Goal: Task Accomplishment & Management: Use online tool/utility

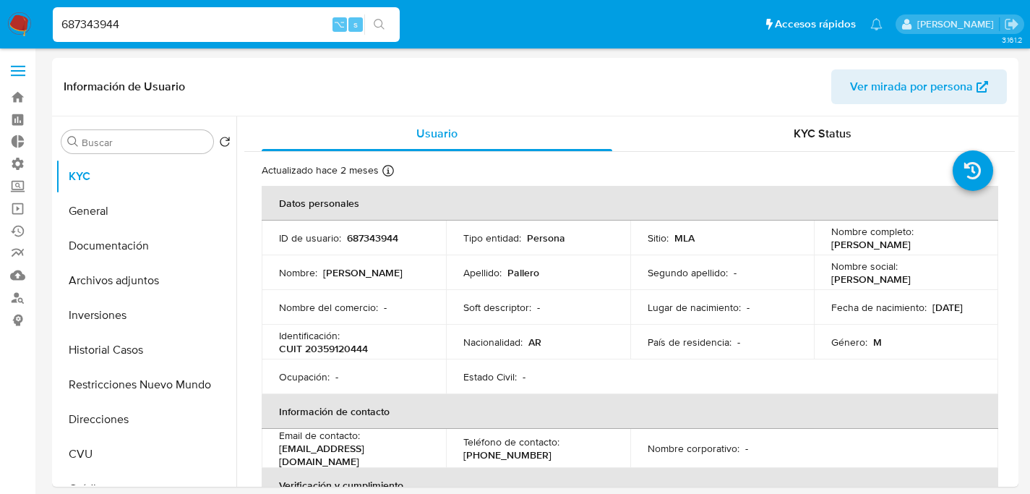
select select "10"
click at [221, 30] on input "687343944" at bounding box center [226, 24] width 347 height 19
paste input "jt4D8rlISF72srcoUFT3OliD"
type input "jt4D8rlISF72srcoUFT3OliD"
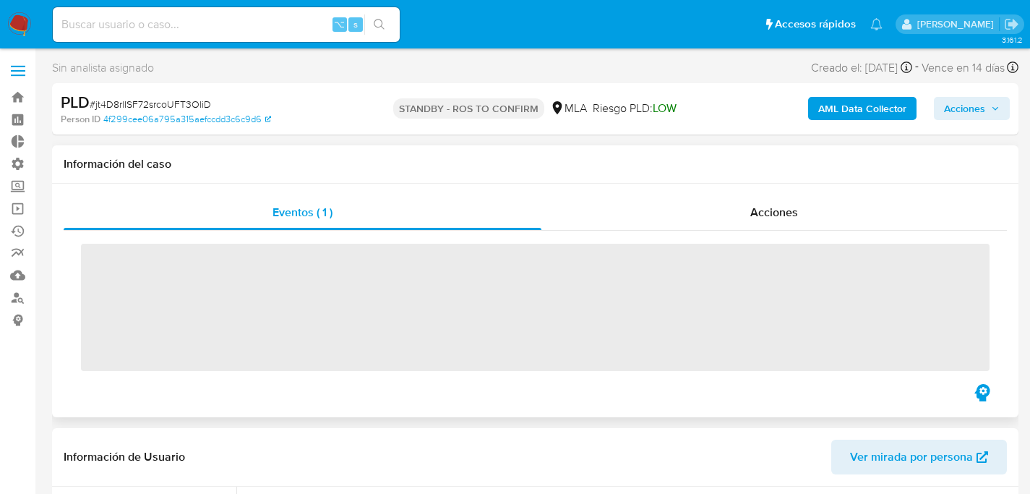
click at [74, 331] on div "‌" at bounding box center [535, 306] width 943 height 150
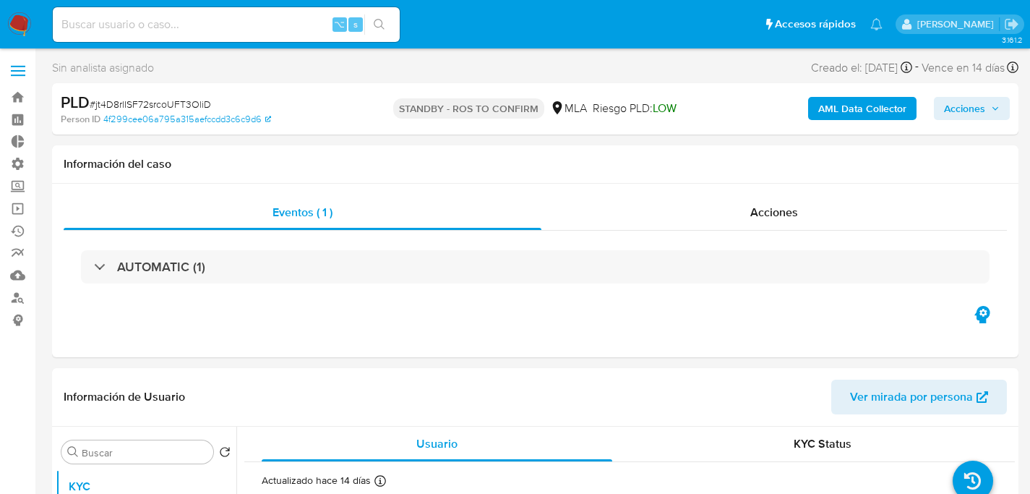
scroll to position [127, 0]
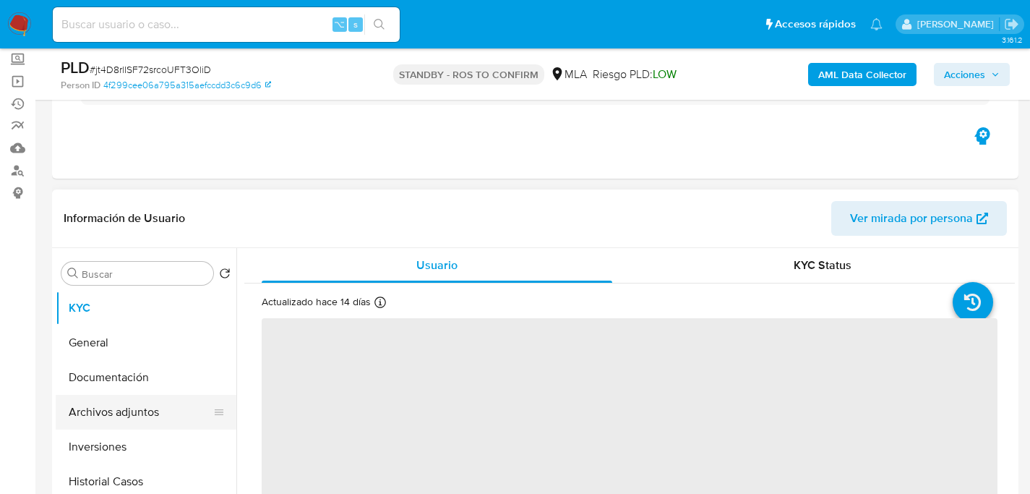
click at [114, 416] on button "Archivos adjuntos" at bounding box center [140, 412] width 169 height 35
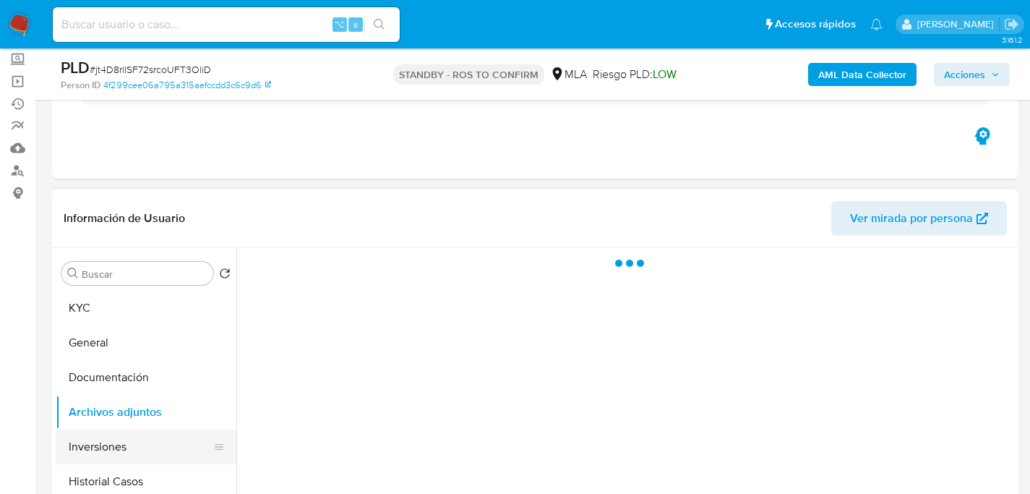
click at [93, 461] on button "Inversiones" at bounding box center [140, 446] width 169 height 35
select select "10"
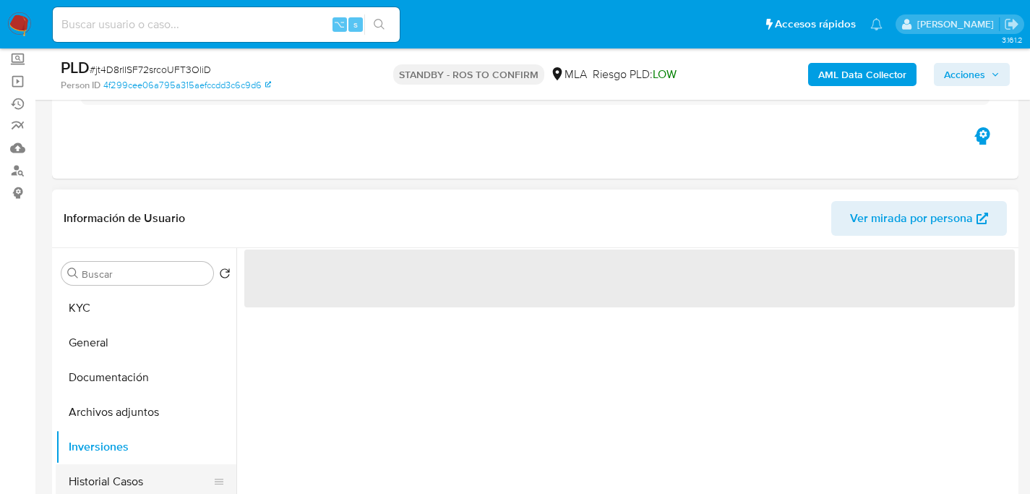
click at [101, 474] on button "Historial Casos" at bounding box center [140, 481] width 169 height 35
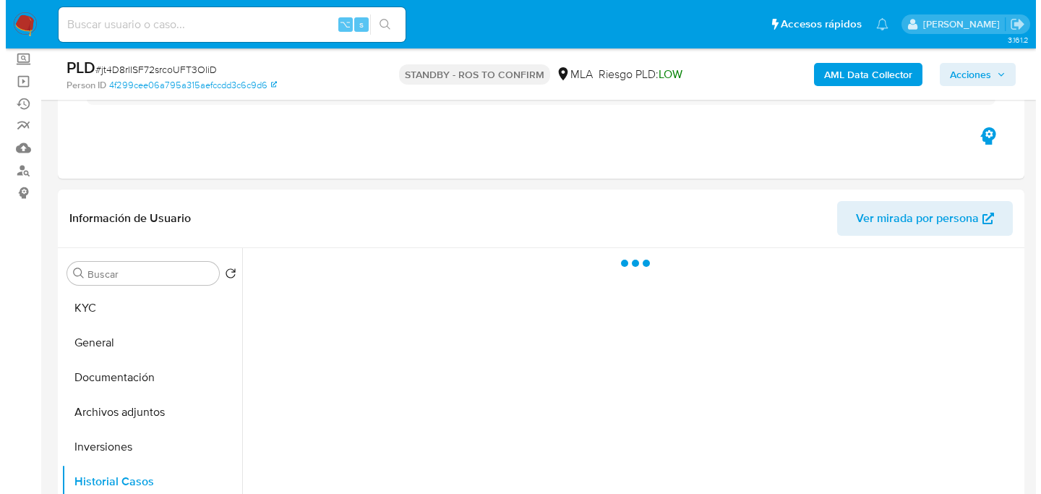
scroll to position [254, 0]
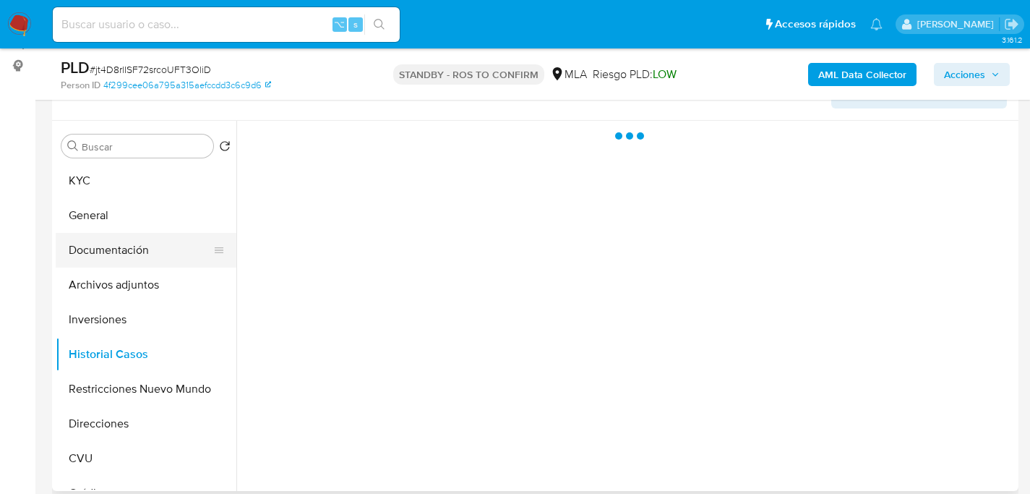
click at [95, 252] on button "Documentación" at bounding box center [140, 250] width 169 height 35
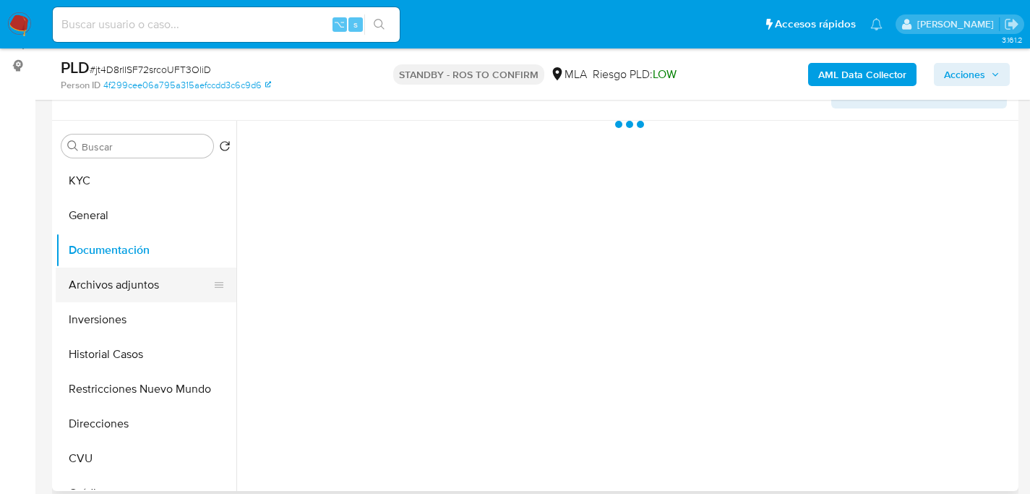
click at [106, 296] on button "Archivos adjuntos" at bounding box center [140, 284] width 169 height 35
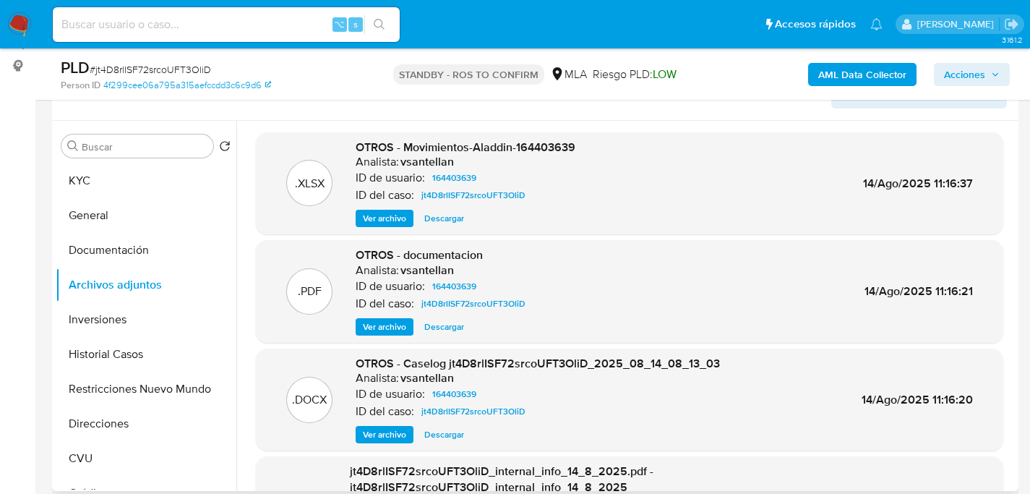
click at [376, 441] on span "Ver archivo" at bounding box center [384, 434] width 43 height 14
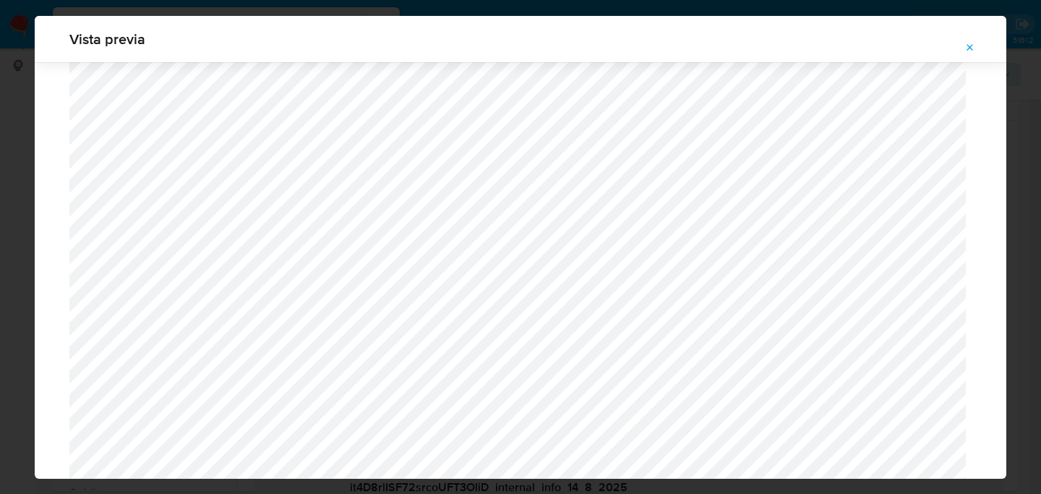
scroll to position [611, 0]
click at [28, 304] on div "Vista previa" at bounding box center [520, 247] width 1041 height 494
drag, startPoint x: 969, startPoint y: 46, endPoint x: 960, endPoint y: 46, distance: 8.7
click at [969, 46] on icon "Attachment preview" at bounding box center [970, 47] width 7 height 7
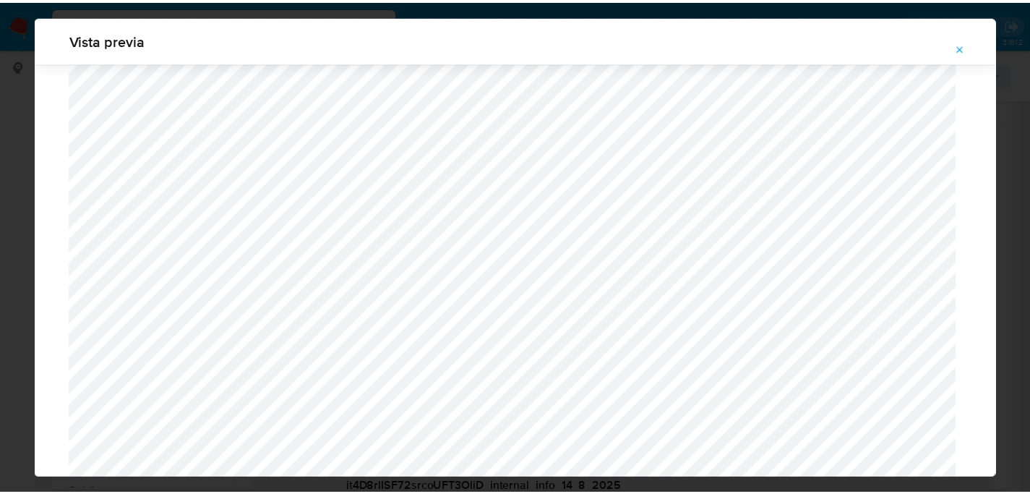
scroll to position [46, 0]
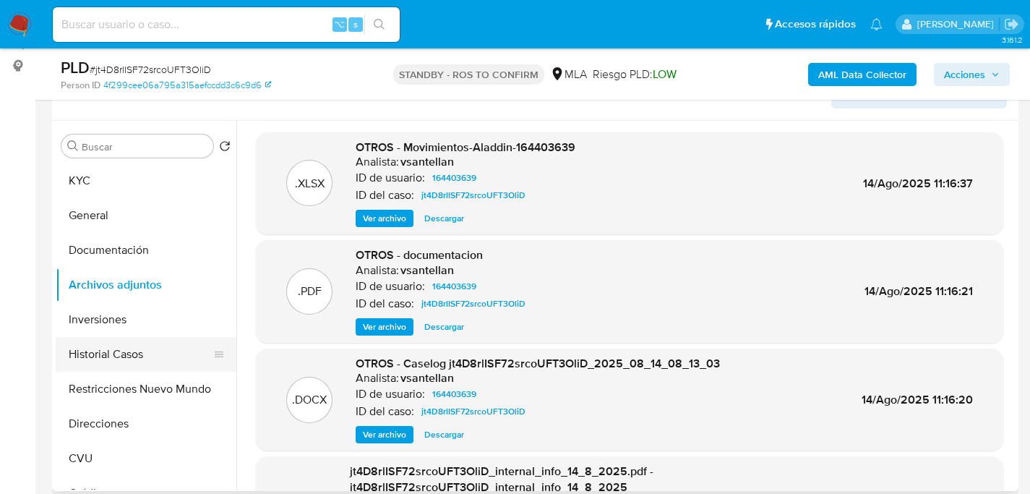
click at [89, 356] on button "Historial Casos" at bounding box center [140, 354] width 169 height 35
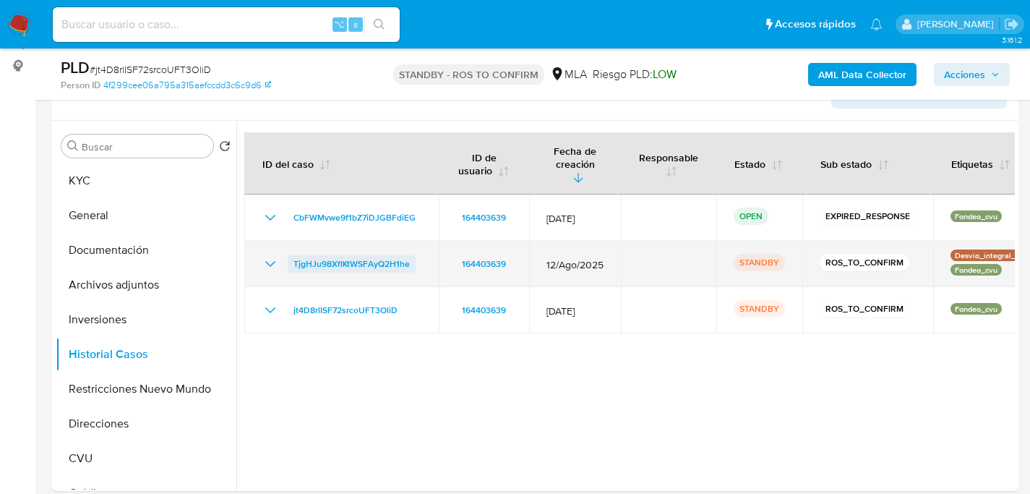
click at [348, 255] on span "TjgHJu98XfIKtWSFAyQ2H1he" at bounding box center [352, 263] width 116 height 17
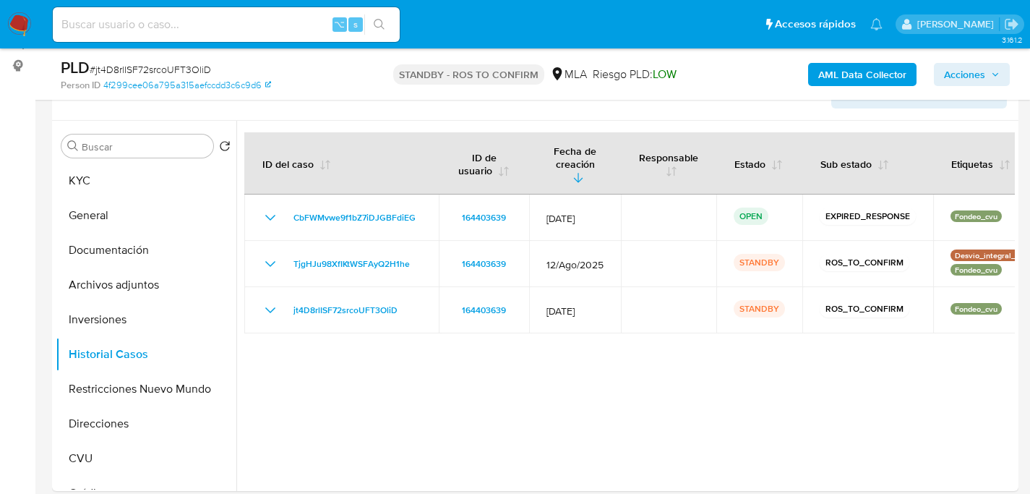
click at [722, 349] on div at bounding box center [625, 306] width 779 height 370
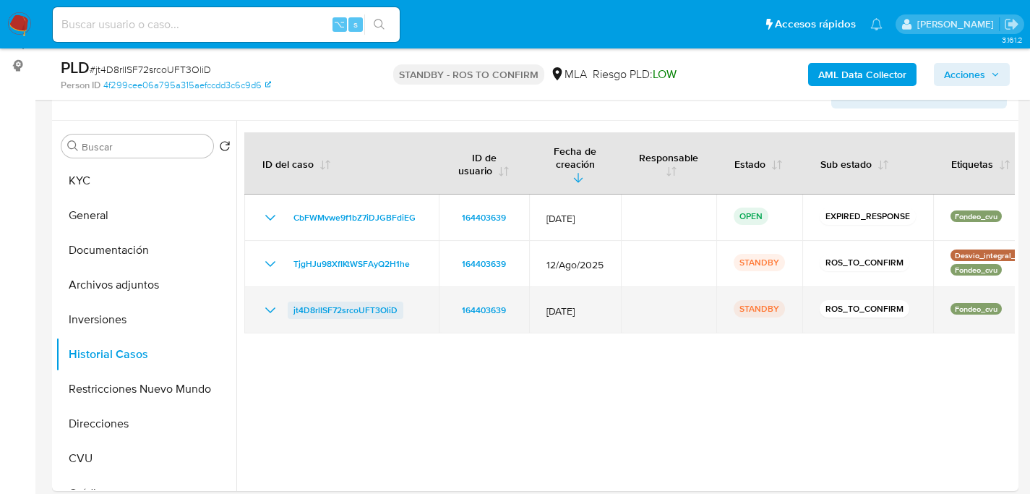
click at [343, 301] on span "jt4D8rlISF72srcoUFT3OliD" at bounding box center [346, 309] width 104 height 17
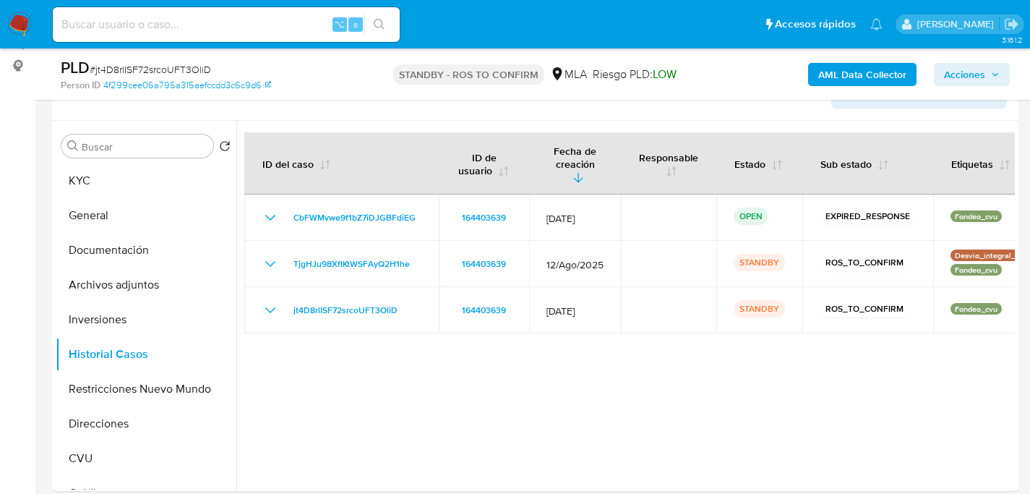
click at [260, 25] on input at bounding box center [226, 24] width 347 height 19
paste input "OzrE0xQhIYvDs2p9RwvRTSKz"
type input "OzrE0xQhIYvDs2p9RwvRTSKz"
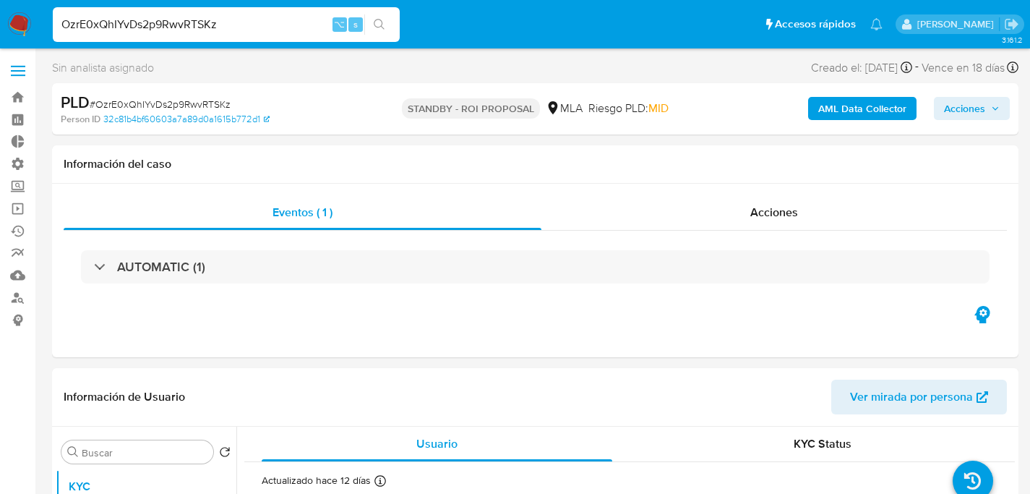
select select "10"
click at [726, 223] on div "Acciones" at bounding box center [774, 212] width 466 height 35
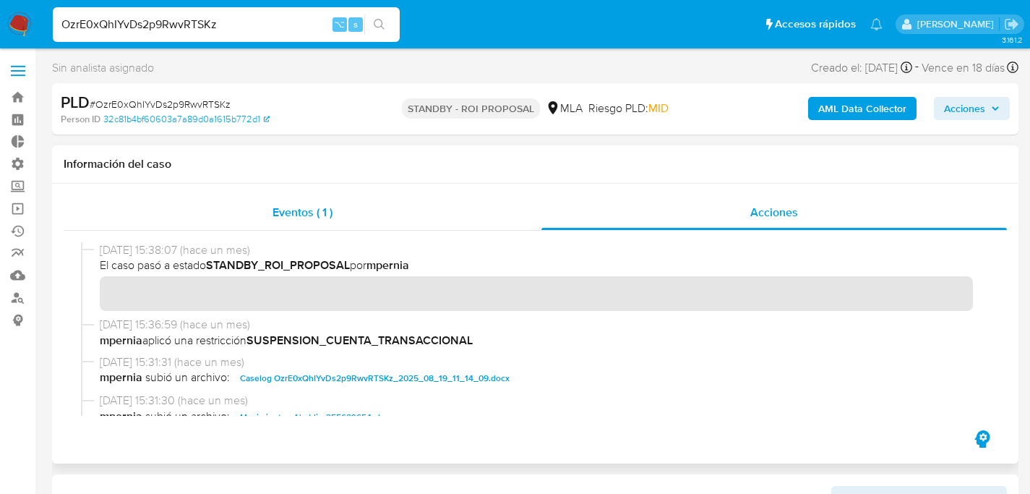
click at [324, 215] on span "Eventos ( 1 )" at bounding box center [303, 212] width 60 height 17
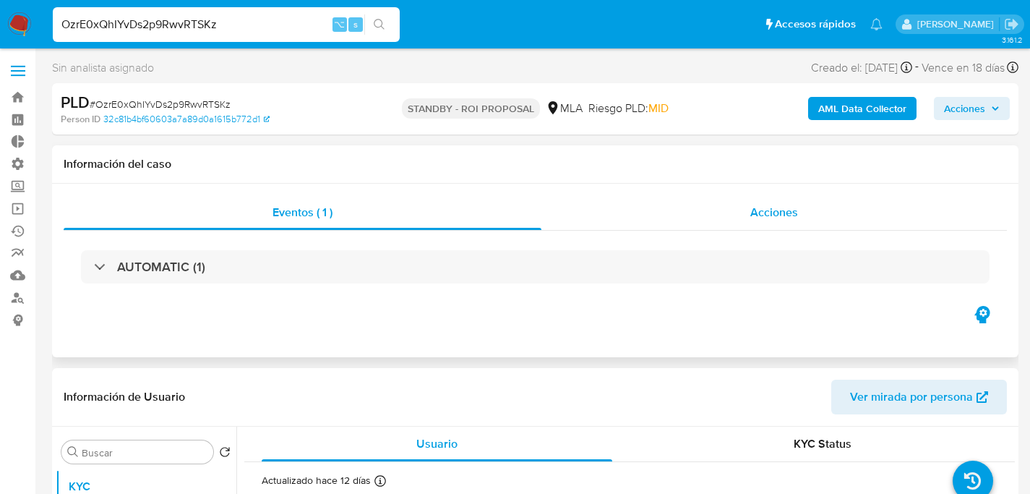
click at [762, 202] on div "Acciones" at bounding box center [774, 212] width 466 height 35
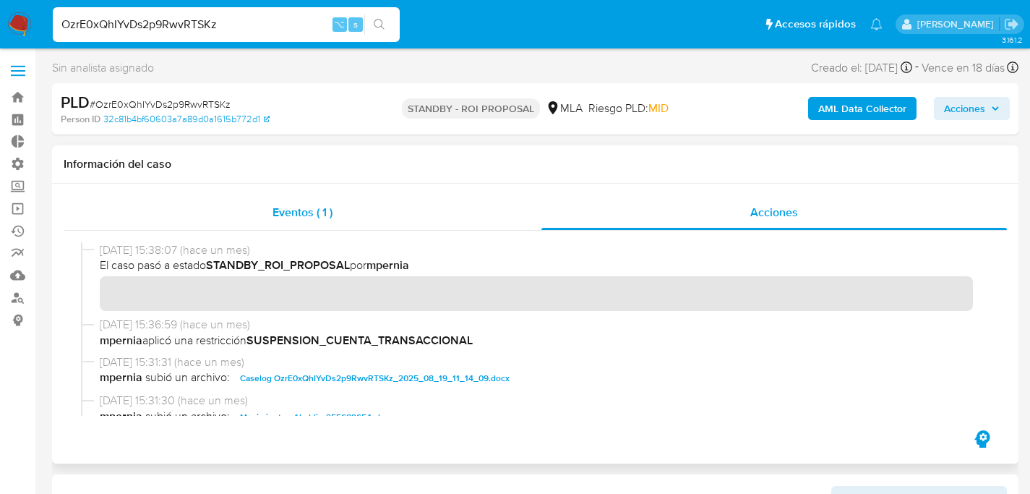
click at [249, 206] on div "Eventos ( 1 )" at bounding box center [303, 212] width 478 height 35
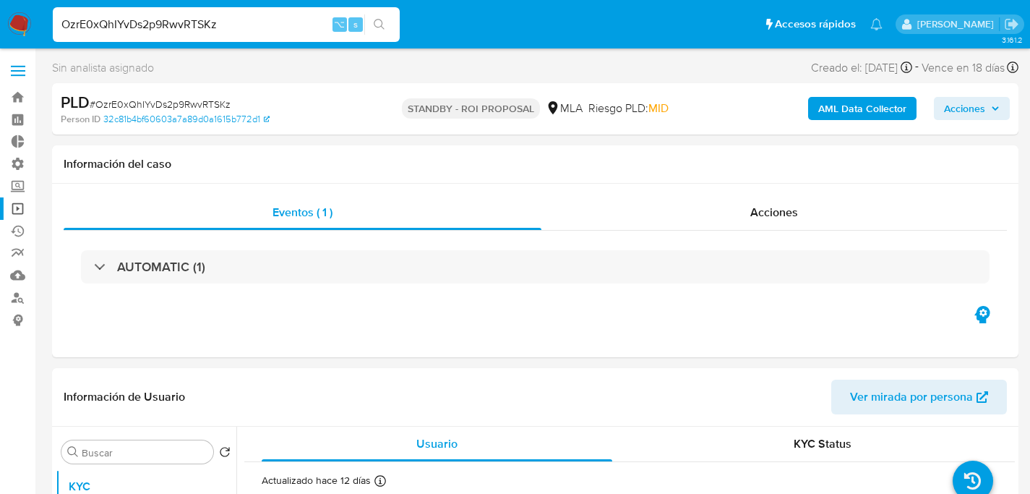
click at [22, 207] on link "Operaciones masivas" at bounding box center [86, 208] width 172 height 22
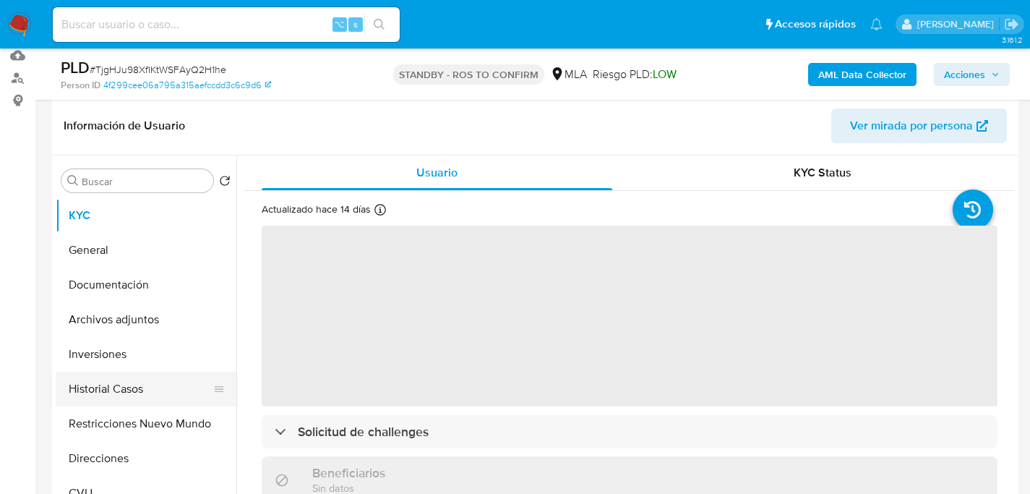
scroll to position [234, 0]
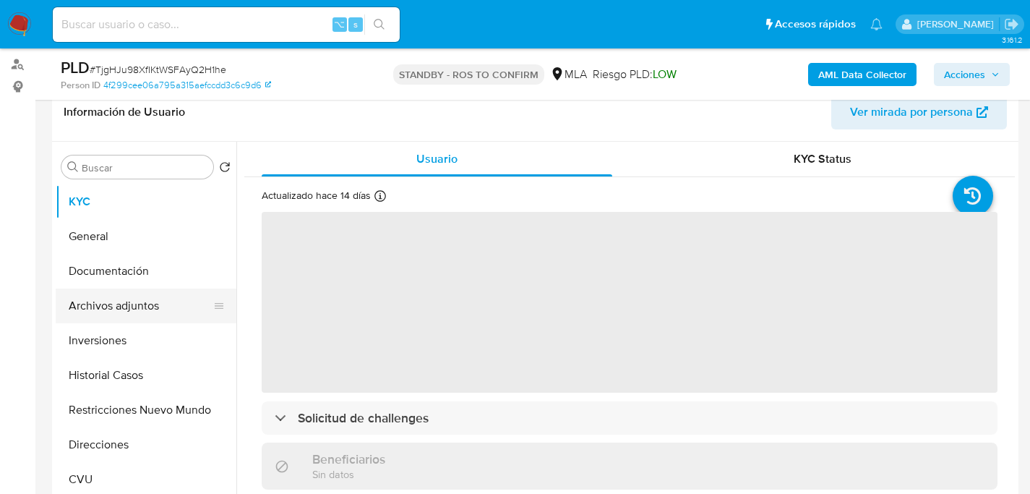
select select "10"
click at [94, 312] on button "Archivos adjuntos" at bounding box center [140, 305] width 169 height 35
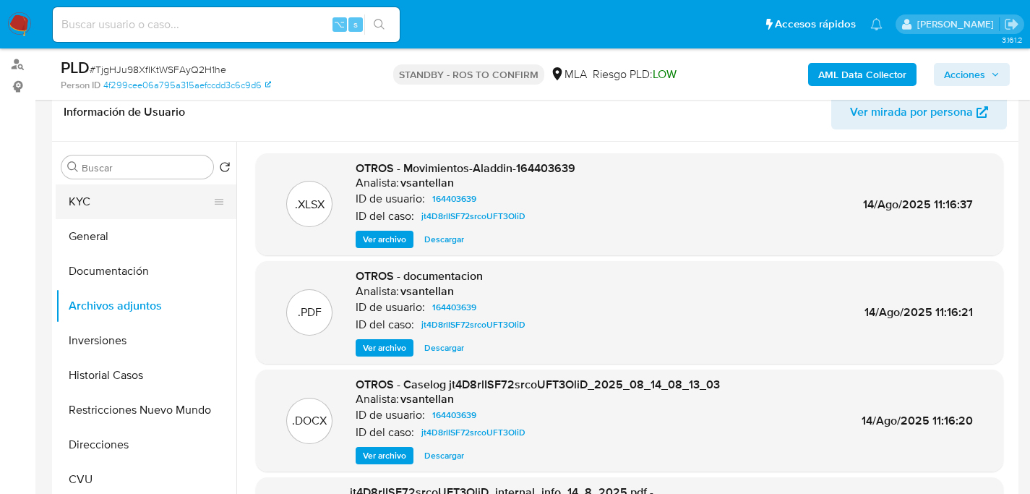
click at [89, 209] on button "KYC" at bounding box center [140, 201] width 169 height 35
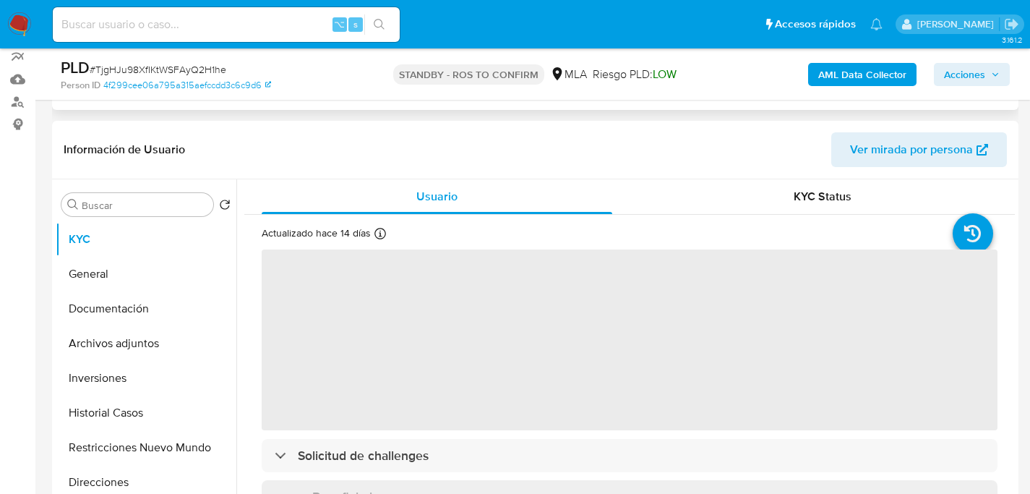
scroll to position [119, 0]
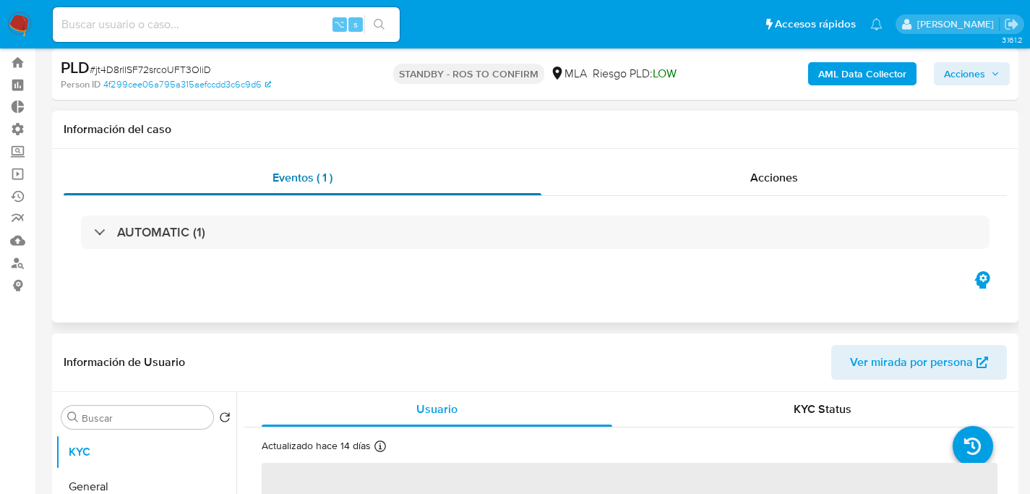
scroll to position [201, 0]
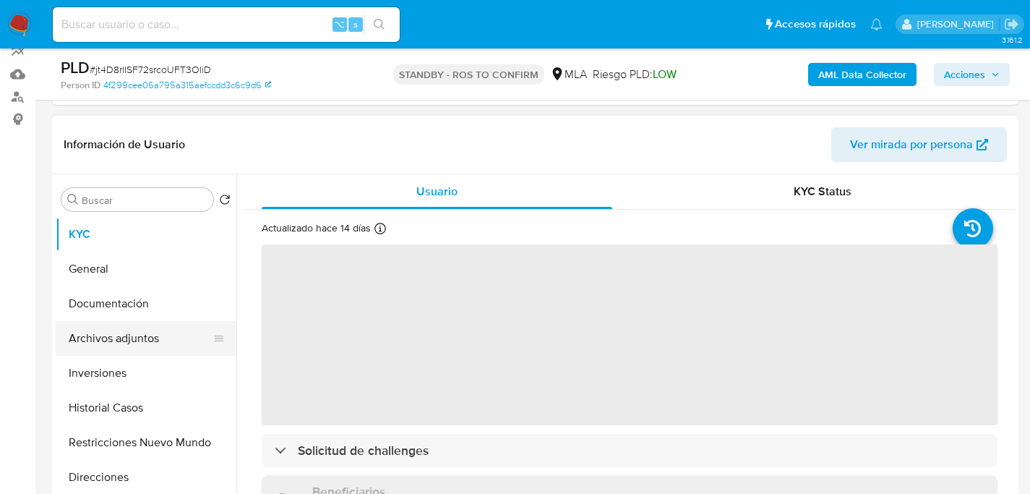
select select "10"
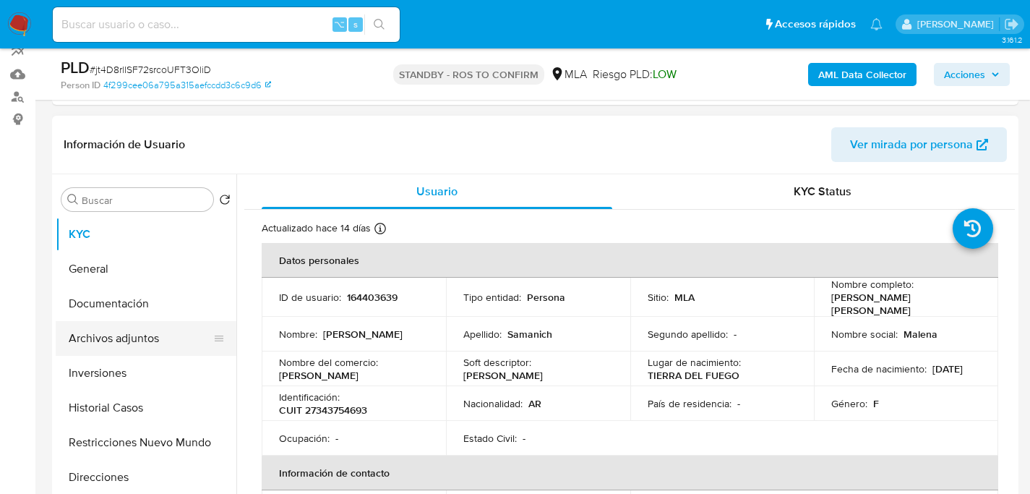
click at [101, 338] on button "Archivos adjuntos" at bounding box center [140, 338] width 169 height 35
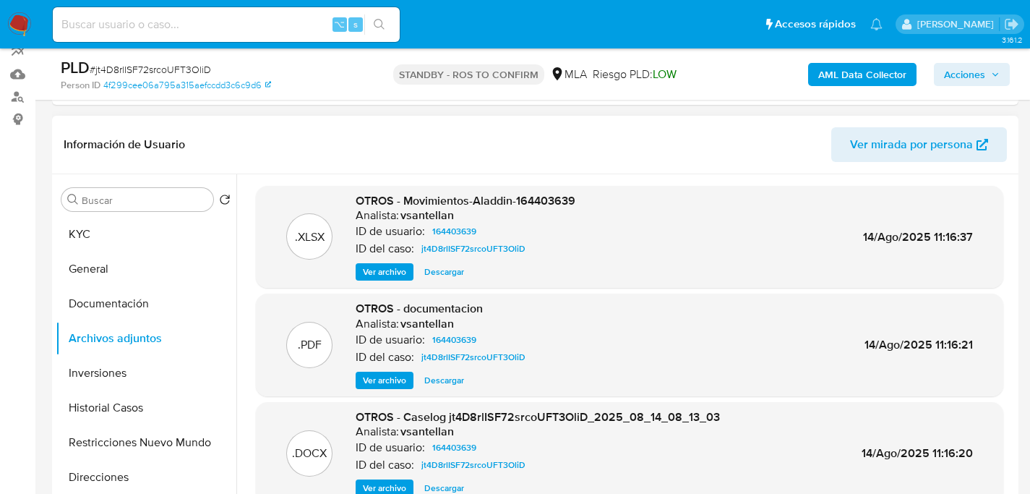
click at [359, 270] on button "Ver archivo" at bounding box center [385, 271] width 58 height 17
click at [372, 368] on div "OTROS - documentacion Analista: vsantellan ID de usuario: 164403639 ID del caso…" at bounding box center [444, 345] width 176 height 88
click at [370, 452] on p "ID de usuario:" at bounding box center [390, 447] width 69 height 14
click at [374, 482] on span "Ver archivo" at bounding box center [384, 488] width 43 height 14
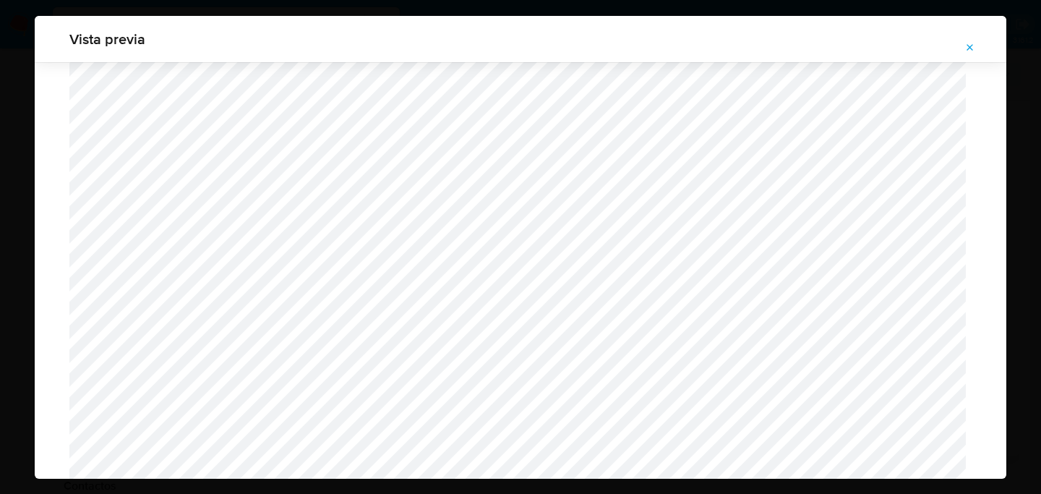
scroll to position [0, 0]
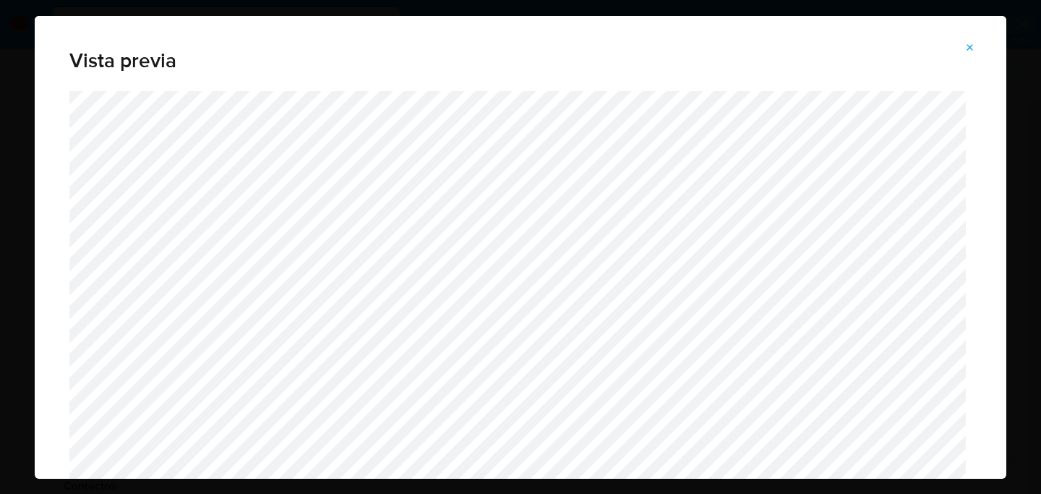
click at [959, 53] on button "Attachment preview" at bounding box center [970, 47] width 32 height 23
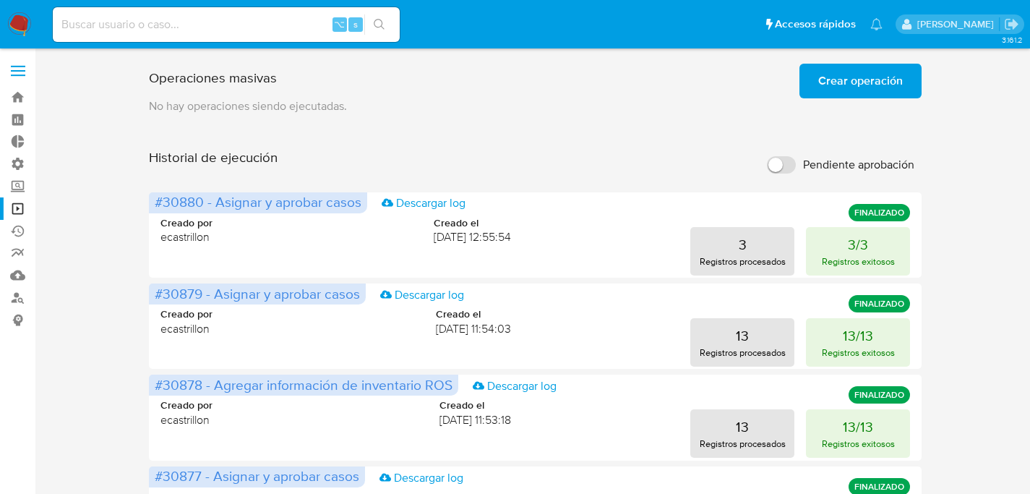
click at [862, 87] on span "Crear operación" at bounding box center [860, 81] width 85 height 32
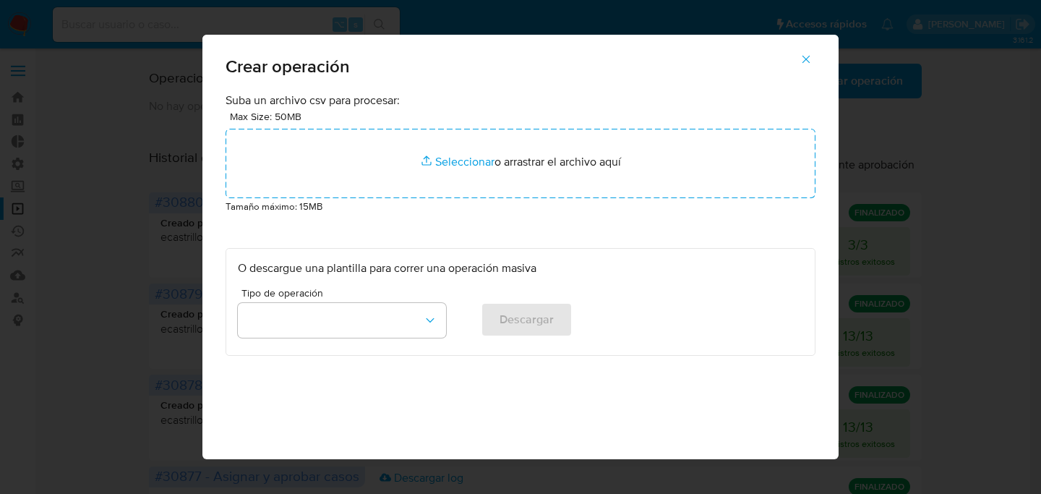
click at [443, 202] on p "Tamaño máximo: 15MB" at bounding box center [521, 206] width 590 height 16
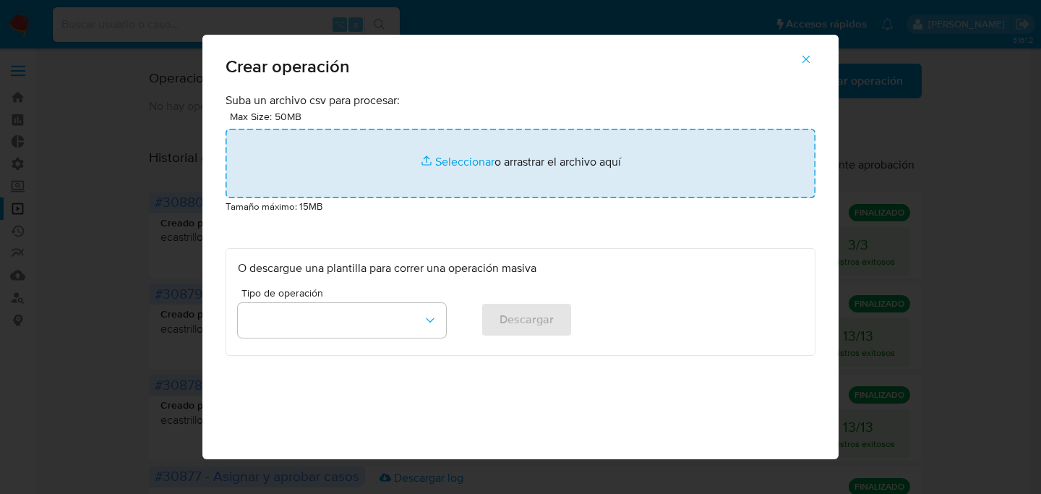
click at [443, 187] on input "file" at bounding box center [521, 163] width 590 height 69
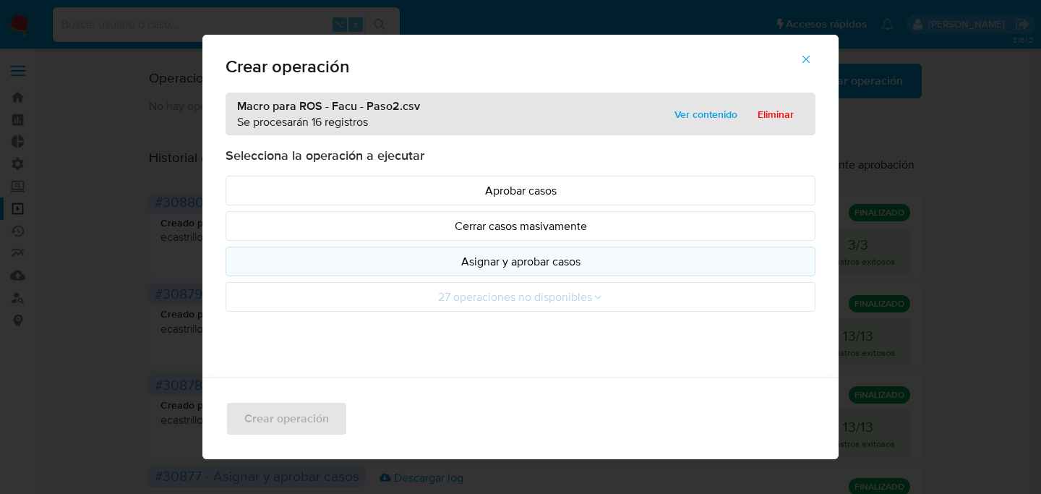
click at [489, 265] on p "Asignar y aprobar casos" at bounding box center [520, 261] width 565 height 17
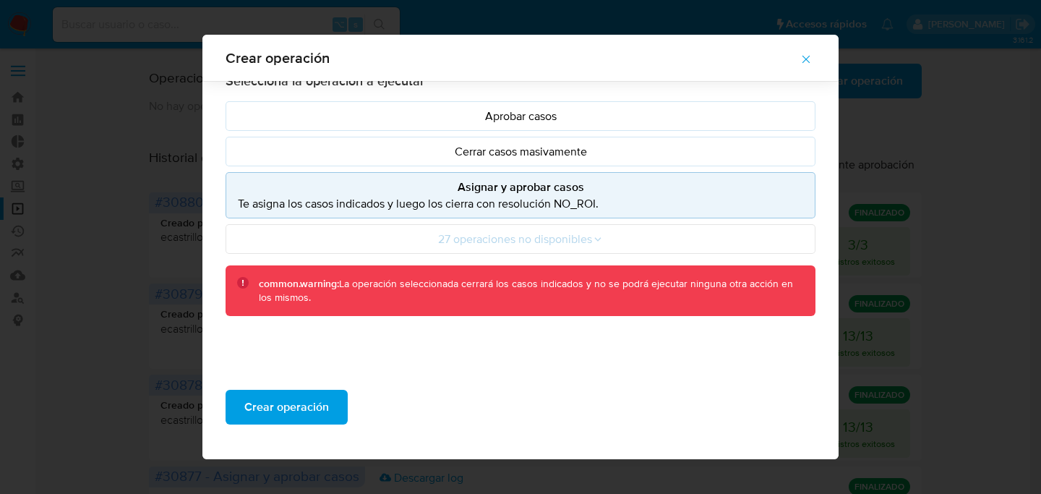
scroll to position [132, 0]
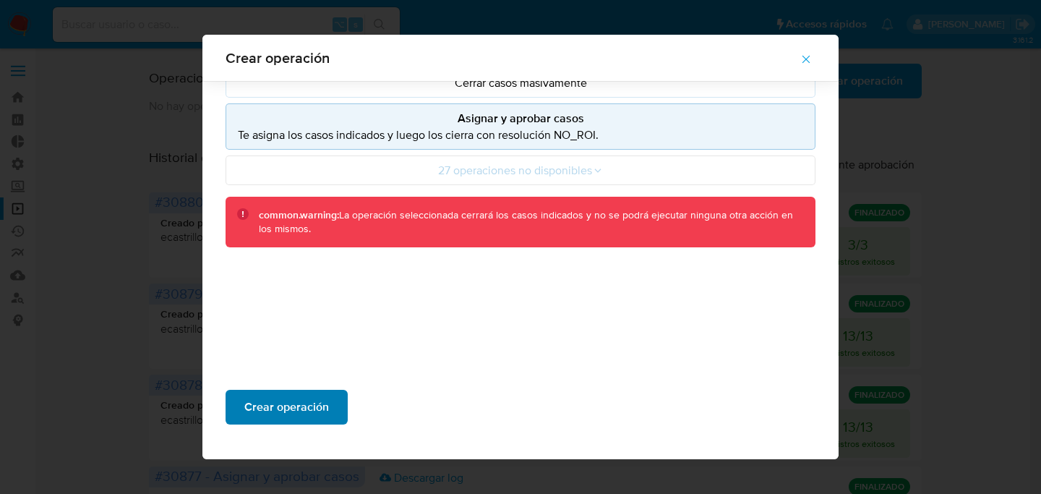
click at [278, 421] on span "Crear operación" at bounding box center [286, 407] width 85 height 32
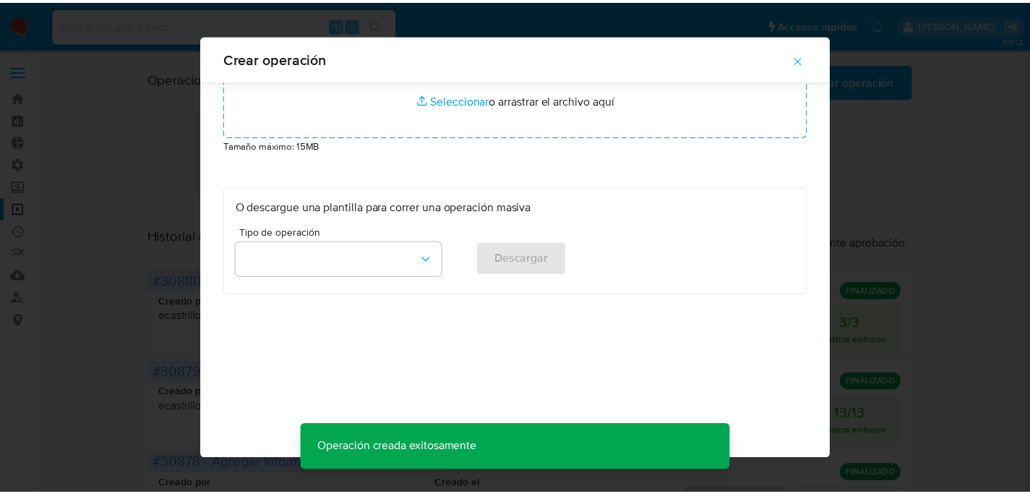
scroll to position [0, 0]
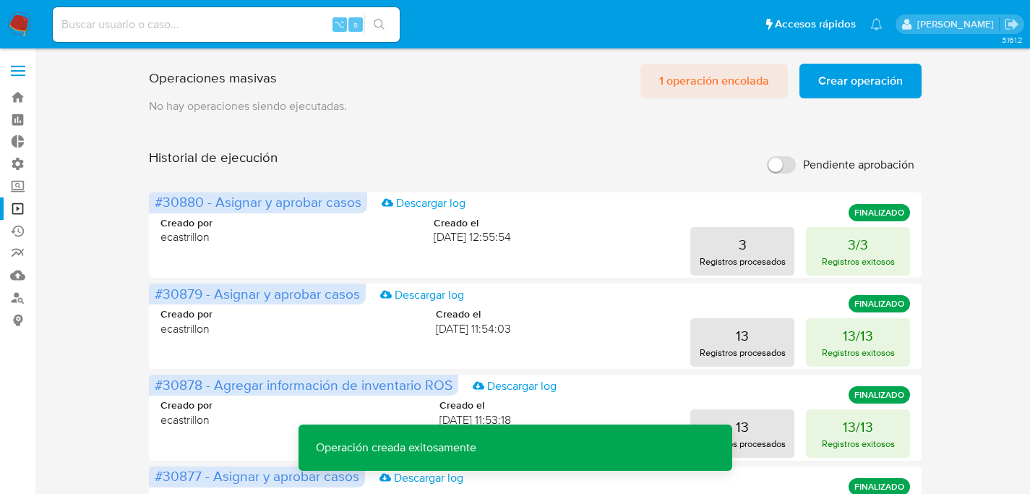
click at [757, 78] on span "1 operación encolada" at bounding box center [714, 81] width 110 height 32
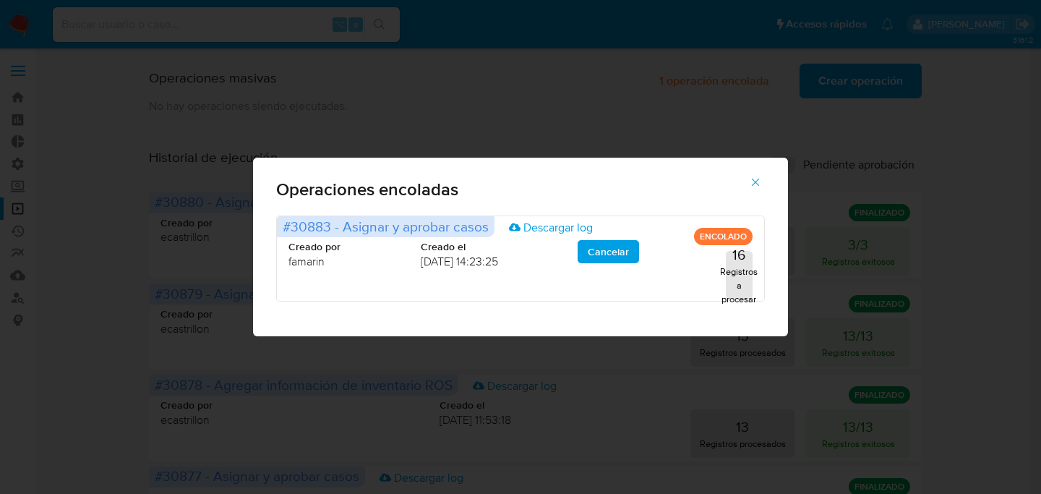
click at [760, 177] on icon "button" at bounding box center [755, 182] width 13 height 13
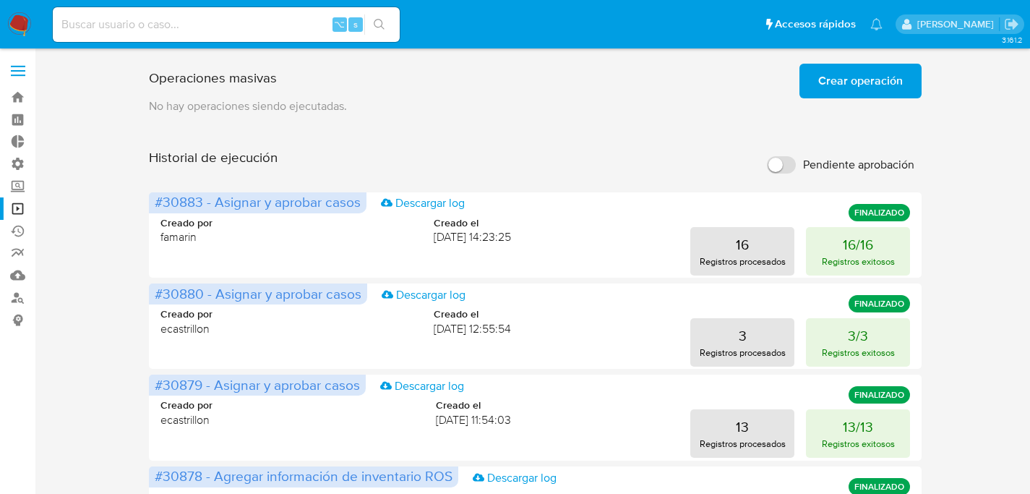
click at [865, 97] on span "Crear operación" at bounding box center [860, 81] width 85 height 32
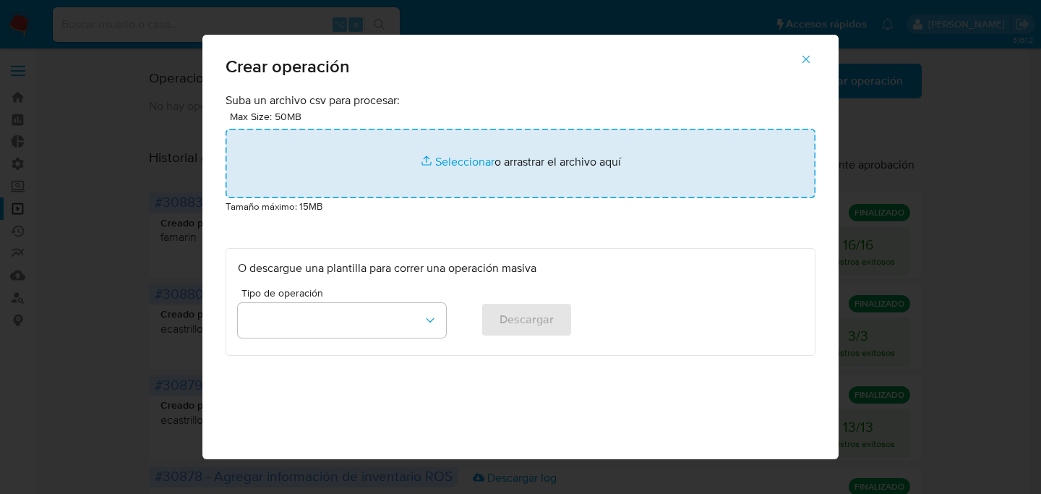
click at [510, 142] on input "file" at bounding box center [521, 163] width 590 height 69
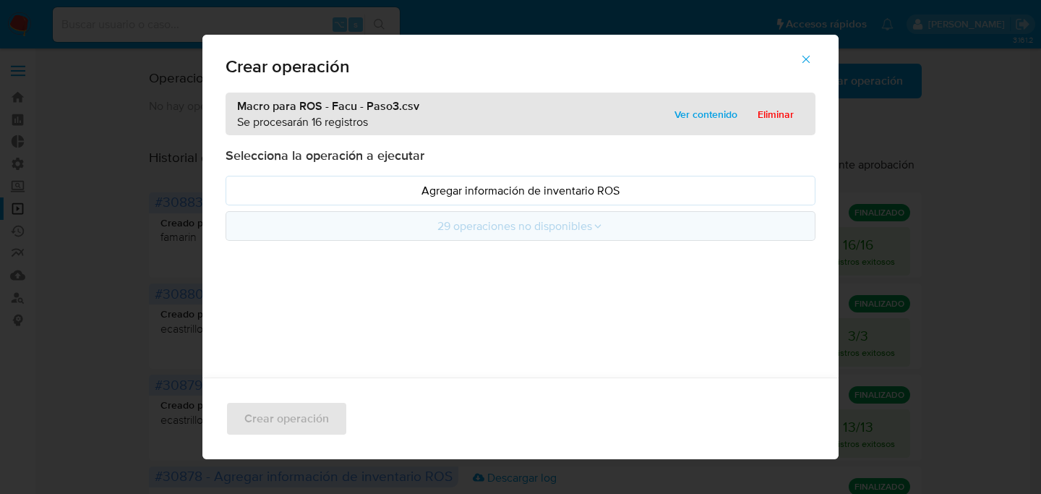
click at [441, 227] on button "29 operaciones no disponibles" at bounding box center [521, 226] width 590 height 30
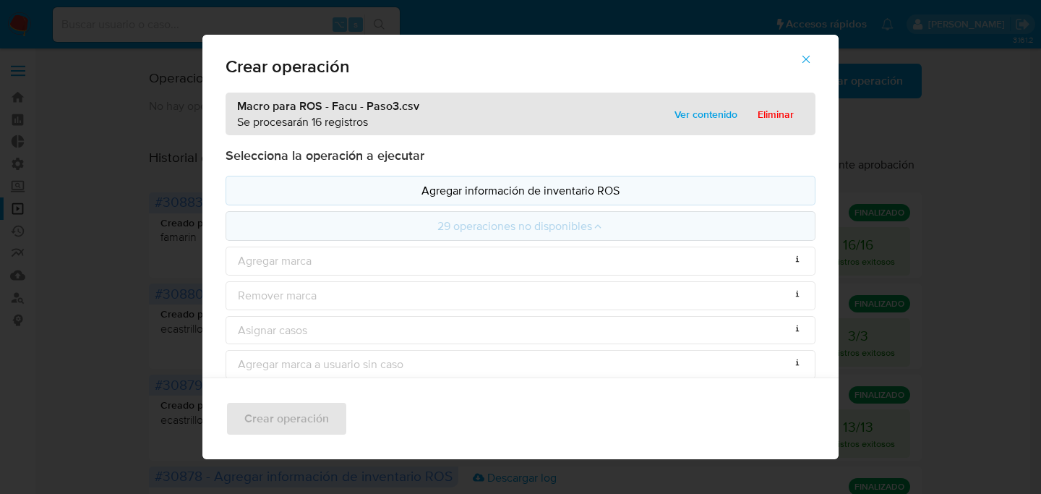
click at [478, 194] on p "Agregar información de inventario ROS" at bounding box center [520, 190] width 565 height 17
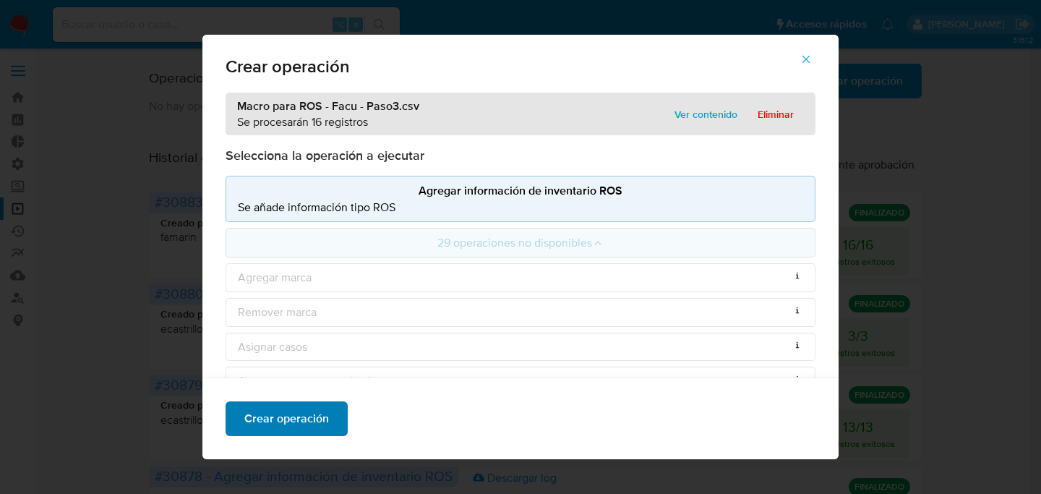
click at [286, 408] on span "Crear operación" at bounding box center [286, 419] width 85 height 32
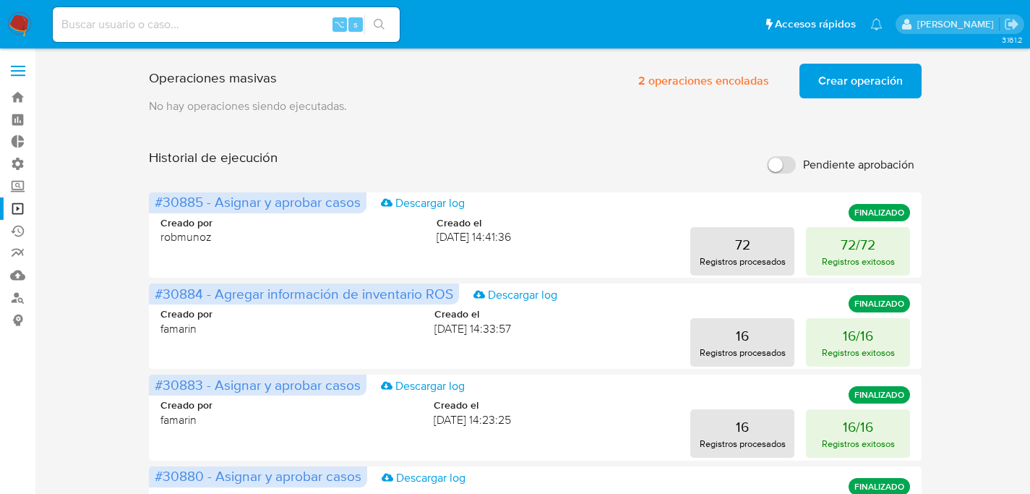
click at [855, 85] on span "Crear operación" at bounding box center [860, 81] width 85 height 32
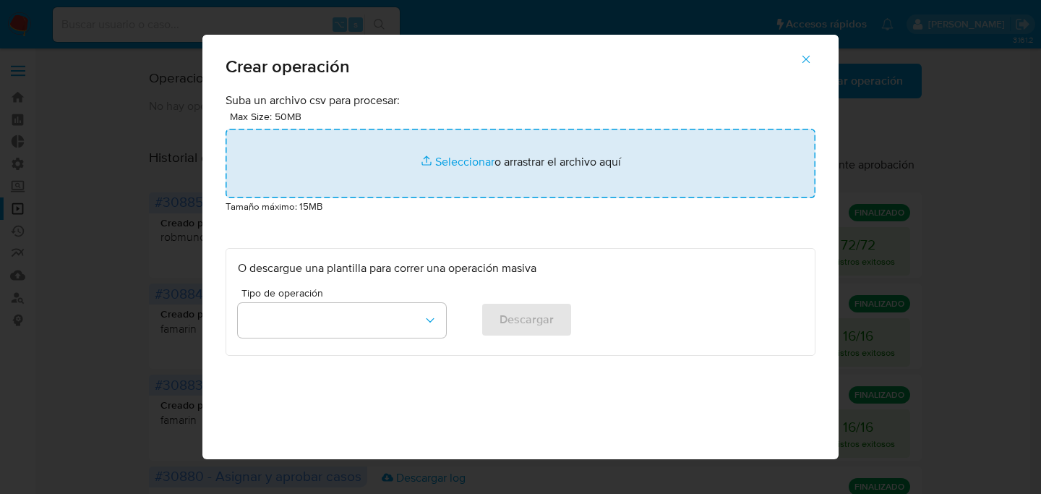
click at [447, 146] on input "file" at bounding box center [521, 163] width 590 height 69
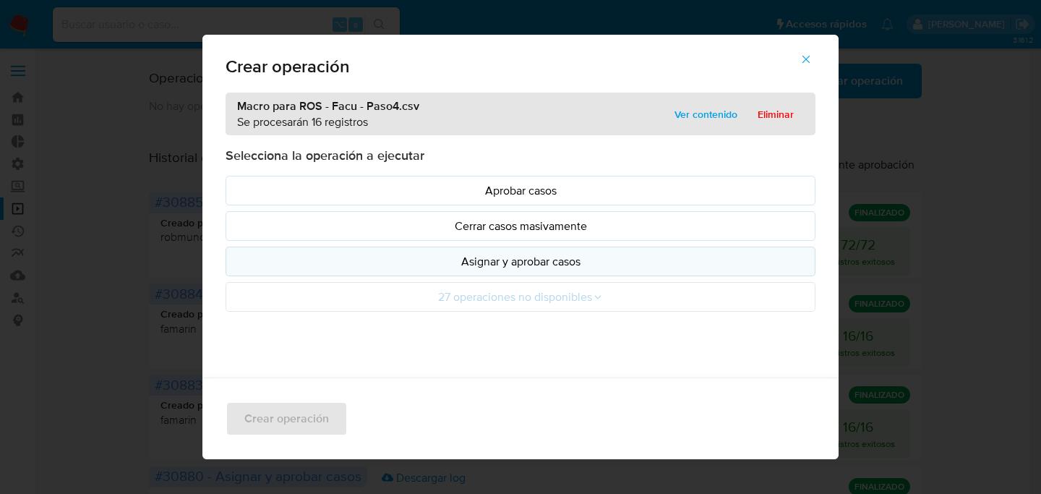
click at [504, 254] on p "Asignar y aprobar casos" at bounding box center [520, 261] width 565 height 17
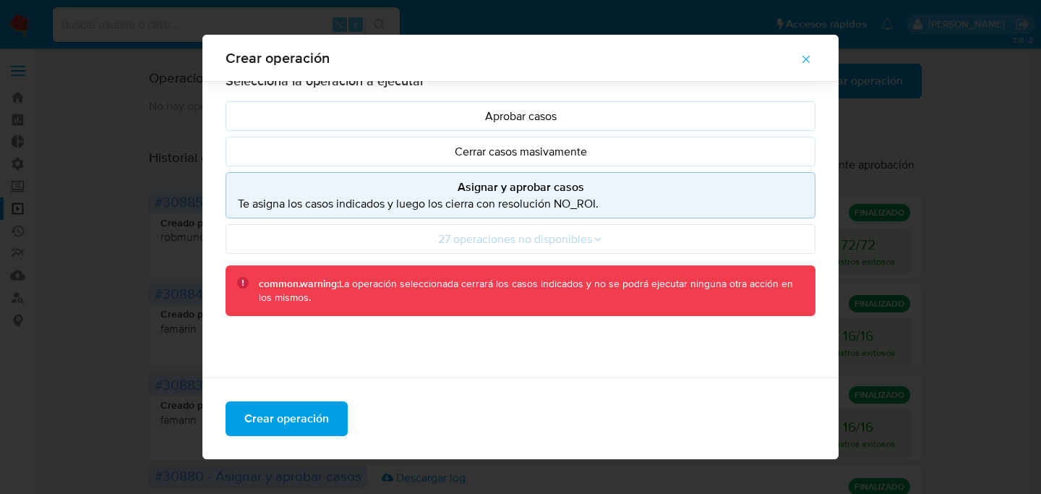
scroll to position [132, 0]
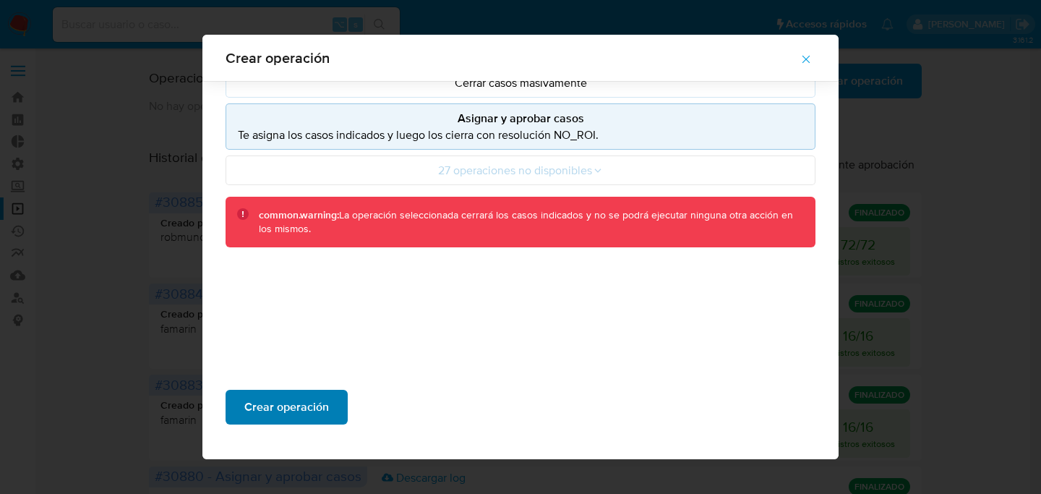
click at [296, 403] on span "Crear operación" at bounding box center [286, 407] width 85 height 32
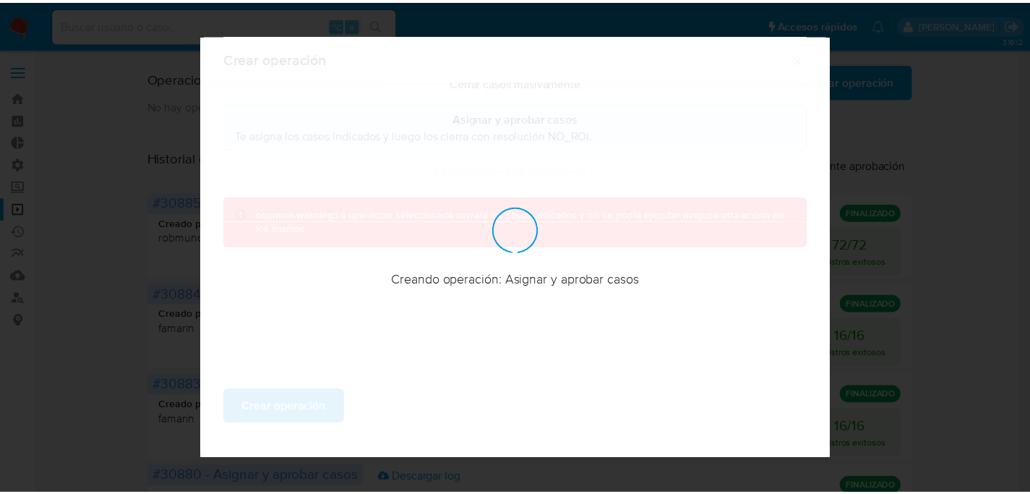
scroll to position [50, 0]
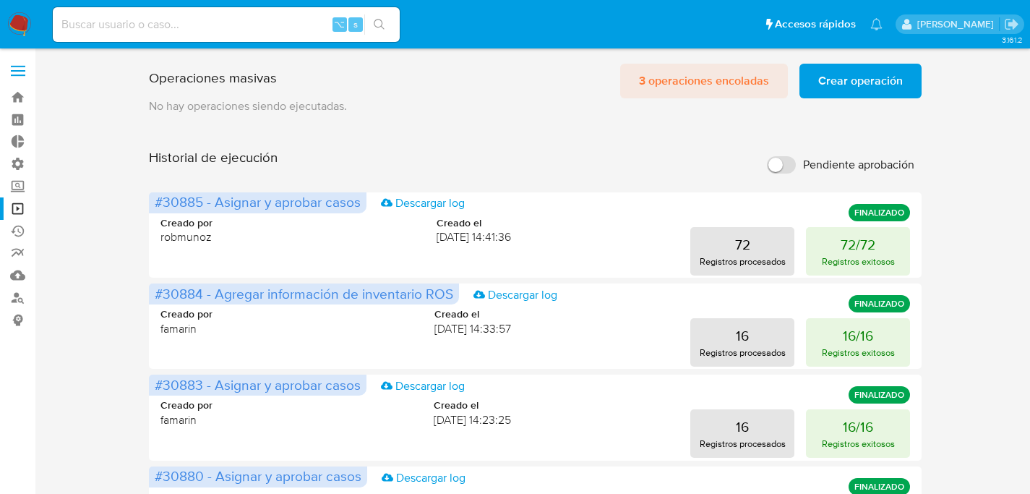
click at [705, 91] on span "3 operaciones encoladas" at bounding box center [704, 81] width 130 height 32
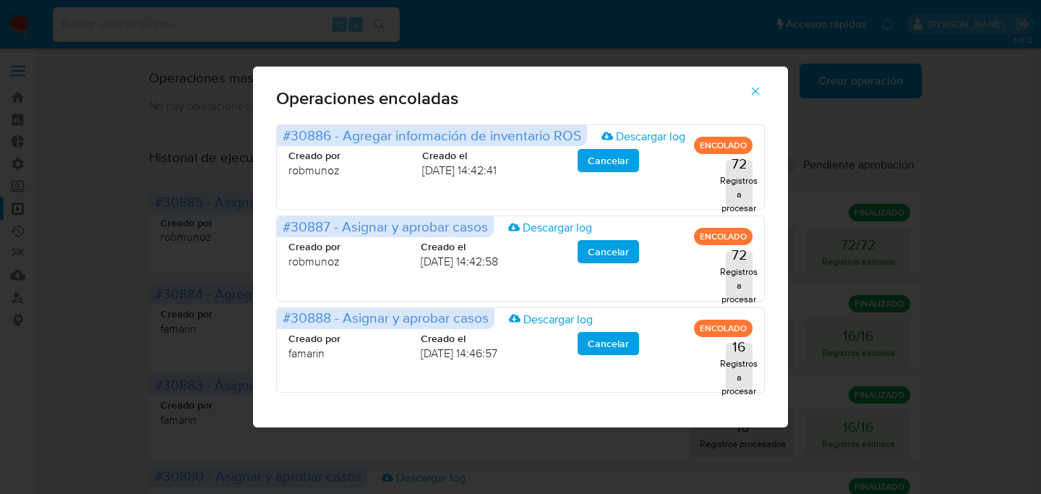
click at [174, 273] on div "Operaciones encoladas #30886 - Agregar información de inventario ROS Descargar …" at bounding box center [520, 247] width 1041 height 494
click at [768, 81] on button "button" at bounding box center [755, 91] width 51 height 35
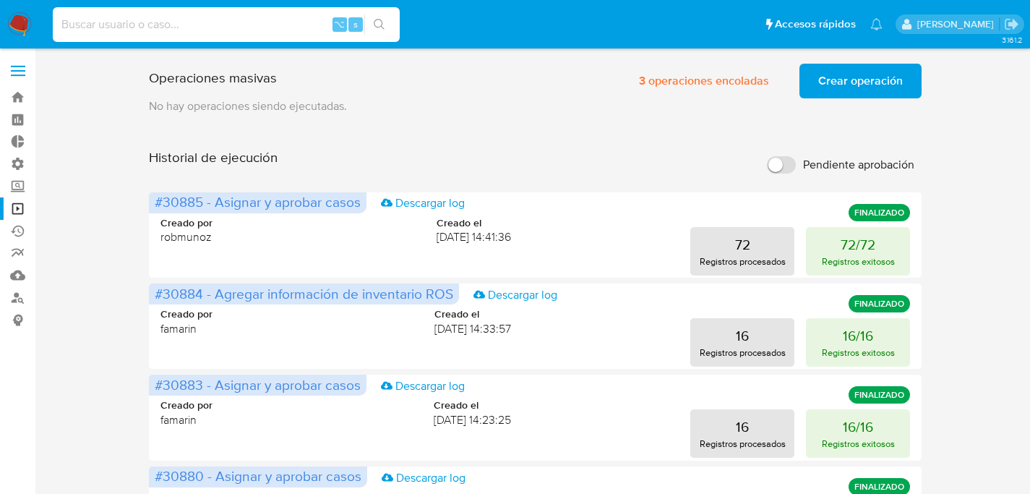
click at [160, 27] on input at bounding box center [226, 24] width 347 height 19
click at [166, 23] on input at bounding box center [226, 24] width 347 height 19
paste input "K92I1zdXNKo7zzZF5bgyS4co"
type input "K92I1zdXNKo7zzZF5bgyS4co"
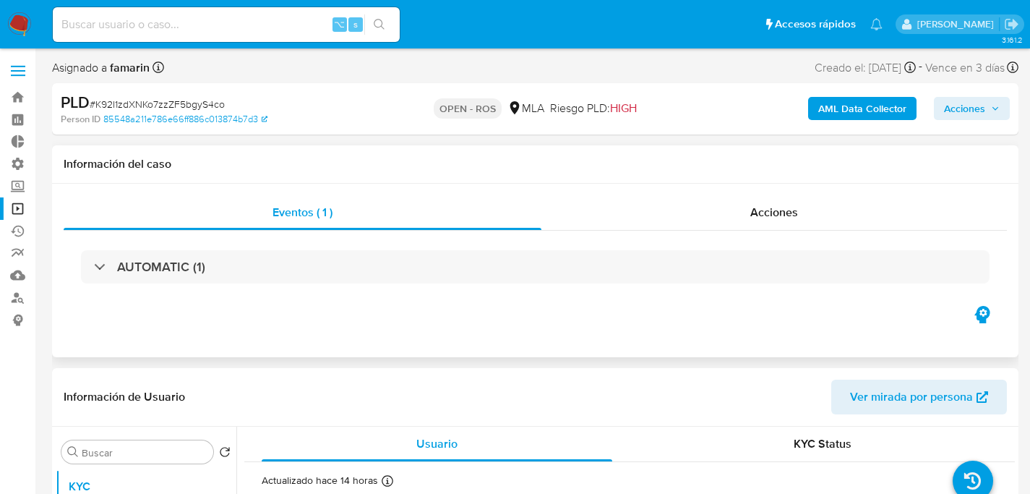
select select "10"
click at [731, 221] on div "Acciones" at bounding box center [774, 212] width 466 height 35
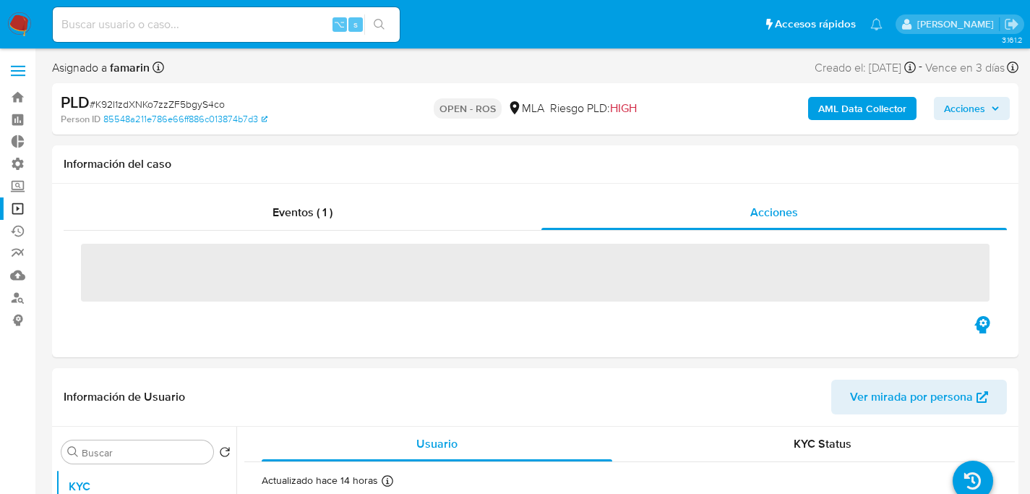
click at [272, 24] on input at bounding box center [226, 24] width 347 height 19
paste input "00EIv0Mmzz6CzxgKa8w86QHf"
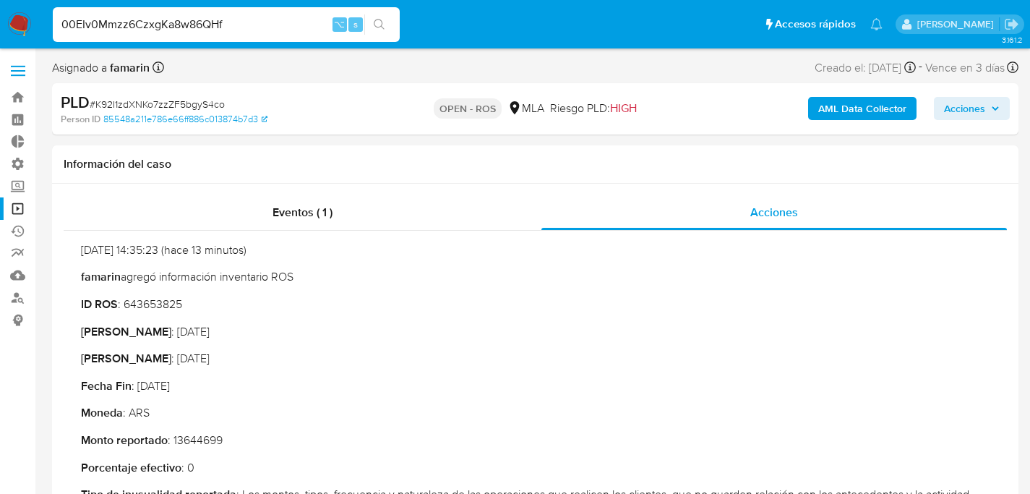
type input "00EIv0Mmzz6CzxgKa8w86QHf"
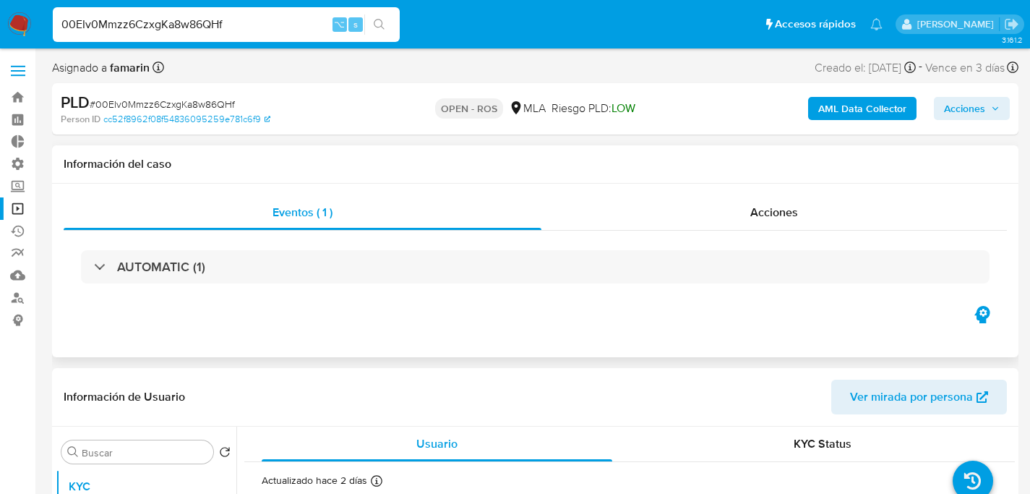
select select "10"
click at [202, 29] on input "00EIv0Mmzz6CzxgKa8w86QHf" at bounding box center [226, 24] width 347 height 19
paste input "Cux5R6GtYQsDjfLXFteUJ3AP"
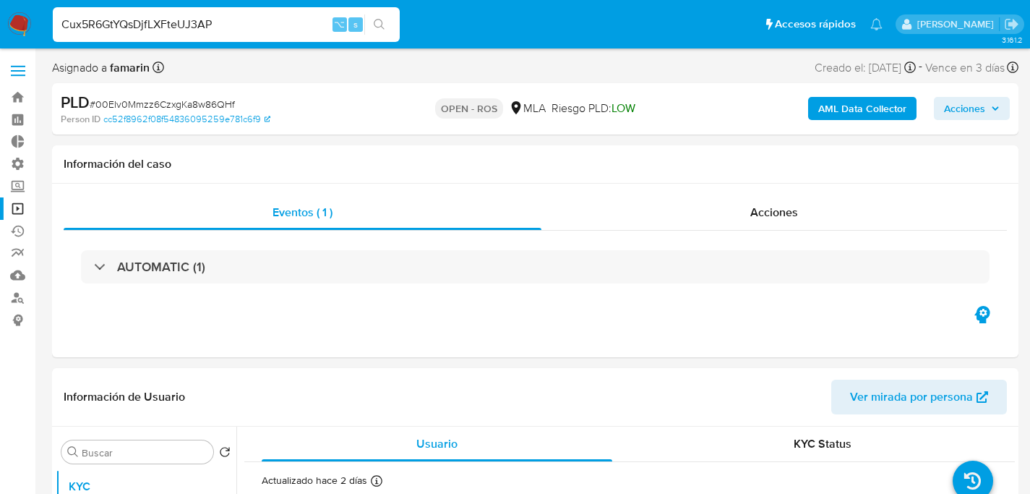
type input "Cux5R6GtYQsDjfLXFteUJ3AP"
select select "10"
click at [132, 22] on input "Cux5R6GtYQsDjfLXFteUJ3AP" at bounding box center [226, 24] width 347 height 19
paste input "cQ1QK9tUOlPxdHtma6pVkzcp"
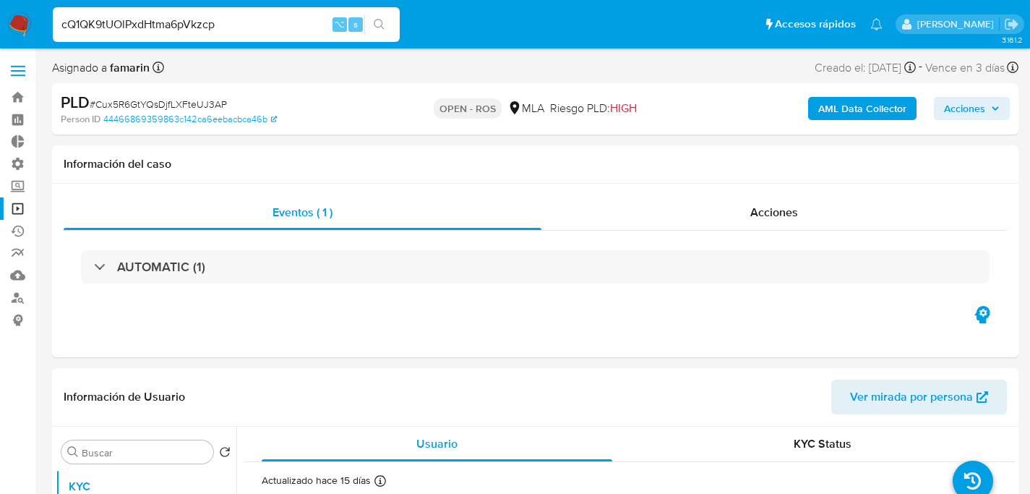
type input "cQ1QK9tUOlPxdHtma6pVkzcp"
select select "10"
click at [251, 23] on input "cQ1QK9tUOlPxdHtma6pVkzcp" at bounding box center [226, 24] width 347 height 19
paste input "RVJPKK8BlAzjTVlSnhA8UPvg"
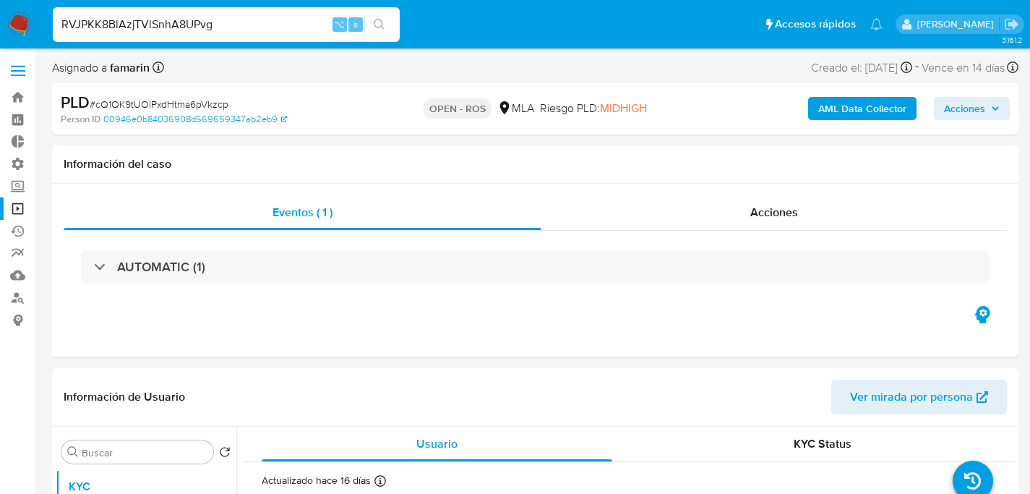
type input "RVJPKK8BlAzjTVlSnhA8UPvg"
select select "10"
click at [234, 35] on div "RVJPKK8BlAzjTVlSnhA8UPvg ⌥ s" at bounding box center [226, 24] width 347 height 35
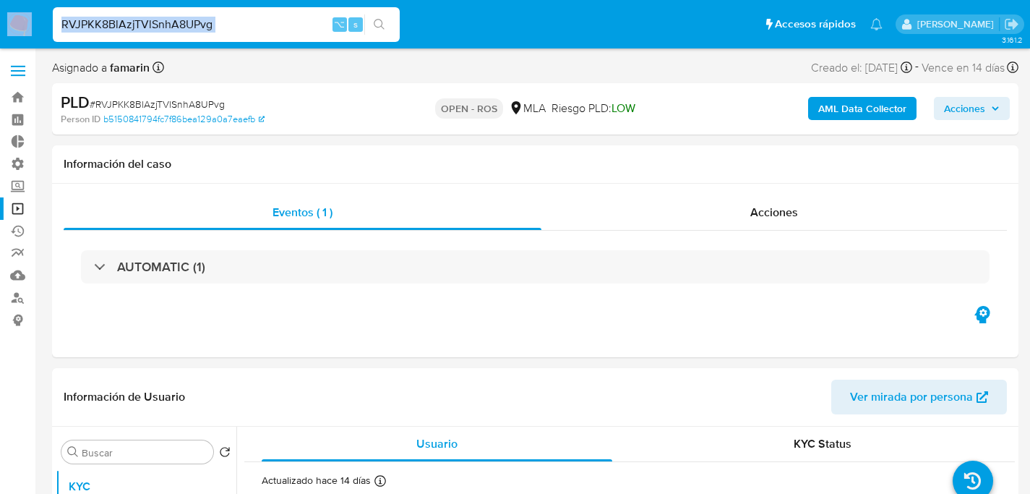
click at [234, 35] on div "RVJPKK8BlAzjTVlSnhA8UPvg ⌥ s" at bounding box center [226, 24] width 347 height 35
click at [223, 27] on input "RVJPKK8BlAzjTVlSnhA8UPvg" at bounding box center [226, 24] width 347 height 19
paste input "CWSThtevJ4BFaPREO3E9pKq6"
type input "CWSThtevJ4BFaPREO3E9pKq6"
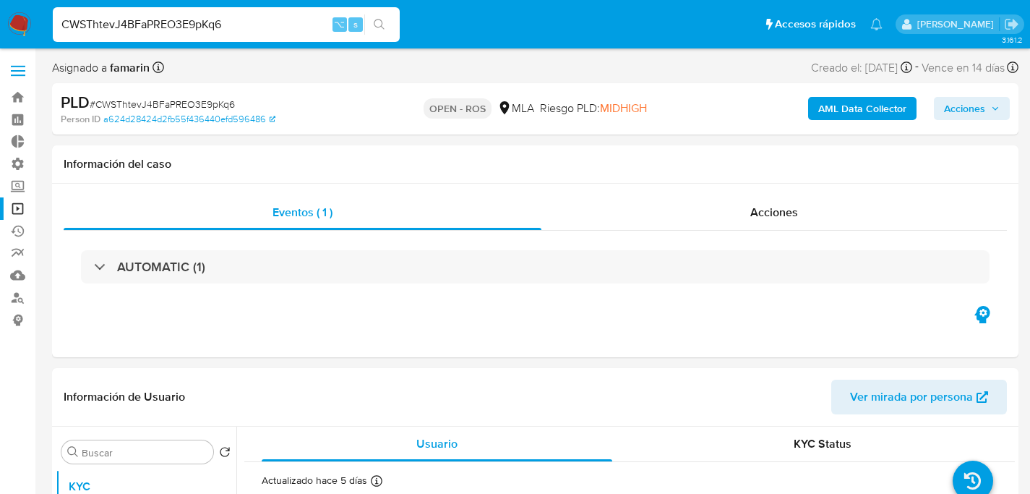
select select "10"
click at [279, 15] on input "CWSThtevJ4BFaPREO3E9pKq6" at bounding box center [226, 24] width 347 height 19
paste input "Aw2ZbzzMxkbgpNWb5DZ2NZrj"
type input "Aw2ZbzzMxkbgpNWb5DZ2NZrj"
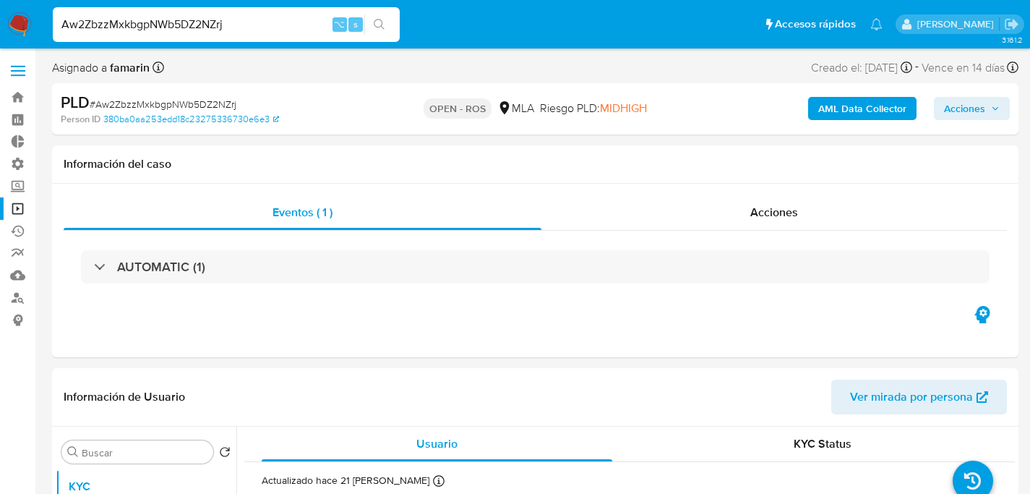
select select "10"
click at [154, 17] on input "Aw2ZbzzMxkbgpNWb5DZ2NZrj" at bounding box center [226, 24] width 347 height 19
paste input "TUJXGXzkUVLqD32X4753eAQo"
type input "TUJXGXzkUVLqD32X4753eAQo"
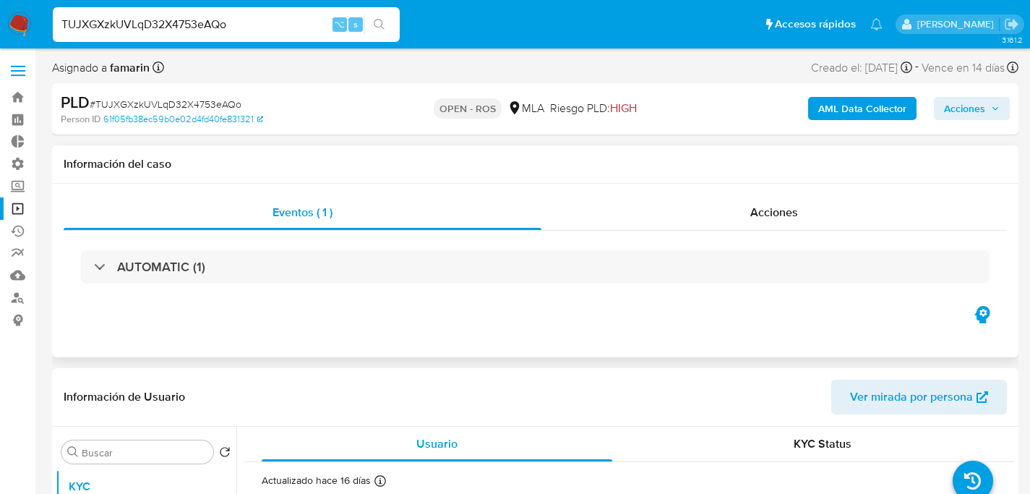
select select "10"
click at [226, 30] on input "TUJXGXzkUVLqD32X4753eAQo" at bounding box center [226, 24] width 347 height 19
paste input "7u3aGPnejnsrwlLjqwiEg49j"
type input "7u3aGPnejnsrwlLjqwiEg49j"
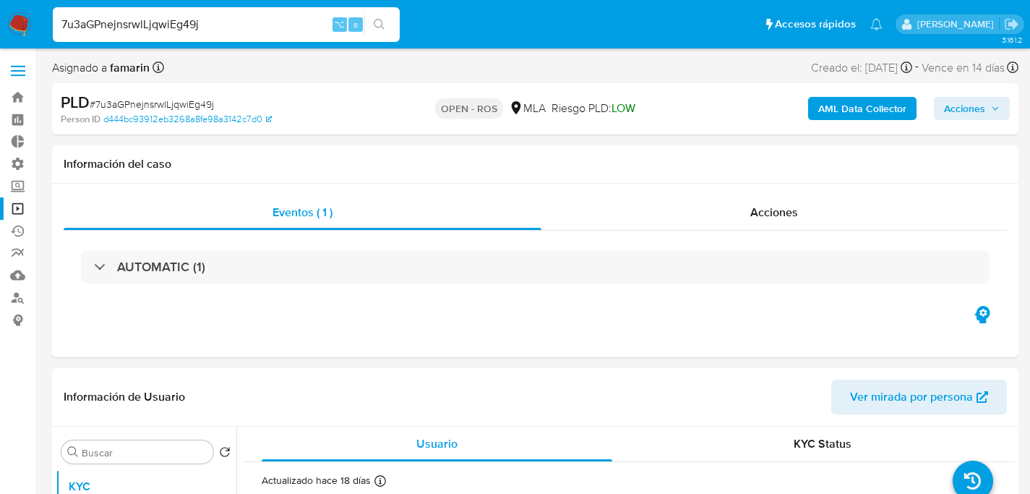
select select "10"
click at [197, 38] on div "7u3aGPnejnsrwlLjqwiEg49j ⌥ s" at bounding box center [226, 24] width 347 height 35
click at [202, 23] on input "7u3aGPnejnsrwlLjqwiEg49j" at bounding box center [226, 24] width 347 height 19
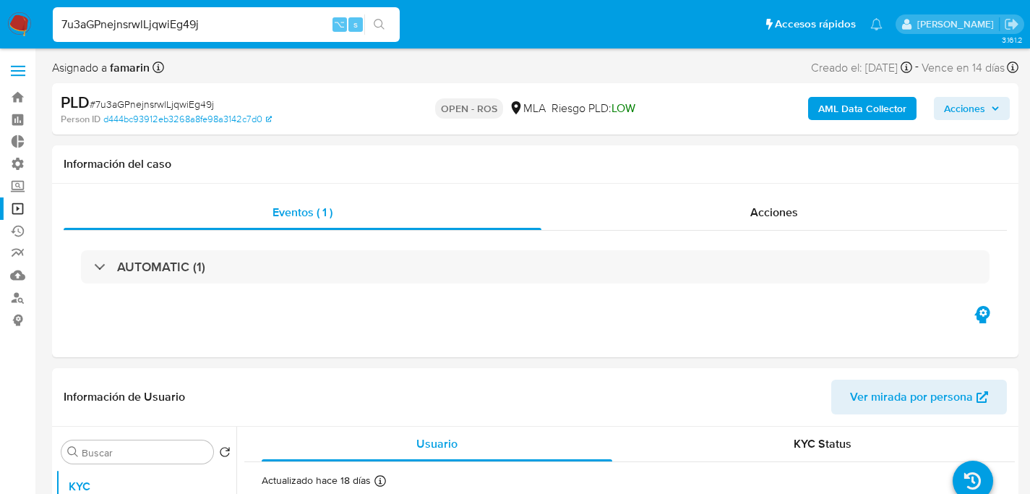
paste input "EYJ07fnjrDrEcN0ZnFkTw6rw"
type input "EYJ07fnjrDrEcN0ZnFkTw6rw"
select select "10"
click at [230, 25] on input "EYJ07fnjrDrEcN0ZnFkTw6rw" at bounding box center [226, 24] width 347 height 19
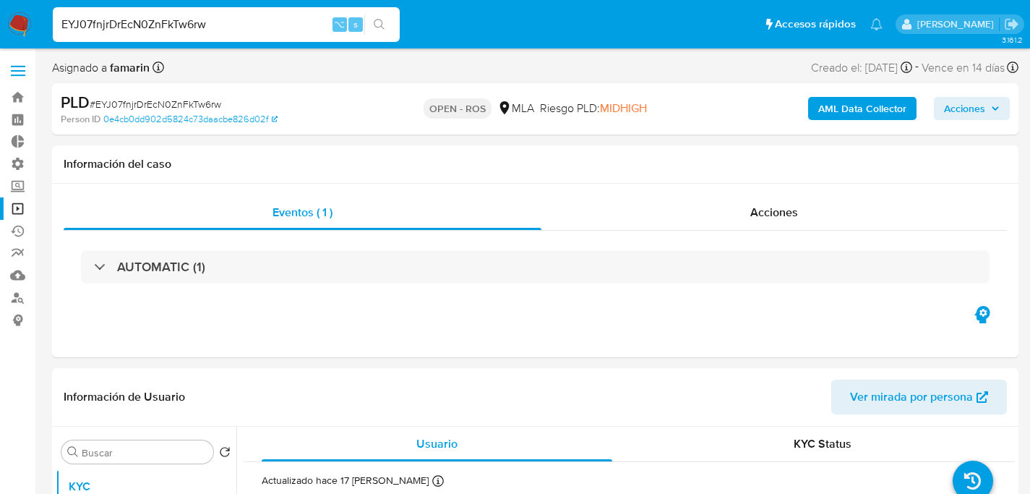
paste input "jt4D8rlISF72srcoUFT3OliD"
type input "jt4D8rlISF72srcoUFT3OliD"
select select "10"
click at [267, 35] on div "jt4D8rlISF72srcoUFT3OliD ⌥ s" at bounding box center [226, 24] width 347 height 35
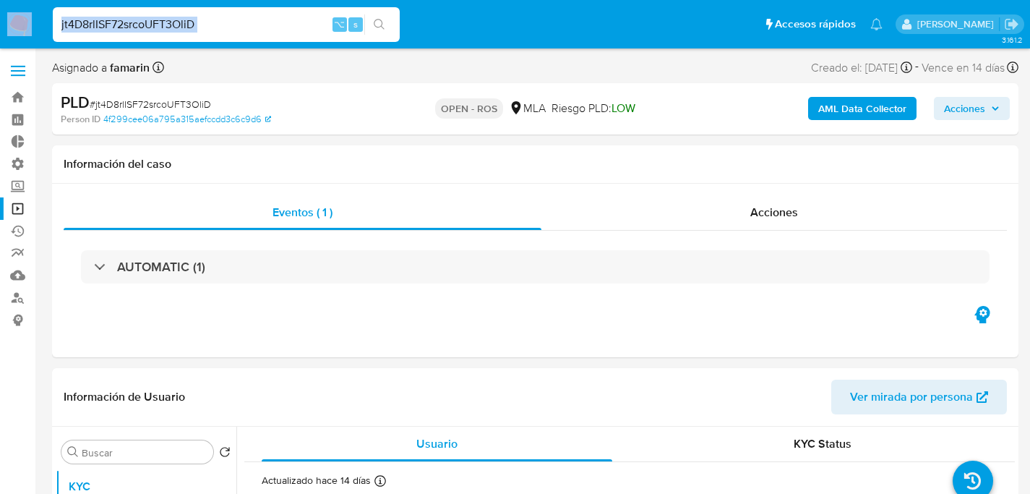
click at [267, 35] on div "jt4D8rlISF72srcoUFT3OliD ⌥ s" at bounding box center [226, 24] width 347 height 35
click at [257, 25] on input "jt4D8rlISF72srcoUFT3OliD" at bounding box center [226, 24] width 347 height 19
paste input "RQjIvacXUNu3FGgtIktLohxA"
type input "RQjIvacXUNu3FGgtIktLohxA"
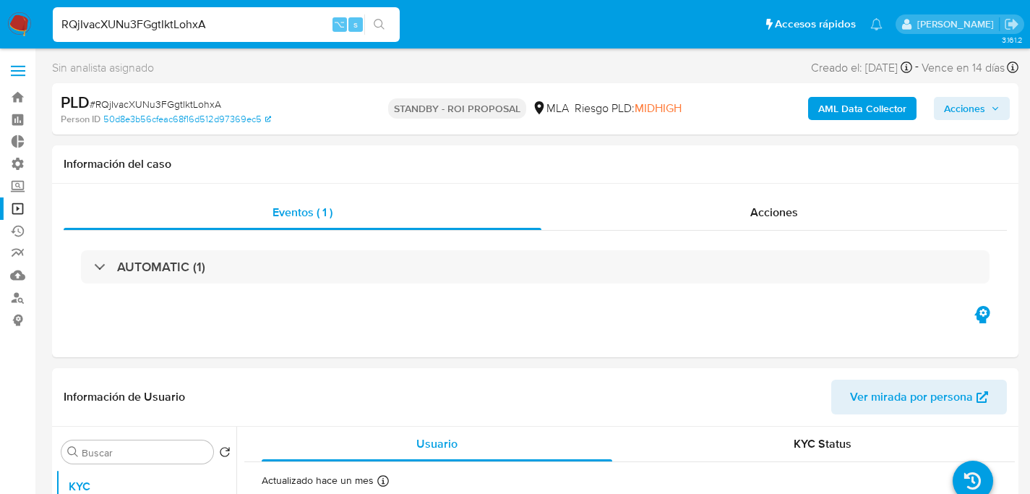
select select "10"
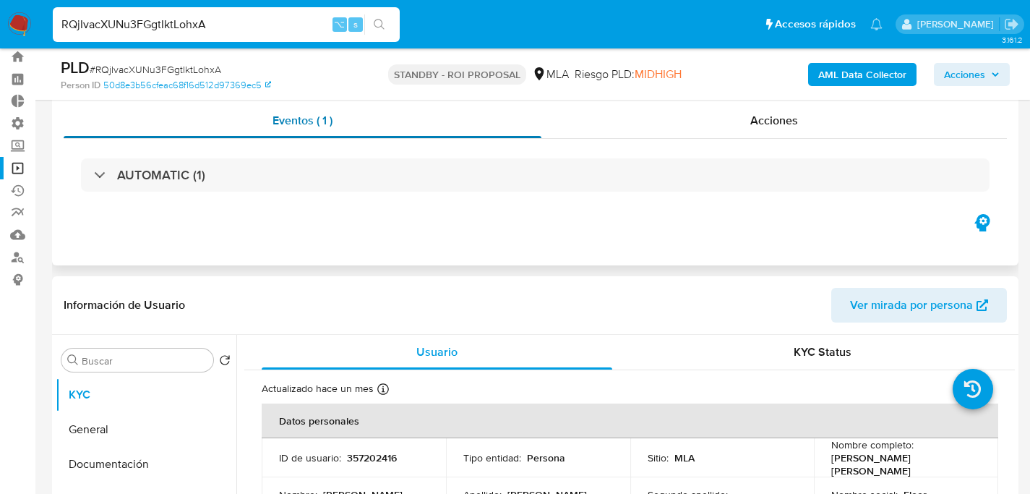
scroll to position [119, 0]
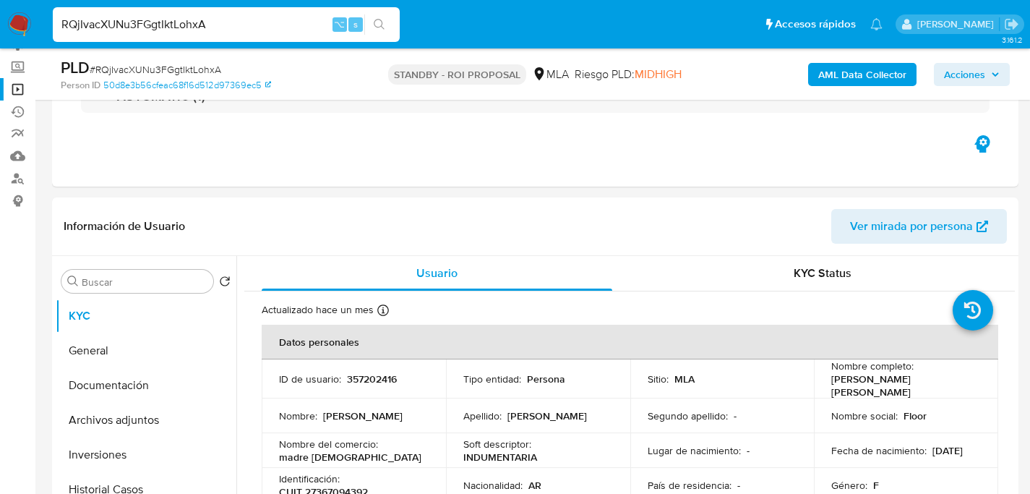
click at [175, 32] on input "RQjIvacXUNu3FGgtIktLohxA" at bounding box center [226, 24] width 347 height 19
paste input "1769150123"
type input "1769150123"
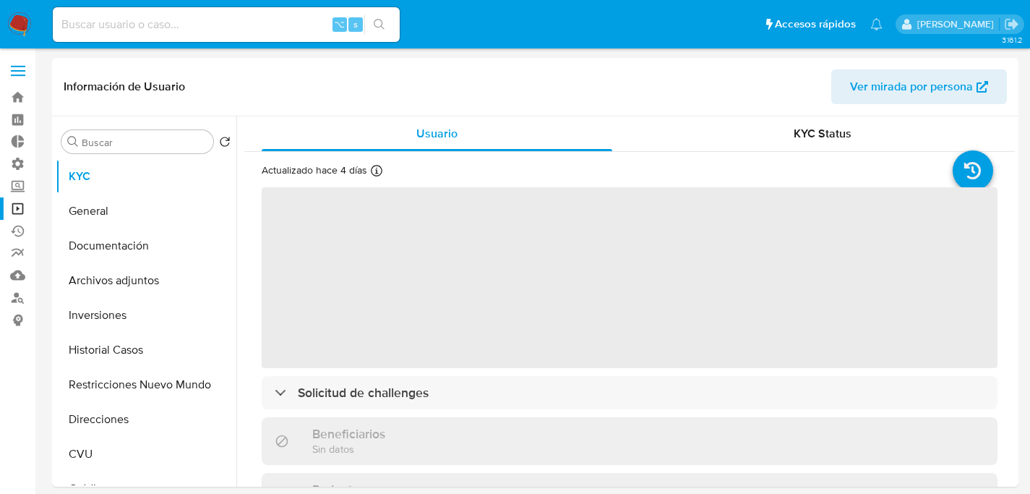
select select "10"
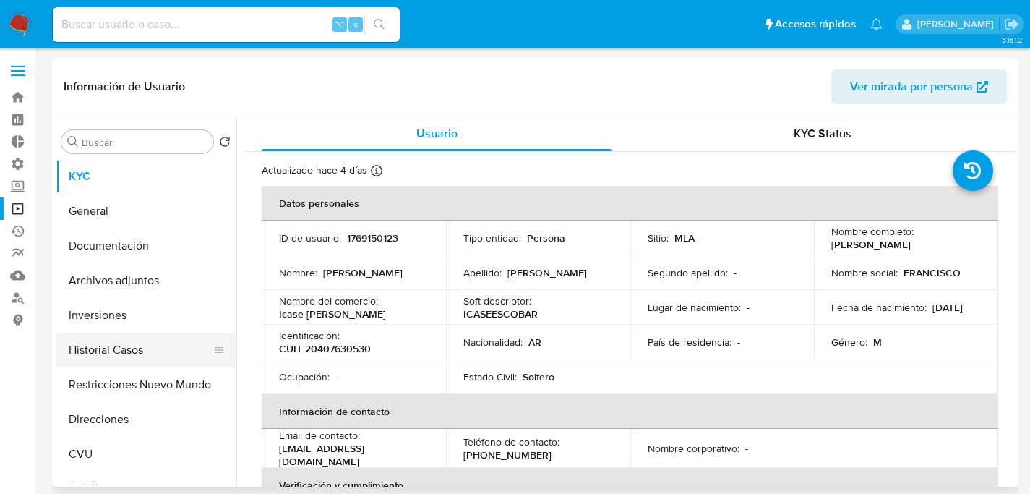
click at [120, 355] on button "Historial Casos" at bounding box center [140, 350] width 169 height 35
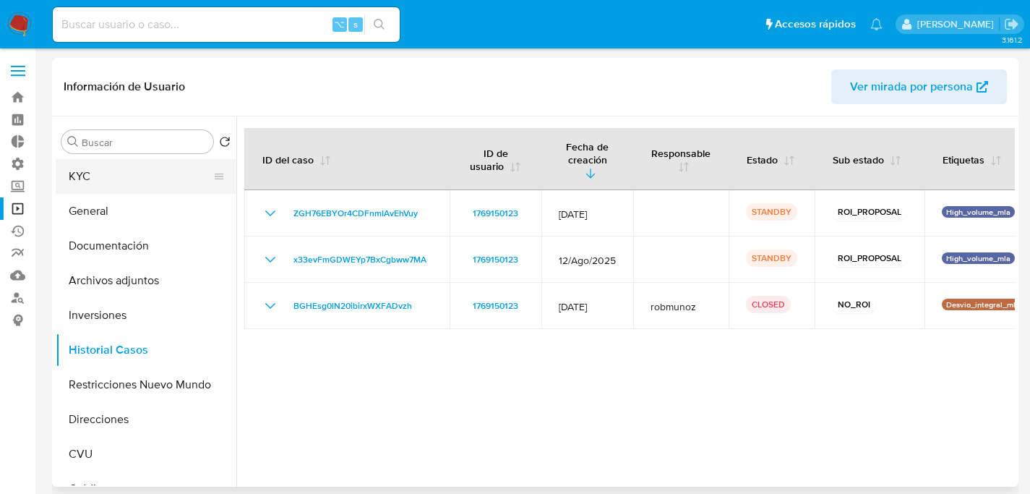
click at [102, 171] on button "KYC" at bounding box center [140, 176] width 169 height 35
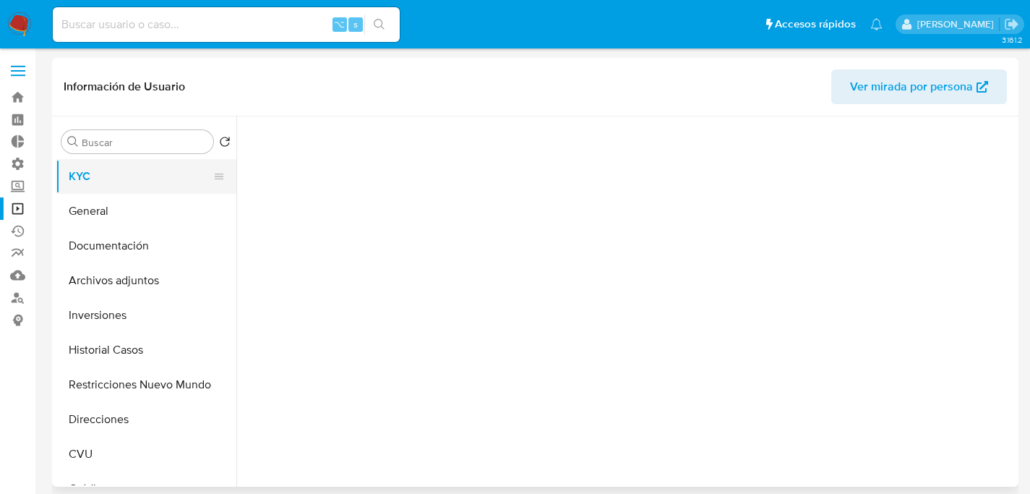
click at [102, 171] on button "KYC" at bounding box center [140, 176] width 169 height 35
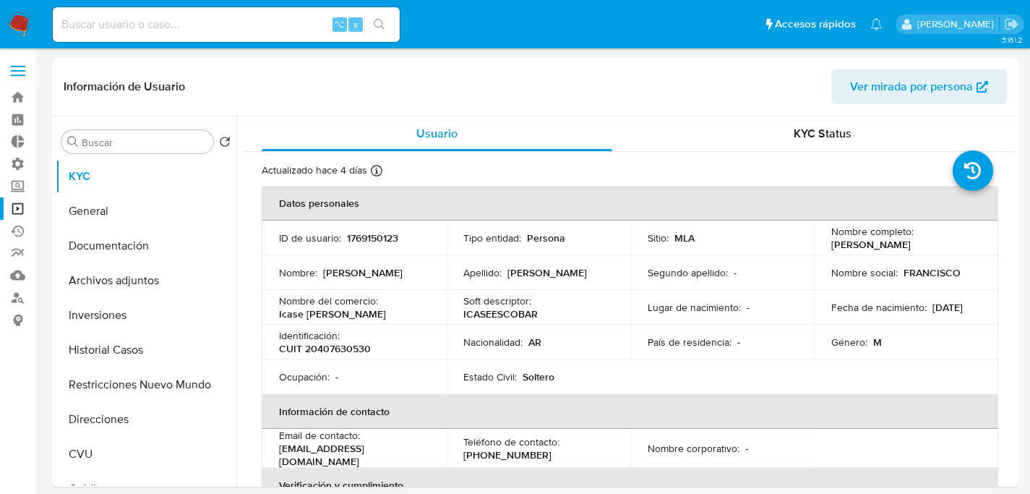
click at [203, 38] on div "⌥ s" at bounding box center [226, 24] width 347 height 35
click at [205, 37] on div "⌥ s" at bounding box center [226, 24] width 347 height 35
click at [207, 33] on input at bounding box center [226, 24] width 347 height 19
paste input "x33evFmGDWEYp7BxCgbww7MA"
type input "x33evFmGDWEYp7BxCgbww7MA"
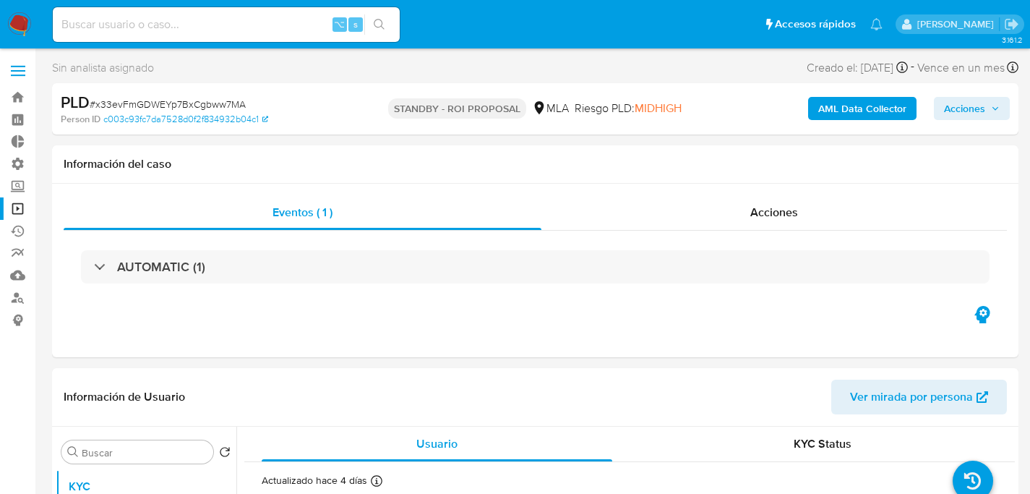
select select "10"
click at [969, 117] on span "Acciones" at bounding box center [964, 108] width 41 height 23
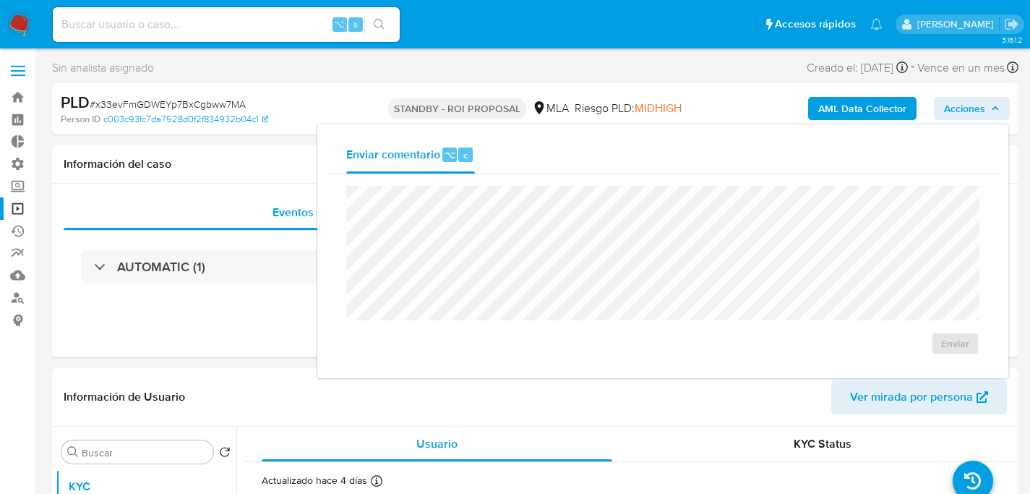
click at [699, 116] on div "AML Data Collector Acciones Enviar comentario ⌥ c Enviar" at bounding box center [854, 109] width 312 height 34
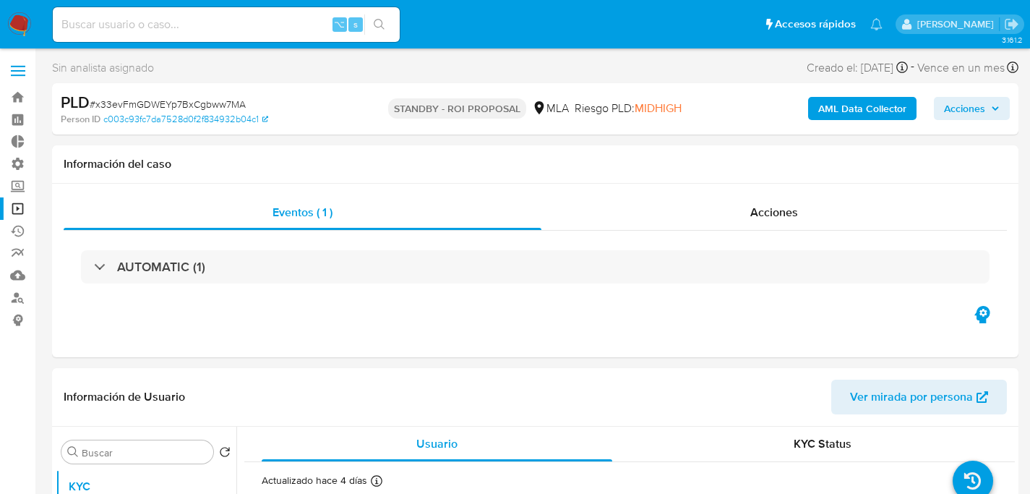
click at [149, 95] on div "PLD # x33evFmGDWEYp7BxCgbww7MA" at bounding box center [216, 103] width 311 height 22
click at [152, 102] on span "# x33evFmGDWEYp7BxCgbww7MA" at bounding box center [168, 104] width 156 height 14
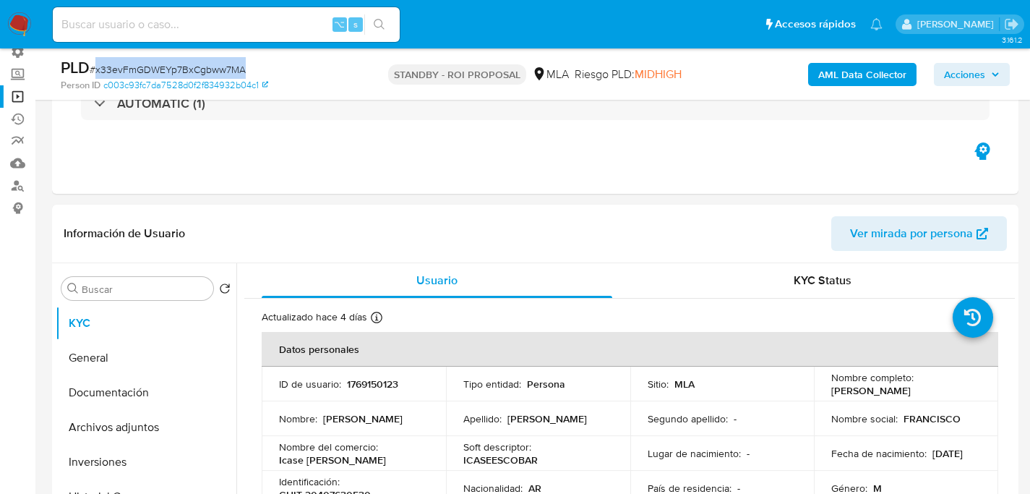
scroll to position [114, 0]
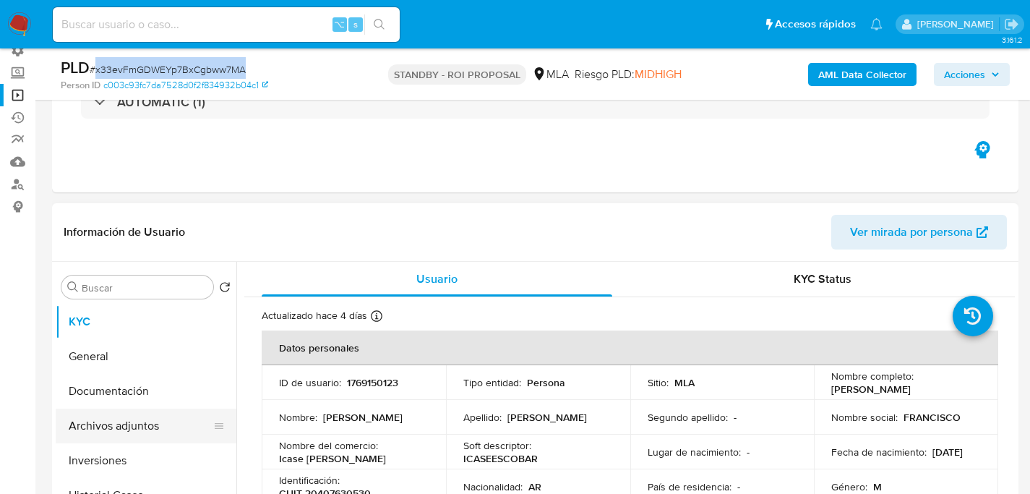
click at [108, 432] on button "Archivos adjuntos" at bounding box center [140, 425] width 169 height 35
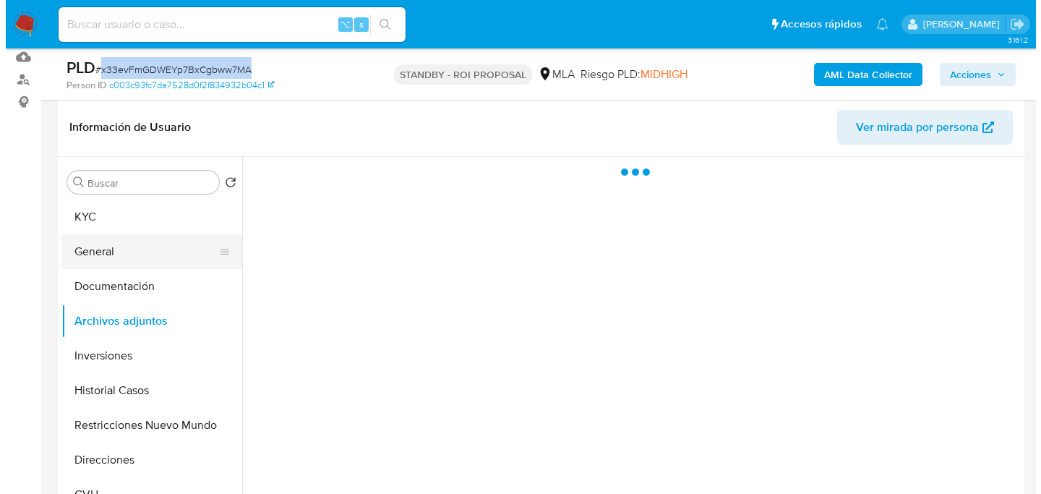
scroll to position [238, 0]
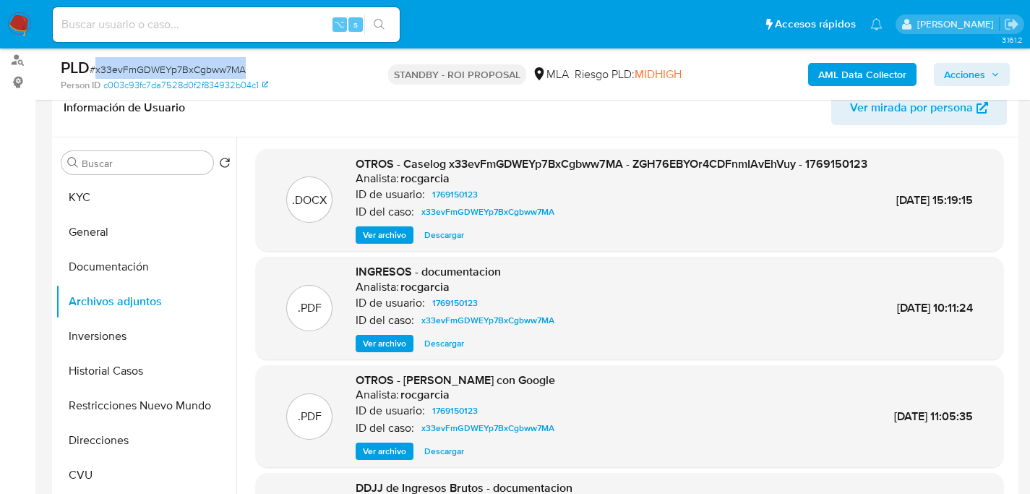
click at [372, 242] on span "Ver archivo" at bounding box center [384, 235] width 43 height 14
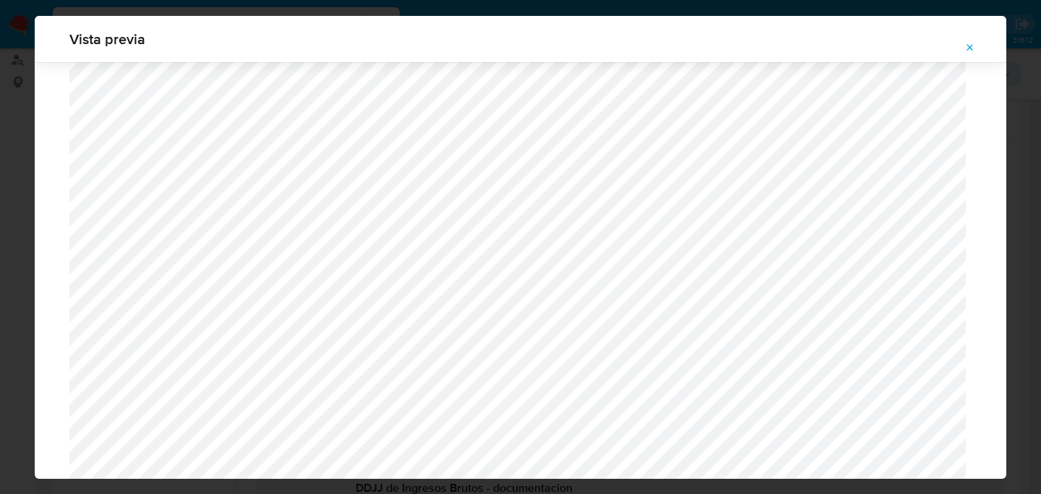
scroll to position [964, 0]
click at [982, 52] on button "Attachment preview" at bounding box center [970, 47] width 32 height 23
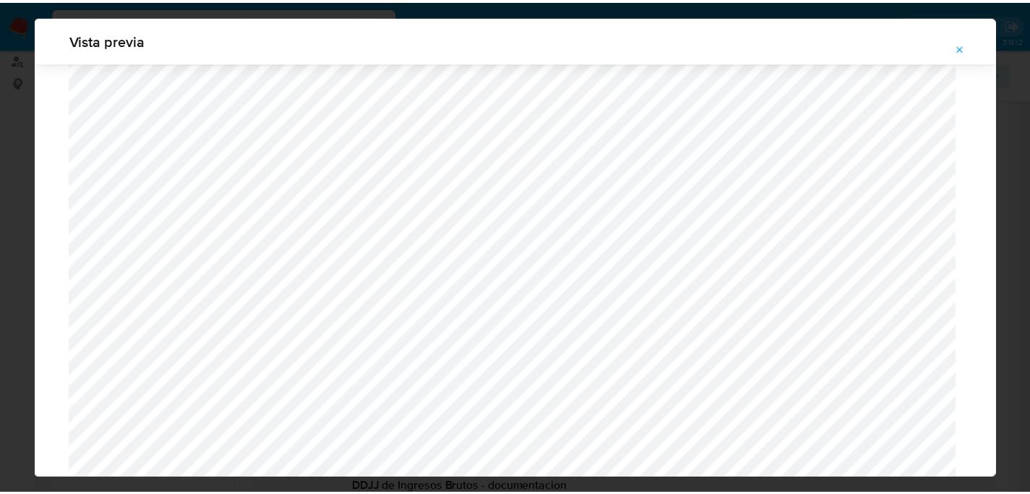
scroll to position [46, 0]
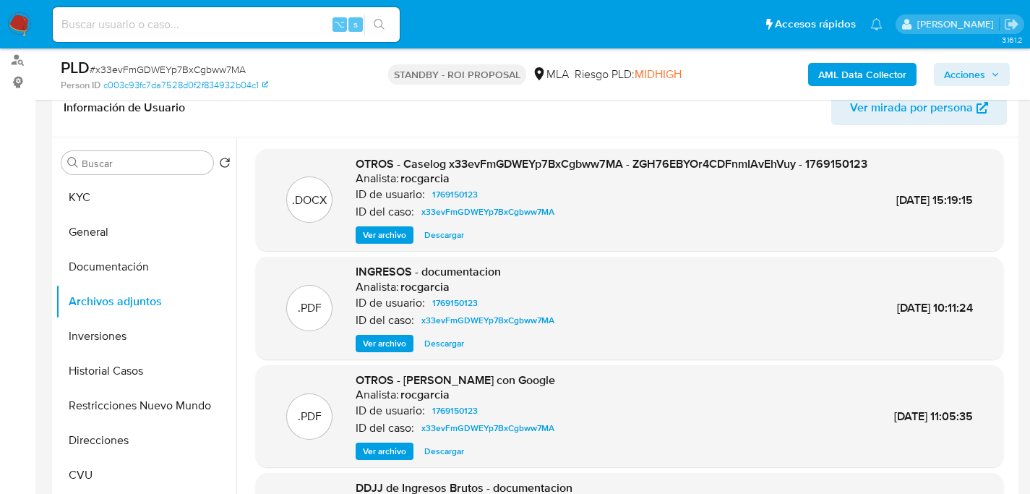
click at [780, 203] on div "ID de usuario: 1769150123" at bounding box center [612, 194] width 512 height 17
click at [56, 200] on button "KYC" at bounding box center [140, 197] width 169 height 35
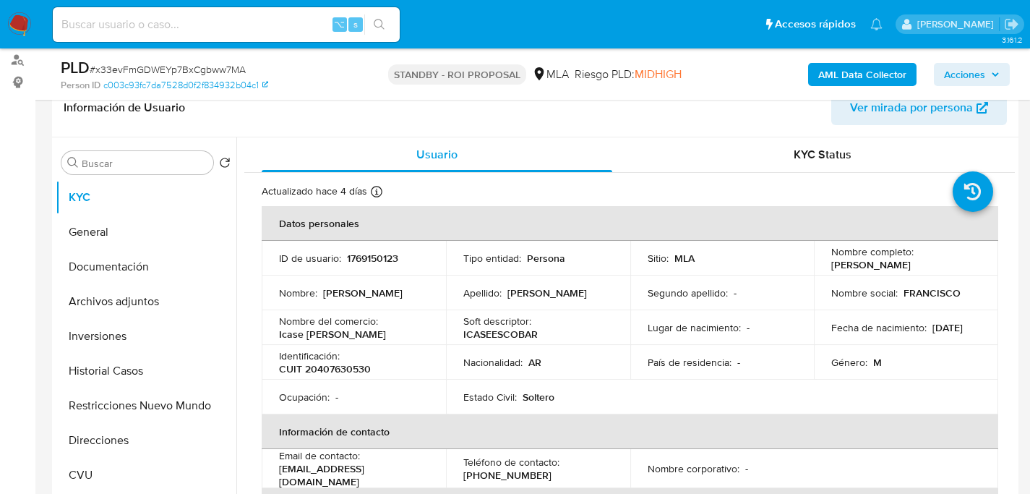
click at [141, 21] on input at bounding box center [226, 24] width 347 height 19
paste input "136569182"
type input "136569182"
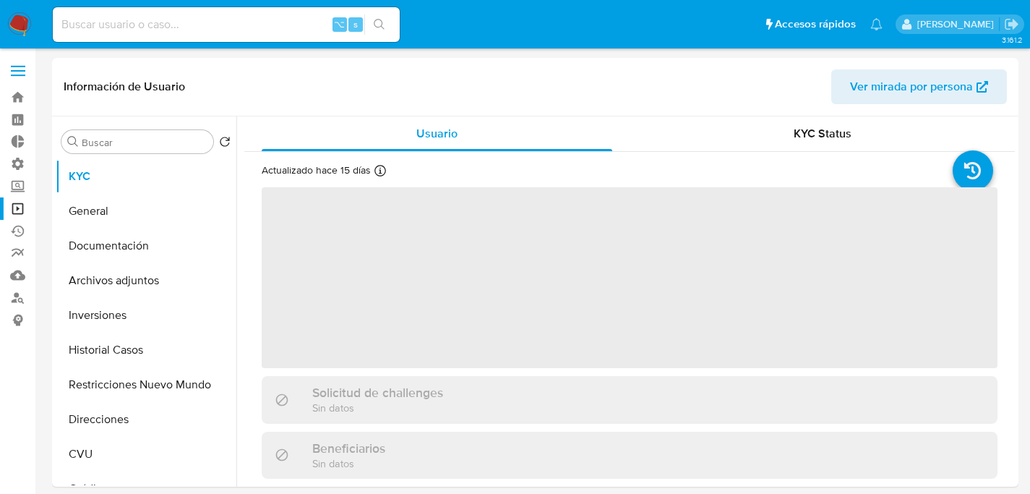
select select "10"
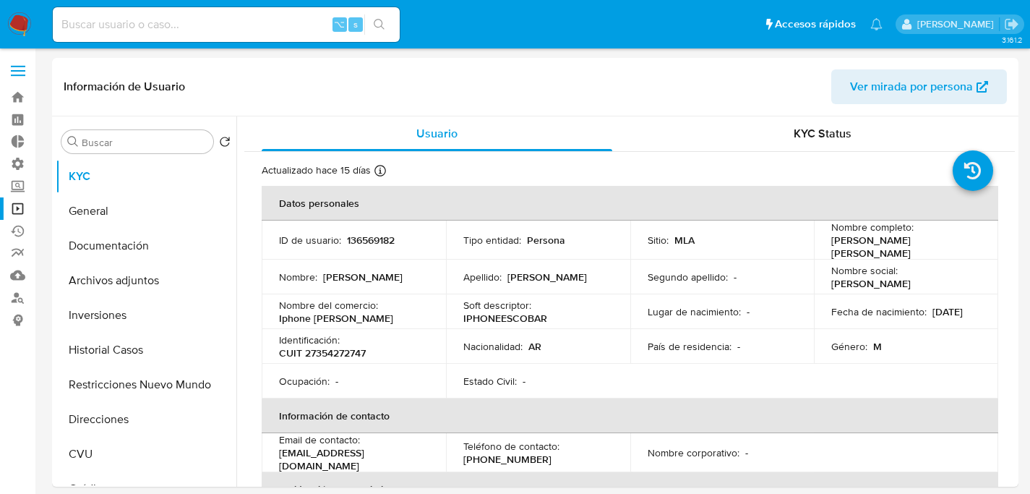
click at [249, 20] on input at bounding box center [226, 24] width 347 height 19
click at [126, 423] on button "Direcciones" at bounding box center [140, 419] width 169 height 35
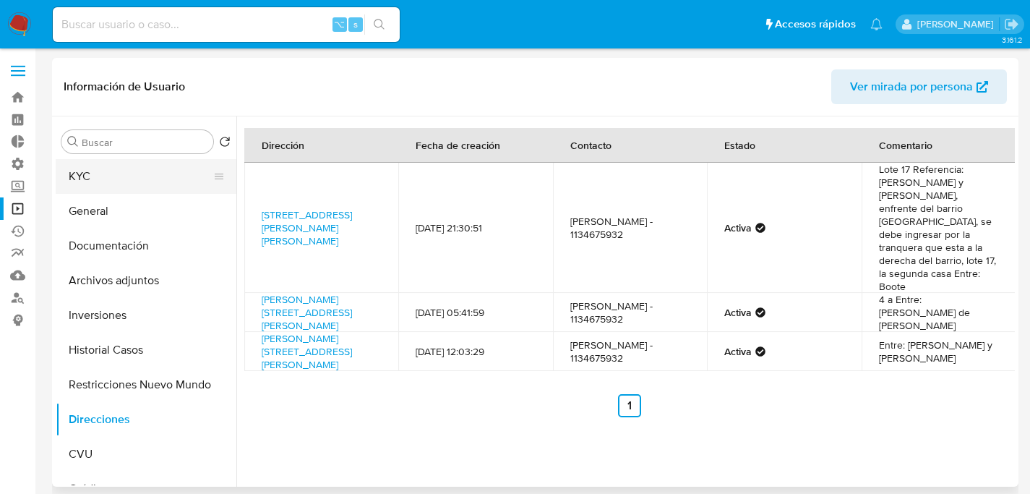
click at [98, 189] on button "KYC" at bounding box center [140, 176] width 169 height 35
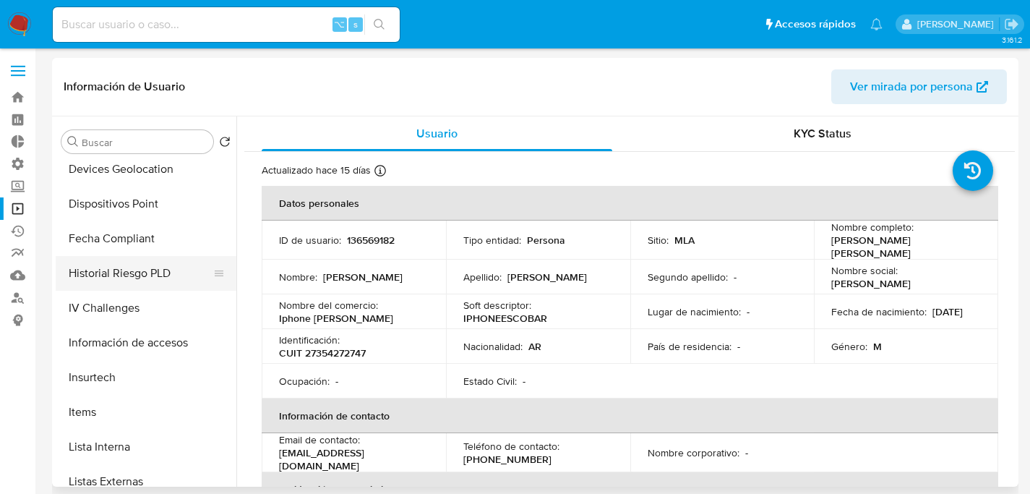
scroll to position [527, 0]
click at [107, 202] on button "Dispositivos Point" at bounding box center [140, 204] width 169 height 35
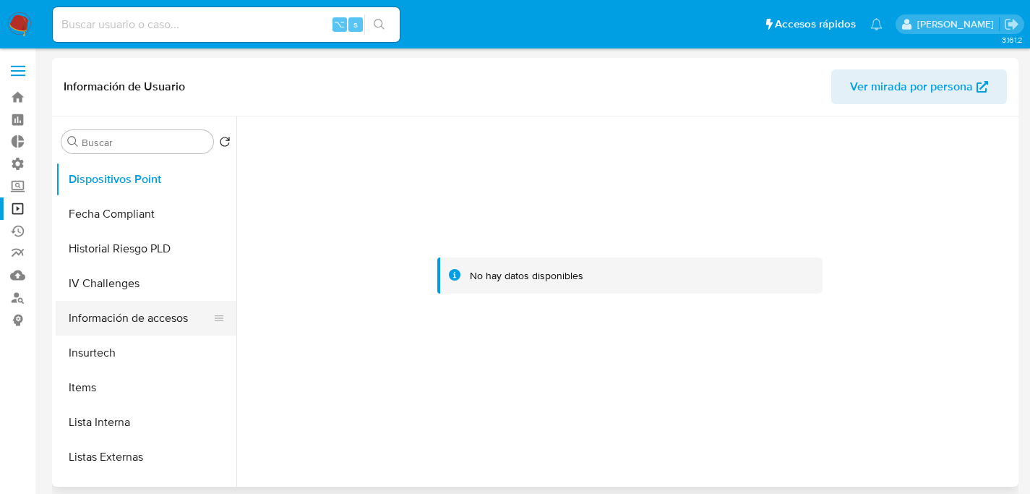
scroll to position [555, 0]
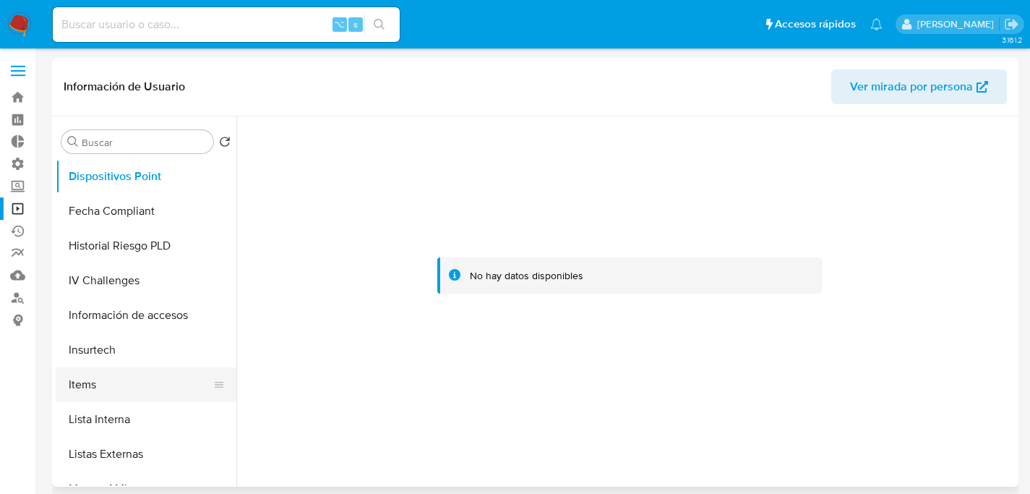
click at [123, 384] on button "Items" at bounding box center [140, 384] width 169 height 35
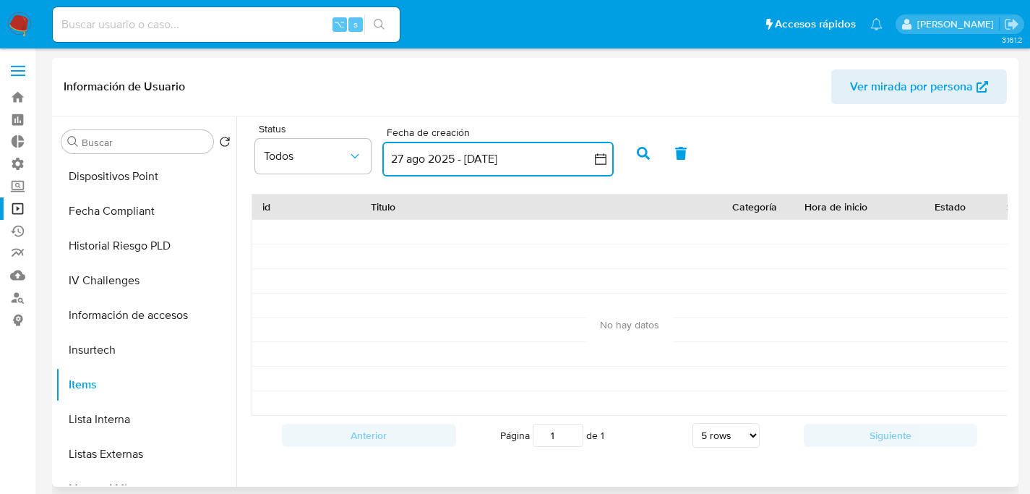
click at [448, 168] on button "27 ago 2025 - [DATE]" at bounding box center [497, 159] width 231 height 35
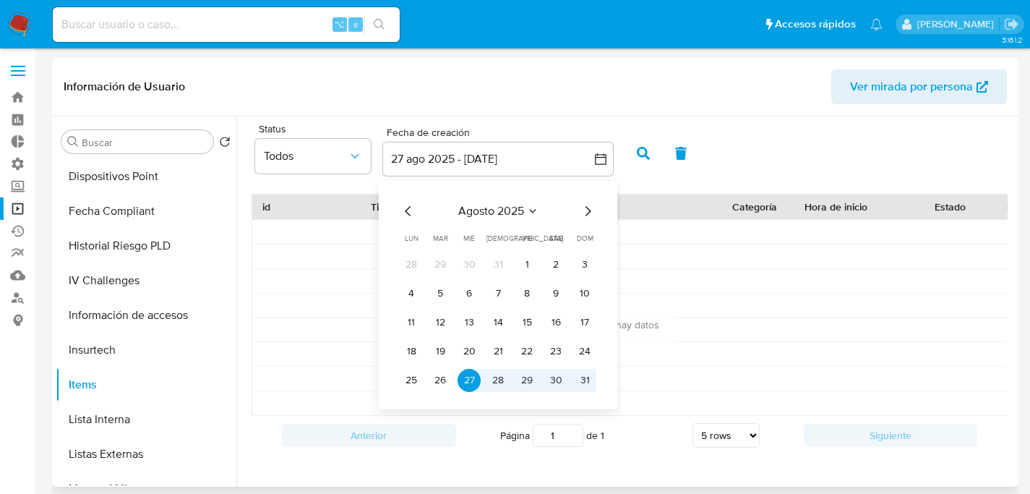
click at [413, 213] on icon "Mes anterior" at bounding box center [408, 210] width 17 height 17
click at [411, 213] on icon "Mes anterior" at bounding box center [408, 210] width 17 height 17
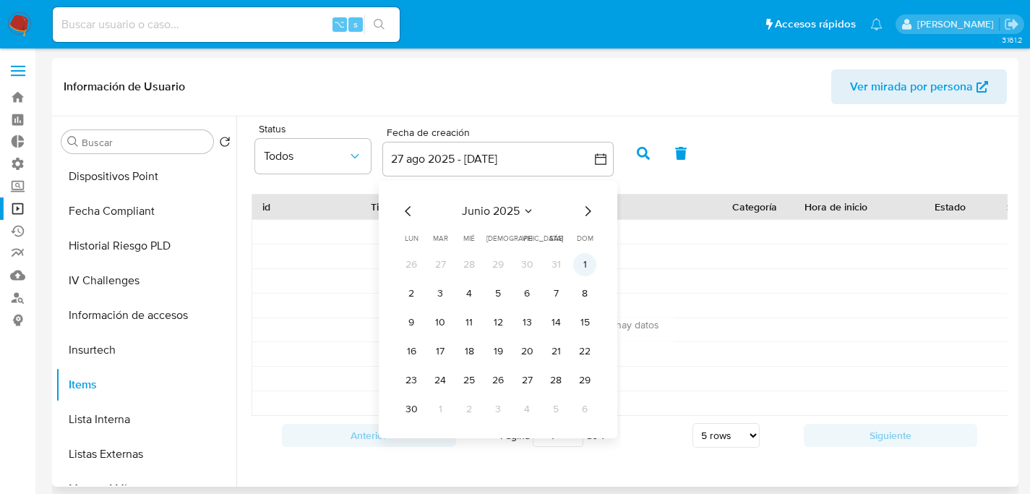
click at [579, 270] on button "1" at bounding box center [584, 264] width 23 height 23
click at [586, 209] on icon "Mes siguiente" at bounding box center [587, 210] width 17 height 17
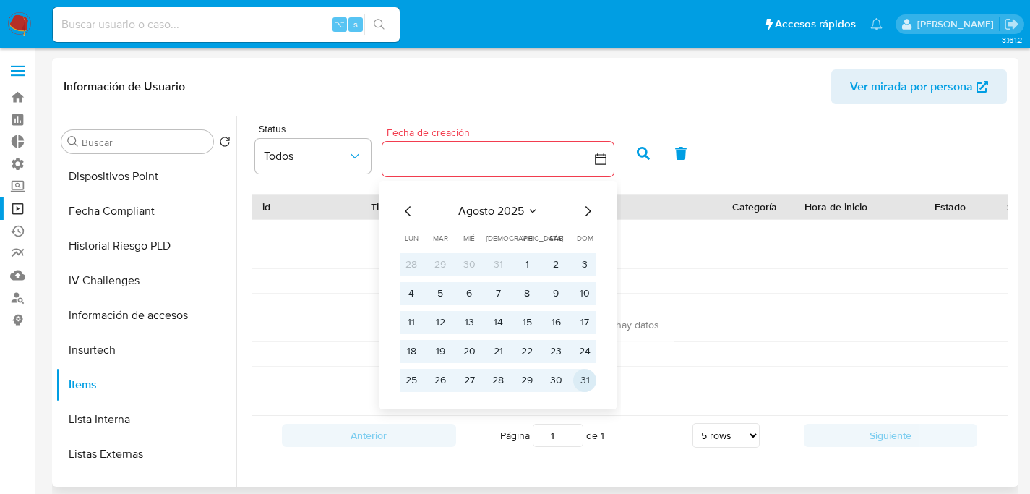
click at [586, 389] on button "31" at bounding box center [584, 380] width 23 height 23
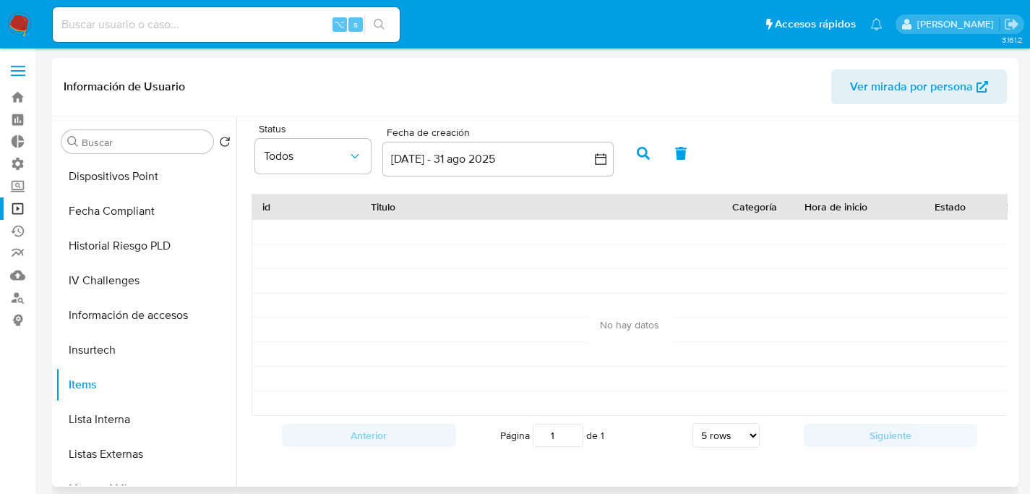
click at [634, 153] on button "button" at bounding box center [644, 153] width 38 height 35
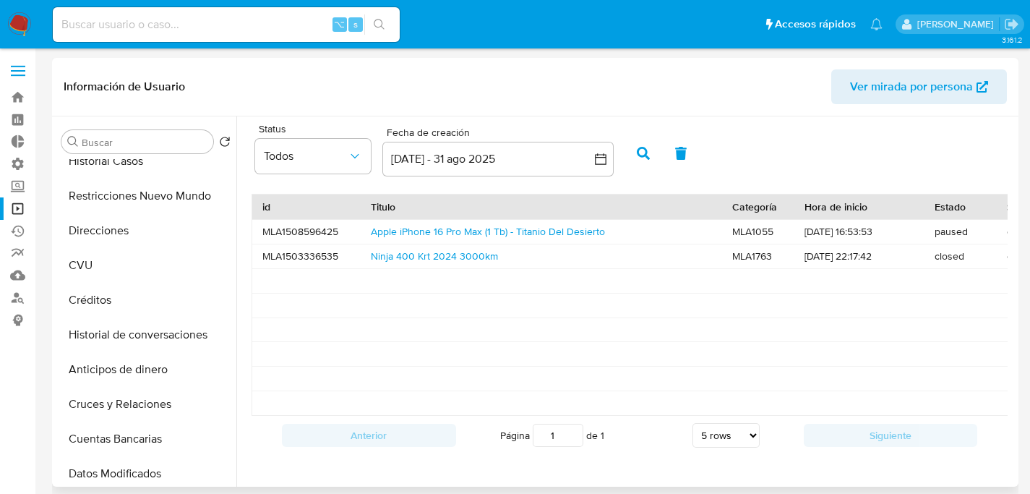
scroll to position [0, 0]
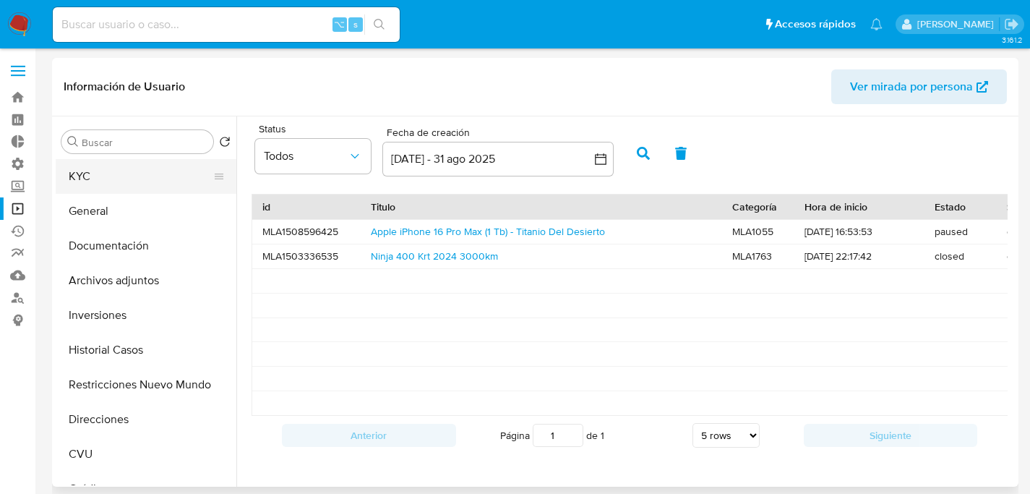
click at [105, 176] on button "KYC" at bounding box center [140, 176] width 169 height 35
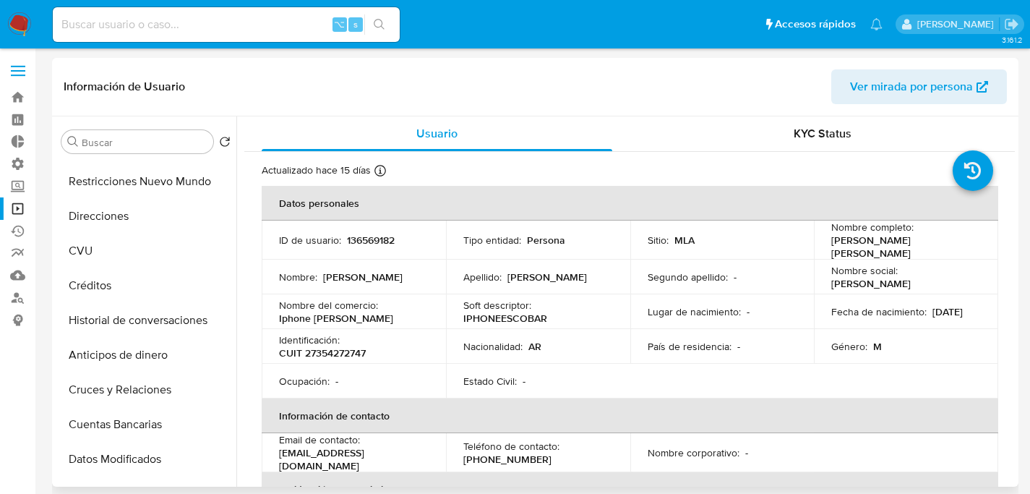
scroll to position [659, 0]
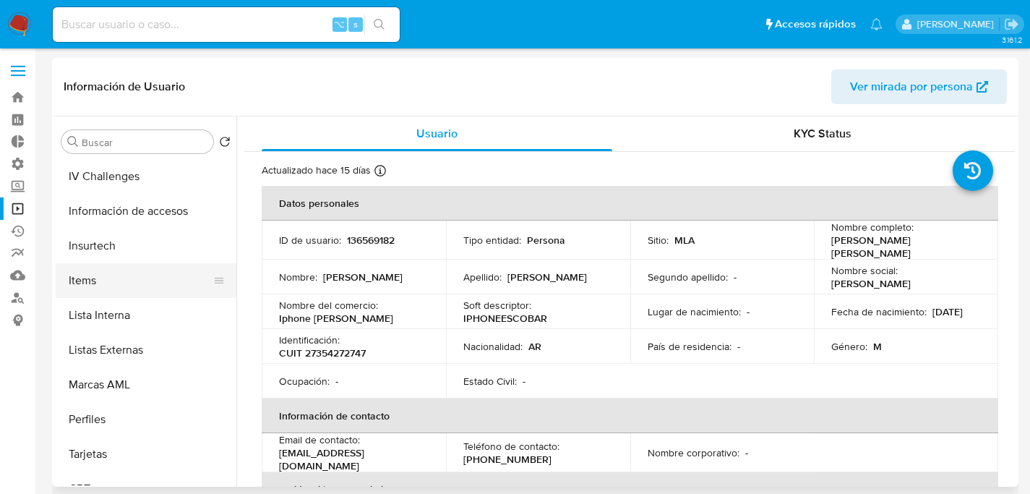
click at [100, 284] on button "Items" at bounding box center [140, 280] width 169 height 35
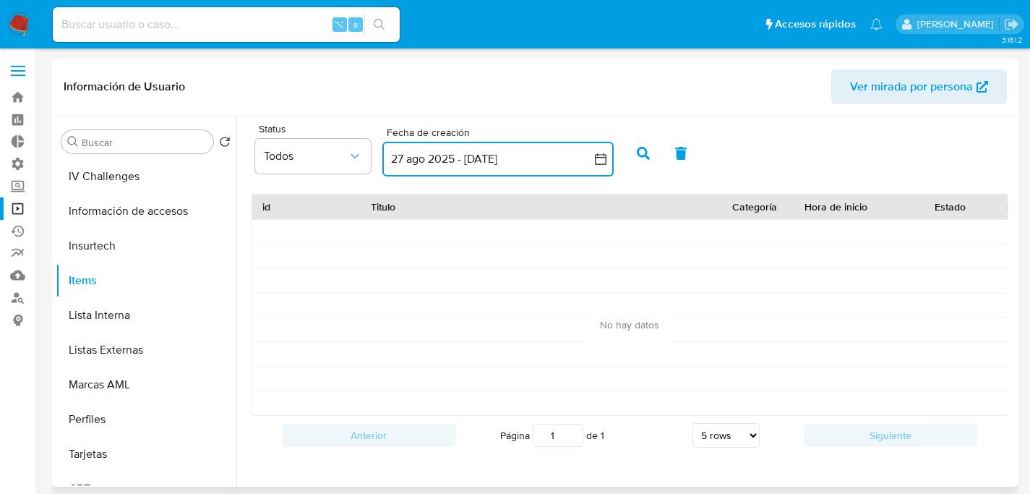
click at [458, 163] on button "27 ago 2025 - [DATE]" at bounding box center [497, 159] width 231 height 35
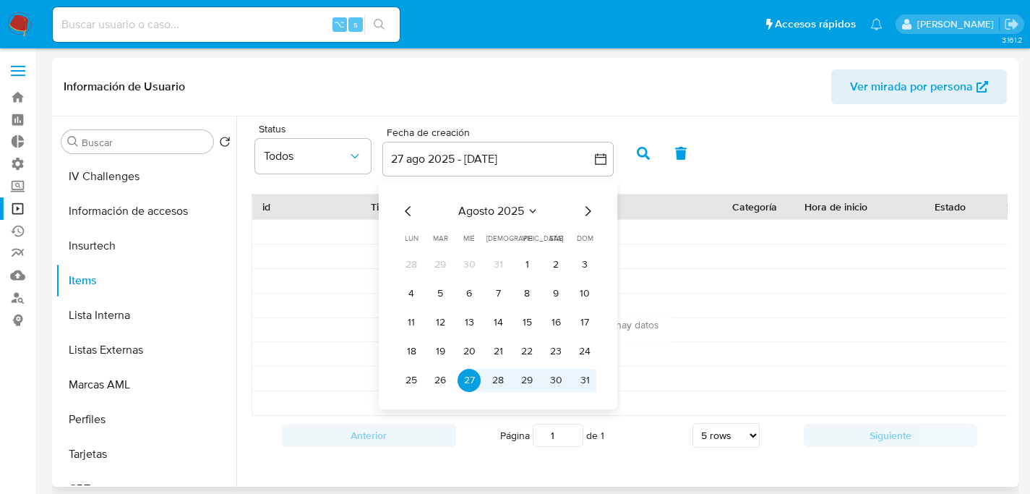
click at [412, 219] on icon "Mes anterior" at bounding box center [408, 210] width 17 height 17
click at [411, 219] on icon "Mes anterior" at bounding box center [408, 210] width 17 height 17
click at [490, 262] on button "1" at bounding box center [498, 264] width 23 height 23
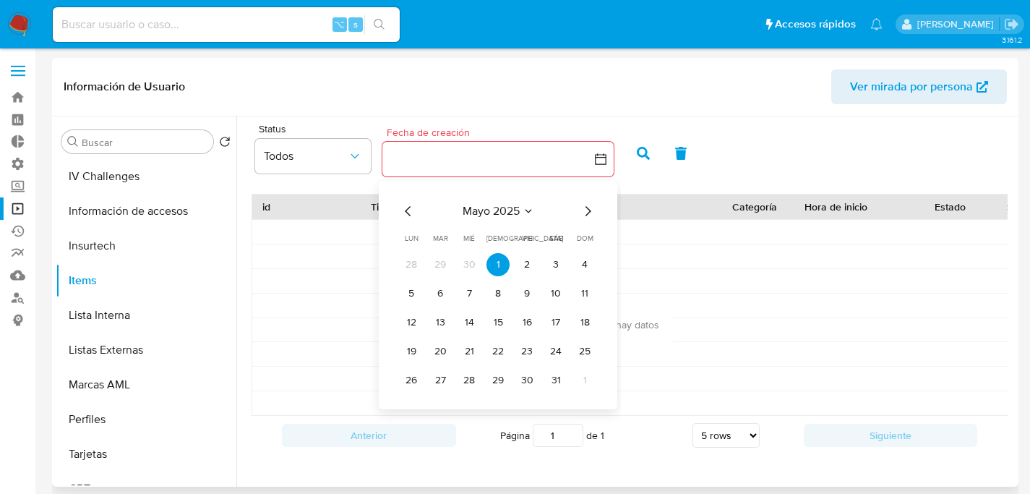
click at [595, 207] on icon "Mes siguiente" at bounding box center [587, 210] width 17 height 17
click at [591, 209] on icon "Mes siguiente" at bounding box center [587, 210] width 17 height 17
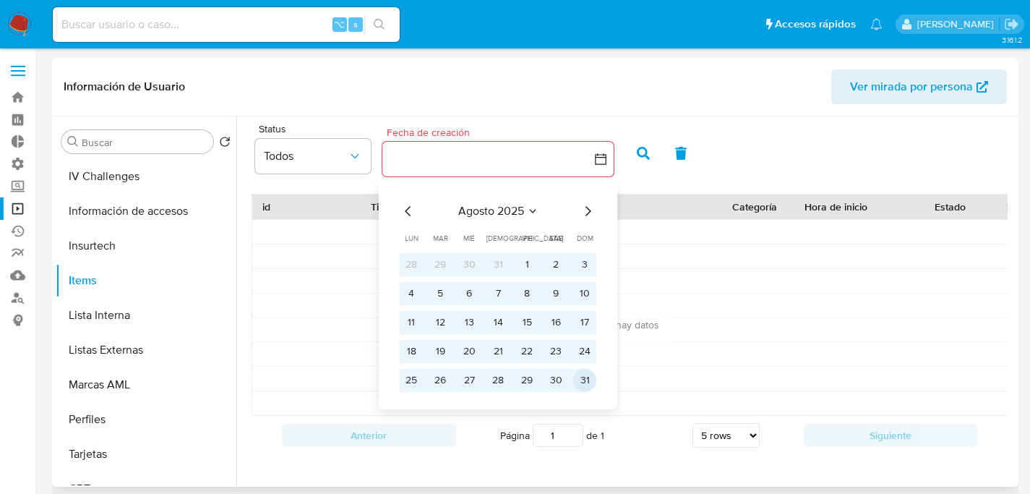
click at [588, 385] on button "31" at bounding box center [584, 380] width 23 height 23
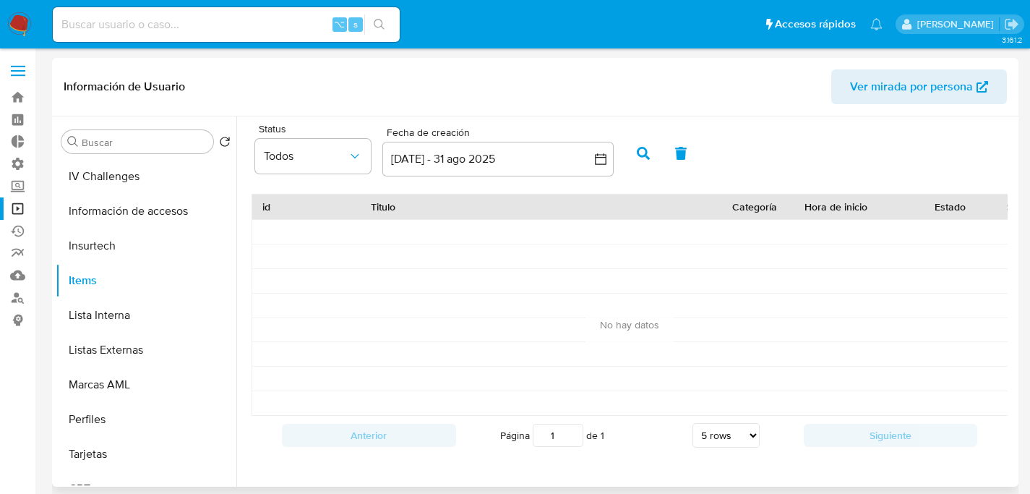
click at [638, 153] on icon "button" at bounding box center [643, 153] width 13 height 13
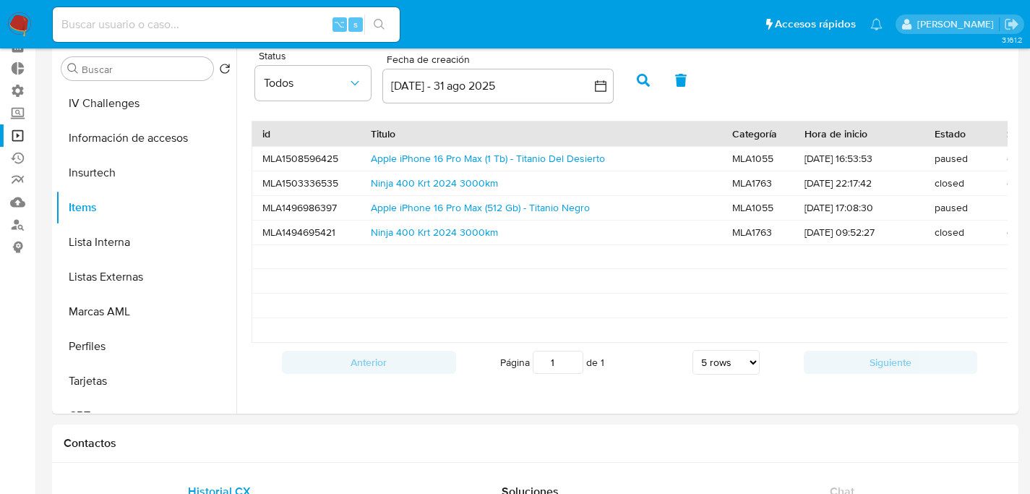
scroll to position [0, 0]
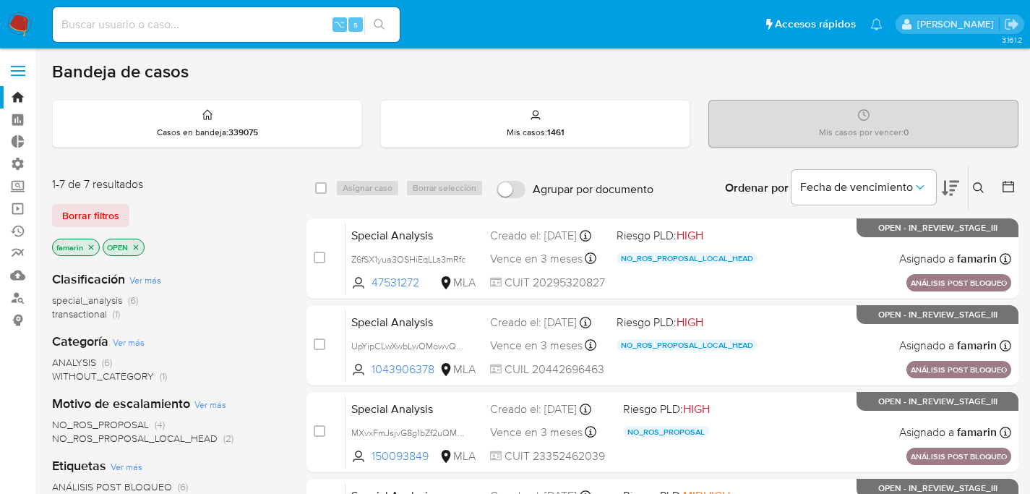
click at [11, 399] on aside "Bandeja Tablero Tablero Externo Administración Reglas Roles Usuarios Equipos Co…" at bounding box center [17, 466] width 35 height 933
click at [187, 25] on input at bounding box center [226, 24] width 347 height 19
paste input "2381847862"
type input "2381847862"
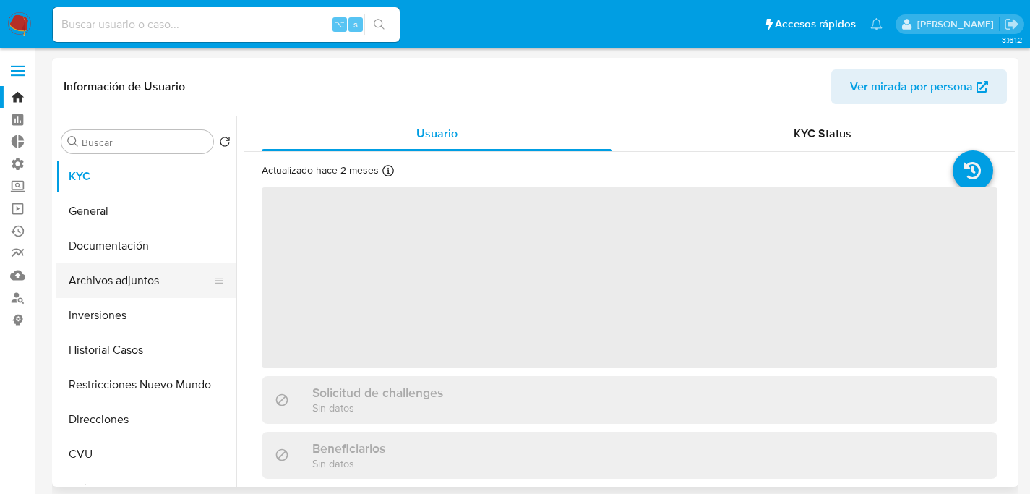
select select "10"
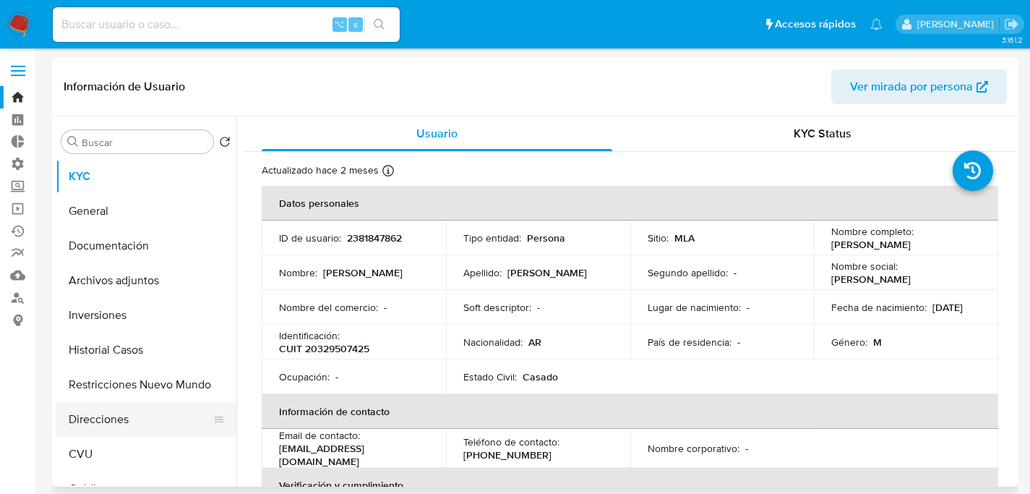
click at [106, 411] on button "Direcciones" at bounding box center [140, 419] width 169 height 35
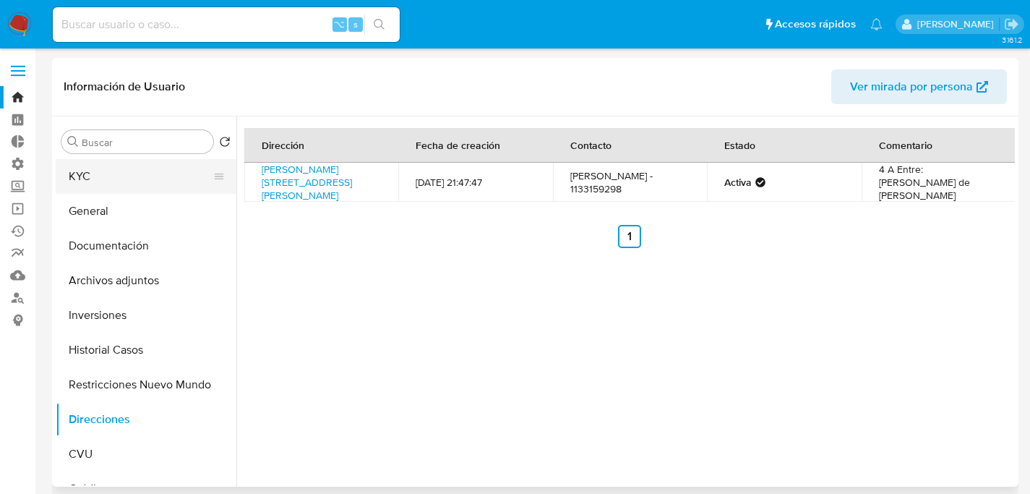
click at [126, 172] on button "KYC" at bounding box center [140, 176] width 169 height 35
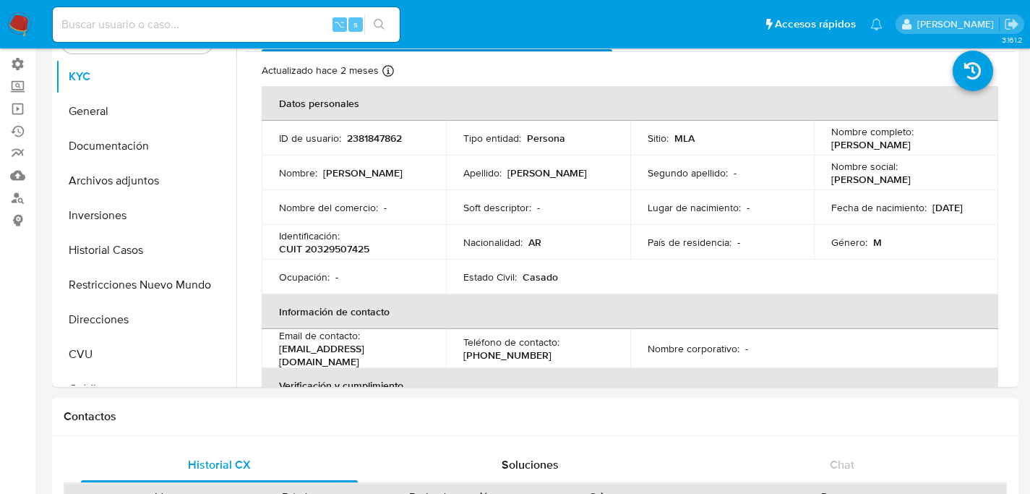
scroll to position [100, 0]
drag, startPoint x: 275, startPoint y: 348, endPoint x: 411, endPoint y: 356, distance: 135.4
click at [411, 356] on td "Email de contacto : feralbornoz.meli@gmail.com" at bounding box center [354, 347] width 184 height 39
copy p "feralbornoz.meli@gmail.com"
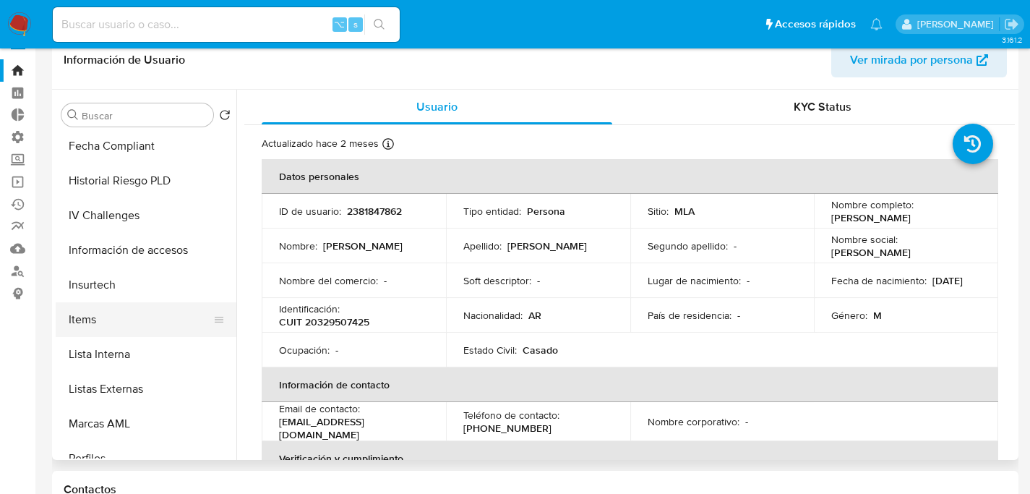
scroll to position [594, 0]
click at [87, 312] on button "Items" at bounding box center [140, 319] width 169 height 35
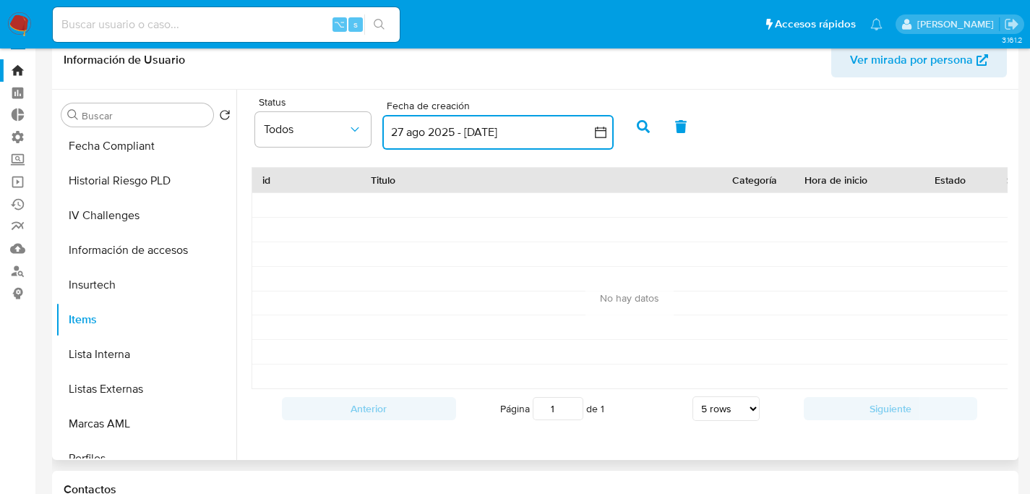
click at [494, 130] on button "27 ago 2025 - 26 sep 2025" at bounding box center [497, 132] width 231 height 35
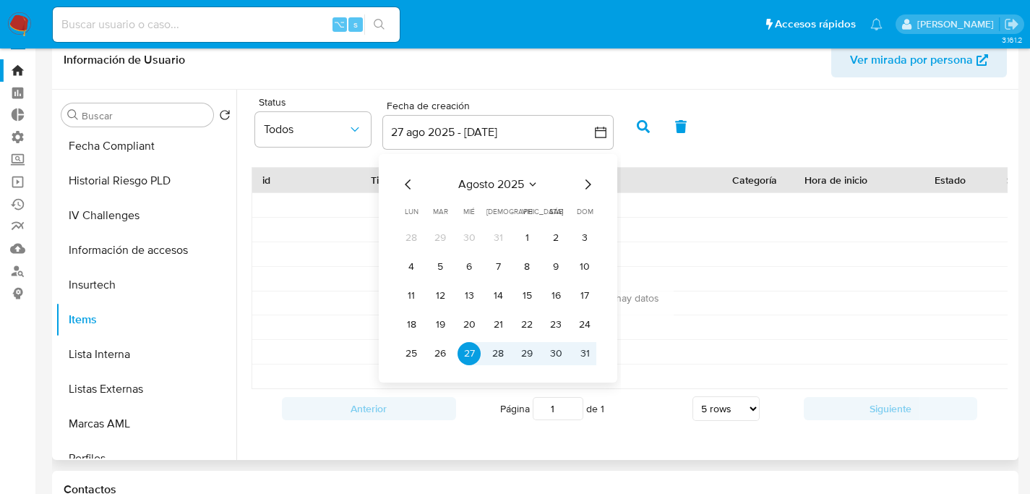
click at [411, 184] on icon "Mes anterior" at bounding box center [408, 184] width 17 height 17
click at [495, 235] on button "1" at bounding box center [498, 237] width 23 height 23
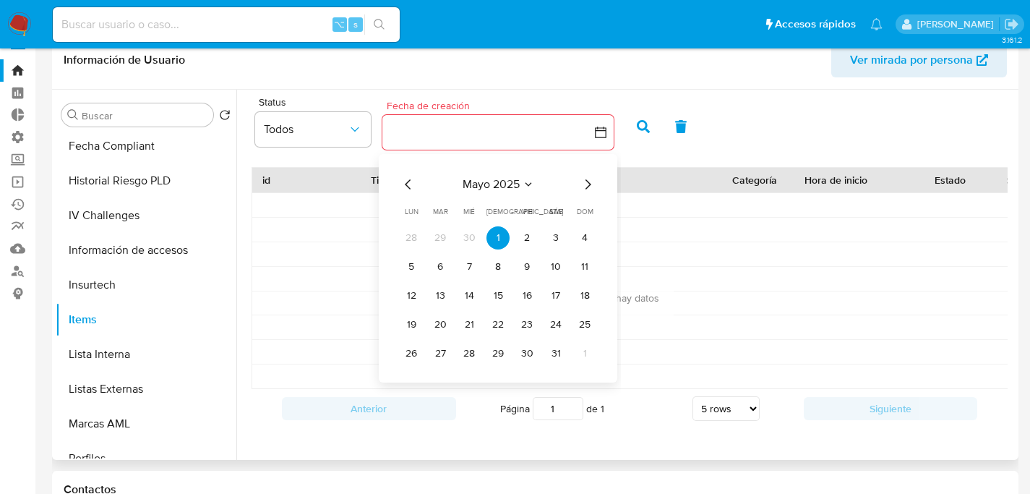
click at [594, 187] on icon "Mes siguiente" at bounding box center [587, 184] width 17 height 17
click at [591, 186] on icon "Mes siguiente" at bounding box center [587, 184] width 17 height 17
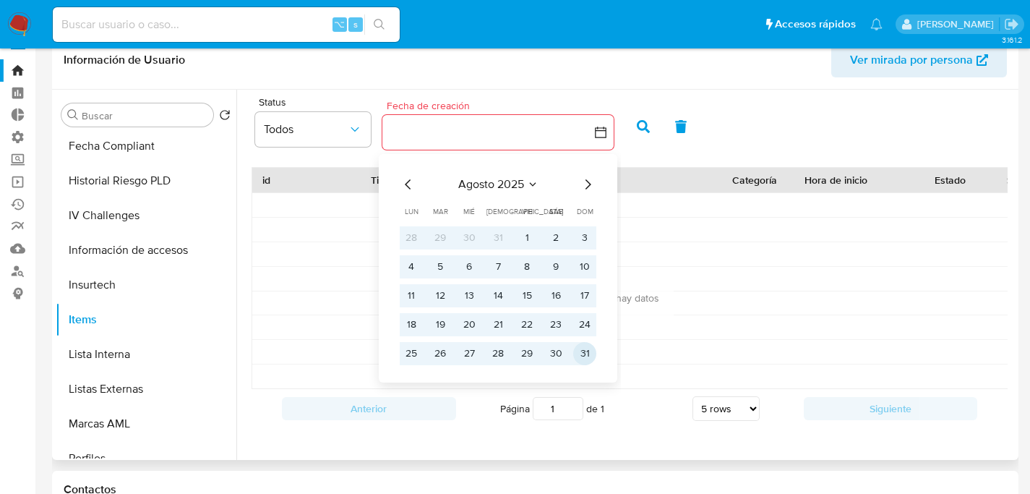
click at [582, 352] on button "31" at bounding box center [584, 353] width 23 height 23
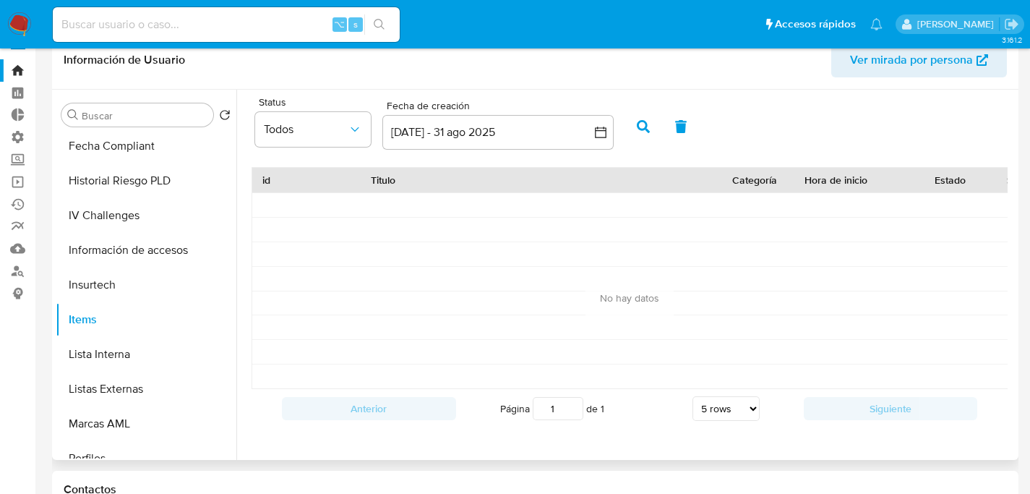
click at [640, 127] on icon "button" at bounding box center [643, 126] width 13 height 13
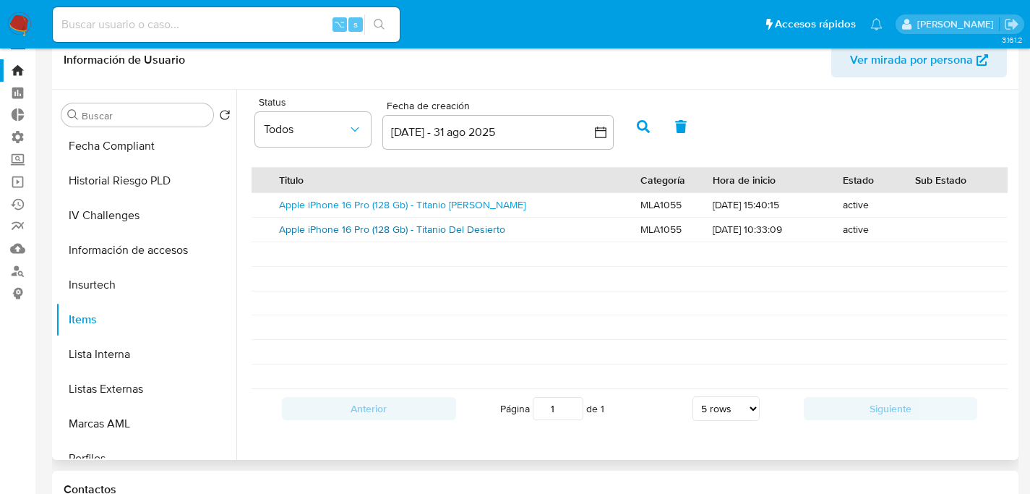
scroll to position [0, 0]
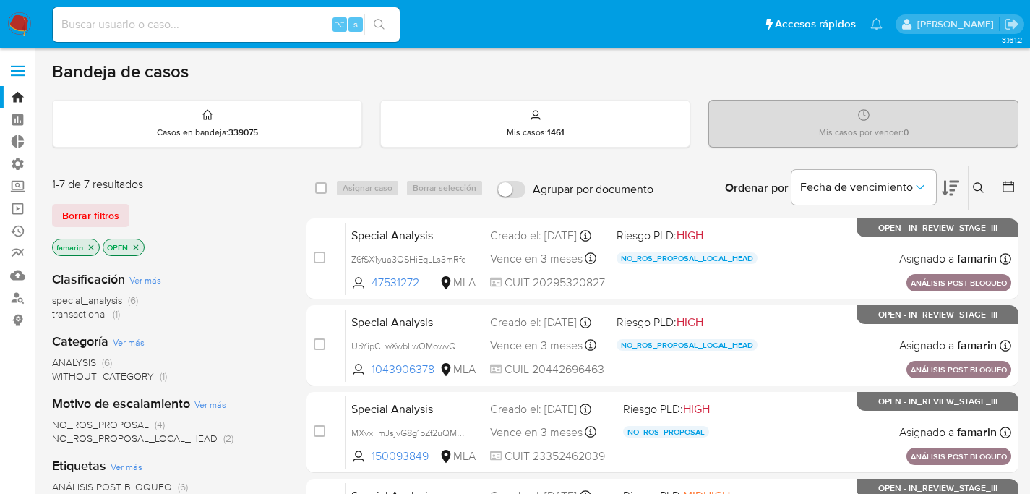
click at [180, 22] on input at bounding box center [226, 24] width 347 height 19
paste input "1769150123"
type input "1769150123"
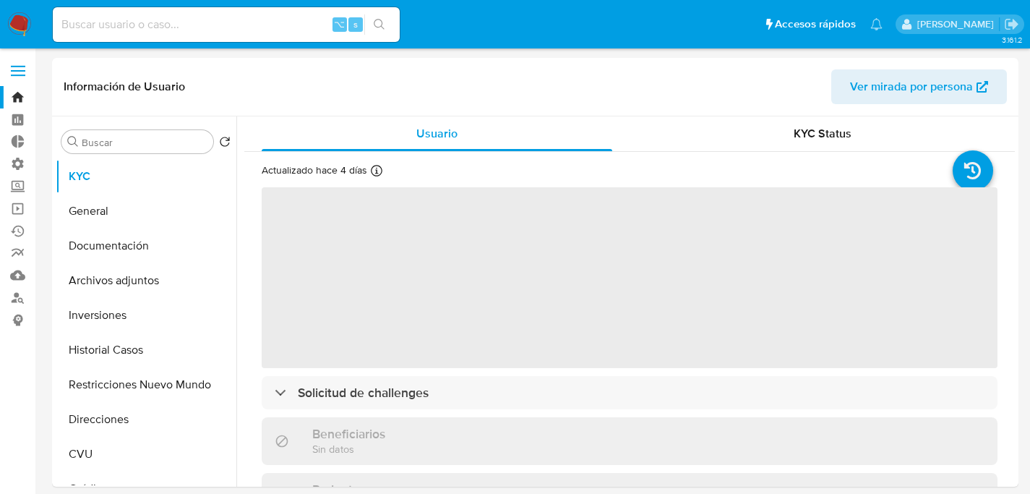
select select "10"
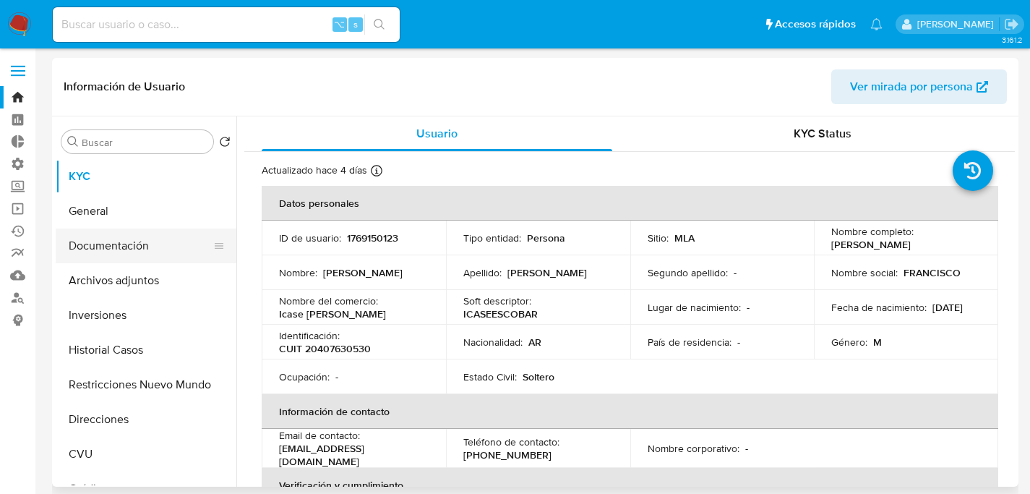
click at [160, 256] on button "Documentación" at bounding box center [140, 245] width 169 height 35
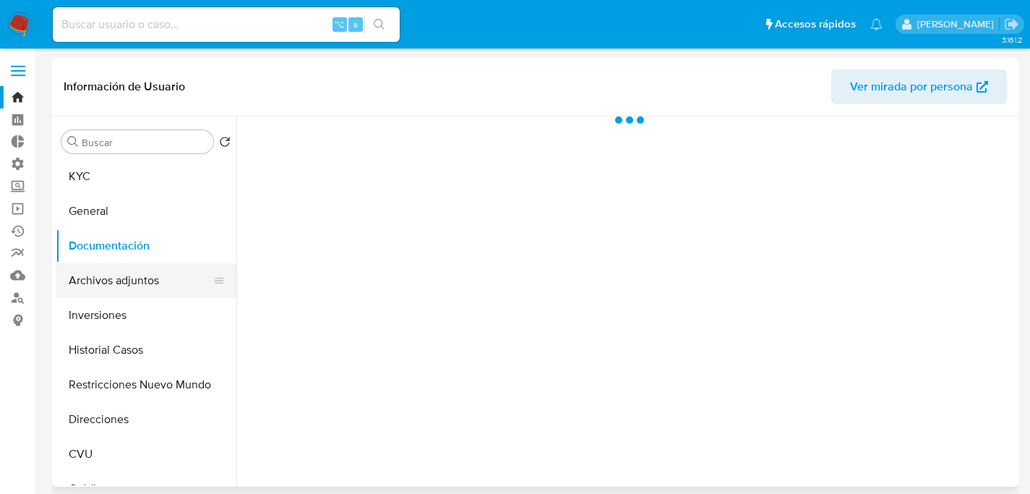
click at [160, 278] on button "Archivos adjuntos" at bounding box center [140, 280] width 169 height 35
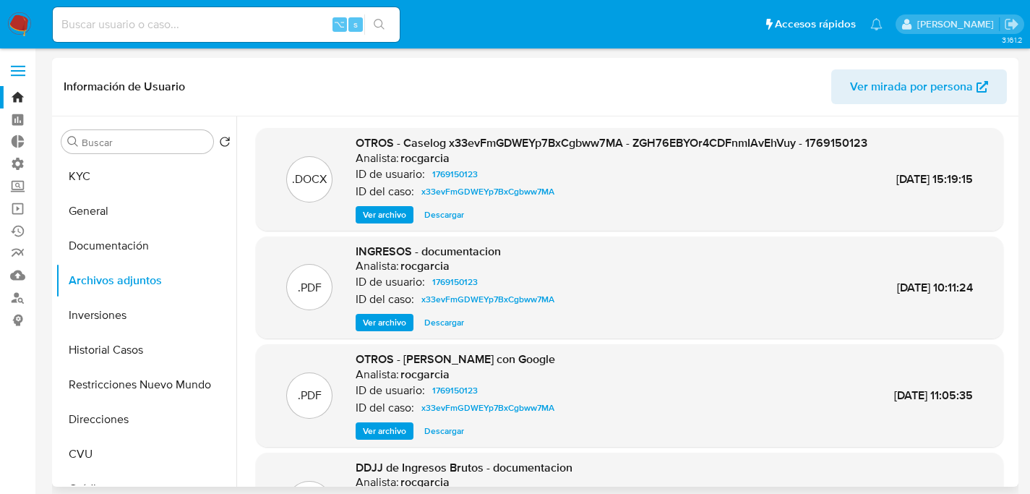
click at [378, 222] on span "Ver archivo" at bounding box center [384, 214] width 43 height 14
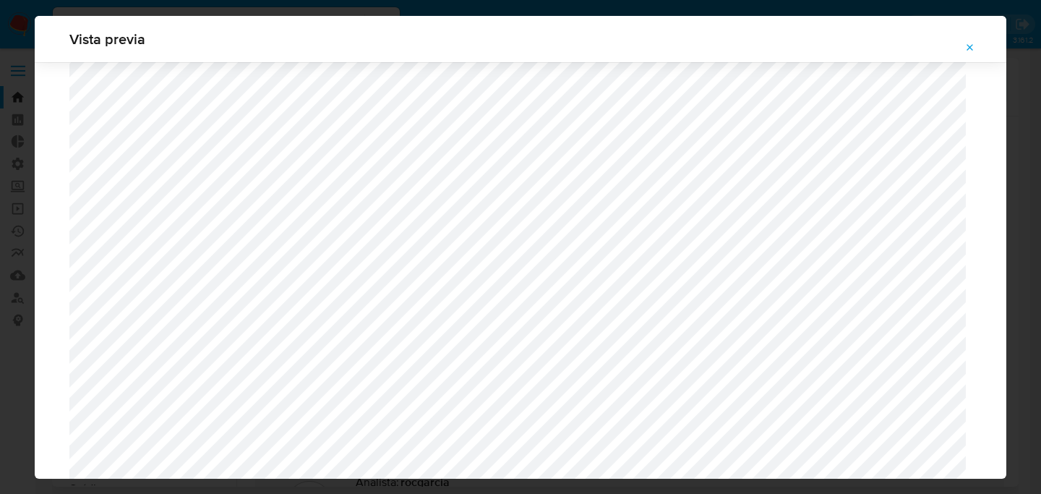
scroll to position [1262, 0]
click at [979, 48] on button "Attachment preview" at bounding box center [970, 47] width 32 height 23
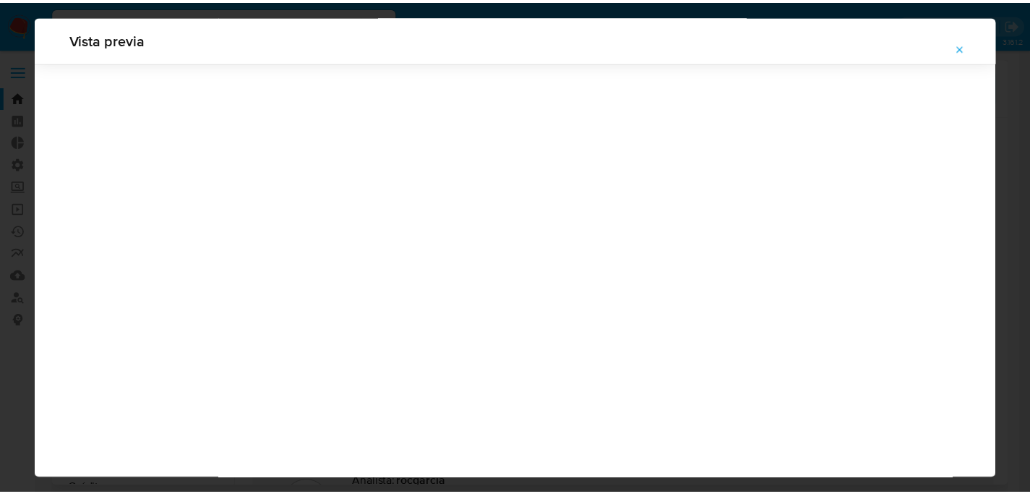
scroll to position [46, 0]
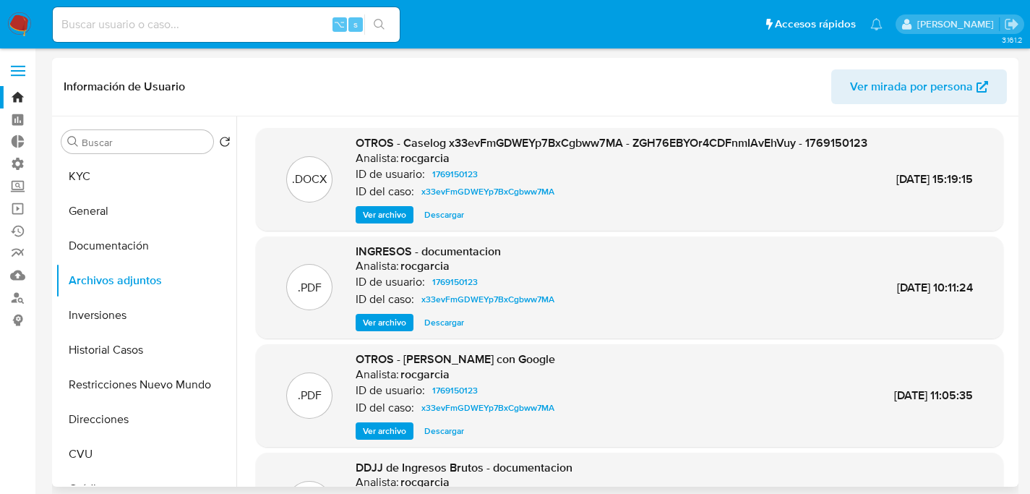
click at [896, 217] on div ".DOCX OTROS - Caselog x33evFmGDWEYp7BxCgbww7MA - ZGH76EBYOr4CDFnmIAvEhVuy - 176…" at bounding box center [629, 179] width 733 height 88
click at [132, 430] on button "Direcciones" at bounding box center [140, 419] width 169 height 35
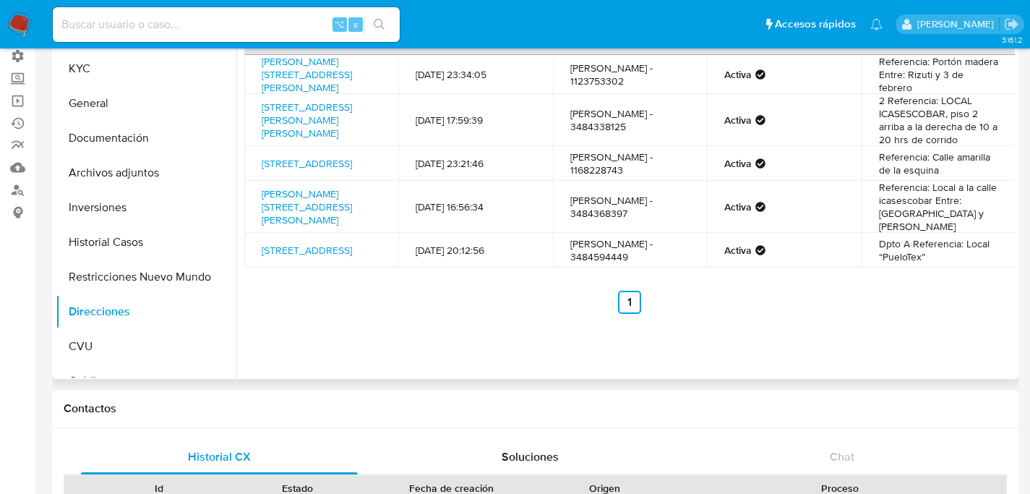
scroll to position [27, 0]
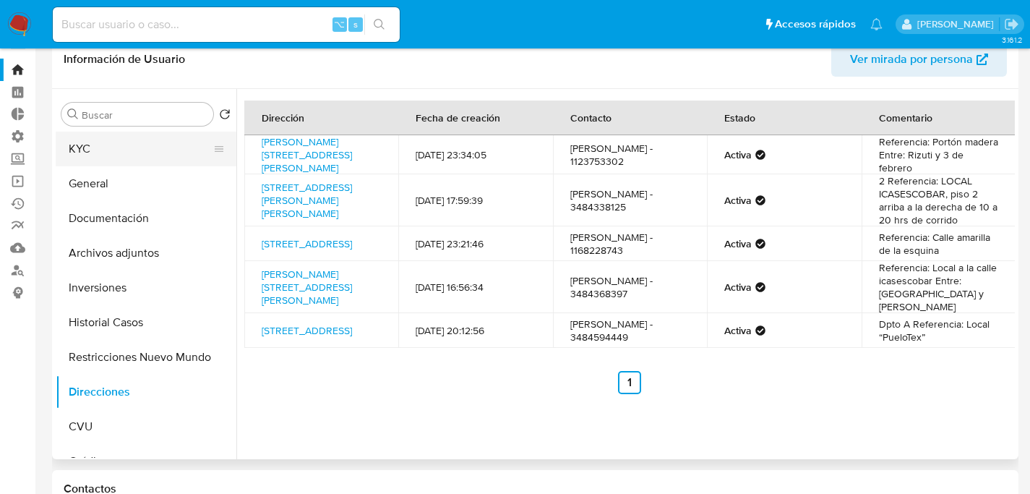
click at [85, 142] on button "KYC" at bounding box center [140, 149] width 169 height 35
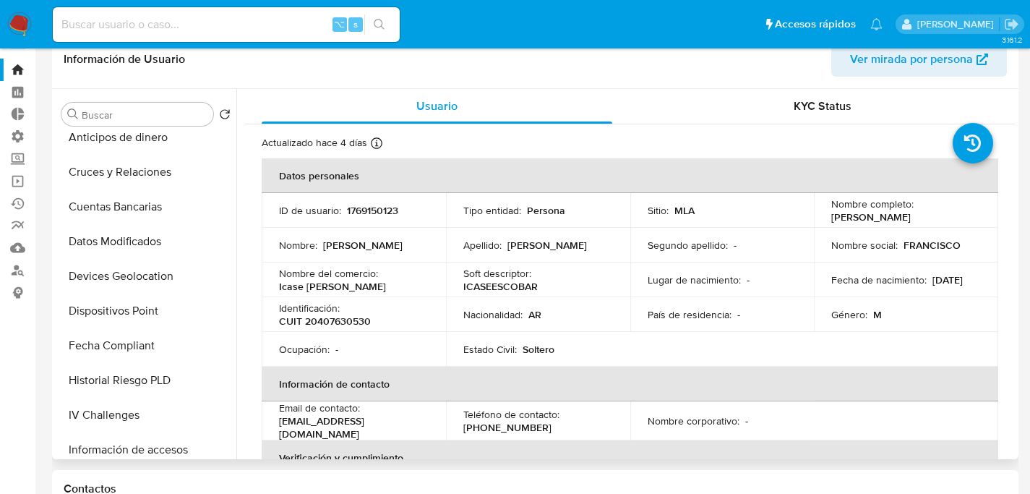
scroll to position [750, 0]
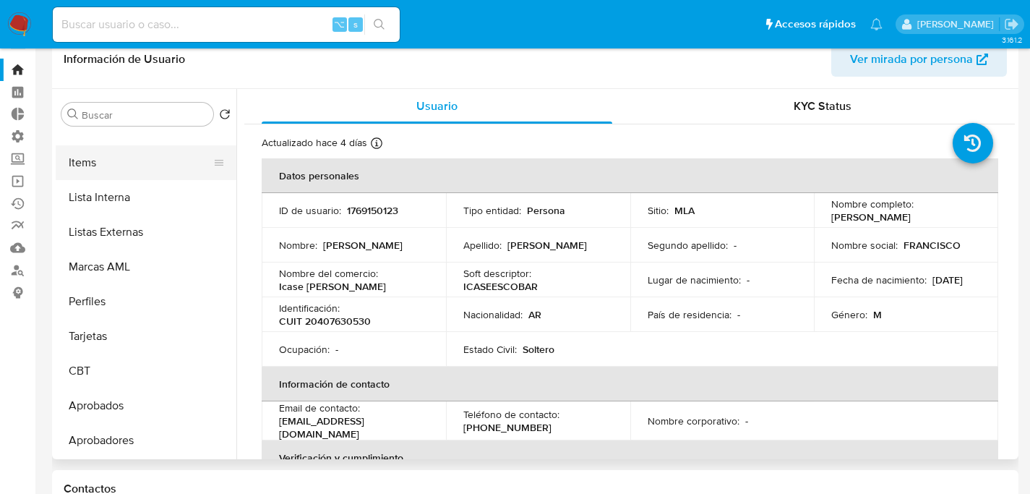
click at [76, 168] on button "Items" at bounding box center [140, 162] width 169 height 35
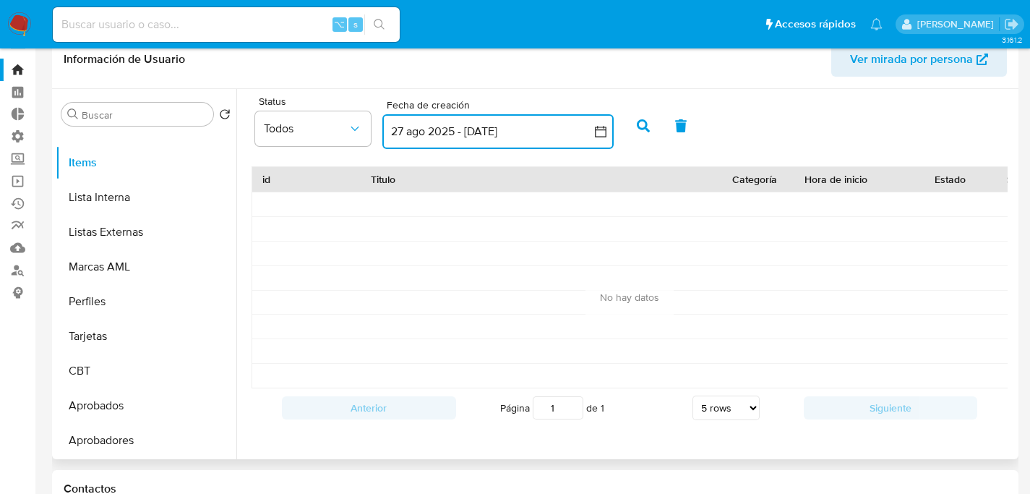
click at [427, 129] on button "27 ago 2025 - 26 sep 2025" at bounding box center [497, 131] width 231 height 35
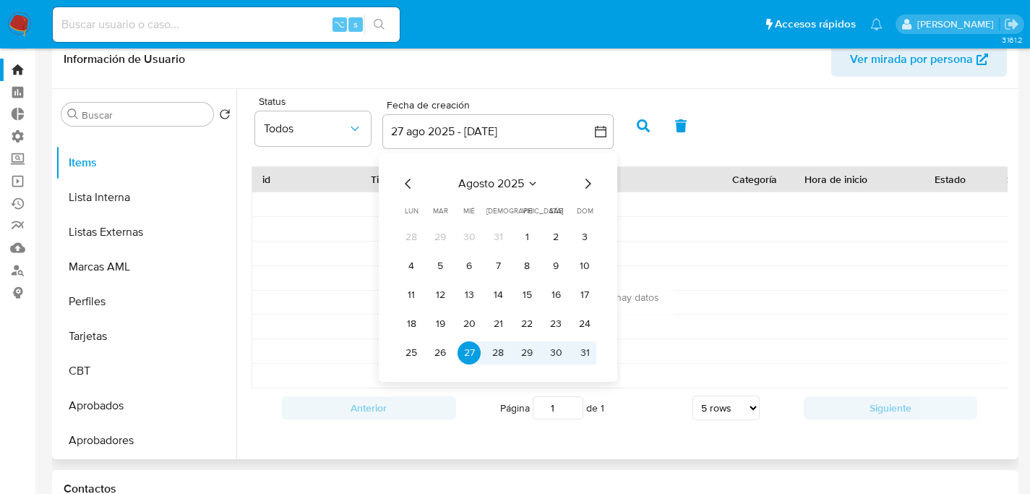
click at [406, 179] on icon "Mes anterior" at bounding box center [408, 183] width 17 height 17
click at [490, 236] on button "1" at bounding box center [498, 237] width 23 height 23
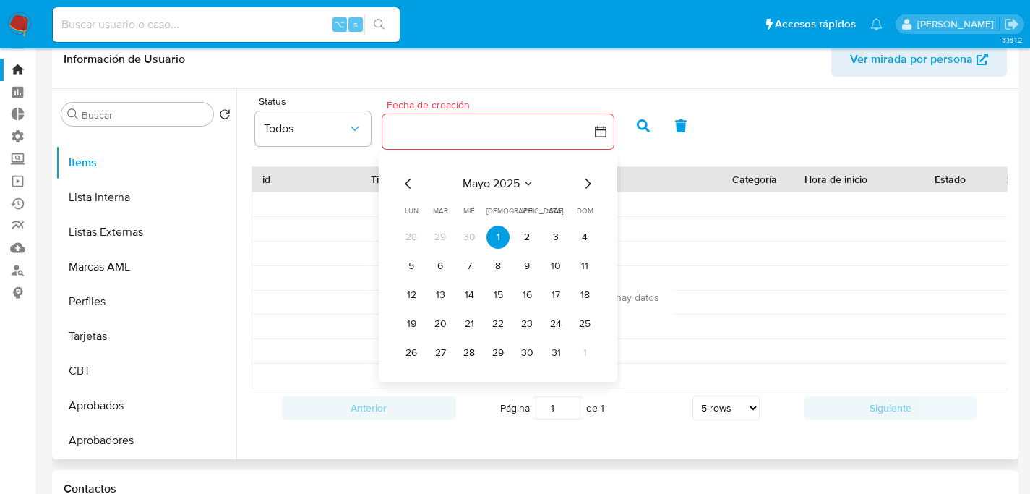
click at [584, 183] on icon "Mes siguiente" at bounding box center [587, 183] width 17 height 17
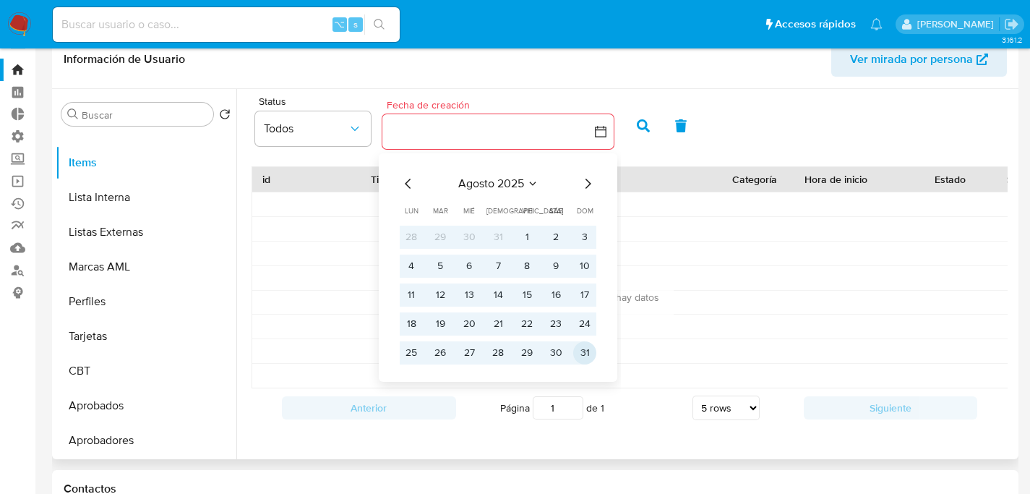
click at [578, 354] on button "31" at bounding box center [584, 352] width 23 height 23
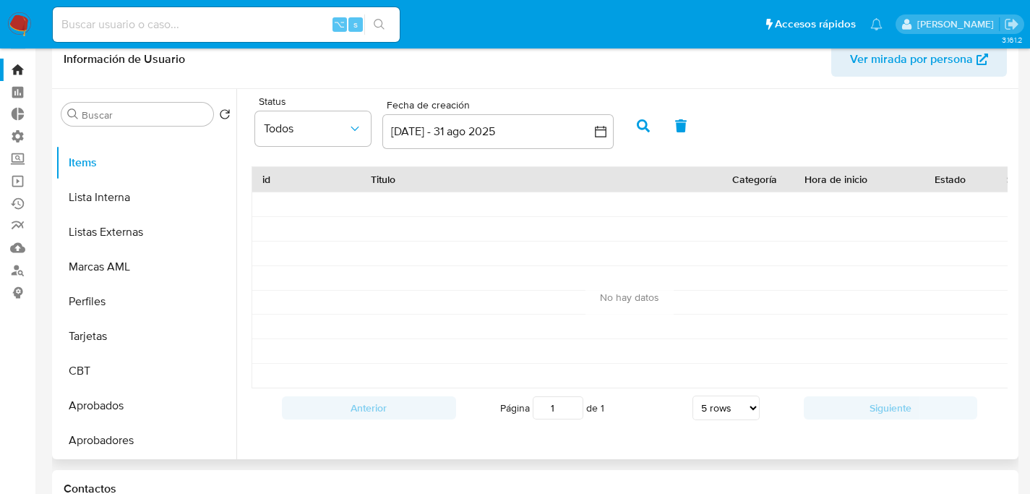
click at [638, 127] on icon "button" at bounding box center [643, 125] width 13 height 13
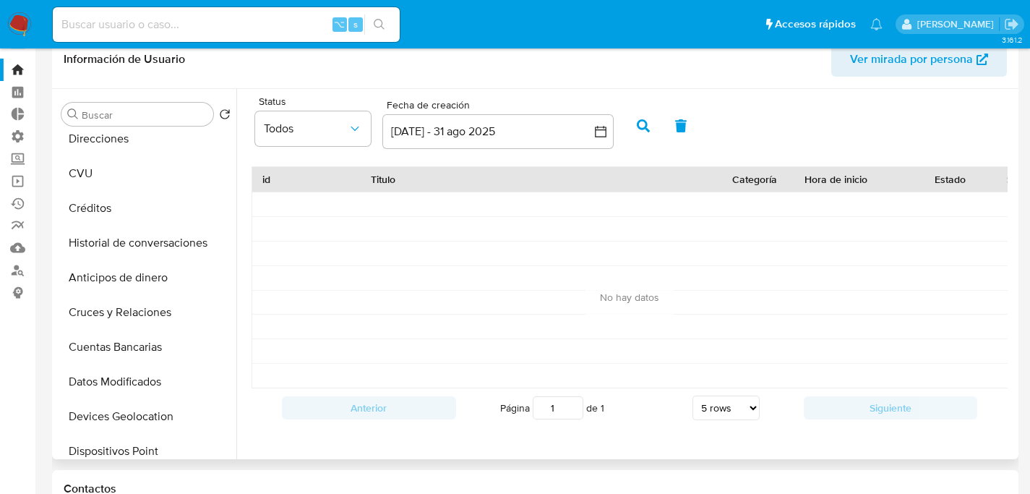
scroll to position [0, 0]
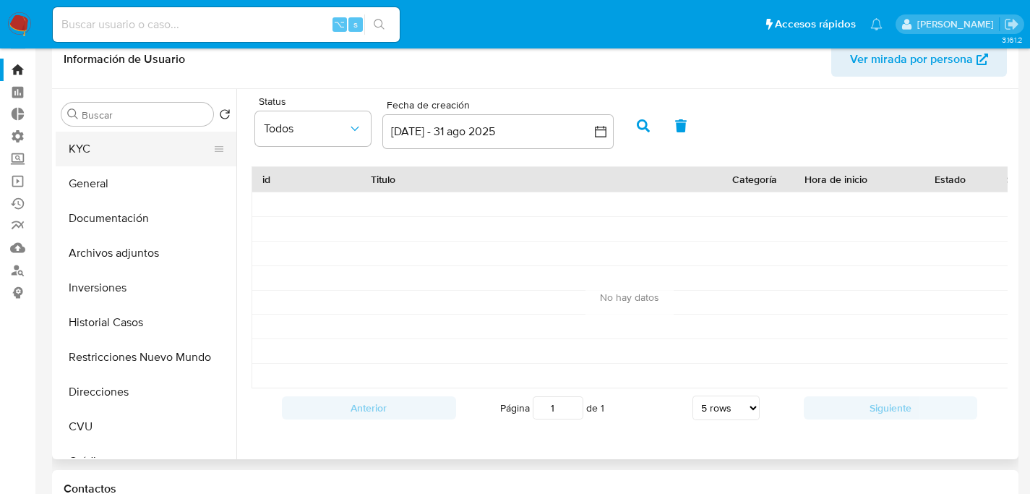
click at [98, 147] on button "KYC" at bounding box center [140, 149] width 169 height 35
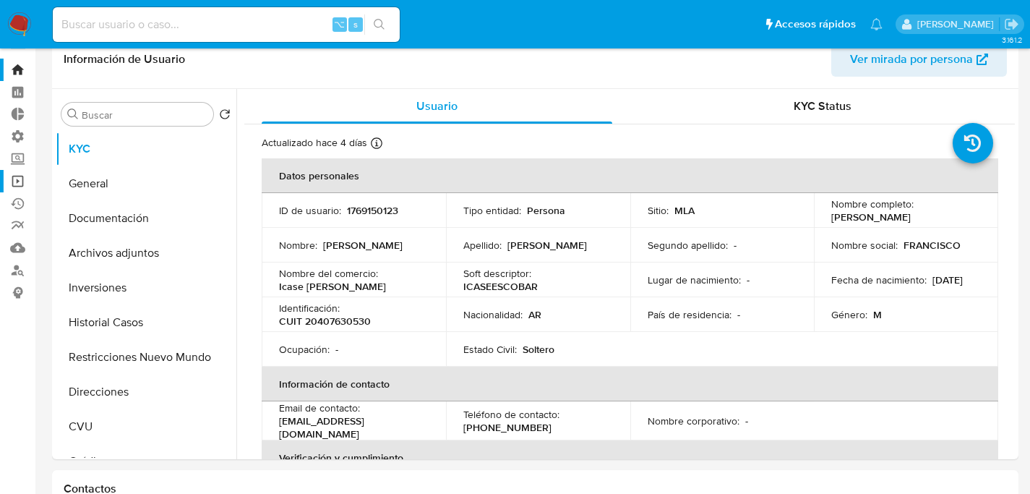
click at [23, 184] on link "Operaciones masivas" at bounding box center [86, 181] width 172 height 22
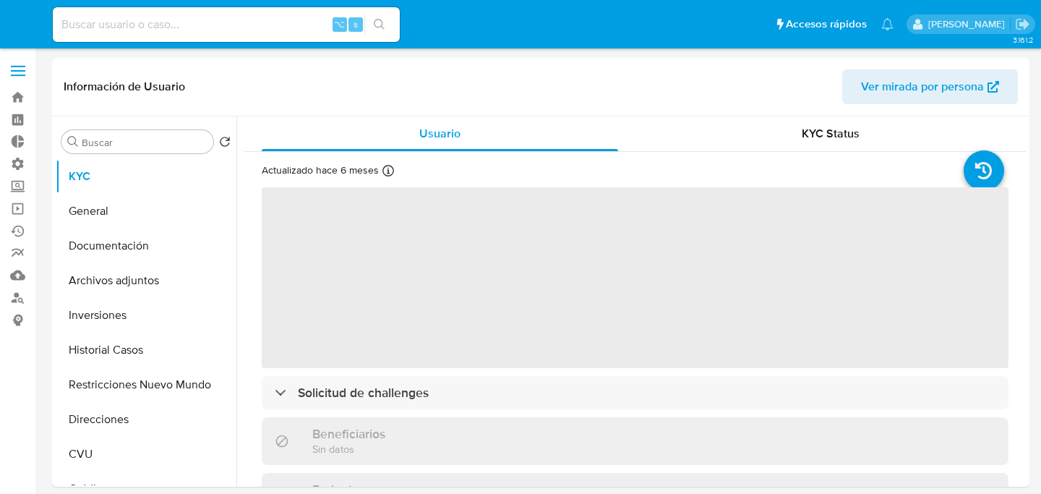
select select "10"
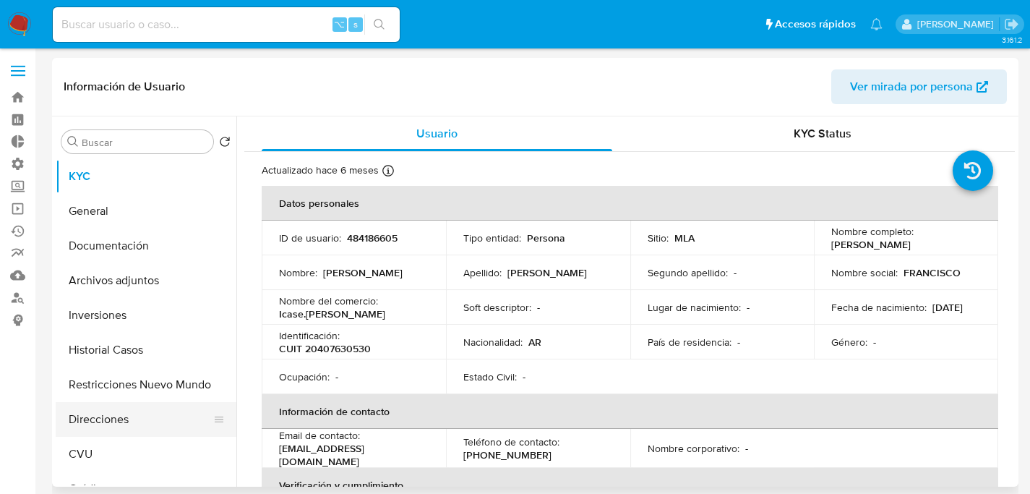
click at [113, 426] on button "Direcciones" at bounding box center [140, 419] width 169 height 35
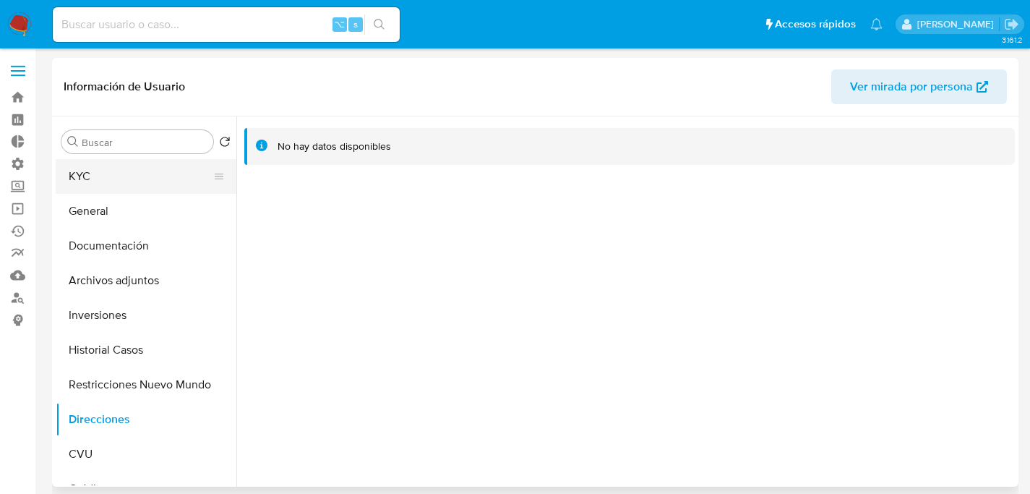
click at [111, 168] on button "KYC" at bounding box center [140, 176] width 169 height 35
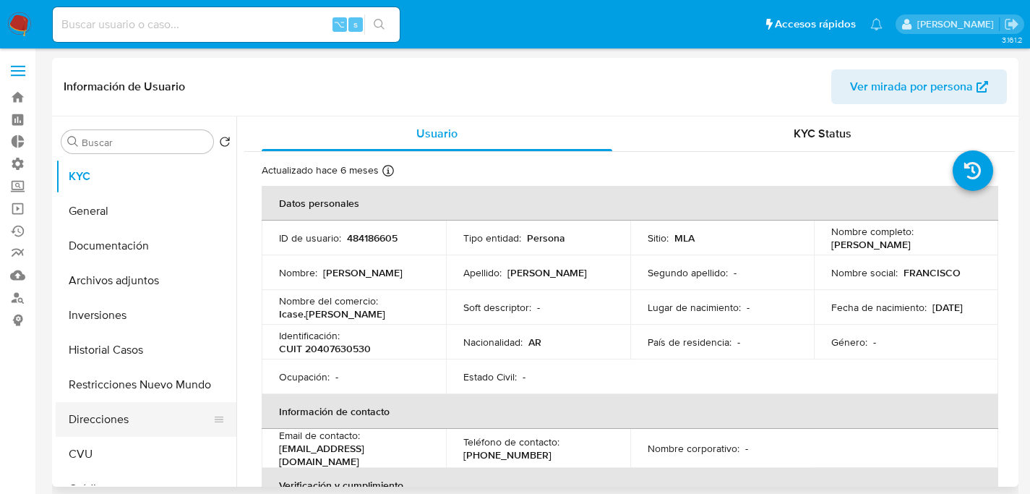
click at [121, 421] on button "Direcciones" at bounding box center [140, 419] width 169 height 35
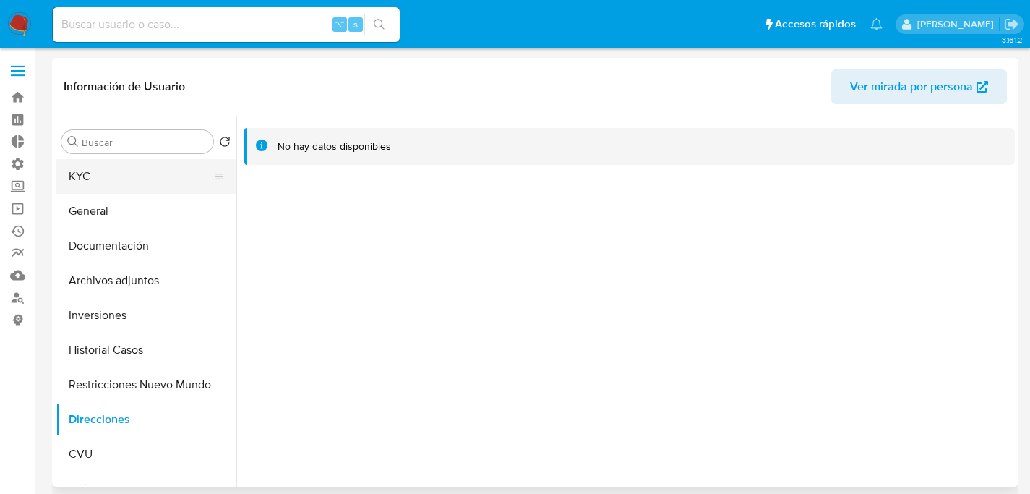
click at [93, 182] on button "KYC" at bounding box center [140, 176] width 169 height 35
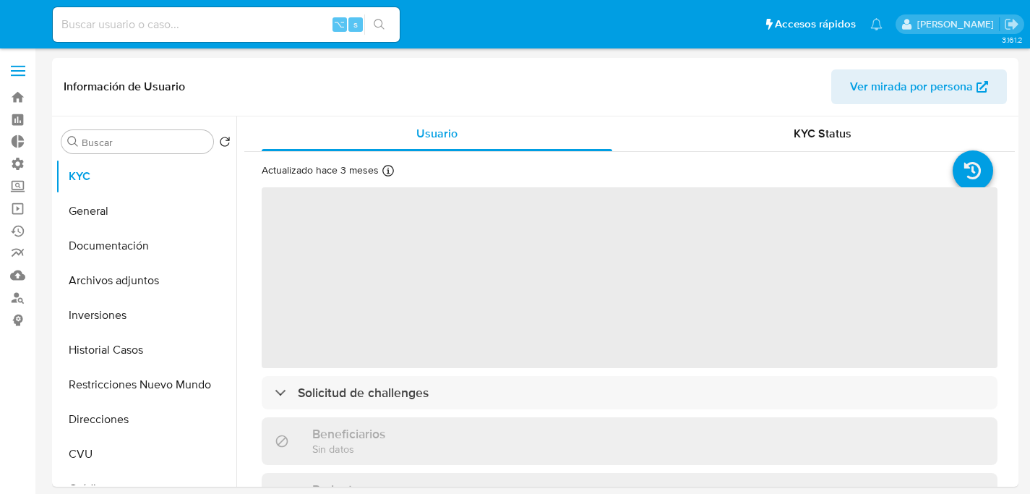
select select "10"
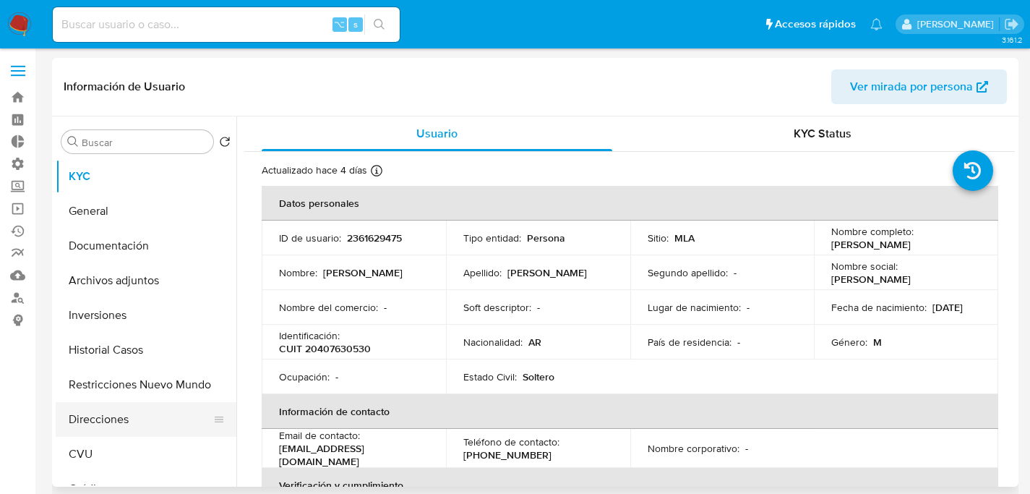
click at [123, 419] on button "Direcciones" at bounding box center [140, 419] width 169 height 35
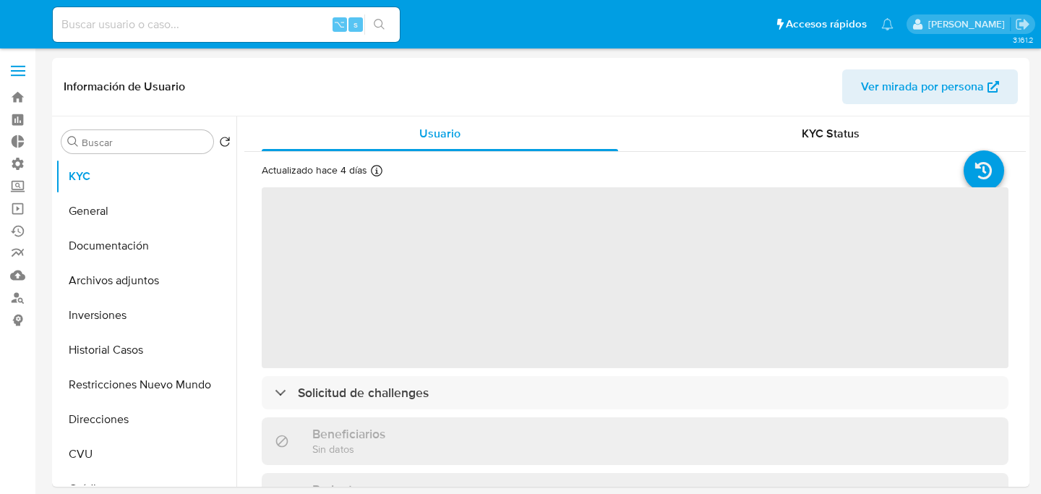
select select "10"
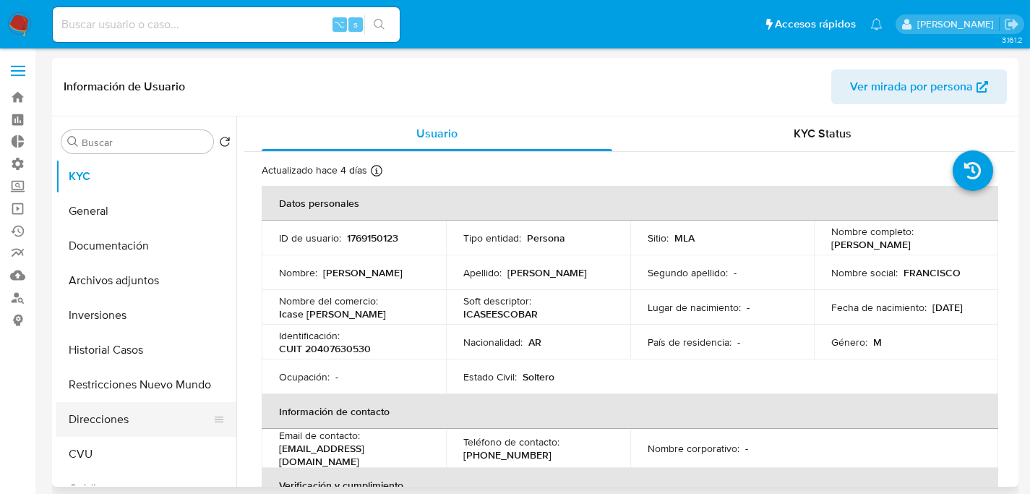
click at [87, 414] on button "Direcciones" at bounding box center [140, 419] width 169 height 35
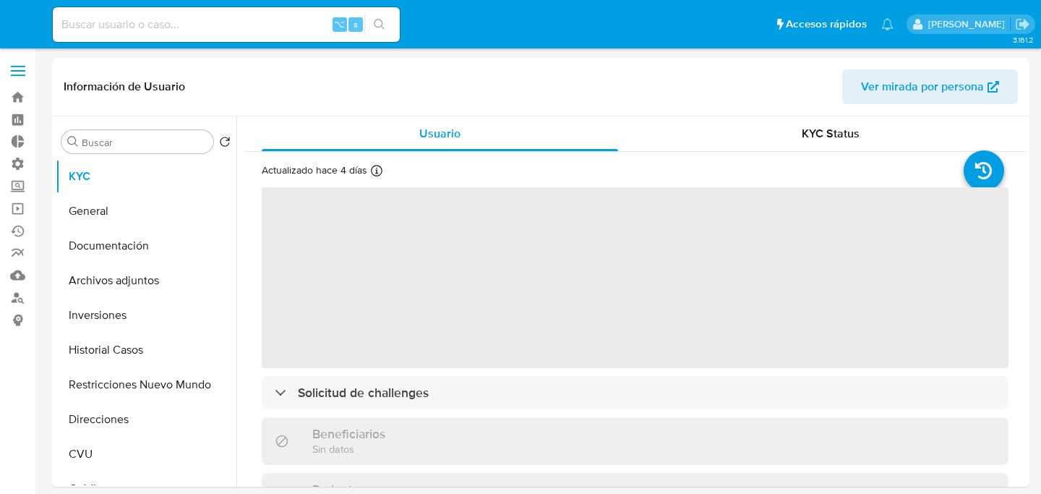
select select "10"
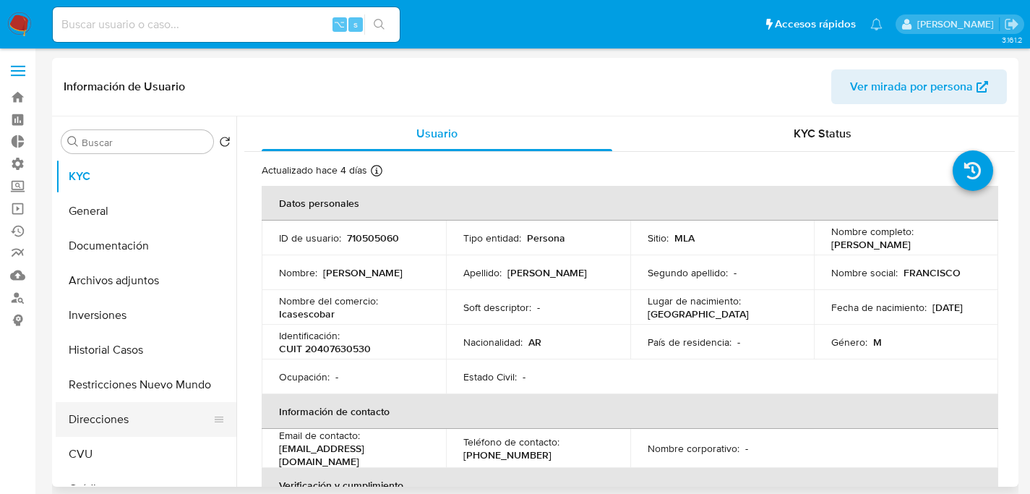
click at [59, 413] on button "Direcciones" at bounding box center [140, 419] width 169 height 35
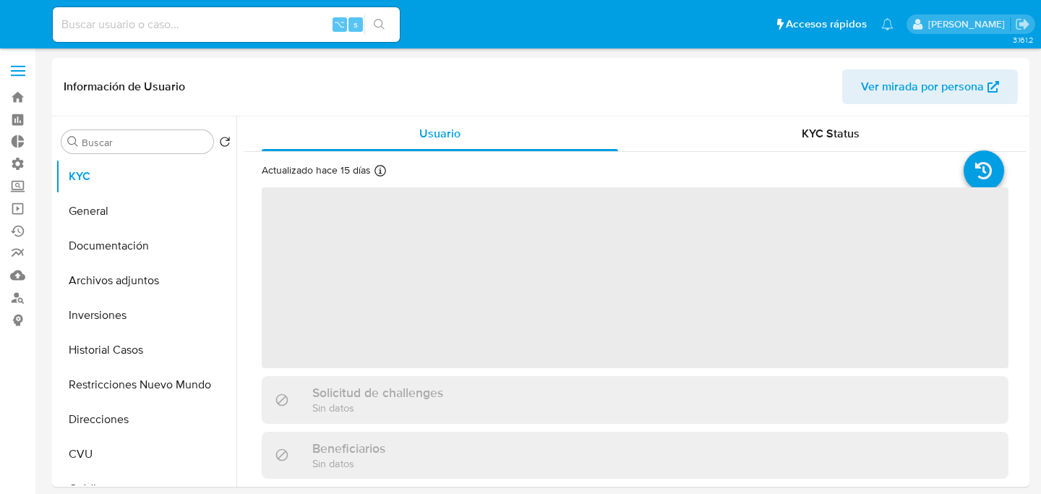
select select "10"
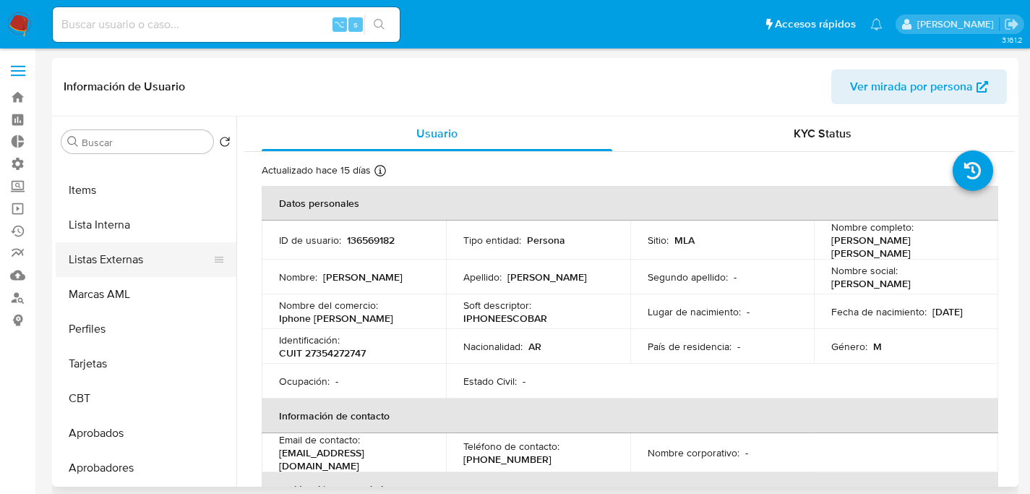
scroll to position [622, 0]
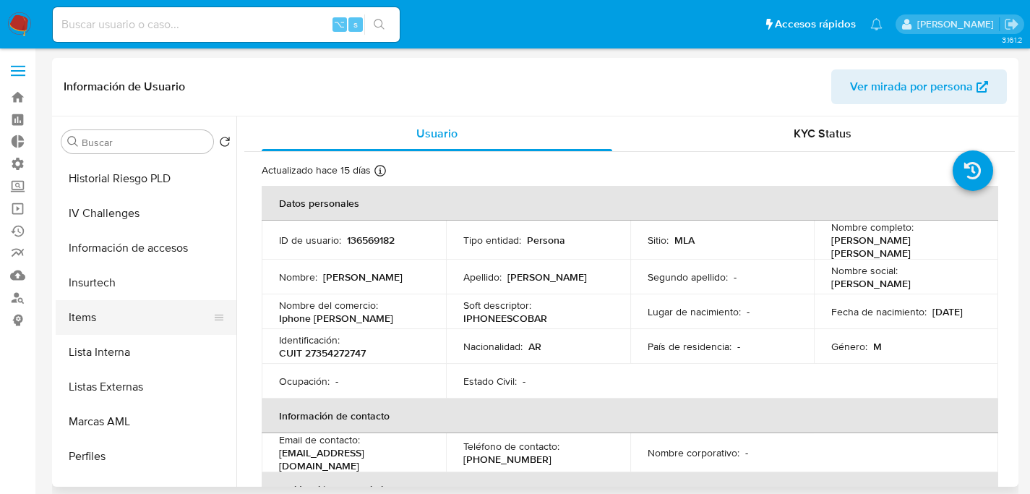
click at [93, 313] on button "Items" at bounding box center [140, 317] width 169 height 35
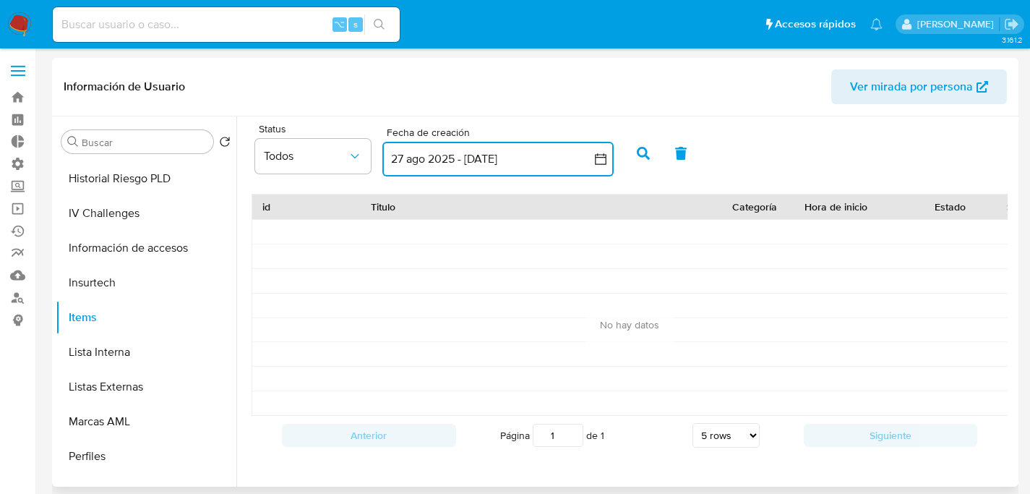
click at [405, 164] on button "27 ago 2025 - [DATE]" at bounding box center [497, 159] width 231 height 35
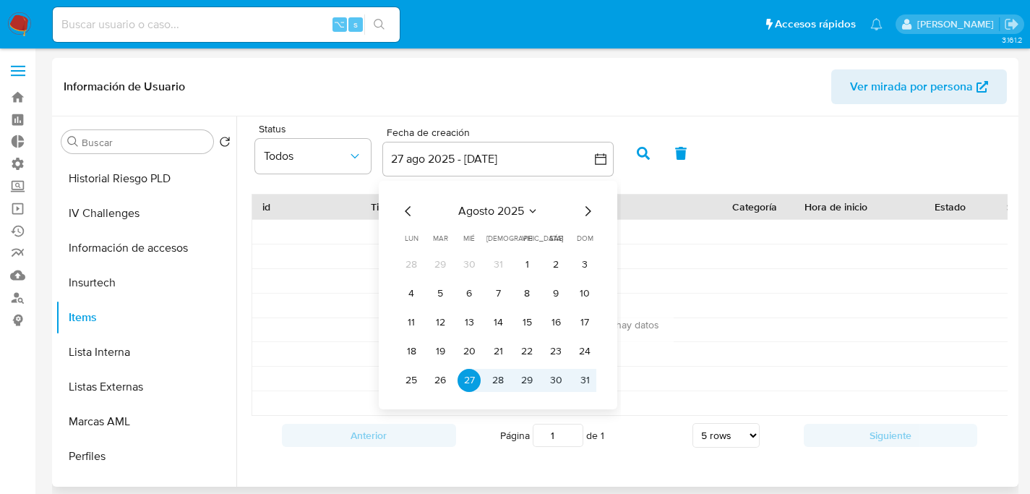
click at [412, 208] on icon "Mes anterior" at bounding box center [408, 210] width 17 height 17
click at [405, 207] on icon "Mes anterior" at bounding box center [408, 210] width 17 height 17
click at [510, 262] on tr "28 29 30 1 2 3 4" at bounding box center [498, 264] width 197 height 23
click at [505, 263] on button "1" at bounding box center [498, 264] width 23 height 23
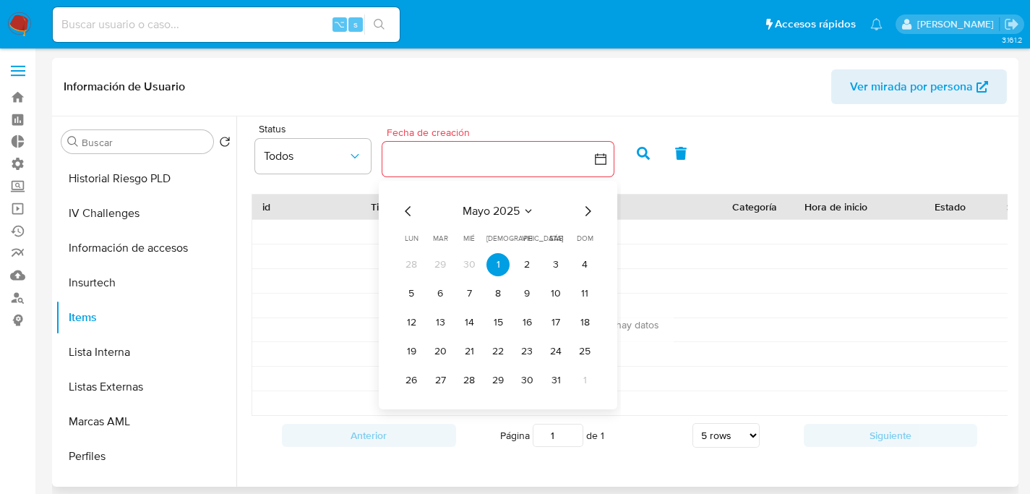
click at [591, 210] on icon "Mes siguiente" at bounding box center [587, 210] width 17 height 17
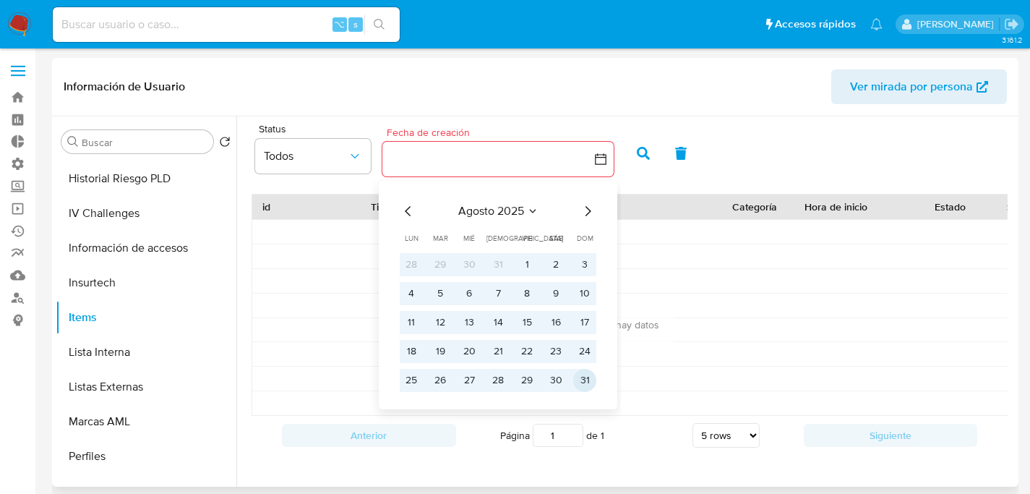
click at [594, 382] on button "31" at bounding box center [584, 380] width 23 height 23
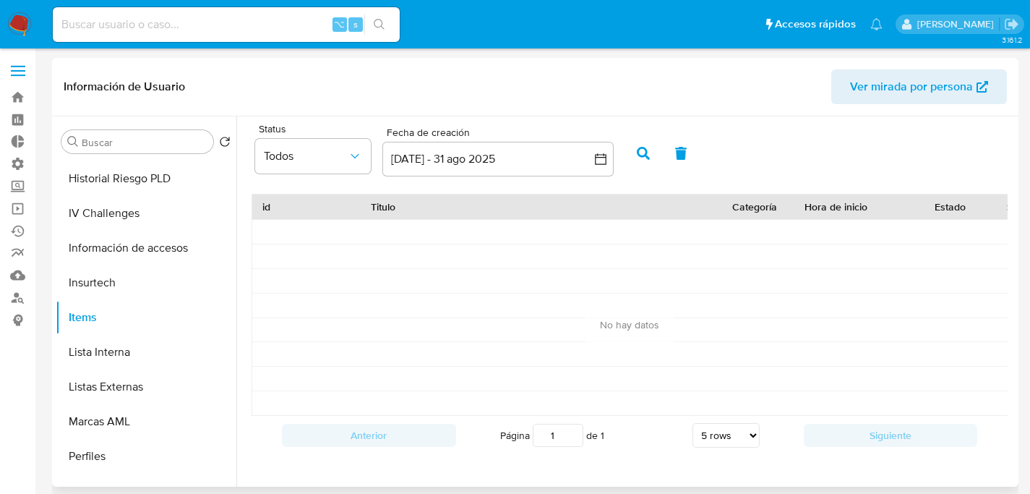
click at [635, 165] on button "button" at bounding box center [644, 153] width 38 height 35
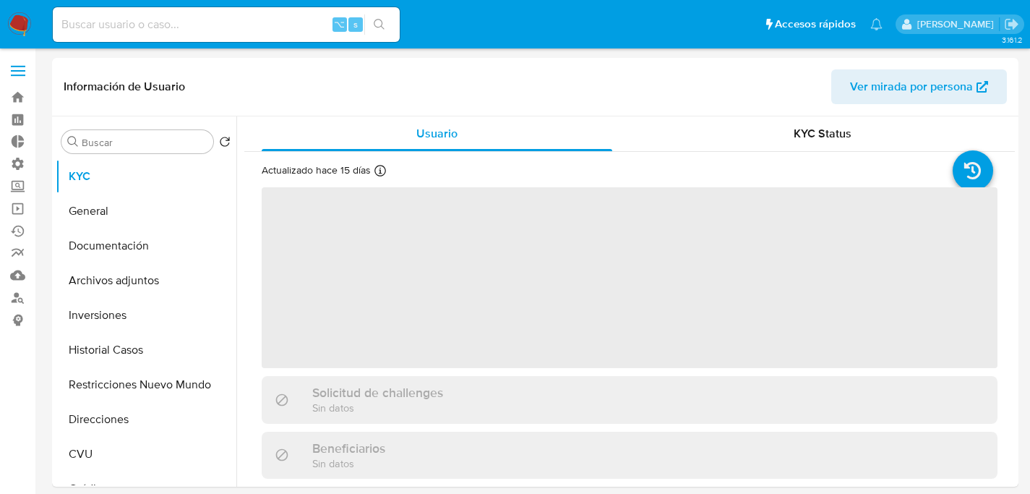
select select "10"
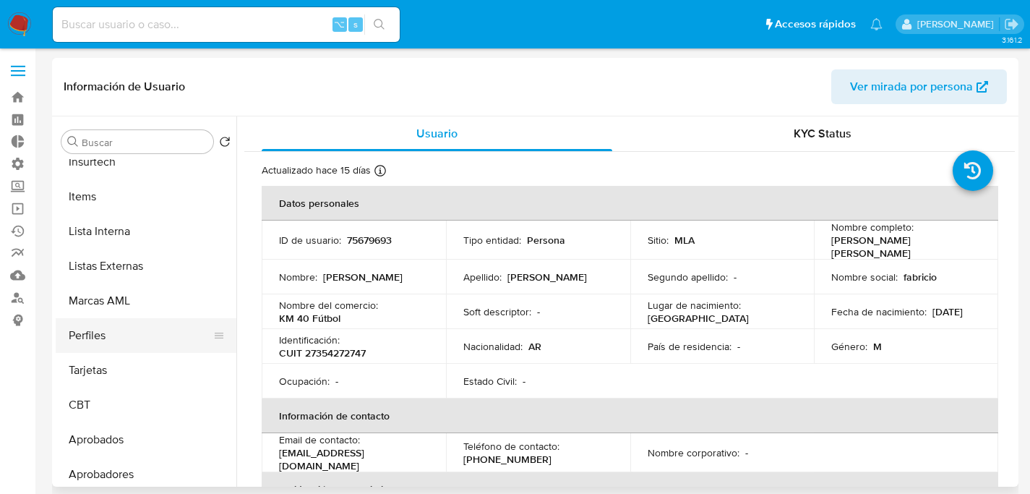
scroll to position [750, 0]
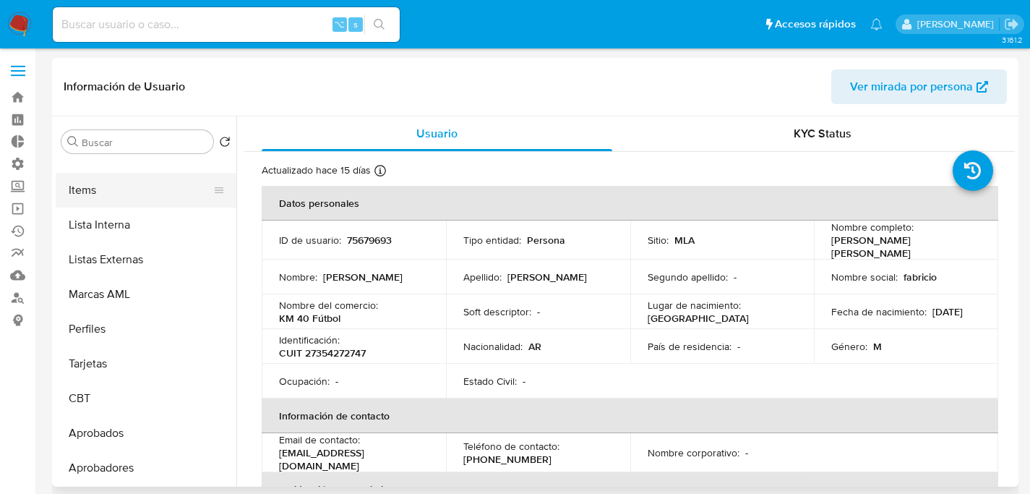
click at [77, 192] on button "Items" at bounding box center [140, 190] width 169 height 35
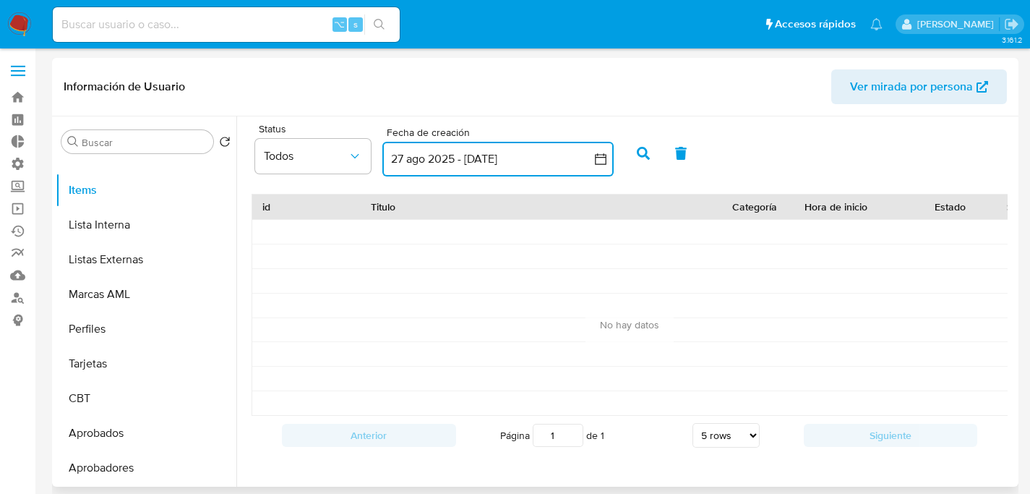
click at [437, 168] on button "27 ago 2025 - [DATE]" at bounding box center [497, 159] width 231 height 35
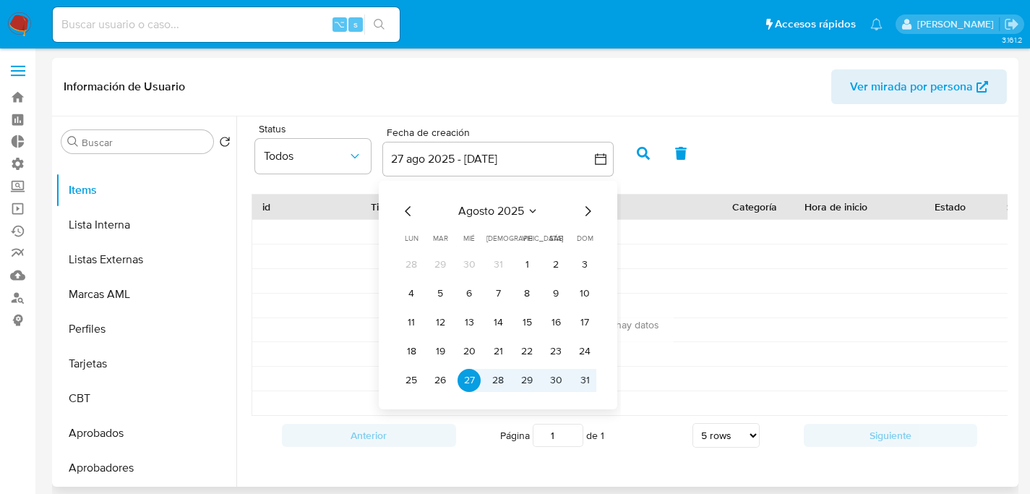
click at [414, 214] on icon "Mes anterior" at bounding box center [408, 210] width 17 height 17
click at [487, 258] on tr "28 29 30 1 2 3 4" at bounding box center [498, 264] width 197 height 23
click at [492, 261] on button "1" at bounding box center [498, 264] width 23 height 23
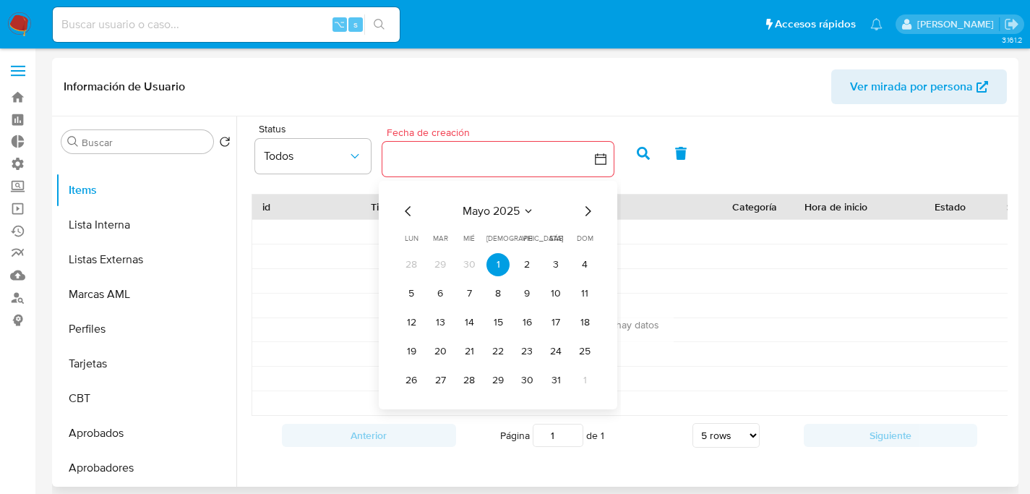
click at [588, 220] on div "mayo 2025 mayo 2025 lun lunes mar martes mié miércoles jue jueves vie viernes s…" at bounding box center [498, 296] width 197 height 189
click at [588, 215] on icon "Mes siguiente" at bounding box center [587, 210] width 17 height 17
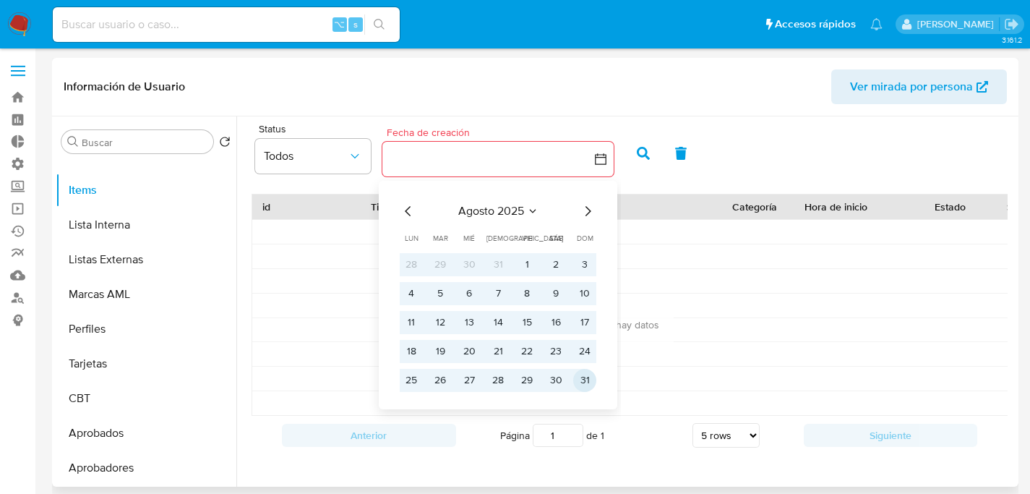
click at [581, 387] on button "31" at bounding box center [584, 380] width 23 height 23
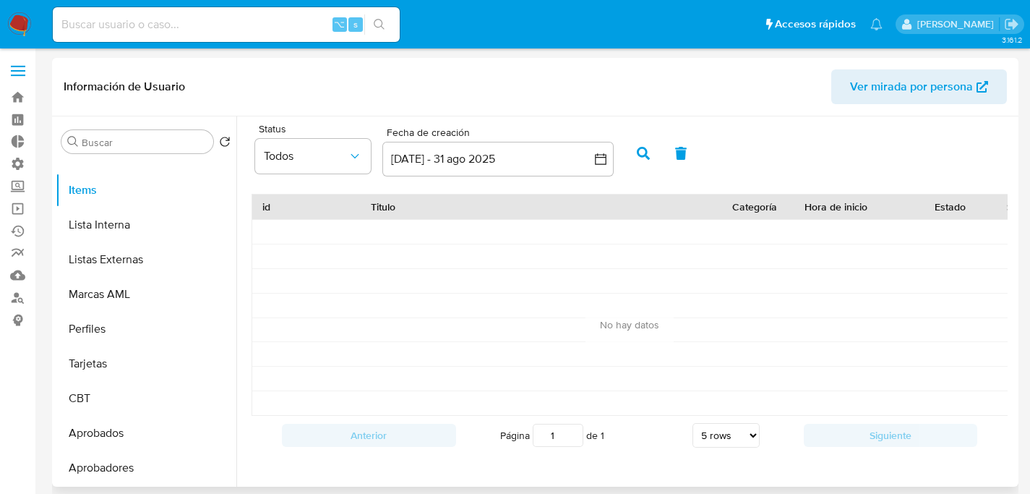
click at [633, 160] on button "button" at bounding box center [644, 153] width 38 height 35
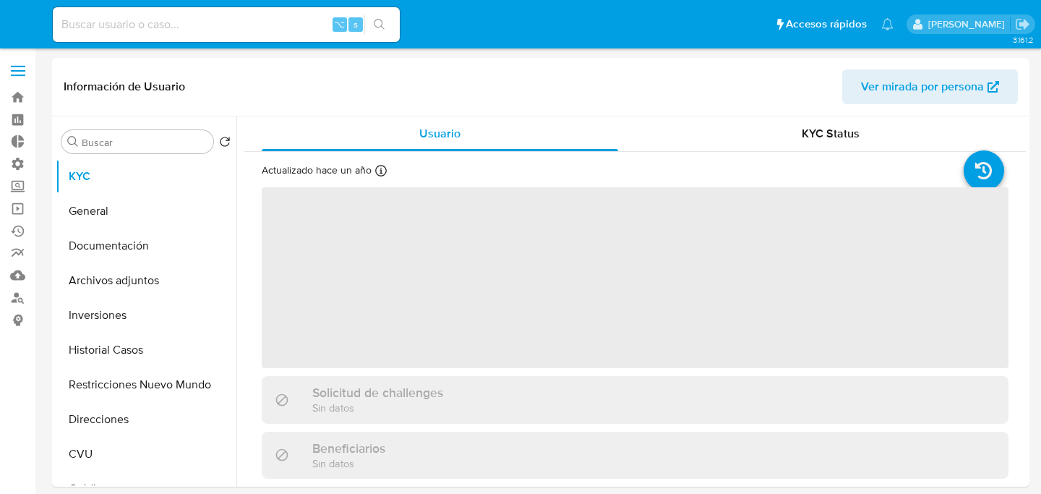
select select "10"
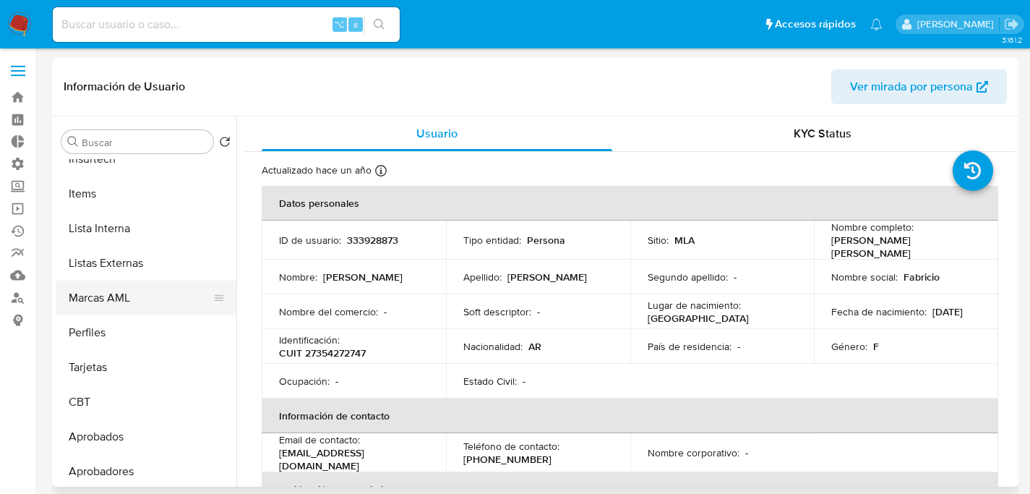
scroll to position [750, 0]
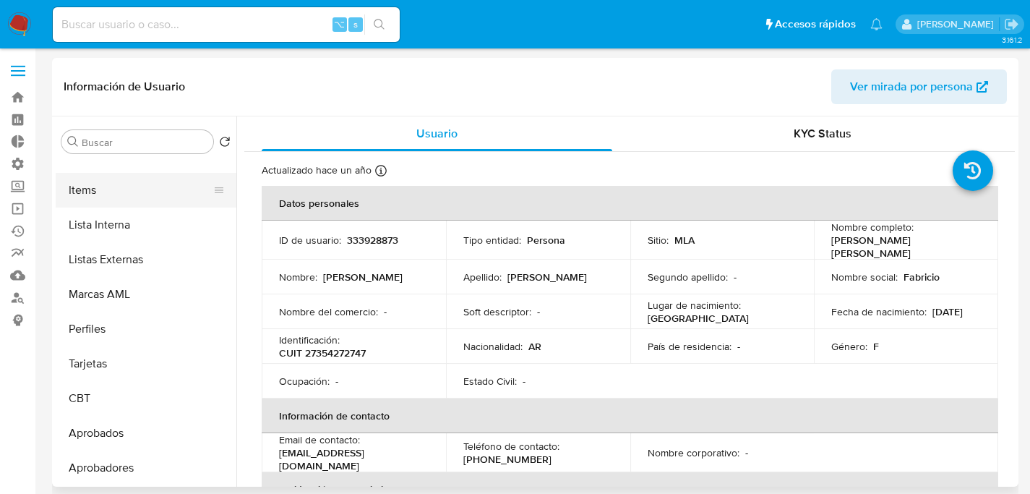
click at [86, 197] on button "Items" at bounding box center [140, 190] width 169 height 35
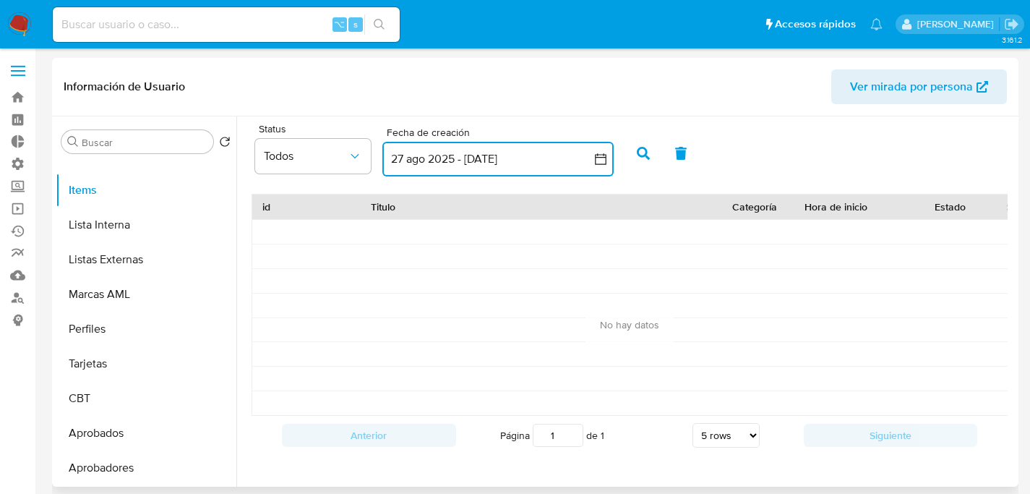
click at [433, 168] on button "27 ago 2025 - [DATE]" at bounding box center [497, 159] width 231 height 35
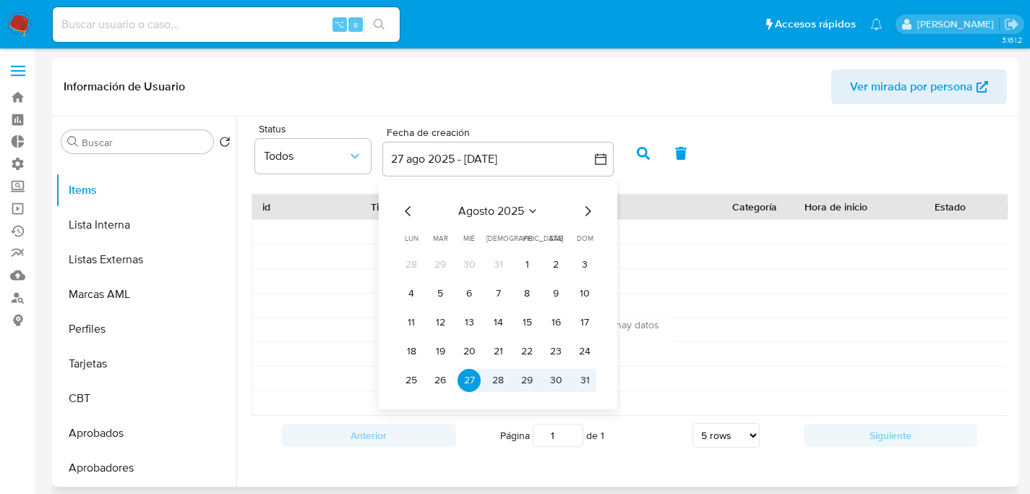
click at [412, 205] on icon "Mes anterior" at bounding box center [408, 210] width 17 height 17
click at [508, 267] on button "1" at bounding box center [498, 264] width 23 height 23
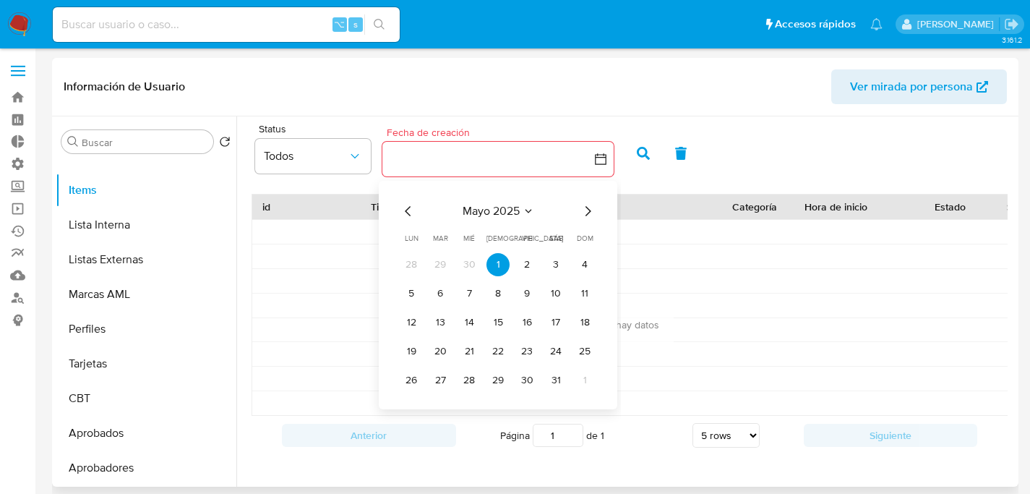
click at [584, 208] on icon "Mes siguiente" at bounding box center [587, 210] width 17 height 17
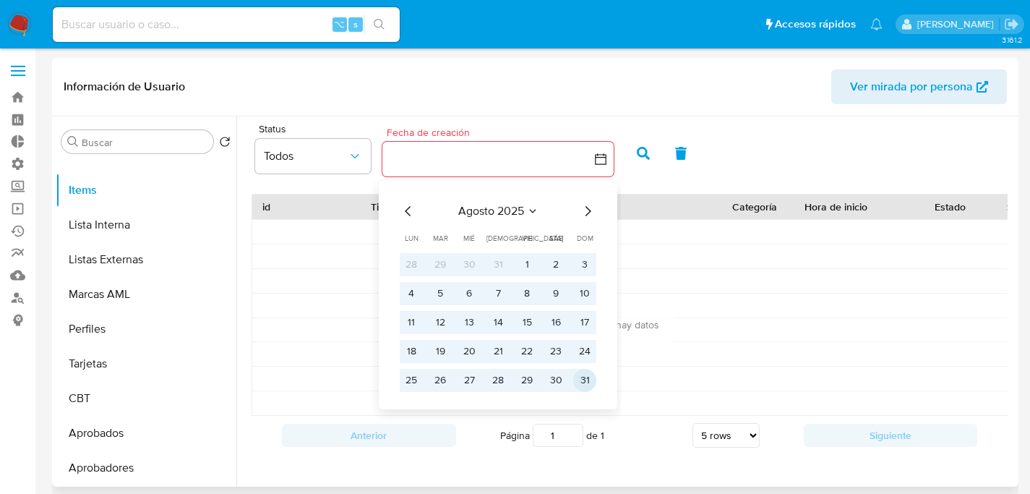
click at [587, 385] on button "31" at bounding box center [584, 380] width 23 height 23
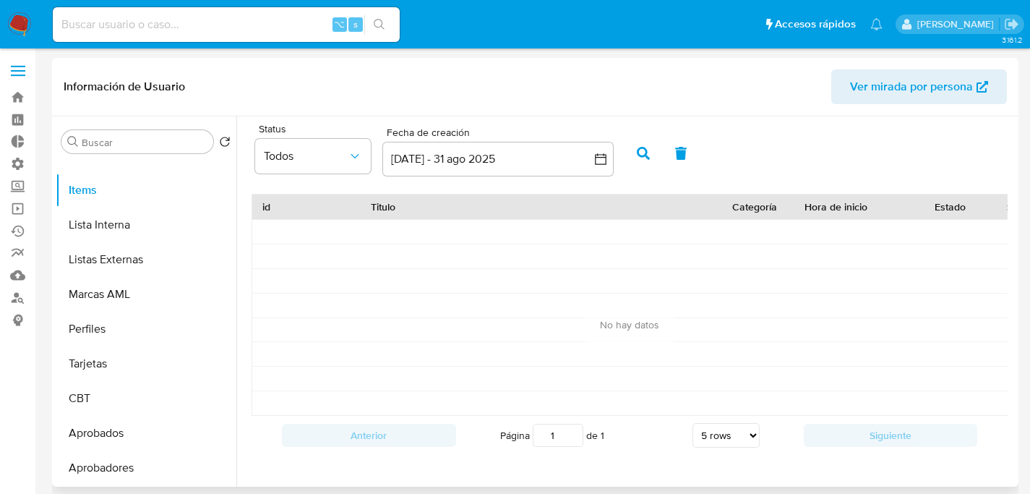
click at [644, 156] on icon "button" at bounding box center [643, 153] width 13 height 13
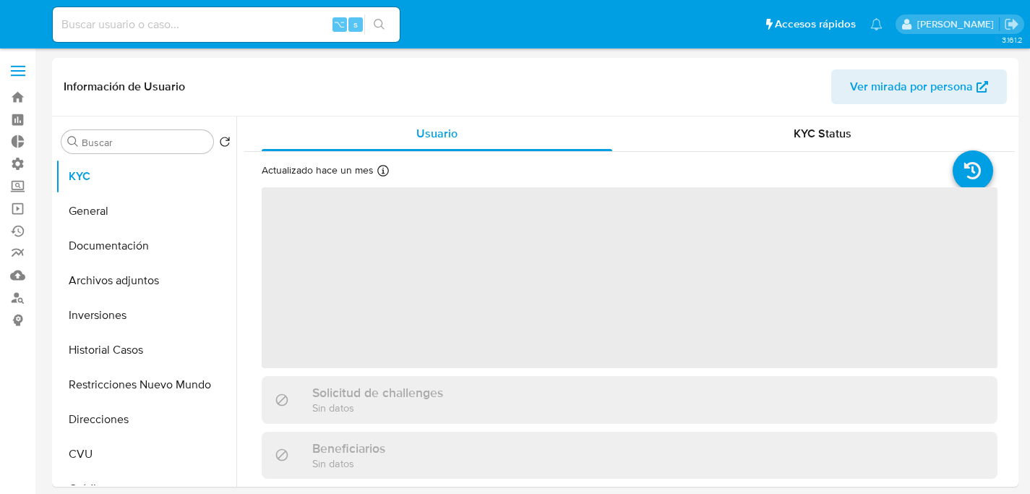
select select "10"
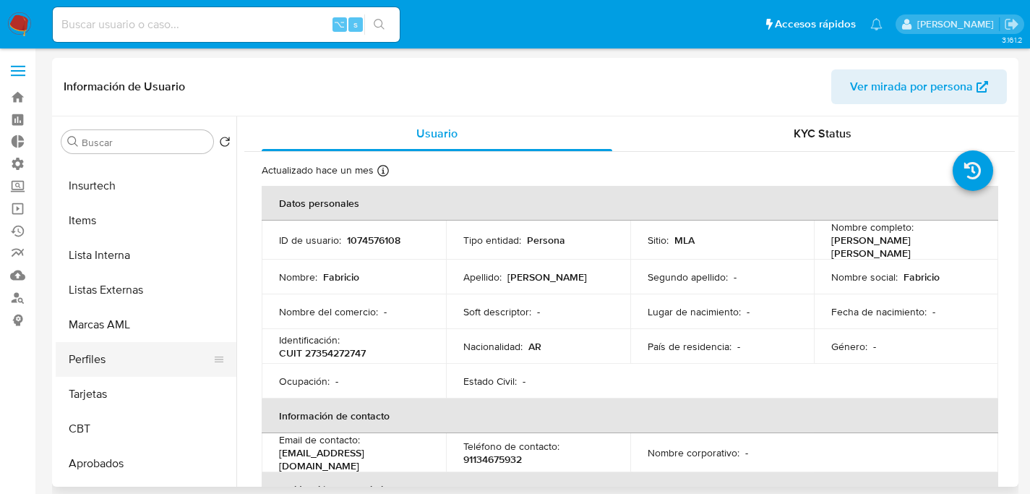
scroll to position [750, 0]
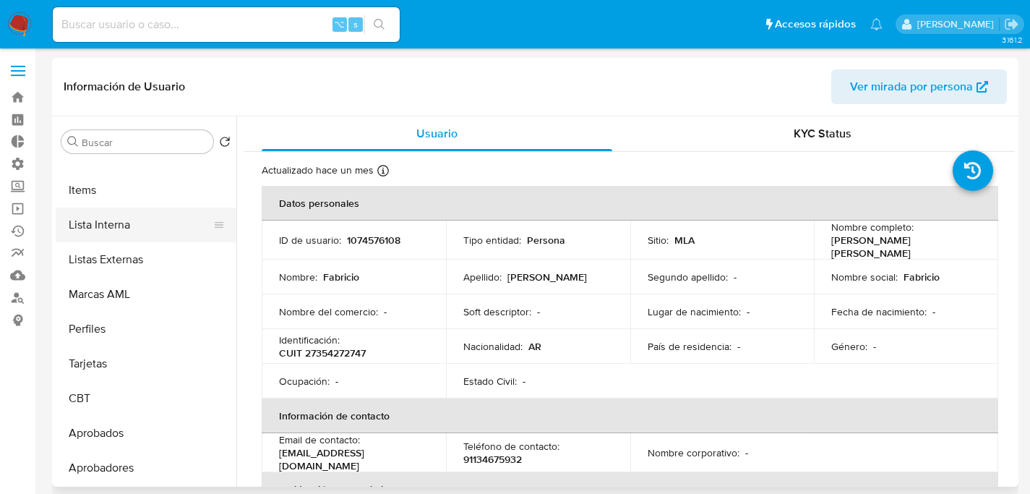
click at [87, 213] on button "Lista Interna" at bounding box center [140, 224] width 169 height 35
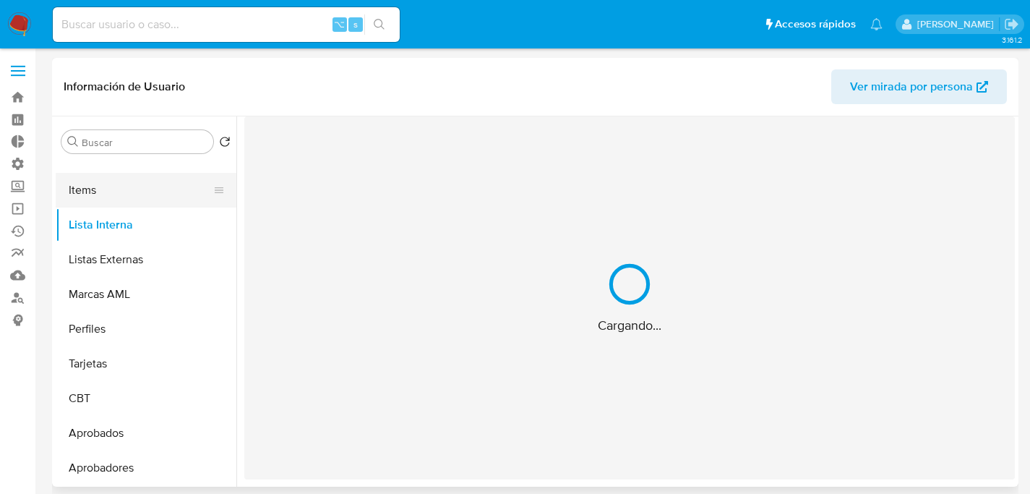
click at [87, 195] on button "Items" at bounding box center [140, 190] width 169 height 35
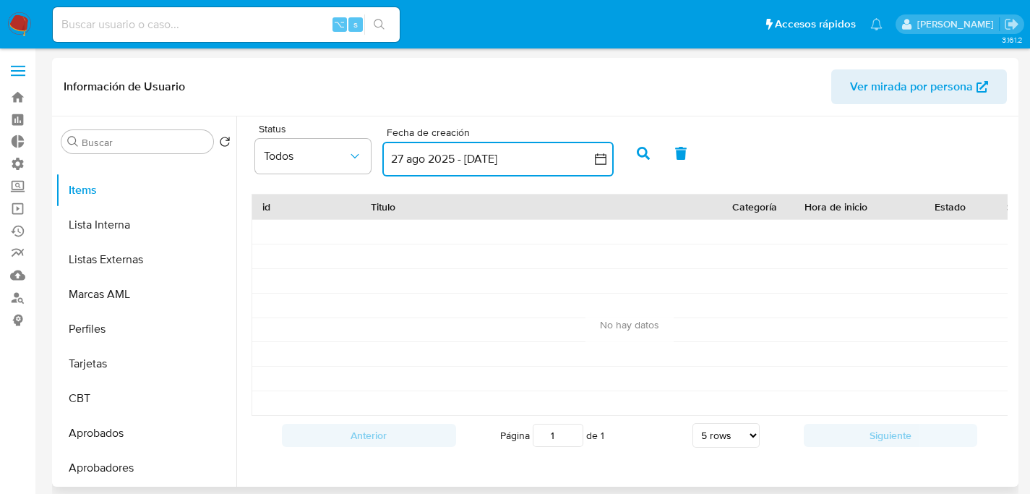
click at [474, 150] on button "27 ago 2025 - [DATE]" at bounding box center [497, 159] width 231 height 35
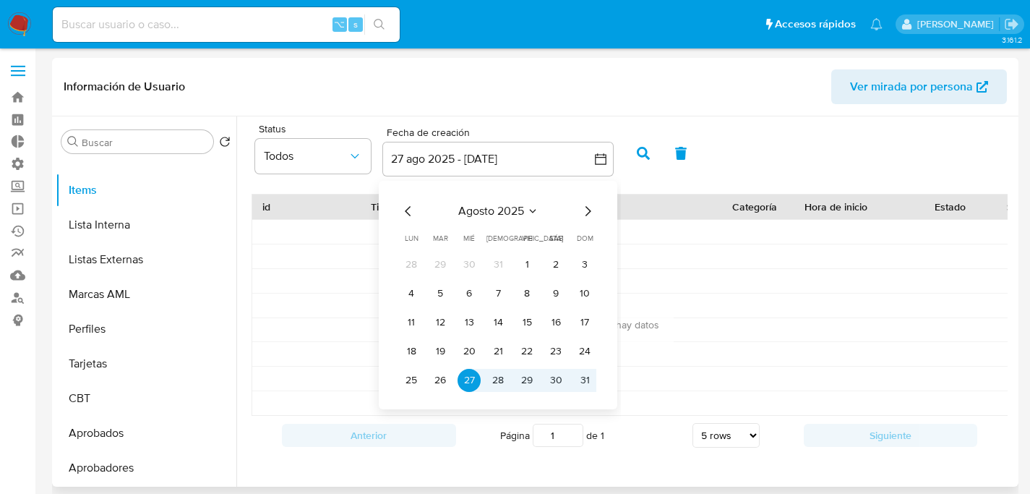
click at [401, 206] on icon "Mes anterior" at bounding box center [408, 210] width 17 height 17
click at [403, 207] on icon "Mes anterior" at bounding box center [408, 210] width 17 height 17
click at [506, 262] on button "1" at bounding box center [498, 264] width 23 height 23
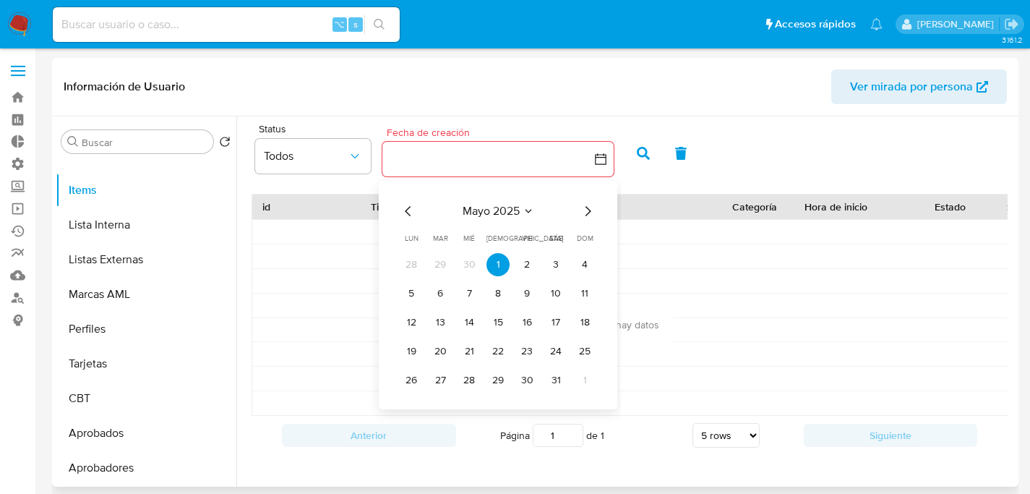
click at [597, 213] on div "mayo 2025 mayo 2025 lun lunes mar martes mié miércoles jue jueves vie viernes s…" at bounding box center [497, 295] width 231 height 228
click at [594, 213] on icon "Mes siguiente" at bounding box center [587, 210] width 17 height 17
click at [593, 213] on icon "Mes siguiente" at bounding box center [587, 210] width 17 height 17
click at [591, 214] on icon "Mes siguiente" at bounding box center [587, 210] width 17 height 17
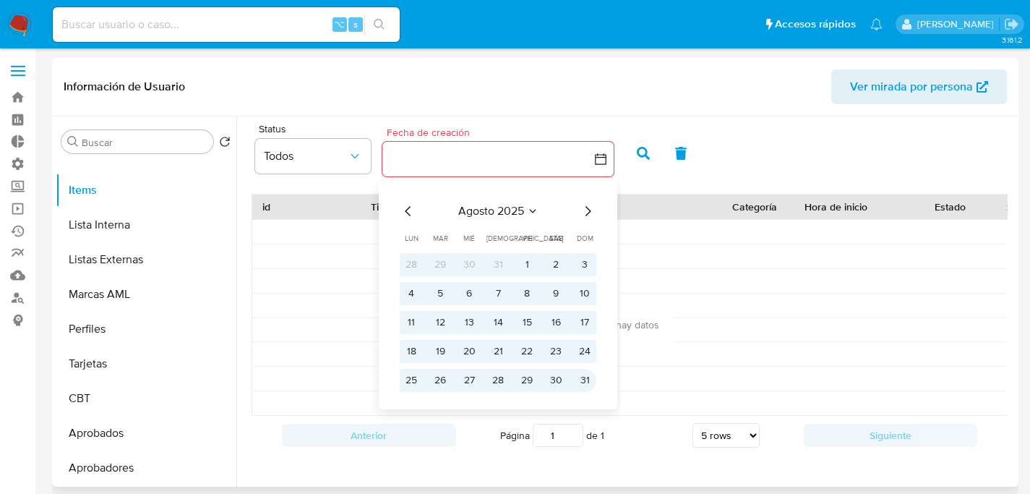
click at [580, 382] on button "31" at bounding box center [584, 380] width 23 height 23
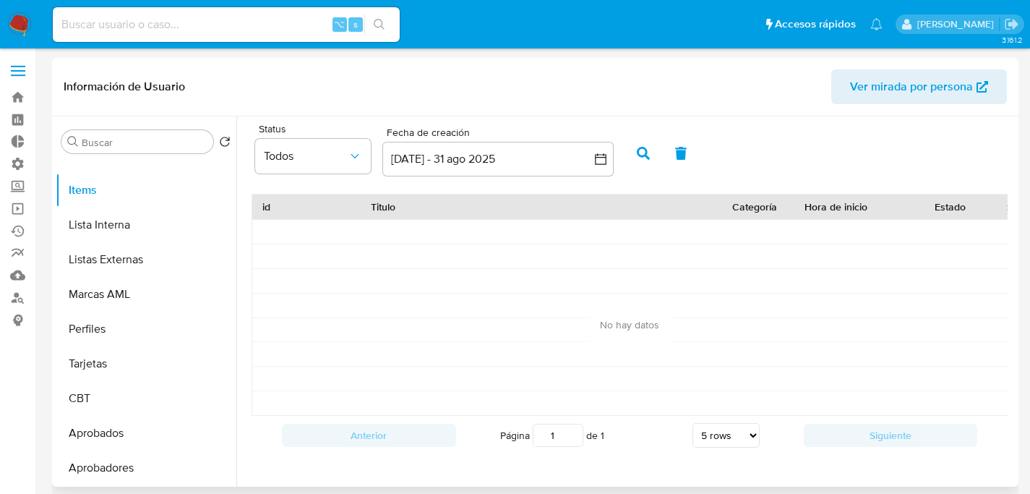
click at [640, 158] on icon "button" at bounding box center [643, 153] width 13 height 13
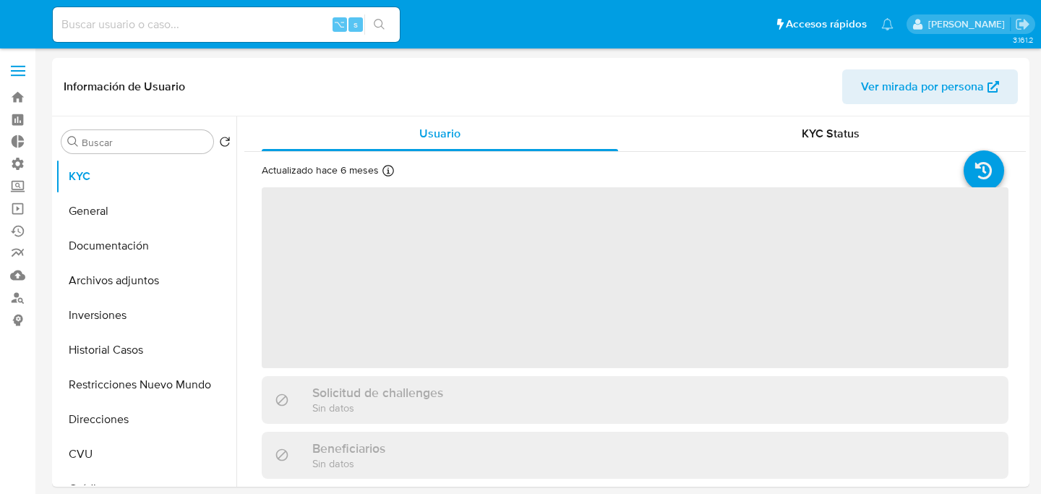
select select "10"
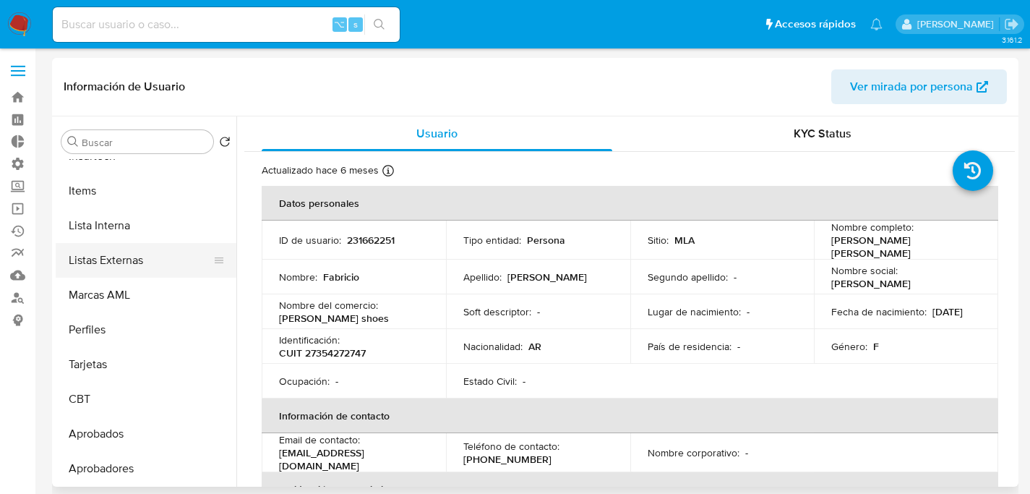
scroll to position [750, 0]
click at [88, 197] on button "Items" at bounding box center [140, 190] width 169 height 35
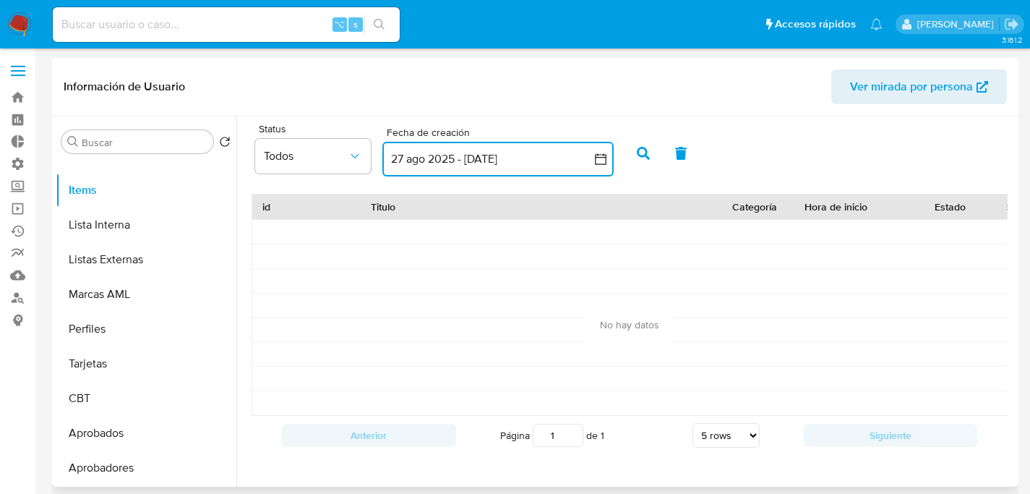
click at [406, 162] on button "27 ago 2025 - [DATE]" at bounding box center [497, 159] width 231 height 35
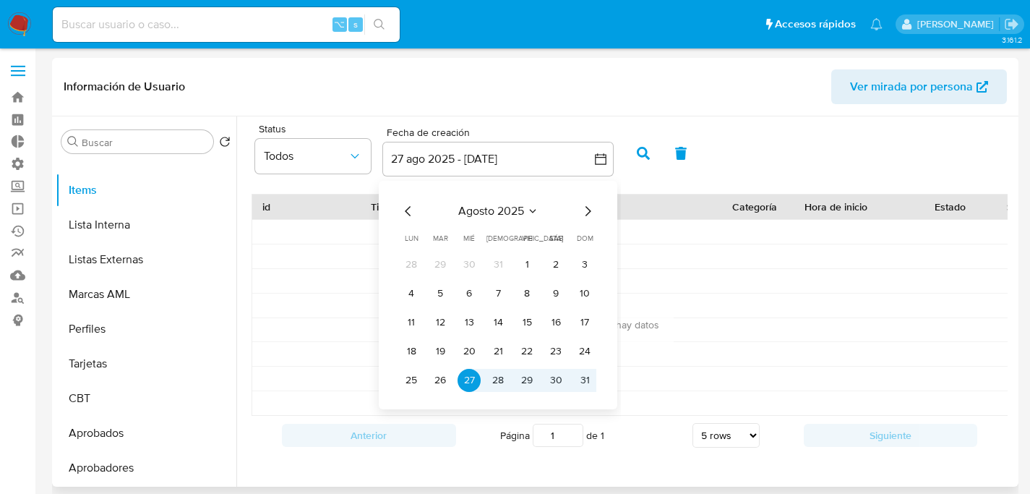
drag, startPoint x: 429, startPoint y: 207, endPoint x: 416, endPoint y: 210, distance: 13.2
click at [429, 207] on div "agosto 2025" at bounding box center [498, 210] width 197 height 17
click at [416, 210] on icon "Mes anterior" at bounding box center [408, 210] width 17 height 17
click at [415, 210] on icon "Mes anterior" at bounding box center [408, 210] width 17 height 17
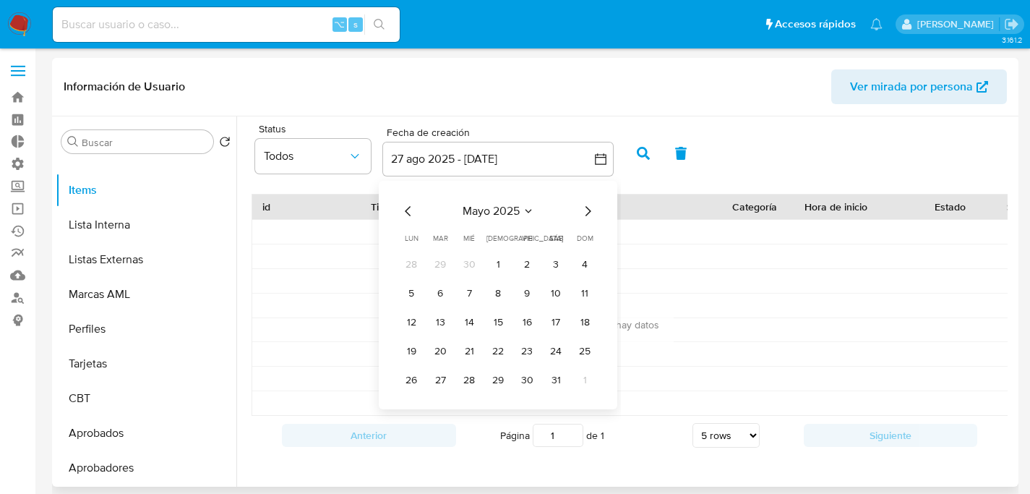
drag, startPoint x: 501, startPoint y: 266, endPoint x: 545, endPoint y: 189, distance: 88.4
click at [501, 266] on button "1" at bounding box center [498, 264] width 23 height 23
click at [589, 212] on icon "Mes siguiente" at bounding box center [589, 211] width 6 height 10
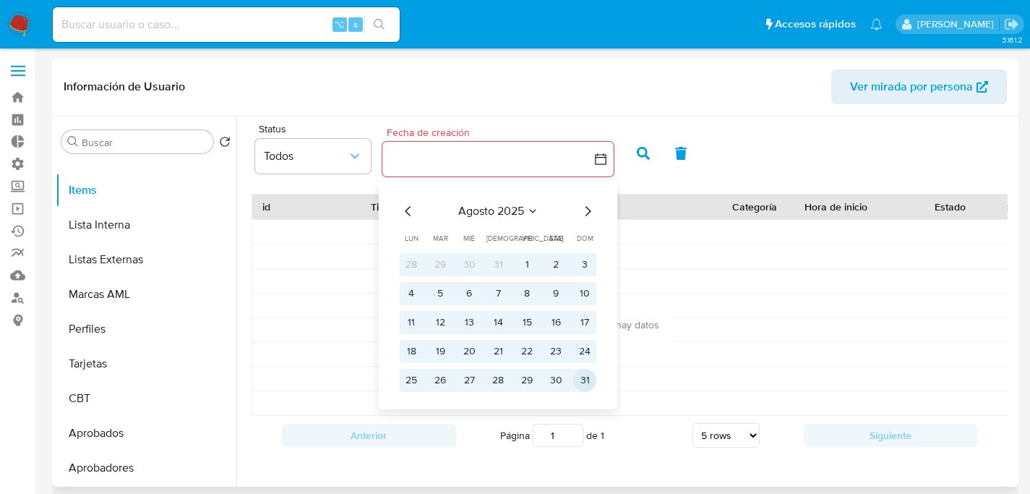
click at [583, 383] on button "31" at bounding box center [584, 380] width 23 height 23
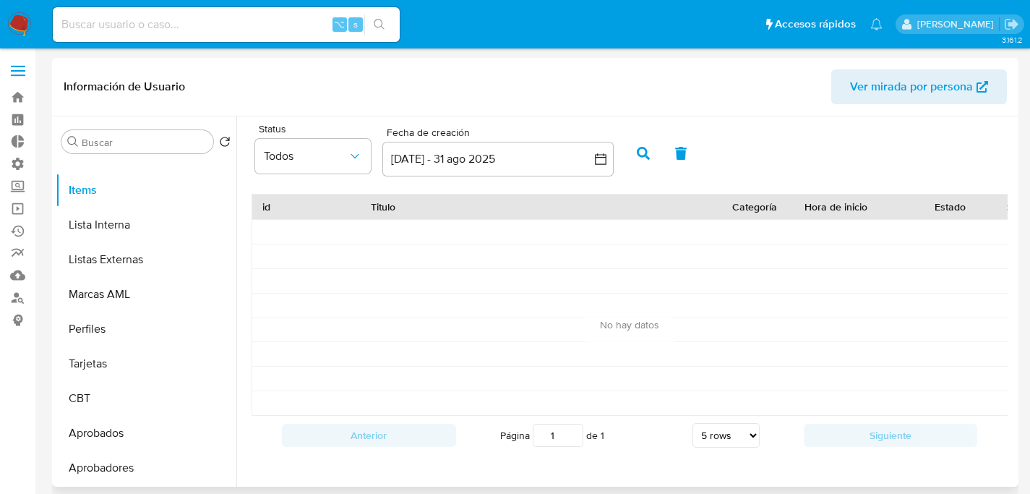
click at [653, 160] on button "button" at bounding box center [644, 153] width 38 height 35
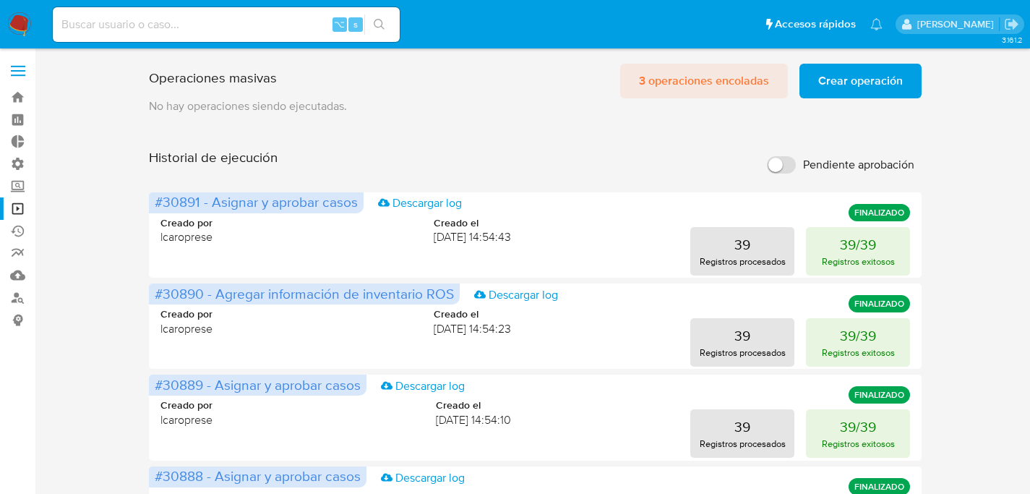
click at [693, 78] on span "3 operaciones encoladas" at bounding box center [704, 81] width 130 height 32
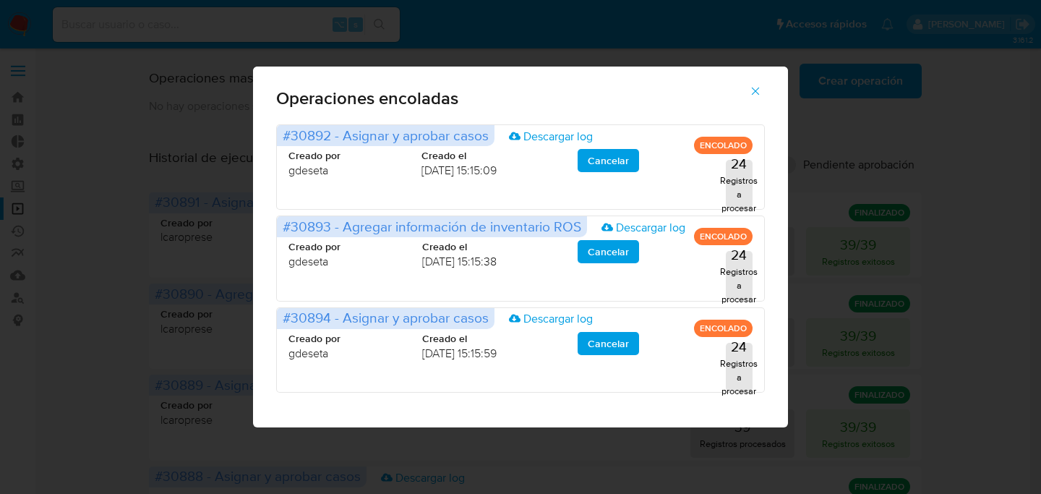
click at [747, 96] on button "button" at bounding box center [755, 91] width 51 height 35
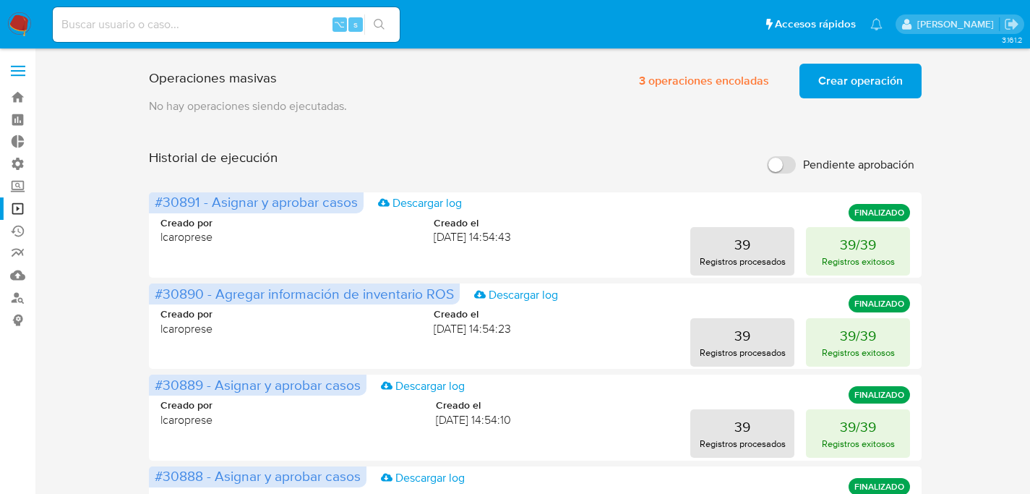
click at [203, 14] on div "⌥ s" at bounding box center [226, 24] width 347 height 35
click at [200, 19] on input at bounding box center [226, 24] width 347 height 19
paste input "EYJ07fnjrDrEcN0ZnFkTw6rw"
type input "EYJ07fnjrDrEcN0ZnFkTw6rw"
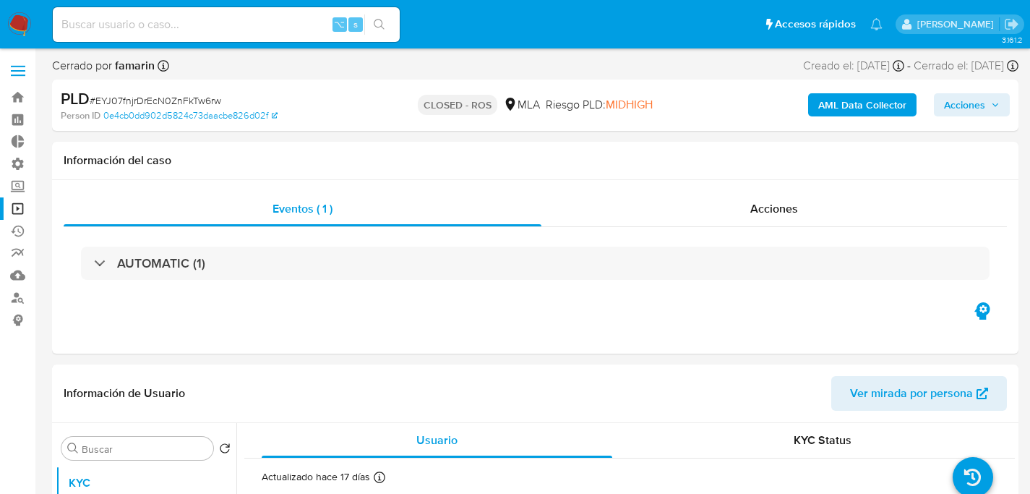
select select "10"
click at [290, 20] on input at bounding box center [226, 24] width 347 height 19
paste input "7u3aGPnejnsrwlLjqwiEg49j"
type input "7u3aGPnejnsrwlLjqwiEg49j"
select select "10"
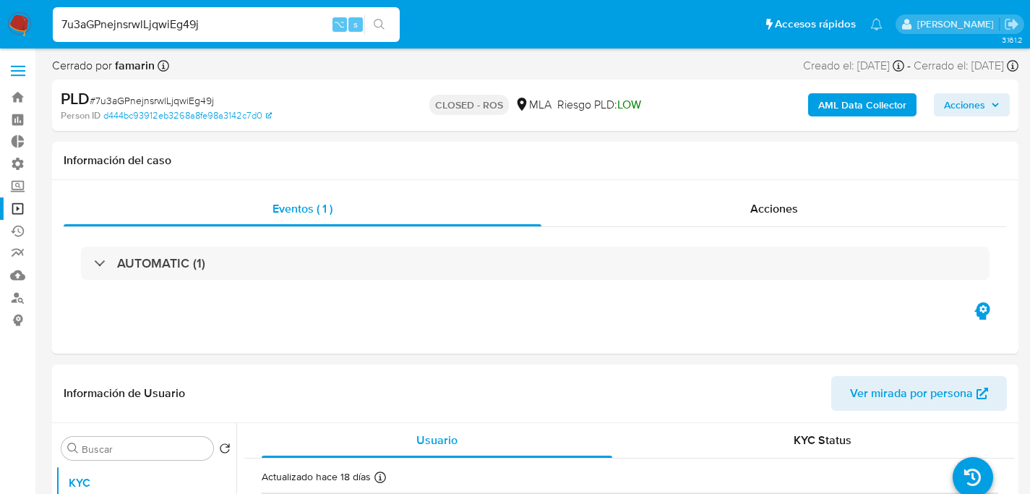
click at [236, 21] on input "7u3aGPnejnsrwlLjqwiEg49j" at bounding box center [226, 24] width 347 height 19
paste input "NkMKaeGV0PnRsBc2ggdnSTHW"
type input "NkMKaeGV0PnRsBc2ggdnSTHW"
select select "10"
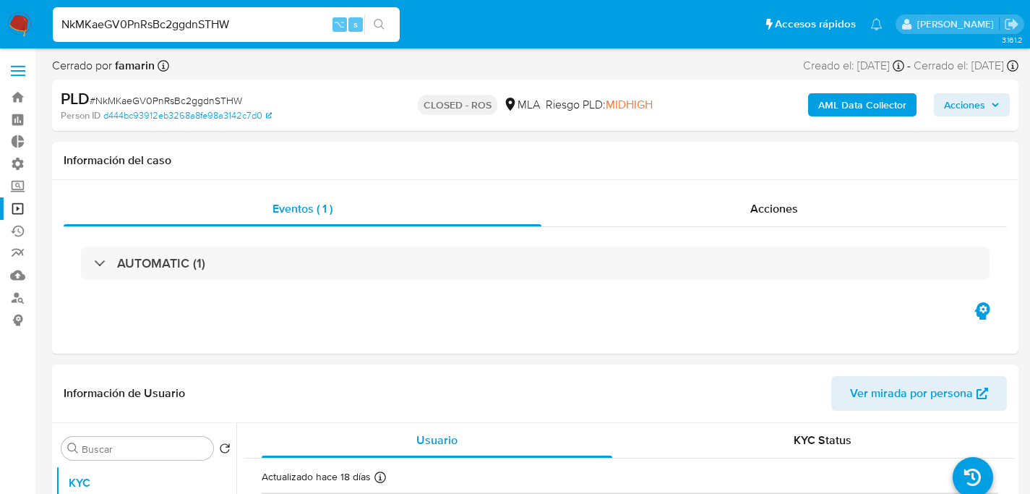
click at [267, 37] on div "NkMKaeGV0PnRsBc2ggdnSTHW ⌥ s" at bounding box center [226, 24] width 347 height 35
click at [267, 29] on input "NkMKaeGV0PnRsBc2ggdnSTHW" at bounding box center [226, 24] width 347 height 19
paste input "CWSThtevJ4BFaPREO3E9pKq6"
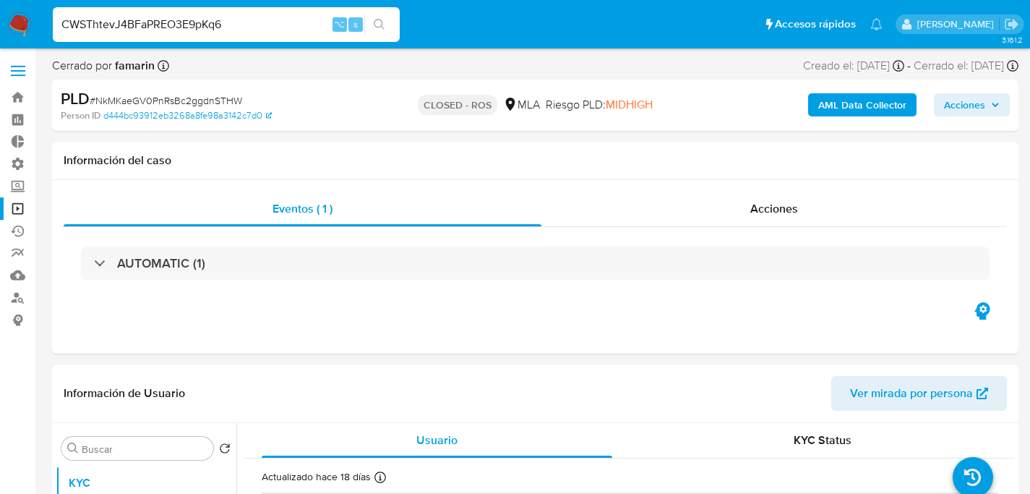
type input "CWSThtevJ4BFaPREO3E9pKq6"
select select "10"
click at [204, 43] on div "CWSThtevJ4BFaPREO3E9pKq6 ⌥ s" at bounding box center [226, 24] width 347 height 40
click at [202, 28] on input "CWSThtevJ4BFaPREO3E9pKq6" at bounding box center [226, 24] width 347 height 19
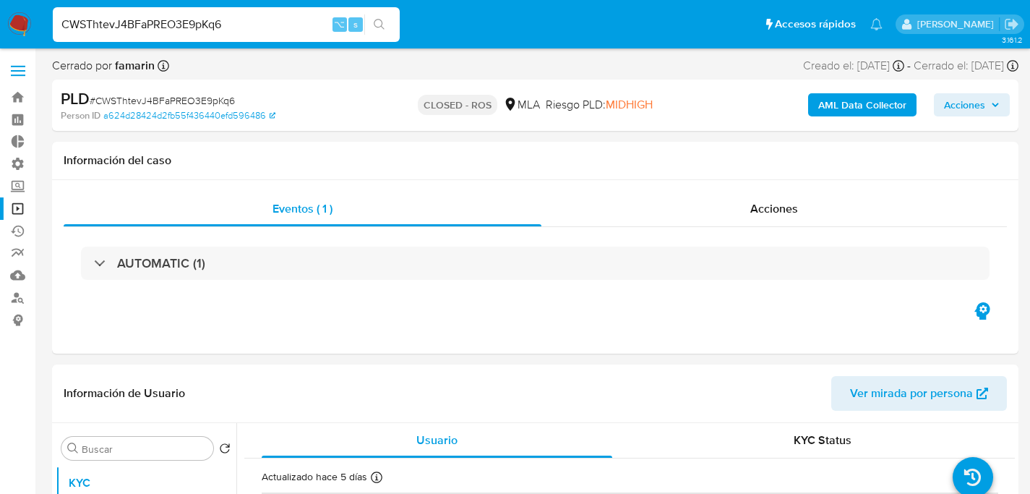
paste input "cQ1QK9tUOlPxdHtma6pVkzcp"
type input "cQ1QK9tUOlPxdHtma6pVkzcp"
select select "10"
click at [216, 33] on input "cQ1QK9tUOlPxdHtma6pVkzcp" at bounding box center [226, 24] width 347 height 19
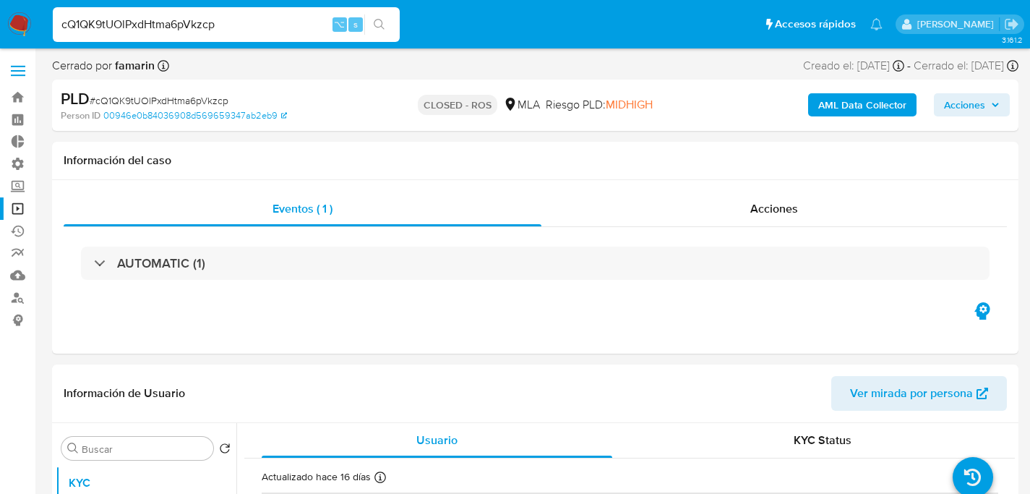
click at [216, 33] on input "cQ1QK9tUOlPxdHtma6pVkzcp" at bounding box center [226, 24] width 347 height 19
paste input "TUJXGXzkUVLqD32X4753eAQo"
type input "TUJXGXzkUVLqD32X4753eAQo"
select select "10"
click at [282, 15] on input "TUJXGXzkUVLqD32X4753eAQo" at bounding box center [226, 24] width 347 height 19
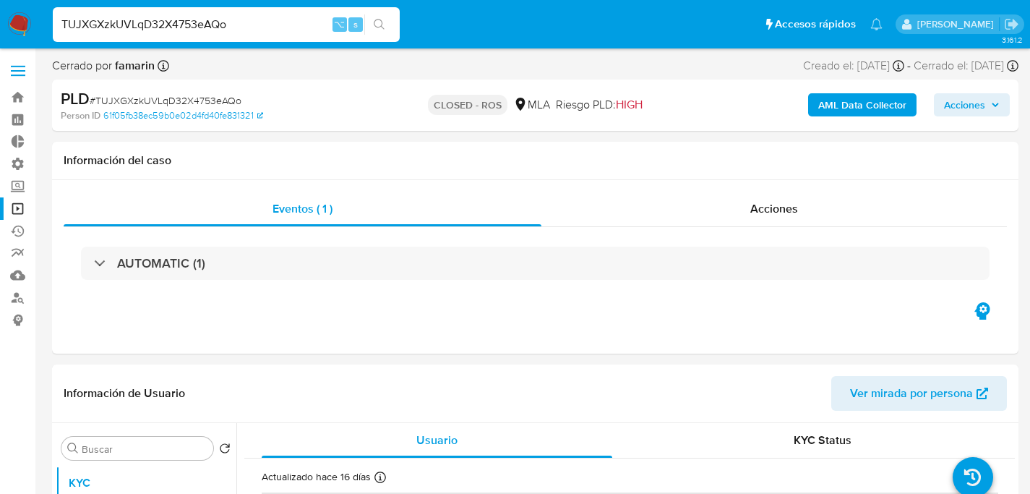
click at [282, 15] on input "TUJXGXzkUVLqD32X4753eAQo" at bounding box center [226, 24] width 347 height 19
paste input "RVJPKK8BlAzjTVlSnhA8UPvg"
type input "RVJPKK8BlAzjTVlSnhA8UPvg"
select select "10"
click at [236, 24] on input "RVJPKK8BlAzjTVlSnhA8UPvg" at bounding box center [226, 24] width 347 height 19
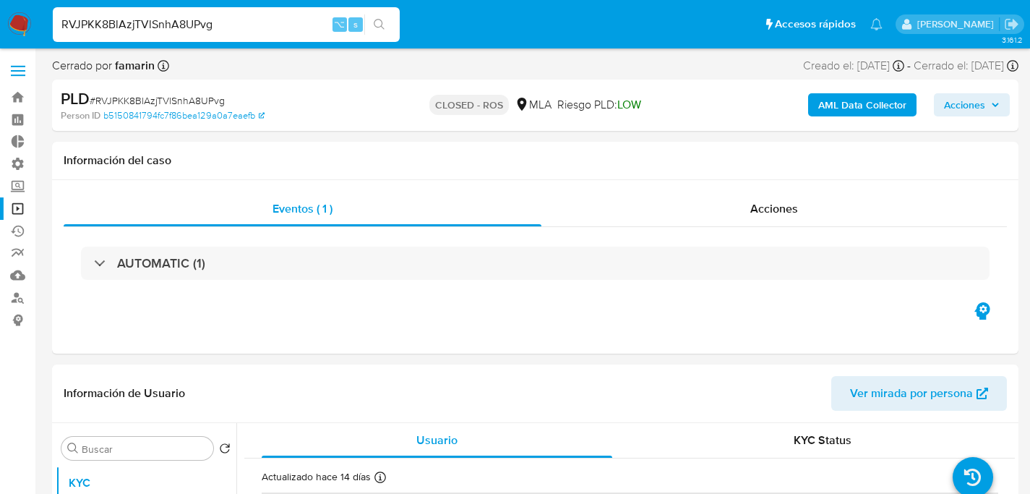
click at [236, 24] on input "RVJPKK8BlAzjTVlSnhA8UPvg" at bounding box center [226, 24] width 347 height 19
paste input "jt4D8rlISF72srcoUFT3OliD"
type input "jt4D8rlISF72srcoUFT3OliD"
select select "10"
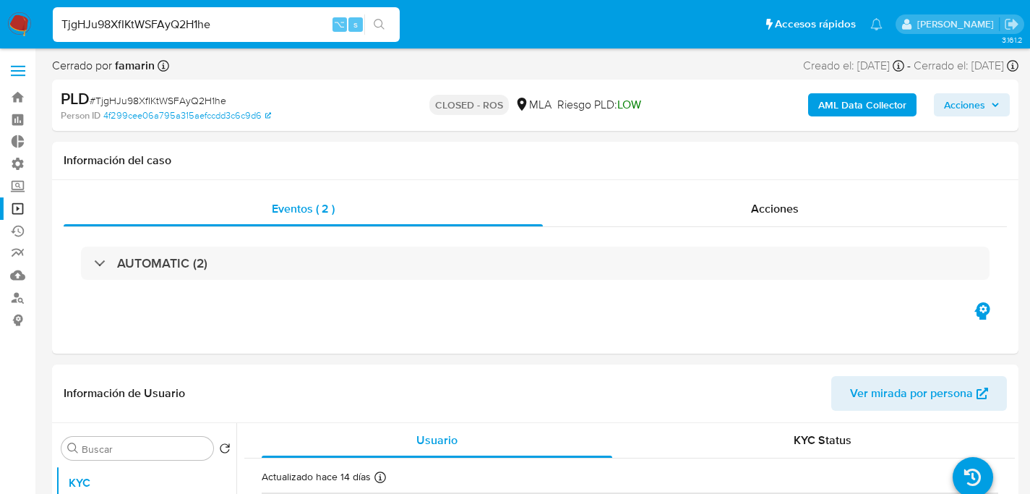
click at [240, 17] on input "TjgHJu98XfIKtWSFAyQ2H1he" at bounding box center [226, 24] width 347 height 19
paste input "Aw2ZbzzMxkbgpNWb5DZ2NZrj"
type input "Aw2ZbzzMxkbgpNWb5DZ2NZrj"
select select "10"
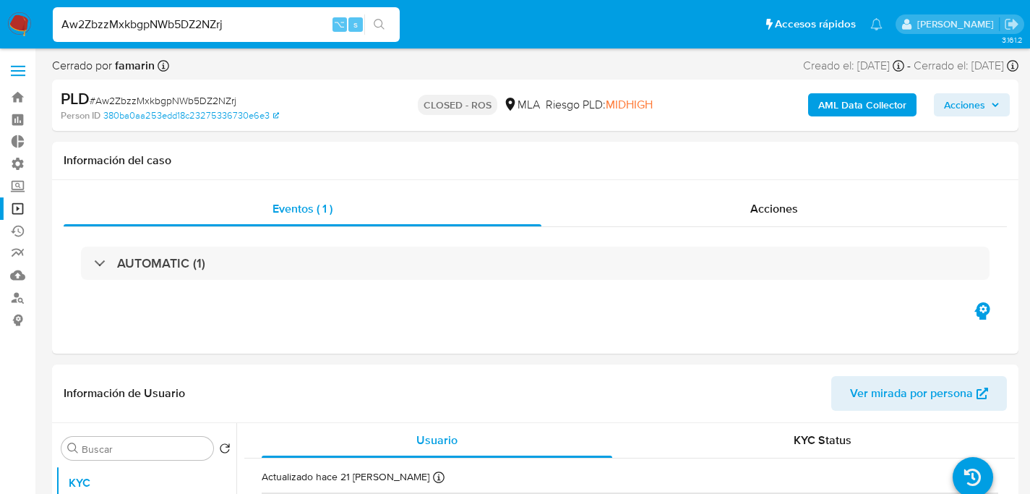
click at [201, 21] on input "Aw2ZbzzMxkbgpNWb5DZ2NZrj" at bounding box center [226, 24] width 347 height 19
paste input "Cux5R6GtYQsDjfLXFteUJ3AP"
type input "Cux5R6GtYQsDjfLXFteUJ3AP"
select select "10"
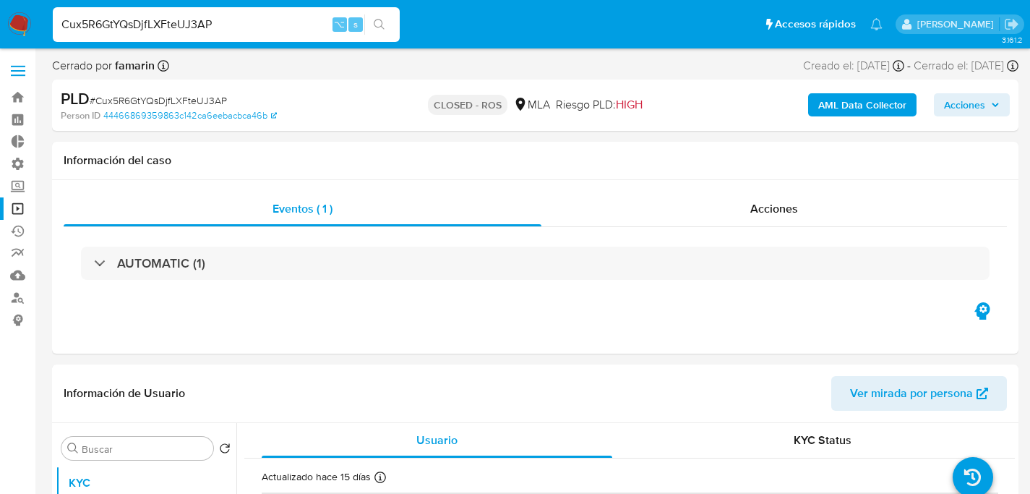
click at [210, 44] on div "Cux5R6GtYQsDjfLXFteUJ3AP ⌥ s" at bounding box center [226, 24] width 347 height 40
click at [199, 14] on div "Cux5R6GtYQsDjfLXFteUJ3AP ⌥ s" at bounding box center [226, 24] width 347 height 35
click at [205, 18] on input "Cux5R6GtYQsDjfLXFteUJ3AP" at bounding box center [226, 24] width 347 height 19
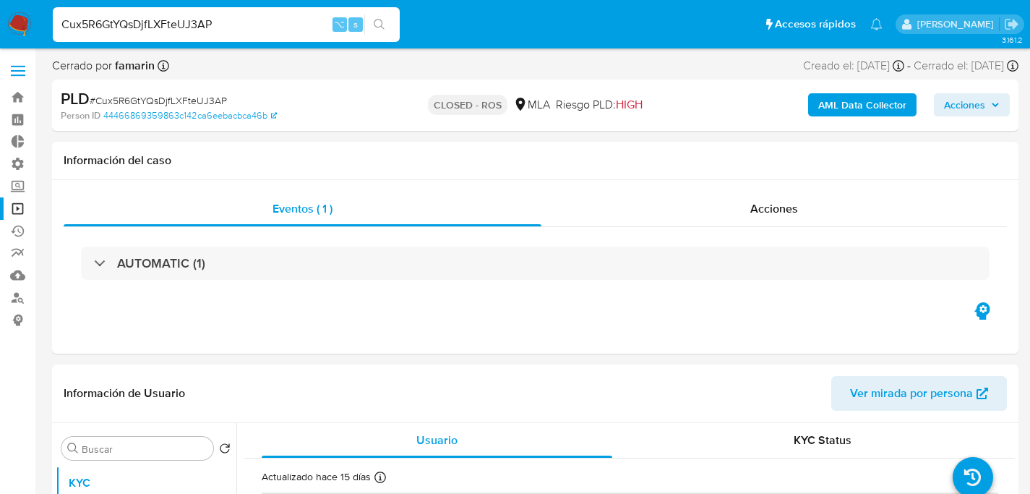
paste input "7WXYvYc1KjjGpnUduEfdv2EL"
type input "7WXYvYc1KjjGpnUduEfdv2EL"
select select "10"
click at [184, 15] on input "7WXYvYc1KjjGpnUduEfdv2EL" at bounding box center [226, 24] width 347 height 19
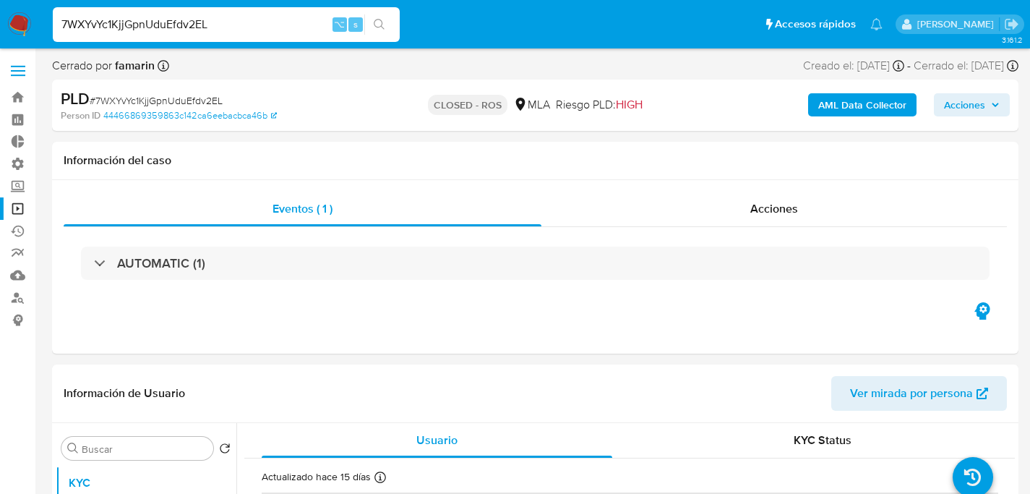
paste input "K92I1zdXNKo7zzZF5bgyS4co"
type input "K92I1zdXNKo7zzZF5bgyS4co"
select select "10"
click at [213, 18] on input "K92I1zdXNKo7zzZF5bgyS4co" at bounding box center [226, 24] width 347 height 19
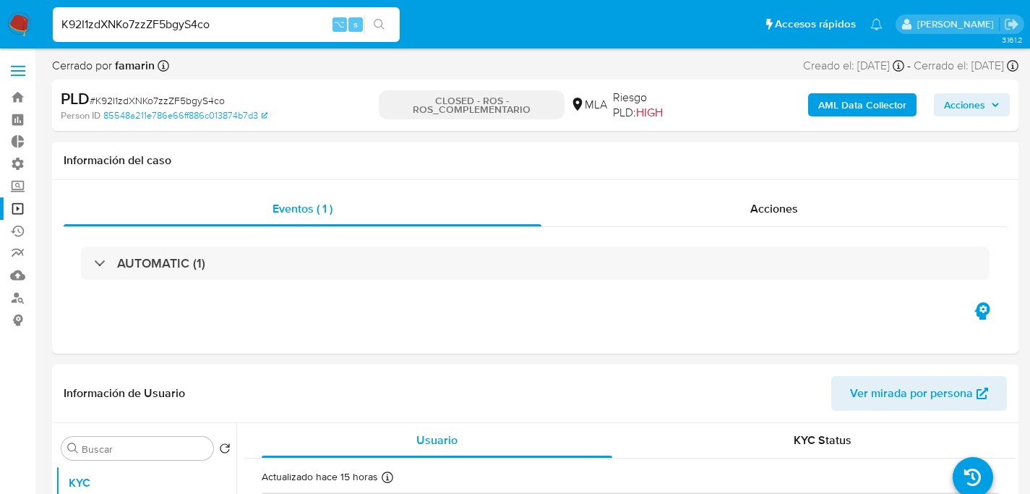
paste input "00EIv0Mmzz6CzxgKa8w86QHf"
type input "00EIv0Mmzz6CzxgKa8w86QHf"
select select "10"
click at [182, 33] on input "00EIv0Mmzz6CzxgKa8w86QHf" at bounding box center [226, 24] width 347 height 19
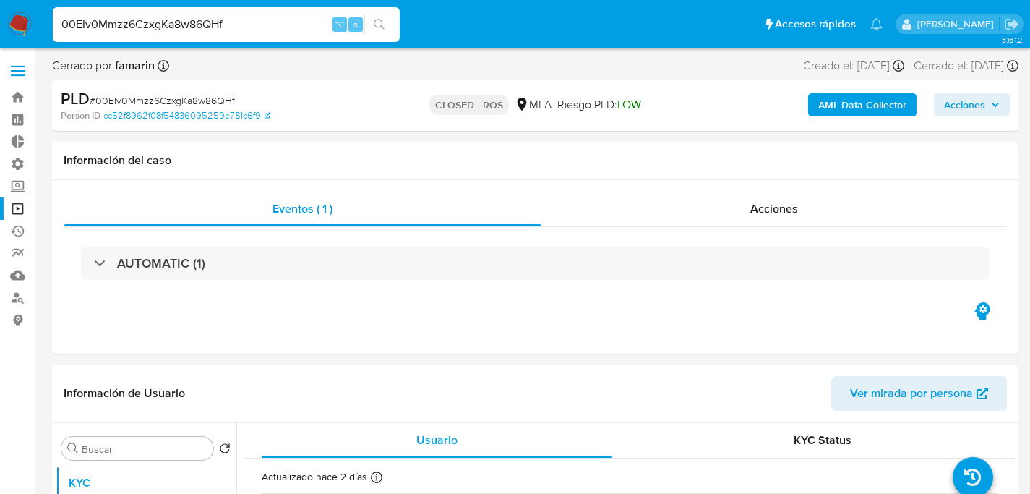
paste input "dmd1srmjOfrZv3ovSDAikxHK"
type input "dmd1srmjOfrZv3ovSDAikxHK"
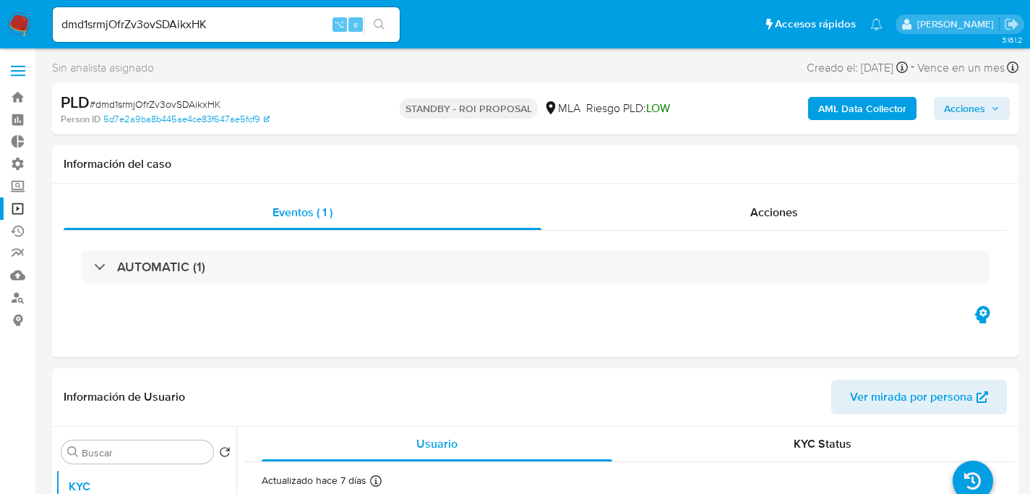
select select "10"
click at [236, 17] on input "dmd1srmjOfrZv3ovSDAikxHK" at bounding box center [226, 24] width 347 height 19
paste input "PuAWJvAFFeewlSvEQnYUBfgk"
type input "PuAWJvAFFeewlSvEQnYUBfgk"
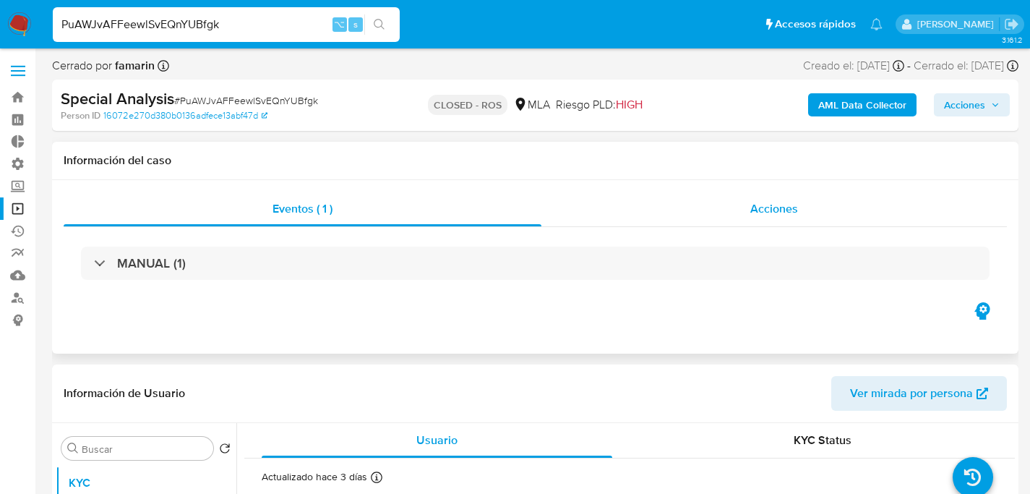
select select "10"
click at [484, 142] on div "Información del caso" at bounding box center [535, 161] width 967 height 38
click at [533, 153] on h1 "Información del caso" at bounding box center [535, 160] width 943 height 14
click at [232, 25] on input "PuAWJvAFFeewlSvEQnYUBfgk" at bounding box center [226, 24] width 347 height 19
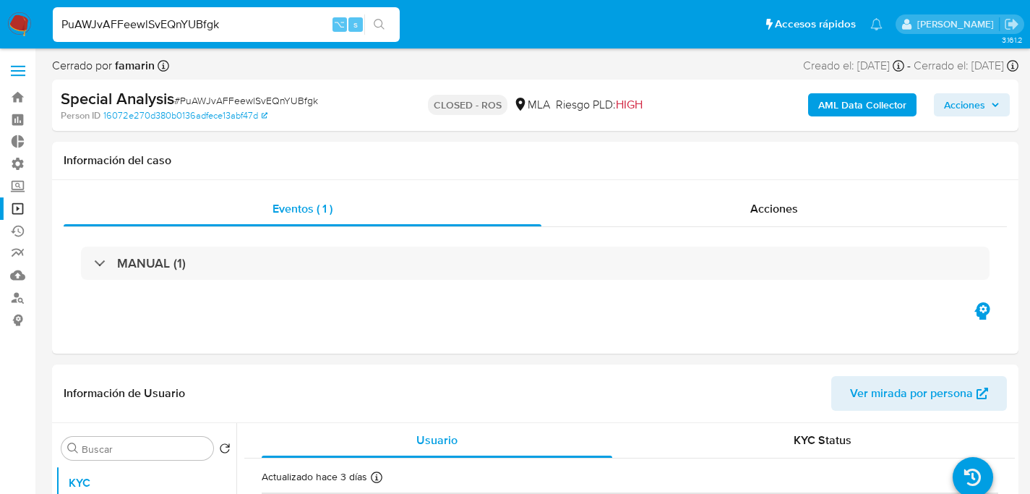
click at [232, 25] on input "PuAWJvAFFeewlSvEQnYUBfgk" at bounding box center [226, 24] width 347 height 19
click at [231, 22] on input "PuAWJvAFFeewlSvEQnYUBfgk" at bounding box center [226, 24] width 347 height 19
paste input "687343944"
type input "687343944"
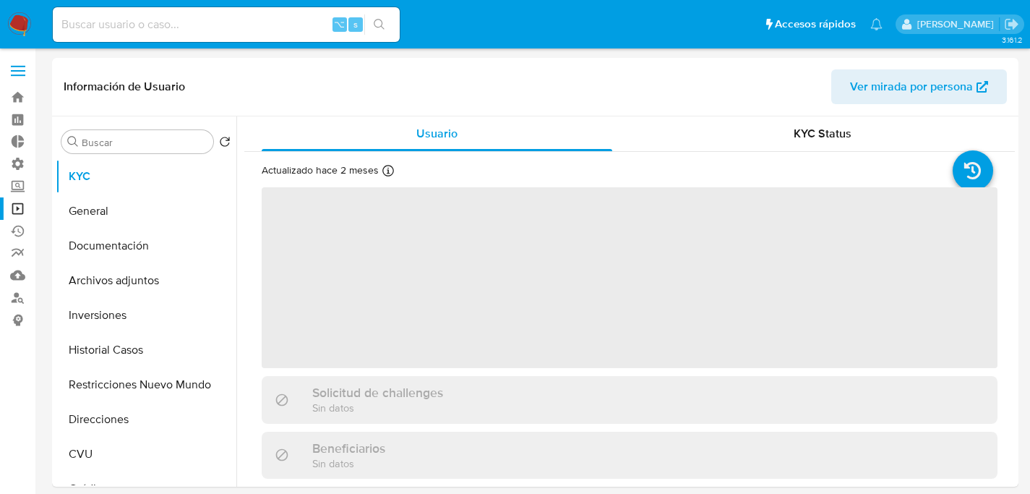
select select "10"
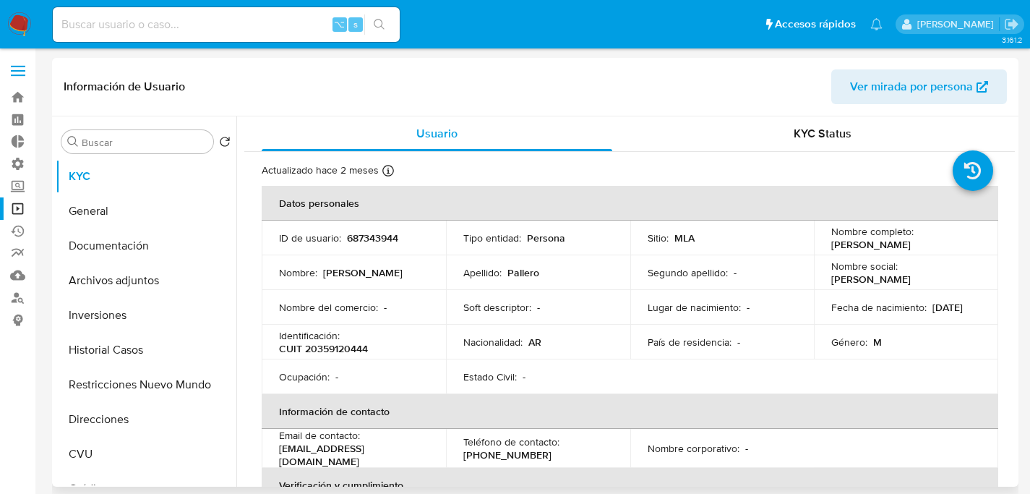
click at [354, 106] on div "Información de Usuario Ver mirada por persona" at bounding box center [535, 87] width 967 height 59
click at [24, 102] on link "Bandeja" at bounding box center [86, 97] width 172 height 22
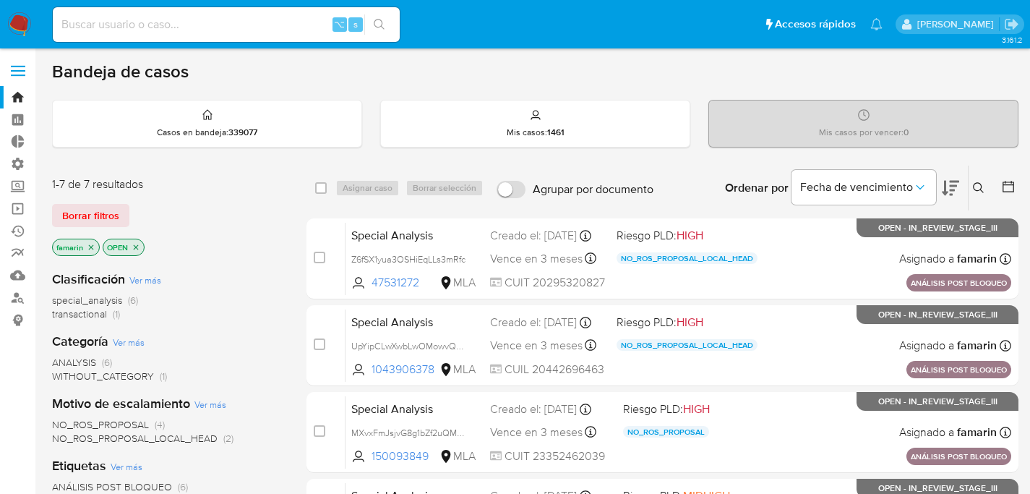
click at [980, 187] on icon at bounding box center [979, 188] width 12 height 12
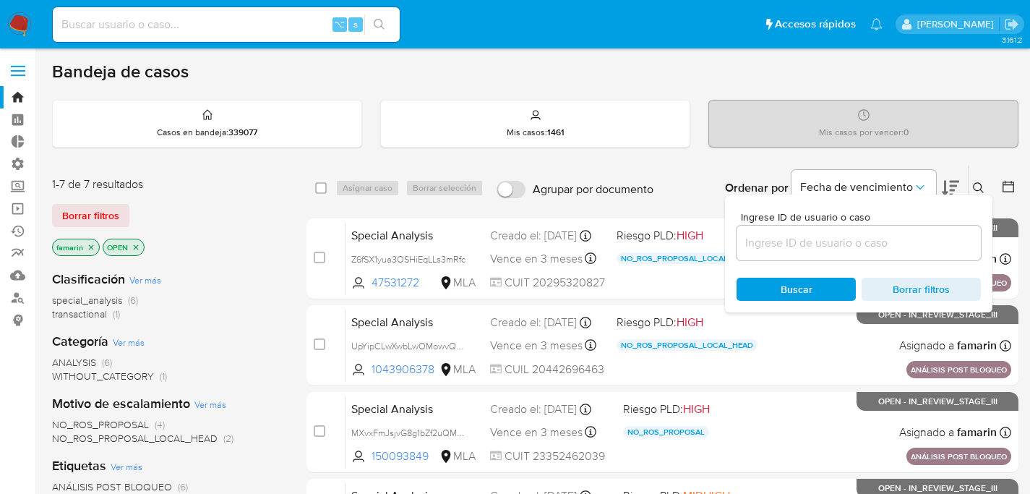
click at [821, 254] on div at bounding box center [859, 243] width 244 height 35
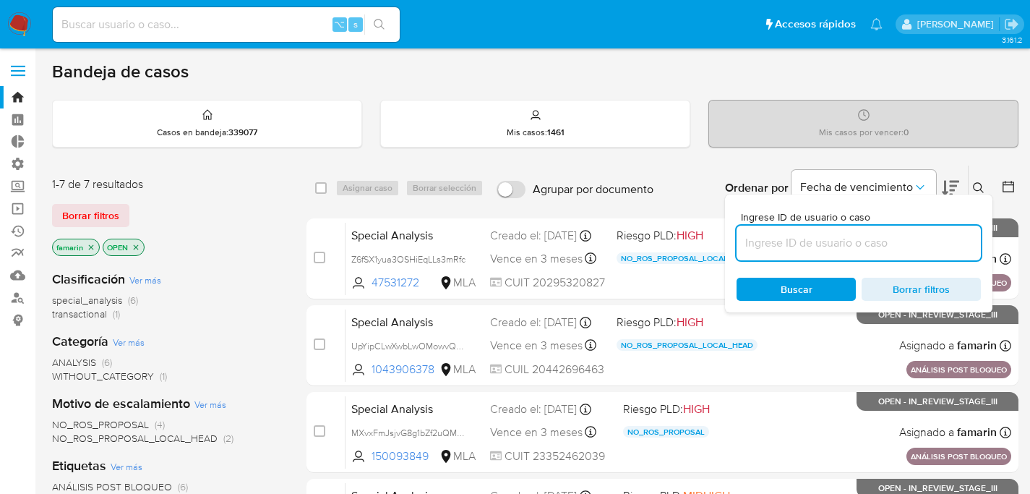
click at [826, 241] on input at bounding box center [859, 243] width 244 height 19
paste input "x33evFmGDWEYp7BxCgbww7MA"
type input "x33evFmGDWEYp7BxCgbww7MA"
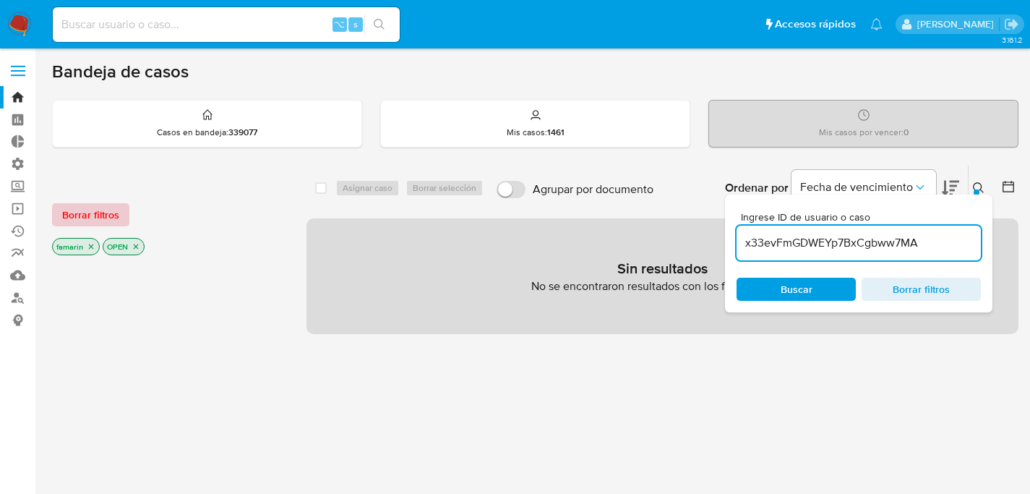
drag, startPoint x: 132, startPoint y: 200, endPoint x: 114, endPoint y: 208, distance: 19.4
click at [131, 200] on div "Borrar filtros famarin OPEN" at bounding box center [167, 217] width 231 height 82
click at [114, 208] on span "Borrar filtros" at bounding box center [90, 215] width 57 height 20
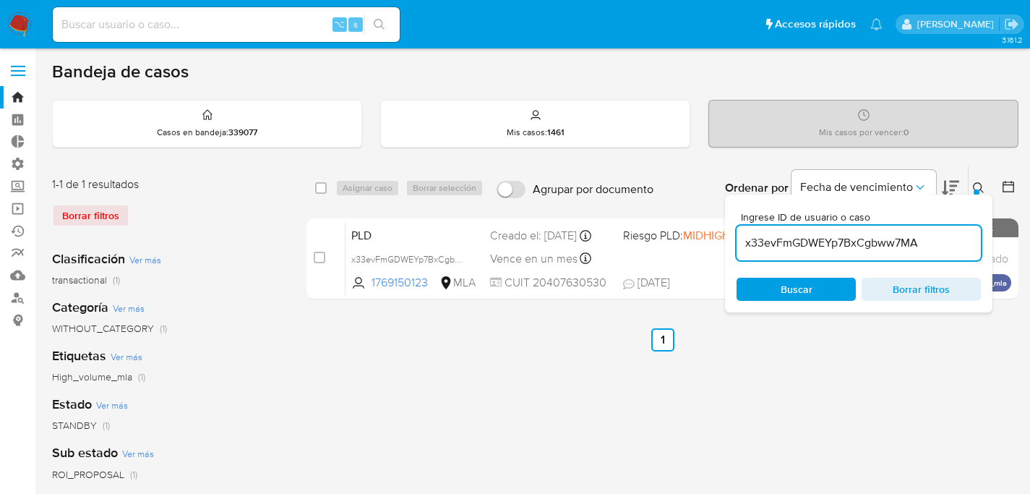
drag, startPoint x: 324, startPoint y: 189, endPoint x: 334, endPoint y: 187, distance: 10.2
click at [324, 189] on input "checkbox" at bounding box center [321, 188] width 12 height 12
checkbox input "true"
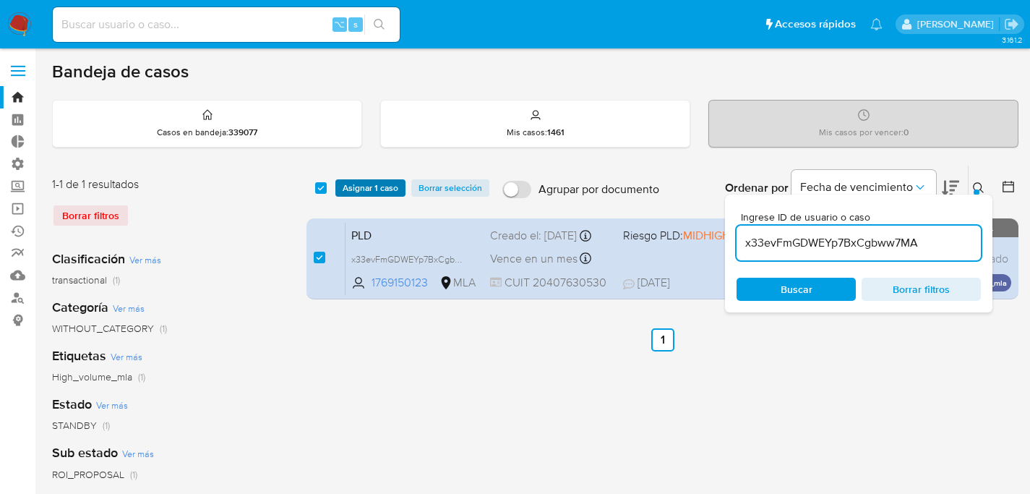
click at [354, 185] on span "Asignar 1 caso" at bounding box center [371, 188] width 56 height 14
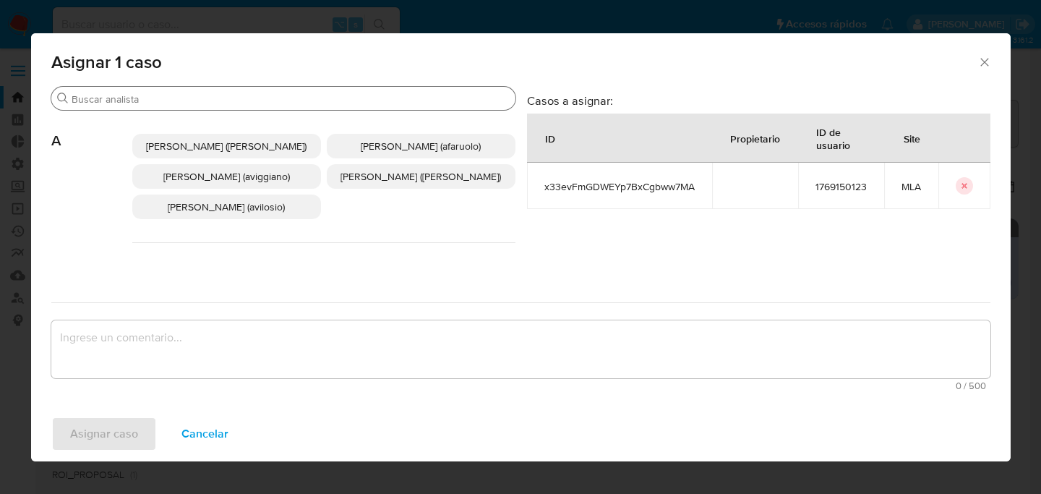
click at [310, 95] on input "Buscar" at bounding box center [291, 99] width 438 height 13
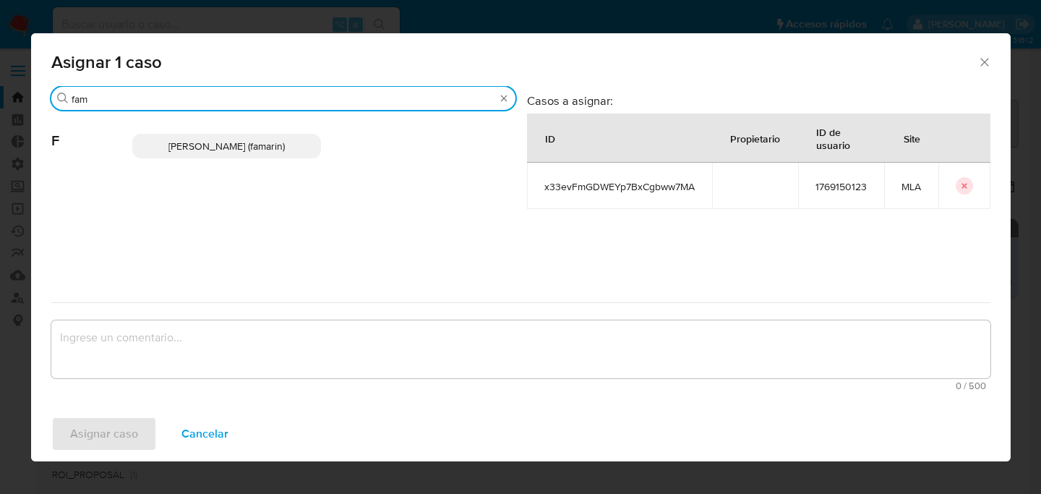
type input "fam"
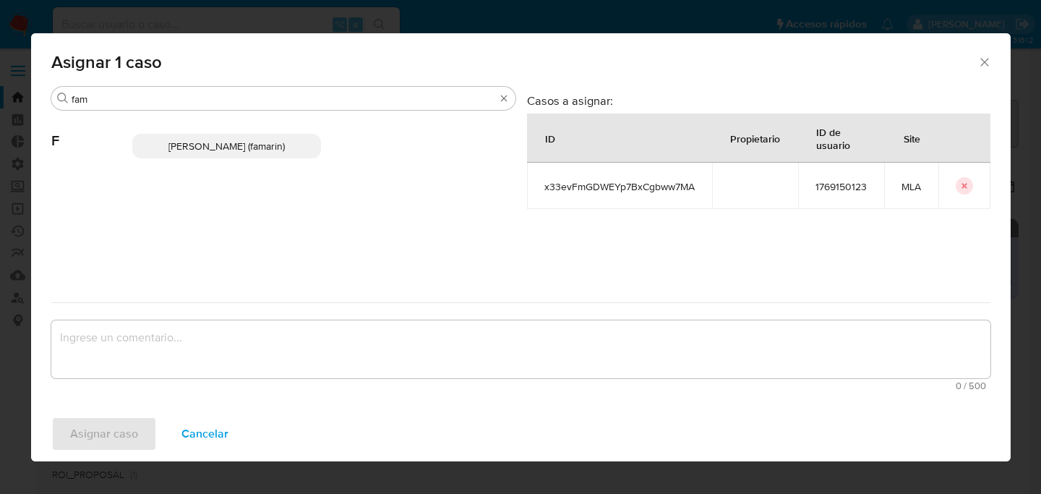
click at [272, 170] on div "[PERSON_NAME] (famarin)" at bounding box center [323, 146] width 383 height 71
click at [258, 148] on span "[PERSON_NAME] (famarin)" at bounding box center [226, 146] width 116 height 14
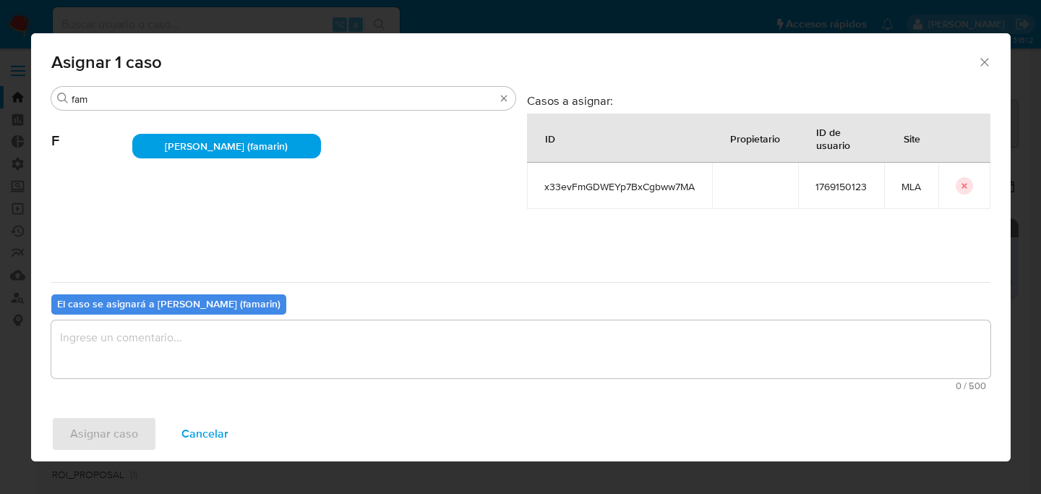
click at [136, 360] on textarea "assign-modal" at bounding box center [520, 349] width 939 height 58
click at [127, 418] on span "Asignar caso" at bounding box center [104, 434] width 68 height 32
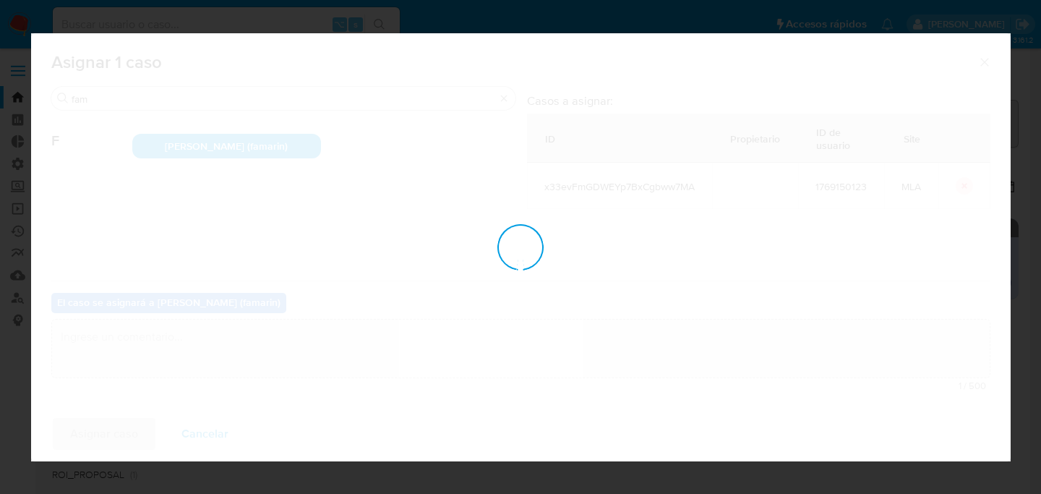
checkbox input "false"
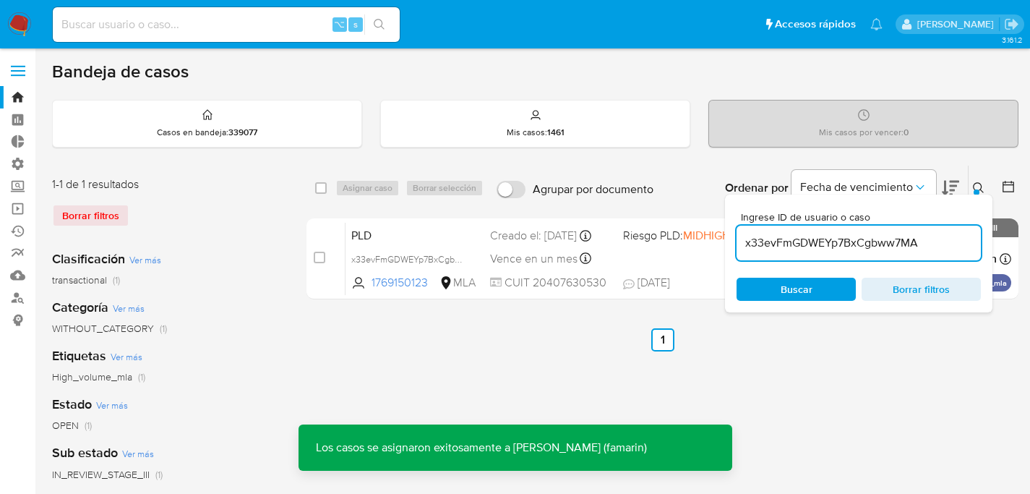
click at [255, 47] on nav "Pausado Ver notificaciones ⌥ s Accesos rápidos Presiona las siguientes teclas p…" at bounding box center [515, 24] width 1030 height 48
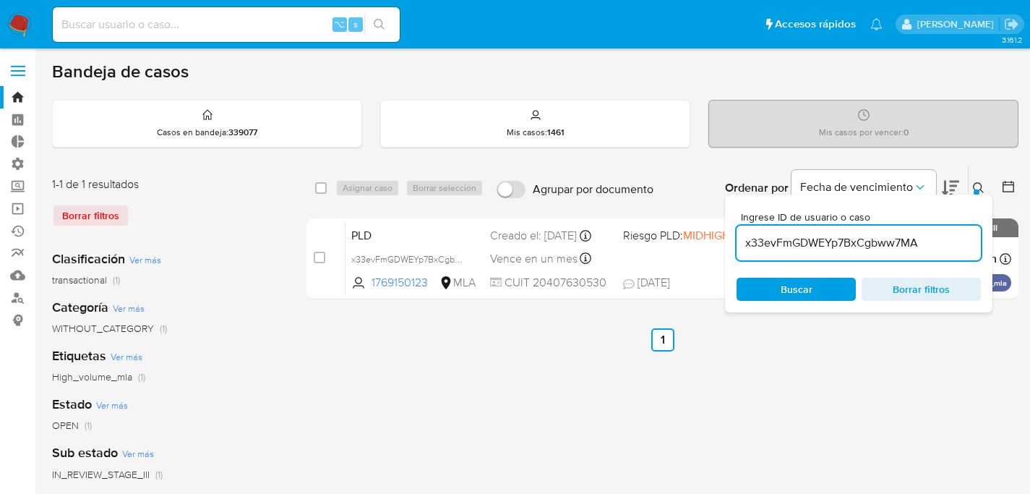
click at [978, 182] on icon at bounding box center [978, 187] width 11 height 11
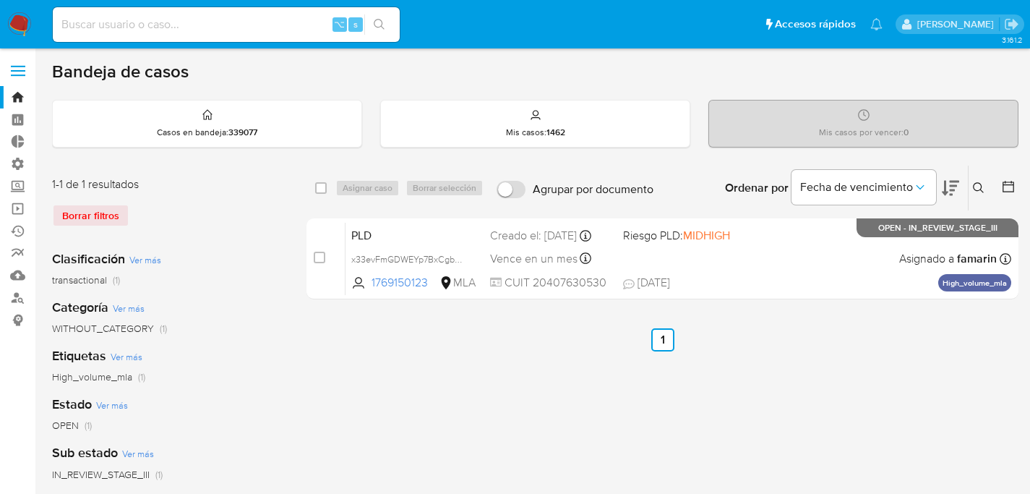
click at [792, 348] on ul "Anterior 1 Siguiente" at bounding box center [663, 339] width 712 height 23
click at [979, 183] on icon at bounding box center [979, 188] width 12 height 12
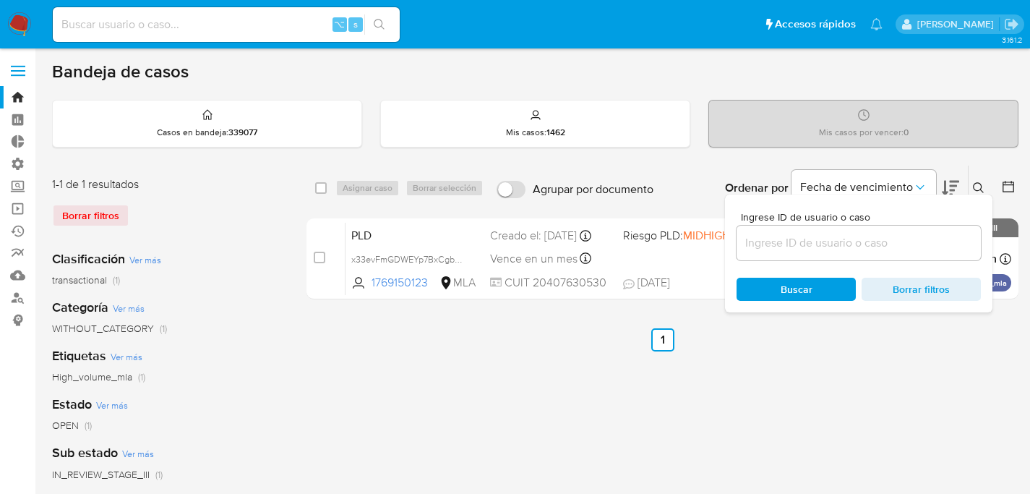
click at [770, 243] on input at bounding box center [859, 243] width 244 height 19
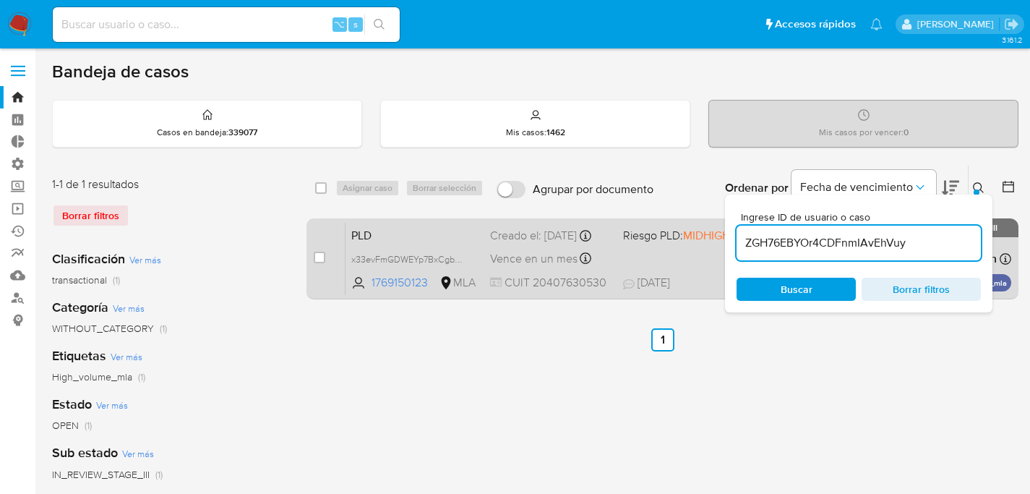
type input "ZGH76EBYOr4CDFnmIAvEhVuy"
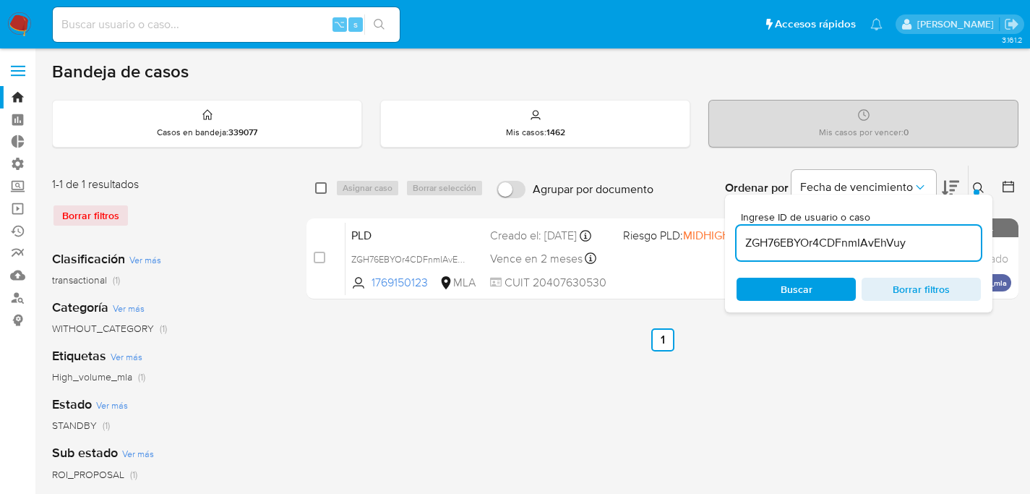
click at [319, 182] on input "checkbox" at bounding box center [321, 188] width 12 height 12
checkbox input "true"
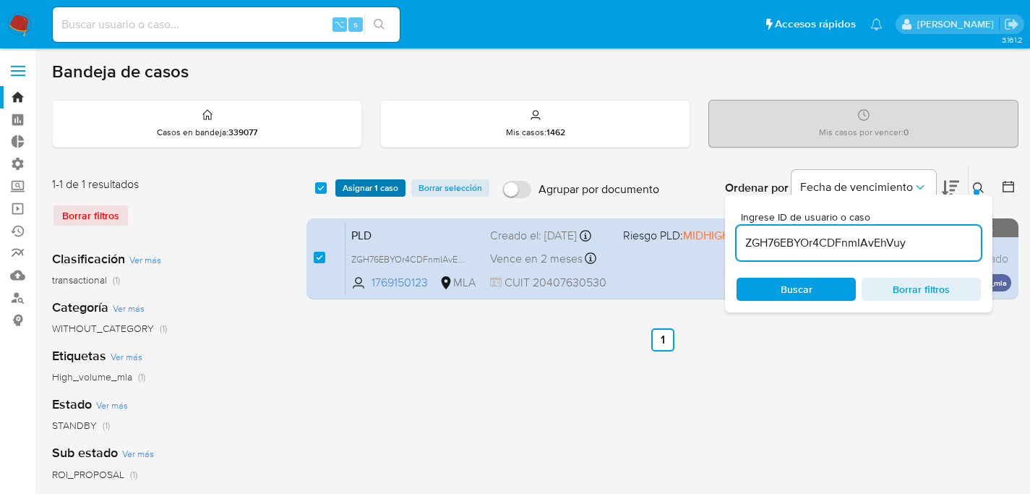
click at [346, 187] on span "Asignar 1 caso" at bounding box center [371, 188] width 56 height 14
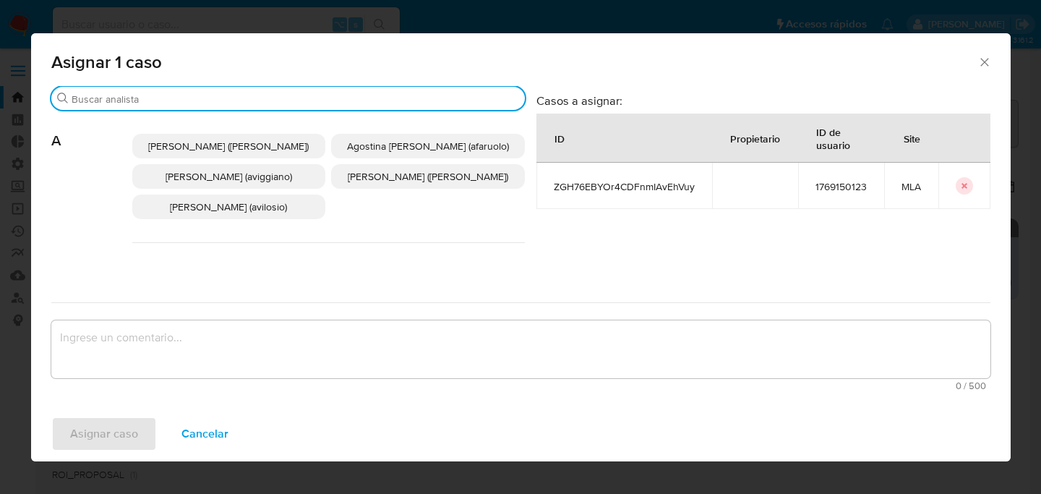
click at [308, 97] on input "Buscar" at bounding box center [296, 99] width 448 height 13
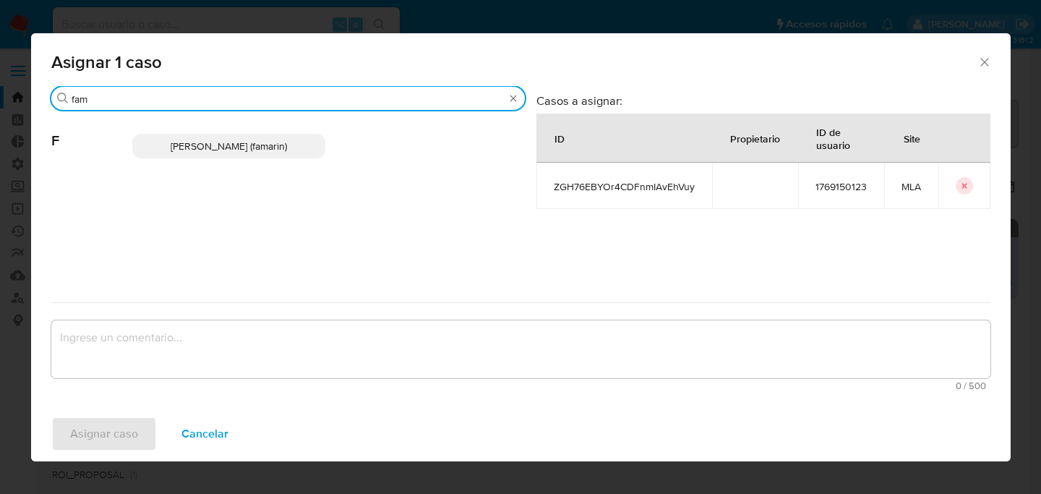
type input "fam"
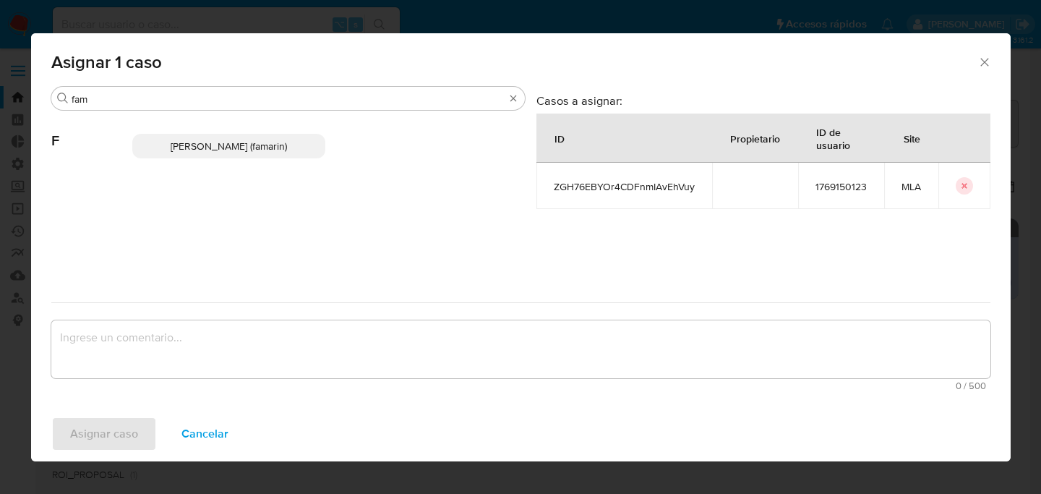
click at [312, 151] on p "[PERSON_NAME] (famarin)" at bounding box center [229, 146] width 194 height 25
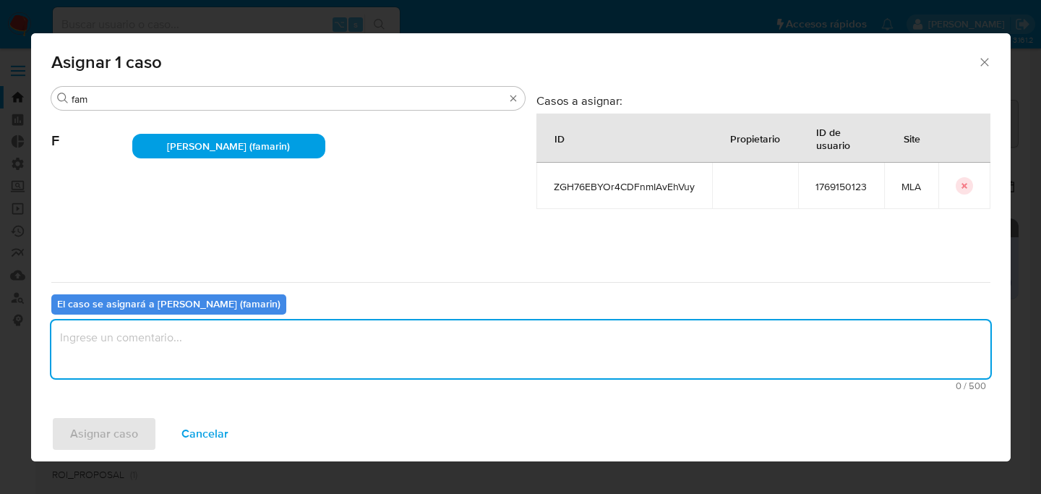
click at [187, 336] on textarea "assign-modal" at bounding box center [520, 349] width 939 height 58
click at [117, 415] on div "Asignar caso Cancelar" at bounding box center [521, 433] width 980 height 55
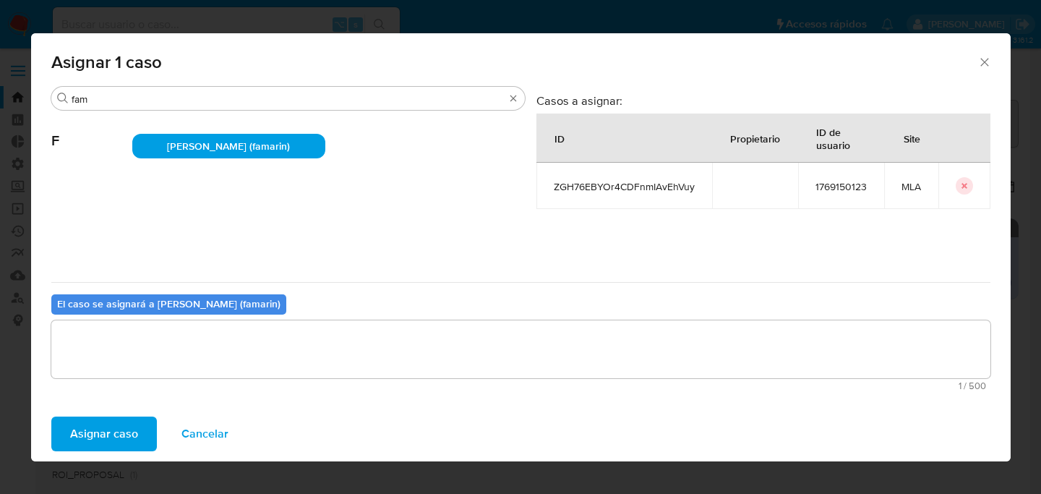
click at [119, 423] on span "Asignar caso" at bounding box center [104, 434] width 68 height 32
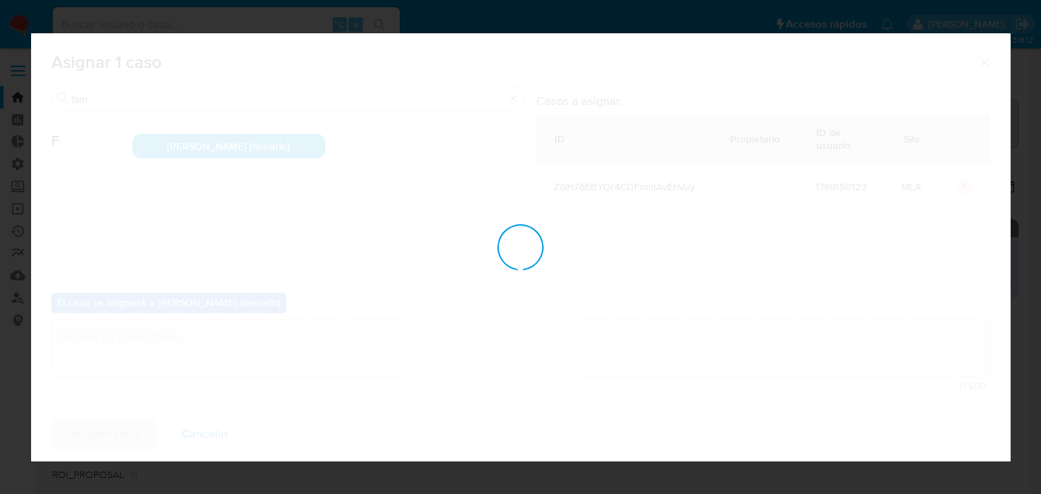
checkbox input "false"
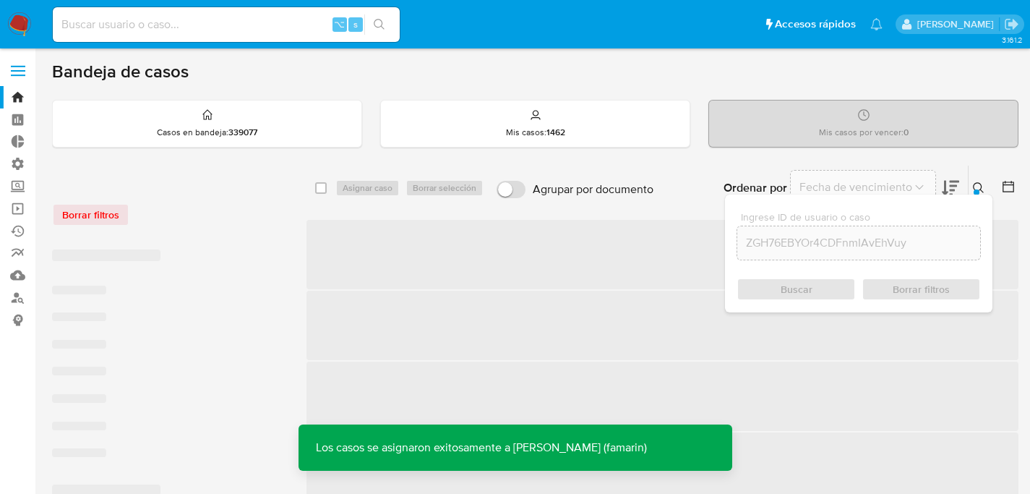
click at [982, 187] on icon at bounding box center [979, 188] width 12 height 12
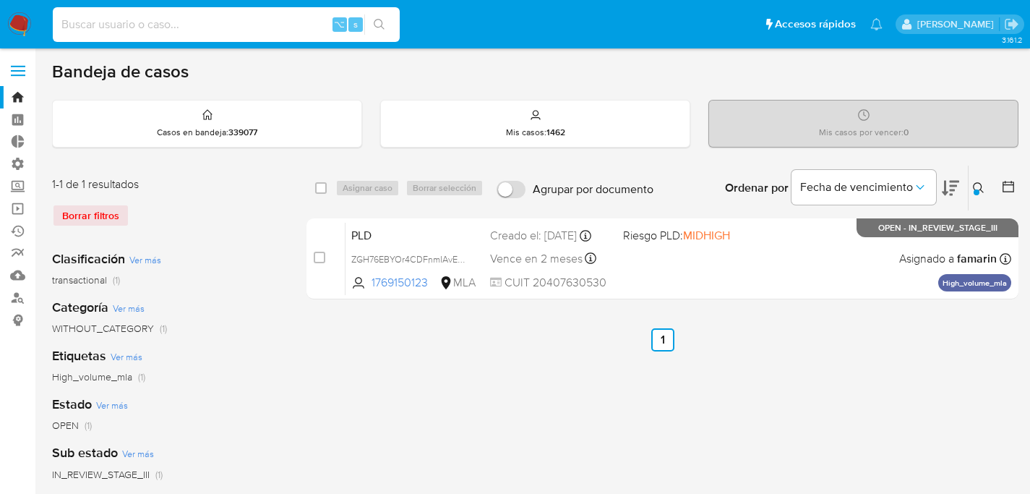
click at [222, 19] on input at bounding box center [226, 24] width 347 height 19
paste input "687343944"
type input "687343944"
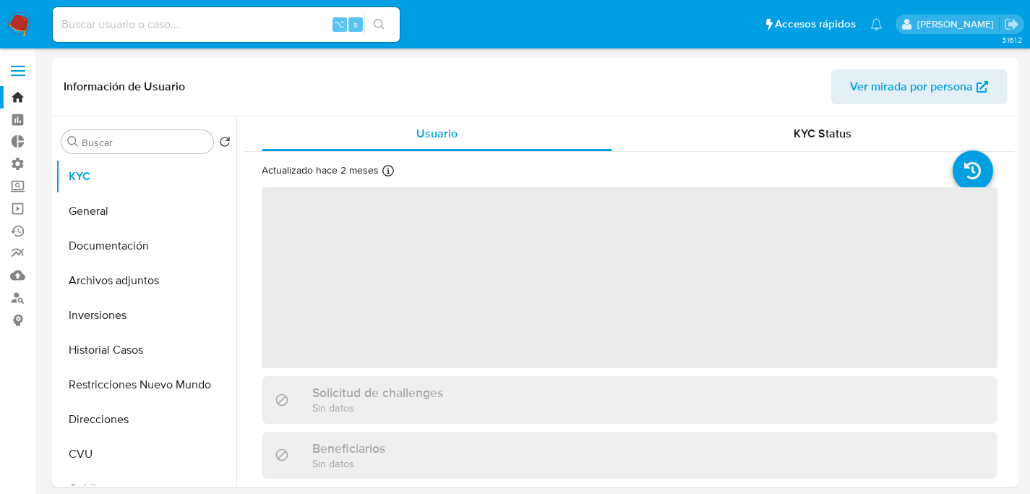
select select "10"
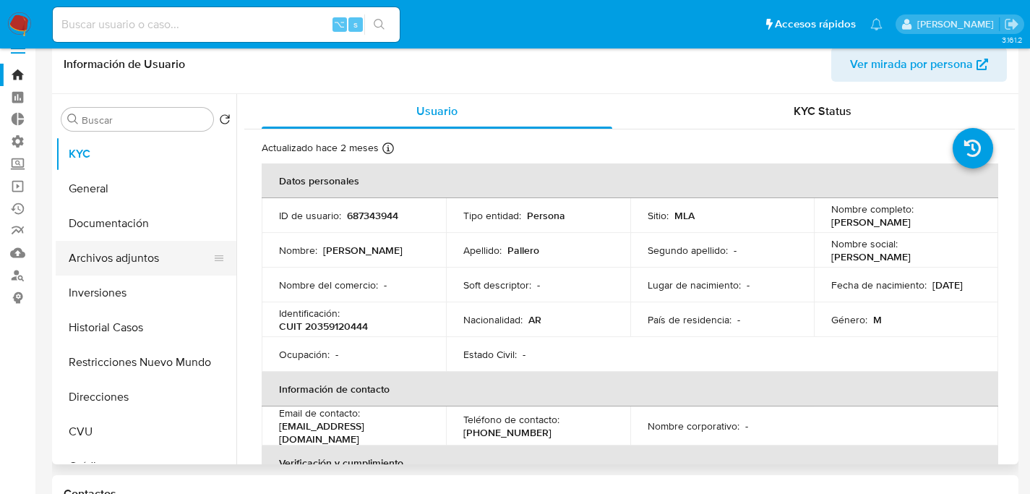
click at [117, 255] on button "Archivos adjuntos" at bounding box center [140, 258] width 169 height 35
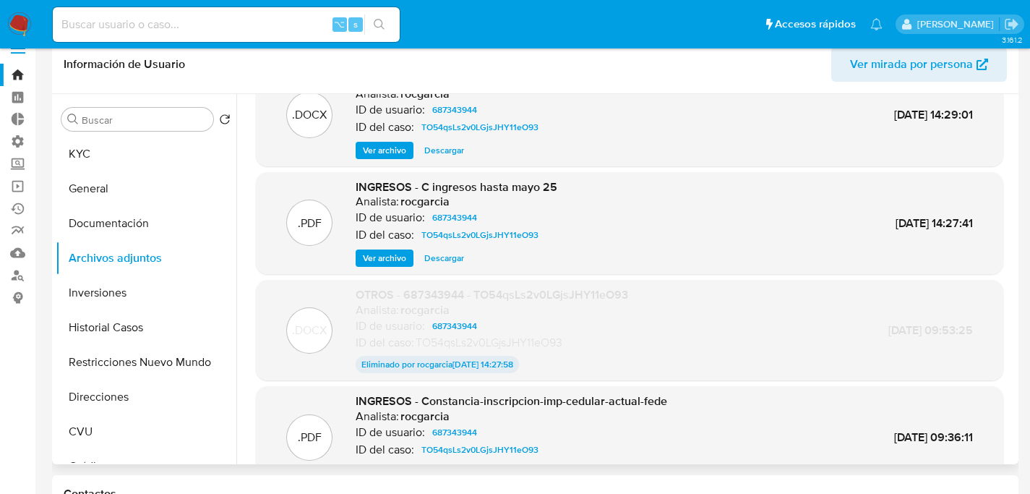
scroll to position [116, 0]
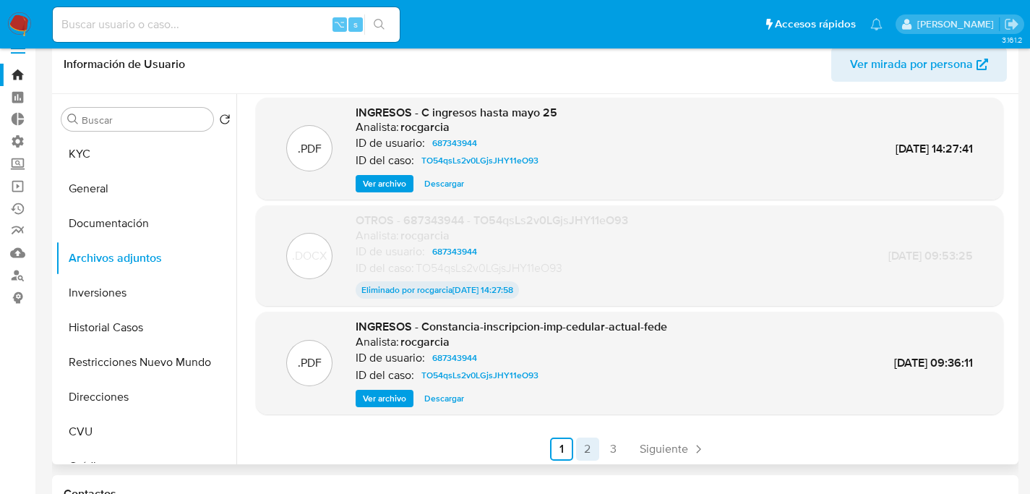
click at [576, 453] on link "2" at bounding box center [587, 448] width 23 height 23
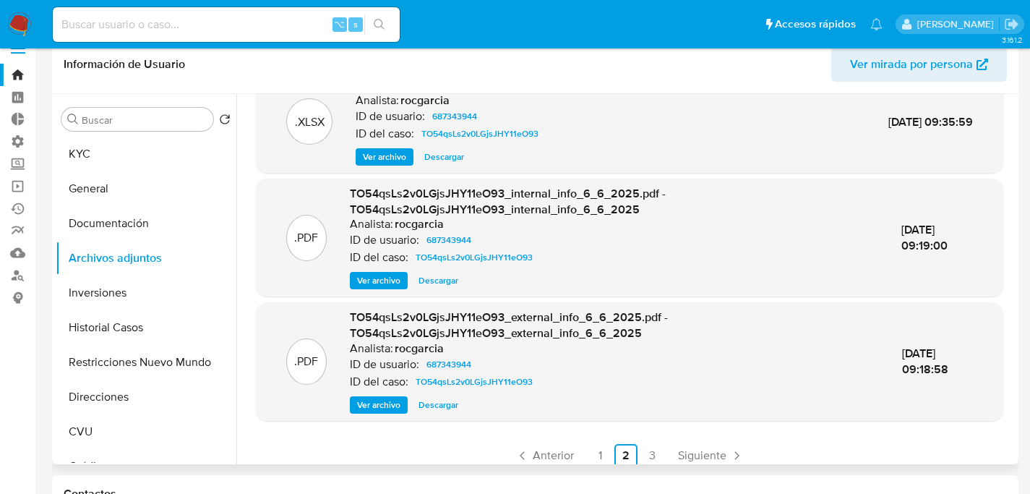
scroll to position [153, 0]
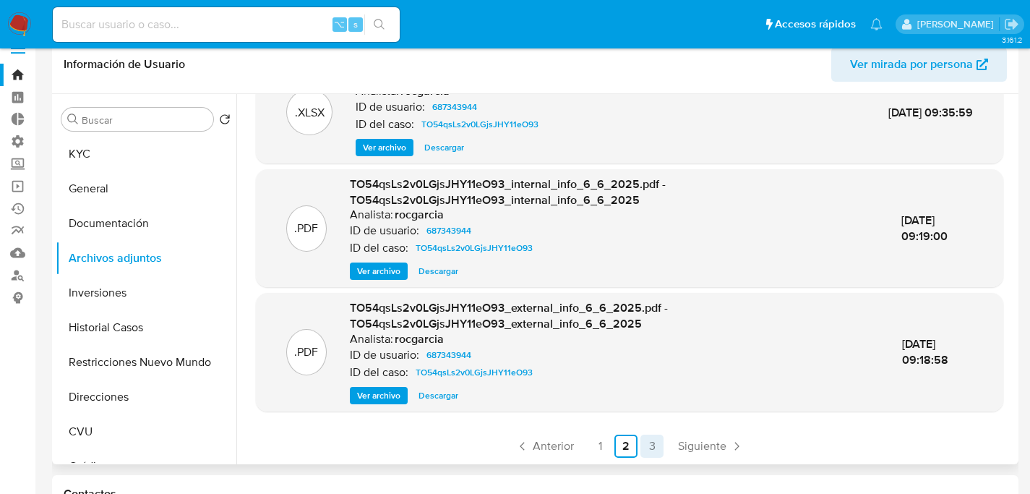
click at [647, 442] on link "3" at bounding box center [652, 445] width 23 height 23
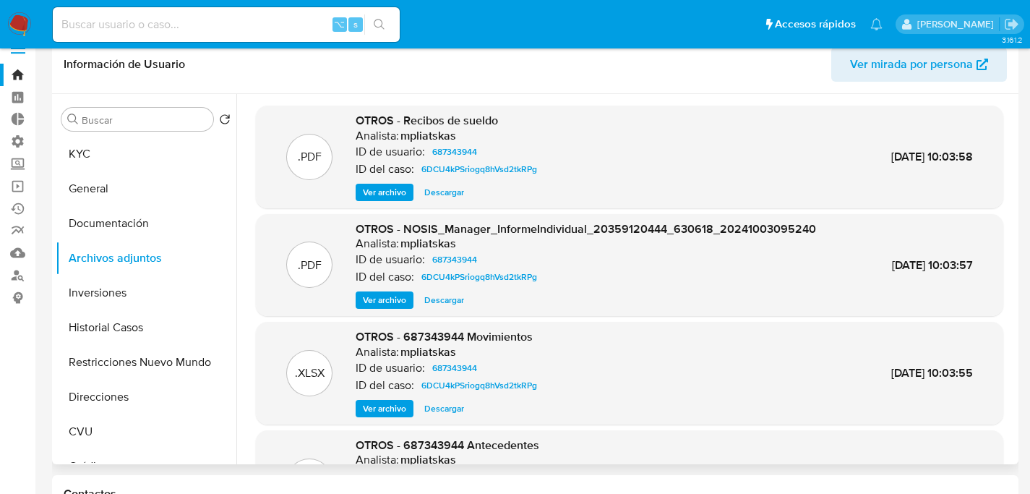
click at [380, 192] on span "Ver archivo" at bounding box center [384, 192] width 43 height 14
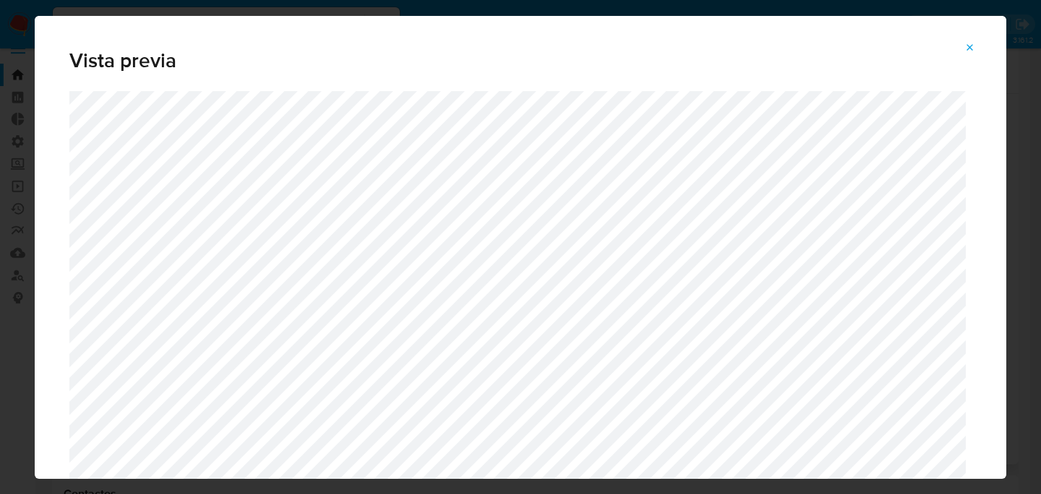
click at [967, 46] on icon "Attachment preview" at bounding box center [970, 48] width 12 height 12
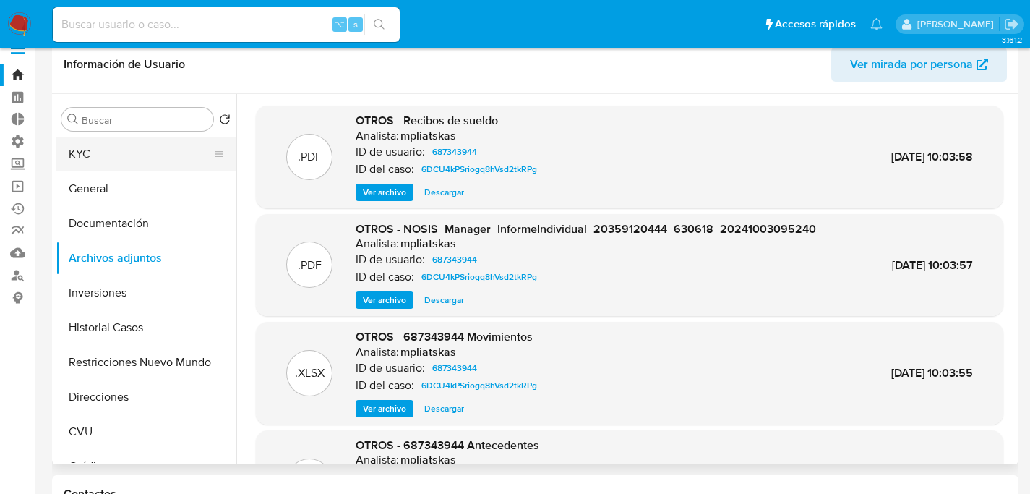
click at [77, 148] on button "KYC" at bounding box center [140, 154] width 169 height 35
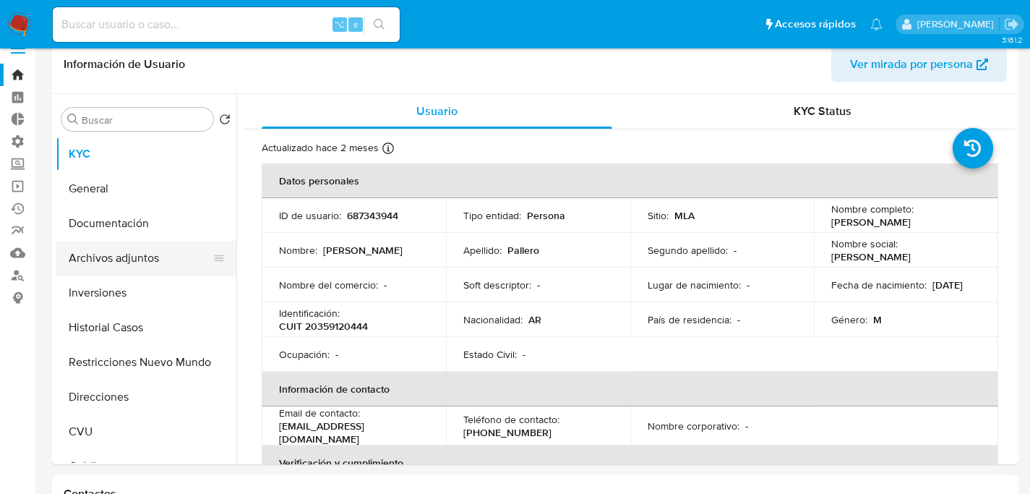
click at [142, 271] on button "Archivos adjuntos" at bounding box center [140, 258] width 169 height 35
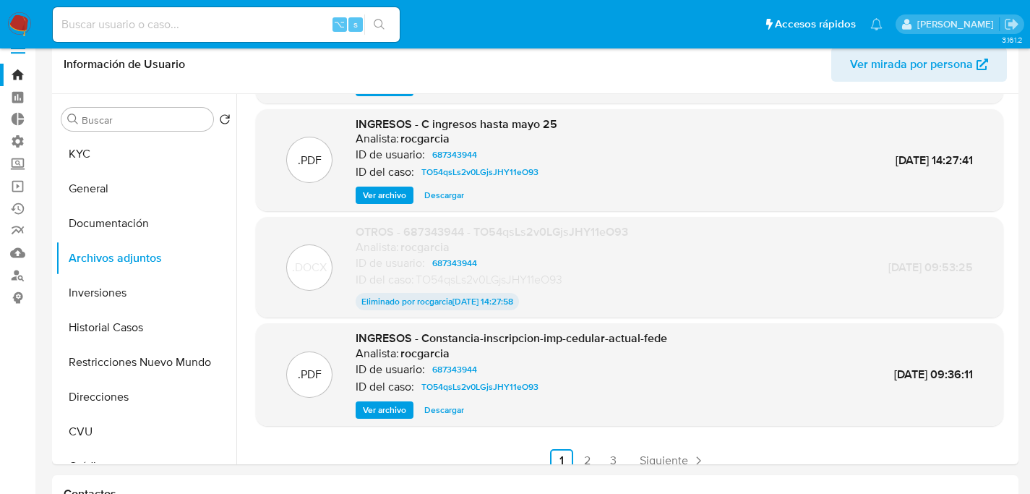
scroll to position [108, 0]
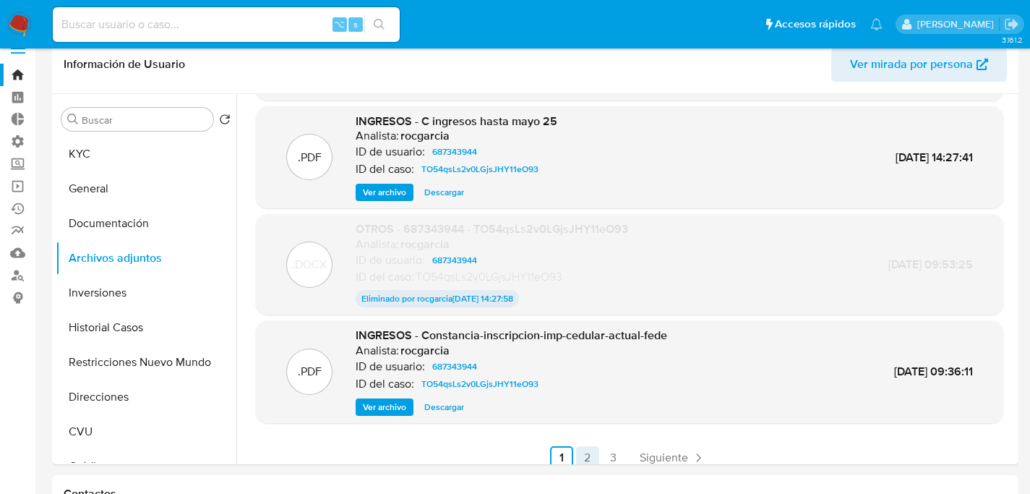
click at [579, 453] on link "2" at bounding box center [587, 457] width 23 height 23
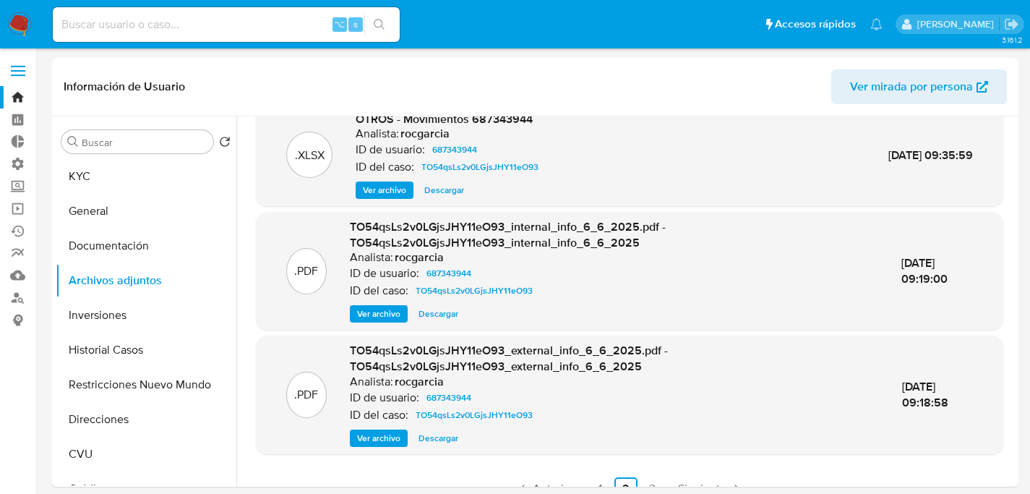
scroll to position [153, 0]
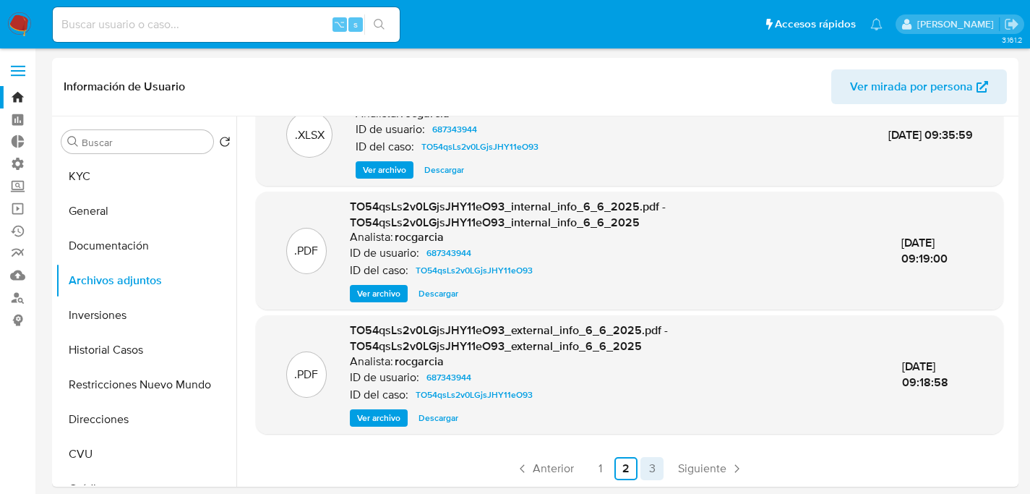
click at [649, 471] on link "3" at bounding box center [652, 468] width 23 height 23
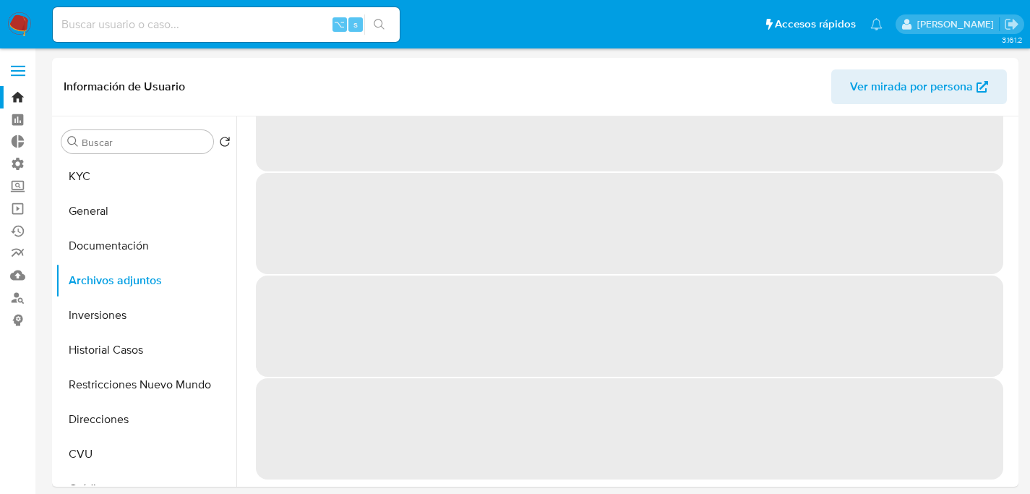
scroll to position [0, 0]
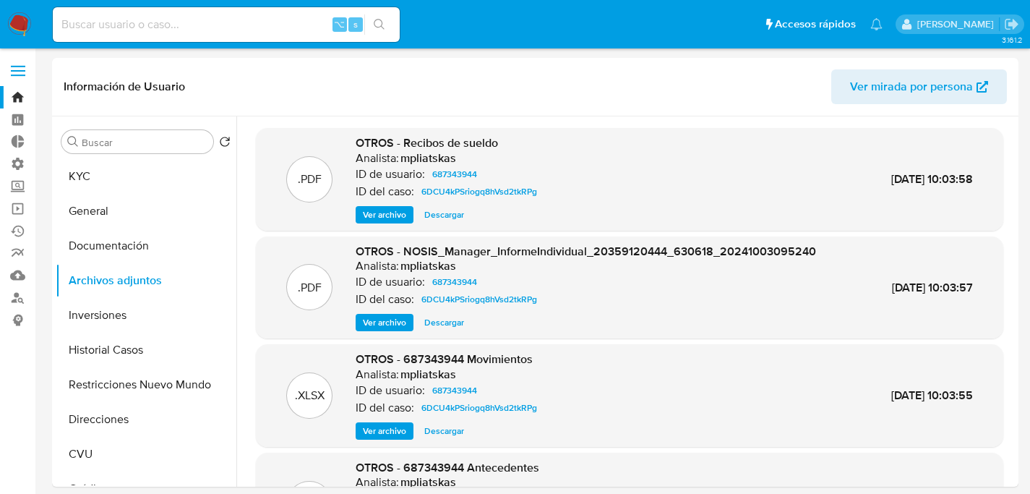
click at [388, 220] on span "Ver archivo" at bounding box center [384, 214] width 43 height 14
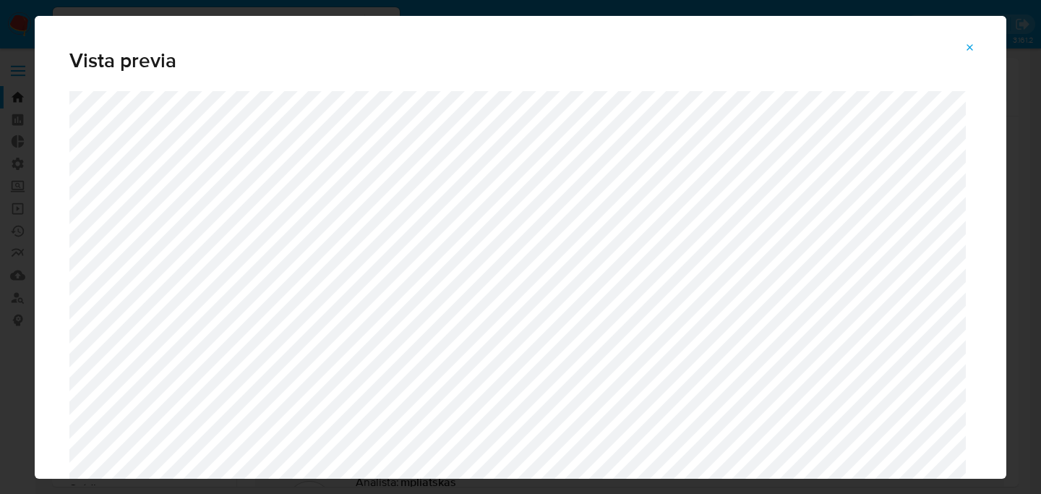
click at [972, 51] on icon "Attachment preview" at bounding box center [970, 48] width 12 height 12
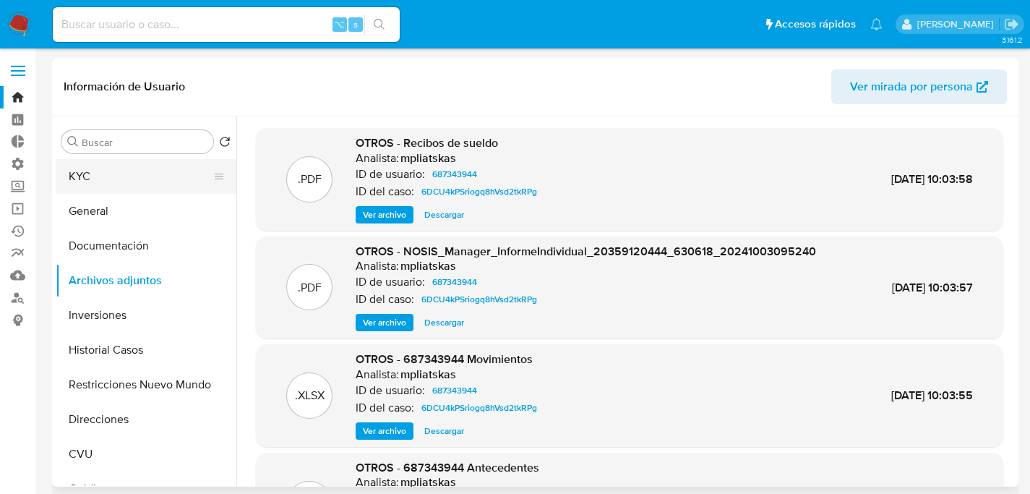
click at [102, 180] on button "KYC" at bounding box center [140, 176] width 169 height 35
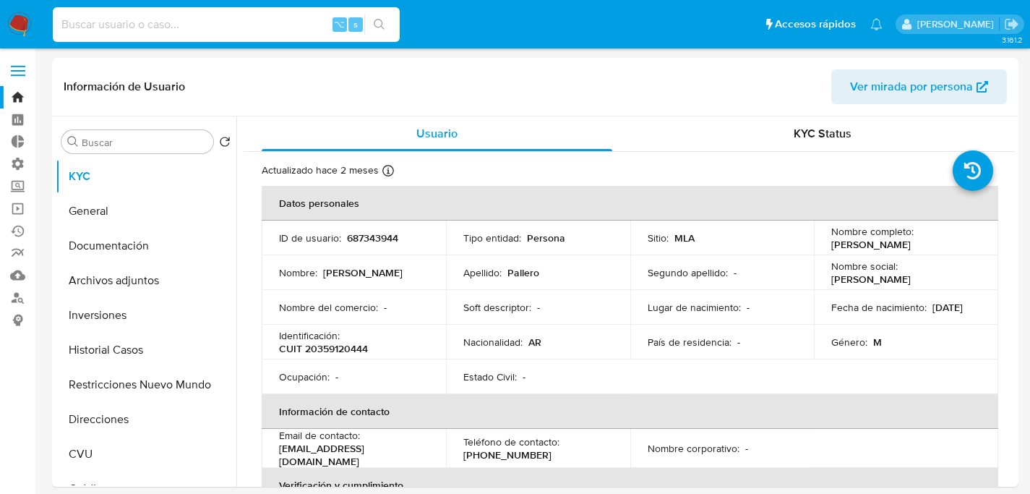
click at [259, 30] on input at bounding box center [226, 24] width 347 height 19
paste input "463235345"
type input "463235345"
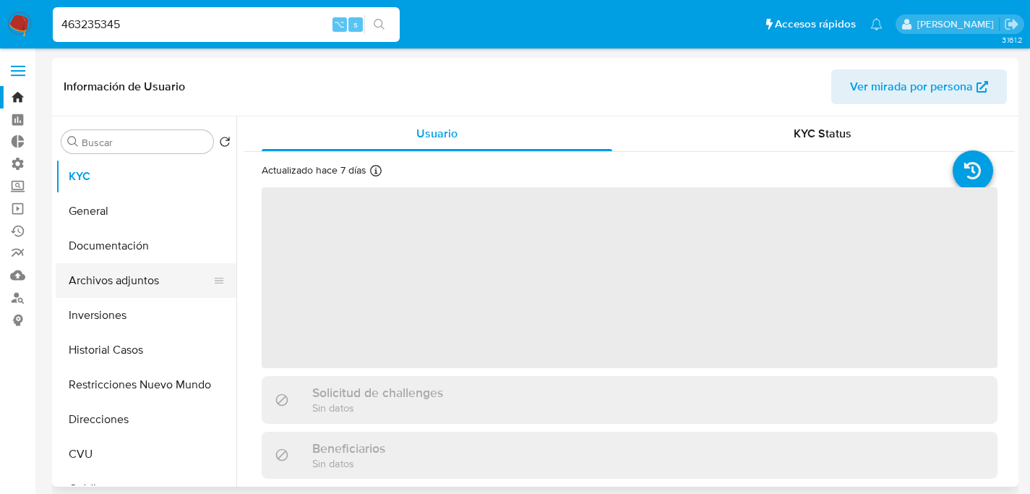
select select "10"
click at [101, 288] on button "Archivos adjuntos" at bounding box center [140, 280] width 169 height 35
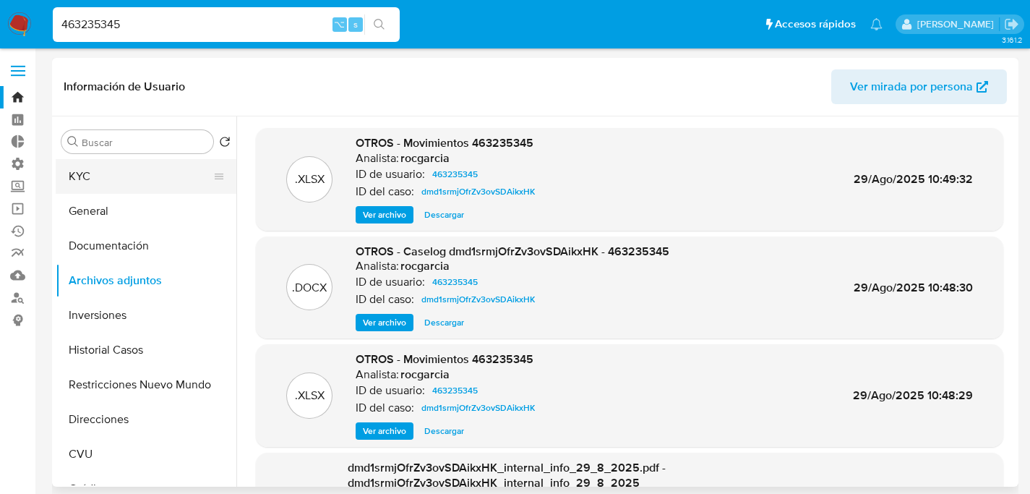
click at [80, 175] on button "KYC" at bounding box center [140, 176] width 169 height 35
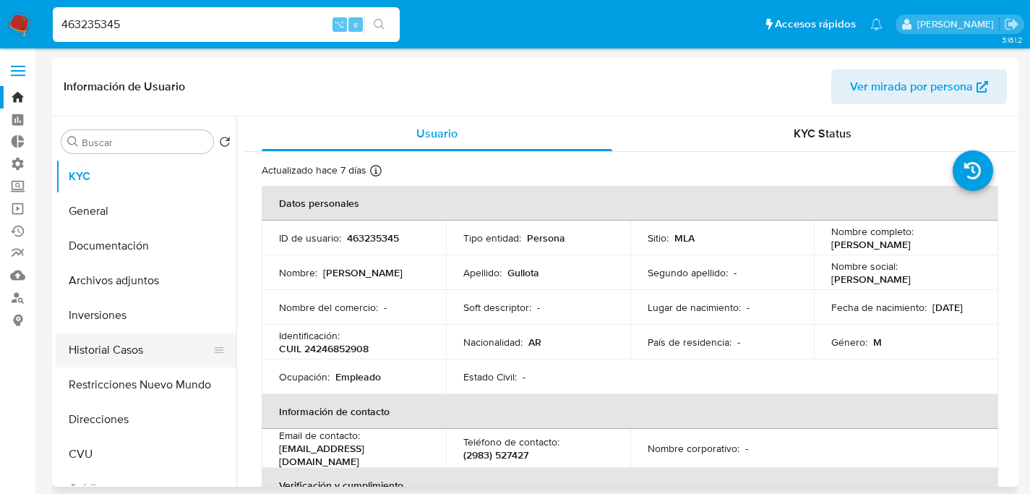
click at [119, 351] on button "Historial Casos" at bounding box center [140, 350] width 169 height 35
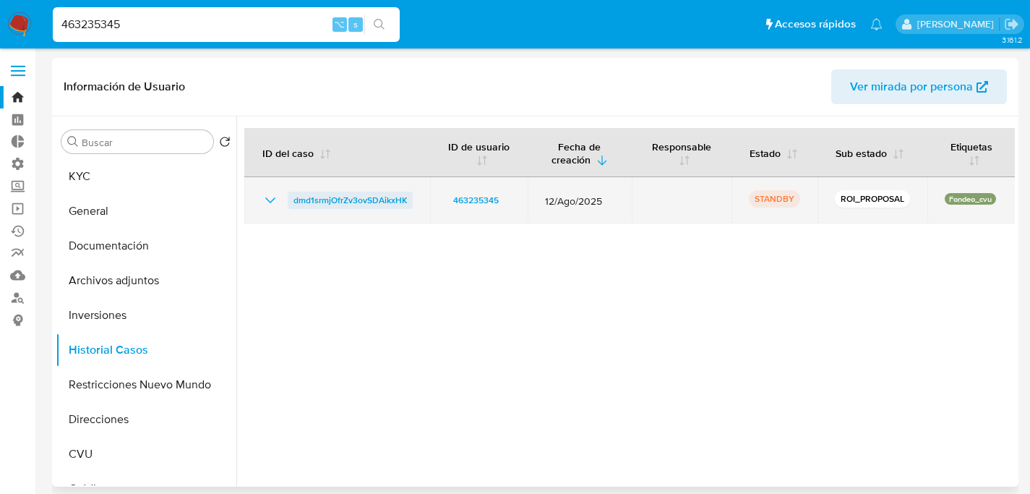
click at [353, 201] on span "dmd1srmjOfrZv3ovSDAikxHK" at bounding box center [351, 200] width 114 height 17
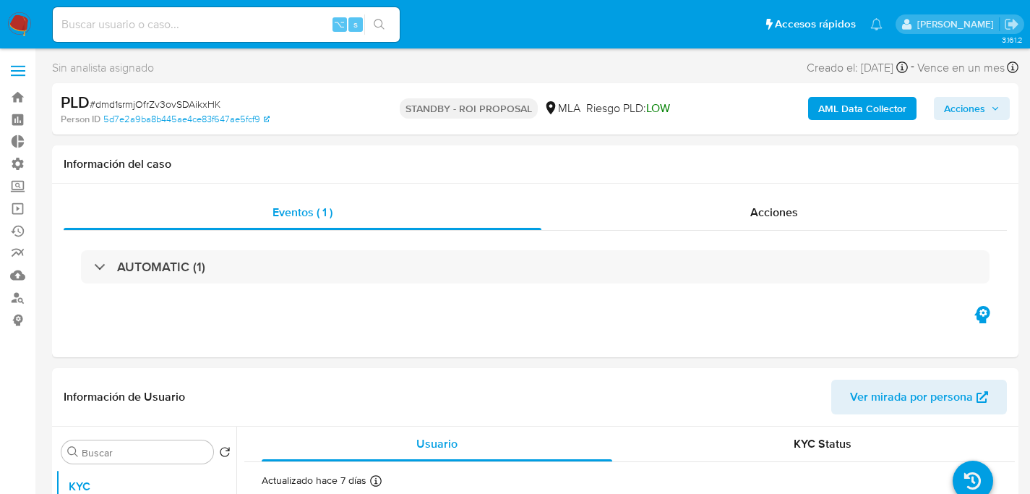
click at [191, 109] on span "# dmd1srmjOfrZv3ovSDAikxHK" at bounding box center [155, 104] width 131 height 14
copy span "dmd1srmjOfrZv3ovSDAikxHK"
select select "10"
click at [189, 25] on input at bounding box center [226, 24] width 347 height 19
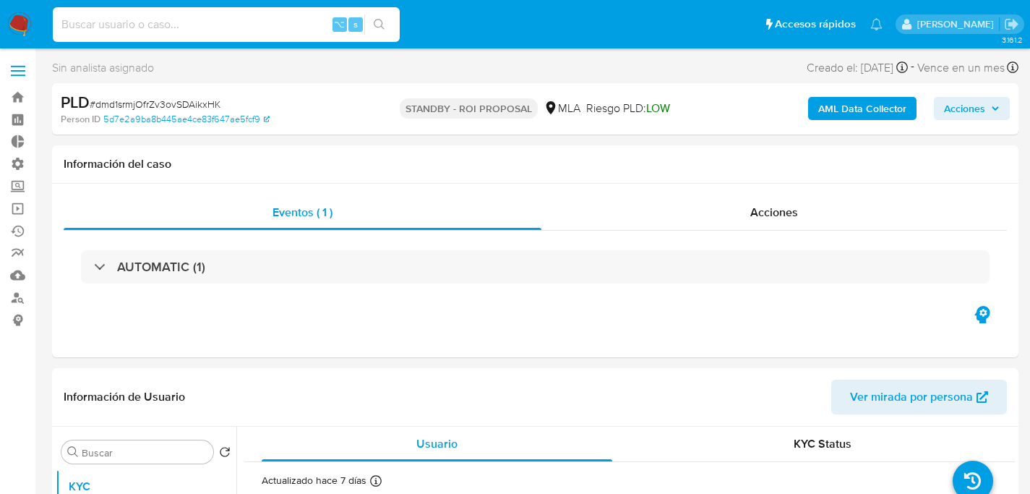
paste input "RQjIvacXUNu3FGgtIktLohxA"
type input "RQjIvacXUNu3FGgtIktLohxA"
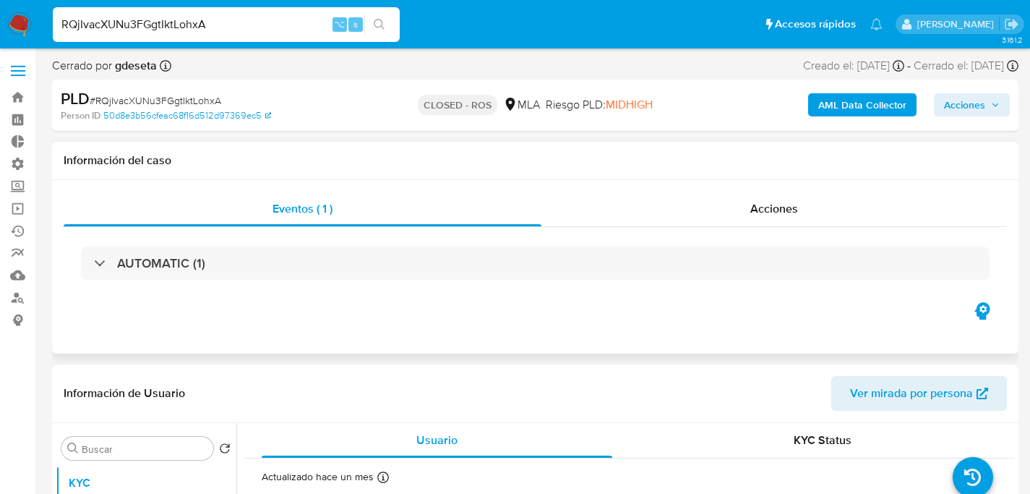
select select "10"
click at [748, 208] on div "Acciones" at bounding box center [774, 209] width 466 height 35
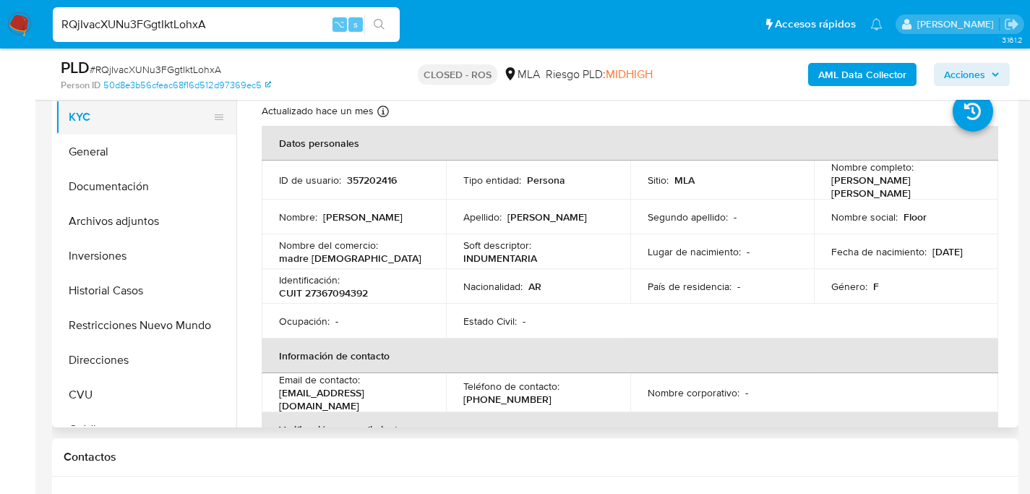
scroll to position [417, 0]
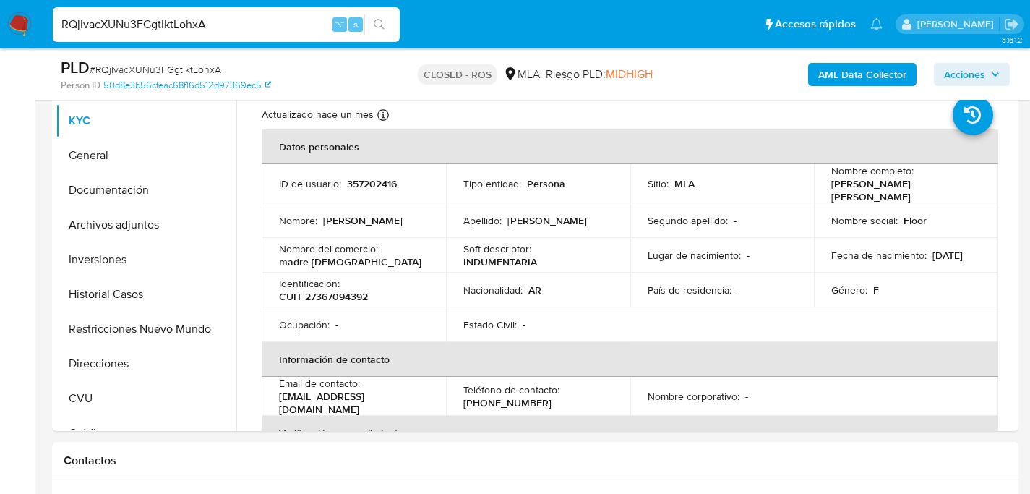
click at [213, 36] on div "RQjIvacXUNu3FGgtIktLohxA ⌥ s" at bounding box center [226, 24] width 347 height 35
click at [221, 29] on input "RQjIvacXUNu3FGgtIktLohxA" at bounding box center [226, 24] width 347 height 19
paste input "rJwZ6oDWjNVsttVg6WreMpgg"
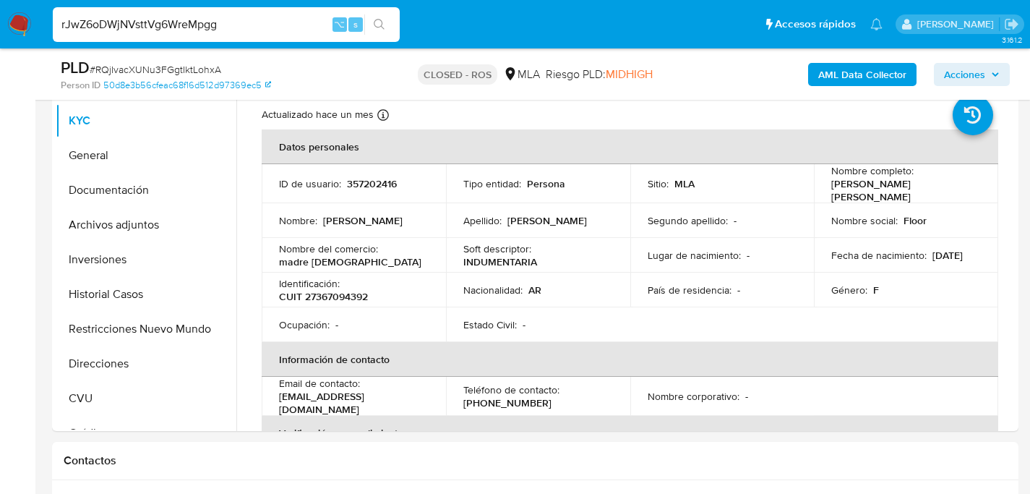
type input "rJwZ6oDWjNVsttVg6WreMpgg"
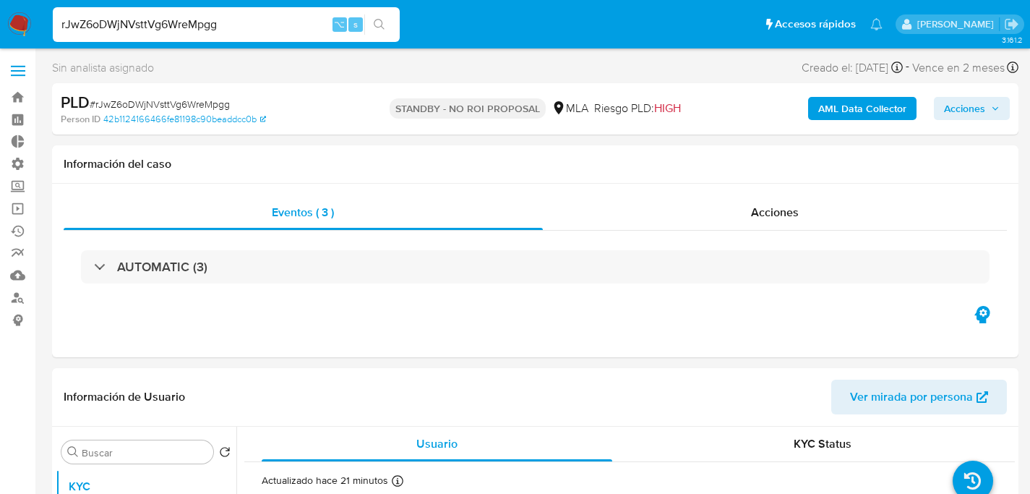
select select "10"
click at [236, 23] on input "rJwZ6oDWjNVsttVg6WreMpgg" at bounding box center [226, 24] width 347 height 19
paste input "OzrE0xQhIYvDs2p9RwvRTSKz"
type input "OzrE0xQhIYvDs2p9RwvRTSKz"
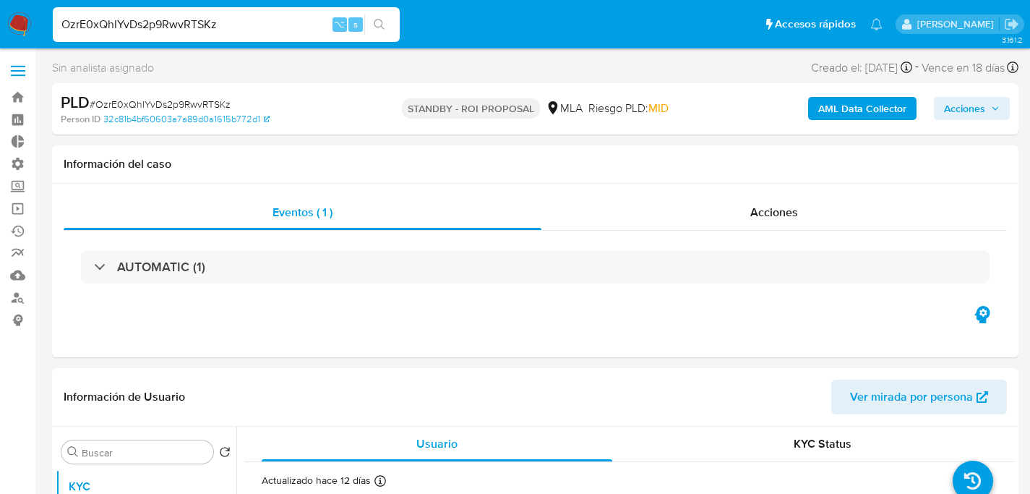
select select "10"
click at [174, 28] on input "OzrE0xQhIYvDs2p9RwvRTSKz" at bounding box center [226, 24] width 347 height 19
paste input "MI8HnnlaIVUSrgVDlXH2l3fZ"
type input "MI8HnnlaIVUSrgVDlXH2l3fZ"
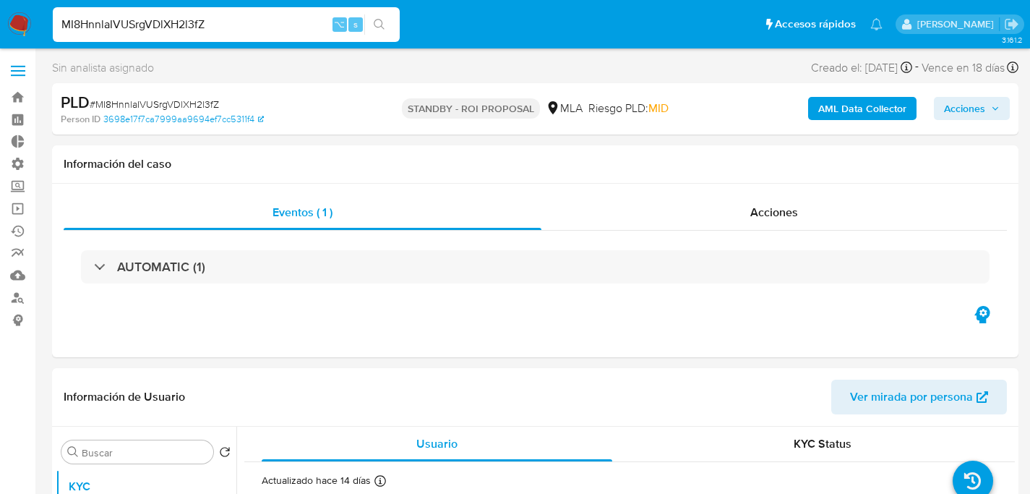
select select "10"
click at [155, 37] on div "MI8HnnlaIVUSrgVDlXH2l3fZ ⌥ s" at bounding box center [226, 24] width 347 height 35
click at [158, 27] on input "MI8HnnlaIVUSrgVDlXH2l3fZ" at bounding box center [226, 24] width 347 height 19
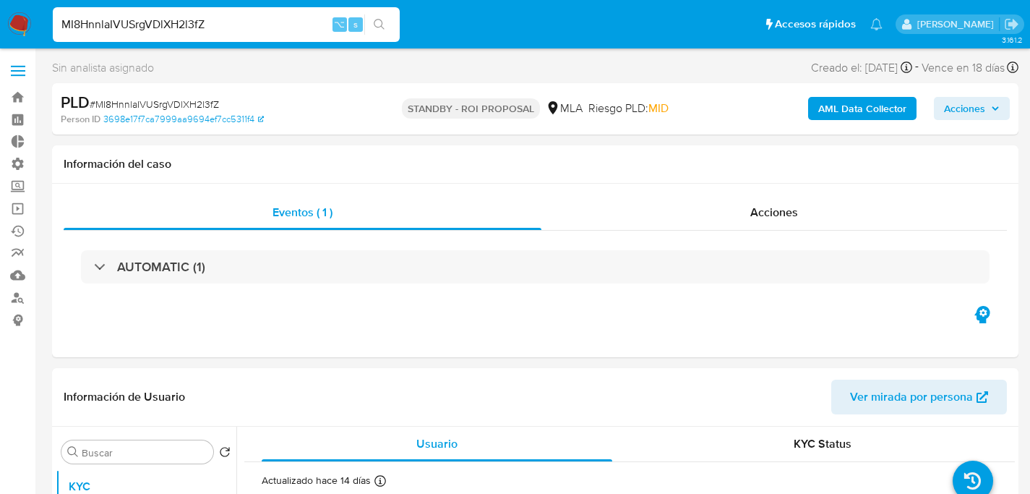
paste input "L3dHBbopFUjNMxokv8QTTvQB"
type input "L3dHBbopFUjNMxokv8QTTvQB"
select select "10"
click at [183, 26] on input "L3dHBbopFUjNMxokv8QTTvQB" at bounding box center [226, 24] width 347 height 19
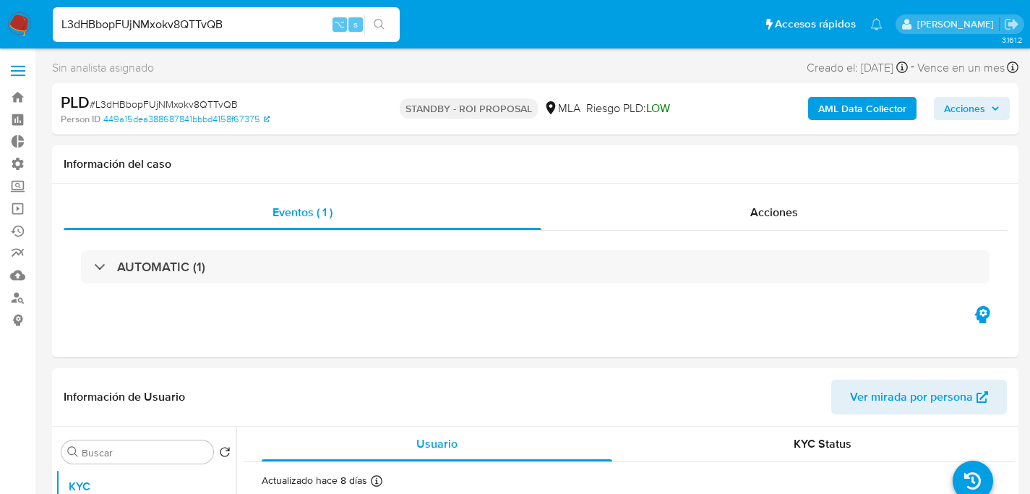
paste input "rJwZ6oDWjNVsttVg6WreMpgg"
type input "rJwZ6oDWjNVsttVg6WreMpgg"
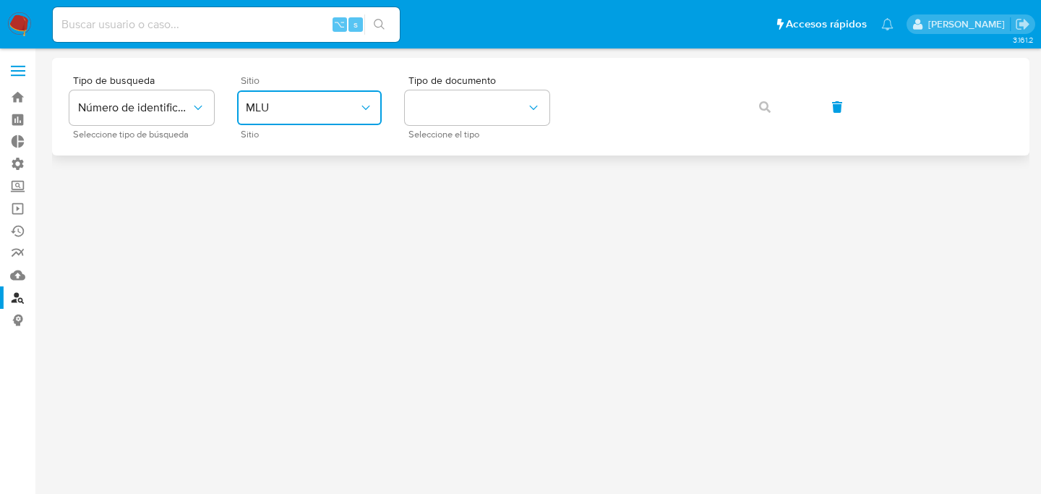
click at [353, 100] on span "MLU" at bounding box center [302, 107] width 113 height 14
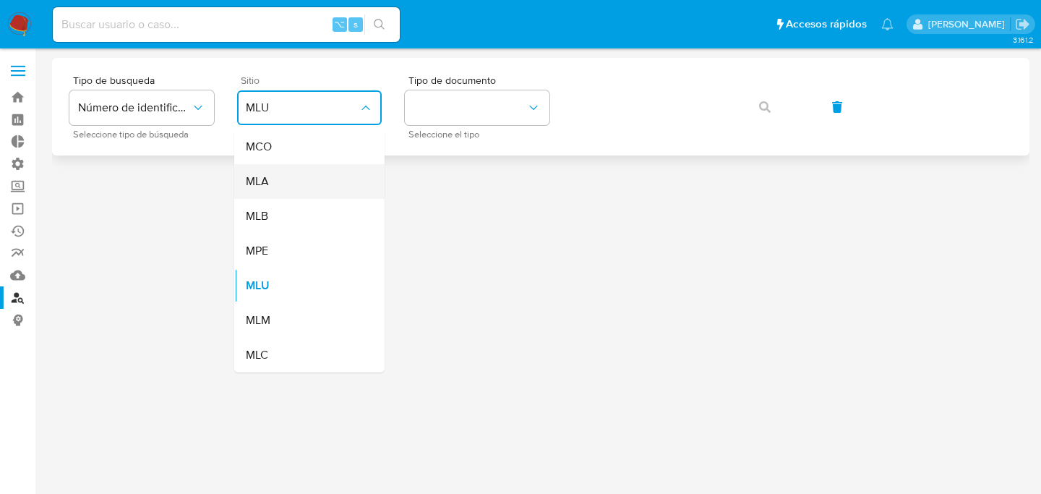
click at [299, 181] on div "MLA" at bounding box center [305, 181] width 119 height 35
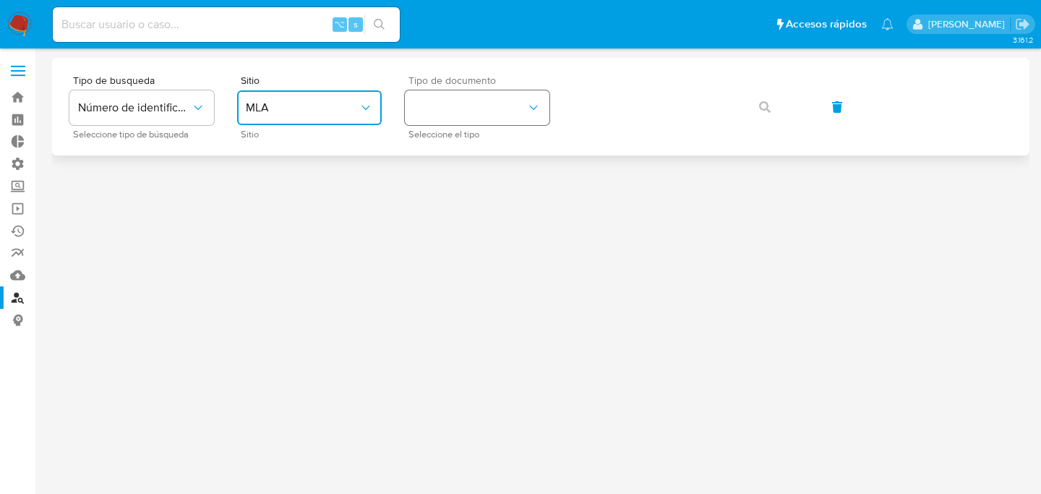
click at [456, 108] on button "identificationType" at bounding box center [477, 107] width 145 height 35
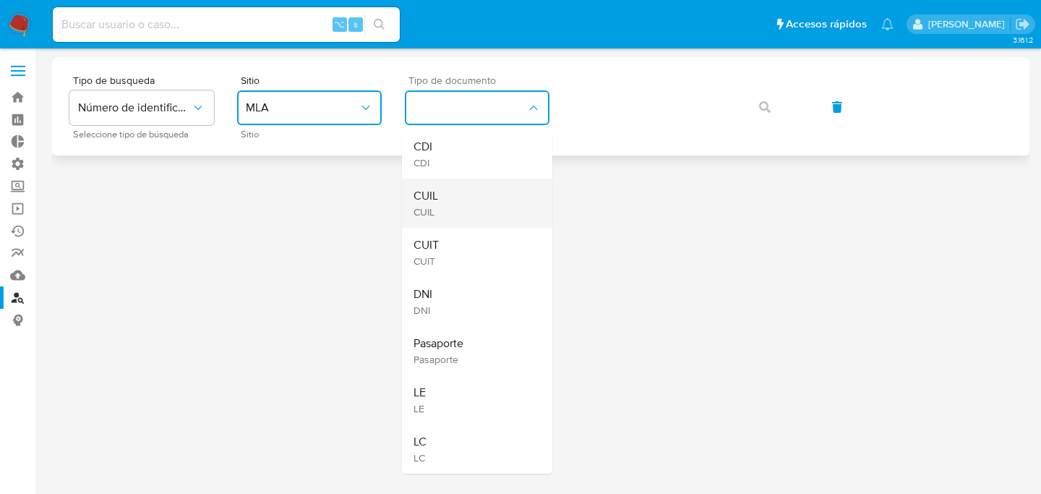
click at [464, 197] on div "CUIL CUIL" at bounding box center [473, 203] width 119 height 49
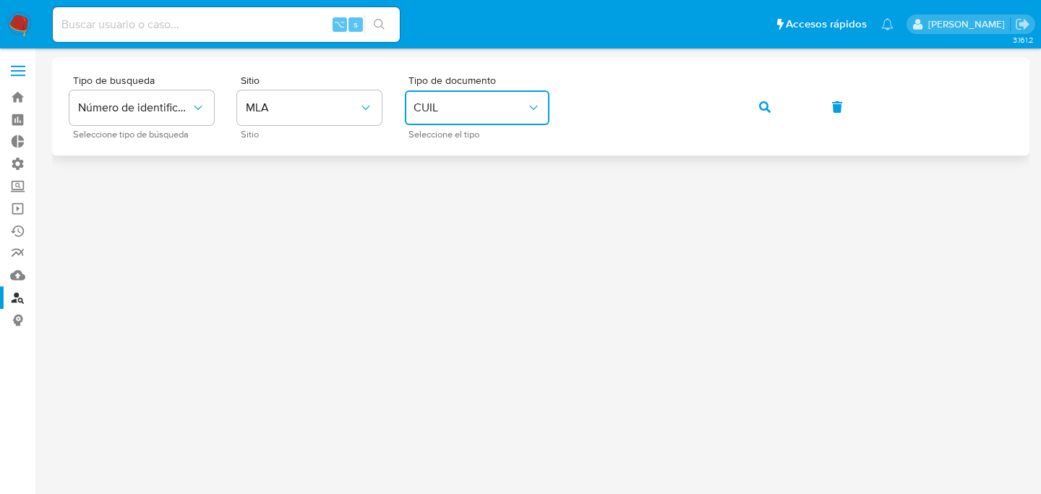
click at [740, 90] on button "button" at bounding box center [764, 107] width 49 height 35
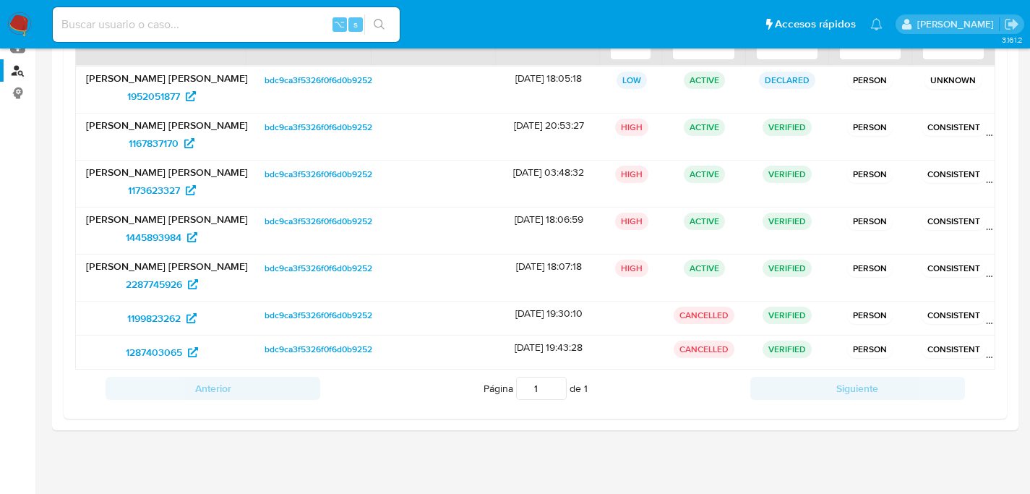
scroll to position [214, 0]
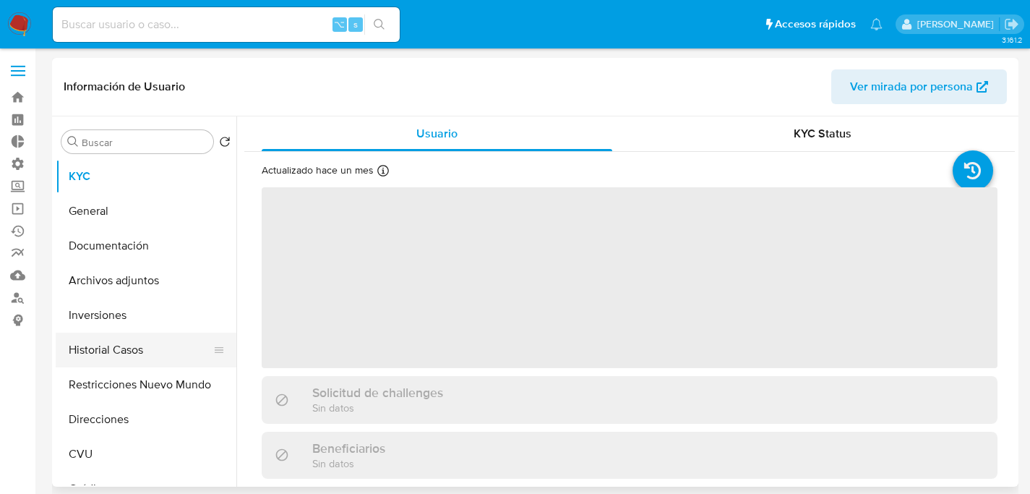
click at [97, 361] on button "Historial Casos" at bounding box center [140, 350] width 169 height 35
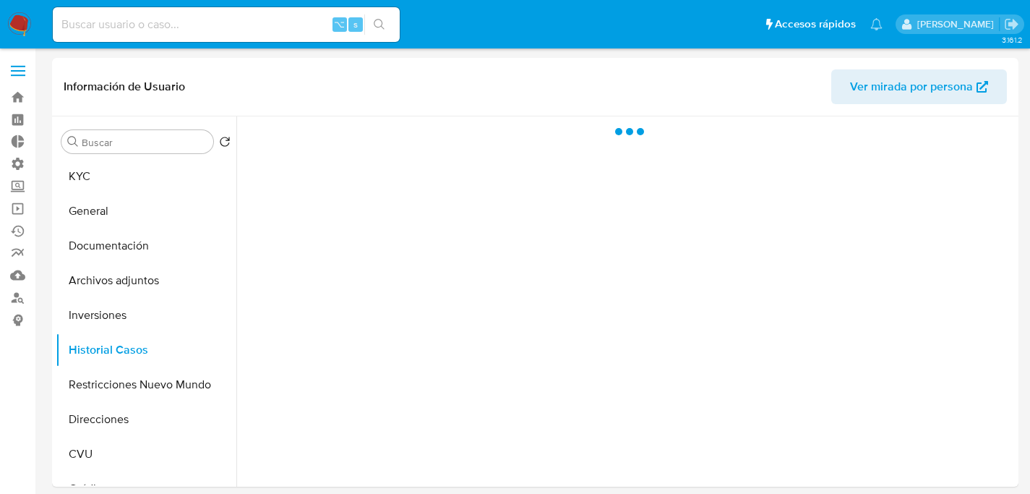
select select "10"
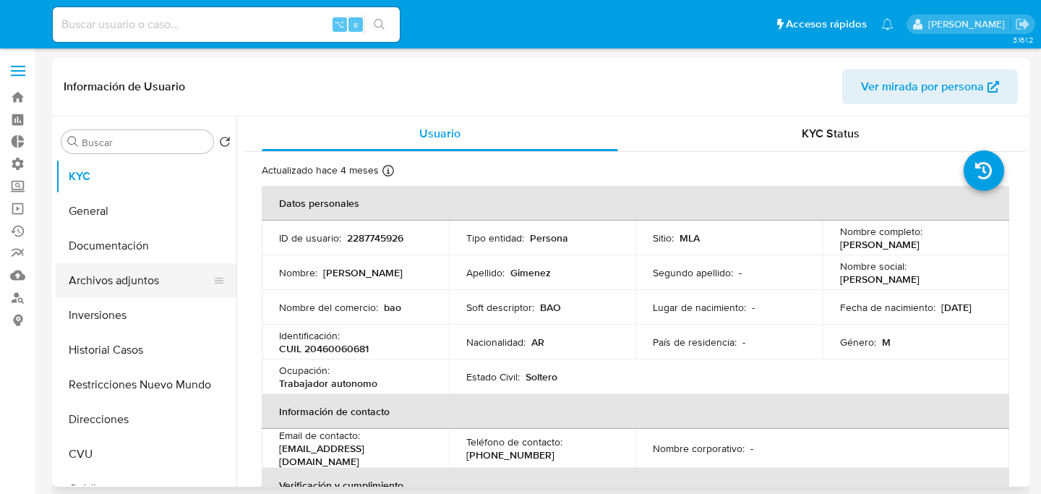
select select "10"
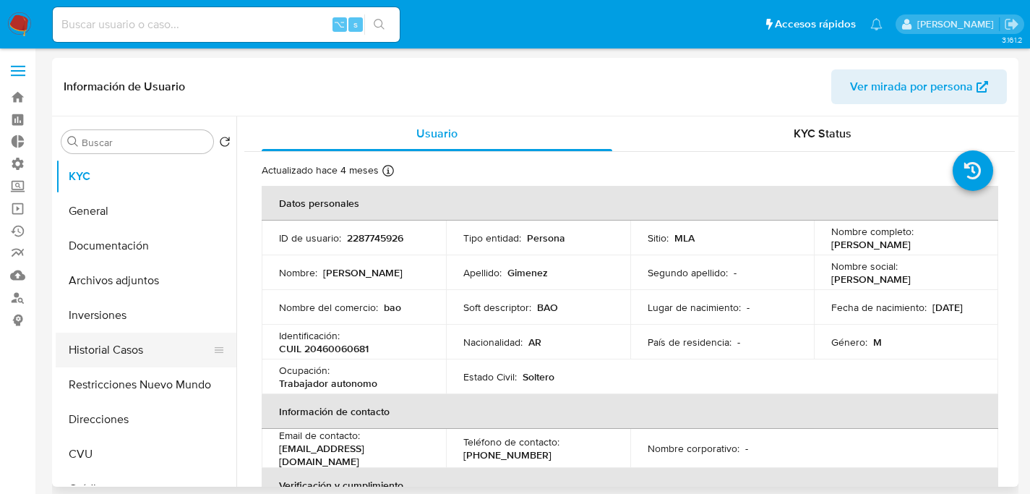
click at [108, 364] on button "Historial Casos" at bounding box center [140, 350] width 169 height 35
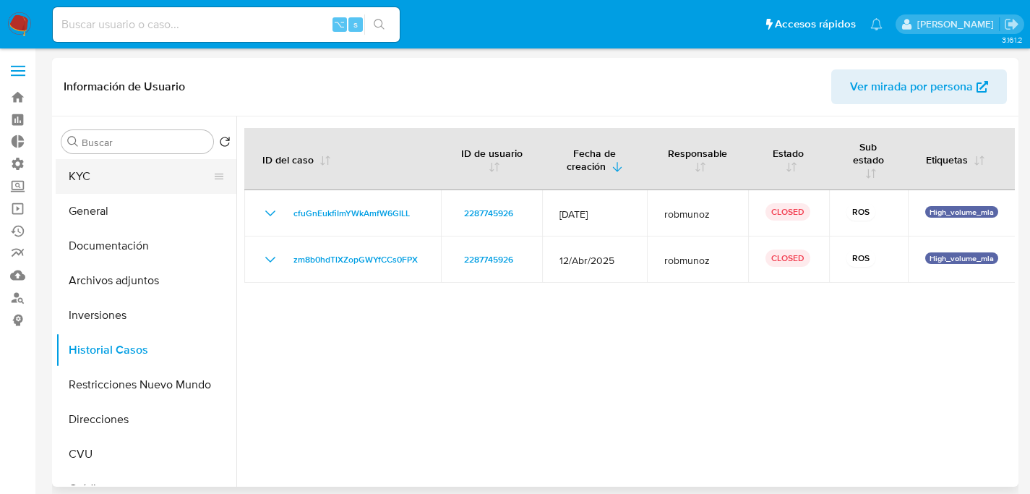
click at [112, 168] on button "KYC" at bounding box center [140, 176] width 169 height 35
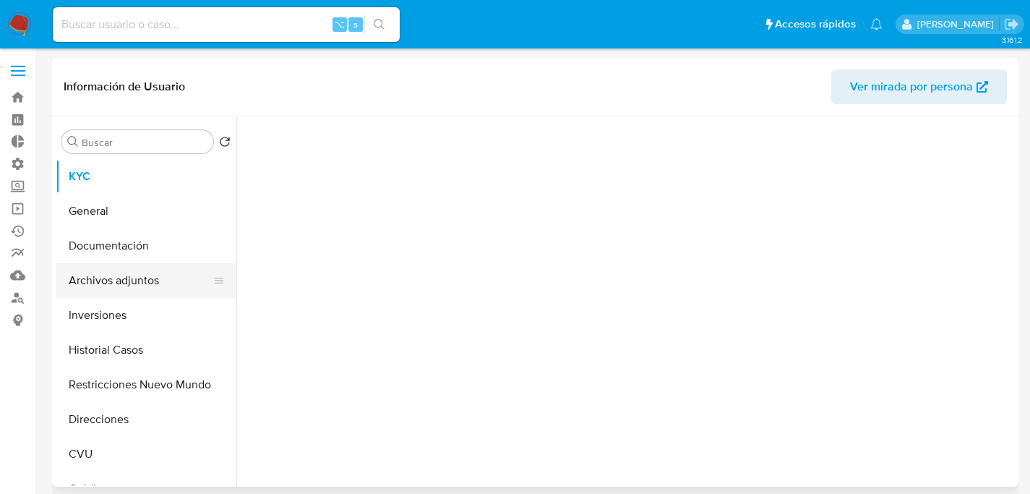
click at [115, 286] on button "Archivos adjuntos" at bounding box center [140, 280] width 169 height 35
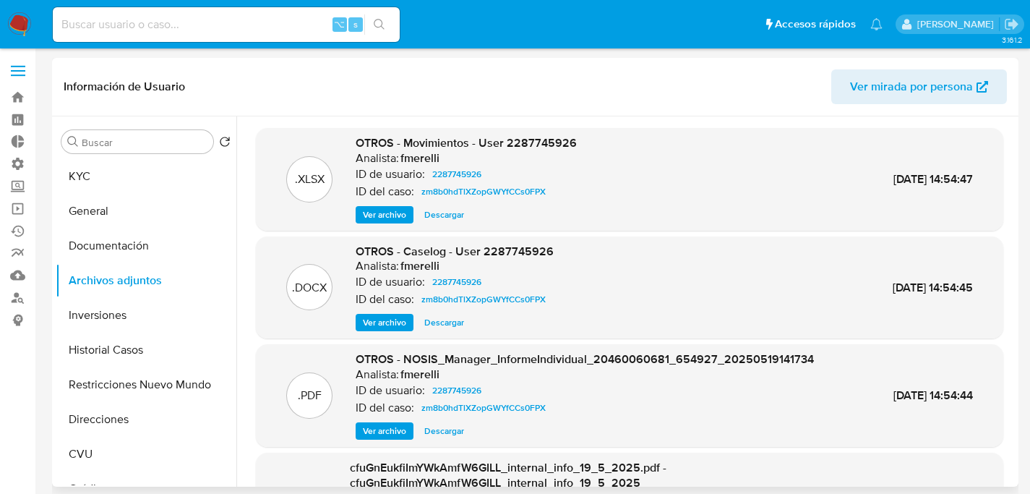
click at [377, 332] on div ".DOCX OTROS - Caselog - User 2287745926 Analista: fmerelli ID de usuario: 22877…" at bounding box center [630, 287] width 748 height 103
click at [382, 317] on span "Ver archivo" at bounding box center [384, 322] width 43 height 14
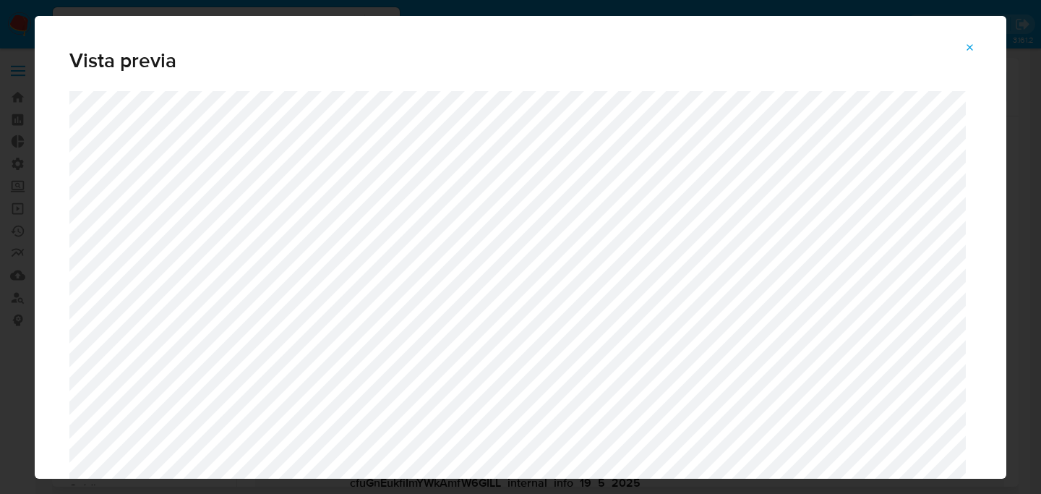
click at [971, 53] on span "Attachment preview" at bounding box center [970, 48] width 12 height 20
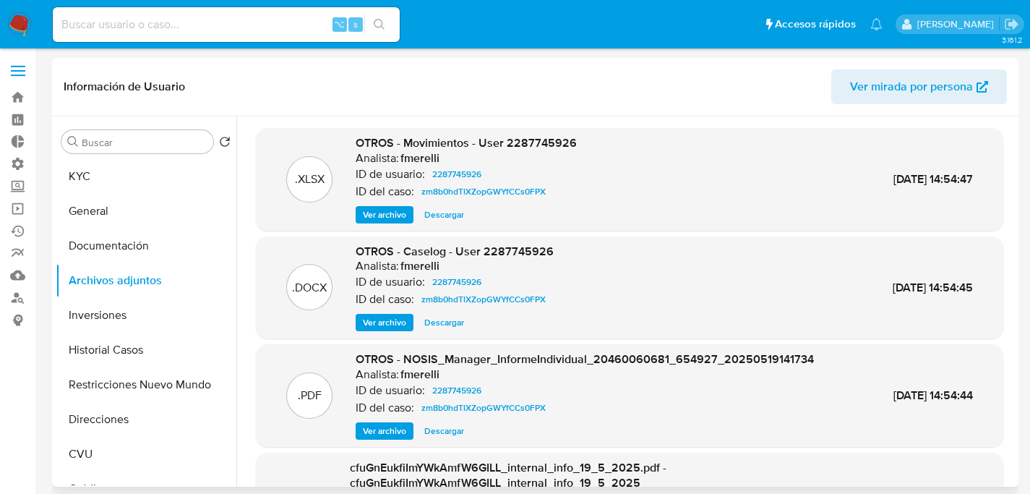
click at [372, 327] on span "Ver archivo" at bounding box center [384, 322] width 43 height 14
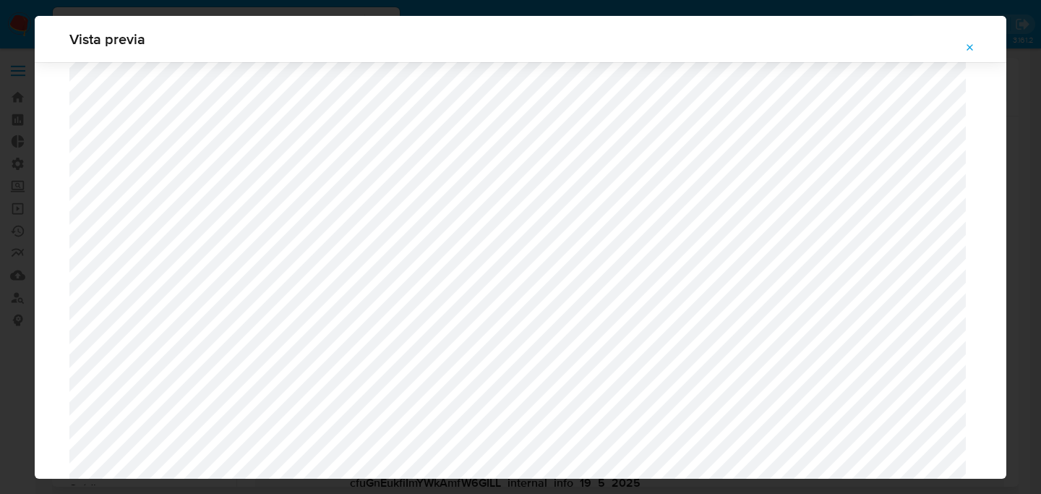
scroll to position [1351, 0]
click at [964, 50] on icon "Attachment preview" at bounding box center [970, 48] width 12 height 12
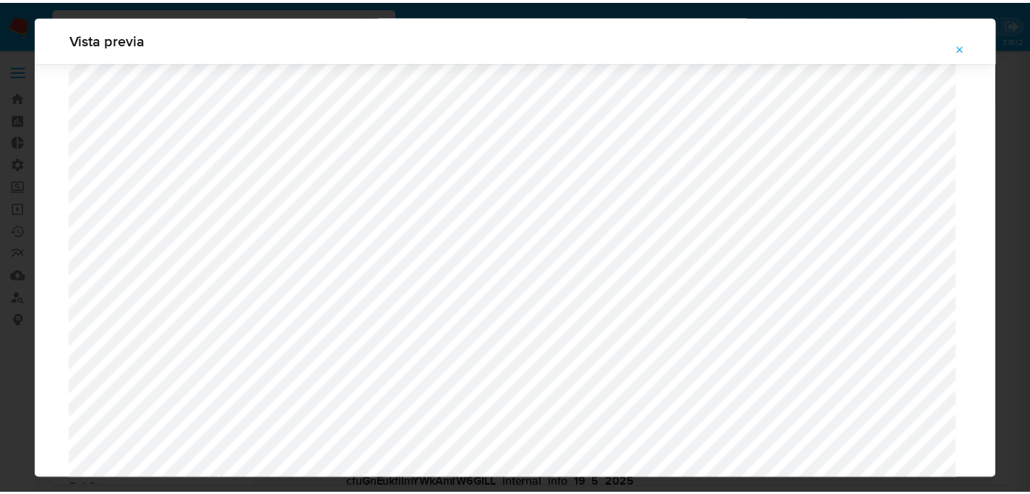
scroll to position [46, 0]
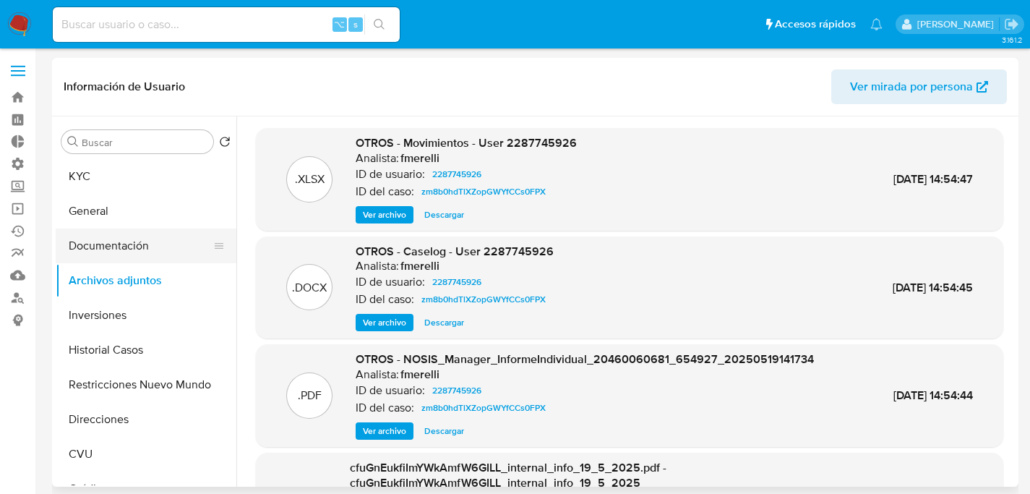
click at [118, 244] on button "Documentación" at bounding box center [140, 245] width 169 height 35
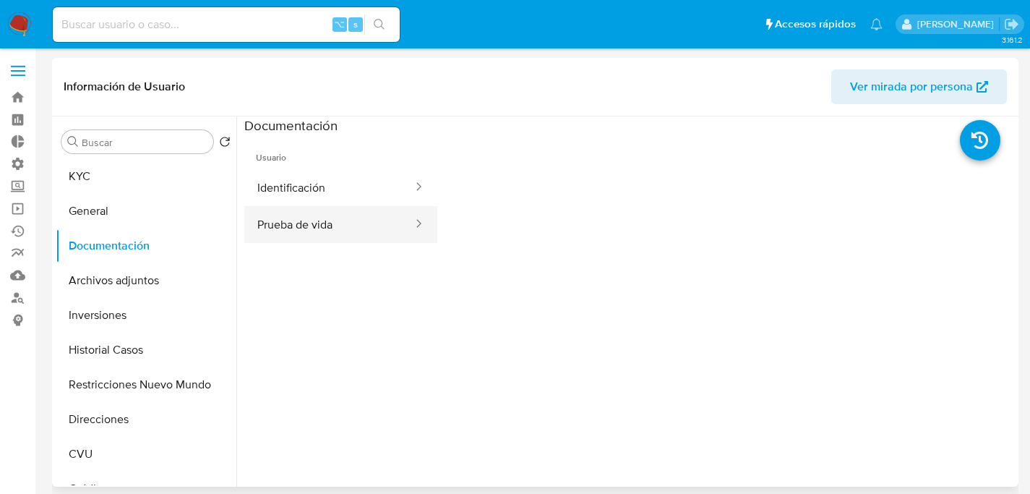
click at [358, 224] on button "Prueba de vida" at bounding box center [329, 224] width 170 height 37
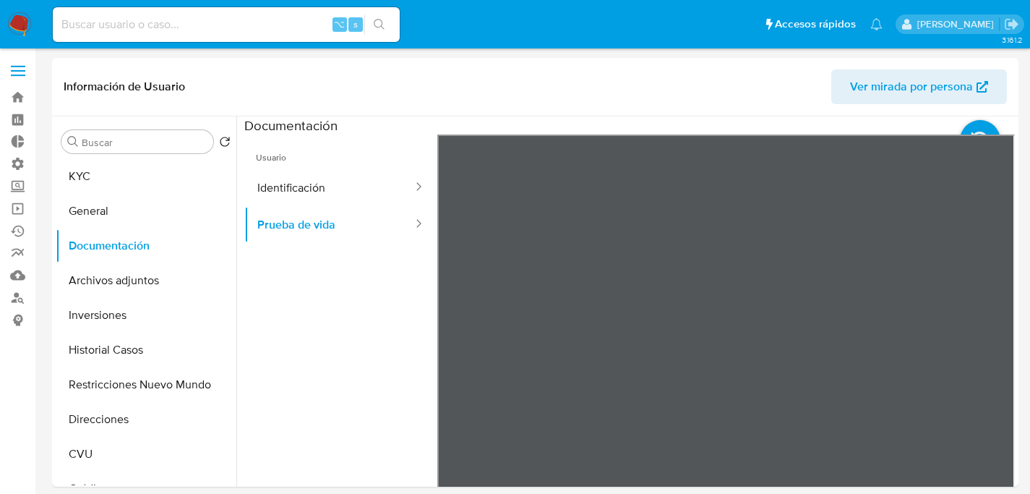
click at [109, 288] on button "Archivos adjuntos" at bounding box center [140, 280] width 169 height 35
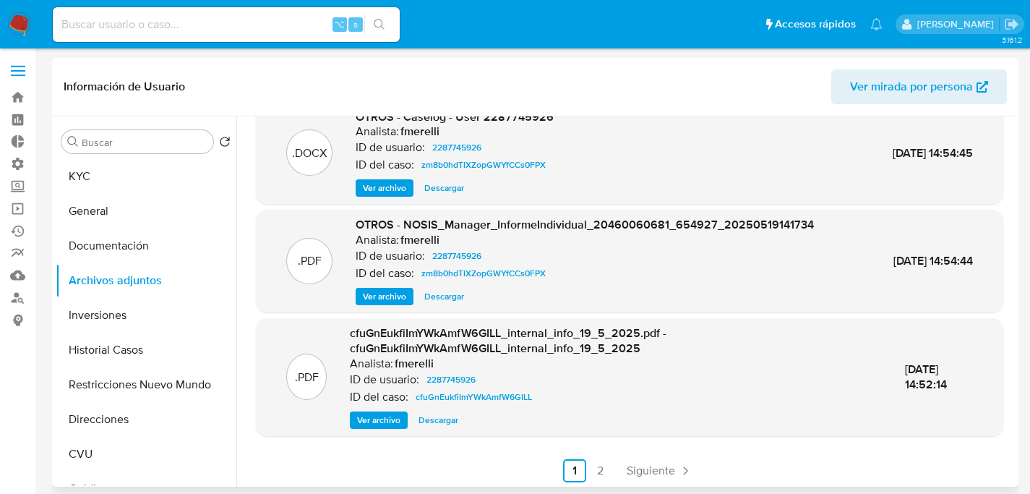
scroll to position [137, 0]
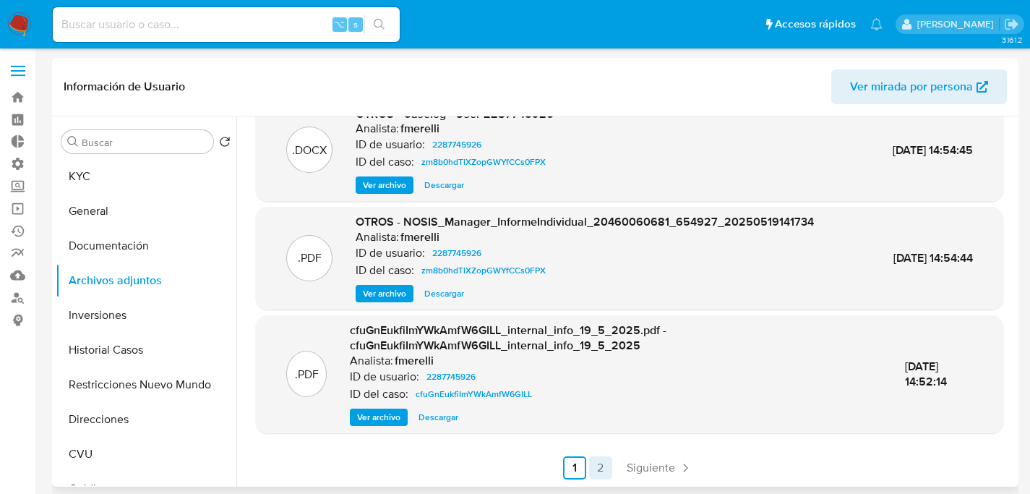
click at [596, 471] on link "2" at bounding box center [600, 467] width 23 height 23
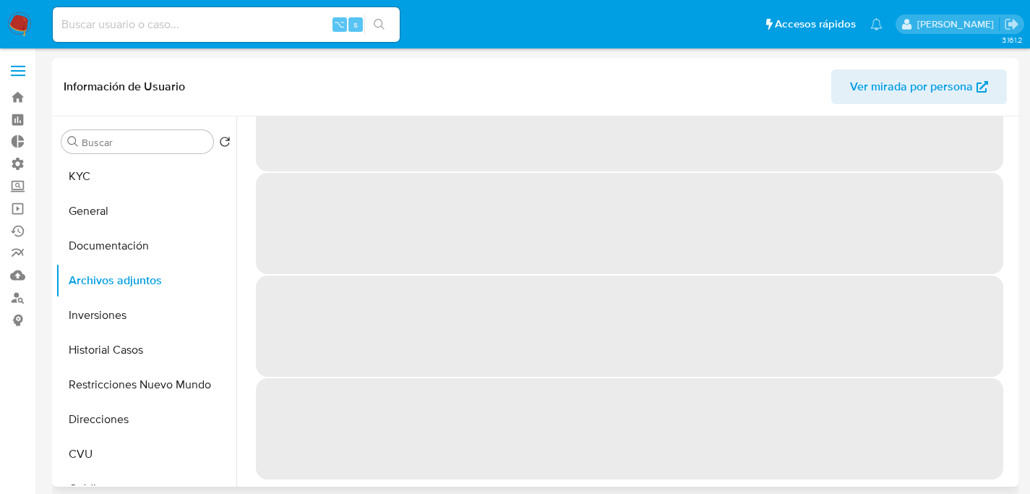
scroll to position [0, 0]
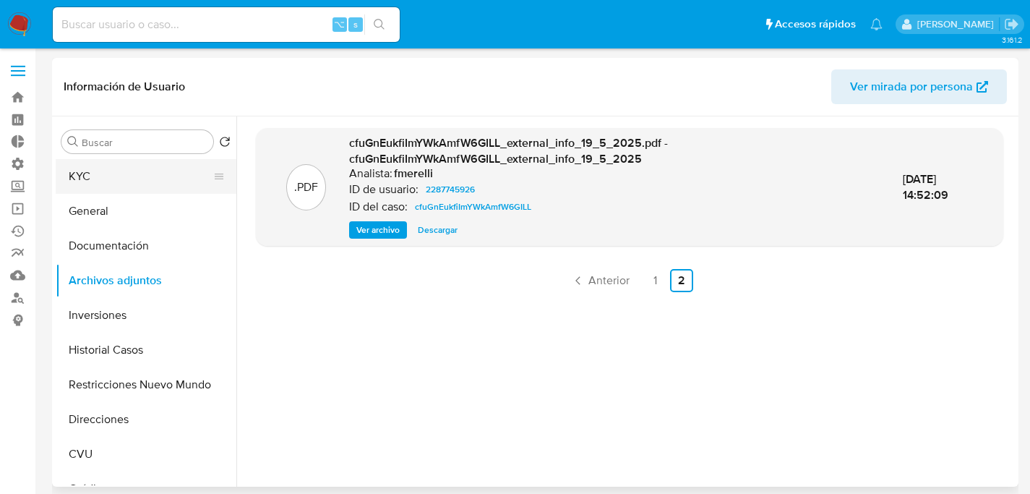
click at [95, 180] on button "KYC" at bounding box center [140, 176] width 169 height 35
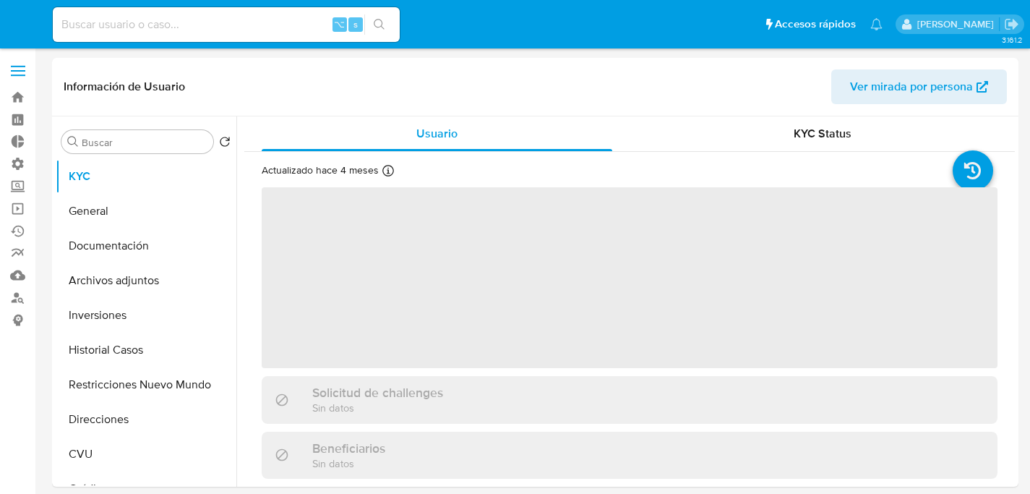
select select "10"
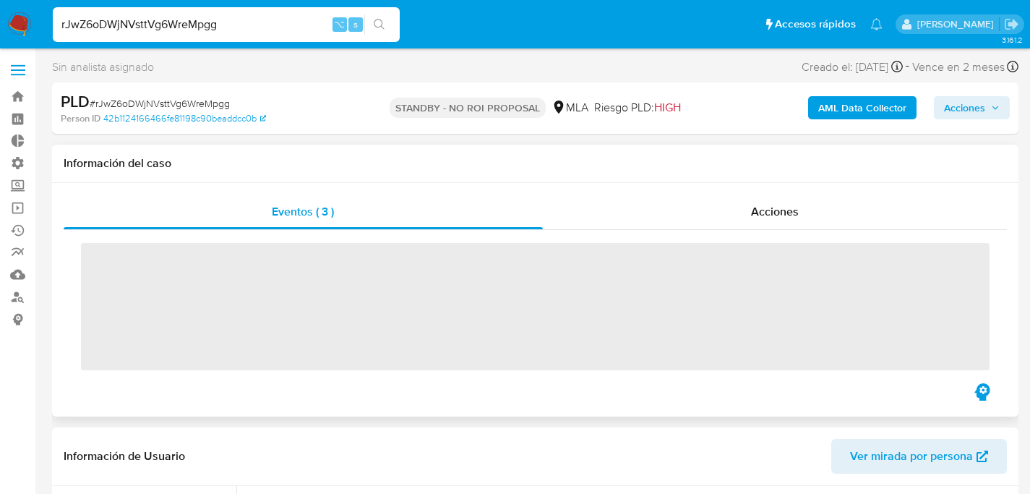
scroll to position [22, 0]
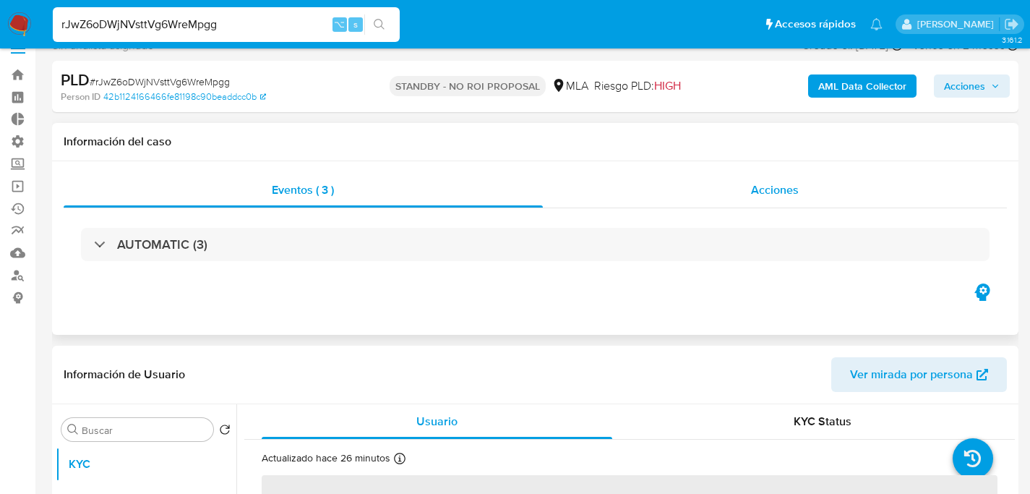
click at [607, 198] on div "Acciones" at bounding box center [775, 190] width 465 height 35
select select "10"
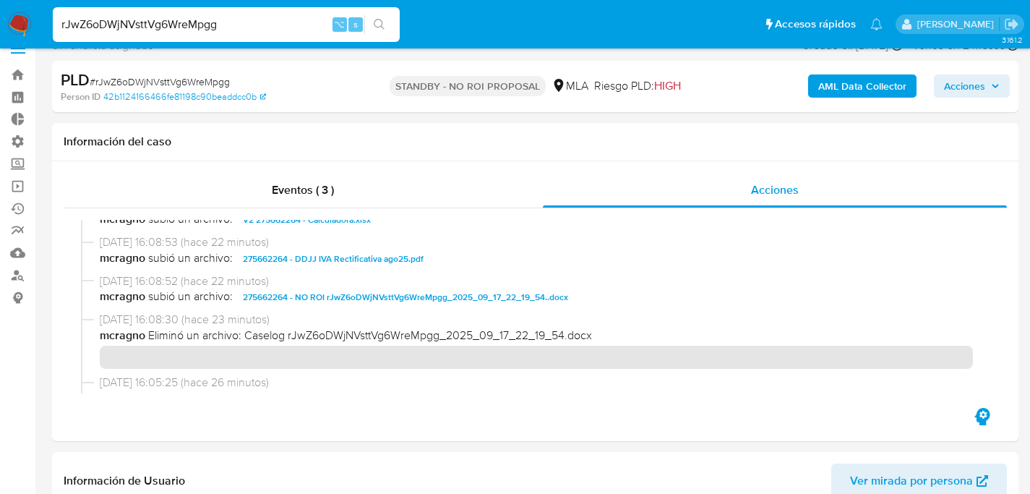
scroll to position [0, 0]
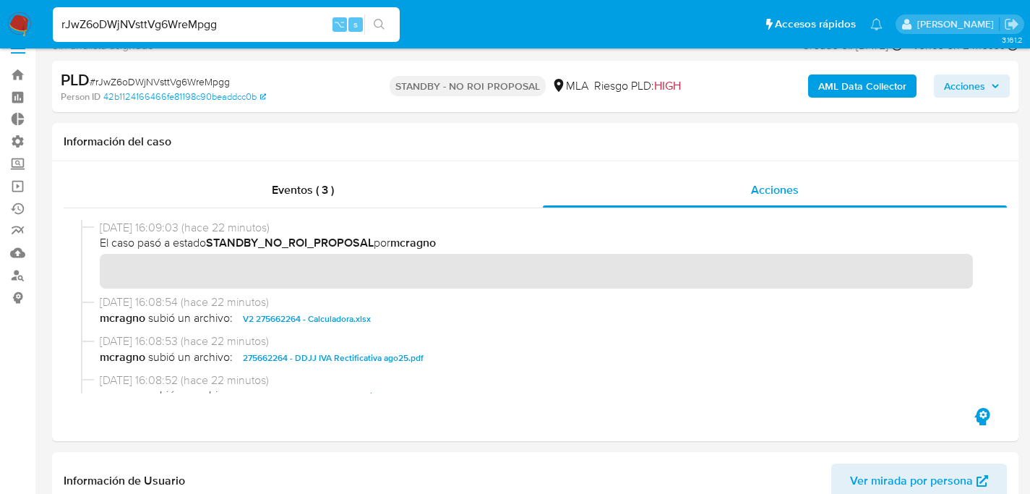
click at [207, 51] on div "Sin analista asignado Asignado el: [DATE] 10:35:37 Creado el: [DATE] Creado el:…" at bounding box center [535, 47] width 967 height 25
click at [218, 22] on input "rJwZ6oDWjNVsttVg6WreMpgg" at bounding box center [226, 24] width 347 height 19
click at [233, 12] on div "rJwZ6oDWjNVsttVg6WreMpgg ⌥ s" at bounding box center [226, 24] width 347 height 35
click at [233, 19] on input "rJwZ6oDWjNVsttVg6WreMpgg" at bounding box center [226, 24] width 347 height 19
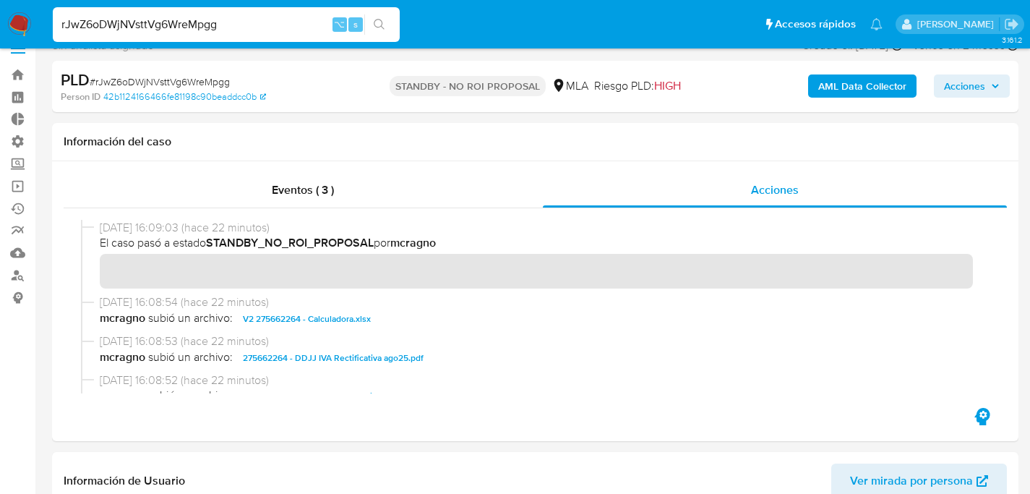
click at [233, 19] on input "rJwZ6oDWjNVsttVg6WreMpgg" at bounding box center [226, 24] width 347 height 19
paste input "2VY8VlRfg07XWjwvXfG0Z663"
type input "2VY8VlRfg07XWjwvXfG0Z663"
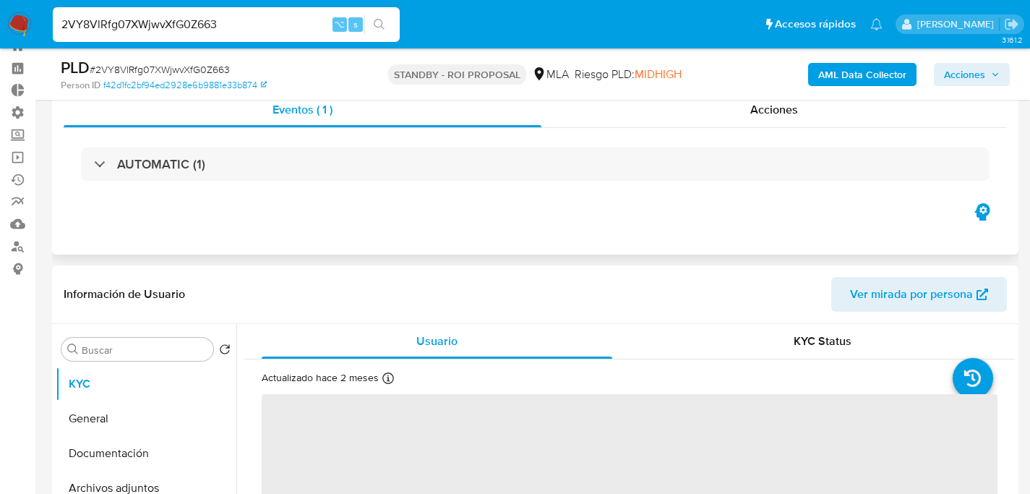
scroll to position [256, 0]
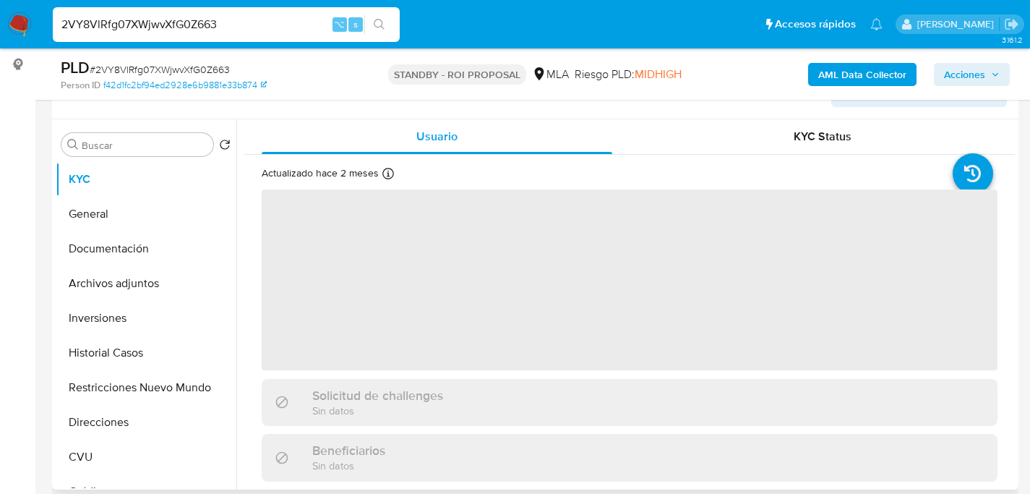
select select "10"
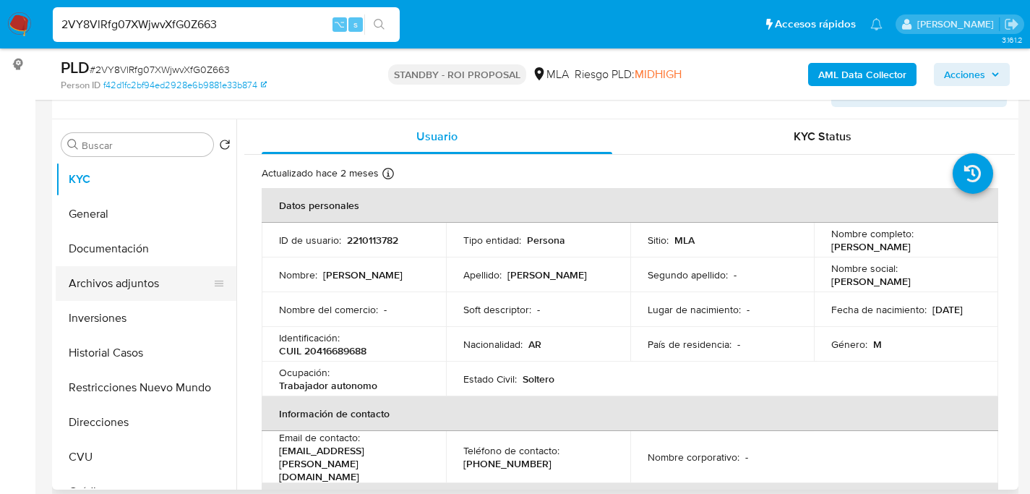
click at [119, 296] on button "Archivos adjuntos" at bounding box center [140, 283] width 169 height 35
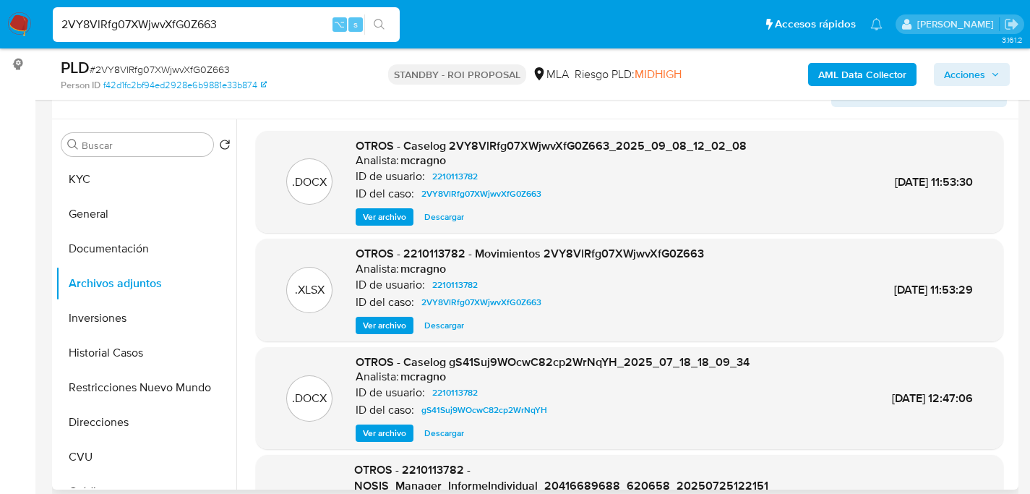
click at [451, 223] on span "Descargar" at bounding box center [444, 217] width 40 height 14
click at [195, 33] on input "2VY8VlRfg07XWjwvXfG0Z663" at bounding box center [226, 24] width 347 height 19
paste input "AGaXL3SdTBF3Z66asKREcj7C"
type input "AGaXL3SdTBF3Z66asKREcj7C"
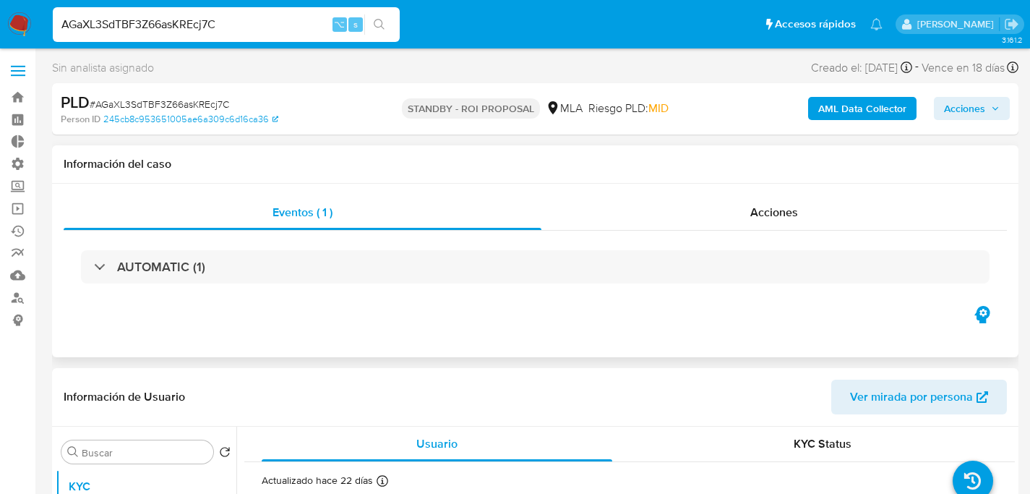
scroll to position [252, 0]
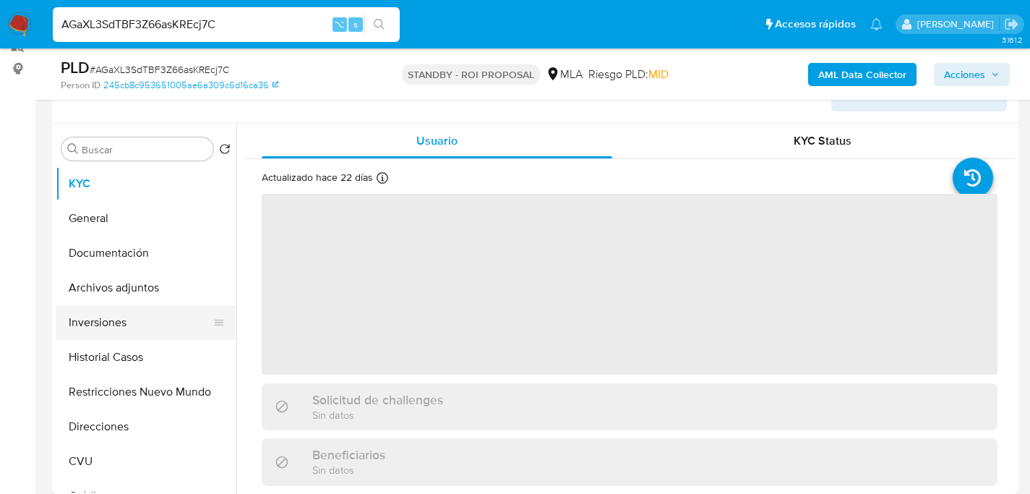
click at [102, 313] on button "Inversiones" at bounding box center [140, 322] width 169 height 35
select select "10"
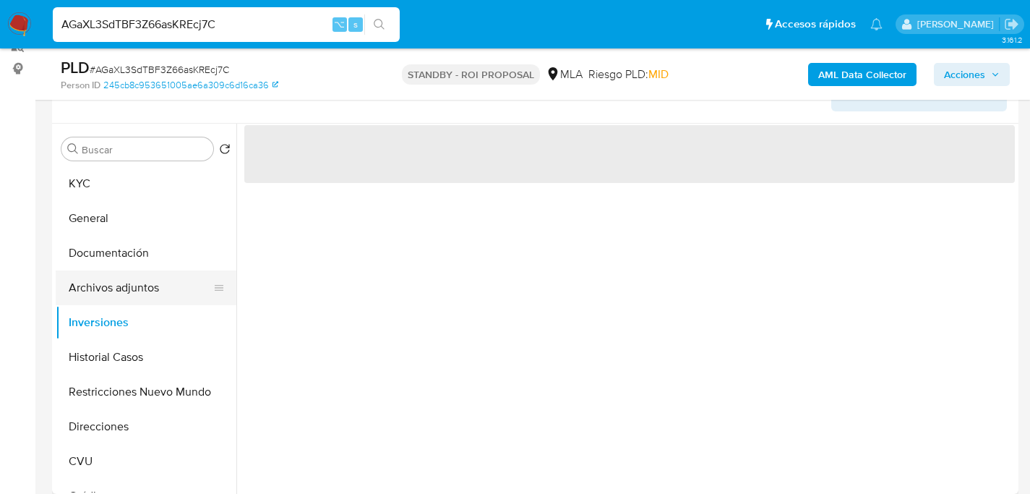
click at [108, 294] on button "Archivos adjuntos" at bounding box center [140, 287] width 169 height 35
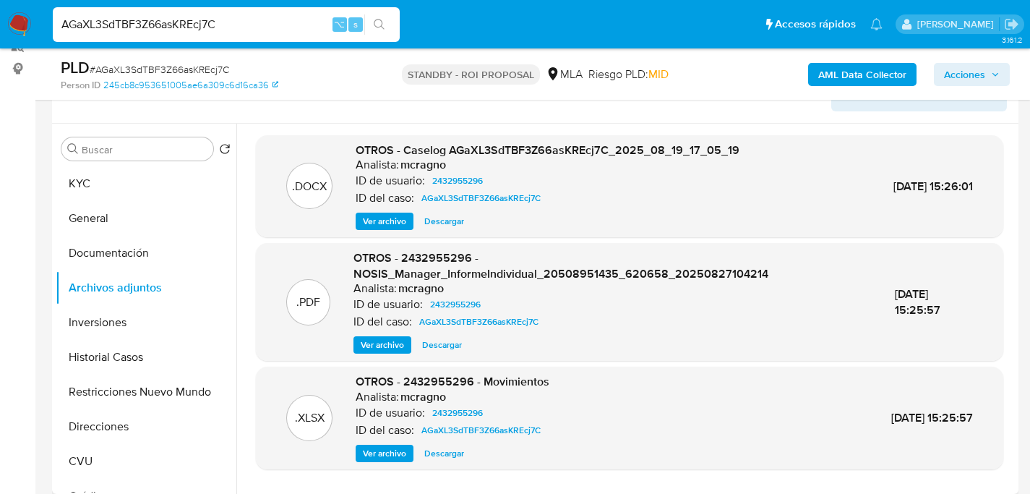
click at [450, 224] on span "Descargar" at bounding box center [444, 221] width 40 height 14
click at [211, 25] on input "AGaXL3SdTBF3Z66asKREcj7C" at bounding box center [226, 24] width 347 height 19
paste input "FMNf1u5FpeYuGOn5G0WnPKnP"
type input "FMNf1u5FpeYuGOn5G0WnPKnP"
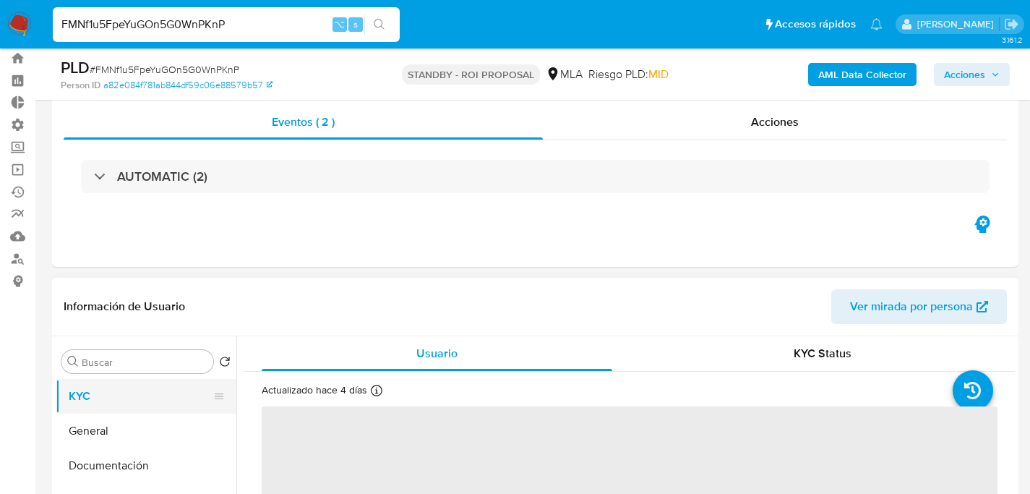
scroll to position [119, 0]
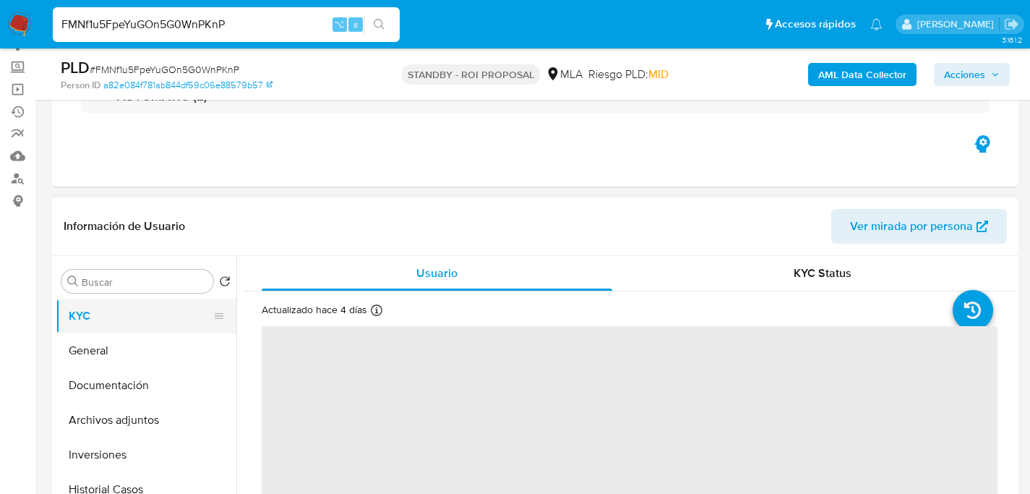
select select "10"
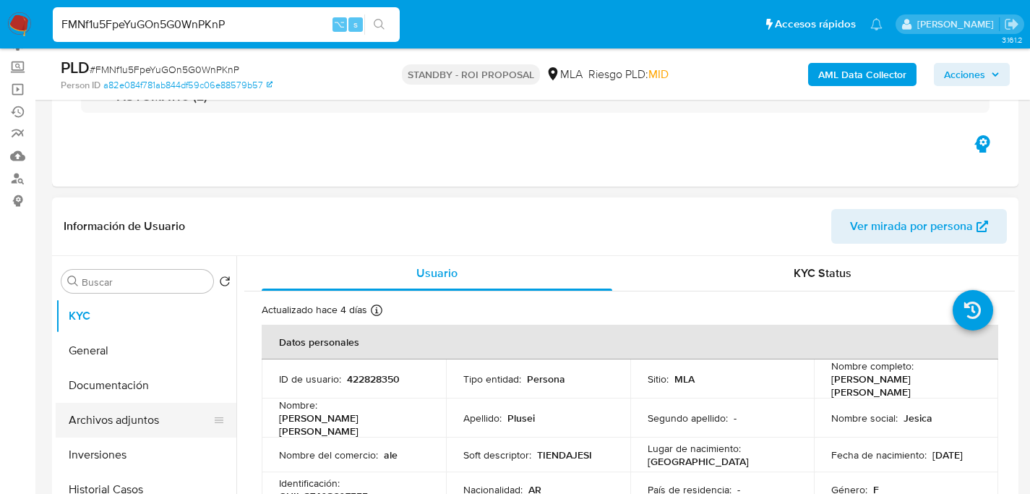
click at [88, 408] on button "Archivos adjuntos" at bounding box center [140, 420] width 169 height 35
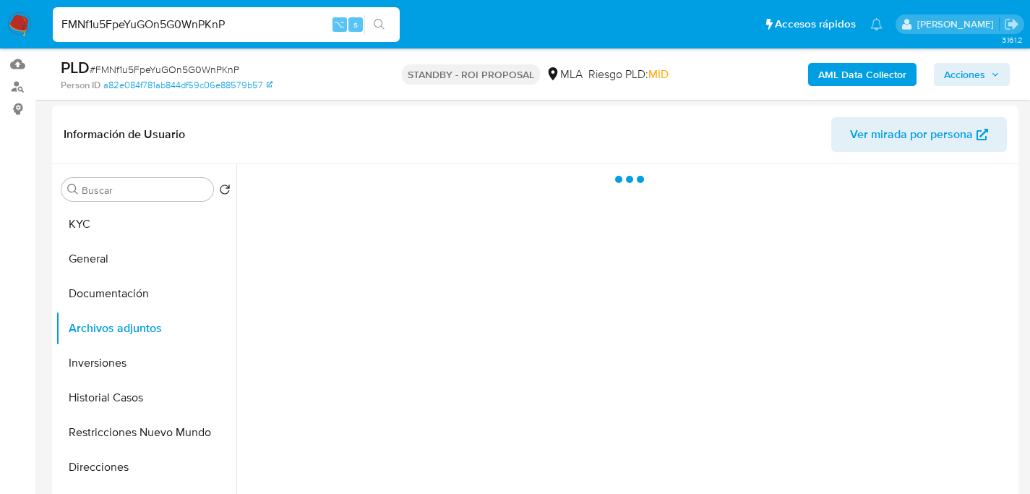
scroll to position [228, 0]
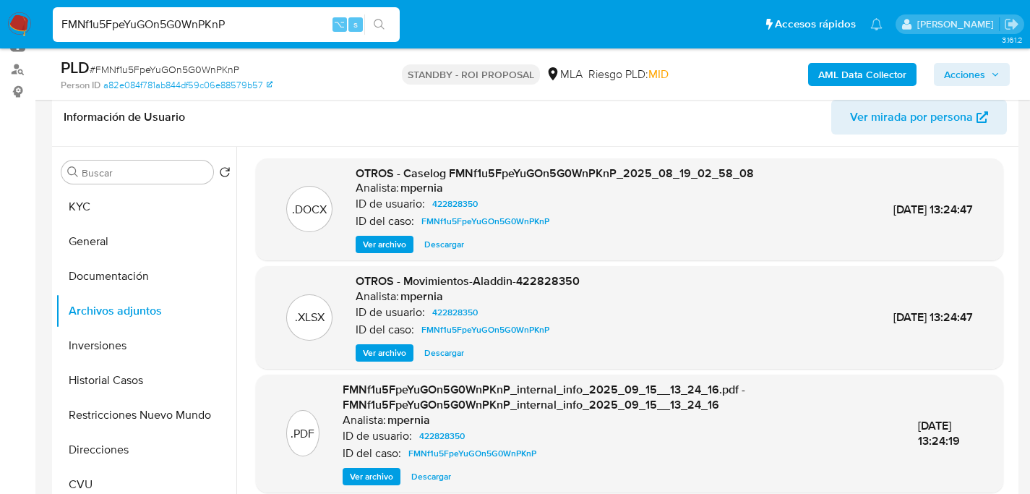
click at [437, 239] on span "Descargar" at bounding box center [444, 244] width 40 height 14
click at [241, 25] on input "FMNf1u5FpeYuGOn5G0WnPKnP" at bounding box center [226, 24] width 347 height 19
paste input "8HhpLLkUXbKwuzXjFXsyOFzE"
type input "8HhpLLkUXbKwuzXjFXsyOFzE"
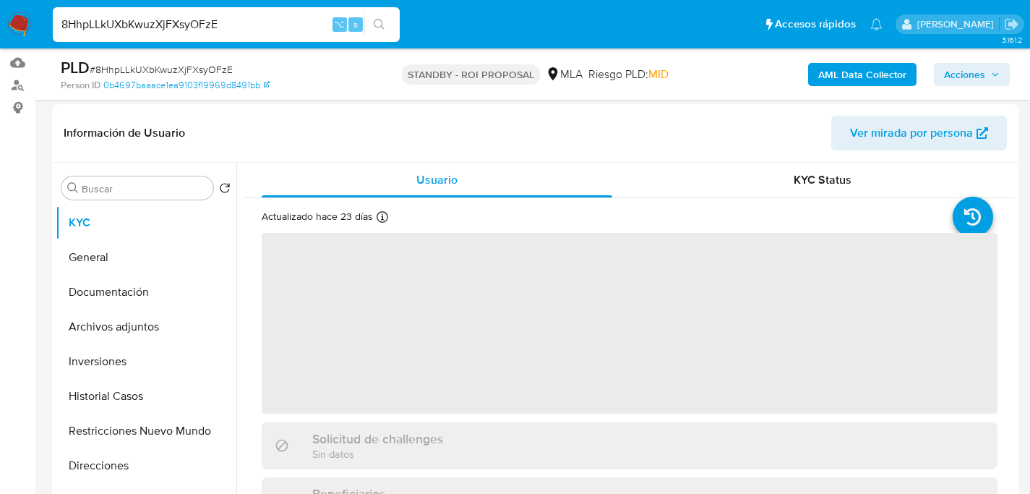
select select "10"
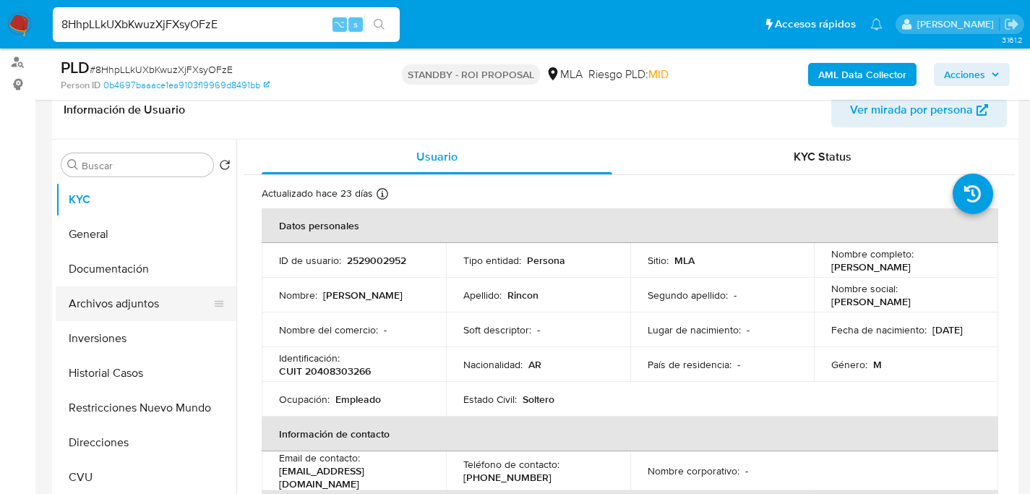
click at [72, 289] on button "Archivos adjuntos" at bounding box center [140, 303] width 169 height 35
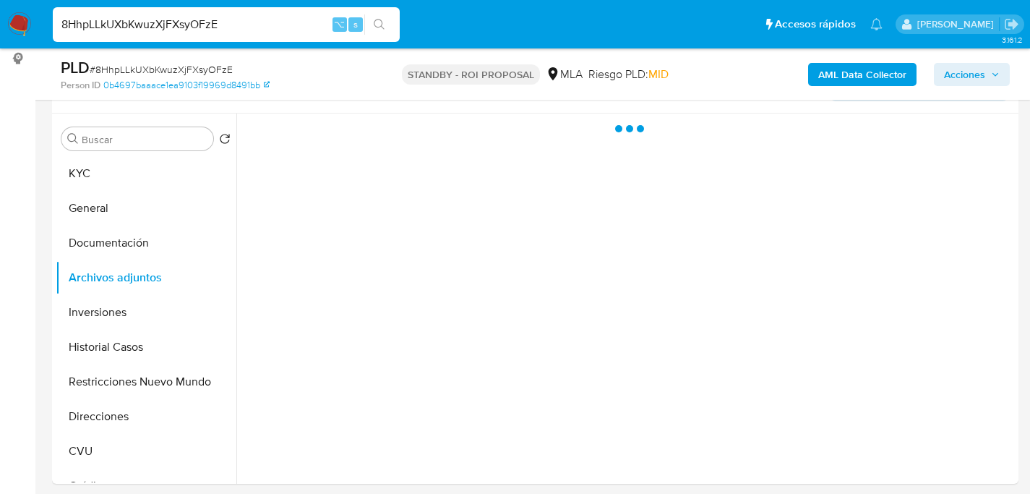
scroll to position [271, 0]
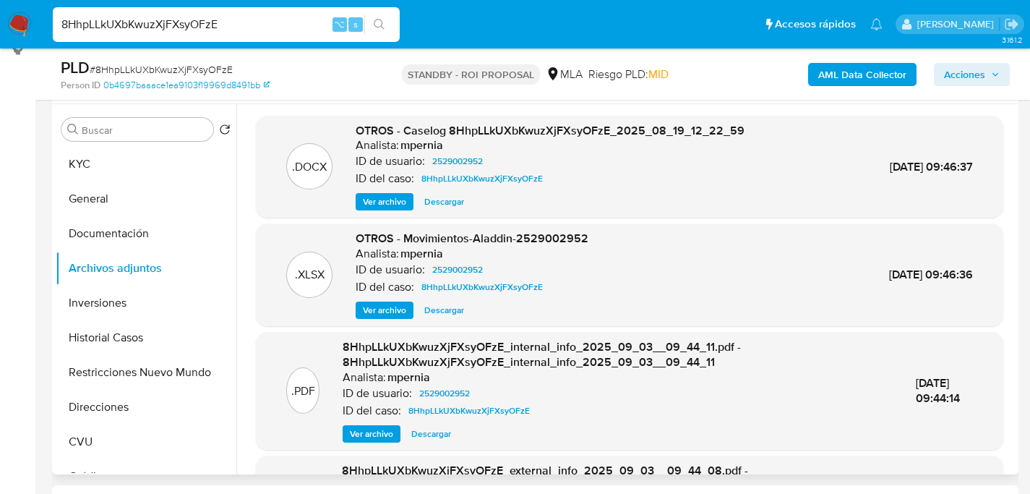
click at [451, 204] on span "Descargar" at bounding box center [444, 201] width 40 height 14
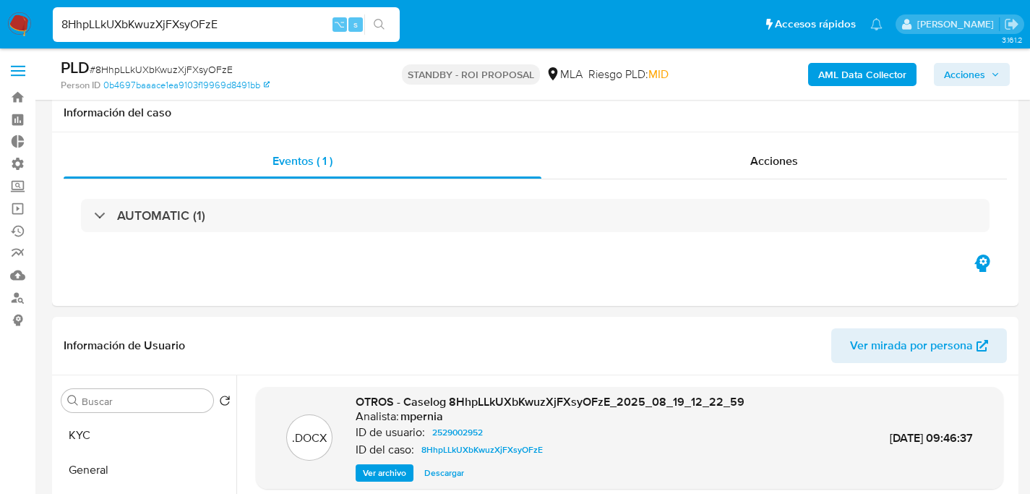
select select "10"
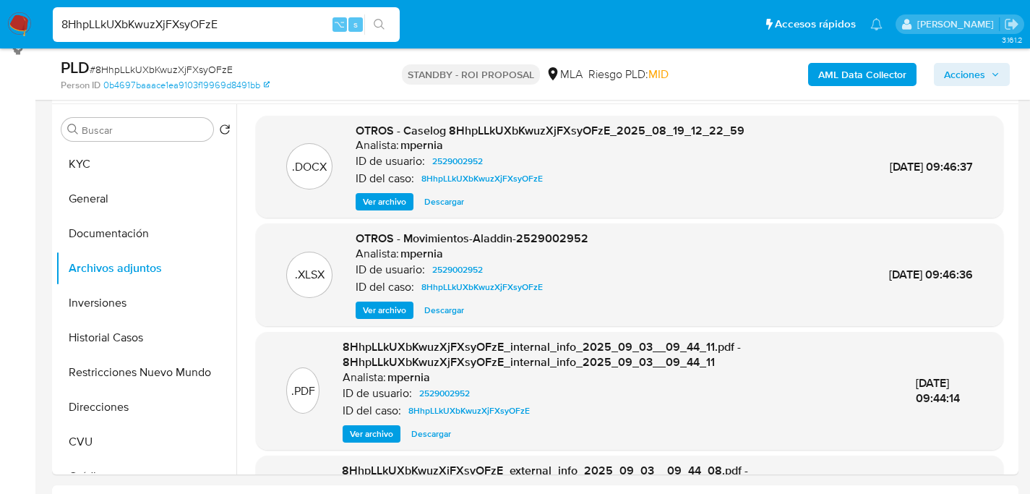
click at [270, 32] on input "8HhpLLkUXbKwuzXjFXsyOFzE" at bounding box center [226, 24] width 347 height 19
paste input "mRNlSX7RrTganFqTJnne2HMl"
type input "mRNlSX7RrTganFqTJnne2HMl"
click at [221, 37] on div "mRNlSX7RrTganFqTJnne2HMl ⌥ s" at bounding box center [226, 24] width 347 height 35
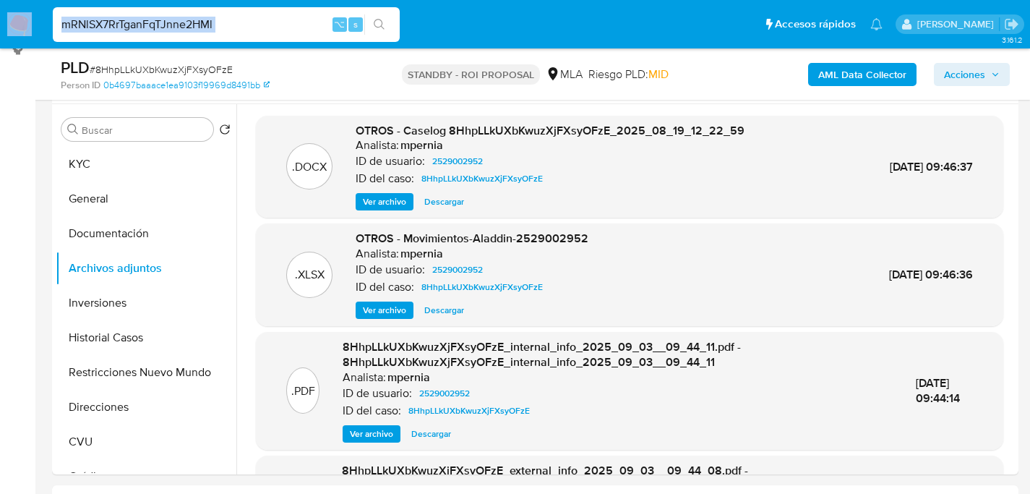
click at [221, 37] on div "mRNlSX7RrTganFqTJnne2HMl ⌥ s" at bounding box center [226, 24] width 347 height 35
click at [228, 25] on input "mRNlSX7RrTganFqTJnne2HMl" at bounding box center [226, 24] width 347 height 19
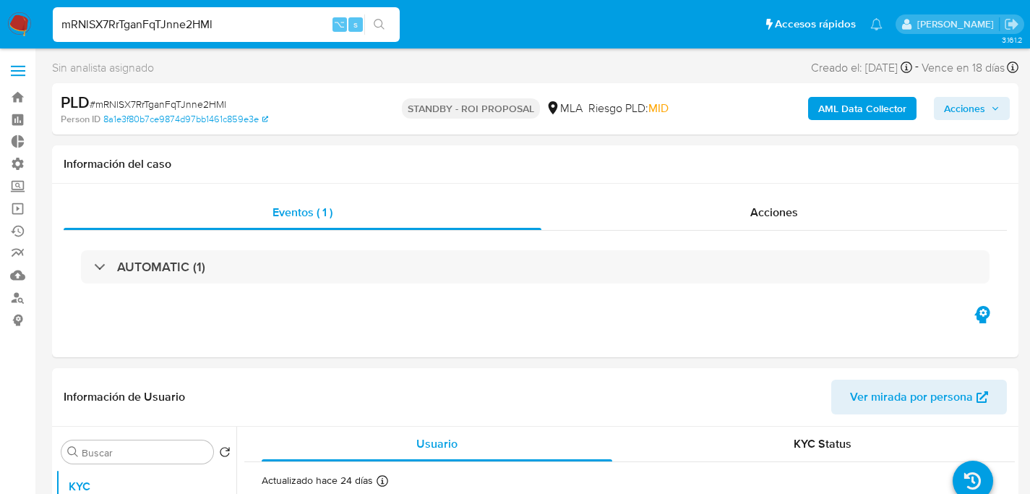
select select "10"
click at [210, 38] on div "mRNlSX7RrTganFqTJnne2HMl ⌥ s" at bounding box center [226, 24] width 347 height 35
click at [215, 32] on input "mRNlSX7RrTganFqTJnne2HMl" at bounding box center [226, 24] width 347 height 19
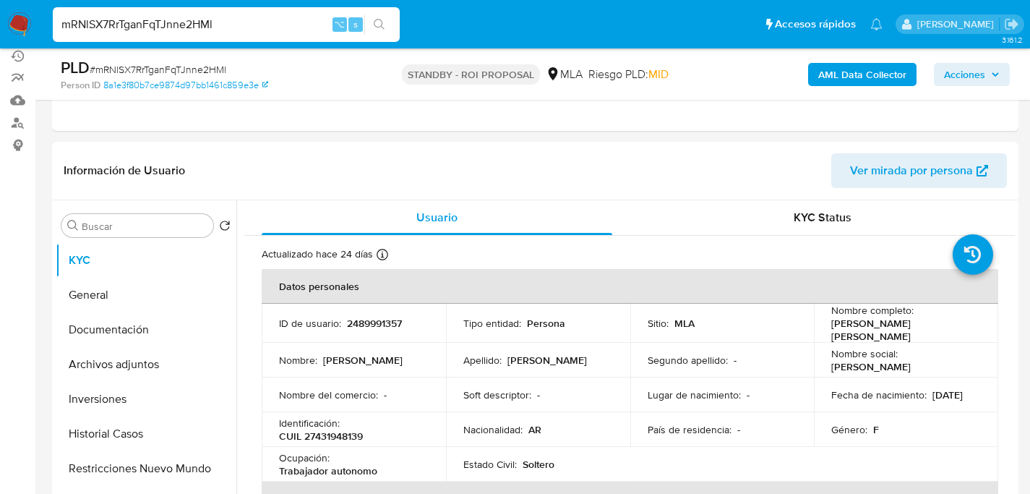
scroll to position [215, 0]
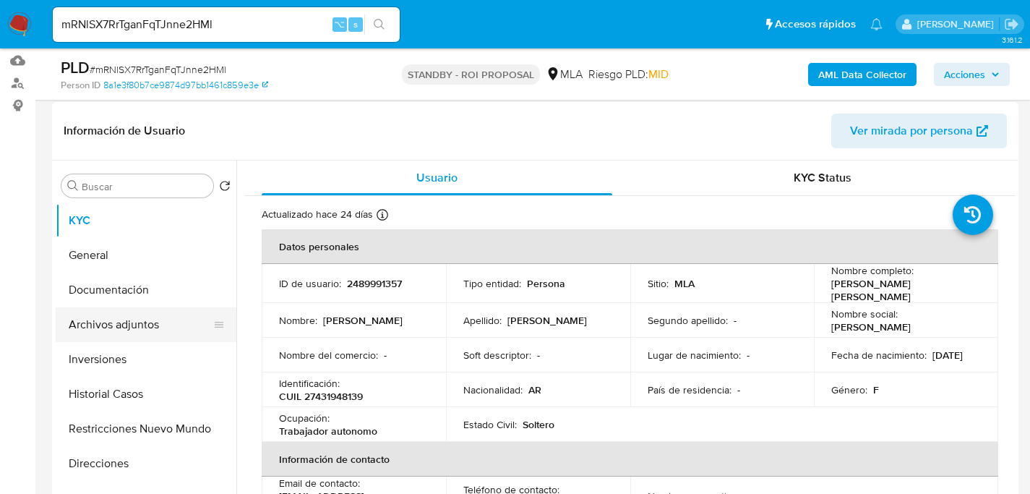
click at [80, 330] on button "Archivos adjuntos" at bounding box center [140, 324] width 169 height 35
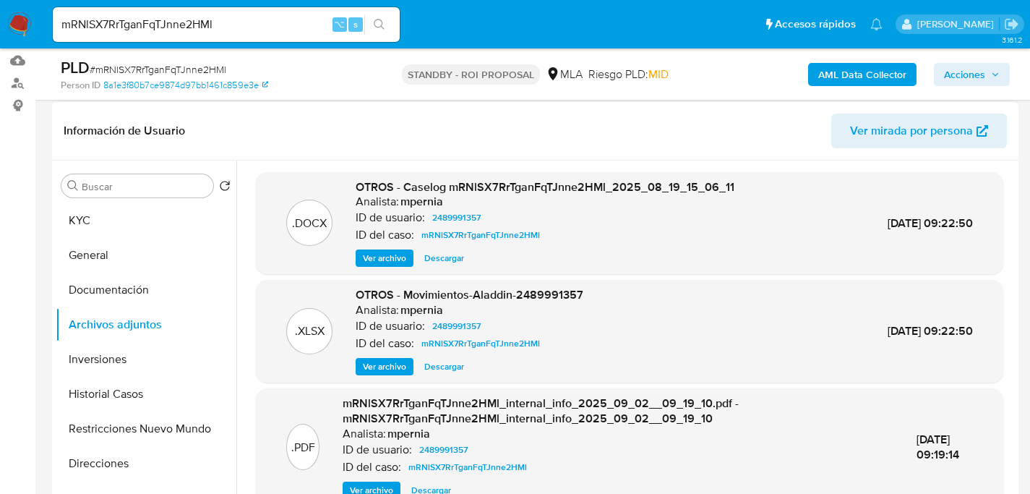
click at [443, 256] on span "Descargar" at bounding box center [444, 258] width 40 height 14
click at [192, 36] on div "mRNlSX7RrTganFqTJnne2HMl ⌥ s" at bounding box center [226, 24] width 347 height 35
click at [195, 33] on input "mRNlSX7RrTganFqTJnne2HMl" at bounding box center [226, 24] width 347 height 19
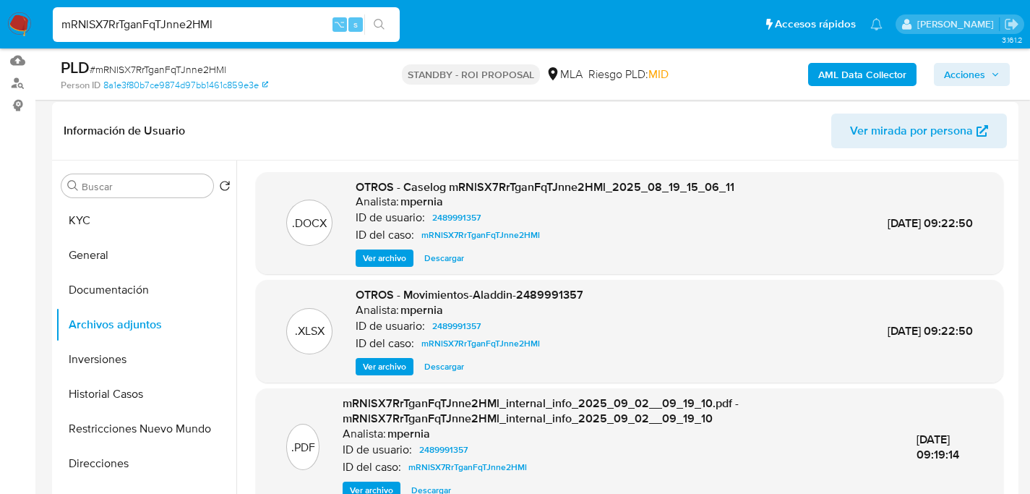
paste input "WXUqAtTkNR0sCrQL4igJ6YJn"
type input "WXUqAtTkNR0sCrQL4igJ6YJn"
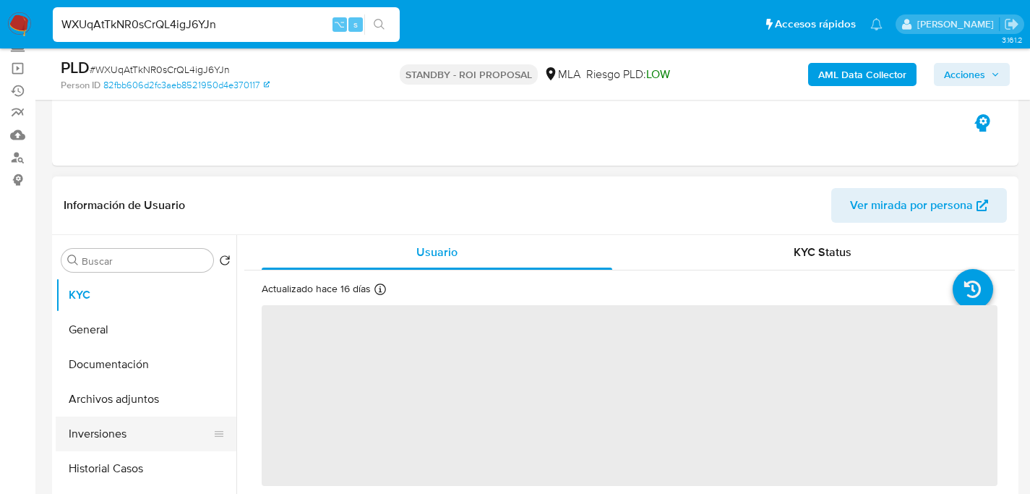
scroll to position [269, 0]
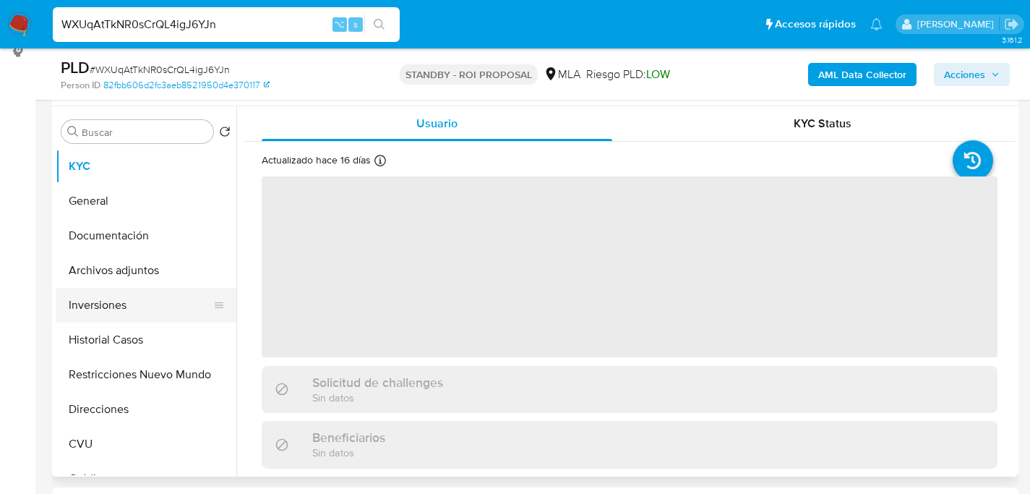
select select "10"
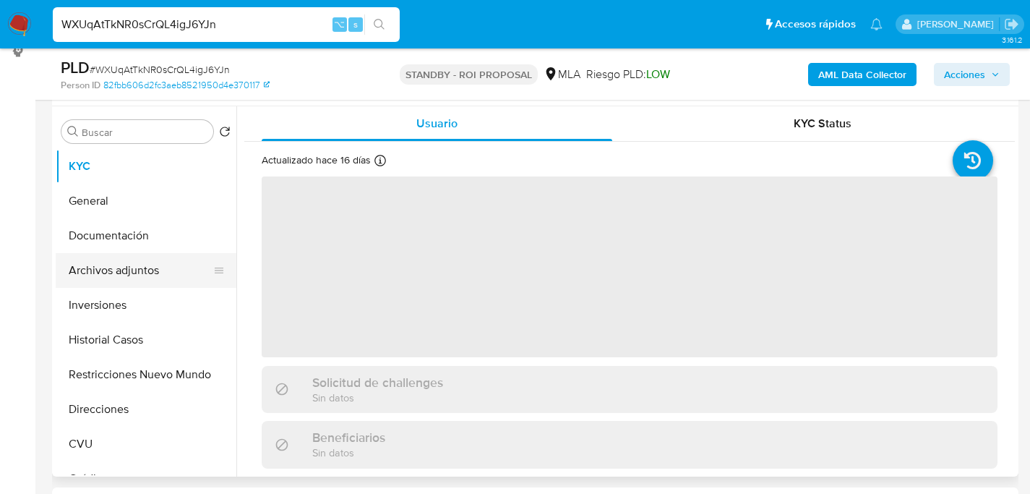
click at [114, 278] on button "Archivos adjuntos" at bounding box center [140, 270] width 169 height 35
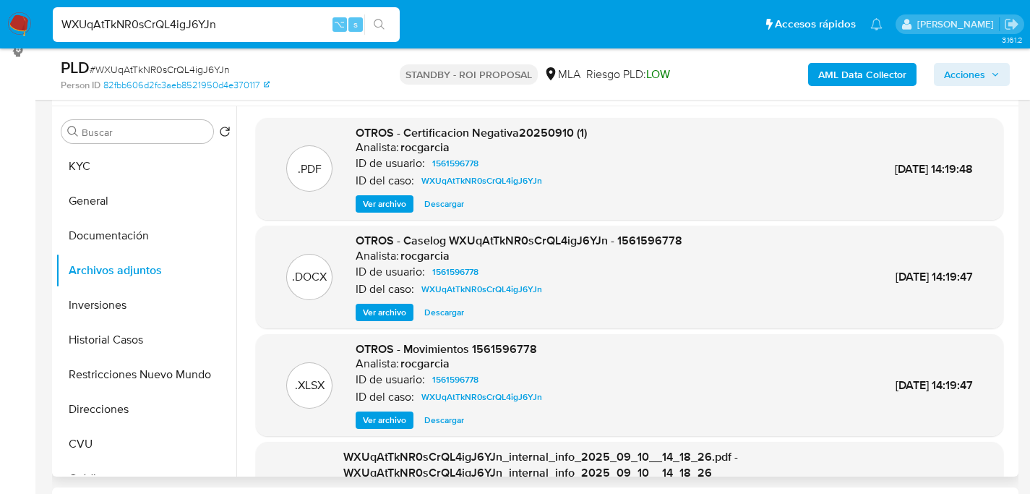
click at [446, 308] on span "Descargar" at bounding box center [444, 312] width 40 height 14
click at [173, 31] on input "WXUqAtTkNR0sCrQL4igJ6YJn" at bounding box center [226, 24] width 347 height 19
paste input "TNJ3Uk7wmND5jcntkqzHdBXB"
type input "TNJ3Uk7wmND5jcntkqzHdBXB"
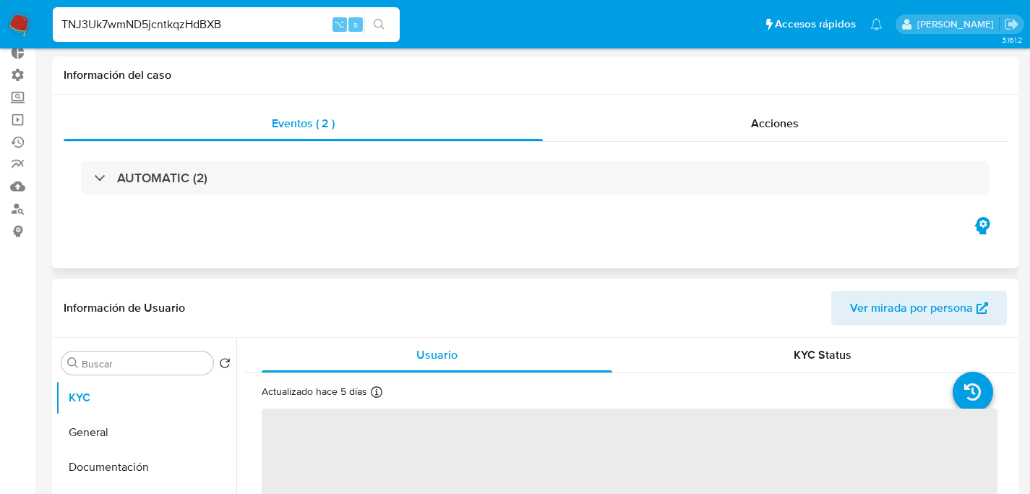
scroll to position [127, 0]
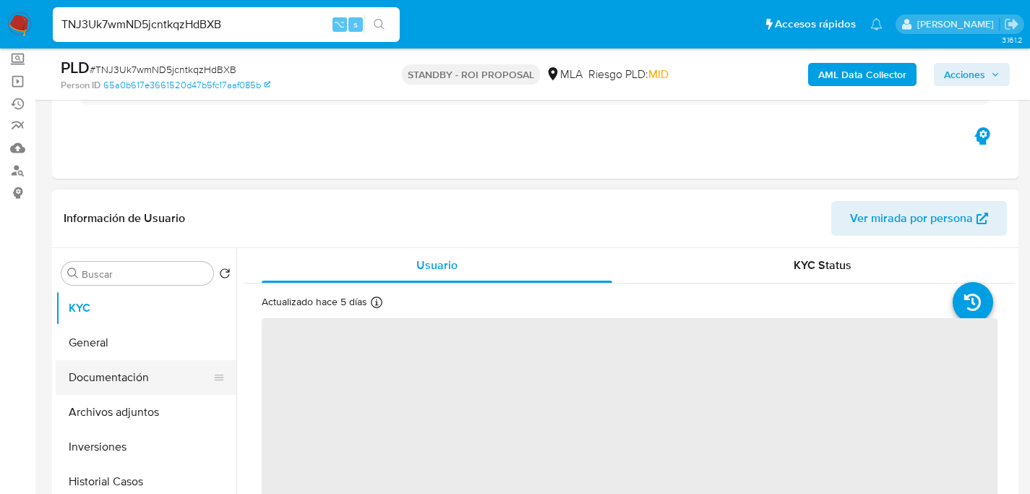
select select "10"
click at [108, 386] on button "Documentación" at bounding box center [140, 377] width 169 height 35
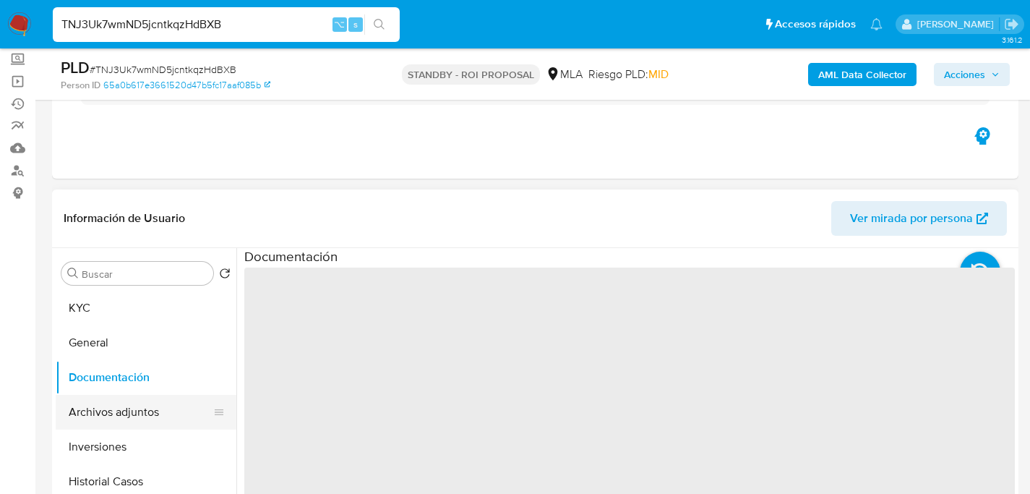
click at [111, 414] on button "Archivos adjuntos" at bounding box center [140, 412] width 169 height 35
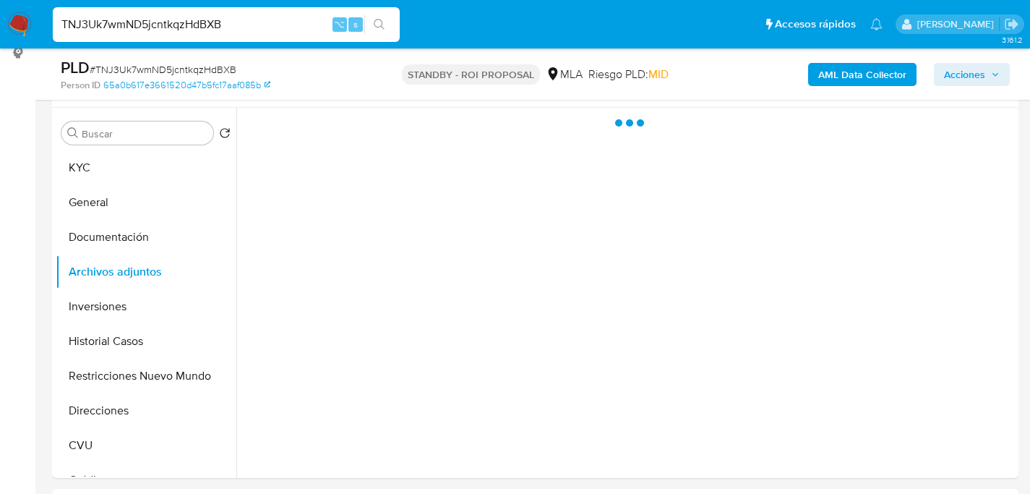
scroll to position [267, 0]
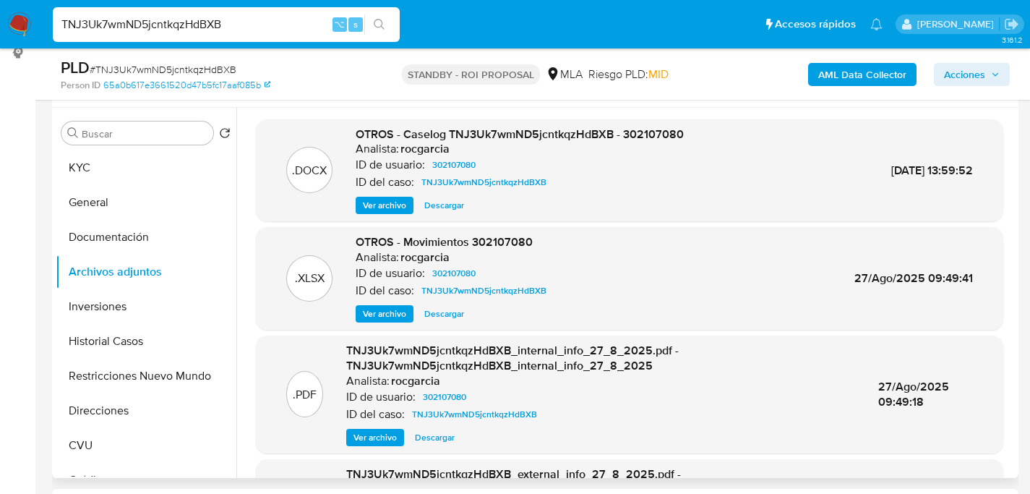
click at [445, 205] on span "Descargar" at bounding box center [444, 205] width 40 height 14
click at [211, 30] on input "TNJ3Uk7wmND5jcntkqzHdBXB" at bounding box center [226, 24] width 347 height 19
paste input "nwwsOixA7LrmZVyQyVMYYonF"
type input "nwwsOixA7LrmZVyQyVMYYonF"
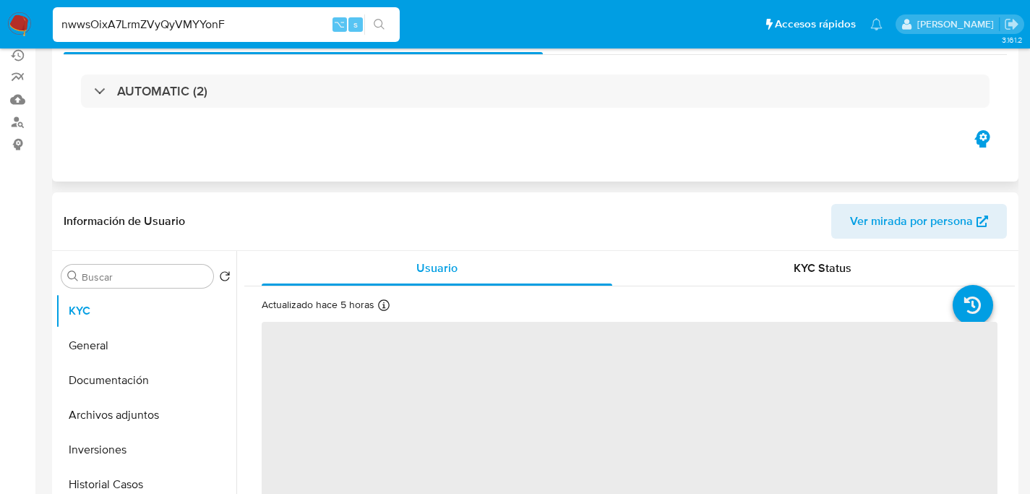
scroll to position [286, 0]
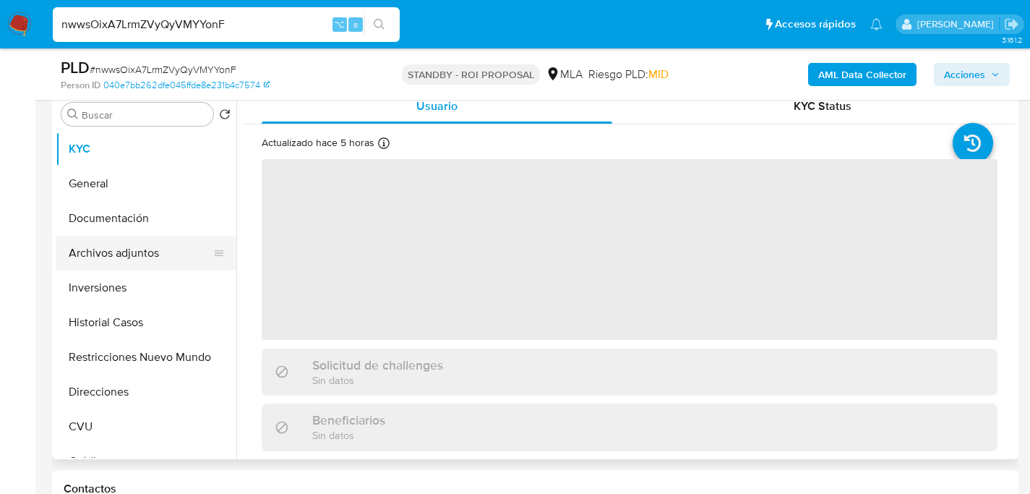
select select "10"
click at [83, 239] on button "Archivos adjuntos" at bounding box center [140, 253] width 169 height 35
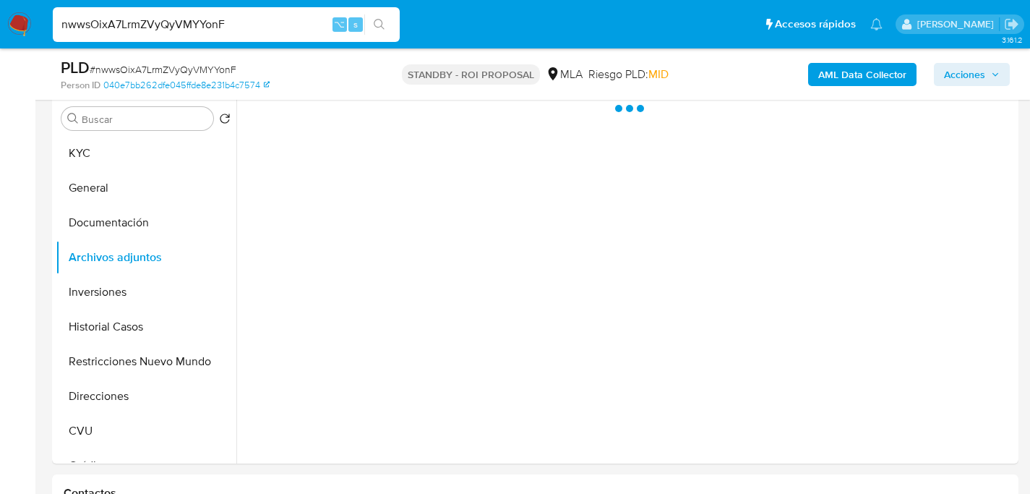
scroll to position [281, 0]
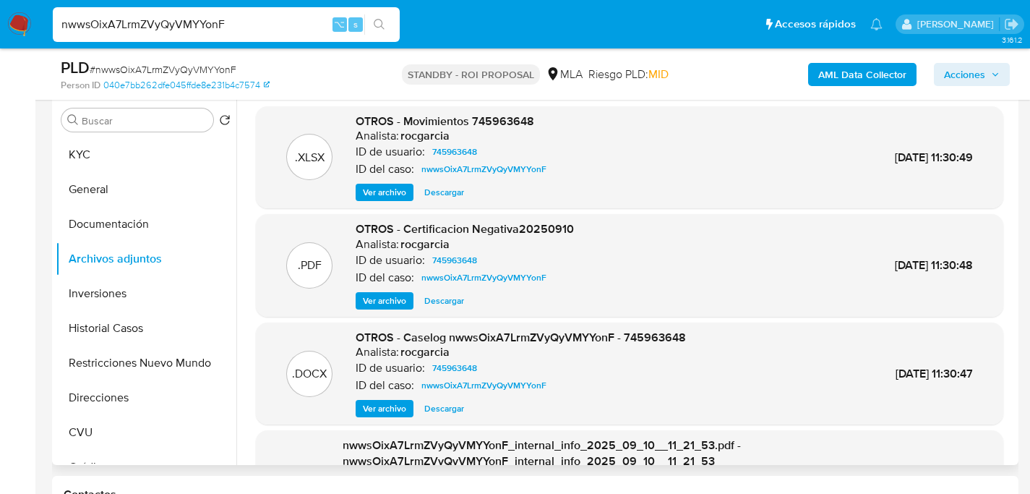
click at [429, 411] on span "Descargar" at bounding box center [444, 408] width 40 height 14
click at [208, 25] on input "nwwsOixA7LrmZVyQyVMYYonF" at bounding box center [226, 24] width 347 height 19
paste input "IJgLjhAQ7iKT4MclRG5P3cuZ"
type input "IJgLjhAQ7iKT4MclRG5P3cuZ"
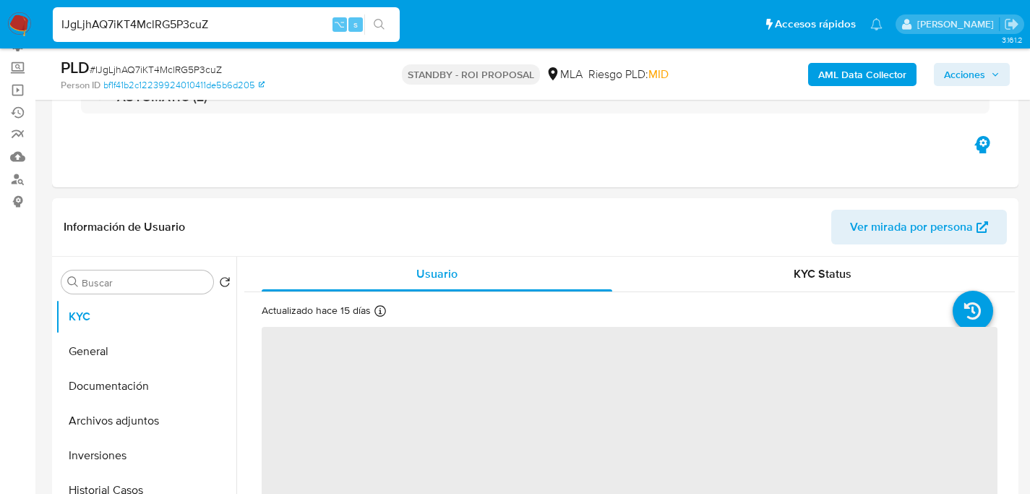
scroll to position [254, 0]
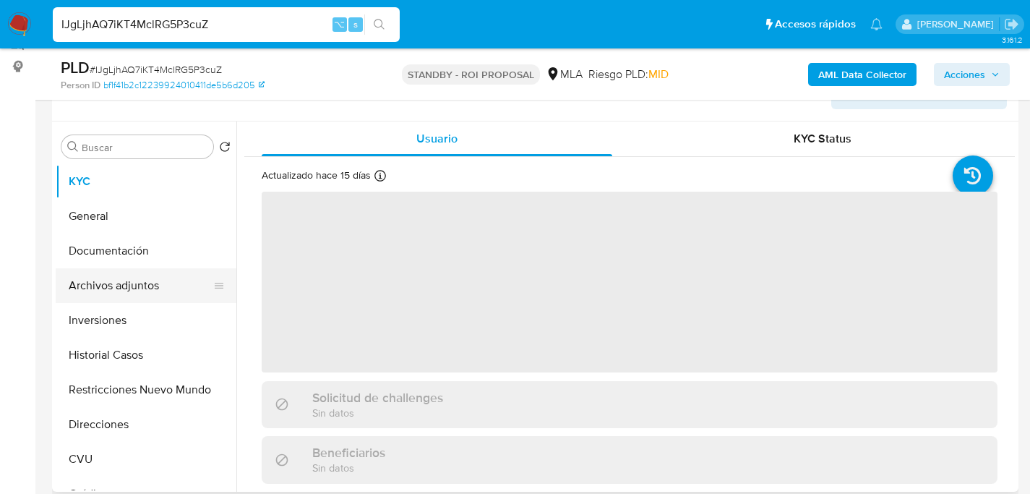
select select "10"
click at [108, 290] on button "Archivos adjuntos" at bounding box center [140, 285] width 169 height 35
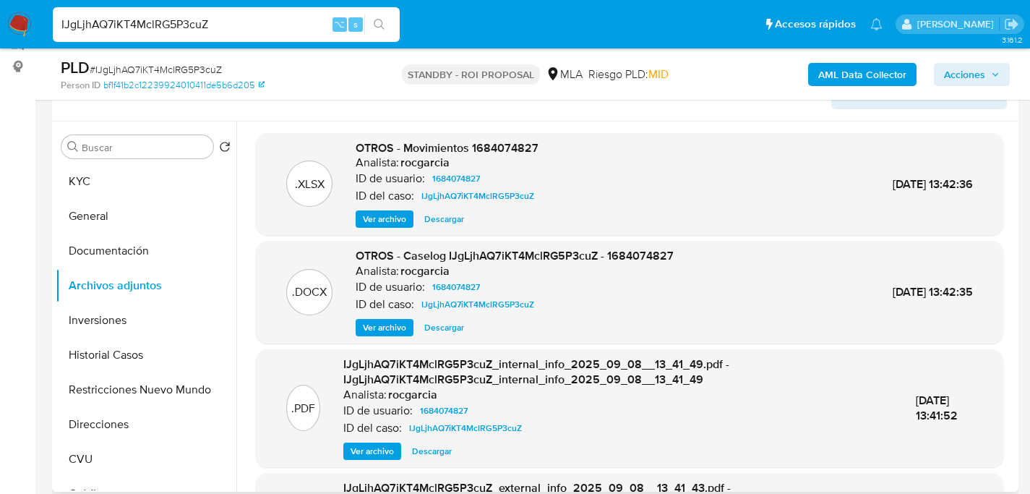
click at [466, 326] on button "Descargar" at bounding box center [444, 327] width 54 height 17
click at [222, 7] on div "IJgLjhAQ7iKT4MclRG5P3cuZ ⌥ s" at bounding box center [226, 24] width 347 height 35
click at [224, 19] on input "IJgLjhAQ7iKT4MclRG5P3cuZ" at bounding box center [226, 24] width 347 height 19
paste input "6Ka7oPQDNEBF7rysTP8eD9bD"
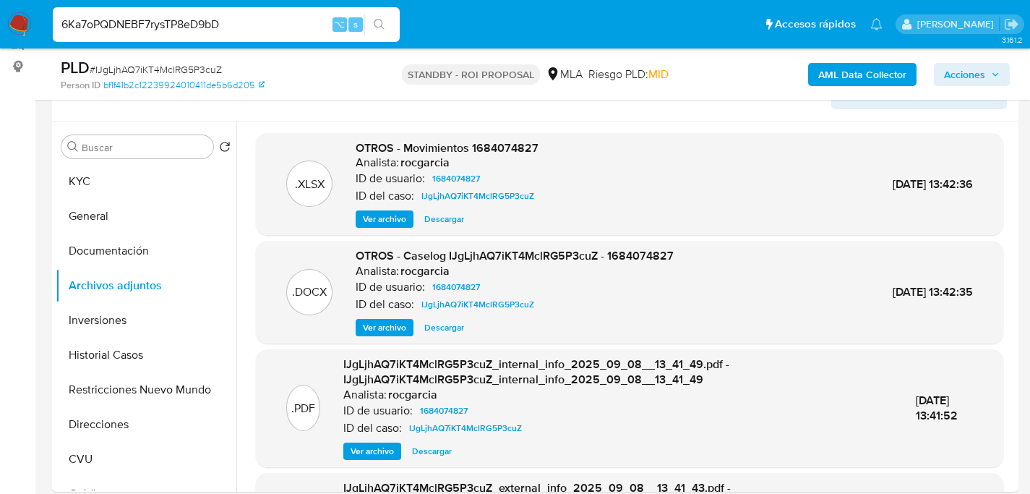
type input "6Ka7oPQDNEBF7rysTP8eD9bD"
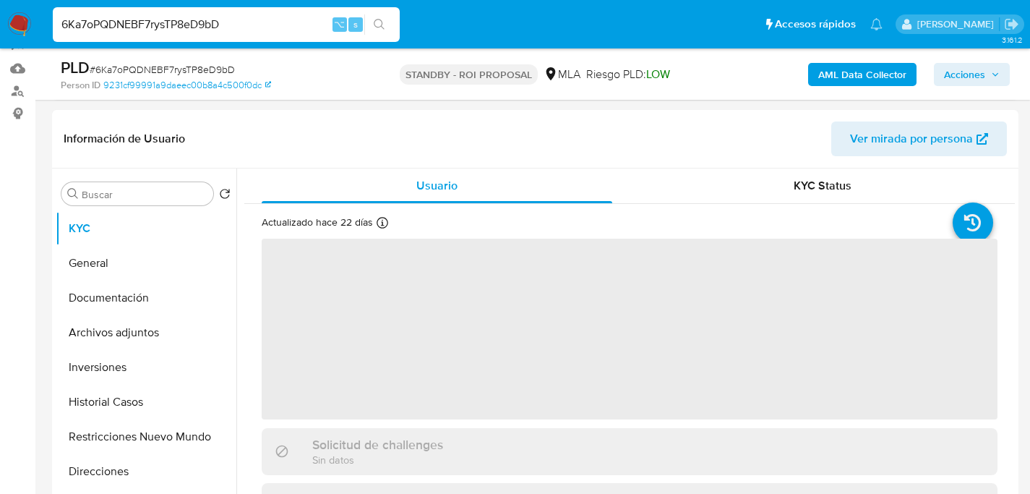
scroll to position [283, 0]
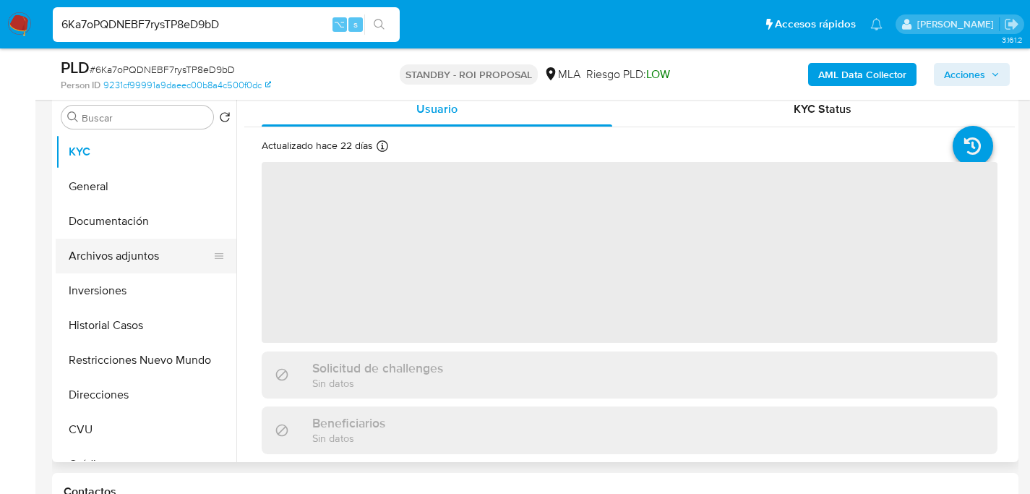
select select "10"
click at [106, 252] on button "Archivos adjuntos" at bounding box center [140, 256] width 169 height 35
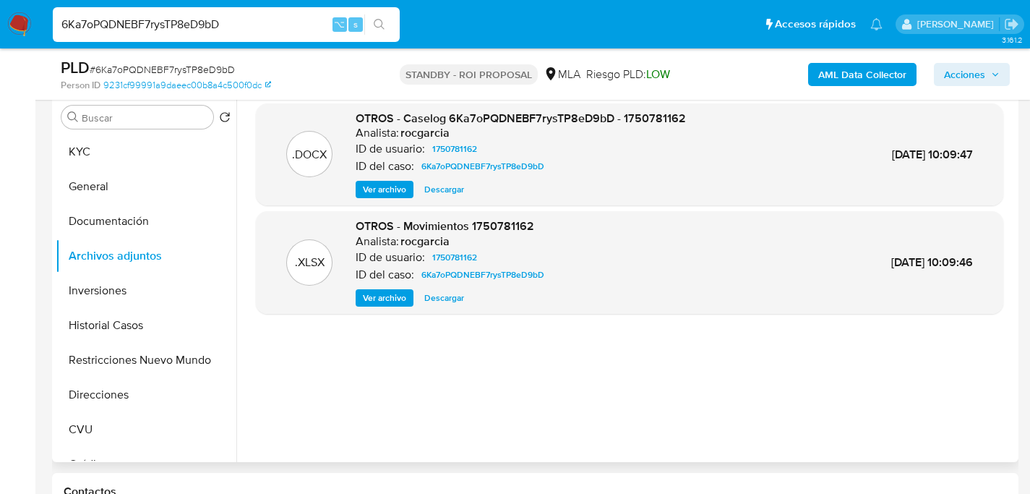
click at [435, 192] on span "Descargar" at bounding box center [444, 189] width 40 height 14
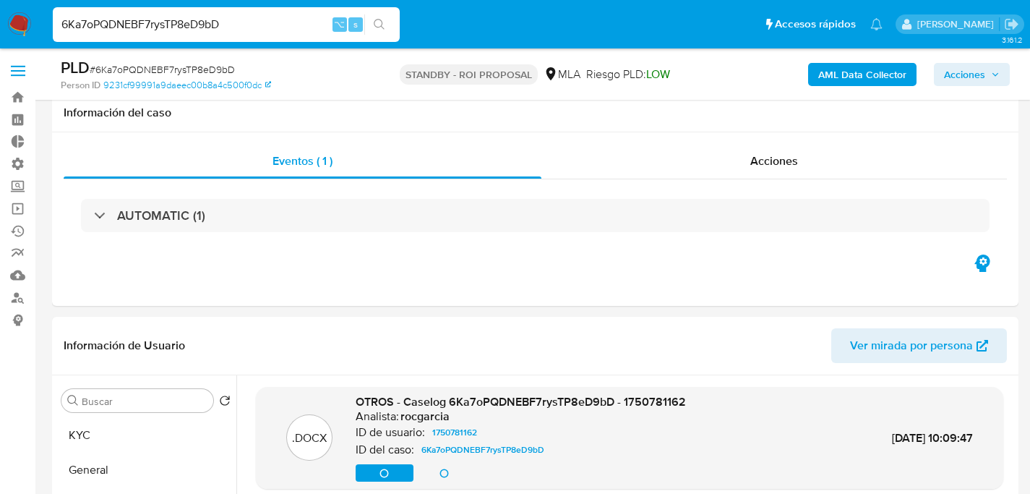
select select "10"
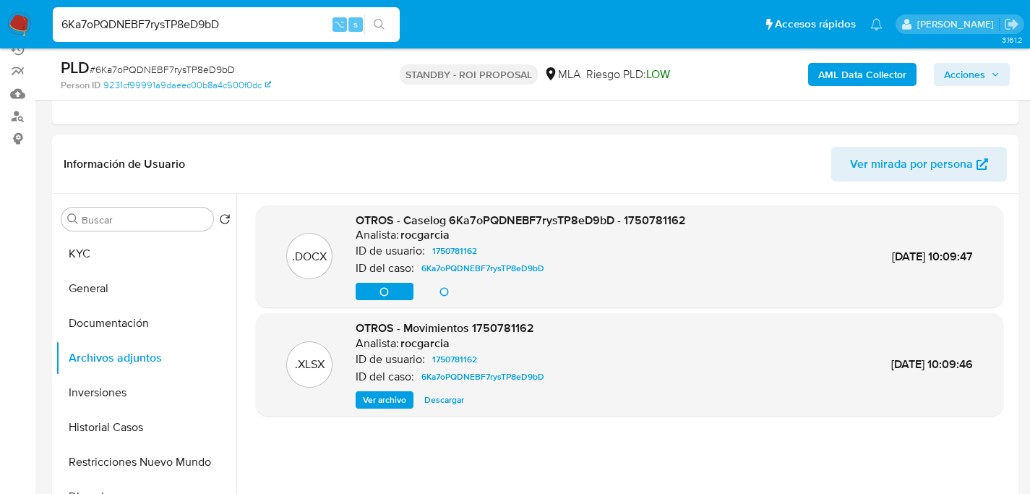
scroll to position [180, 0]
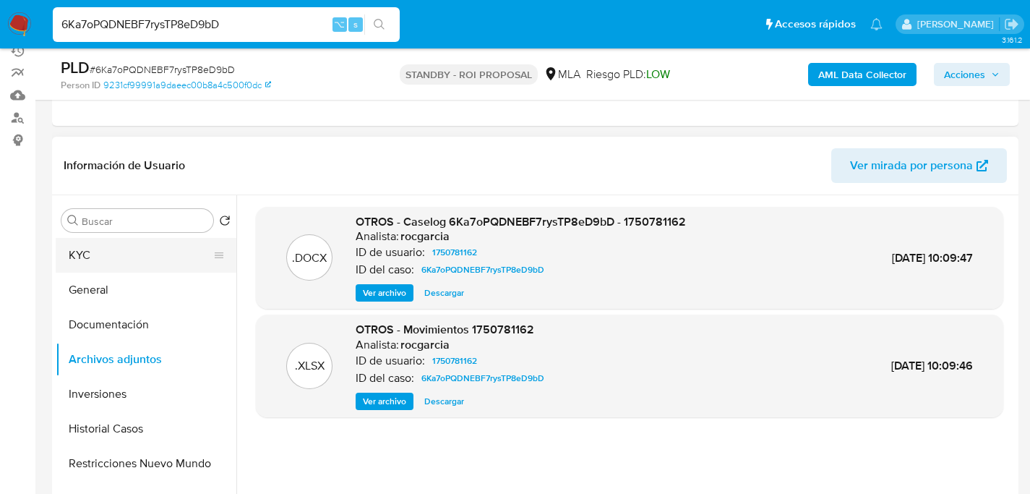
click at [83, 260] on button "KYC" at bounding box center [140, 255] width 169 height 35
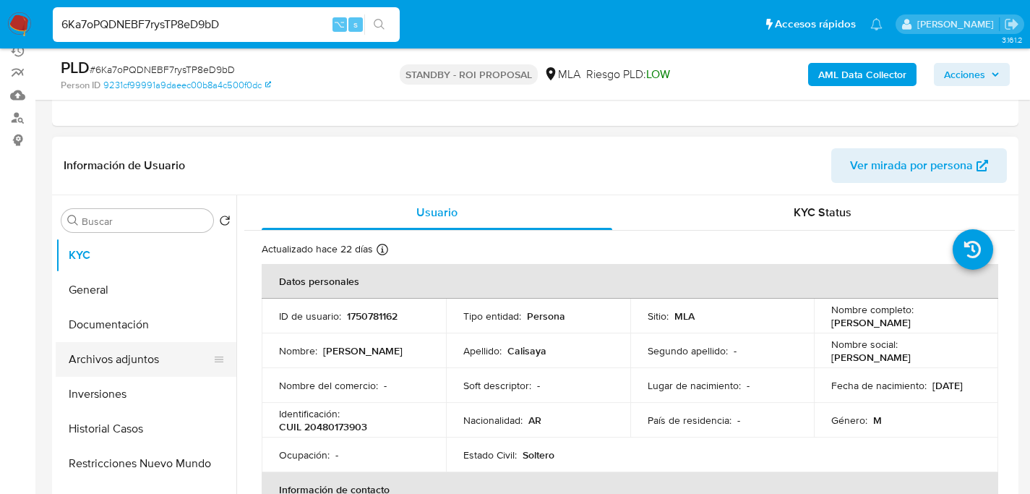
click at [104, 346] on button "Archivos adjuntos" at bounding box center [140, 359] width 169 height 35
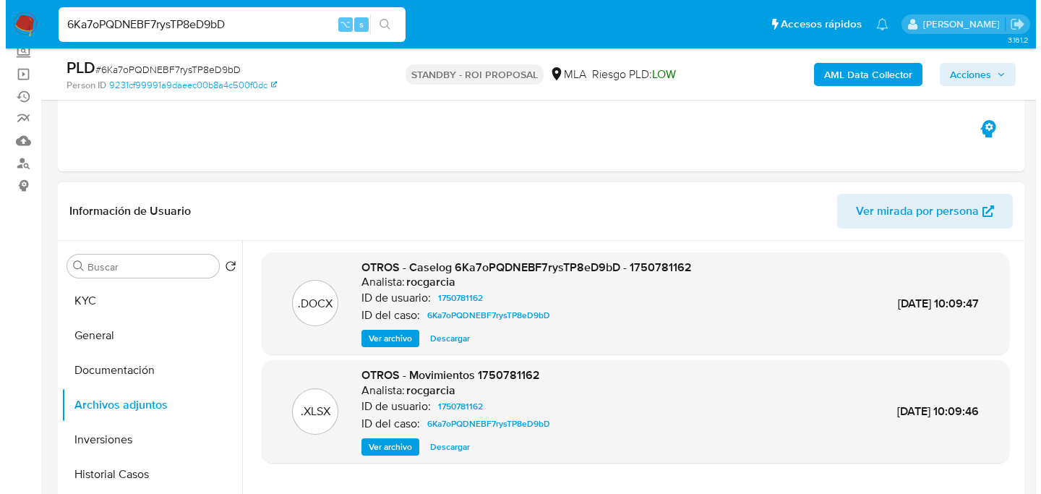
scroll to position [61, 0]
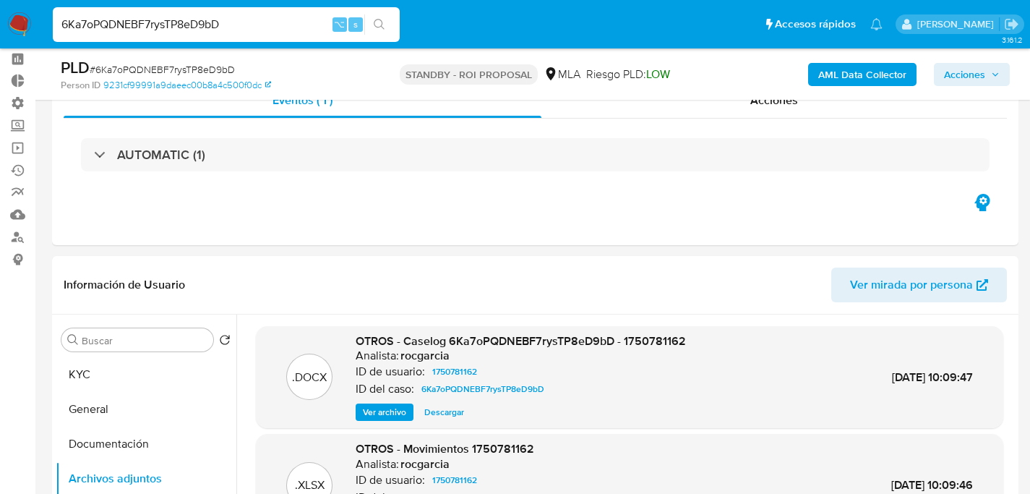
click at [828, 78] on b "AML Data Collector" at bounding box center [862, 74] width 88 height 23
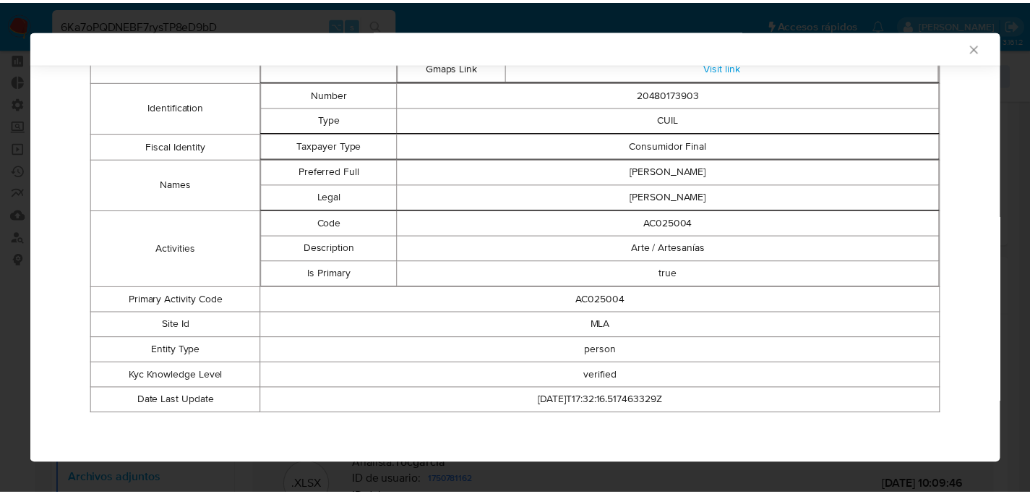
scroll to position [0, 0]
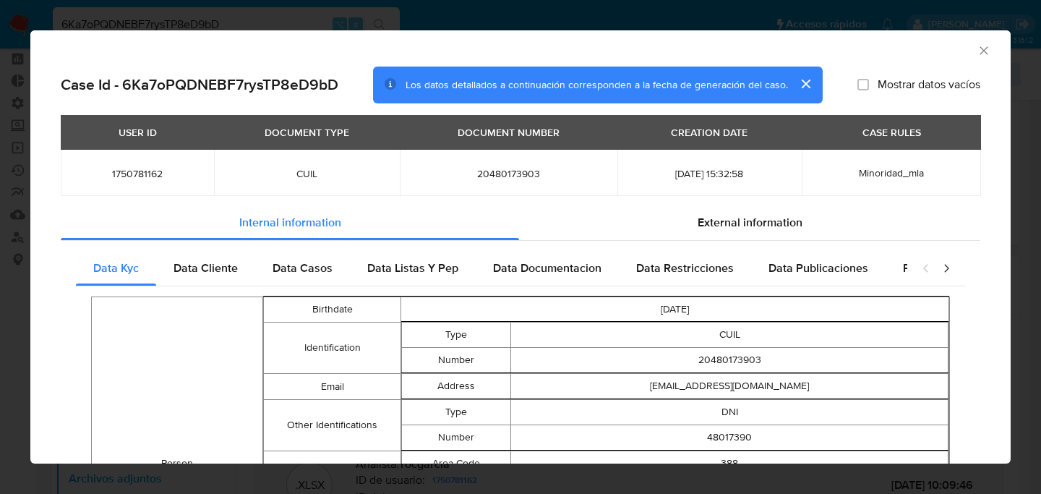
click at [982, 46] on div "AML Data Collector" at bounding box center [520, 48] width 980 height 36
click at [978, 47] on icon "Cerrar ventana" at bounding box center [984, 50] width 14 height 14
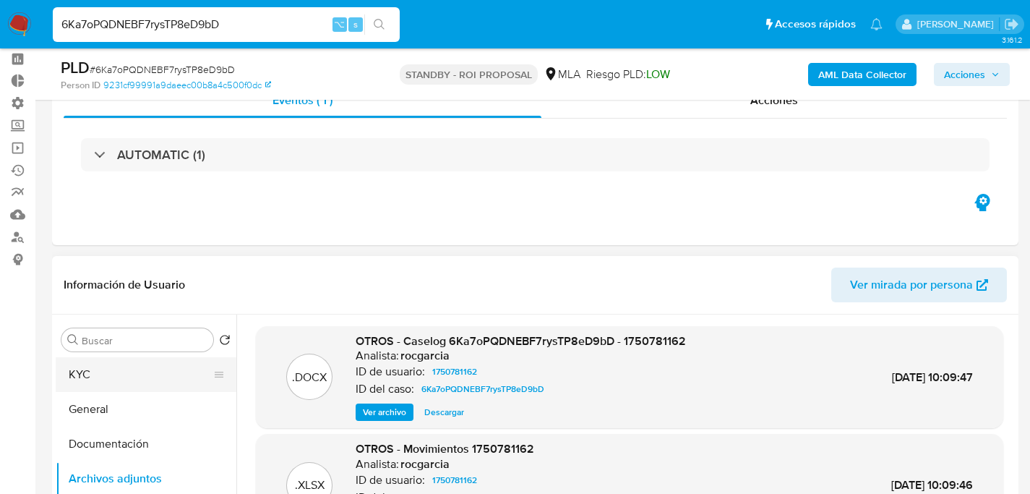
click at [67, 376] on button "KYC" at bounding box center [140, 374] width 169 height 35
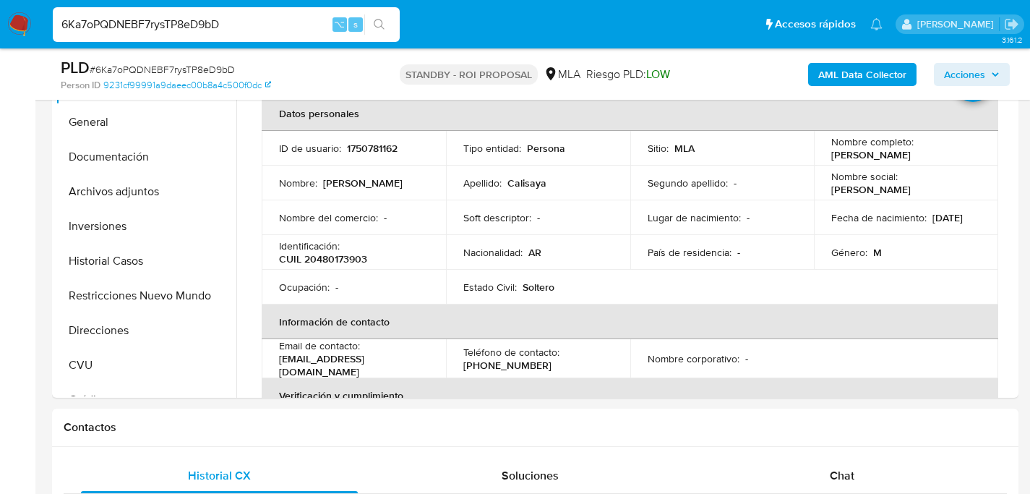
scroll to position [266, 0]
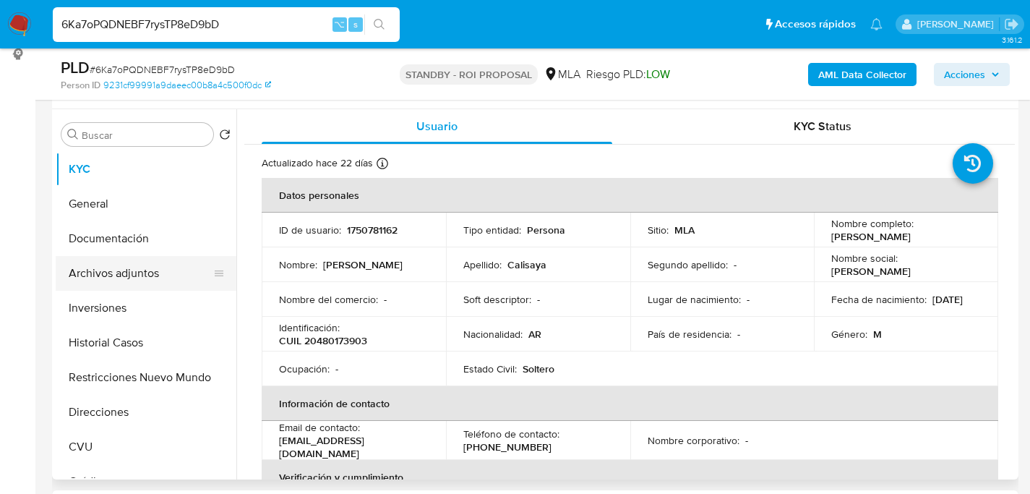
click at [99, 270] on button "Archivos adjuntos" at bounding box center [140, 273] width 169 height 35
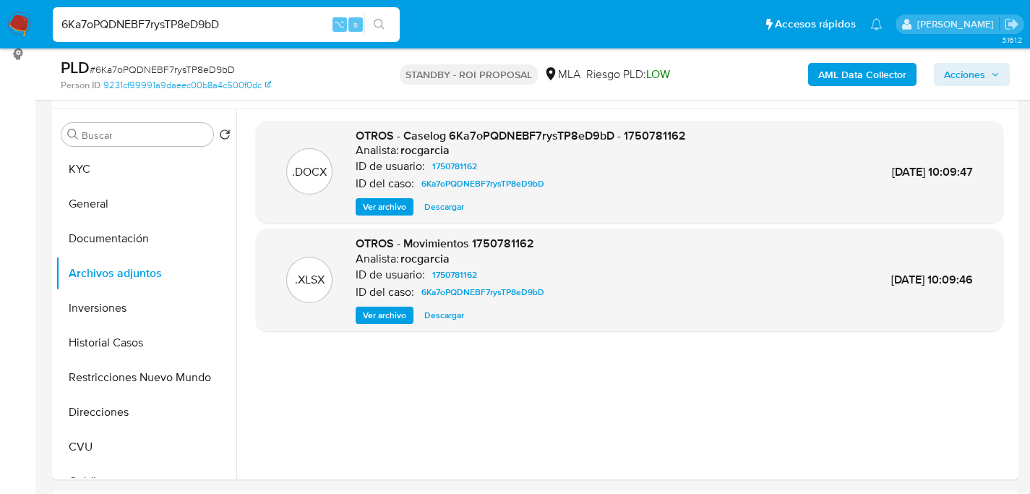
click at [202, 23] on input "6Ka7oPQDNEBF7rysTP8eD9bD" at bounding box center [226, 24] width 347 height 19
paste input "4PHiu14MJjYOKXVeVb1SMfrB"
type input "4PHiu14MJjYOKXVeVb1SMfrB"
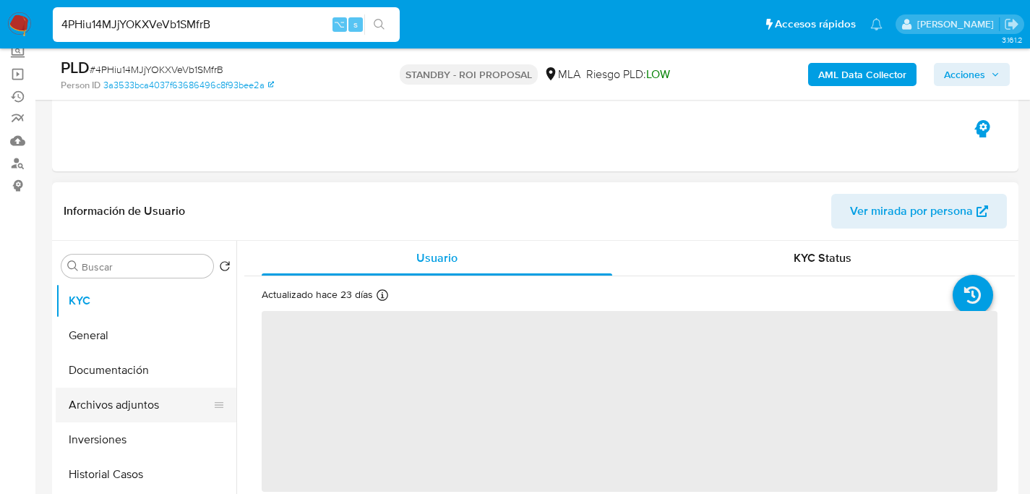
click at [61, 396] on button "Archivos adjuntos" at bounding box center [140, 405] width 169 height 35
select select "10"
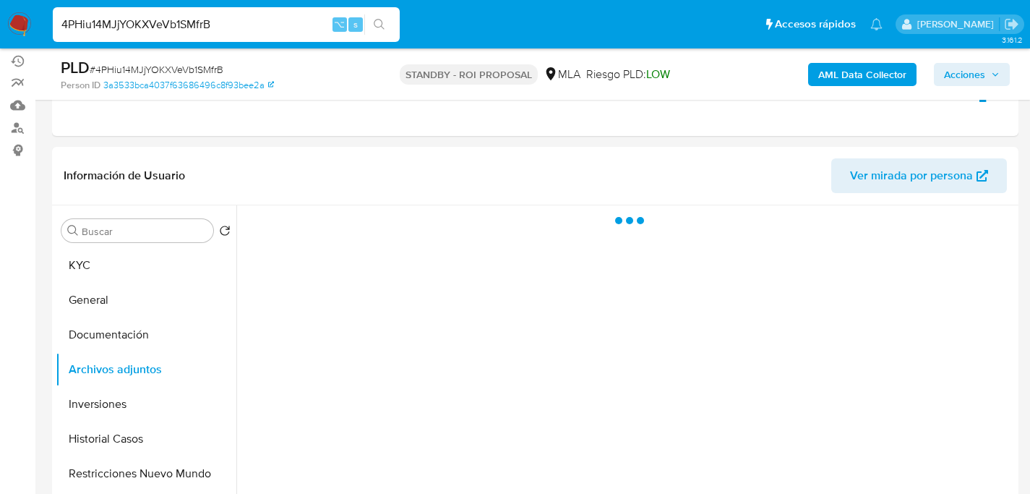
scroll to position [254, 0]
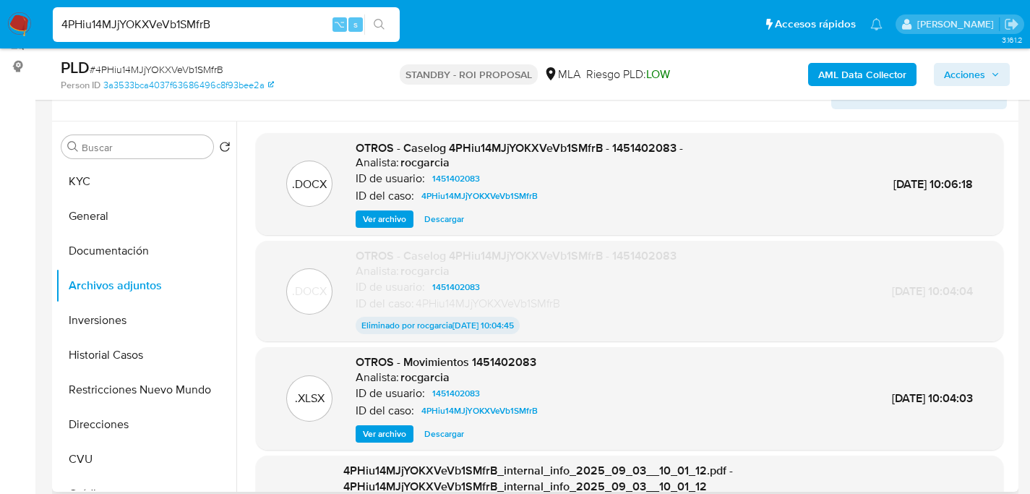
click at [439, 226] on span "Descargar" at bounding box center [444, 219] width 40 height 14
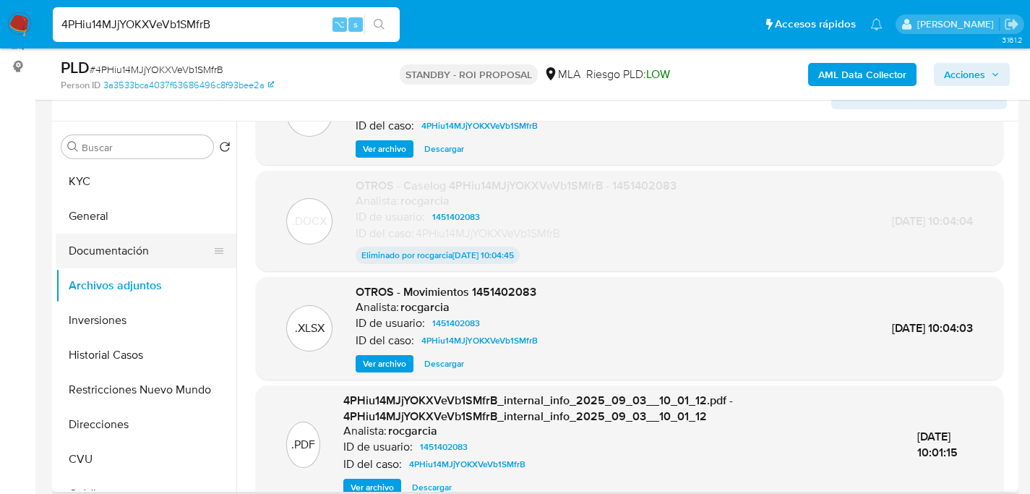
scroll to position [0, 0]
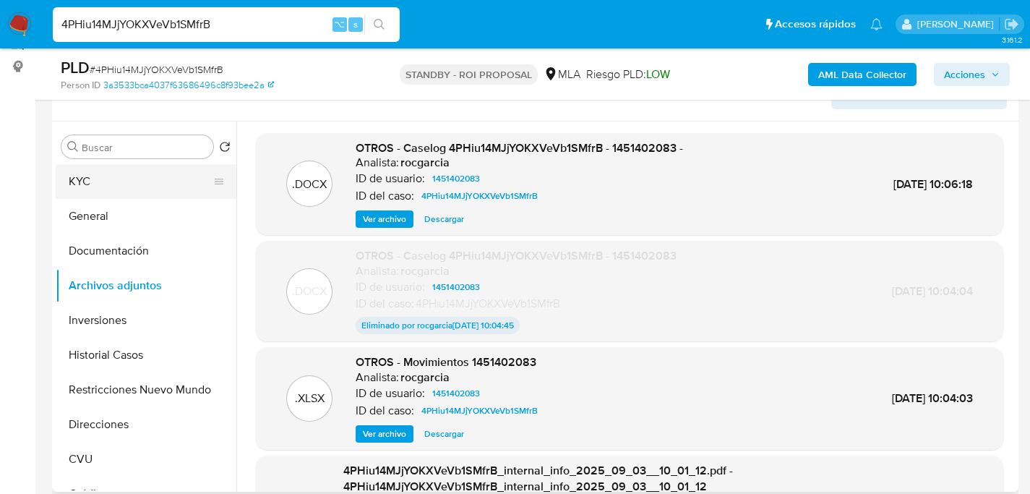
click at [147, 187] on button "KYC" at bounding box center [140, 181] width 169 height 35
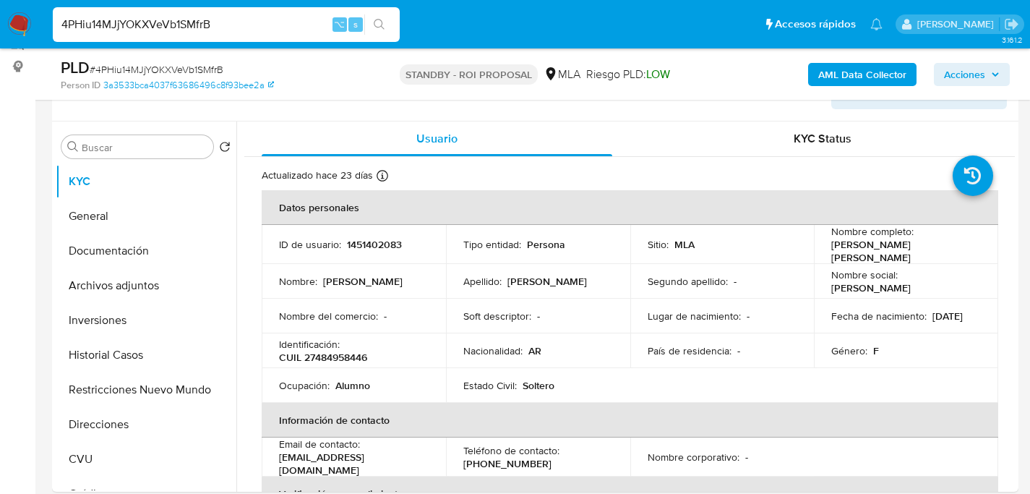
click at [191, 24] on input "4PHiu14MJjYOKXVeVb1SMfrB" at bounding box center [226, 24] width 347 height 19
paste input "WkToS1X5cPY1qeZA0zlhi2Jj"
type input "WkToS1X5cPY1qeZA0zlhi2Jj"
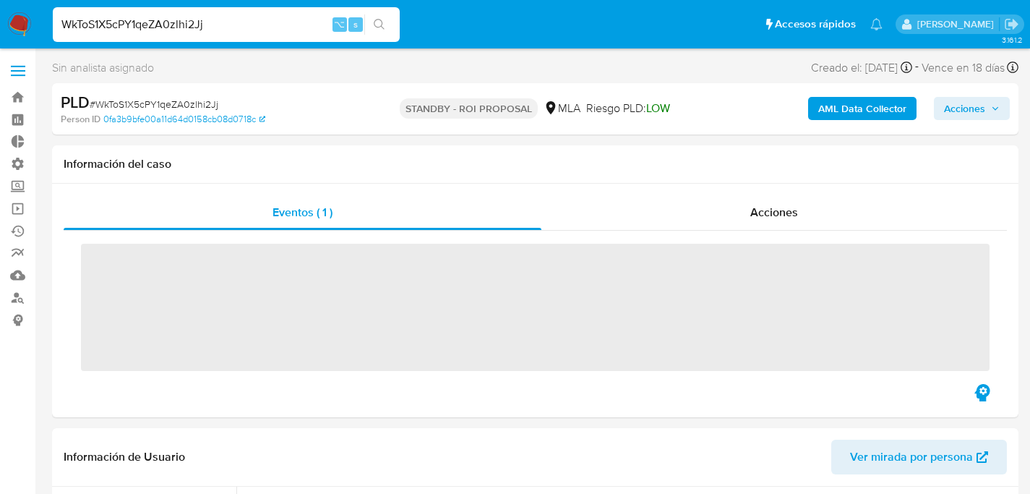
scroll to position [249, 0]
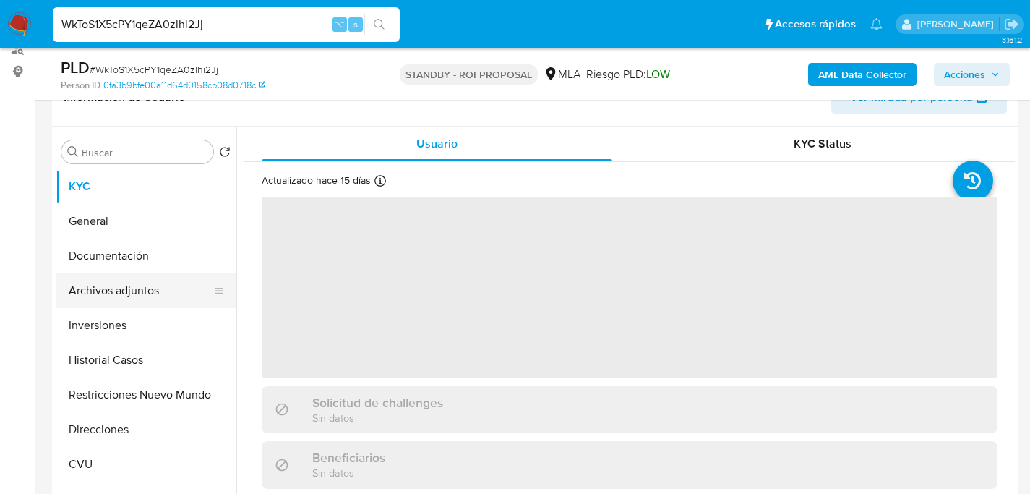
click at [90, 302] on button "Archivos adjuntos" at bounding box center [140, 290] width 169 height 35
select select "10"
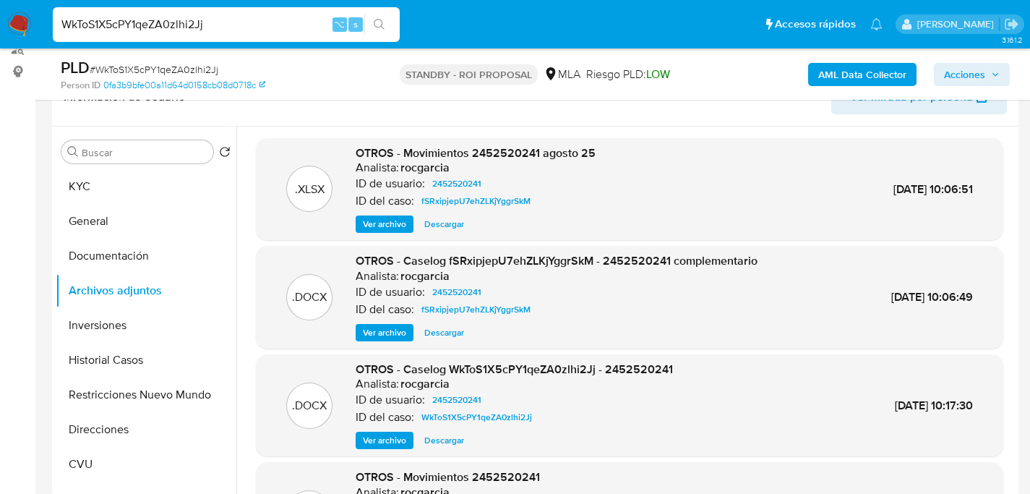
click at [440, 336] on span "Descargar" at bounding box center [444, 332] width 40 height 14
click at [102, 356] on button "Historial Casos" at bounding box center [140, 360] width 169 height 35
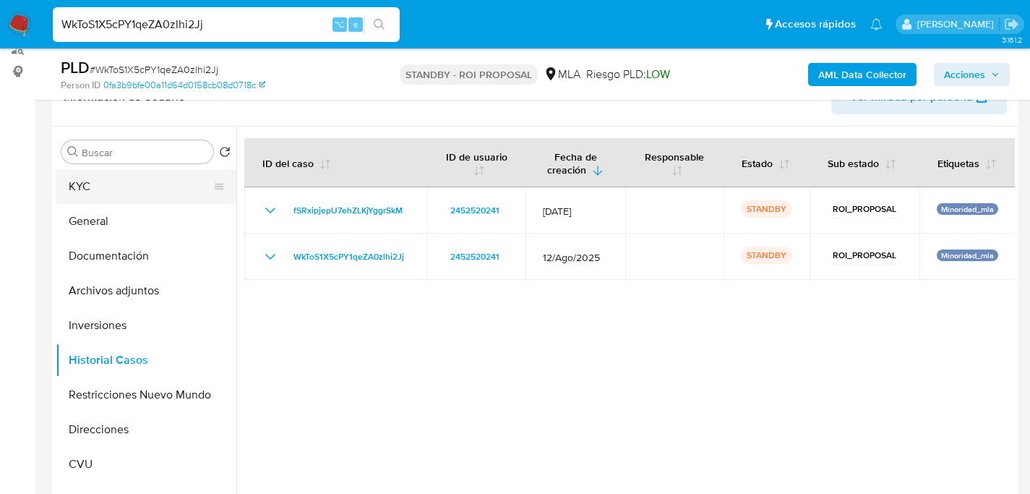
click at [87, 195] on button "KYC" at bounding box center [140, 186] width 169 height 35
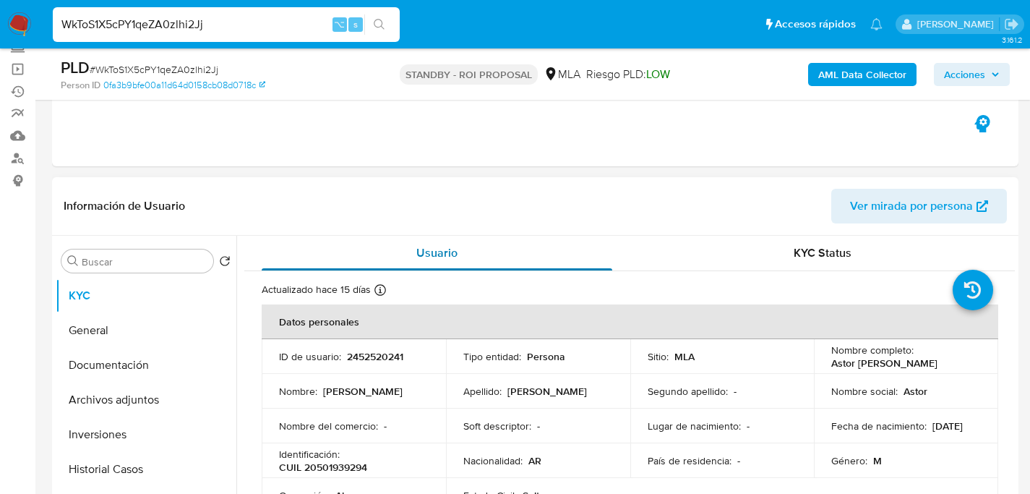
scroll to position [0, 0]
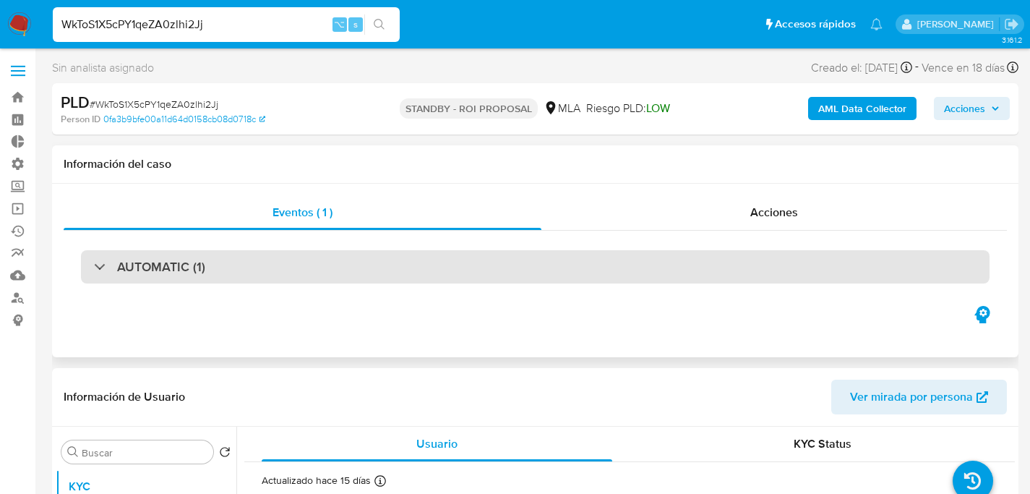
click at [174, 273] on h3 "AUTOMATIC (1)" at bounding box center [161, 267] width 88 height 16
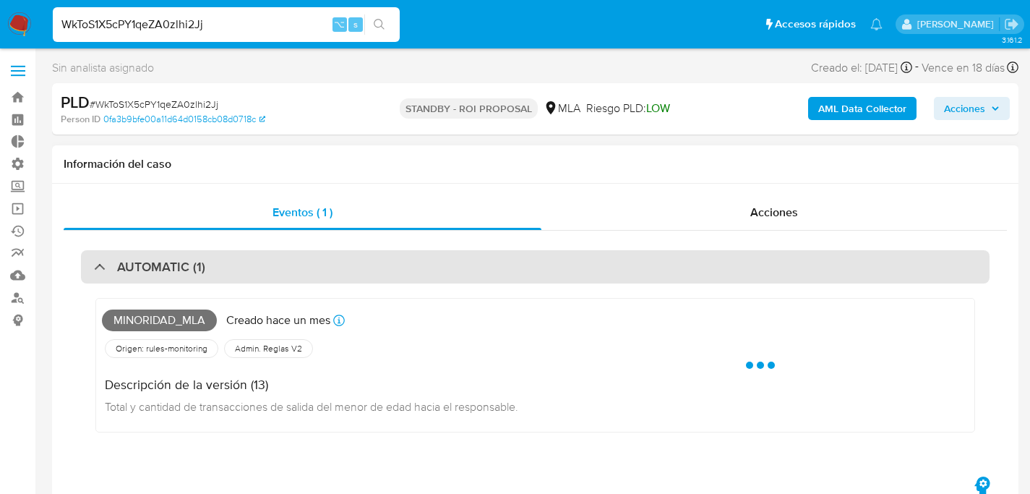
click at [174, 273] on h3 "AUTOMATIC (1)" at bounding box center [161, 267] width 88 height 16
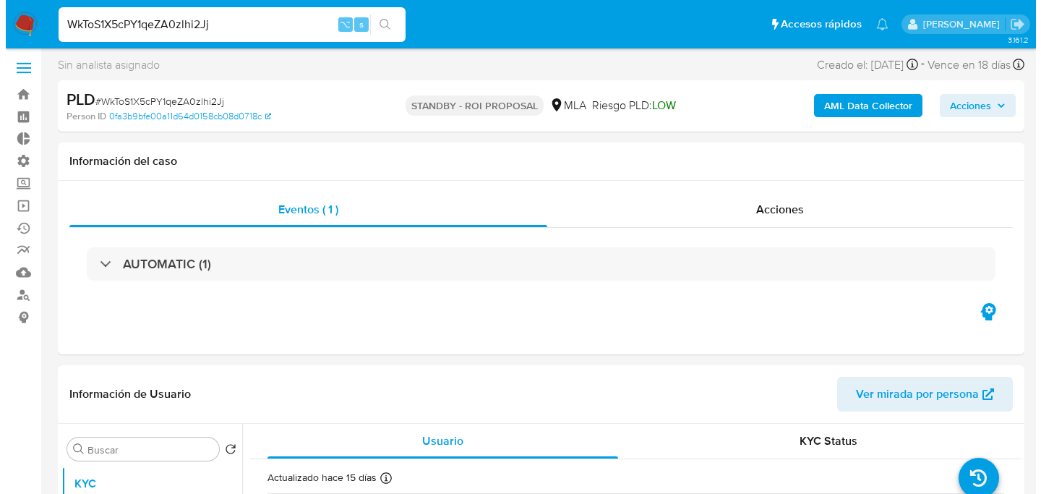
scroll to position [261, 0]
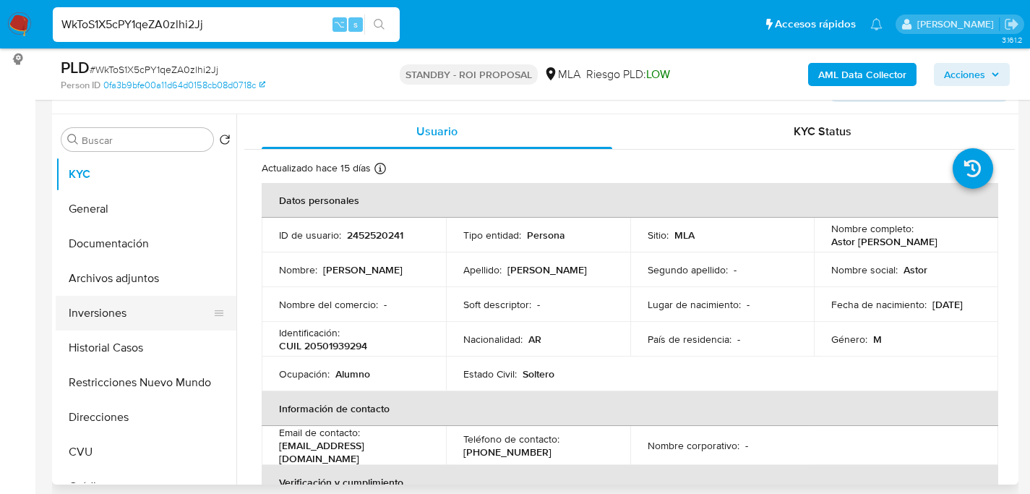
click at [85, 325] on button "Inversiones" at bounding box center [140, 313] width 169 height 35
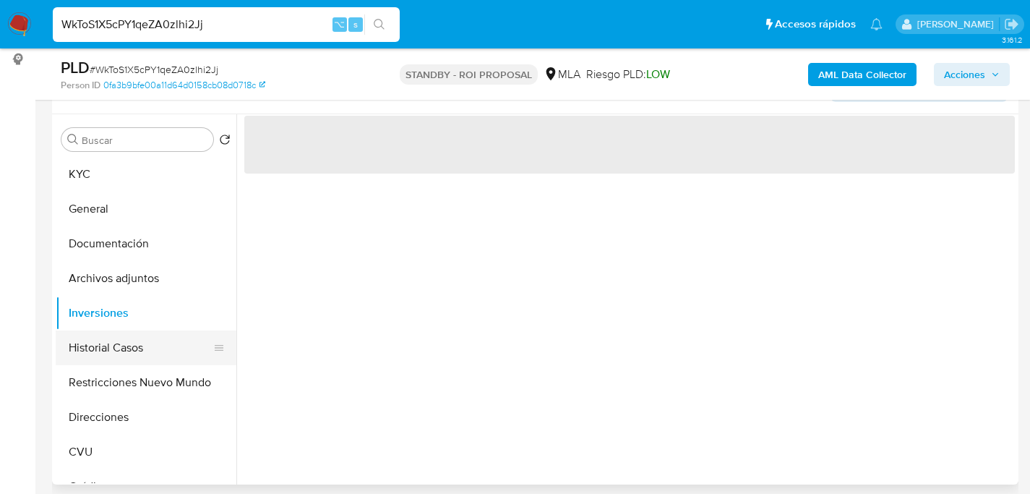
click at [93, 343] on button "Historial Casos" at bounding box center [140, 347] width 169 height 35
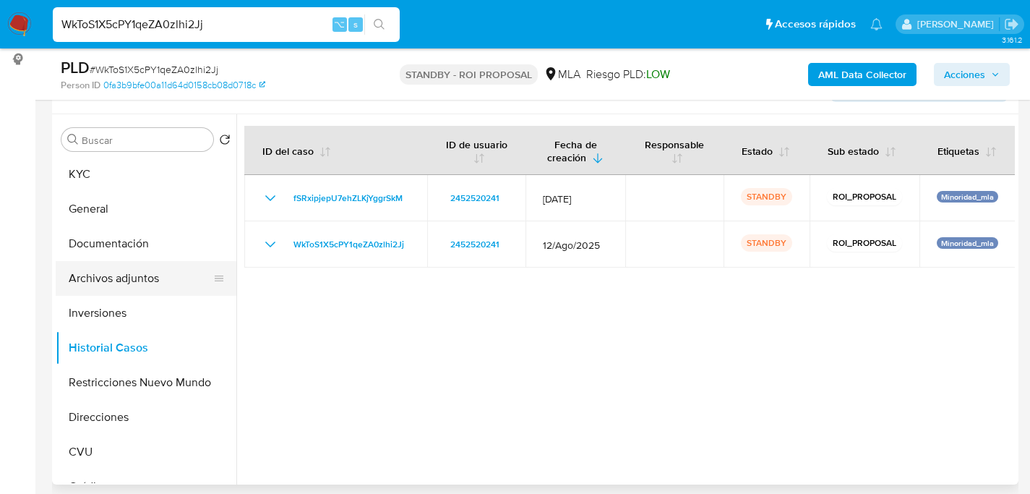
click at [124, 288] on button "Archivos adjuntos" at bounding box center [140, 278] width 169 height 35
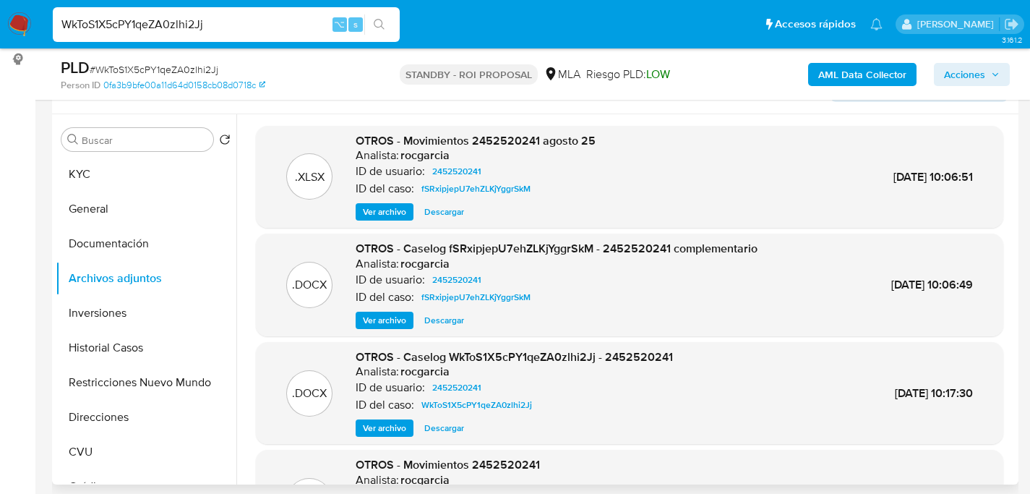
click at [369, 313] on span "Ver archivo" at bounding box center [384, 320] width 43 height 14
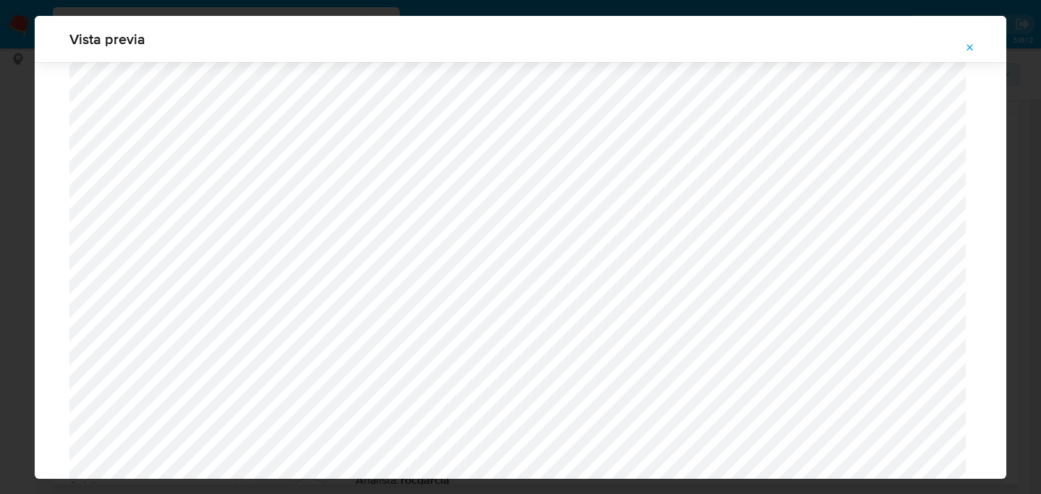
scroll to position [552, 0]
click at [977, 48] on button "Attachment preview" at bounding box center [970, 47] width 32 height 23
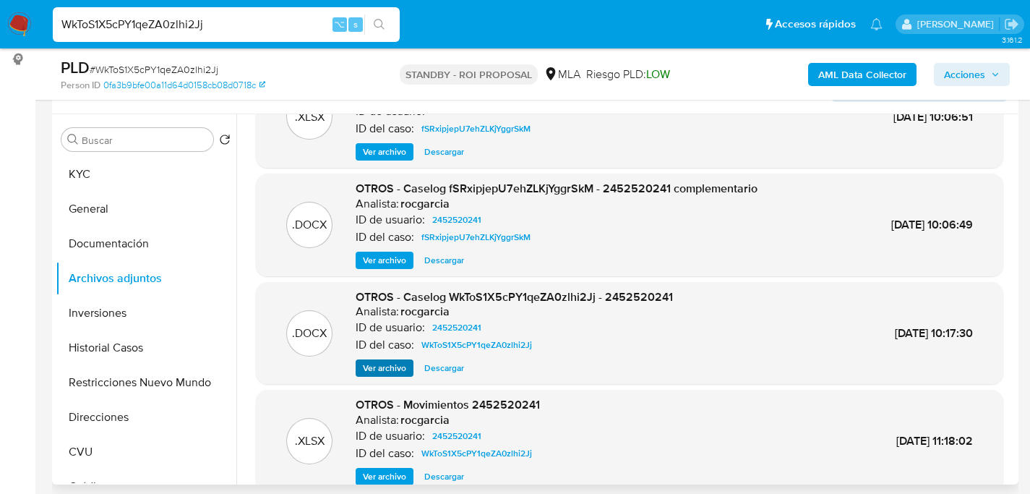
scroll to position [69, 0]
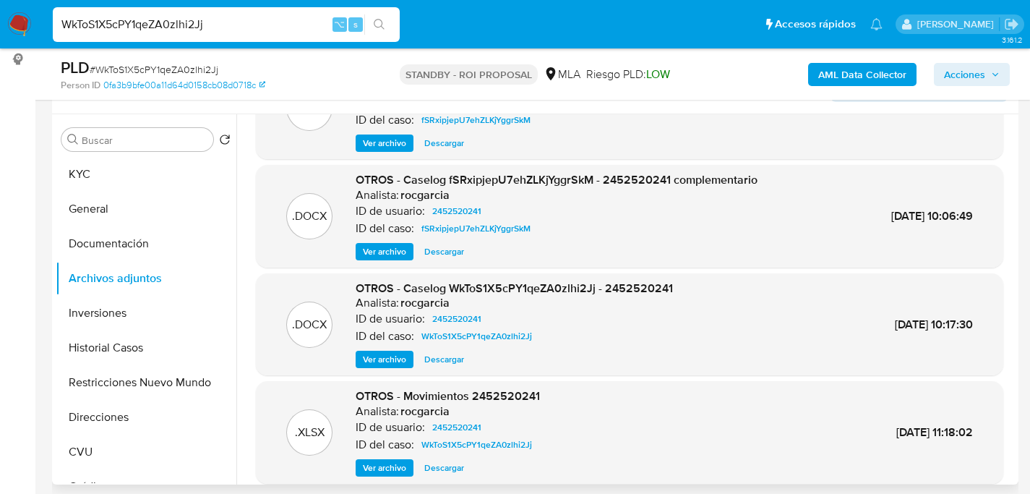
click at [442, 367] on span "Descargar" at bounding box center [444, 359] width 40 height 14
click at [186, 17] on input "WkToS1X5cPY1qeZA0zlhi2Jj" at bounding box center [226, 24] width 347 height 19
paste input "MeUdytmhCeGn3oqMNEuT05qd"
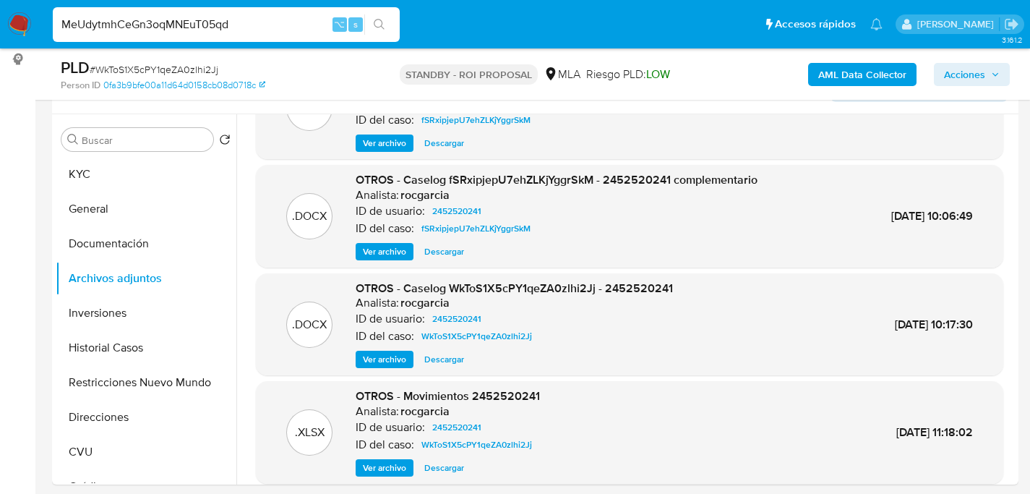
type input "MeUdytmhCeGn3oqMNEuT05qd"
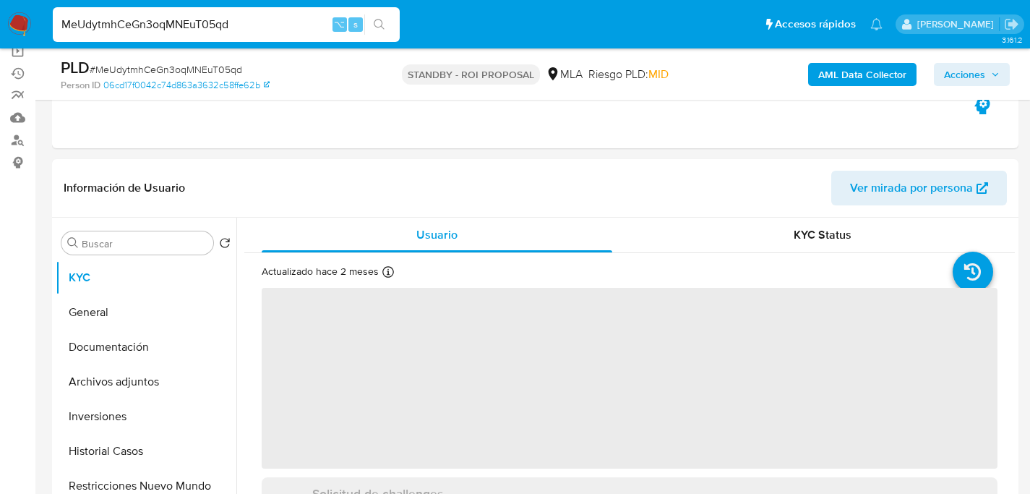
scroll to position [270, 0]
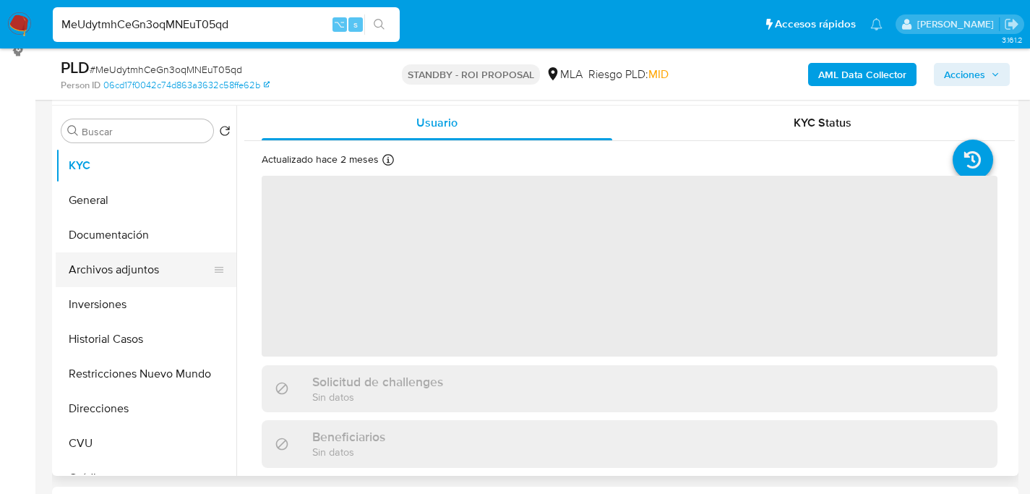
click at [85, 282] on button "Archivos adjuntos" at bounding box center [140, 269] width 169 height 35
select select "10"
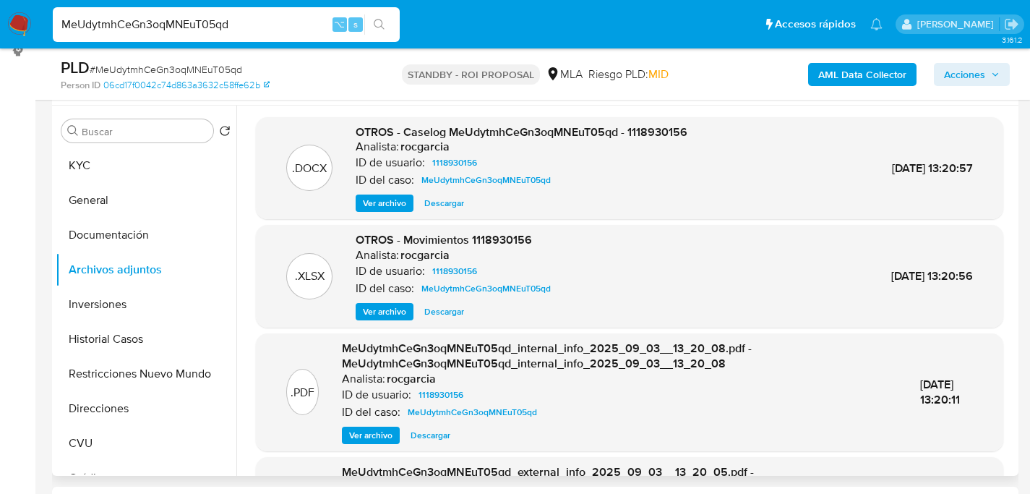
click at [458, 200] on span "Descargar" at bounding box center [444, 203] width 40 height 14
click at [220, 17] on input "MeUdytmhCeGn3oqMNEuT05qd" at bounding box center [226, 24] width 347 height 19
paste input "nRXeuvbY9iqAZhUtJDz0yIK5"
type input "nRXeuvbY9iqAZhUtJDz0yIK5"
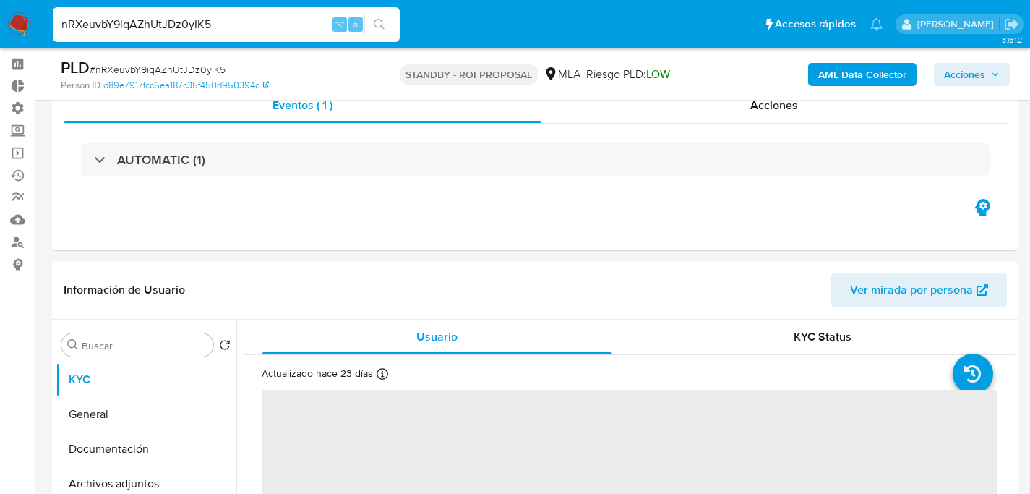
scroll to position [116, 0]
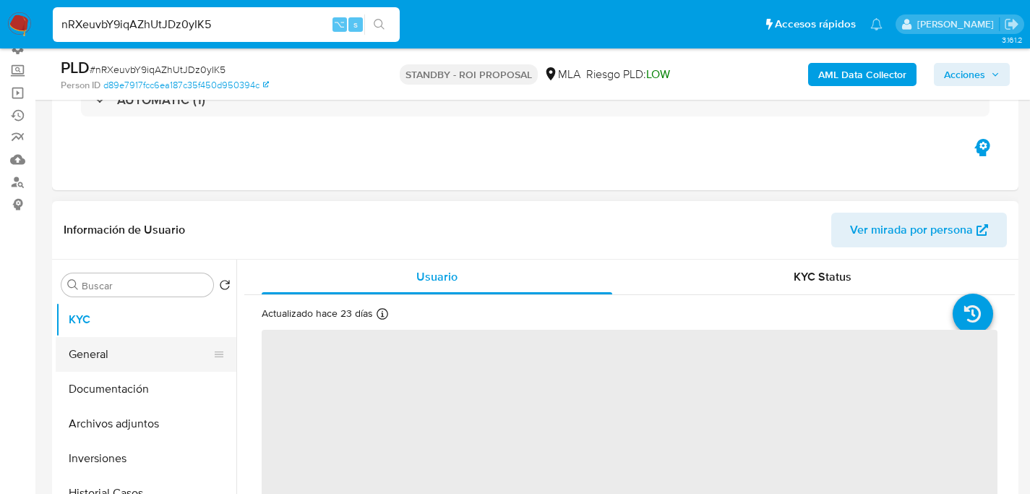
select select "10"
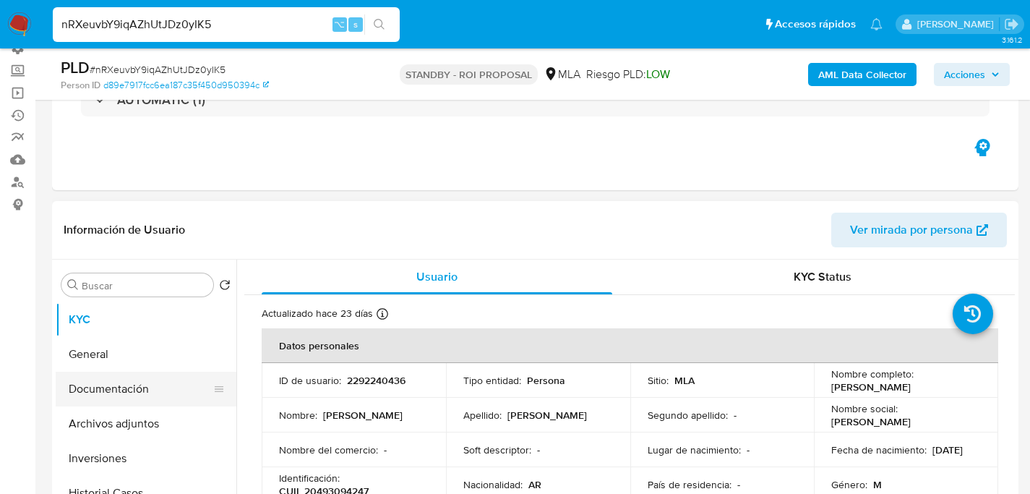
click at [81, 402] on button "Documentación" at bounding box center [140, 389] width 169 height 35
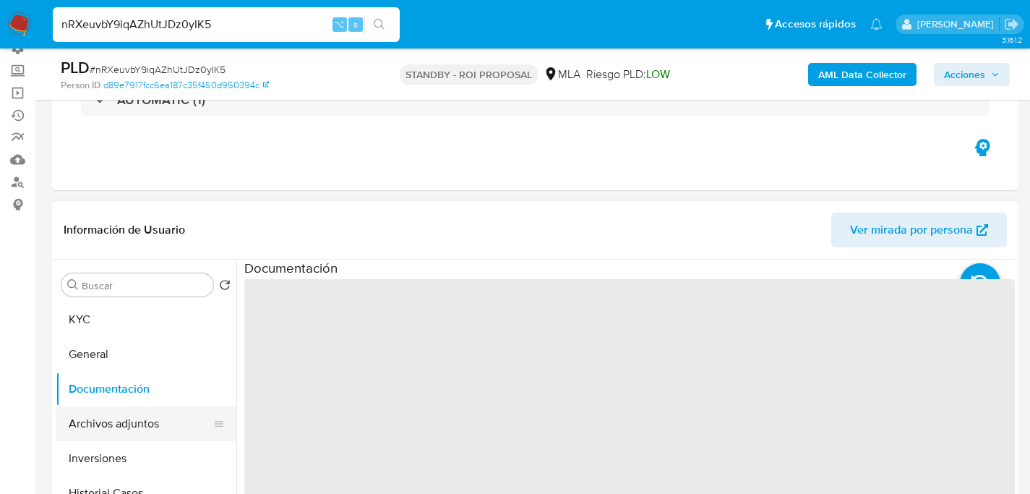
click at [87, 414] on button "Archivos adjuntos" at bounding box center [140, 423] width 169 height 35
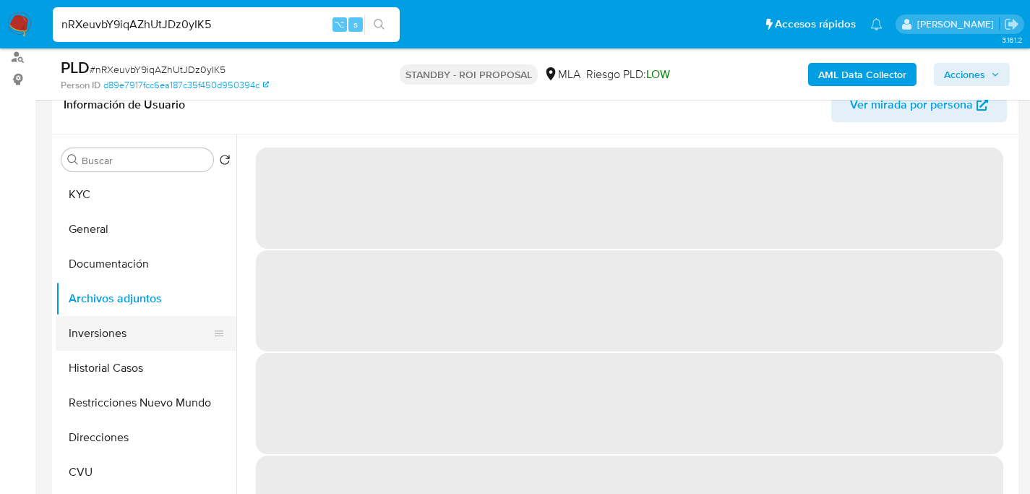
scroll to position [244, 0]
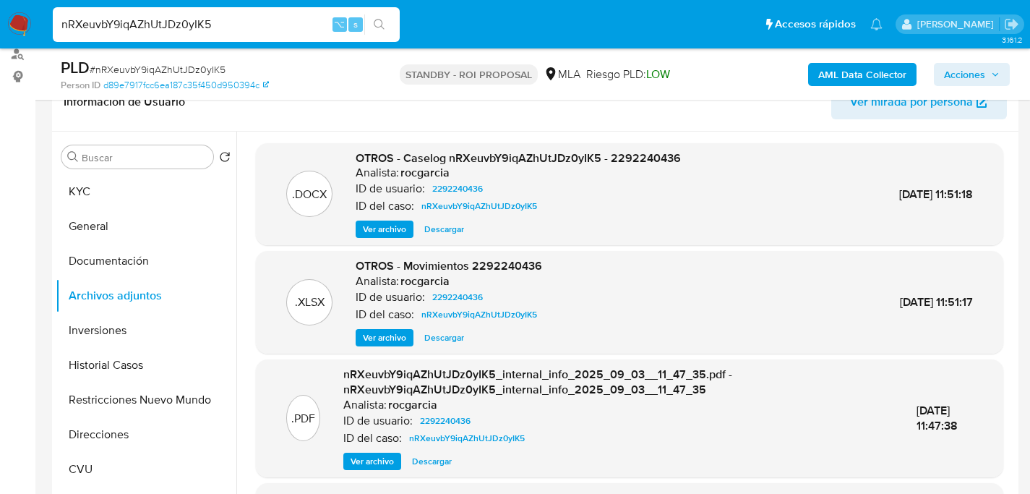
click at [437, 232] on span "Descargar" at bounding box center [444, 229] width 40 height 14
click at [209, 23] on input "nRXeuvbY9iqAZhUtJDz0yIK5" at bounding box center [226, 24] width 347 height 19
paste input "BcL3iML1N03rw23k2j1di4qM"
type input "BcL3iML1N03rw23k2j1di4qM"
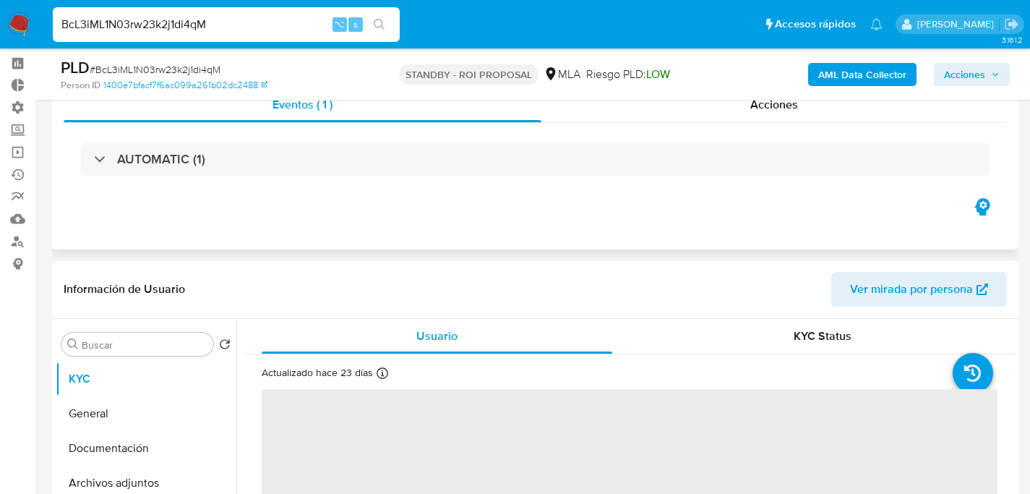
scroll to position [119, 0]
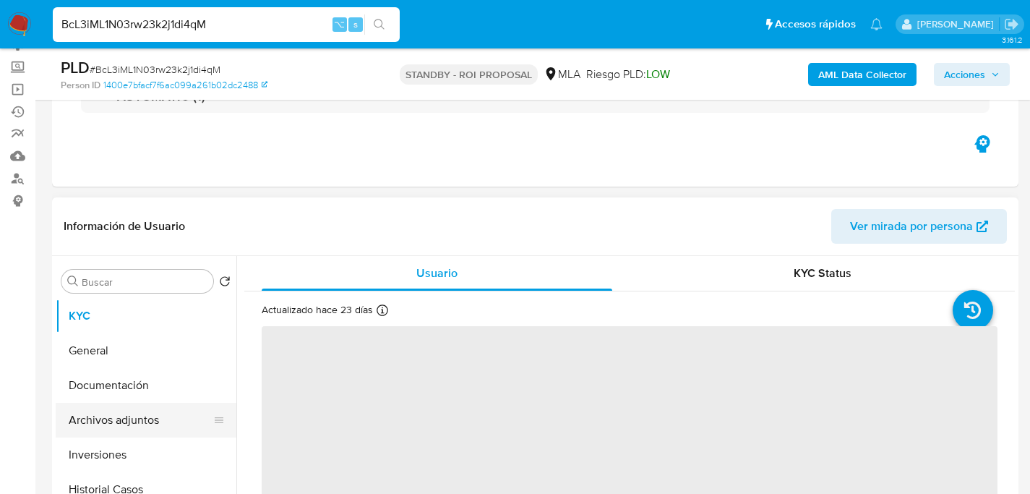
select select "10"
click at [121, 414] on button "Archivos adjuntos" at bounding box center [140, 420] width 169 height 35
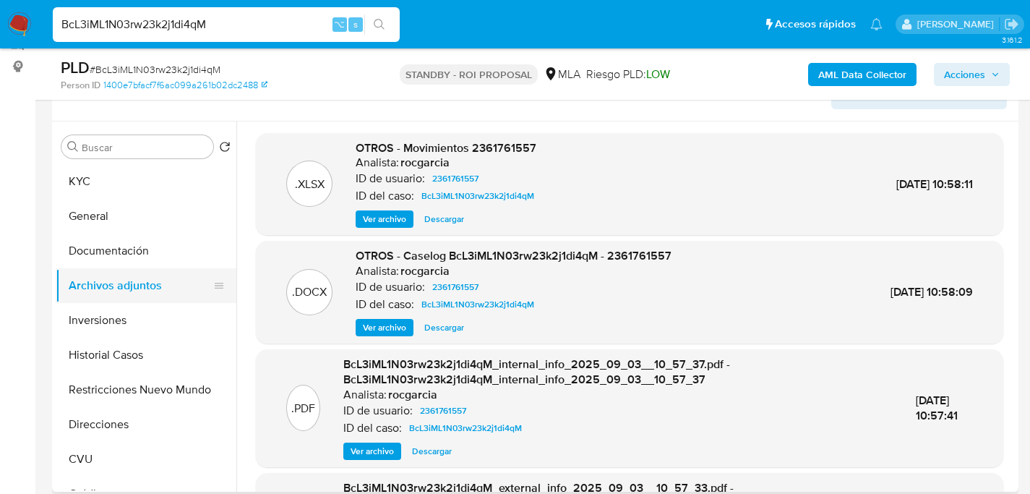
scroll to position [254, 0]
click at [432, 324] on span "Descargar" at bounding box center [444, 327] width 40 height 14
click at [220, 32] on input "BcL3iML1N03rw23k2j1di4qM" at bounding box center [226, 24] width 347 height 19
paste input "ZztI8pfSKT53N683IeidQ62r"
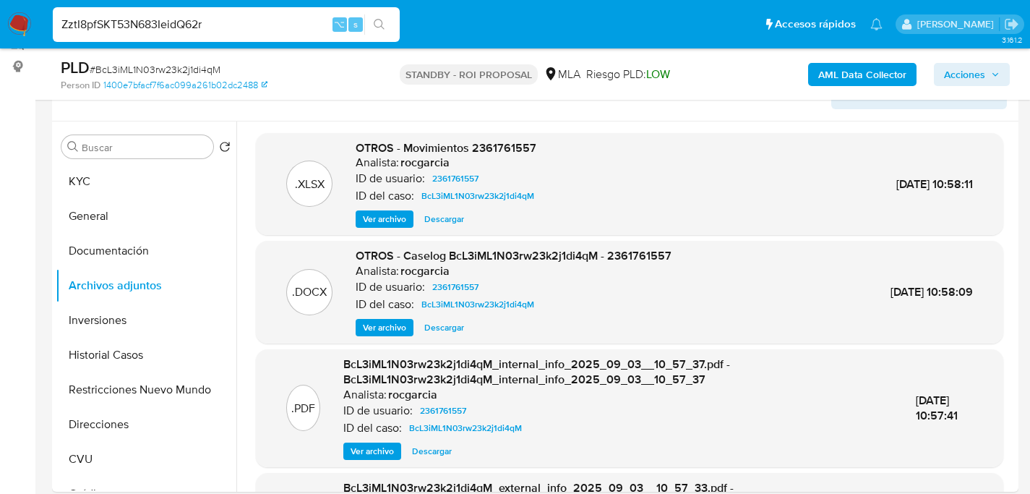
type input "ZztI8pfSKT53N683IeidQ62r"
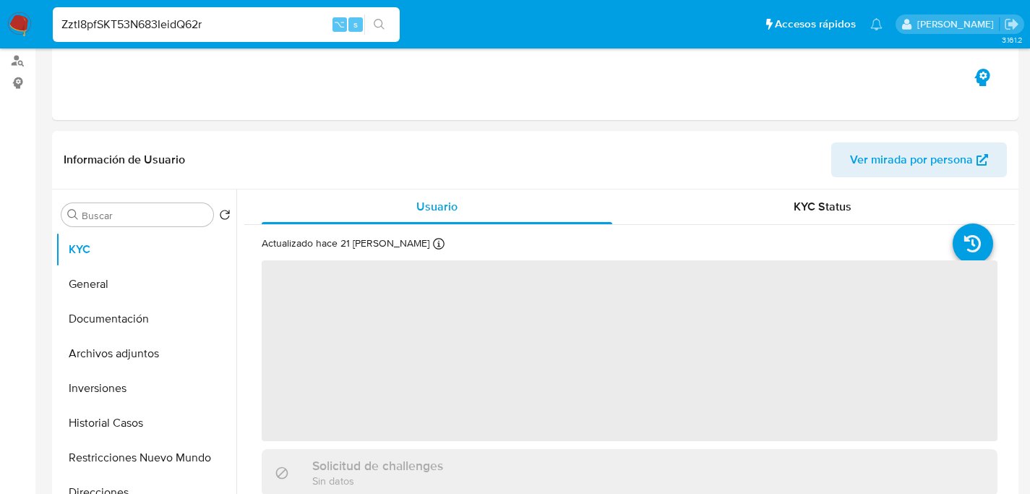
select select "10"
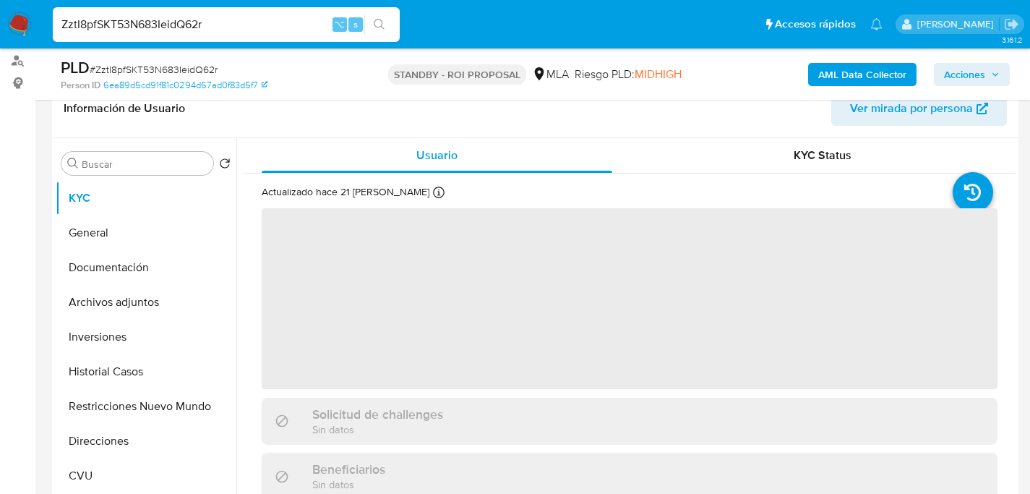
scroll to position [244, 0]
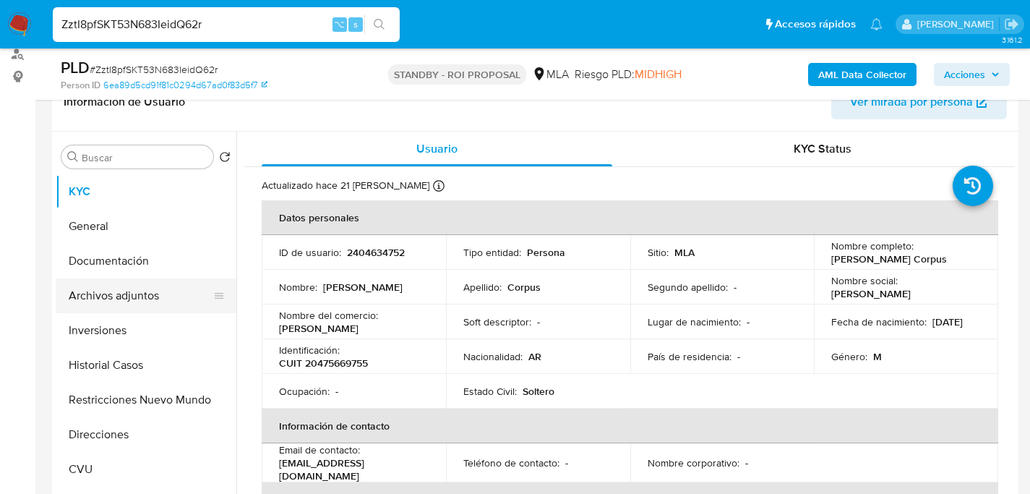
click at [97, 288] on button "Archivos adjuntos" at bounding box center [140, 295] width 169 height 35
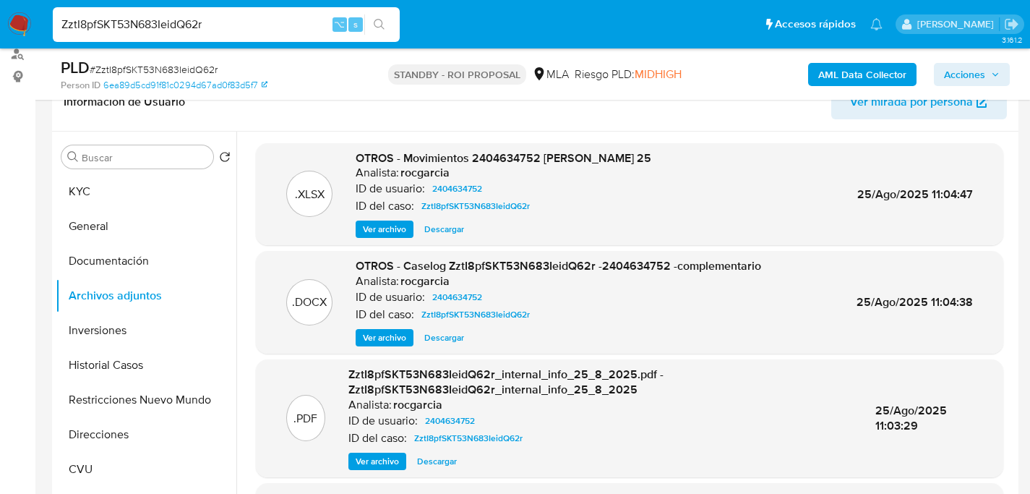
click at [446, 340] on span "Descargar" at bounding box center [444, 337] width 40 height 14
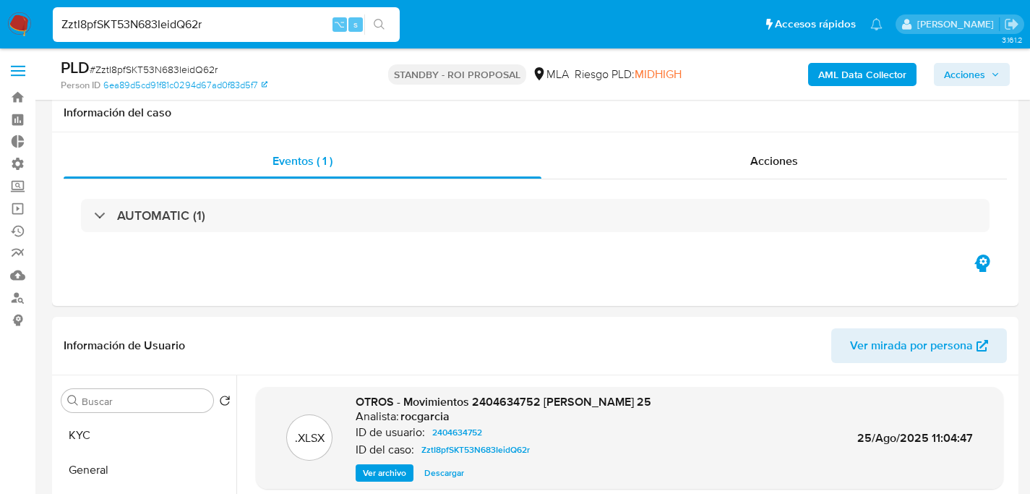
select select "10"
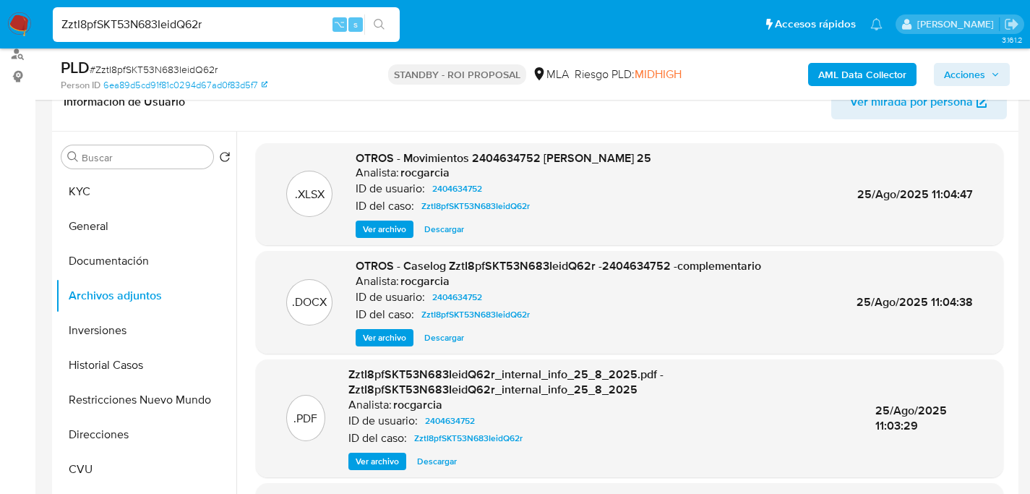
scroll to position [3, 0]
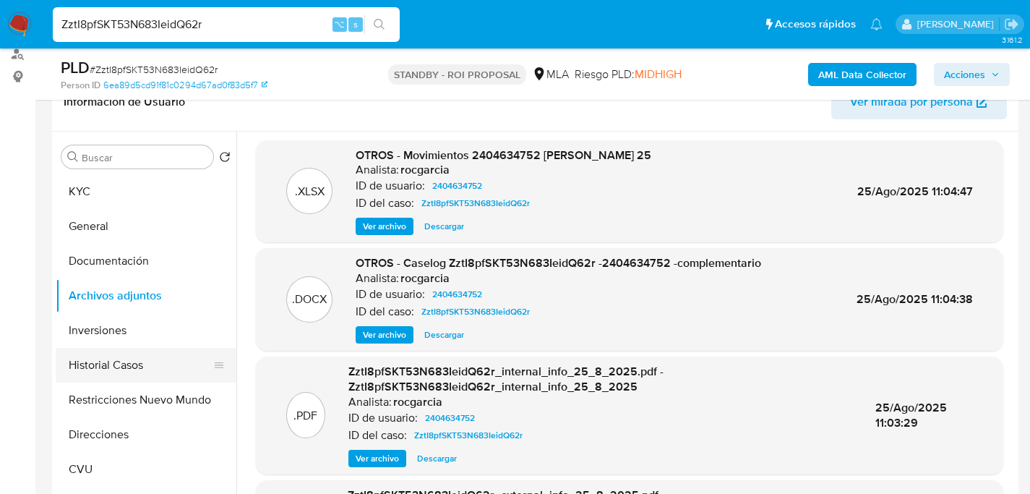
click at [119, 366] on button "Historial Casos" at bounding box center [140, 365] width 169 height 35
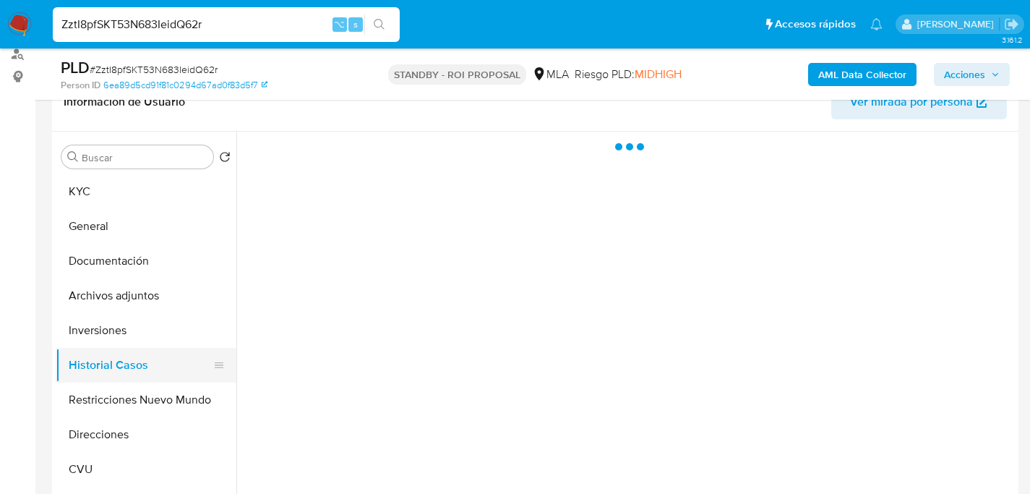
scroll to position [0, 0]
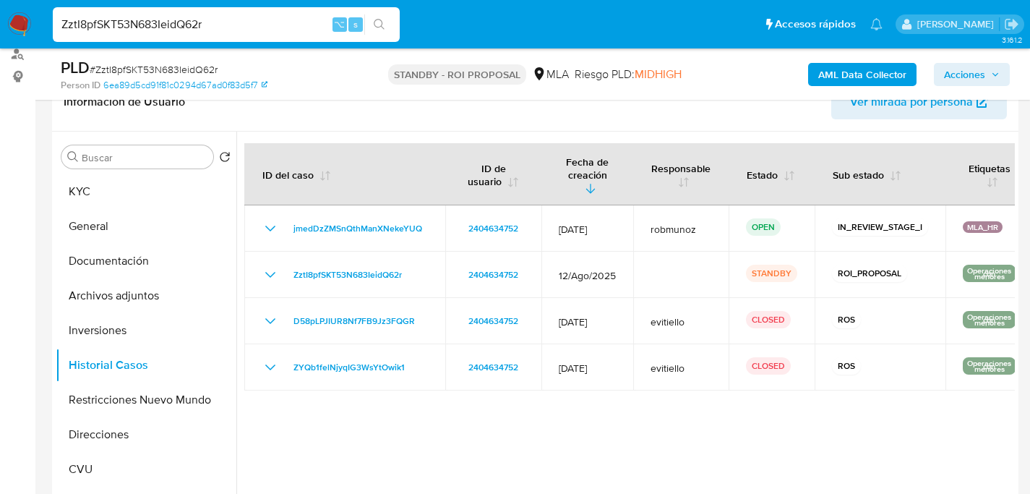
click at [219, 19] on input "ZztI8pfSKT53N683IeidQ62r" at bounding box center [226, 24] width 347 height 19
paste input "B1wchOASxph1P3z02dEG7MMp"
type input "B1wchOASxph1P3z02dEG7MMp"
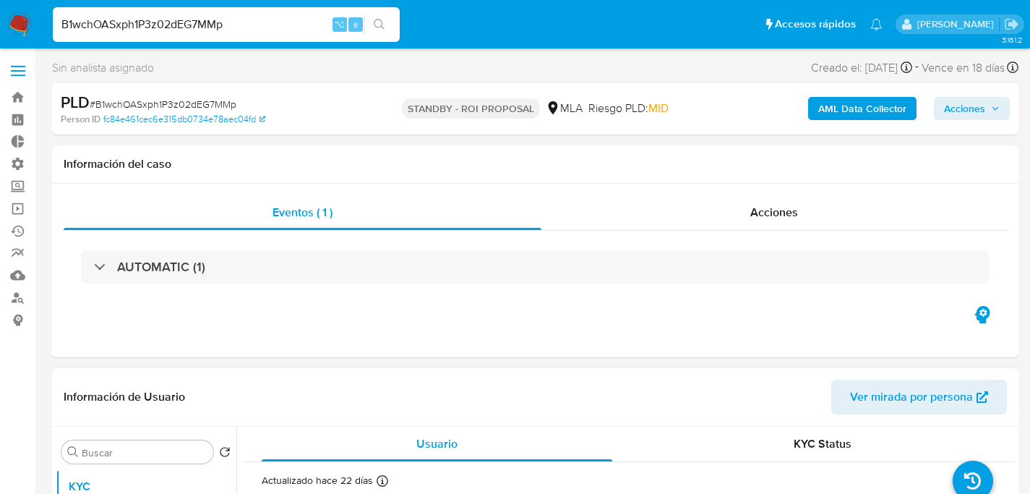
select select "10"
click at [236, 30] on input "B1wchOASxph1P3z02dEG7MMp" at bounding box center [226, 24] width 347 height 19
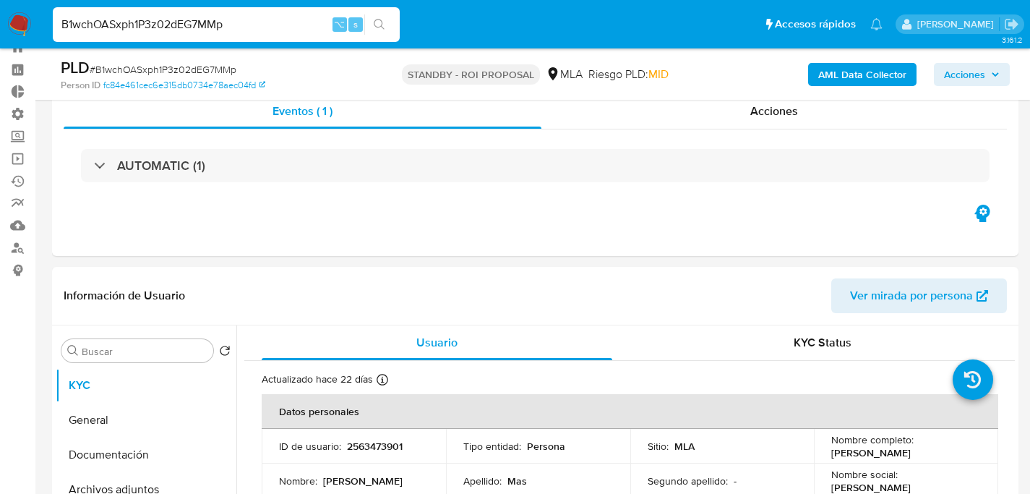
scroll to position [127, 0]
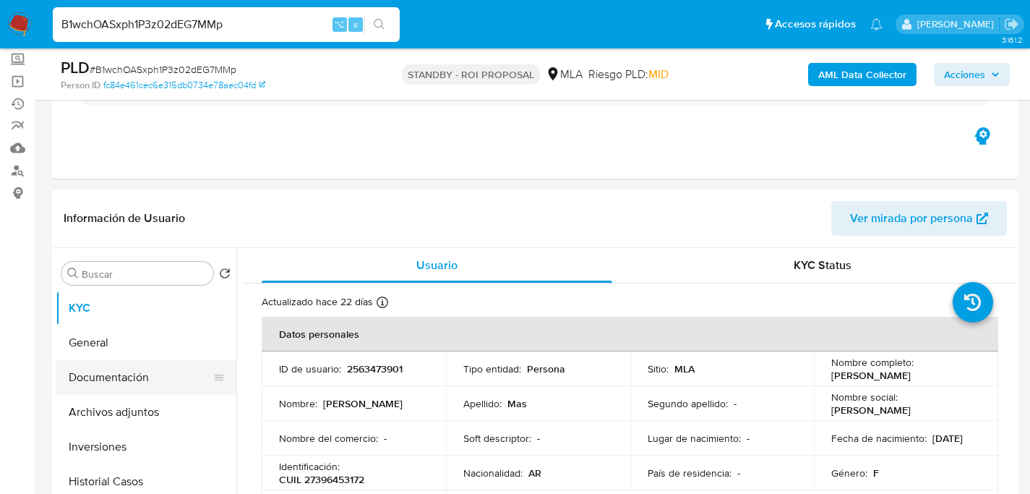
click at [119, 386] on button "Documentación" at bounding box center [140, 377] width 169 height 35
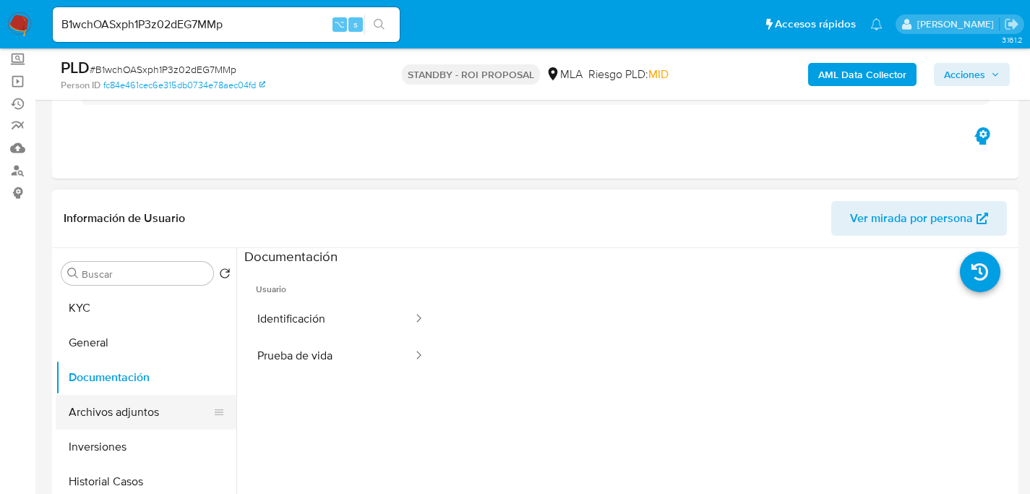
click at [126, 427] on button "Archivos adjuntos" at bounding box center [140, 412] width 169 height 35
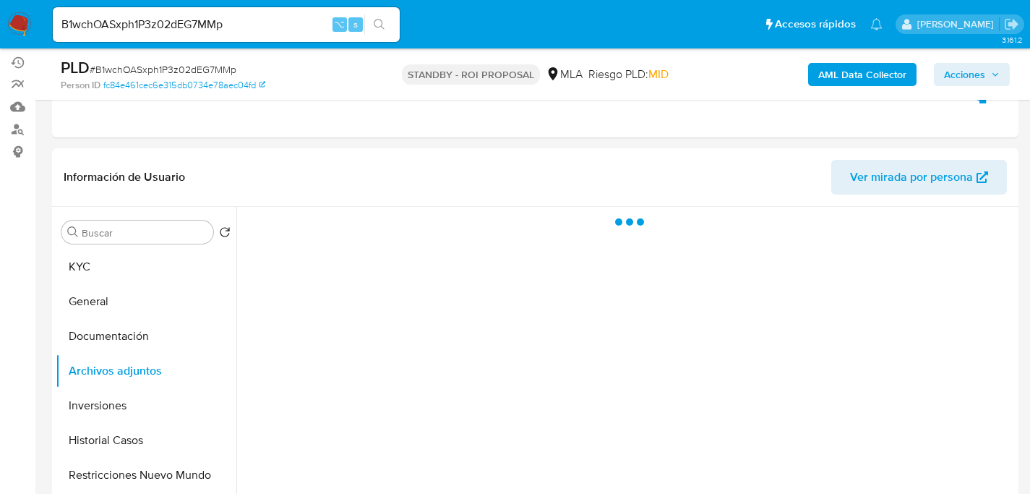
scroll to position [254, 0]
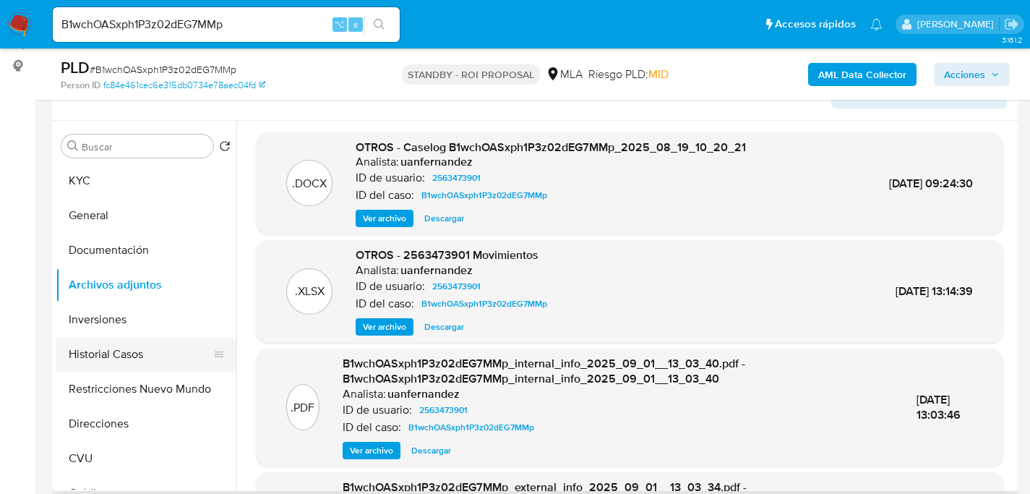
click at [106, 357] on button "Historial Casos" at bounding box center [140, 354] width 169 height 35
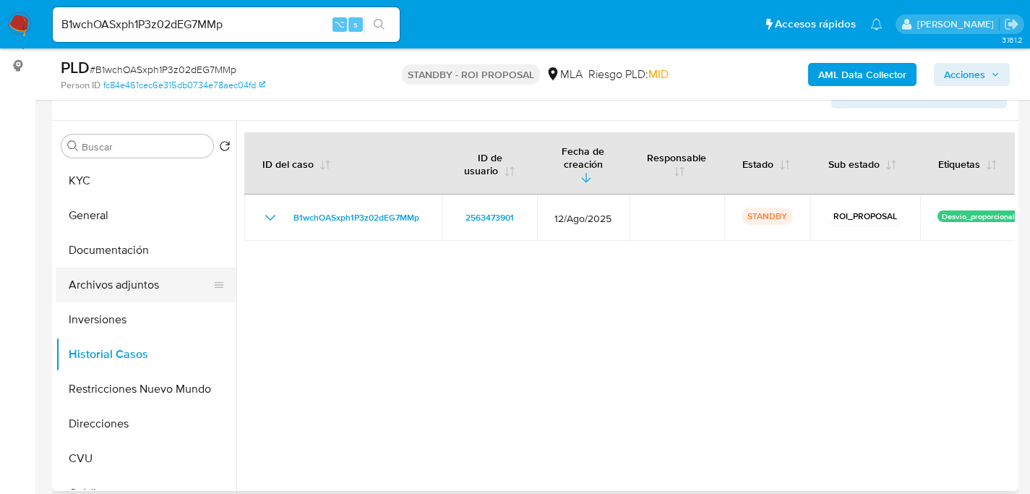
click at [103, 291] on button "Archivos adjuntos" at bounding box center [140, 284] width 169 height 35
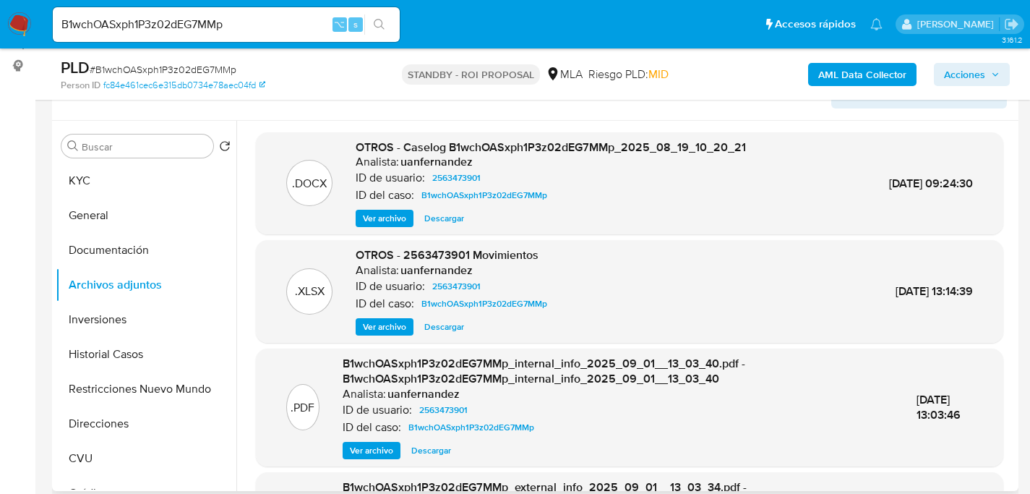
click at [439, 223] on span "Descargar" at bounding box center [444, 218] width 40 height 14
click at [197, 12] on div "B1wchOASxph1P3z02dEG7MMp ⌥ s" at bounding box center [226, 24] width 347 height 35
click at [204, 20] on input "B1wchOASxph1P3z02dEG7MMp" at bounding box center [226, 24] width 347 height 19
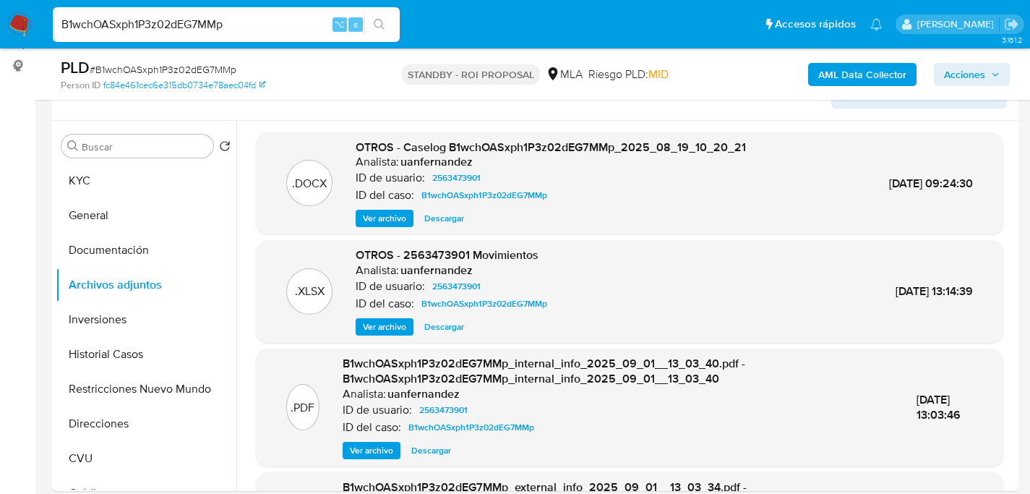
paste input "vkymr3pdKT5pF8N5cJGsWSgc"
type input "vkymr3pdKT5pF8N5cJGsWSgc"
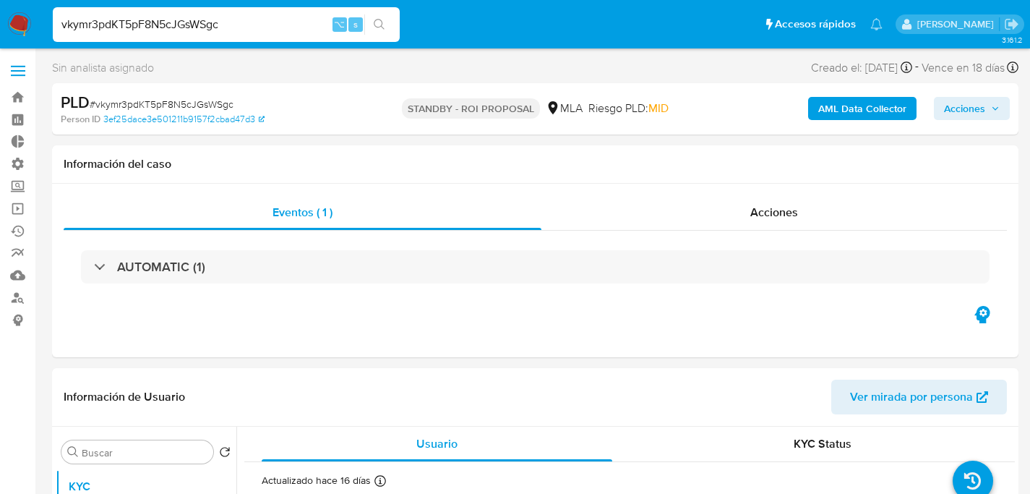
select select "10"
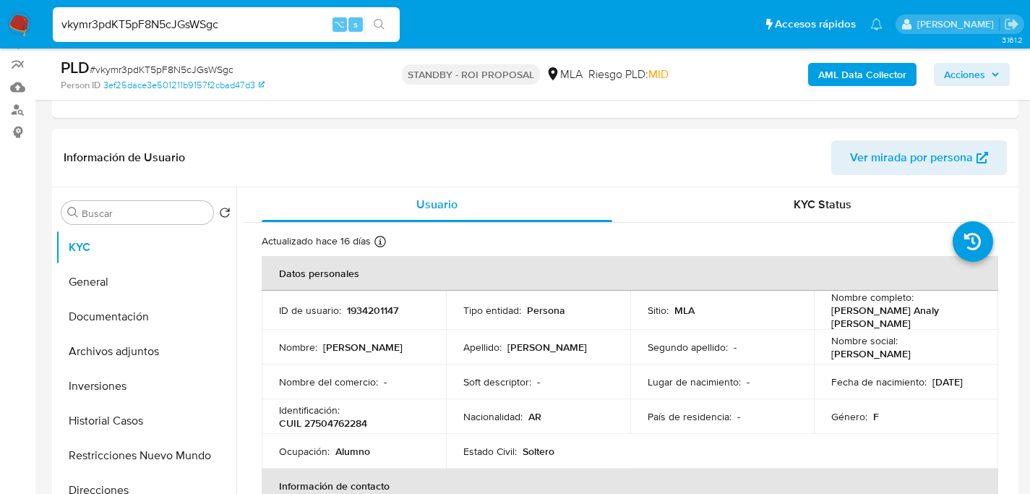
scroll to position [192, 0]
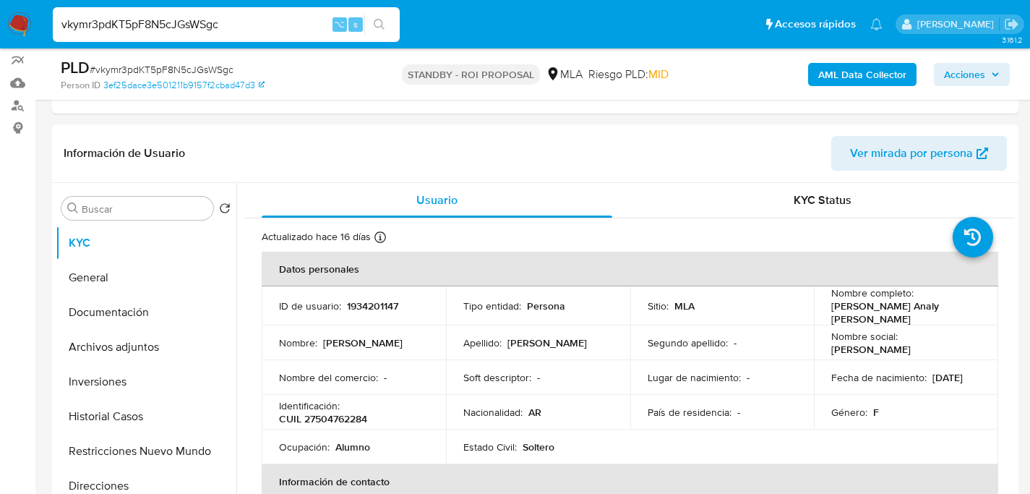
click at [206, 32] on input "vkymr3pdKT5pF8N5cJGsWSgc" at bounding box center [226, 24] width 347 height 19
click at [106, 345] on button "Archivos adjuntos" at bounding box center [140, 347] width 169 height 35
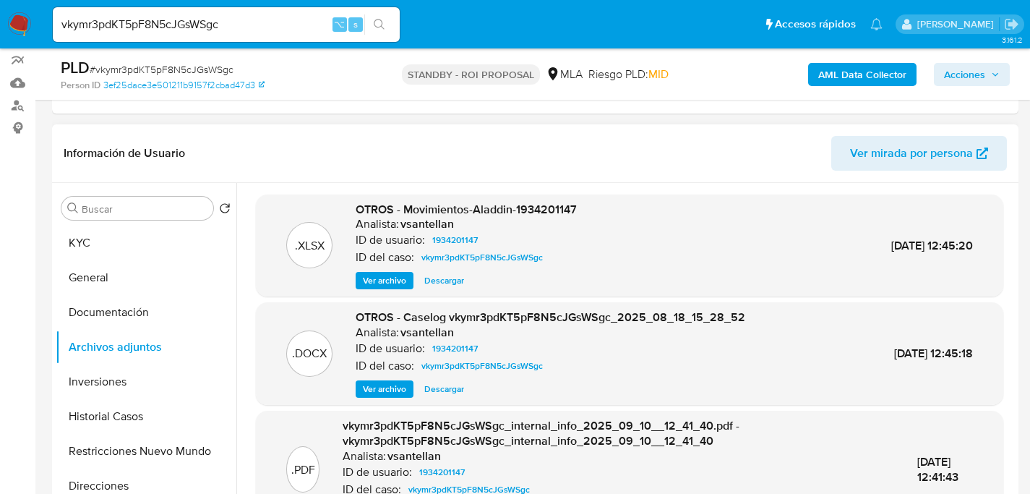
click at [446, 389] on span "Descargar" at bounding box center [444, 389] width 40 height 14
click at [109, 17] on input "vkymr3pdKT5pF8N5cJGsWSgc" at bounding box center [226, 24] width 347 height 19
paste input "z0728ntkKsj5XHrq3SK9lUdr"
type input "z0728ntkKsj5XHrq3SK9lUdr"
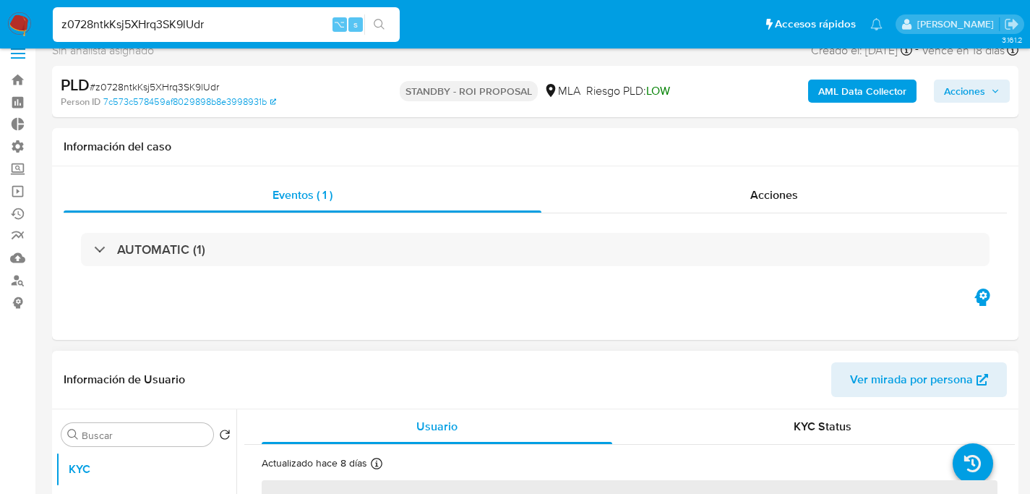
scroll to position [228, 0]
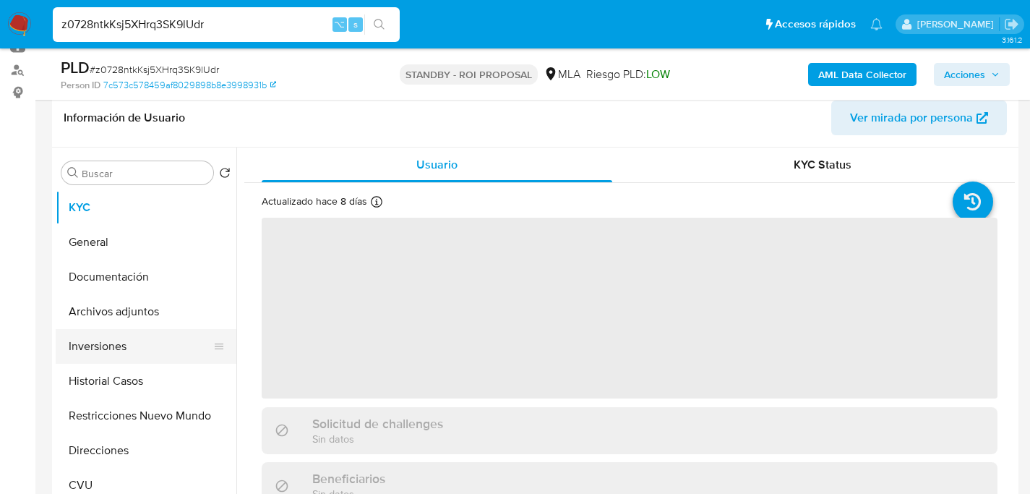
select select "10"
click at [95, 315] on button "Archivos adjuntos" at bounding box center [140, 311] width 169 height 35
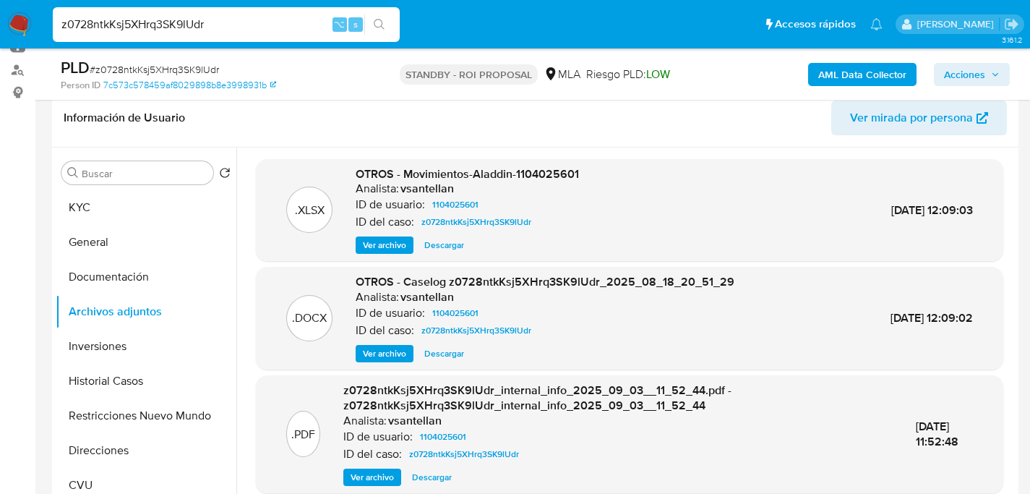
click at [431, 356] on span "Descargar" at bounding box center [444, 353] width 40 height 14
click at [208, 30] on input "z0728ntkKsj5XHrq3SK9lUdr" at bounding box center [226, 24] width 347 height 19
paste input "5XWGz0UBZZEruQbn4gbhwzeb"
type input "5XWGz0UBZZEruQbn4gbhwzeb"
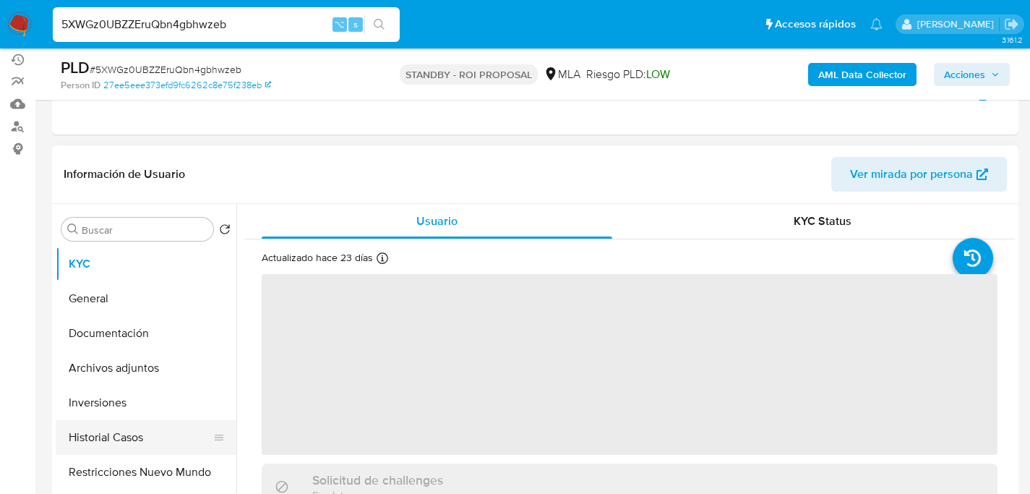
scroll to position [275, 0]
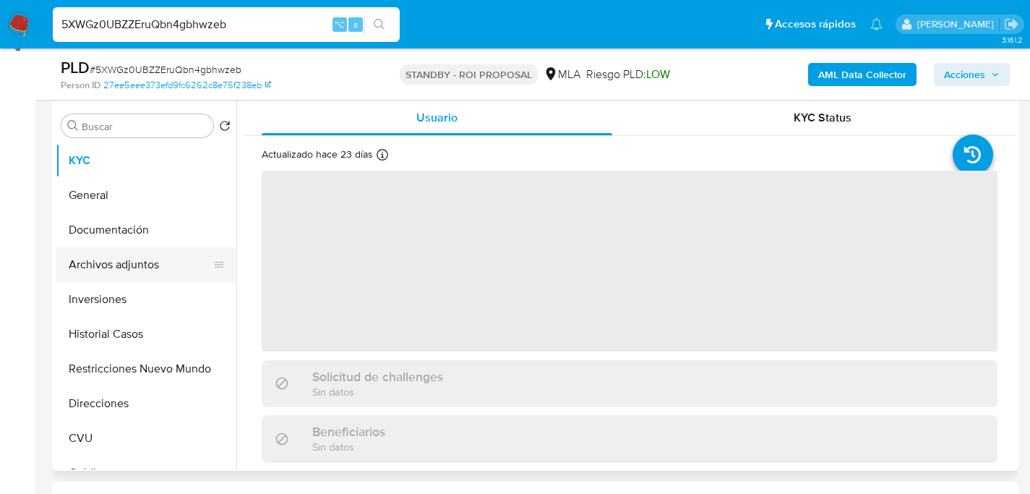
select select "10"
click at [105, 275] on button "Archivos adjuntos" at bounding box center [140, 264] width 169 height 35
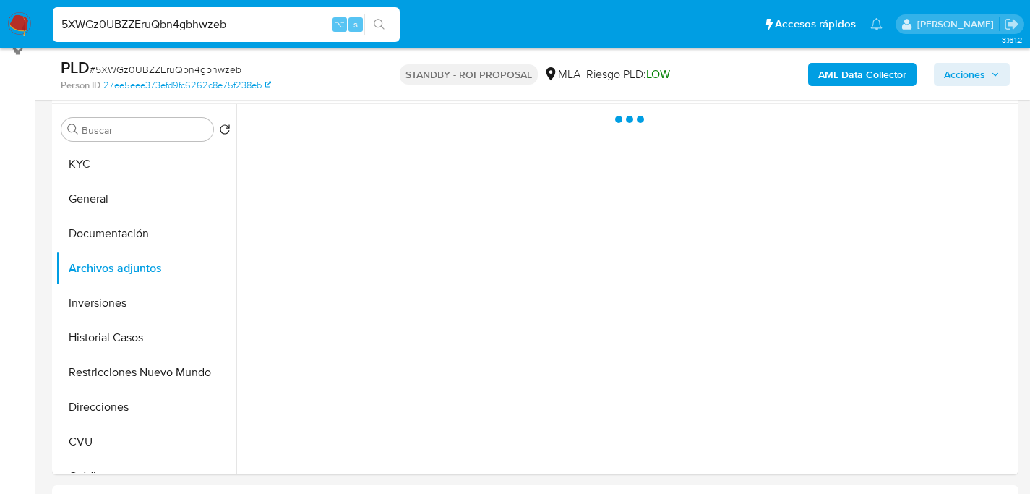
scroll to position [269, 0]
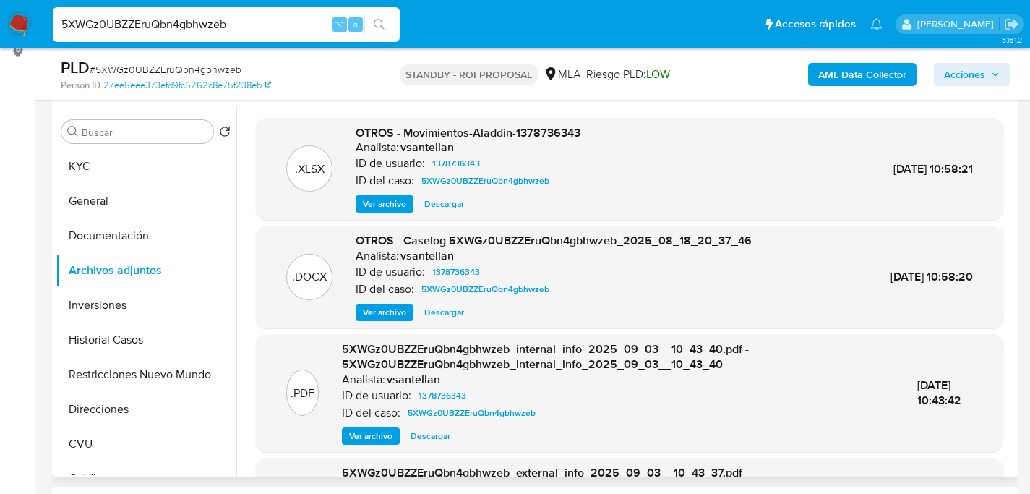
click at [454, 308] on span "Descargar" at bounding box center [444, 312] width 40 height 14
click at [204, 22] on input "5XWGz0UBZZEruQbn4gbhwzeb" at bounding box center [226, 24] width 347 height 19
paste input "FkHqYx0UzAKx3nbSocJdxZVP"
type input "FkHqYx0UzAKx3nbSocJdxZVP"
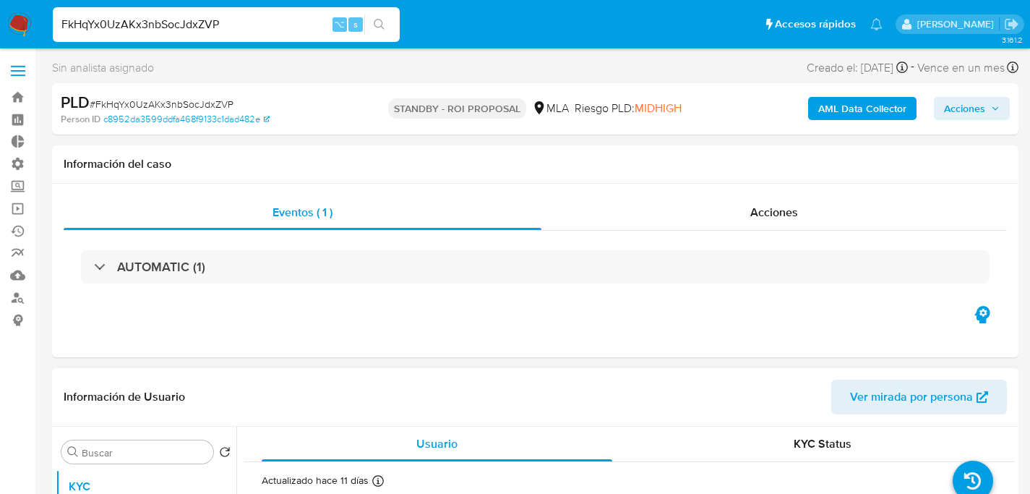
select select "10"
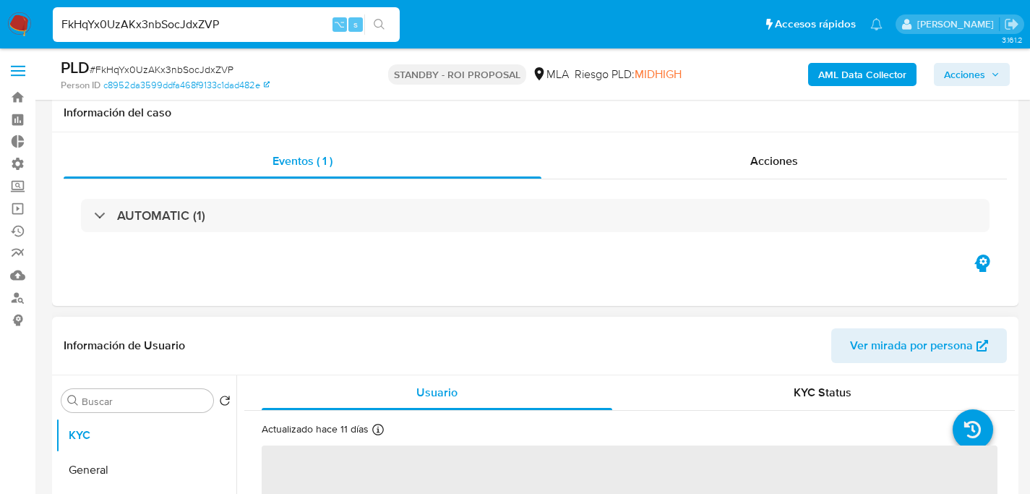
scroll to position [231, 0]
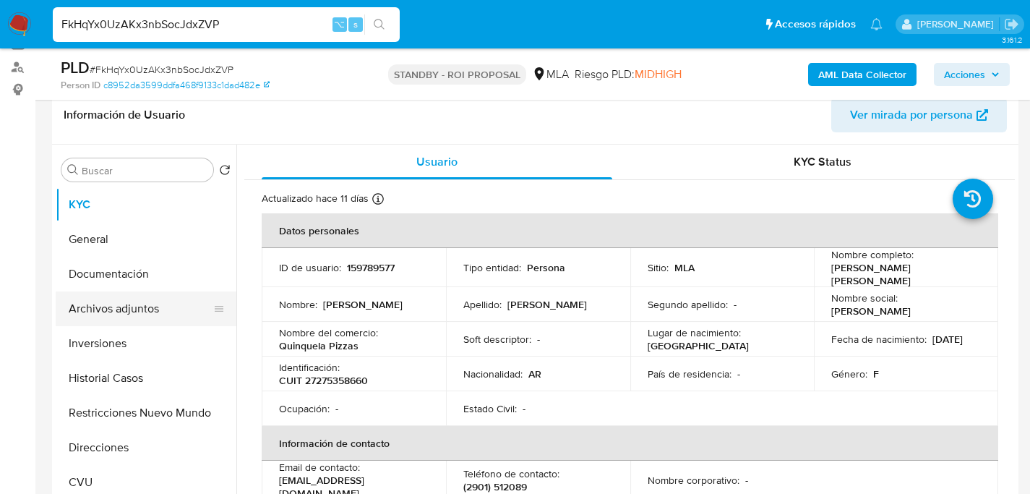
click at [106, 317] on button "Archivos adjuntos" at bounding box center [140, 308] width 169 height 35
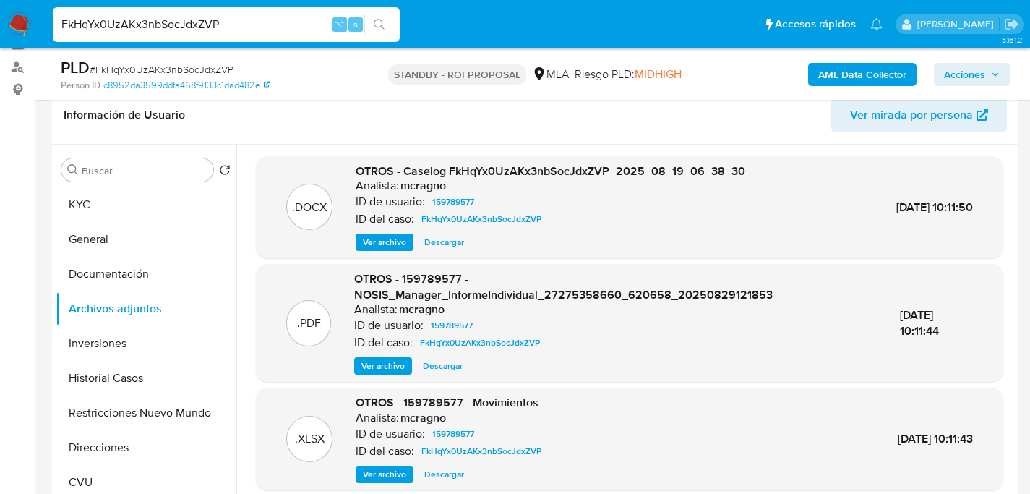
click at [439, 246] on span "Descargar" at bounding box center [444, 242] width 40 height 14
click at [206, 17] on input "FkHqYx0UzAKx3nbSocJdxZVP" at bounding box center [226, 24] width 347 height 19
paste input "l0PApyDaOTpH3xU7tXlHVLAI"
type input "l0PApyDaOTpH3xU7tXlHVLAI"
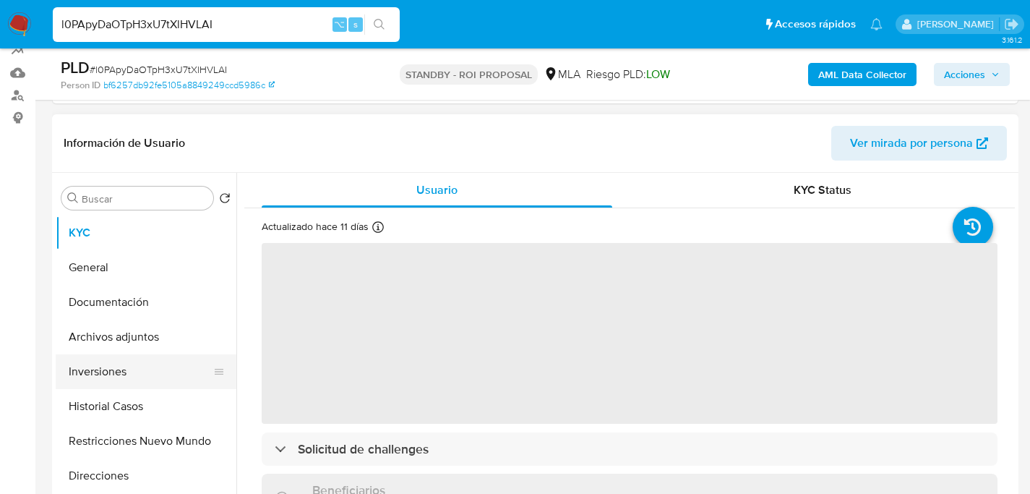
scroll to position [219, 0]
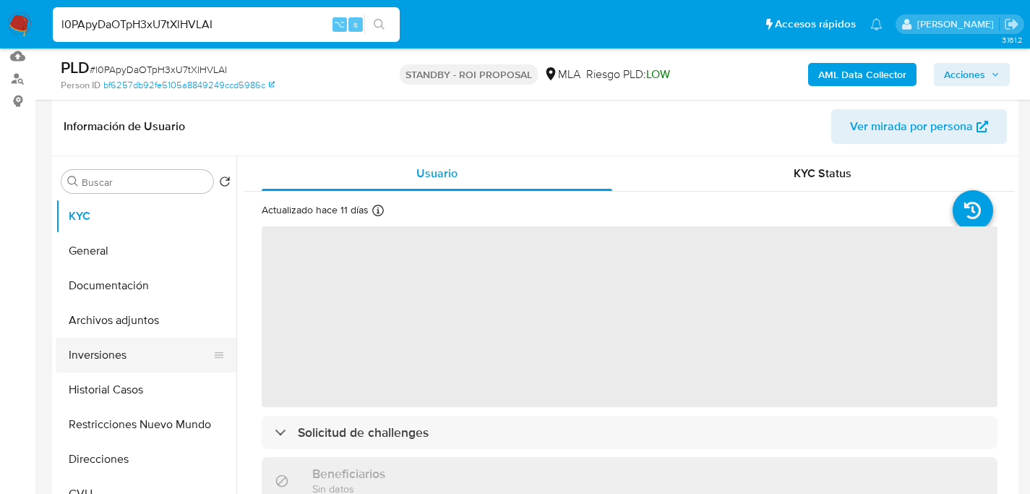
click at [76, 346] on button "Inversiones" at bounding box center [140, 355] width 169 height 35
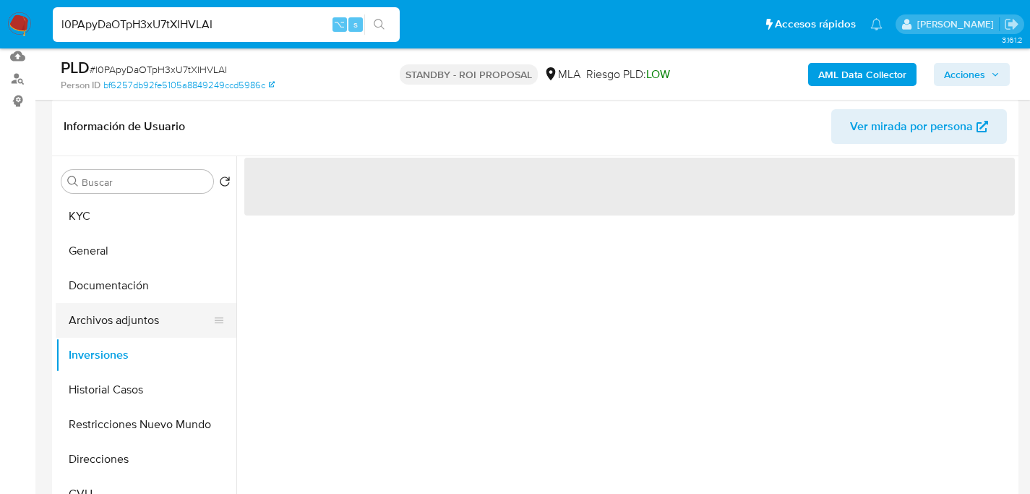
click at [96, 333] on button "Archivos adjuntos" at bounding box center [140, 320] width 169 height 35
select select "10"
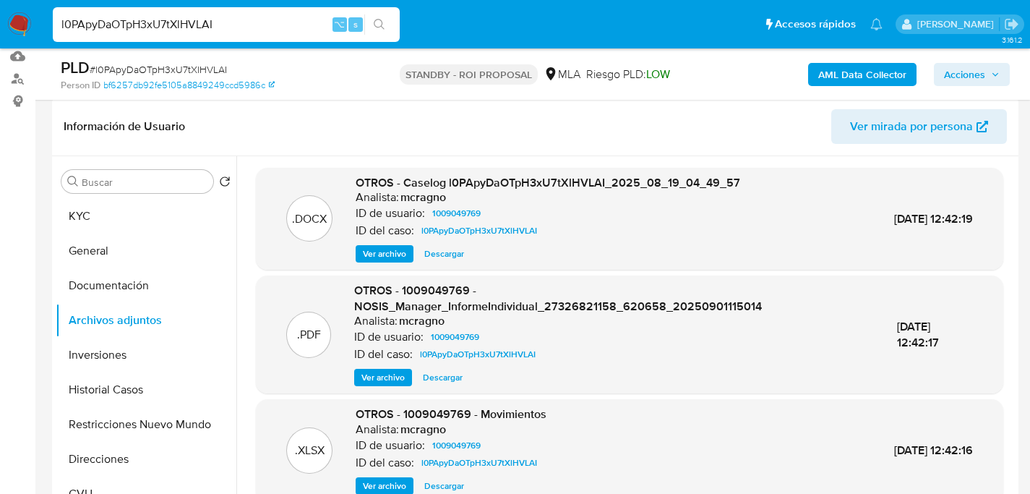
click at [445, 258] on span "Descargar" at bounding box center [444, 254] width 40 height 14
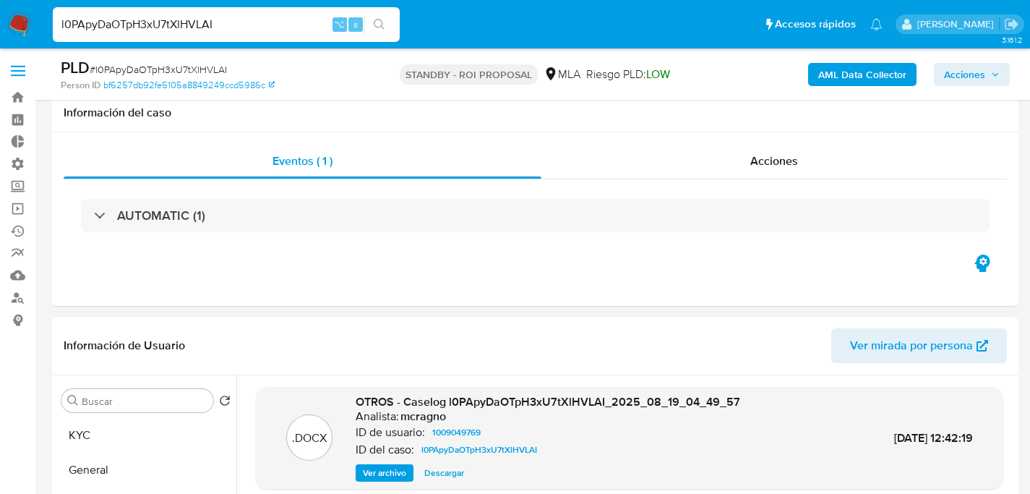
select select "10"
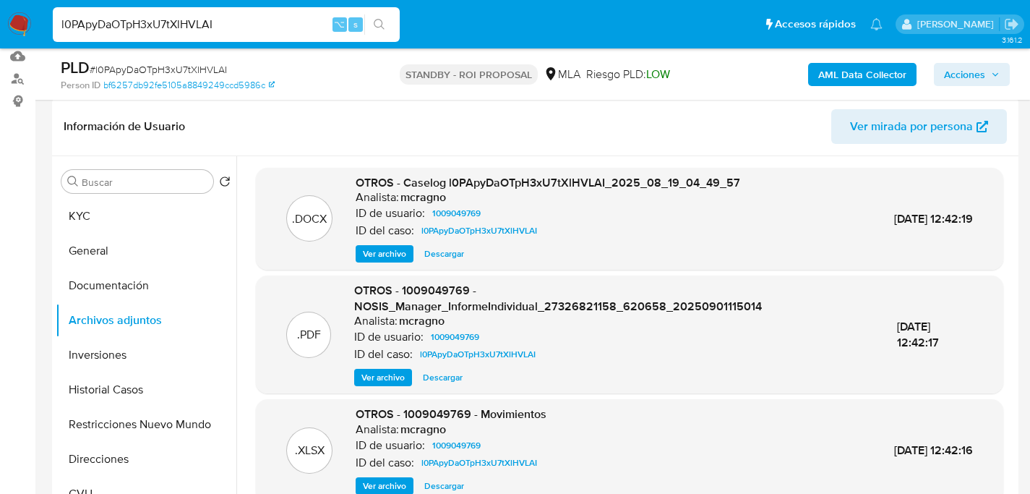
click at [212, 42] on div "l0PApyDaOTpH3xU7tXlHVLAI ⌥ s" at bounding box center [226, 24] width 347 height 40
click at [218, 26] on input "l0PApyDaOTpH3xU7tXlHVLAI" at bounding box center [226, 24] width 347 height 19
paste input "7AbO3n6ChXKlmtoC2R4POsR5"
type input "7AbO3n6ChXKlmtoC2R4POsR5"
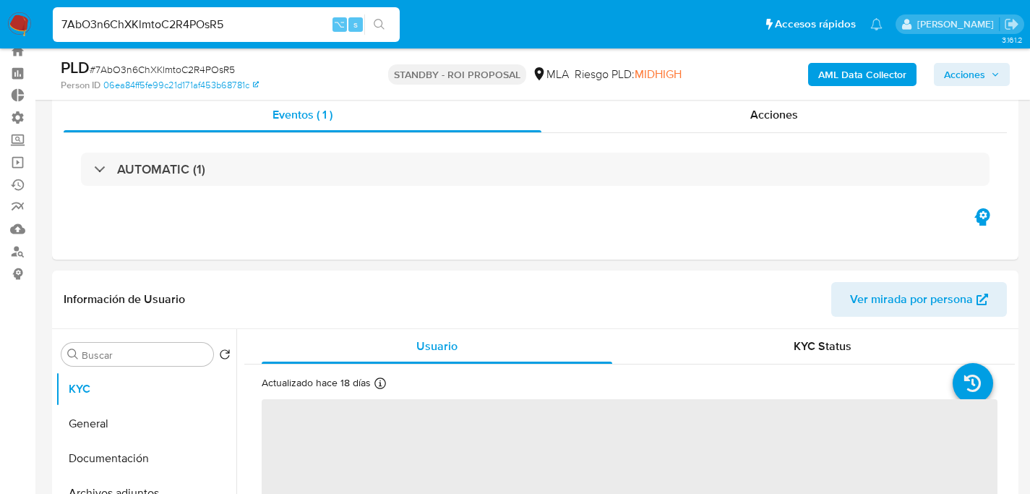
scroll to position [251, 0]
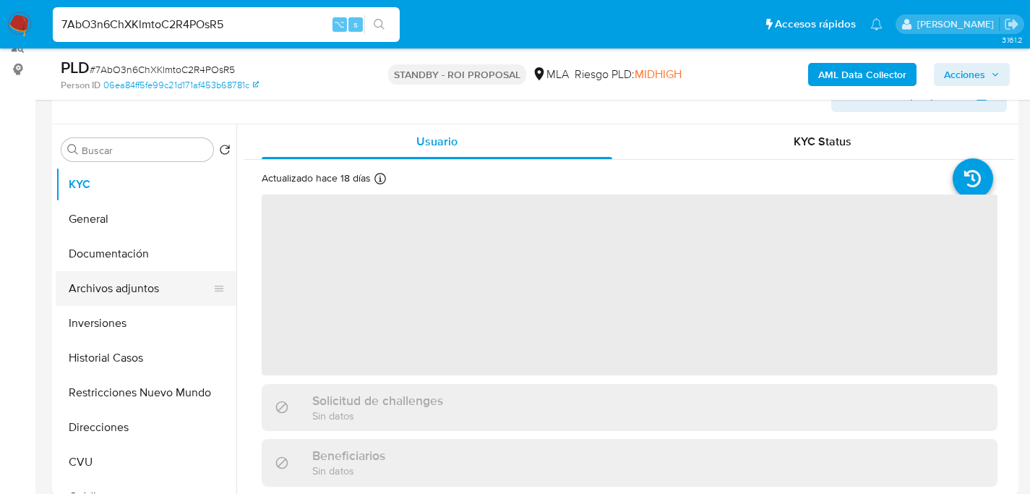
click at [103, 285] on button "Archivos adjuntos" at bounding box center [140, 288] width 169 height 35
select select "10"
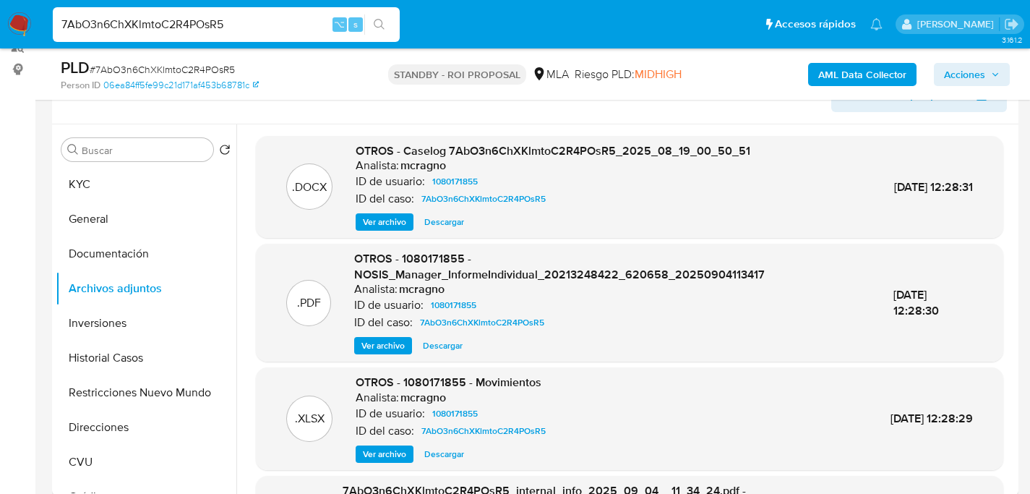
click at [445, 226] on span "Descargar" at bounding box center [444, 222] width 40 height 14
click at [217, 21] on input "7AbO3n6ChXKlmtoC2R4POsR5" at bounding box center [226, 24] width 347 height 19
paste input "f9TfCWutSb73haqO5UWdTo2h"
type input "f9TfCWutSb73haqO5UWdTo2h"
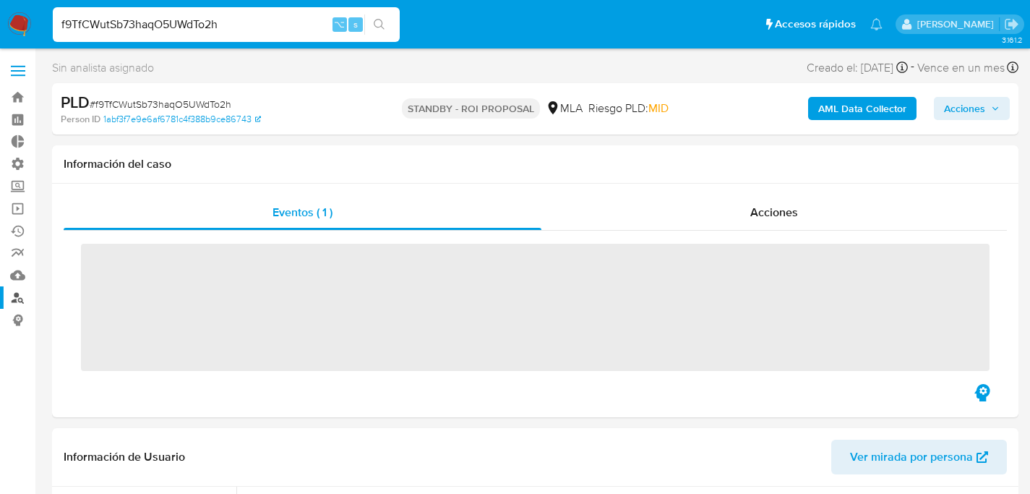
scroll to position [283, 0]
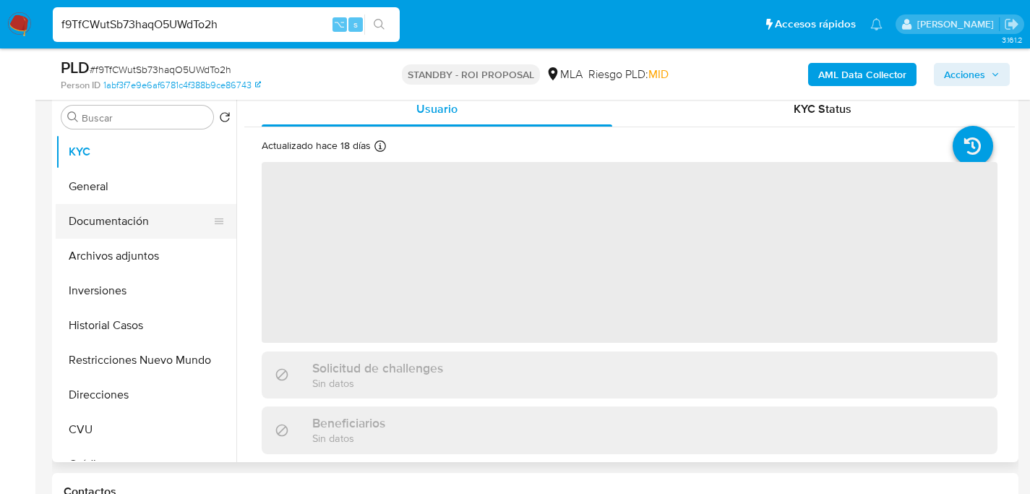
click at [90, 236] on button "Documentación" at bounding box center [140, 221] width 169 height 35
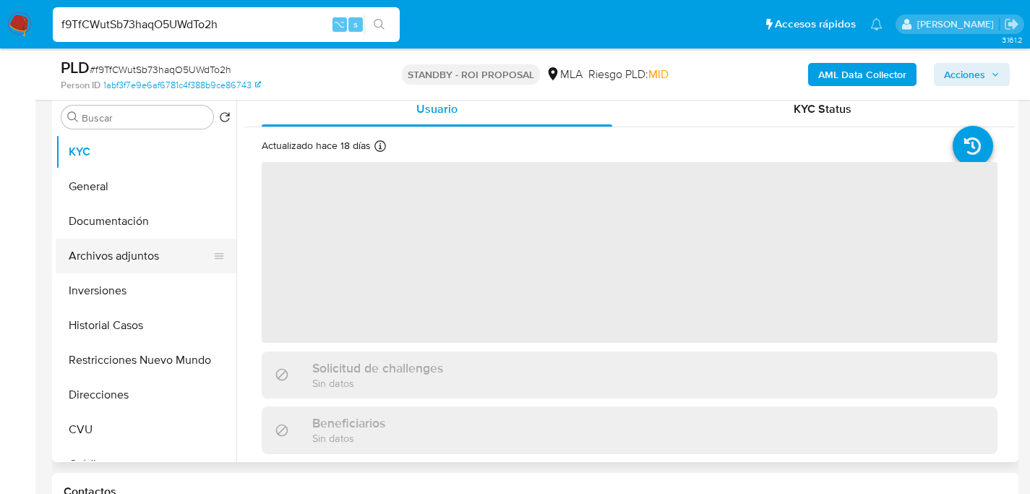
select select "10"
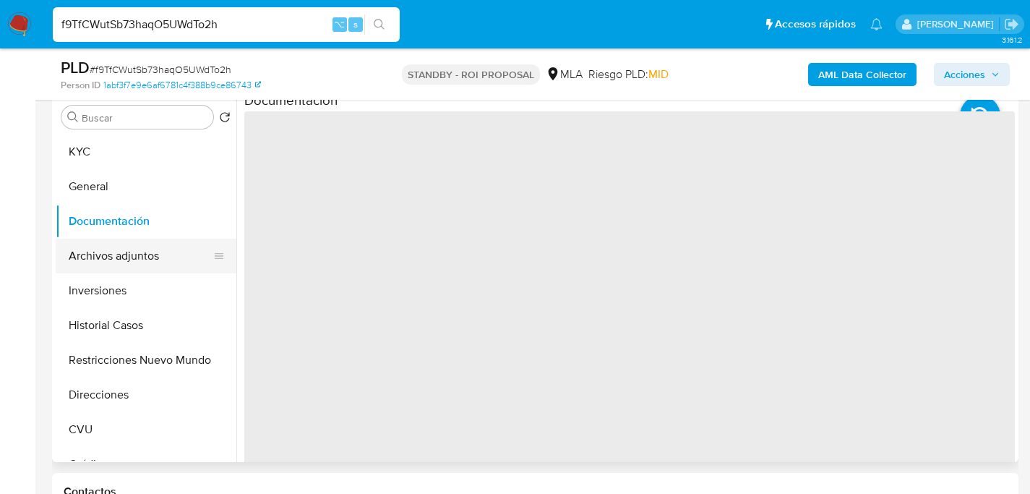
click at [103, 251] on button "Archivos adjuntos" at bounding box center [140, 256] width 169 height 35
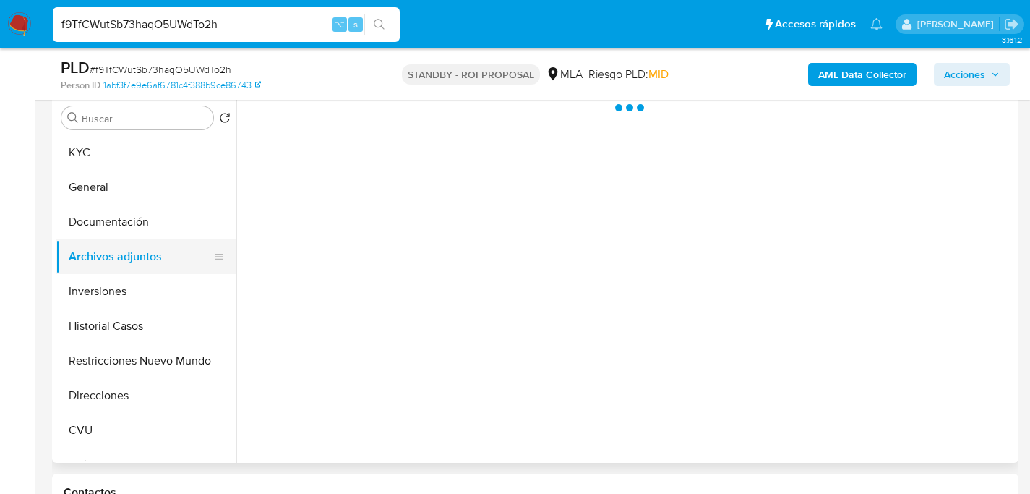
scroll to position [256, 0]
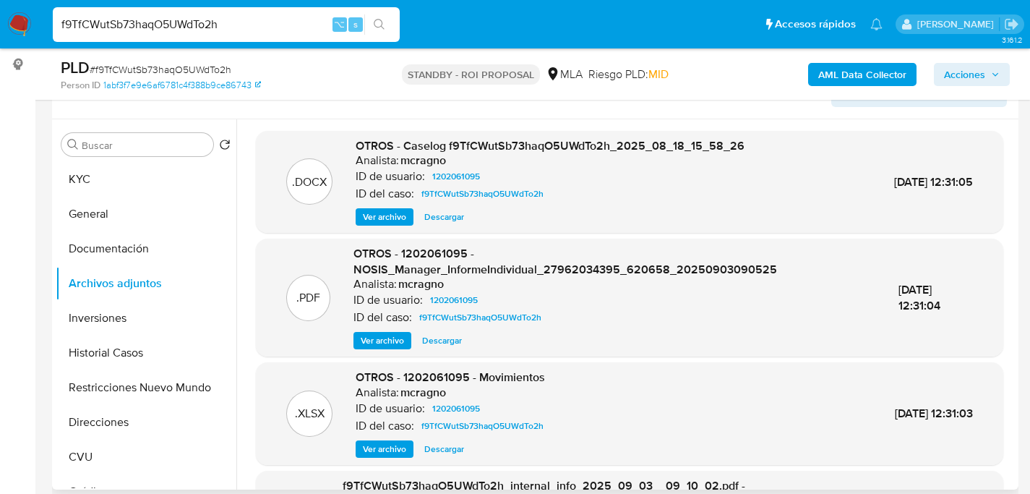
click at [448, 213] on span "Descargar" at bounding box center [444, 217] width 40 height 14
click at [265, 31] on input "f9TfCWutSb73haqO5UWdTo2h" at bounding box center [226, 24] width 347 height 19
paste input "eFhz8IW6JtvbNWv2NQxckO6H"
type input "eFhz8IW6JtvbNWv2NQxckO6H"
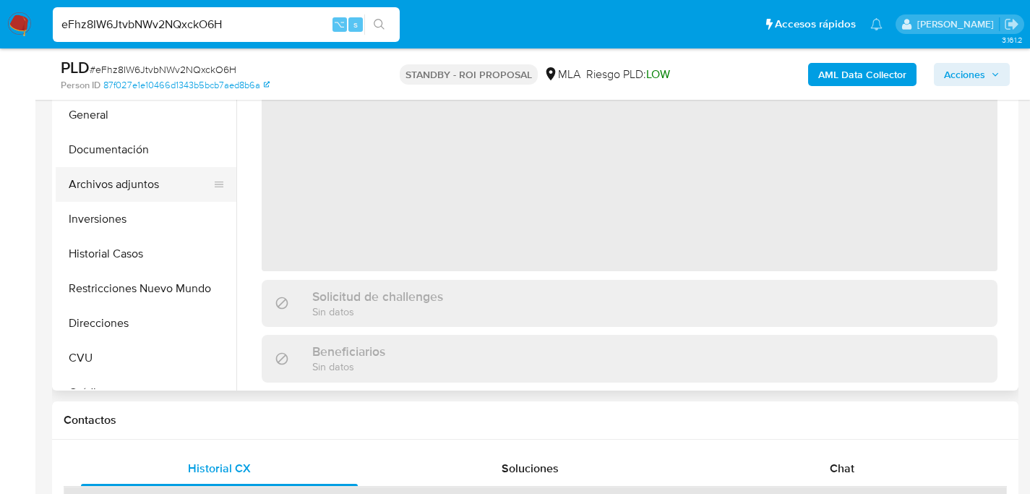
select select "10"
click at [122, 179] on button "Archivos adjuntos" at bounding box center [140, 184] width 169 height 35
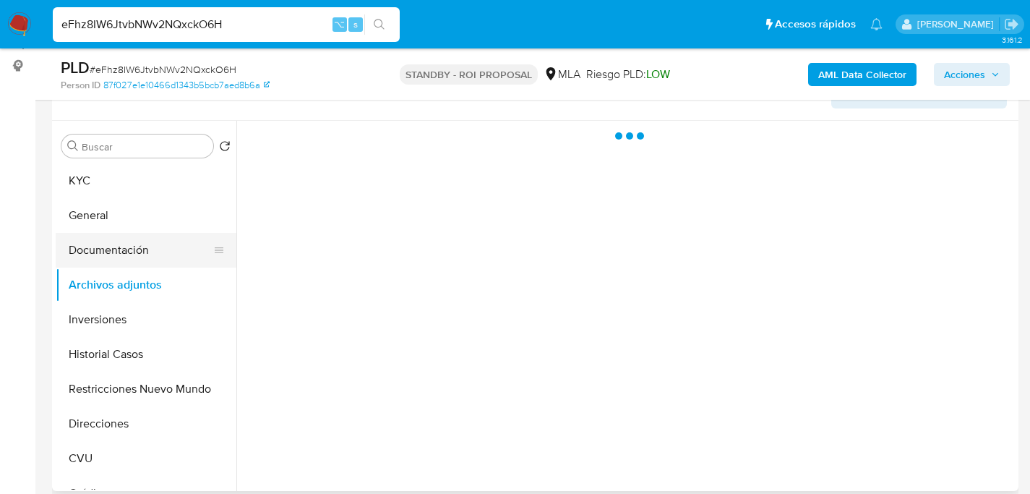
scroll to position [252, 0]
click at [103, 261] on button "Documentación" at bounding box center [140, 253] width 169 height 35
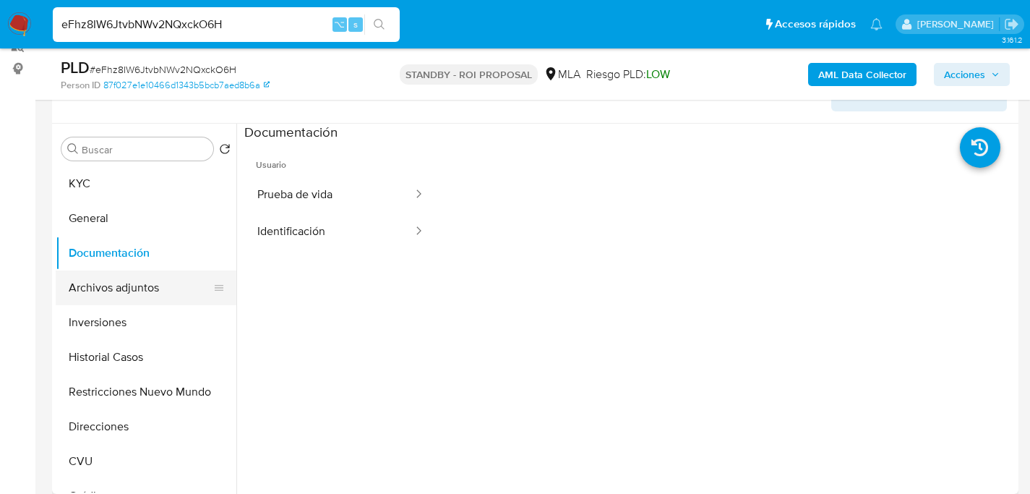
click at [99, 291] on button "Archivos adjuntos" at bounding box center [140, 287] width 169 height 35
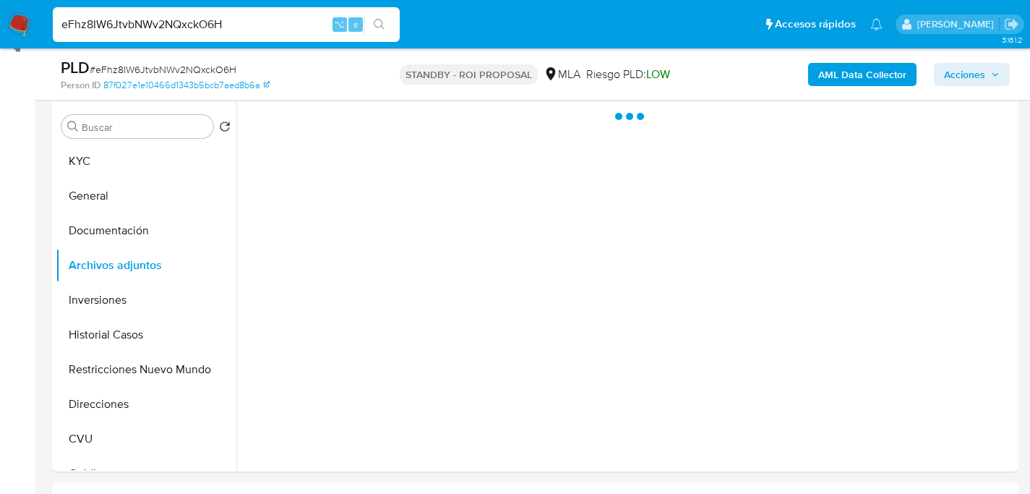
scroll to position [275, 0]
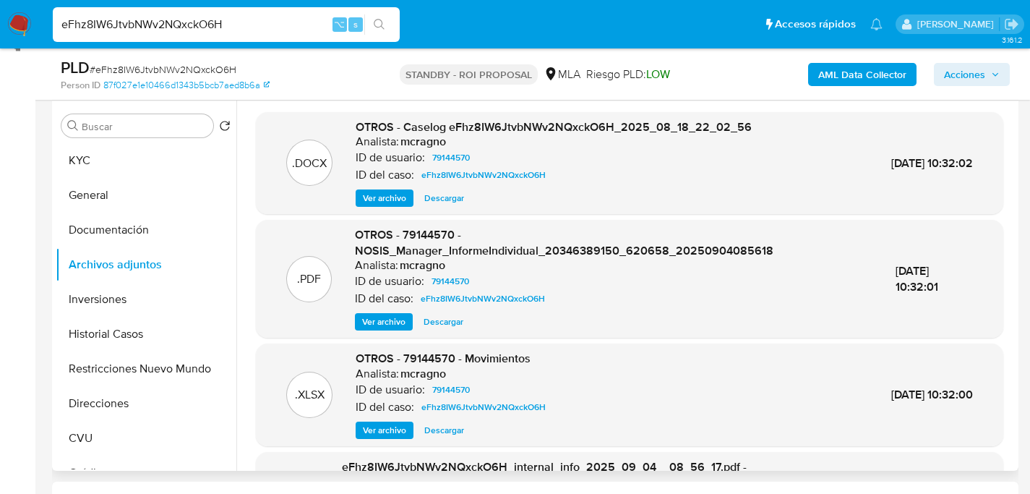
click at [447, 197] on span "Descargar" at bounding box center [444, 198] width 40 height 14
click at [197, 22] on input "eFhz8IW6JtvbNWv2NQxckO6H" at bounding box center [226, 24] width 347 height 19
paste input "Nv5nTevi7TZktFWb9n9qCONi"
type input "Nv5nTevi7TZktFWb9n9qCONi"
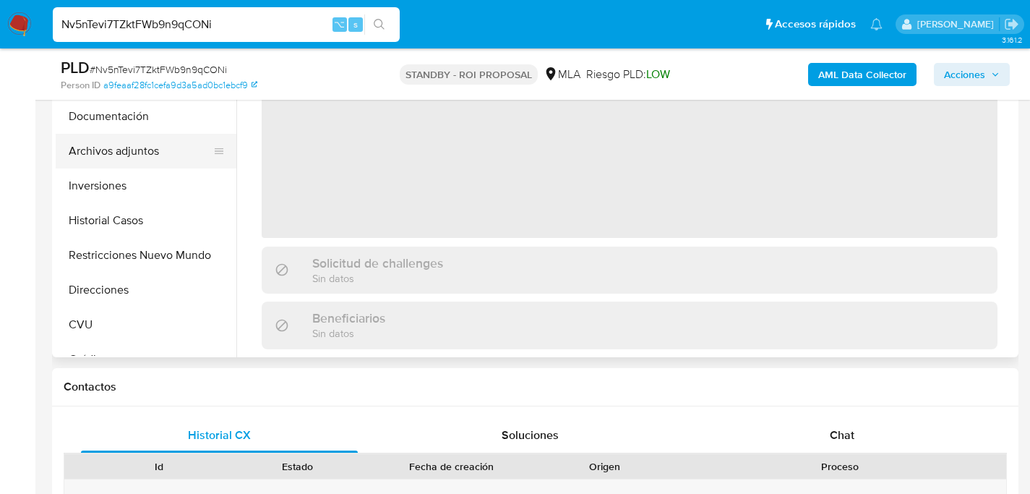
select select "10"
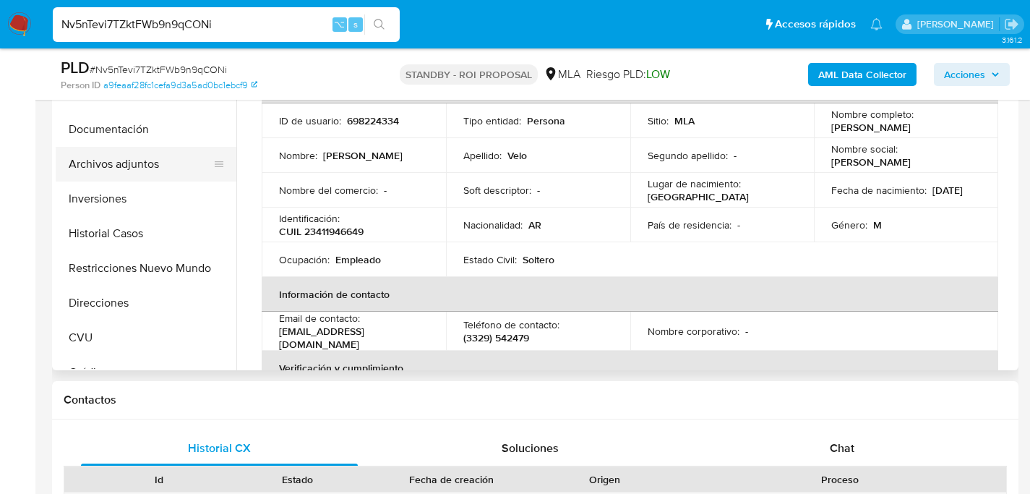
click at [93, 176] on button "Archivos adjuntos" at bounding box center [140, 164] width 169 height 35
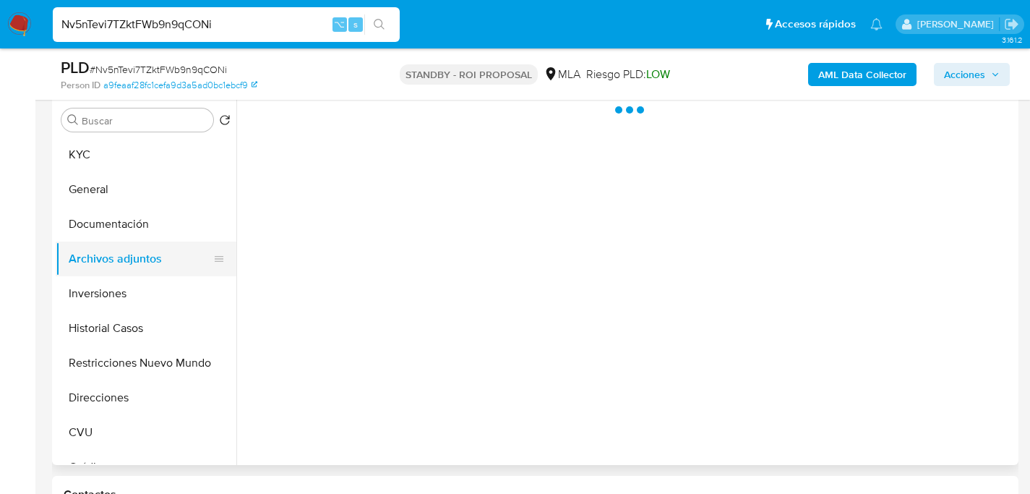
scroll to position [280, 0]
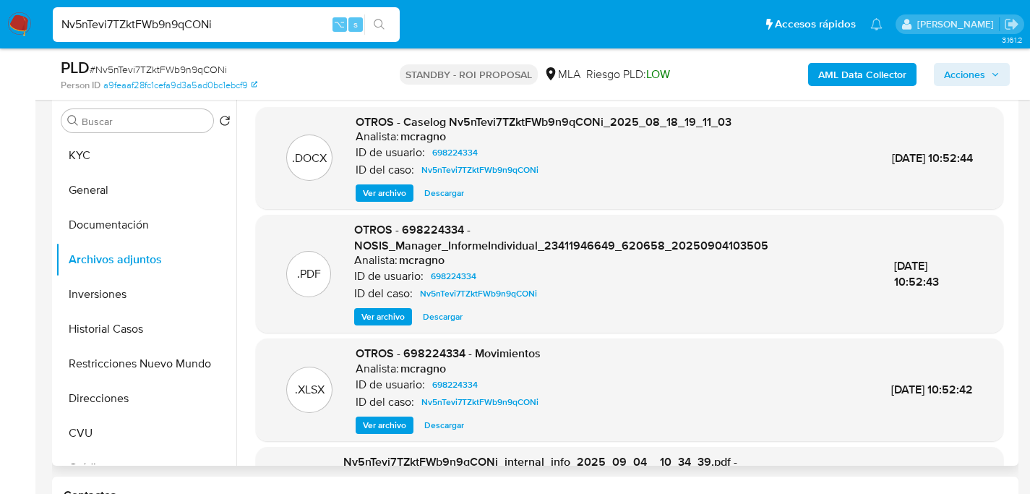
click at [455, 203] on div ".DOCX OTROS - Caselog Nv5nTevi7TZktFWb9n9qCONi_2025_08_18_19_11_03 Analista: mc…" at bounding box center [630, 158] width 748 height 103
click at [455, 198] on span "Descargar" at bounding box center [444, 193] width 40 height 14
click at [179, 26] on input "Nv5nTevi7TZktFWb9n9qCONi" at bounding box center [226, 24] width 347 height 19
paste input "RQDbfKHfM2YMQfMCVLn12Ctd"
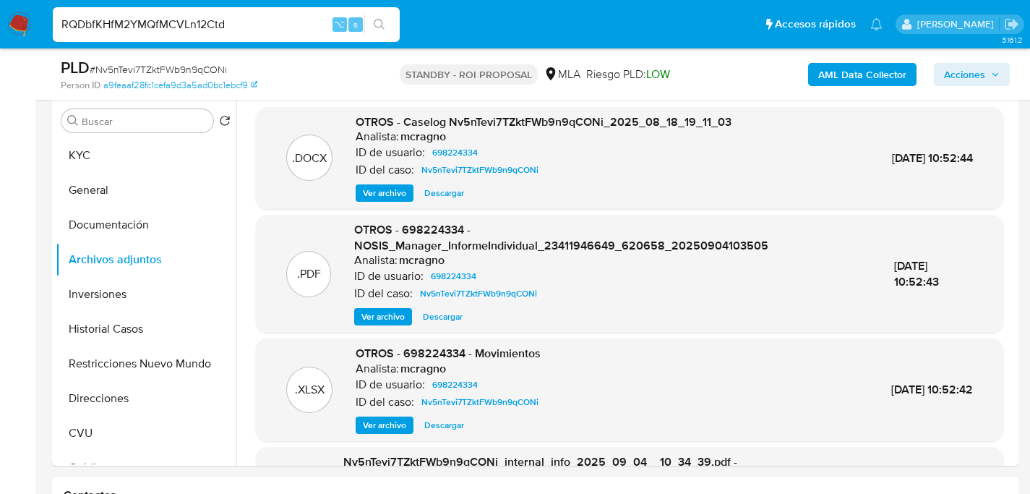
type input "RQDbfKHfM2YMQfMCVLn12Ctd"
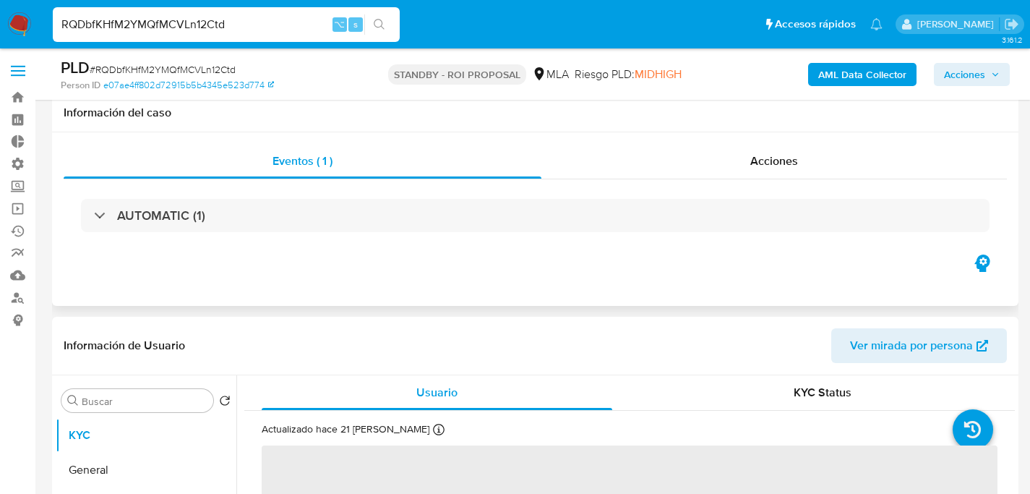
scroll to position [269, 0]
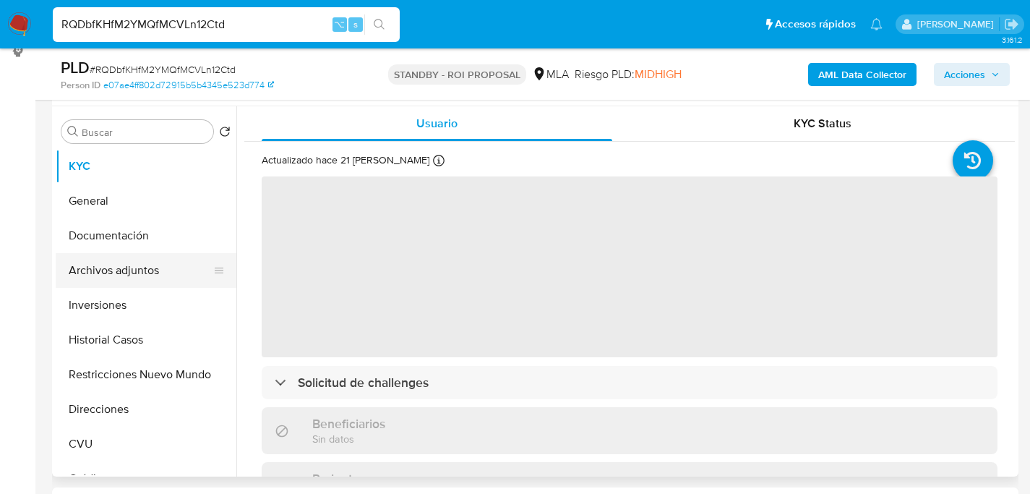
click at [86, 275] on button "Archivos adjuntos" at bounding box center [140, 270] width 169 height 35
select select "10"
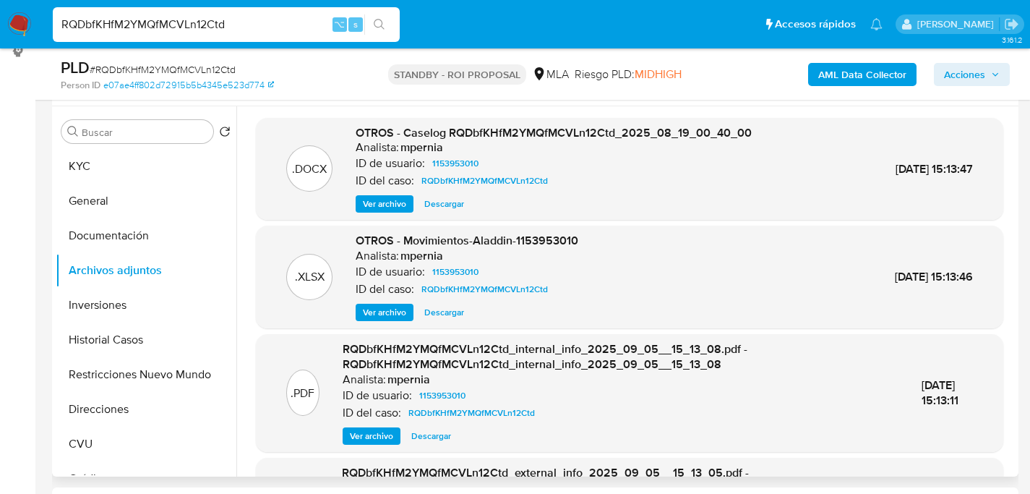
click at [440, 200] on span "Descargar" at bounding box center [444, 204] width 40 height 14
click at [225, 36] on div "RQDbfKHfM2YMQfMCVLn12Ctd ⌥ s" at bounding box center [226, 24] width 347 height 35
click at [226, 31] on input "RQDbfKHfM2YMQfMCVLn12Ctd" at bounding box center [226, 24] width 347 height 19
paste input "E1n26UUx9IHUdJ7j7A3d6LsU"
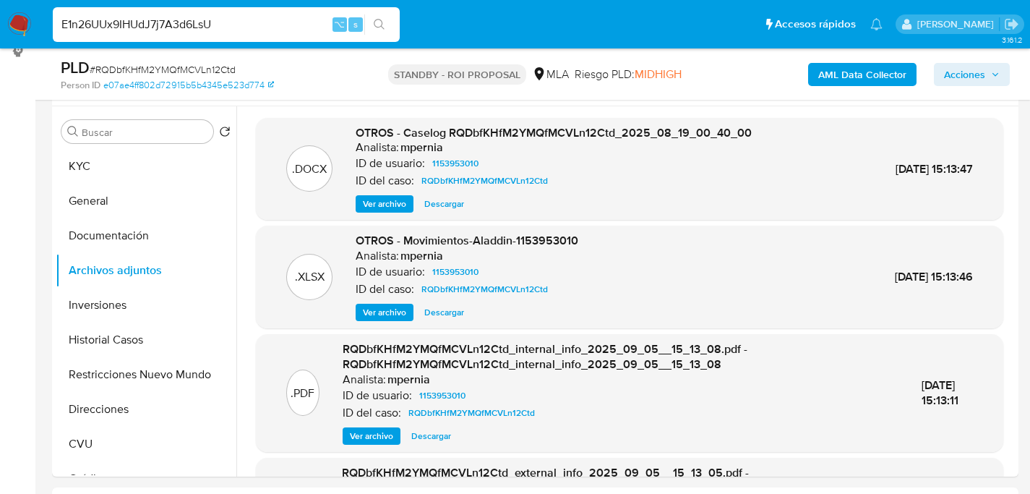
type input "E1n26UUx9IHUdJ7j7A3d6LsU"
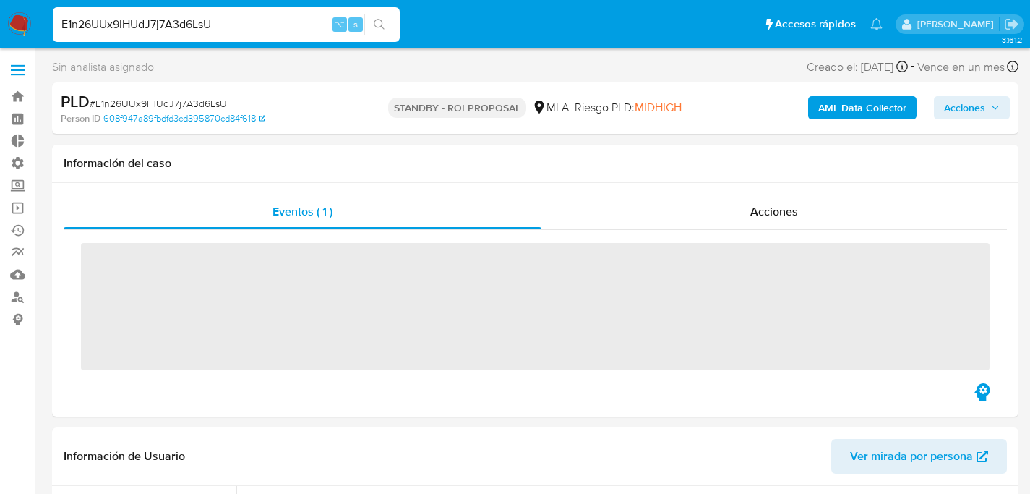
scroll to position [264, 0]
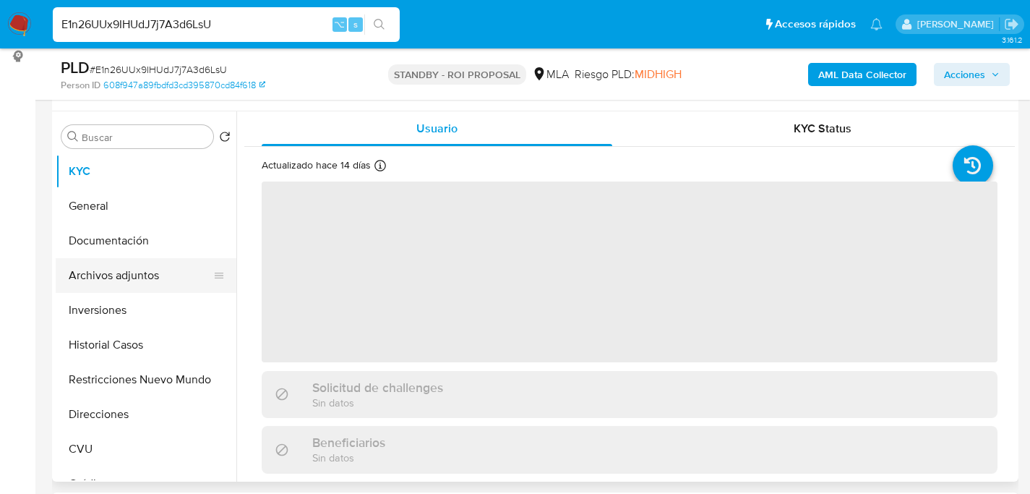
click at [90, 269] on button "Archivos adjuntos" at bounding box center [140, 275] width 169 height 35
select select "10"
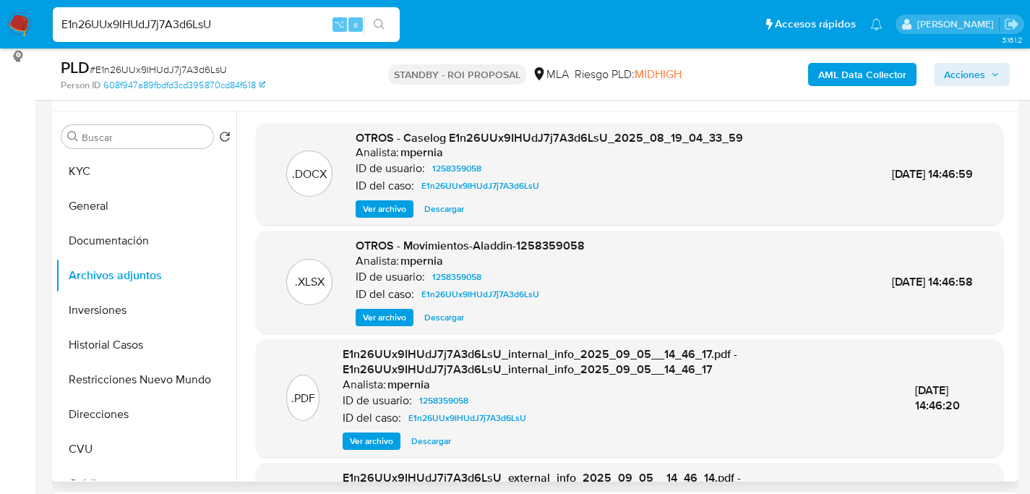
click at [443, 218] on div ".DOCX OTROS - Caselog E1n26UUx9IHUdJ7j7A3d6LsU_2025_08_19_04_33_59 Analista: mp…" at bounding box center [630, 174] width 748 height 103
click at [448, 212] on span "Descargar" at bounding box center [444, 209] width 40 height 14
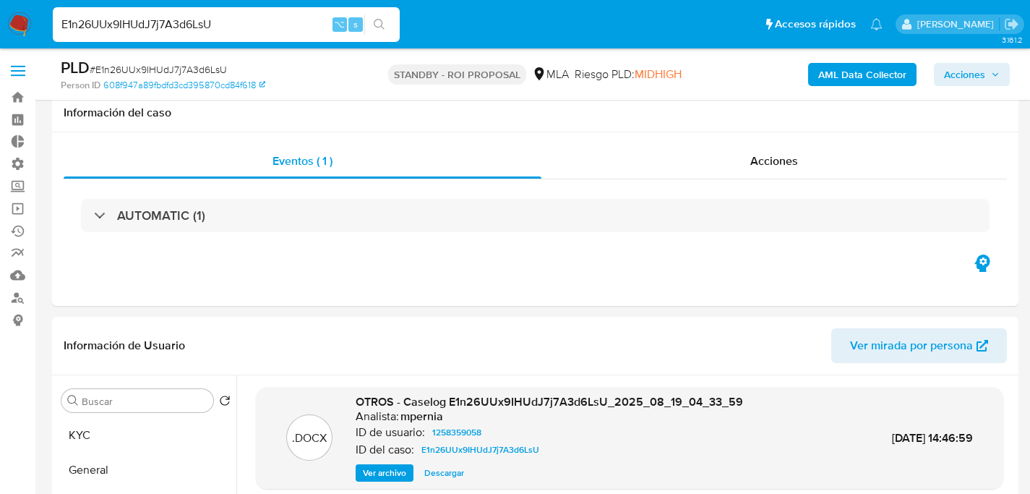
select select "10"
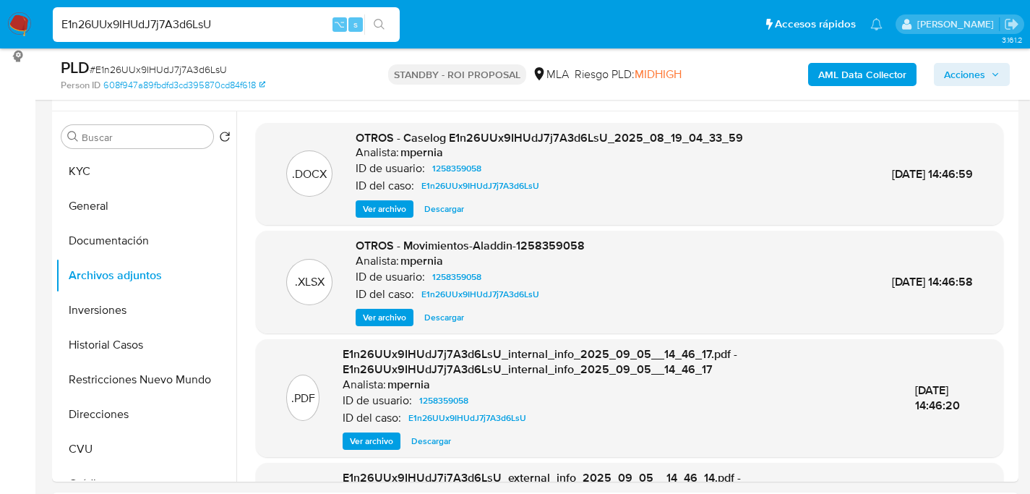
scroll to position [264, 0]
click at [214, 35] on div "E1n26UUx9IHUdJ7j7A3d6LsU ⌥ s" at bounding box center [226, 24] width 347 height 35
click at [216, 32] on input "E1n26UUx9IHUdJ7j7A3d6LsU" at bounding box center [226, 24] width 347 height 19
paste input "lOWqrEnNZWMwsAsuj7TYzog6"
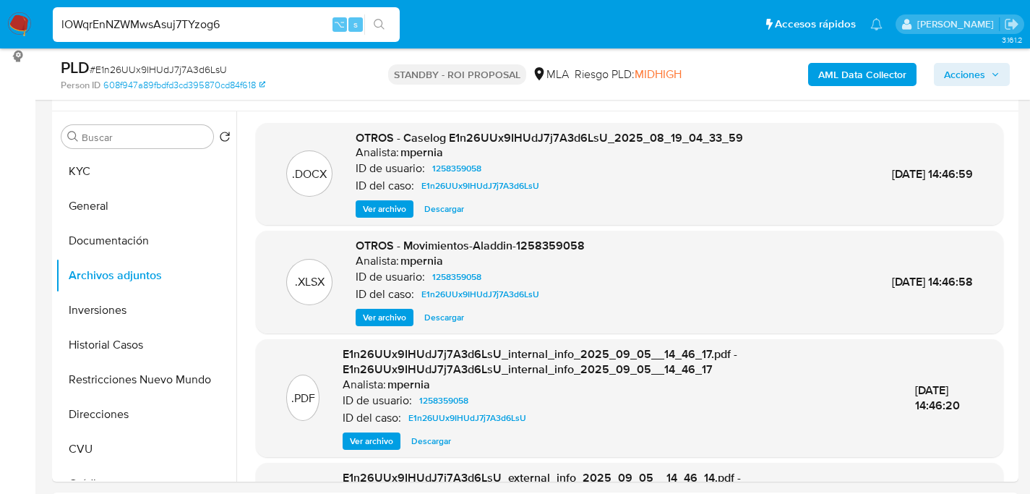
type input "lOWqrEnNZWMwsAsuj7TYzog6"
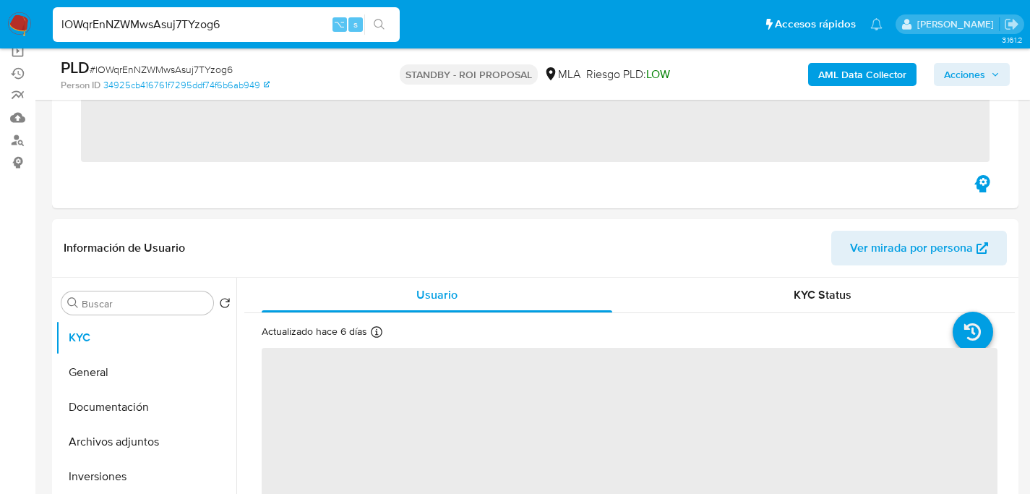
scroll to position [261, 0]
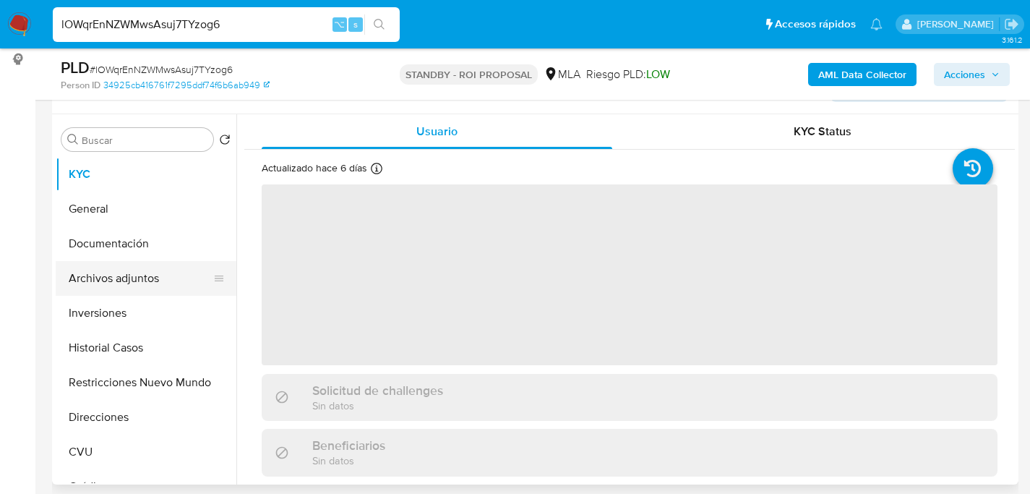
click at [77, 283] on button "Archivos adjuntos" at bounding box center [140, 278] width 169 height 35
select select "10"
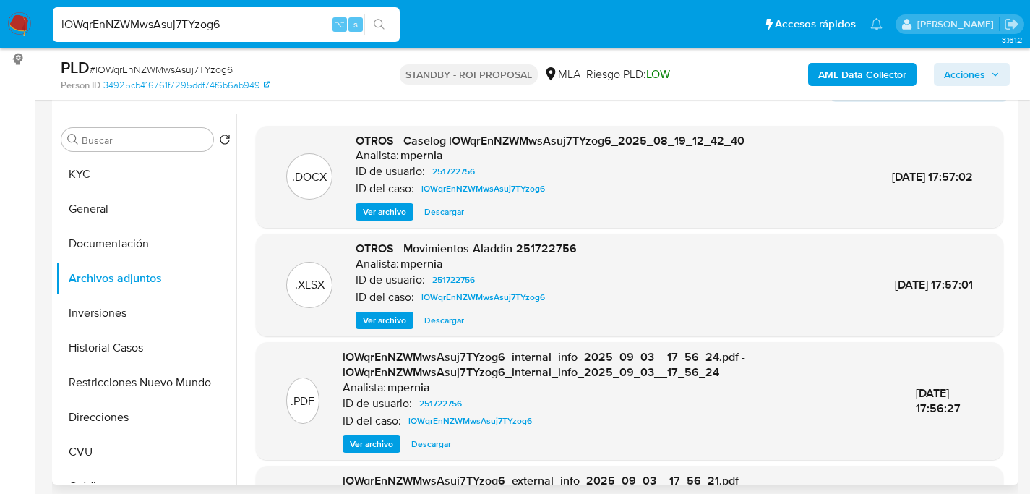
click at [449, 208] on span "Descargar" at bounding box center [444, 212] width 40 height 14
click at [200, 24] on input "lOWqrEnNZWMwsAsuj7TYzog6" at bounding box center [226, 24] width 347 height 19
paste input "jOoiEZXq1SQWsLI9UZv0QCCs"
type input "jOoiEZXq1SQWsLI9UZv0QCCs"
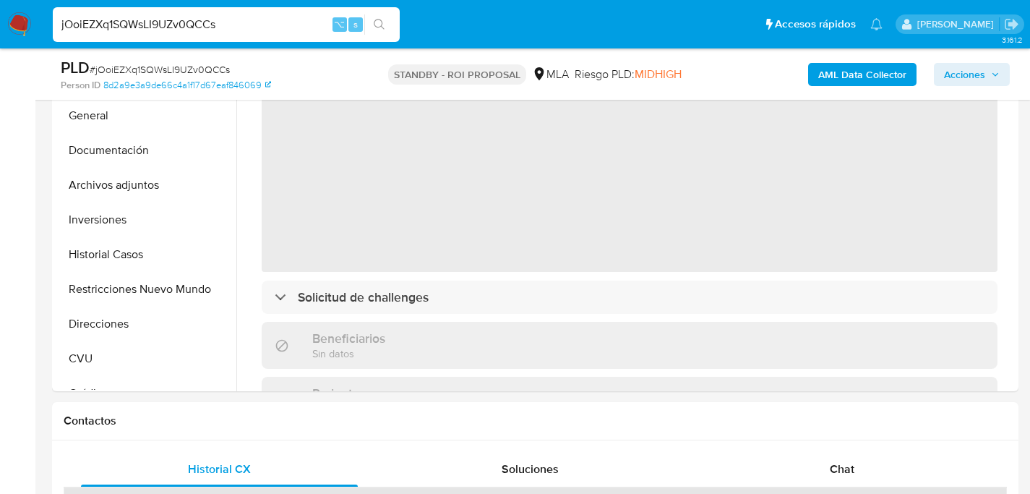
scroll to position [367, 0]
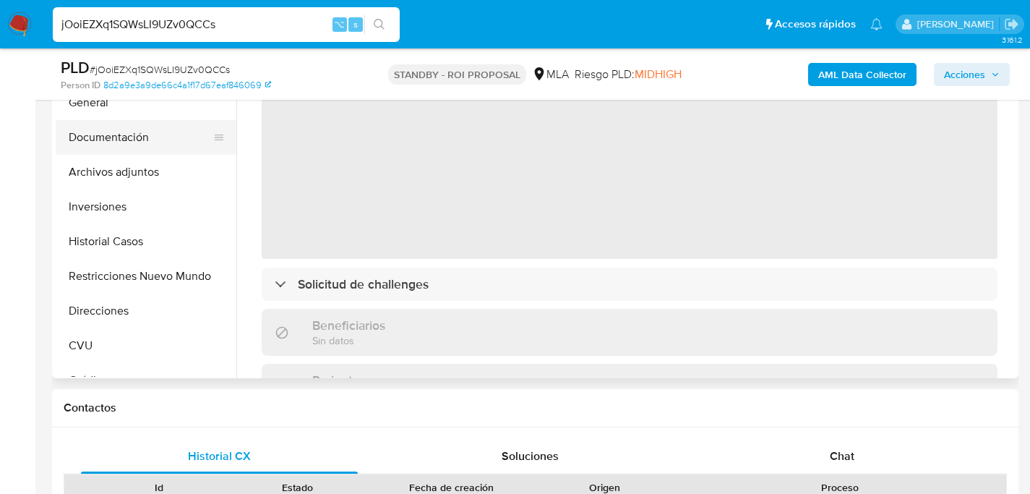
select select "10"
click at [106, 153] on button "Documentación" at bounding box center [140, 137] width 169 height 35
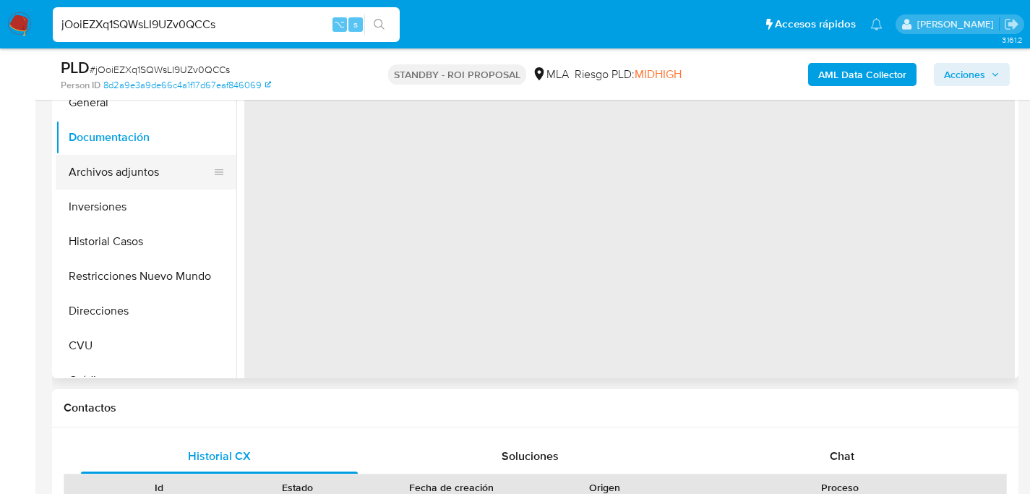
click at [106, 168] on button "Archivos adjuntos" at bounding box center [140, 172] width 169 height 35
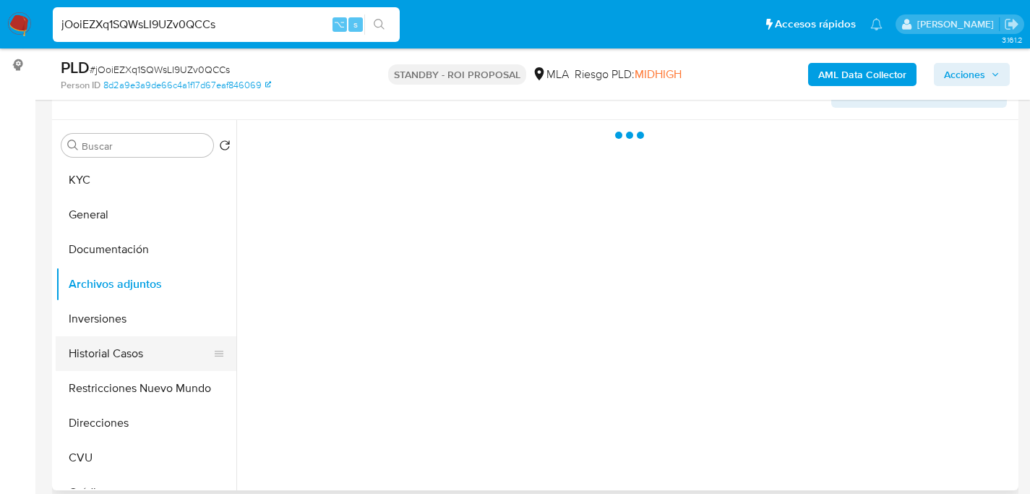
scroll to position [249, 0]
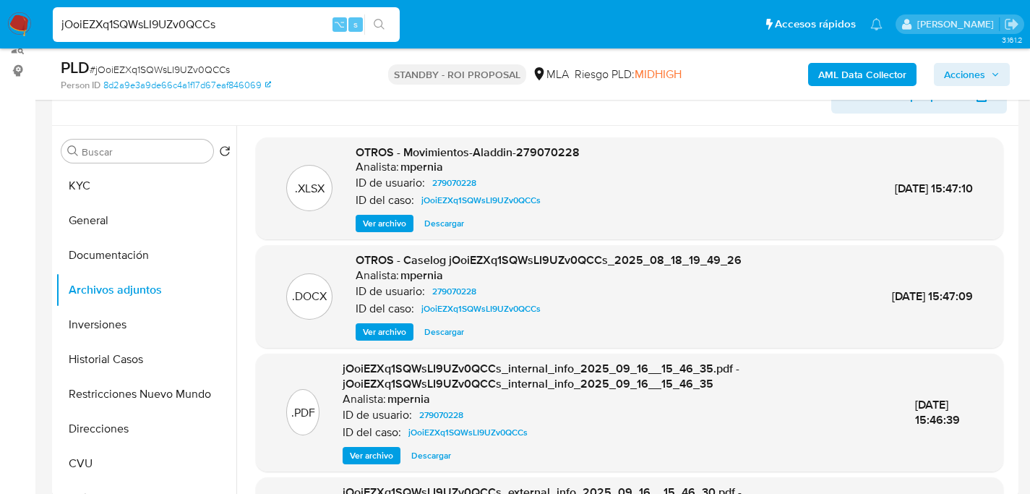
click at [442, 330] on span "Descargar" at bounding box center [444, 332] width 40 height 14
click at [240, 36] on div "jOoiEZXq1SQWsLI9UZv0QCCs ⌥ s" at bounding box center [226, 24] width 347 height 35
click at [241, 31] on input "jOoiEZXq1SQWsLI9UZv0QCCs" at bounding box center [226, 24] width 347 height 19
paste input "6W4iuzeZYYTTlNhd4PZWojNX"
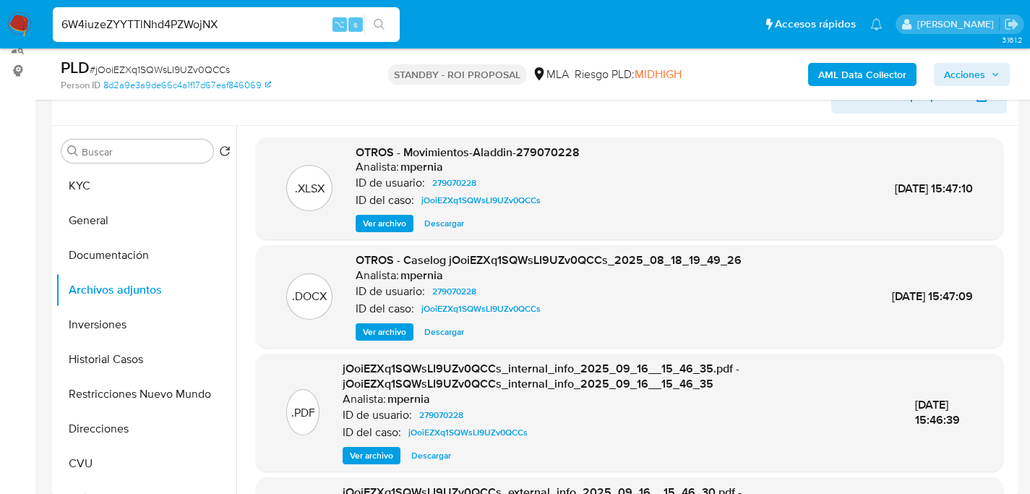
type input "6W4iuzeZYYTTlNhd4PZWojNX"
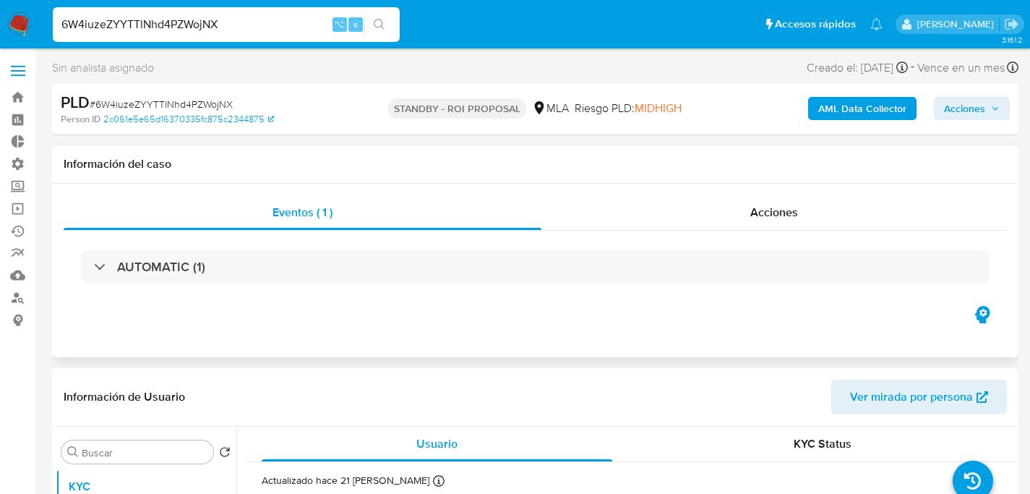
select select "10"
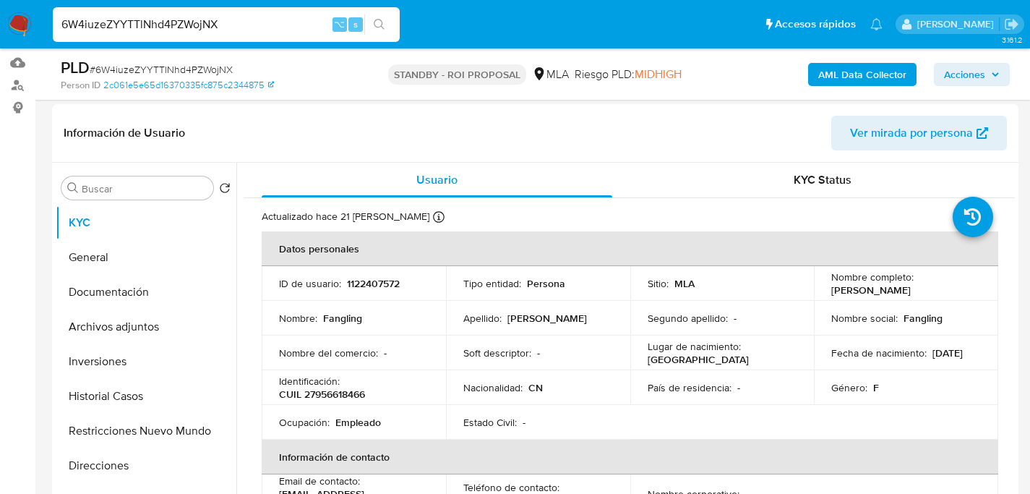
scroll to position [280, 0]
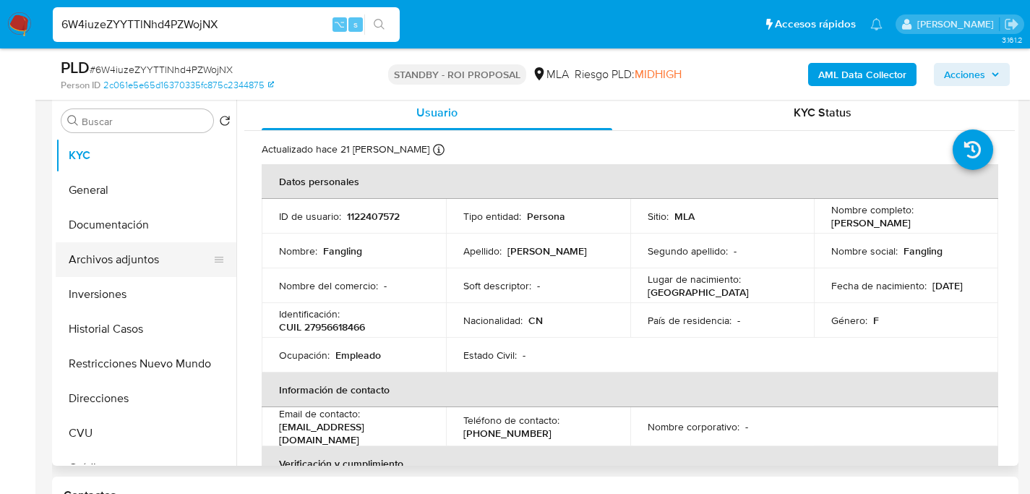
click at [129, 258] on button "Archivos adjuntos" at bounding box center [140, 259] width 169 height 35
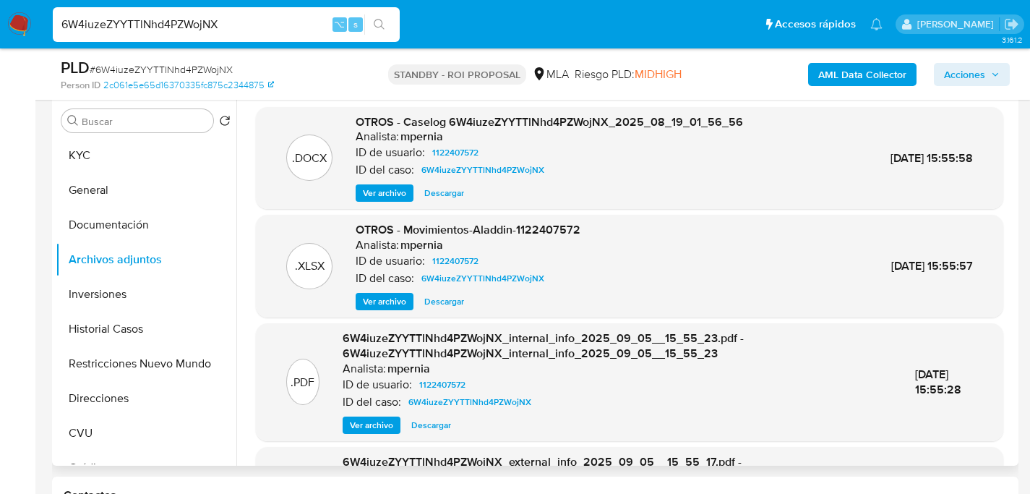
click at [439, 193] on span "Descargar" at bounding box center [444, 193] width 40 height 14
click at [205, 9] on div "6W4iuzeZYYTTlNhd4PZWojNX ⌥ s" at bounding box center [226, 24] width 347 height 35
click at [213, 22] on input "6W4iuzeZYYTTlNhd4PZWojNX" at bounding box center [226, 24] width 347 height 19
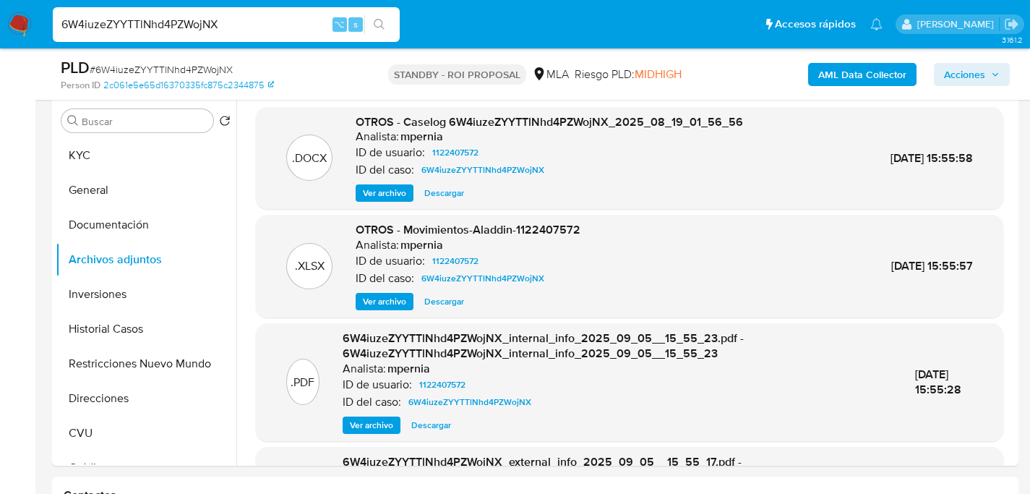
paste input "rVI51OgX0yyV6YdPR9DirJGm"
type input "rVI51OgX0yyV6YdPR9DirJGm"
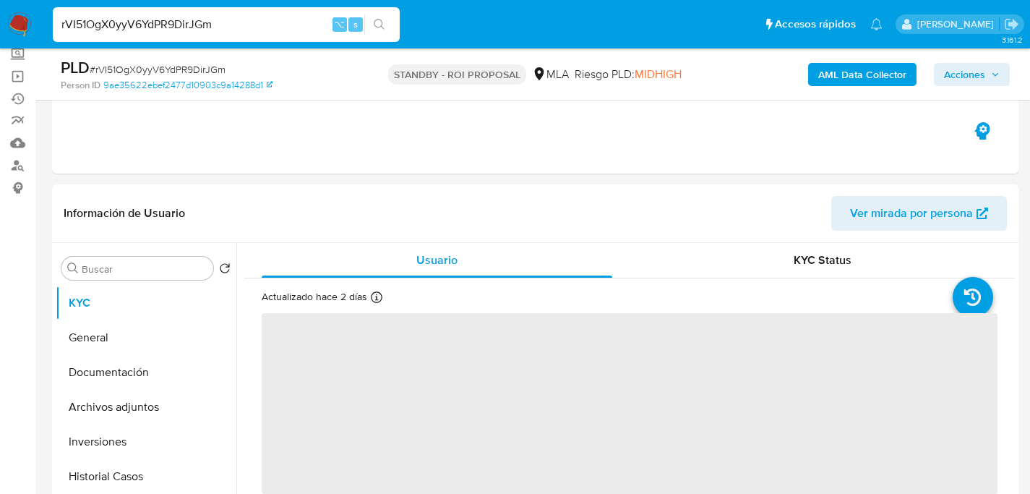
scroll to position [207, 0]
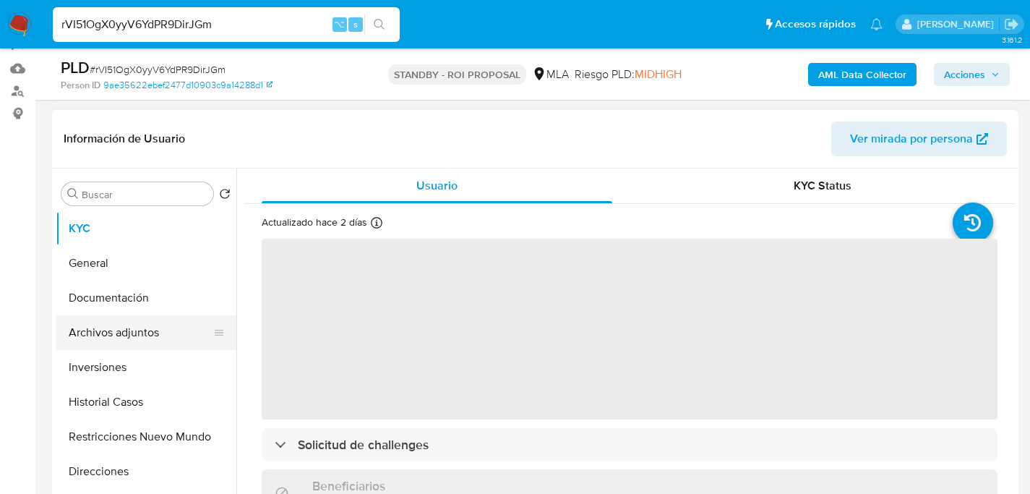
select select "10"
click at [125, 321] on button "Archivos adjuntos" at bounding box center [140, 332] width 169 height 35
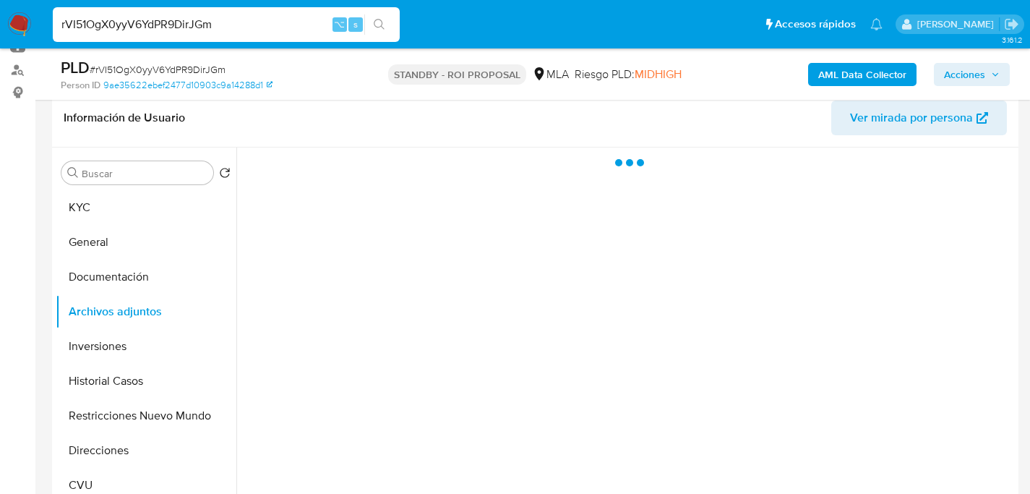
scroll to position [249, 0]
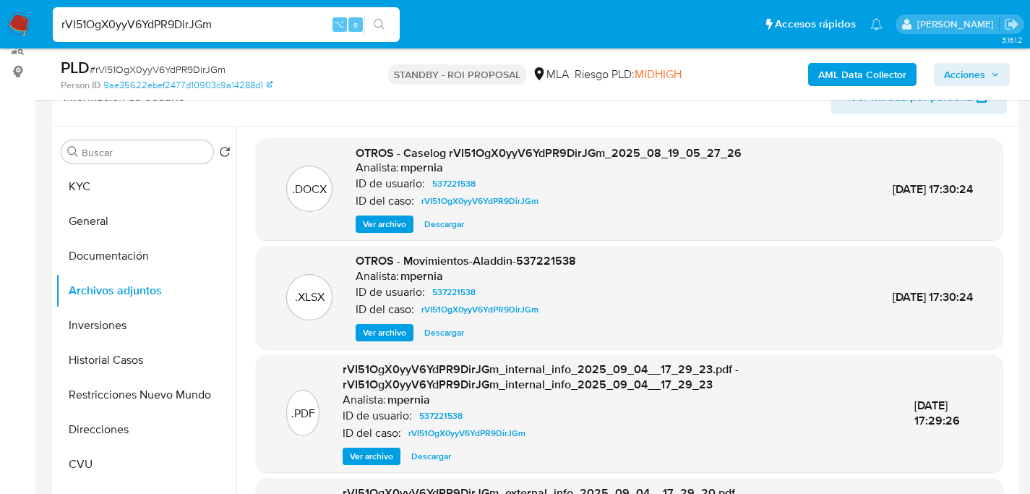
click at [447, 224] on span "Descargar" at bounding box center [444, 224] width 40 height 14
click at [154, 18] on input "rVI51OgX0yyV6YdPR9DirJGm" at bounding box center [226, 24] width 347 height 19
paste input "FMNf1u5FpeYuGOn5G0WnPKnP"
type input "FMNf1u5FpeYuGOn5G0WnPKnP"
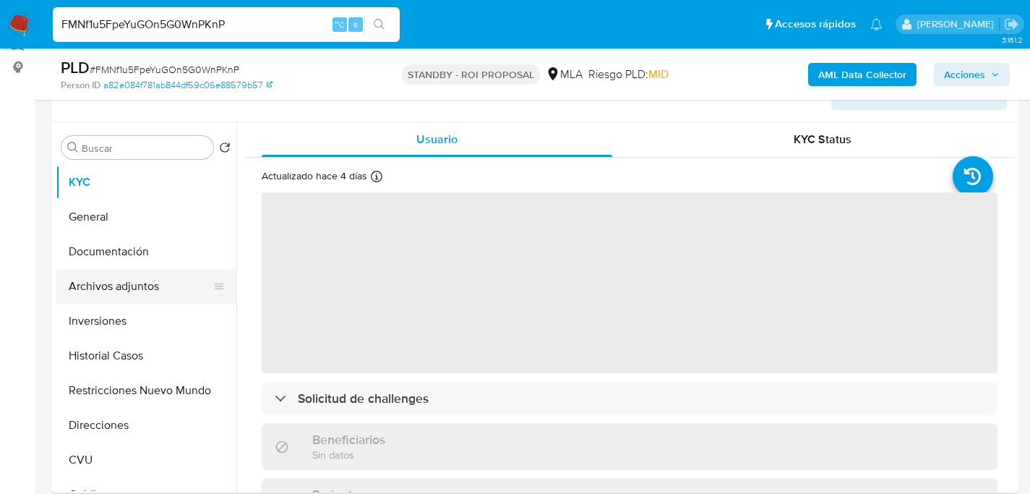
scroll to position [254, 0]
click at [77, 271] on button "Archivos adjuntos" at bounding box center [140, 285] width 169 height 35
select select "10"
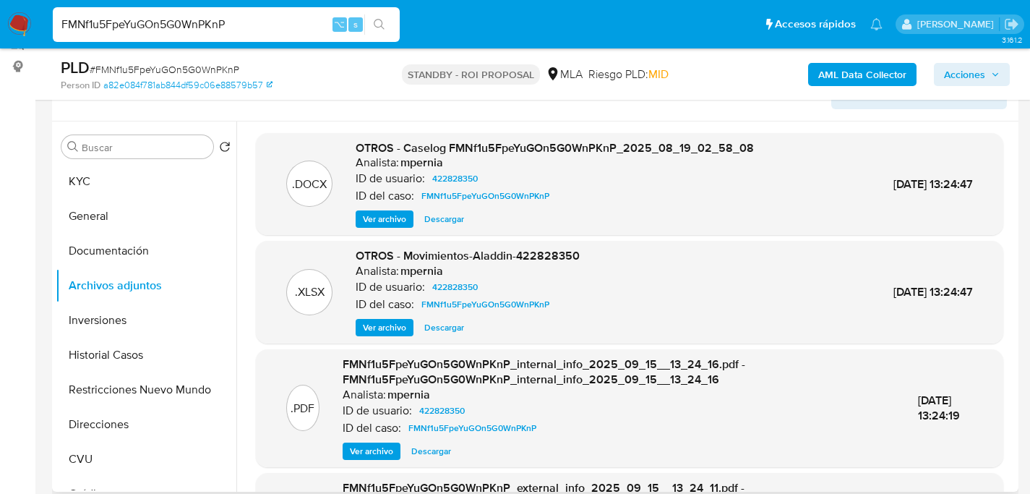
click at [442, 215] on span "Descargar" at bounding box center [444, 219] width 40 height 14
click at [125, 278] on button "Archivos adjuntos" at bounding box center [140, 285] width 169 height 35
click at [184, 15] on input "FMNf1u5FpeYuGOn5G0WnPKnP" at bounding box center [226, 24] width 347 height 19
paste input "2e18JsdI5BPPl5Olq6EQHnL4"
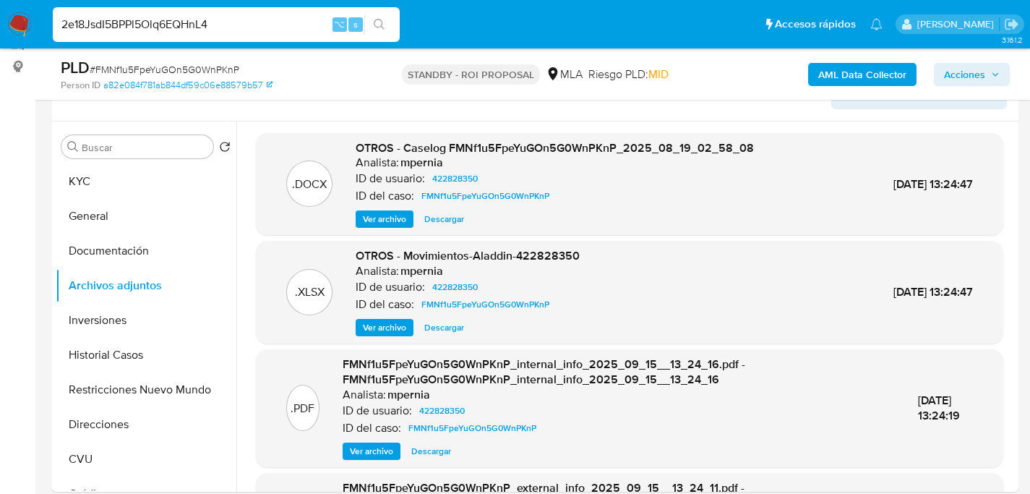
type input "2e18JsdI5BPPl5Olq6EQHnL4"
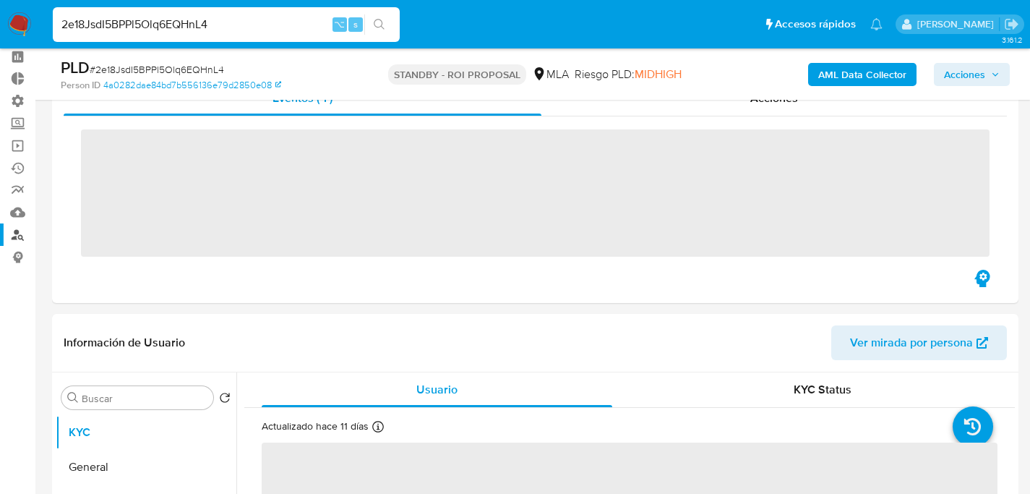
scroll to position [254, 0]
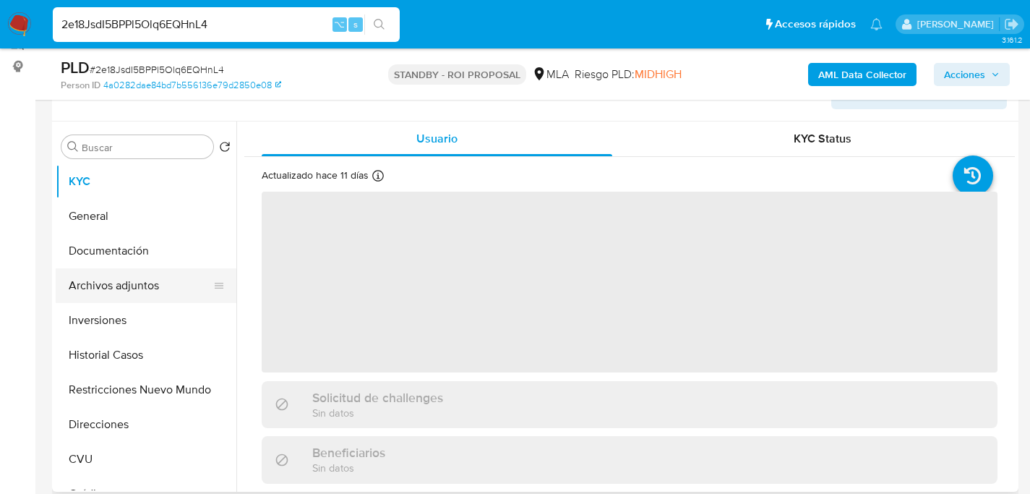
click at [100, 291] on button "Archivos adjuntos" at bounding box center [140, 285] width 169 height 35
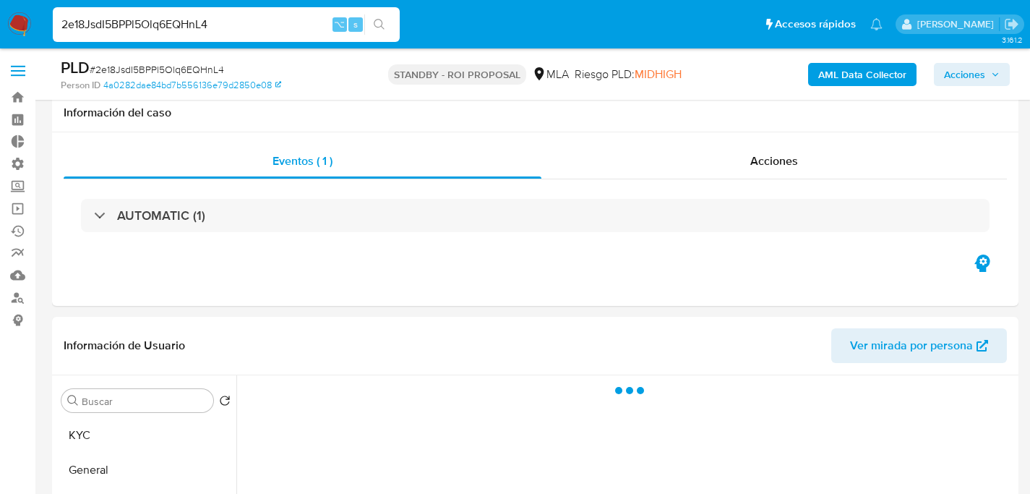
select select "10"
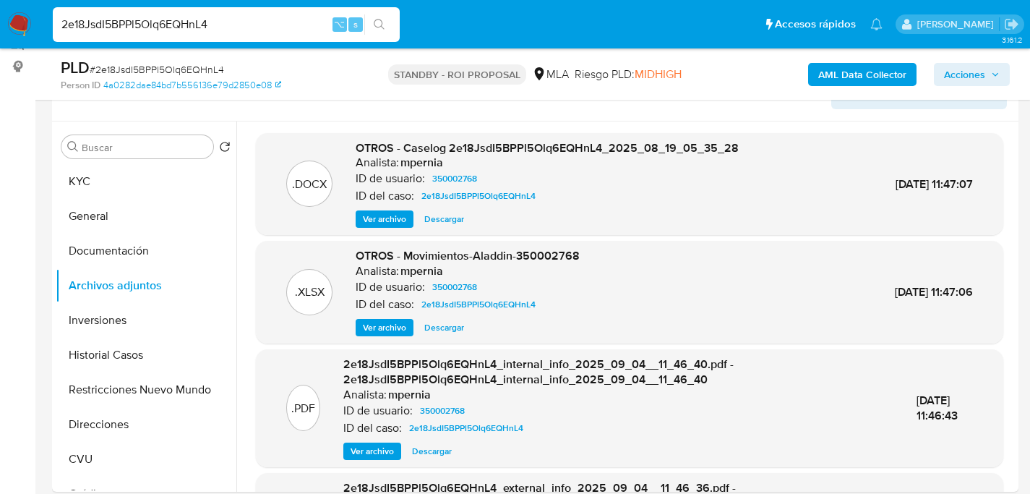
click at [193, 15] on input "2e18JsdI5BPPl5Olq6EQHnL4" at bounding box center [226, 24] width 347 height 19
paste input "FMNf1u5FpeYuGOn5G0WnPKnP"
type input "FMNf1u5FpeYuGOn5G0WnPKnP"
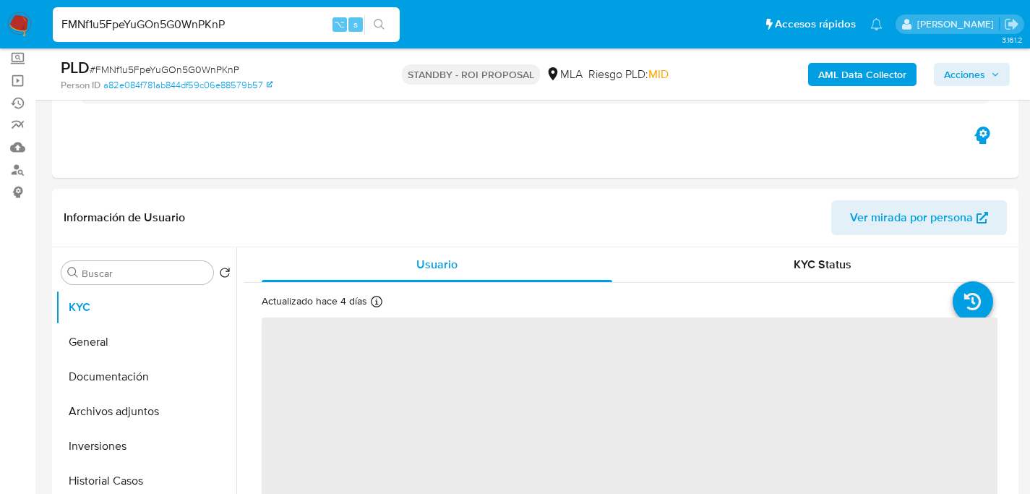
scroll to position [259, 0]
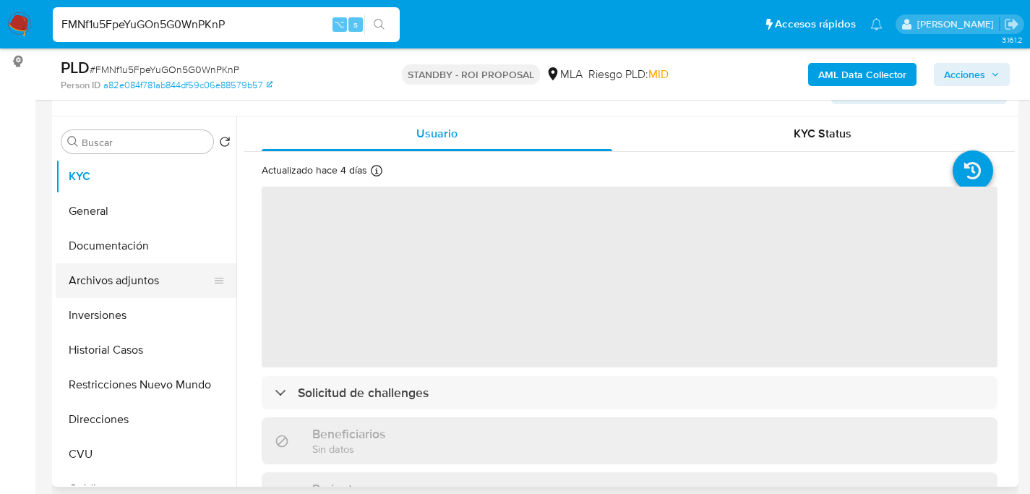
click at [100, 267] on button "Archivos adjuntos" at bounding box center [140, 280] width 169 height 35
select select "10"
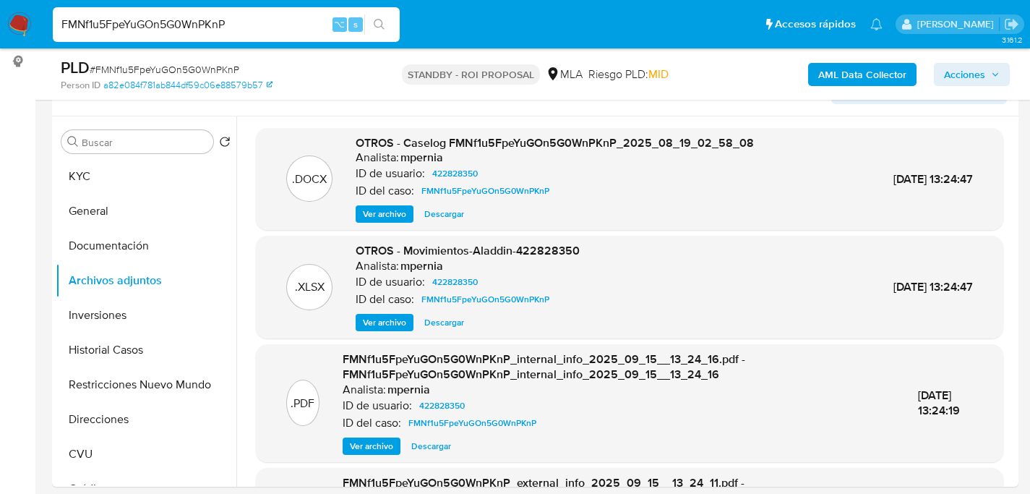
click at [189, 33] on input "FMNf1u5FpeYuGOn5G0WnPKnP" at bounding box center [226, 24] width 347 height 19
paste input "2e18JsdI5BPPl5Olq6EQHnL4"
type input "2e18JsdI5BPPl5Olq6EQHnL4"
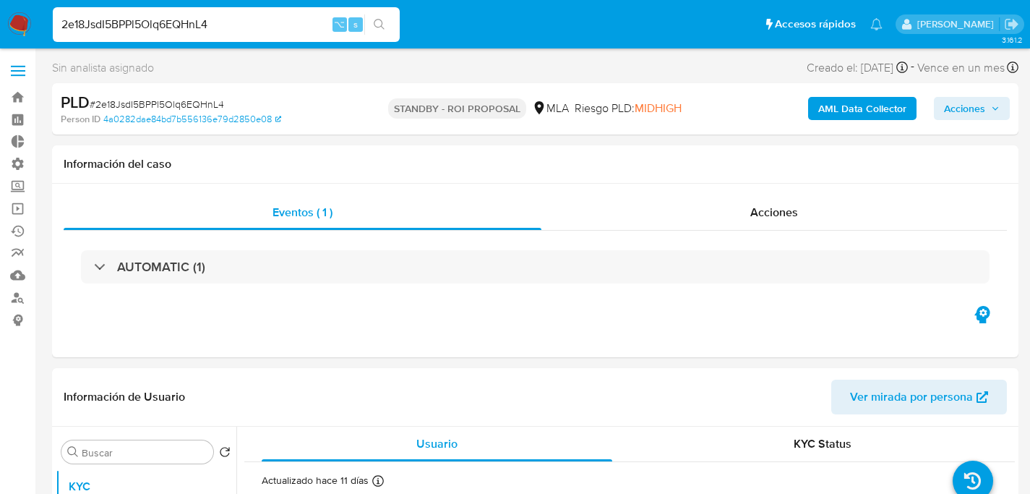
select select "10"
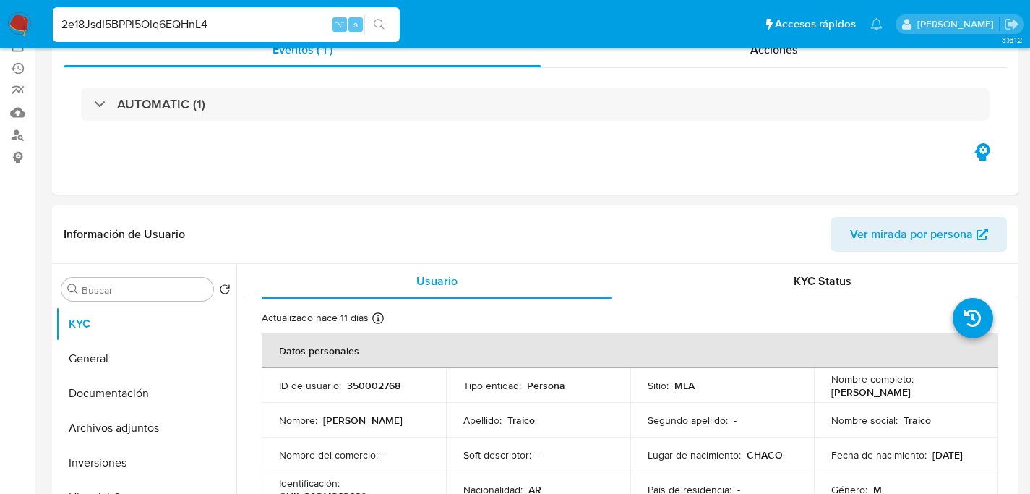
scroll to position [269, 0]
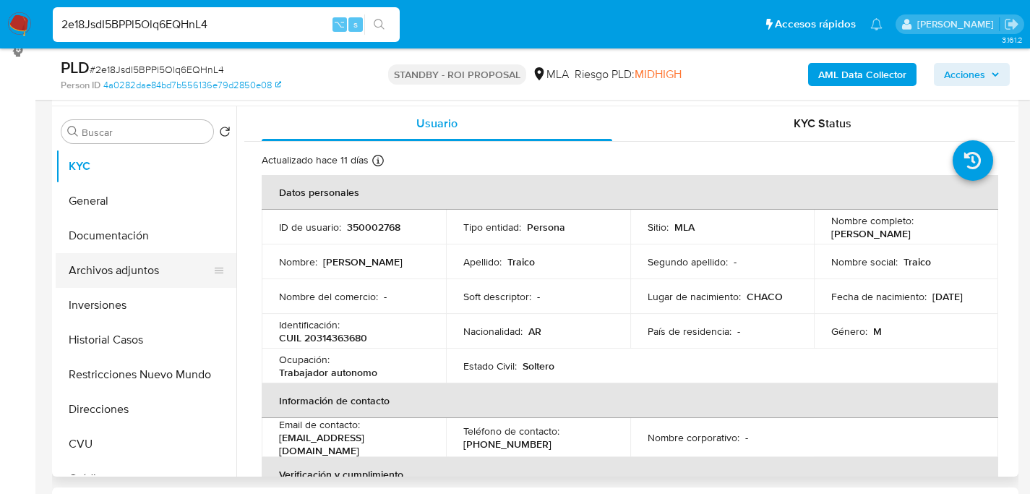
click at [84, 272] on button "Archivos adjuntos" at bounding box center [140, 270] width 169 height 35
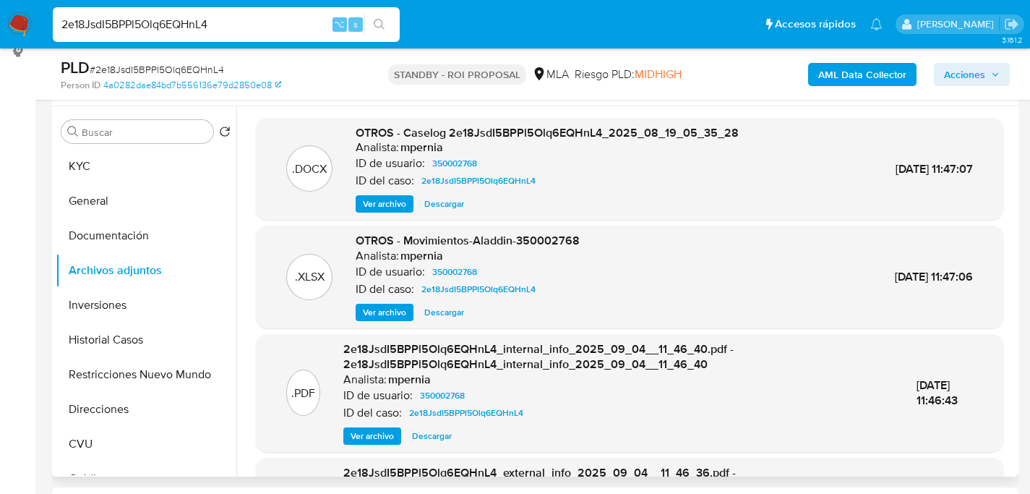
click at [455, 210] on span "Descargar" at bounding box center [444, 204] width 40 height 14
click at [200, 35] on div "2e18JsdI5BPPl5Olq6EQHnL4 ⌥ s" at bounding box center [226, 24] width 347 height 35
click at [212, 27] on input "2e18JsdI5BPPl5Olq6EQHnL4" at bounding box center [226, 24] width 347 height 19
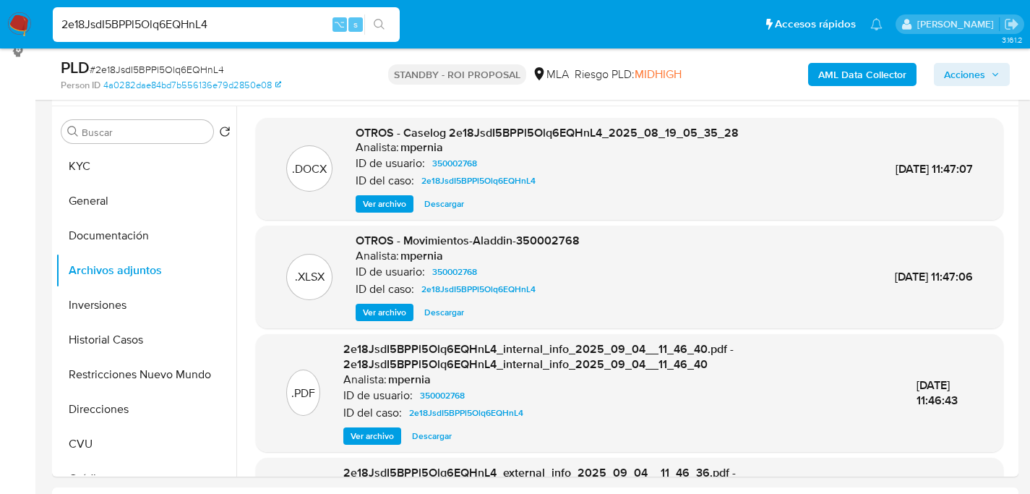
paste input "MJbshkErNeFpBQcKD9Td1rX7"
type input "MJbshkErNeFpBQcKD9Td1rX7"
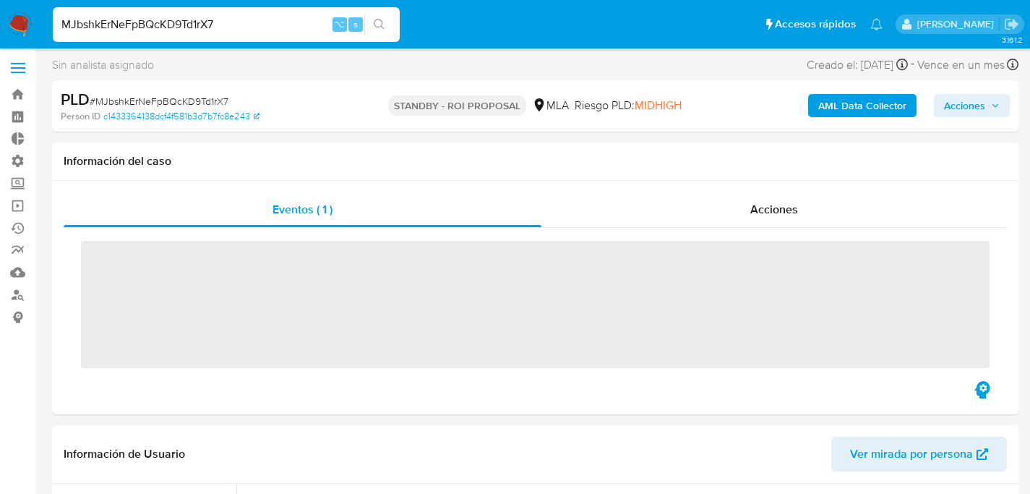
scroll to position [259, 0]
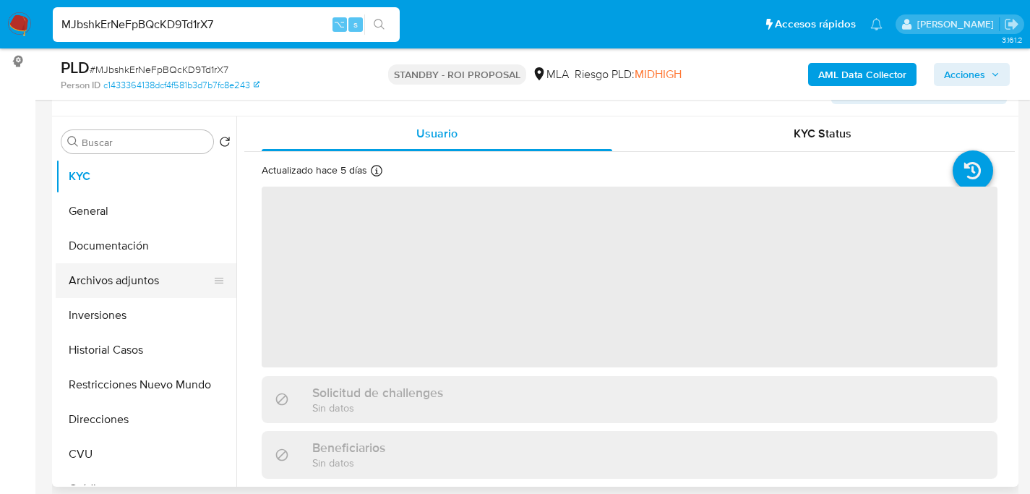
select select "10"
click at [85, 288] on button "Archivos adjuntos" at bounding box center [140, 280] width 169 height 35
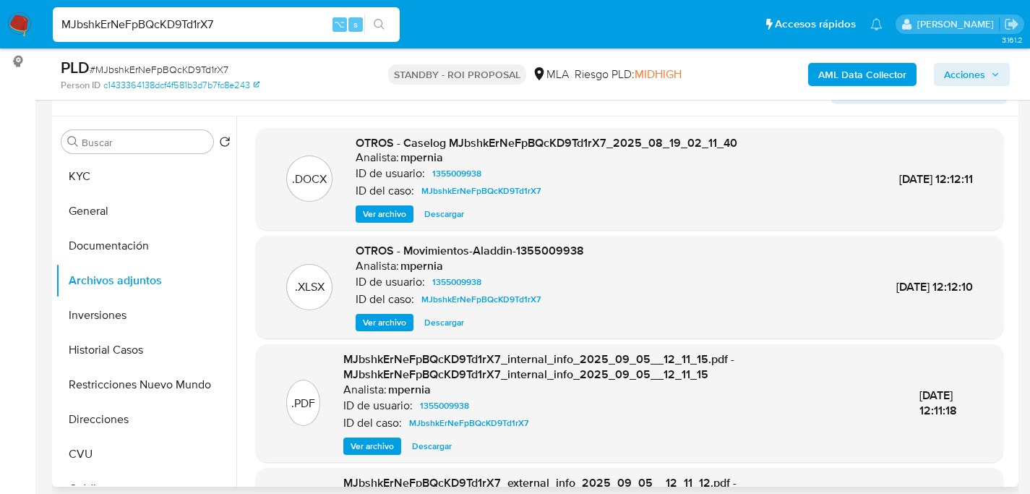
click at [438, 210] on span "Descargar" at bounding box center [444, 214] width 40 height 14
click at [201, 22] on input "MJbshkErNeFpBQcKD9Td1rX7" at bounding box center [226, 24] width 347 height 19
paste input "rVI51OgX0yyV6YdPR9DirJGm"
type input "rVI51OgX0yyV6YdPR9DirJGm"
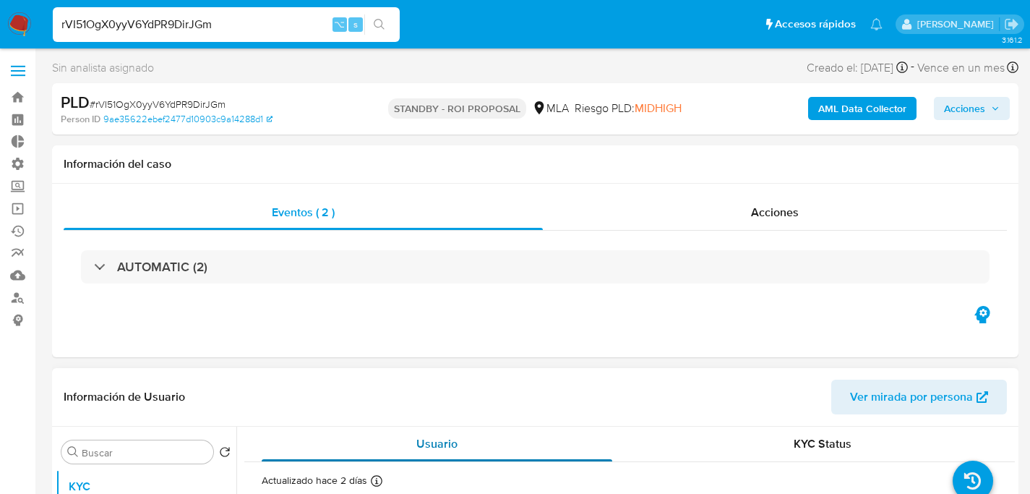
select select "10"
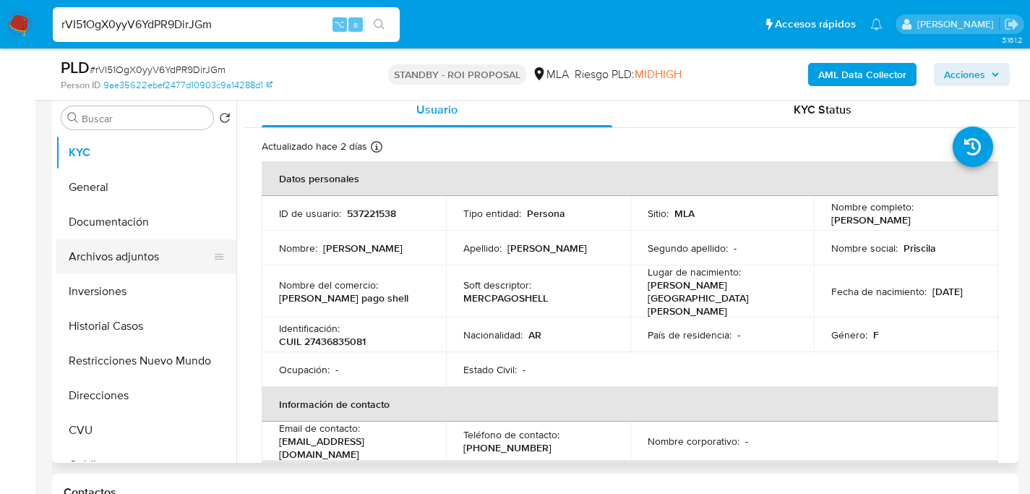
click at [93, 252] on button "Archivos adjuntos" at bounding box center [140, 256] width 169 height 35
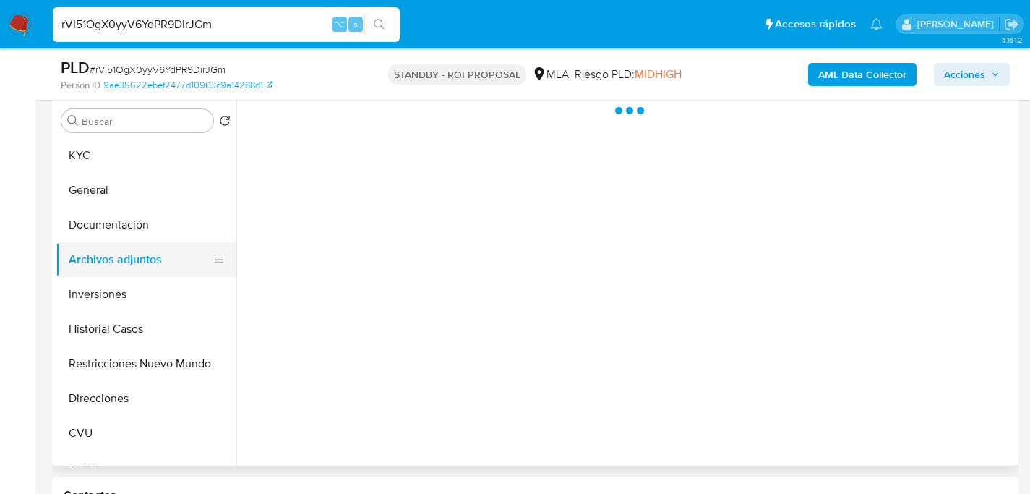
scroll to position [253, 0]
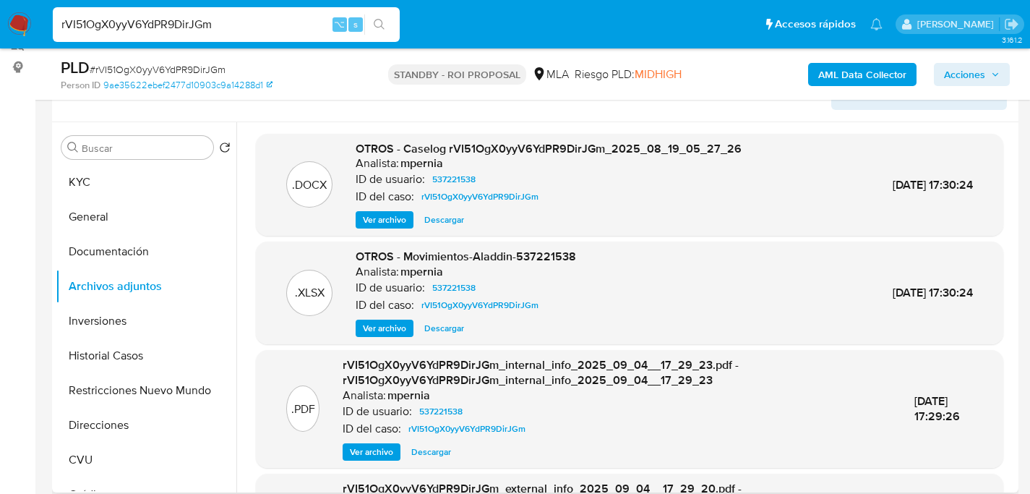
click at [438, 219] on span "Descargar" at bounding box center [444, 220] width 40 height 14
click at [174, 26] on input "rVI51OgX0yyV6YdPR9DirJGm" at bounding box center [226, 24] width 347 height 19
paste input "wg7XgrtjyAO8TpCk7QlYIpsb"
type input "wg7XgrtjyAO8TpCk7QlYIpsb"
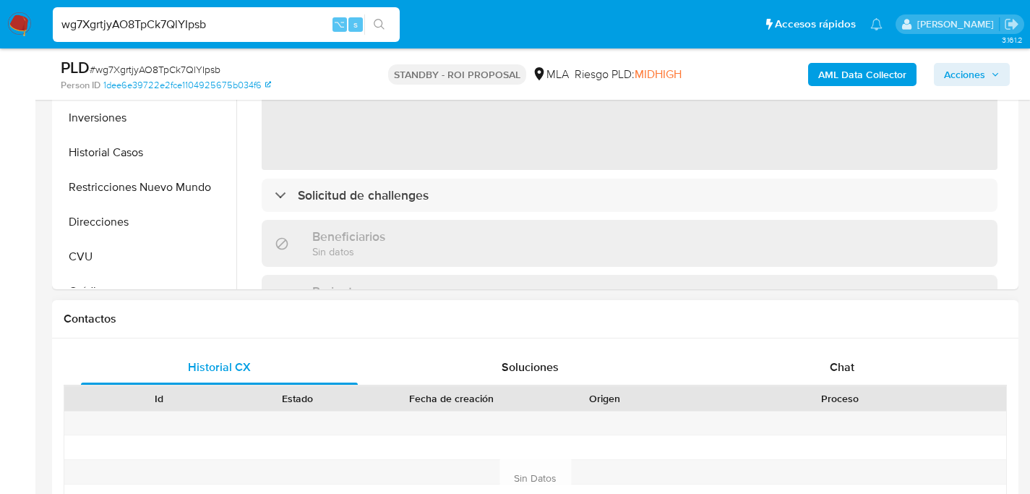
select select "10"
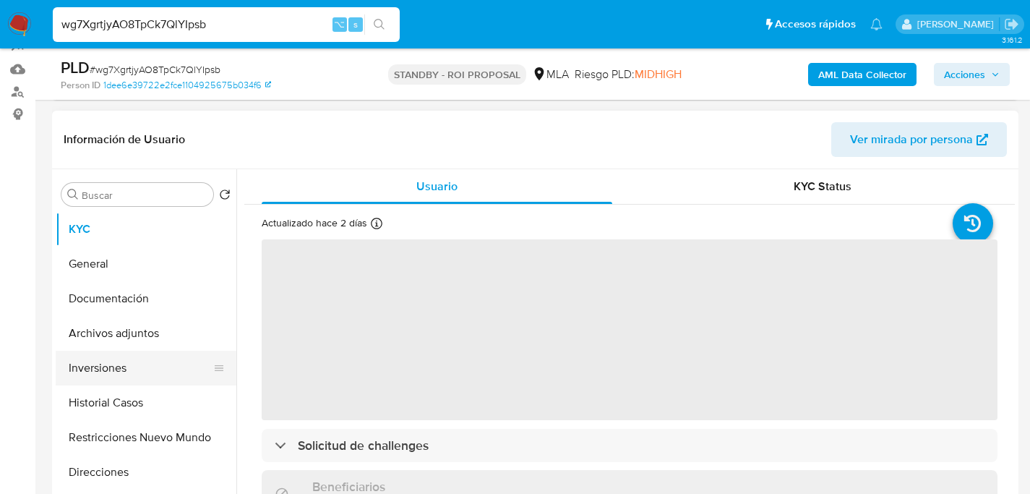
scroll to position [156, 0]
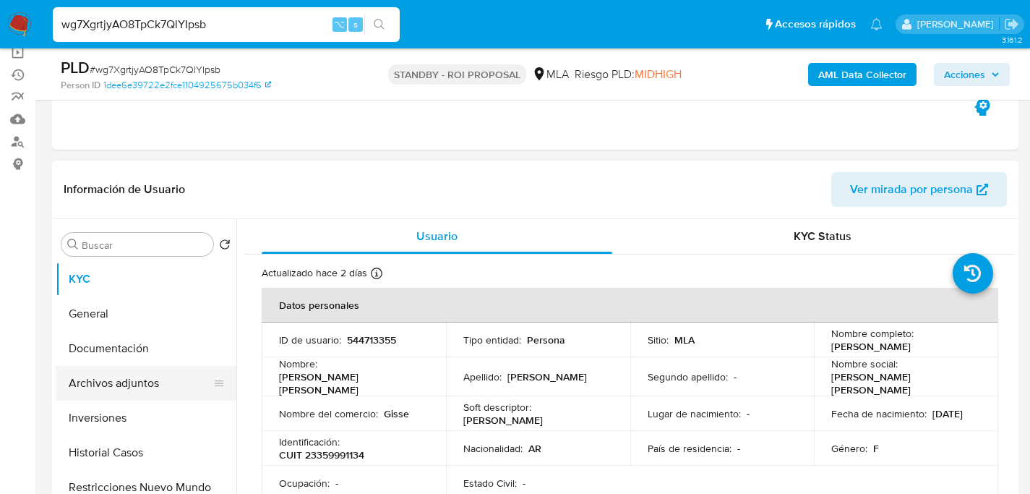
click at [78, 395] on button "Archivos adjuntos" at bounding box center [140, 383] width 169 height 35
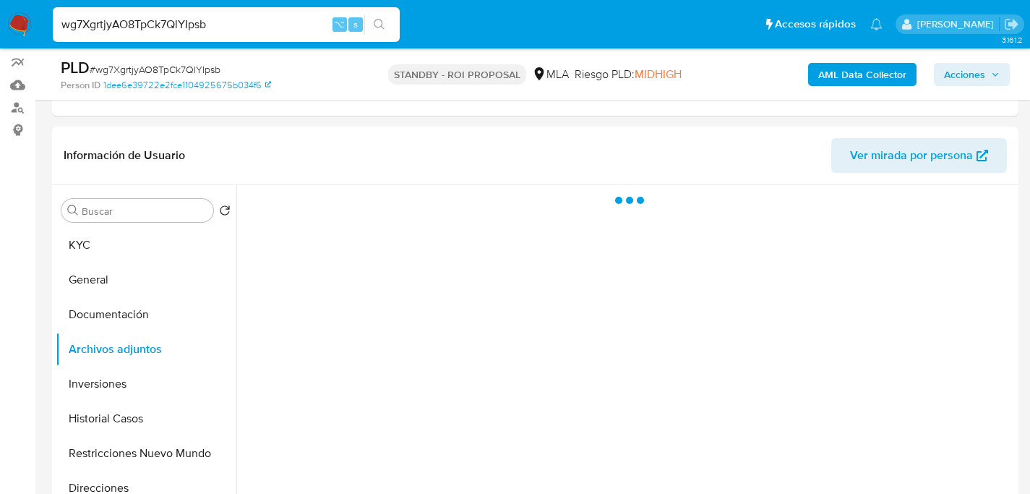
scroll to position [265, 0]
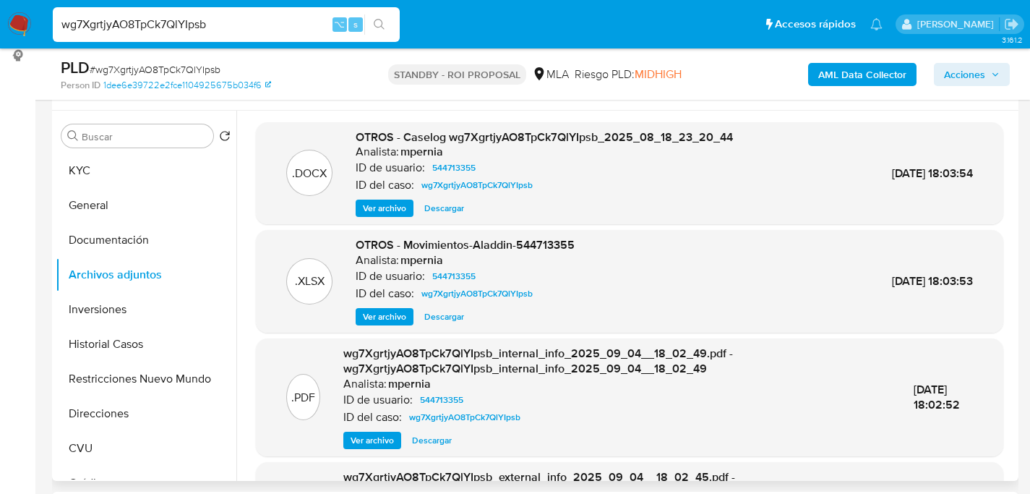
click at [449, 204] on span "Descargar" at bounding box center [444, 208] width 40 height 14
click at [197, 14] on div "wg7XgrtjyAO8TpCk7QlYIpsb ⌥ s" at bounding box center [226, 24] width 347 height 35
click at [202, 25] on input "wg7XgrtjyAO8TpCk7QlYIpsb" at bounding box center [226, 24] width 347 height 19
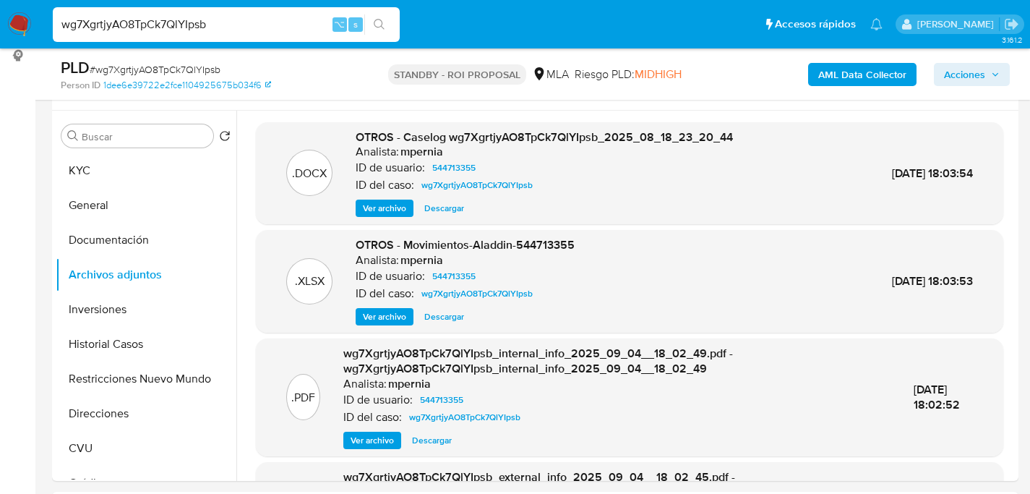
paste input "v9OU3g4VSUASQMZGdLAJrayY"
type input "v9OU3g4VSUASQMZGdLAJrayY"
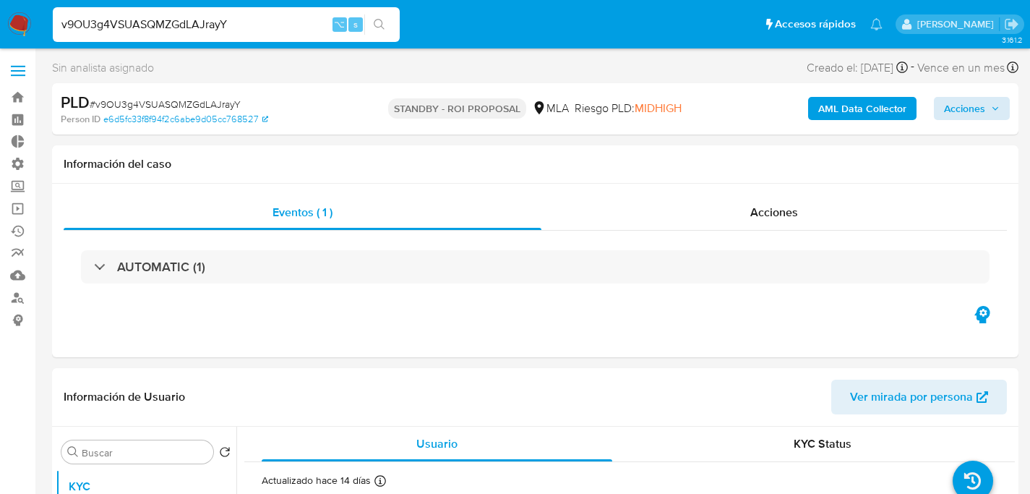
select select "10"
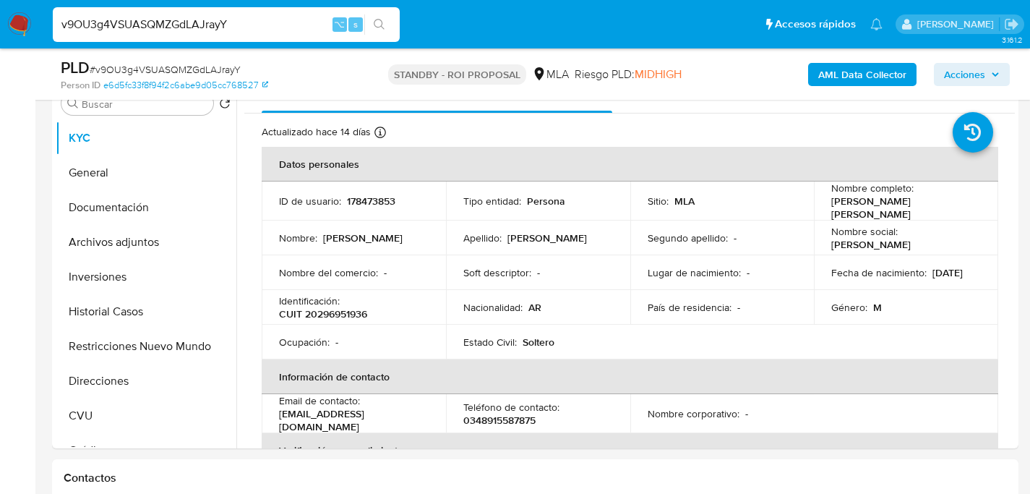
scroll to position [306, 0]
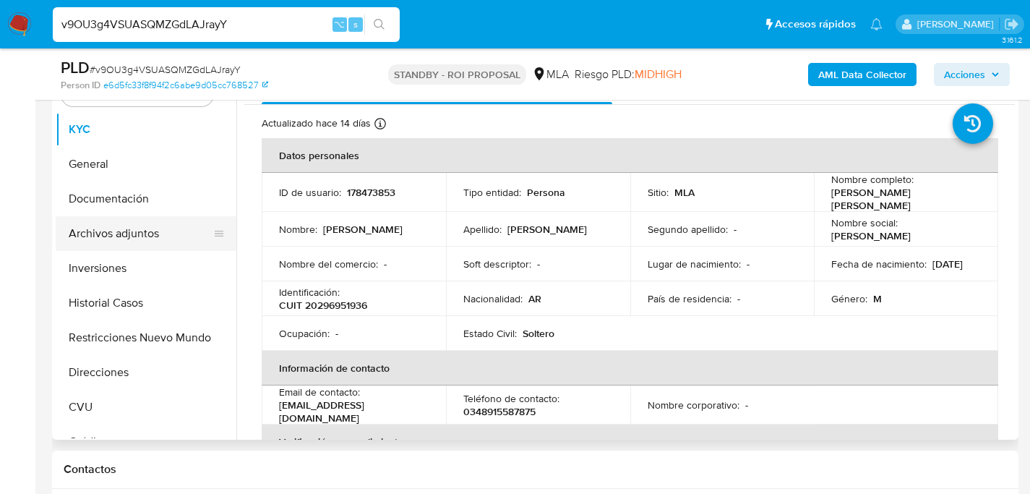
click at [108, 237] on button "Archivos adjuntos" at bounding box center [140, 233] width 169 height 35
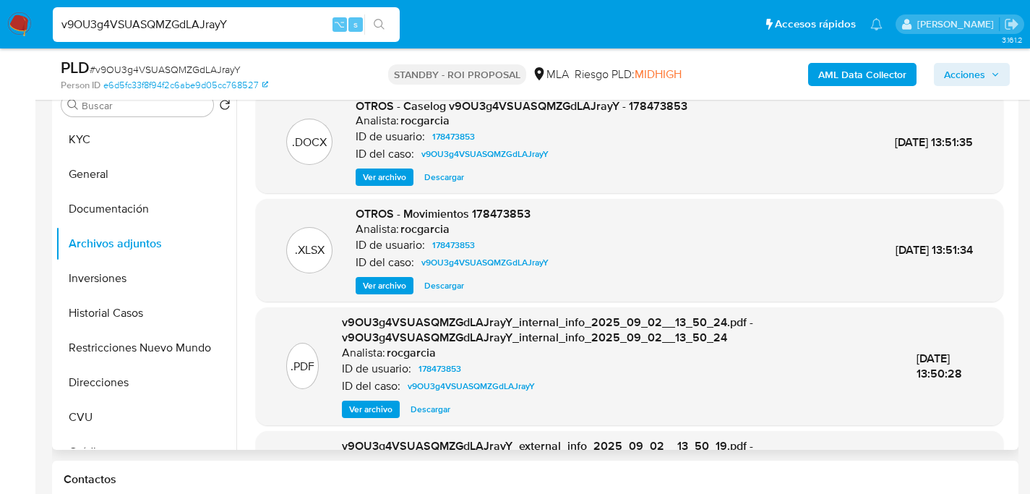
scroll to position [281, 0]
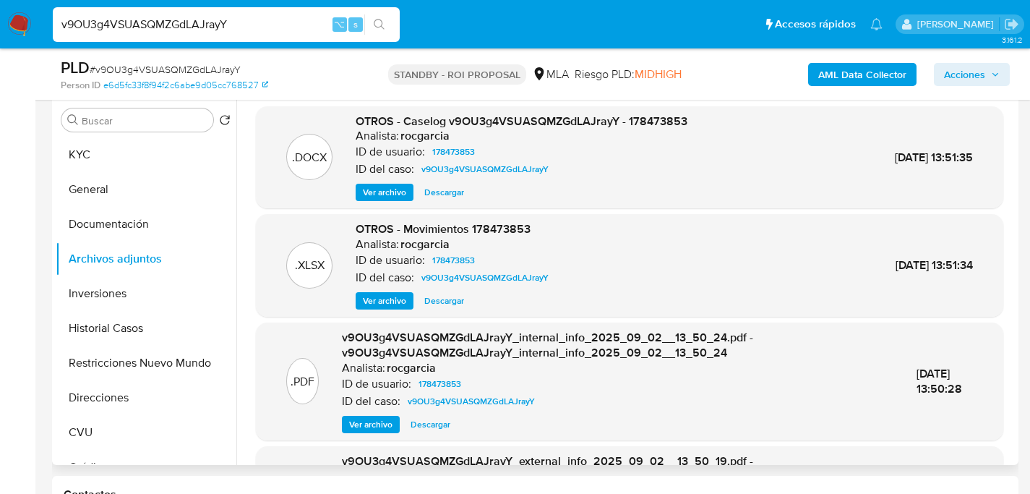
click at [445, 196] on span "Descargar" at bounding box center [444, 192] width 40 height 14
click at [189, 23] on input "v9OU3g4VSUASQMZGdLAJrayY" at bounding box center [226, 24] width 347 height 19
paste input "D1ziWD02qd3Y1XMuULijMhn2"
type input "D1ziWD02qd3Y1XMuULijMhn2"
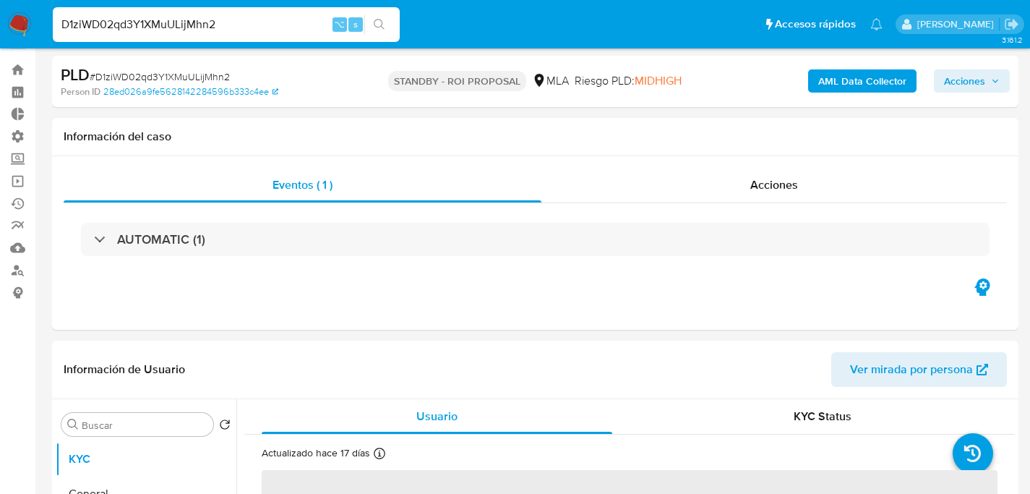
scroll to position [286, 0]
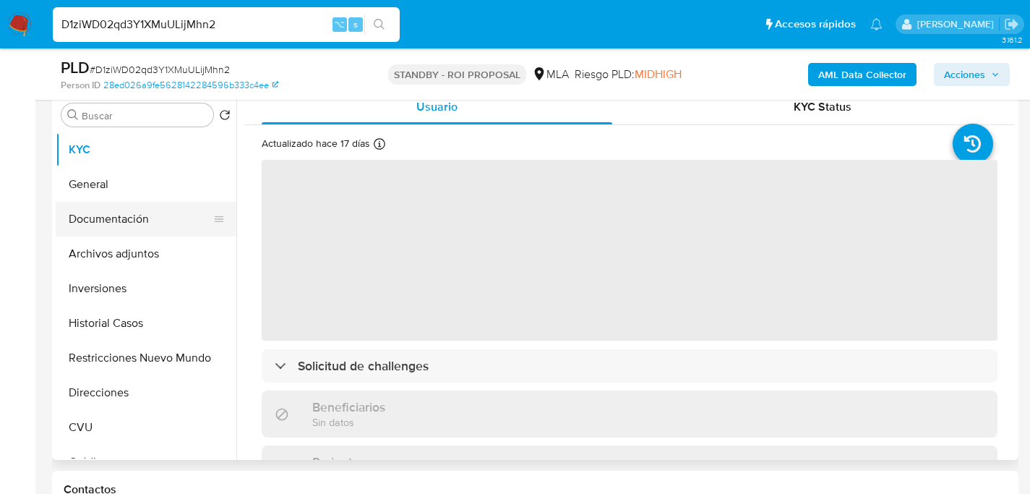
click at [85, 225] on button "Documentación" at bounding box center [140, 219] width 169 height 35
select select "10"
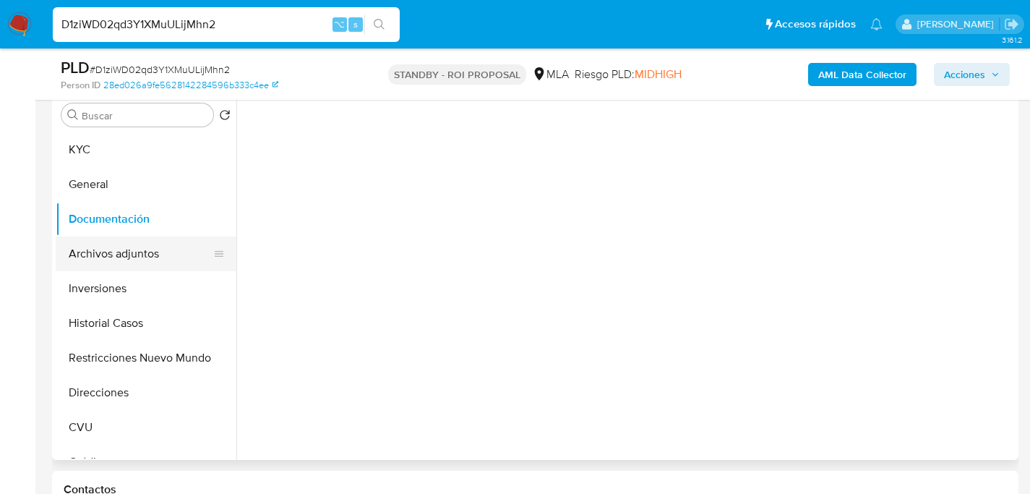
click at [94, 239] on button "Archivos adjuntos" at bounding box center [140, 253] width 169 height 35
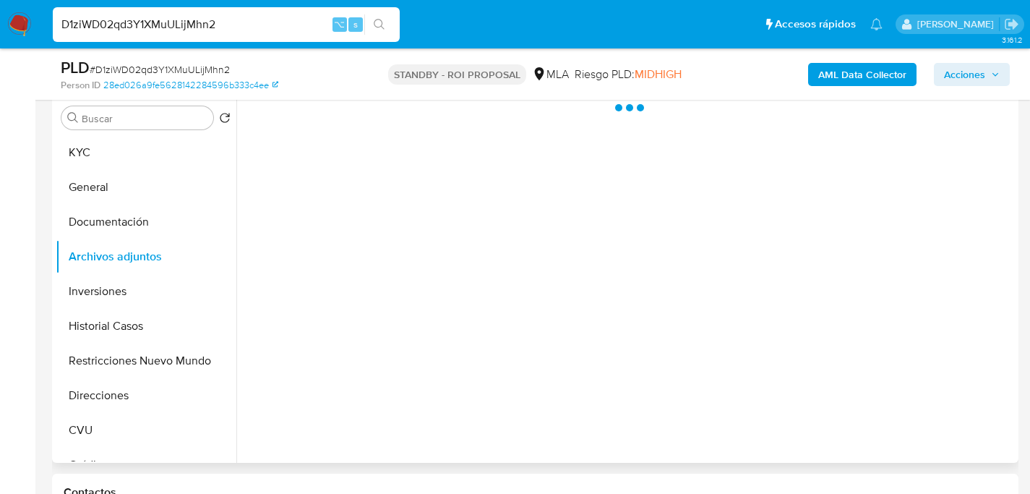
scroll to position [283, 0]
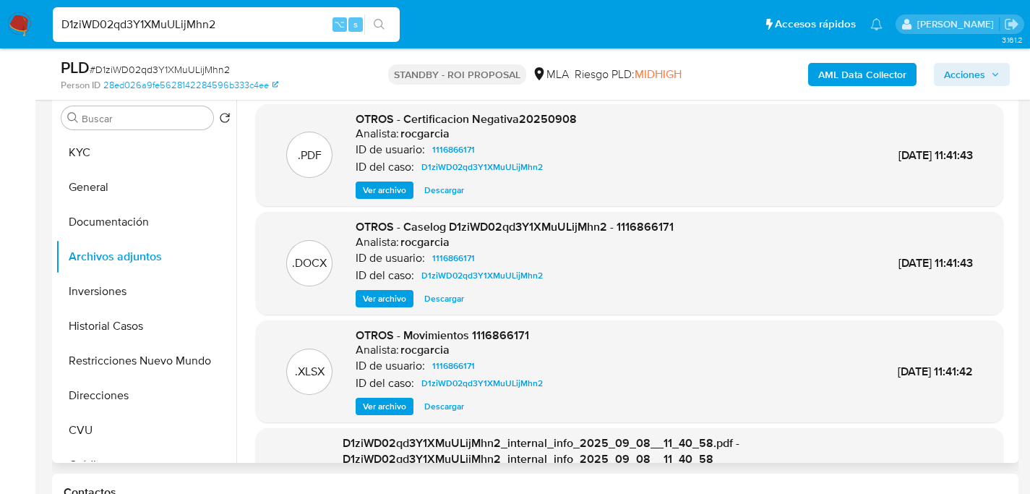
click at [437, 302] on span "Descargar" at bounding box center [444, 298] width 40 height 14
click at [212, 19] on input "D1ziWD02qd3Y1XMuULijMhn2" at bounding box center [226, 24] width 347 height 19
paste input "5OkeYeYDulTihlpHJeP4MSyD"
type input "5OkeYeYDulTihlpHJeP4MSyD"
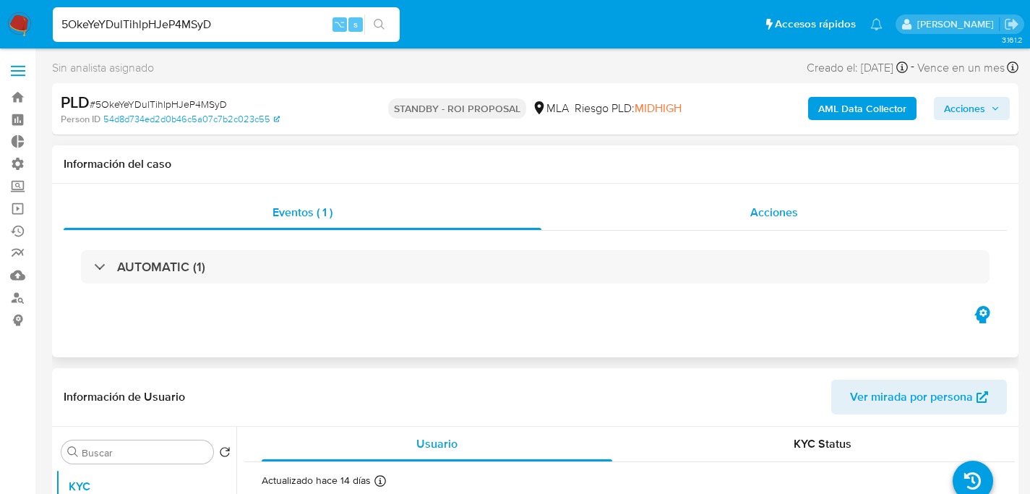
select select "10"
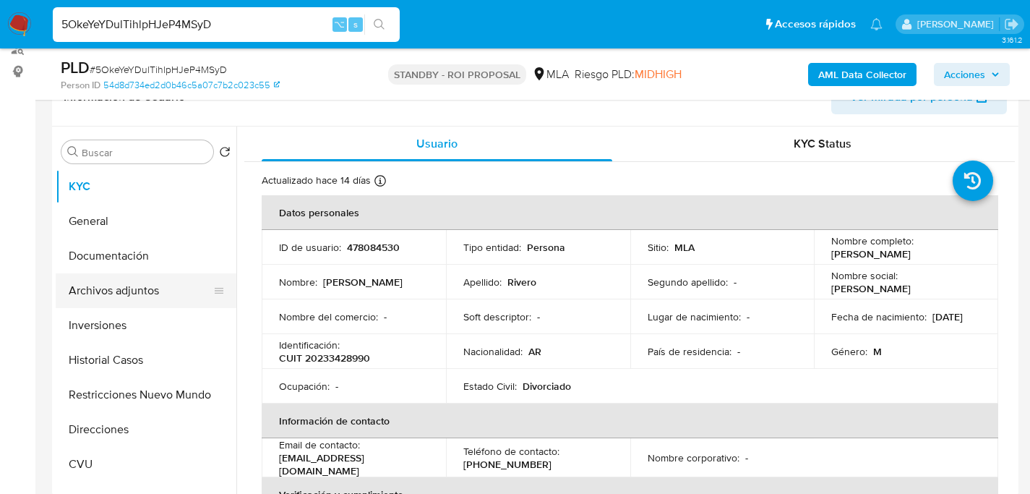
click at [108, 299] on button "Archivos adjuntos" at bounding box center [140, 290] width 169 height 35
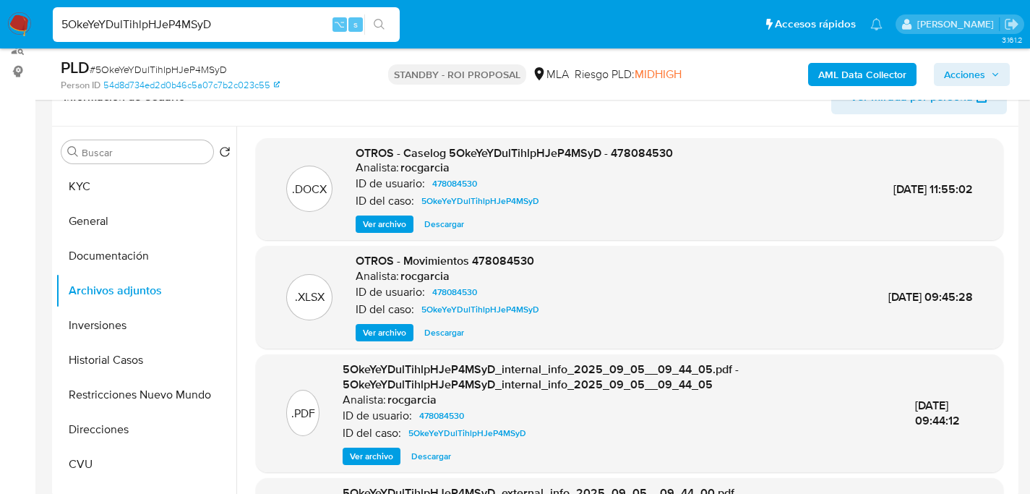
click at [444, 223] on span "Descargar" at bounding box center [444, 224] width 40 height 14
click at [432, 231] on span "Descargar" at bounding box center [444, 224] width 40 height 14
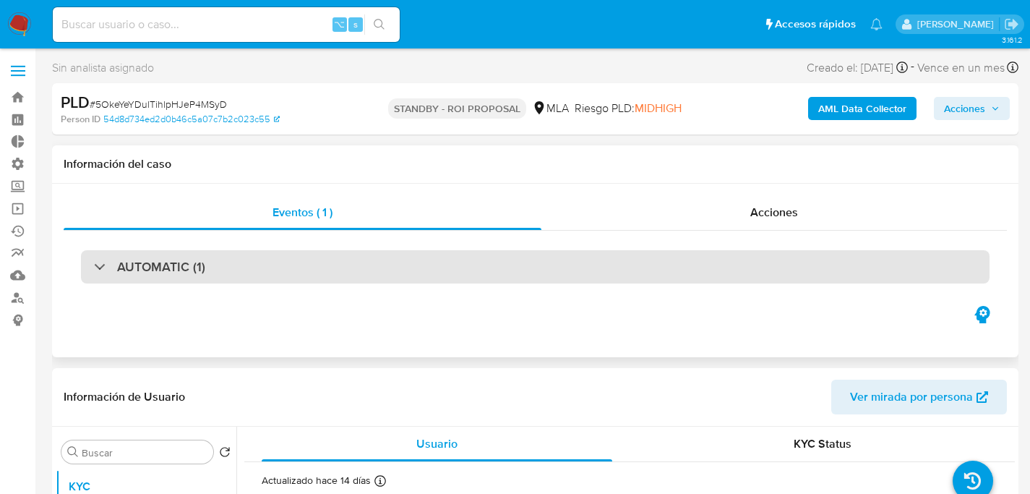
select select "10"
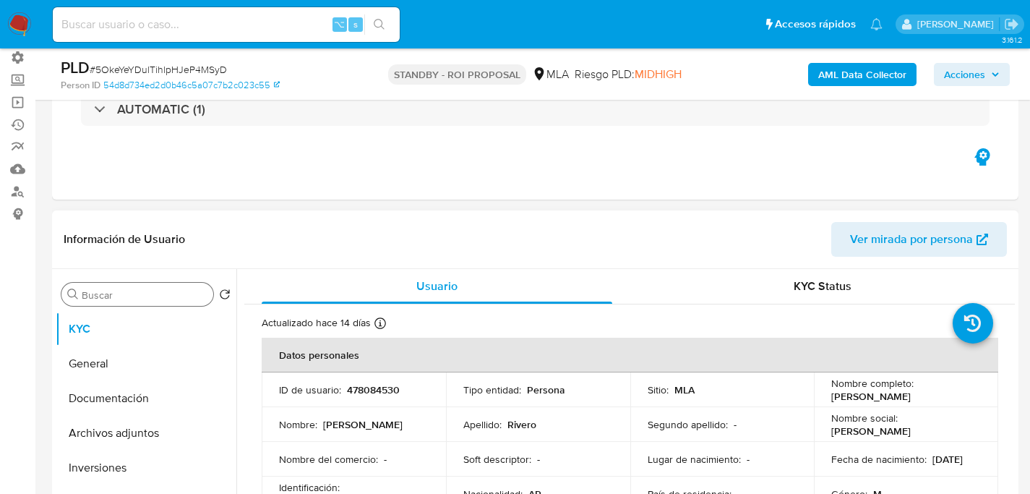
scroll to position [344, 0]
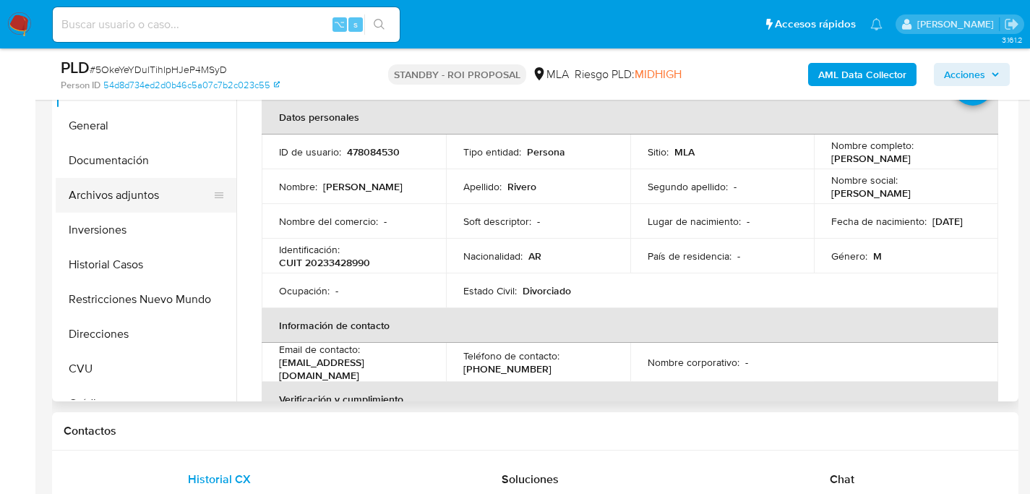
click at [118, 184] on button "Archivos adjuntos" at bounding box center [140, 195] width 169 height 35
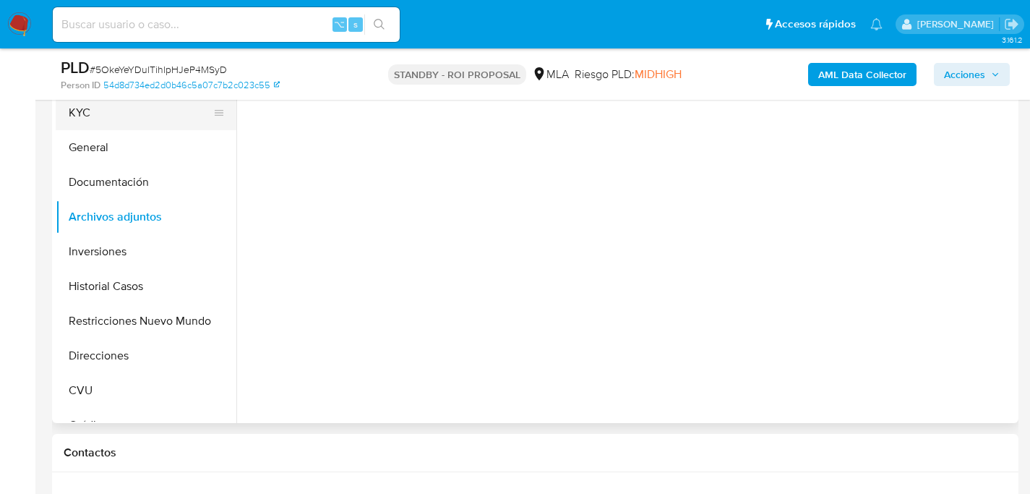
scroll to position [231, 0]
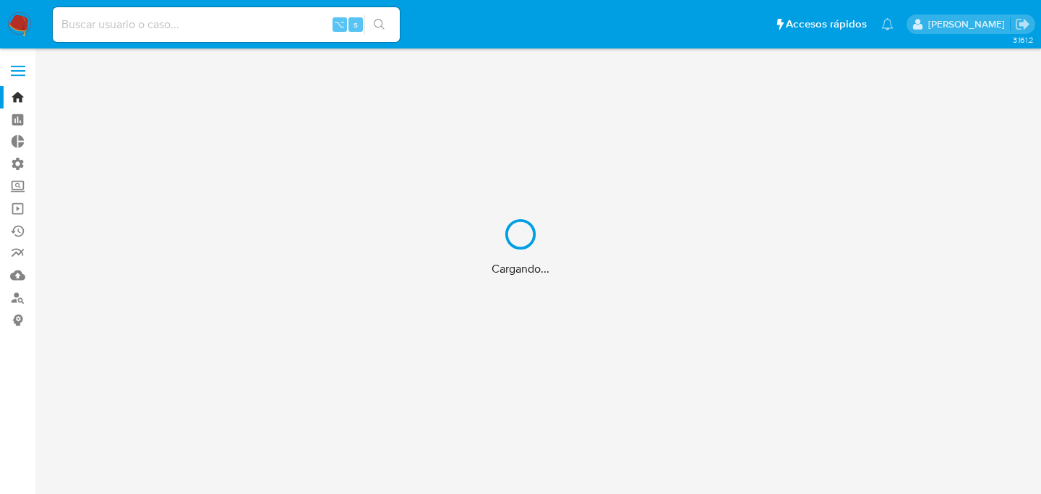
drag, startPoint x: 154, startPoint y: 12, endPoint x: 162, endPoint y: 20, distance: 11.2
click at [154, 12] on div "Cargando..." at bounding box center [520, 247] width 1041 height 494
click at [163, 20] on div "Cargando..." at bounding box center [520, 247] width 1041 height 494
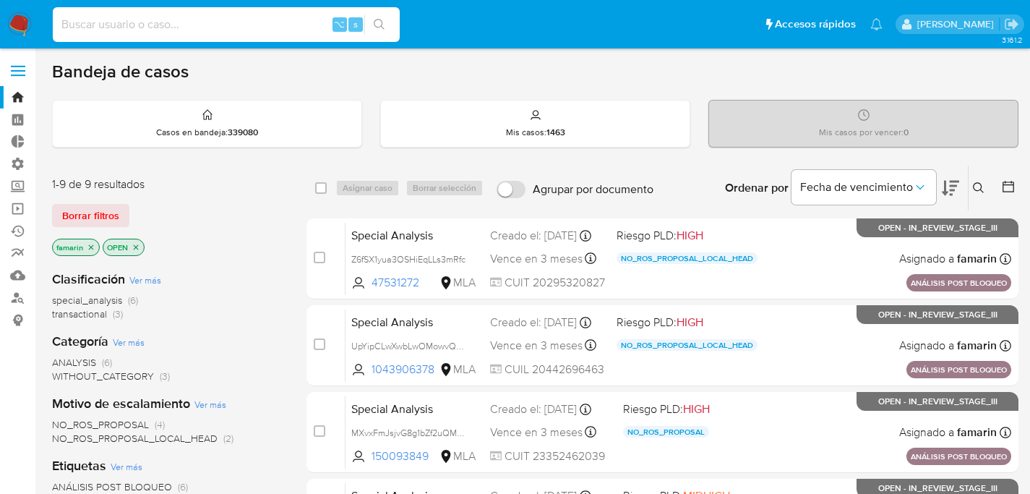
click at [167, 22] on input at bounding box center [226, 24] width 347 height 19
paste input "5OkeYeYDulTihlpHJeP4MSyD"
type input "5OkeYeYDulTihlpHJeP4MSyD"
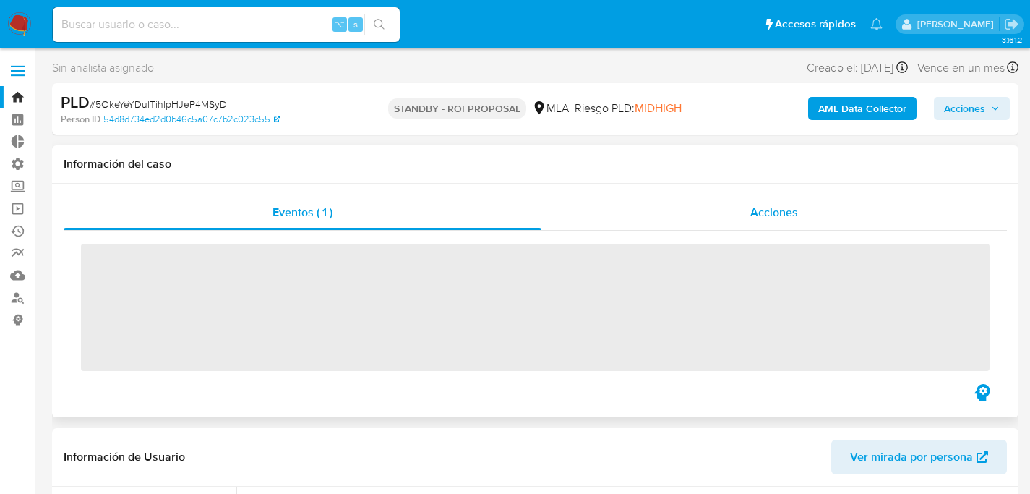
click at [730, 217] on div "Acciones" at bounding box center [774, 212] width 466 height 35
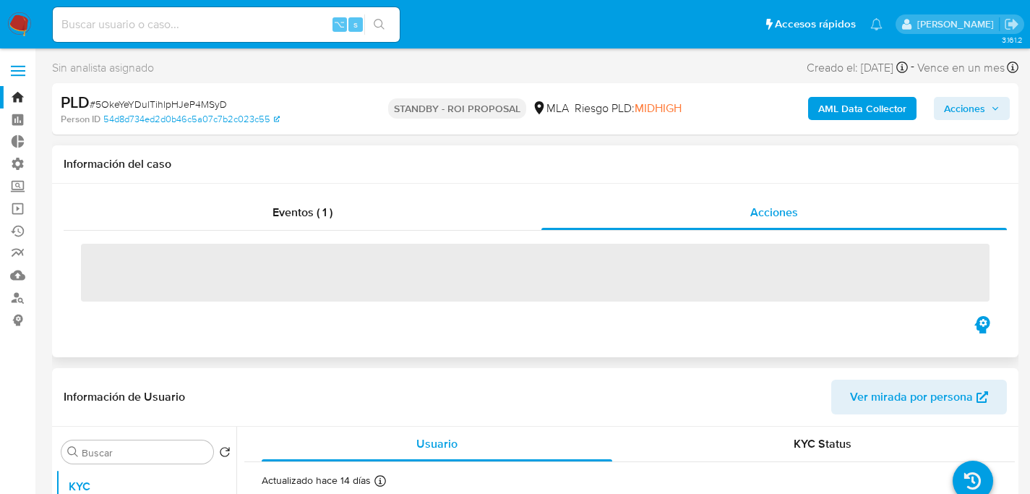
select select "10"
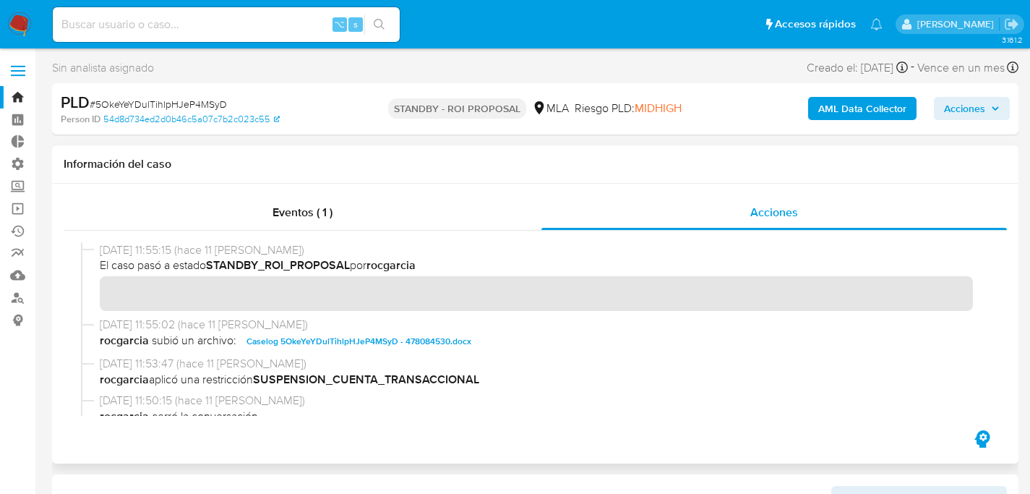
click at [402, 337] on span "Caselog 5OkeYeYDulTihlpHJeP4MSyD - 478084530.docx" at bounding box center [359, 341] width 225 height 17
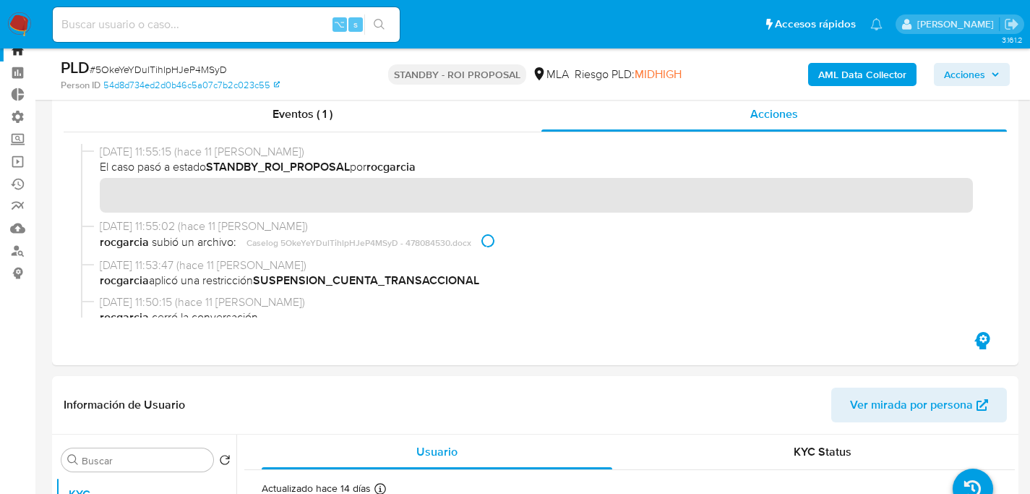
scroll to position [251, 0]
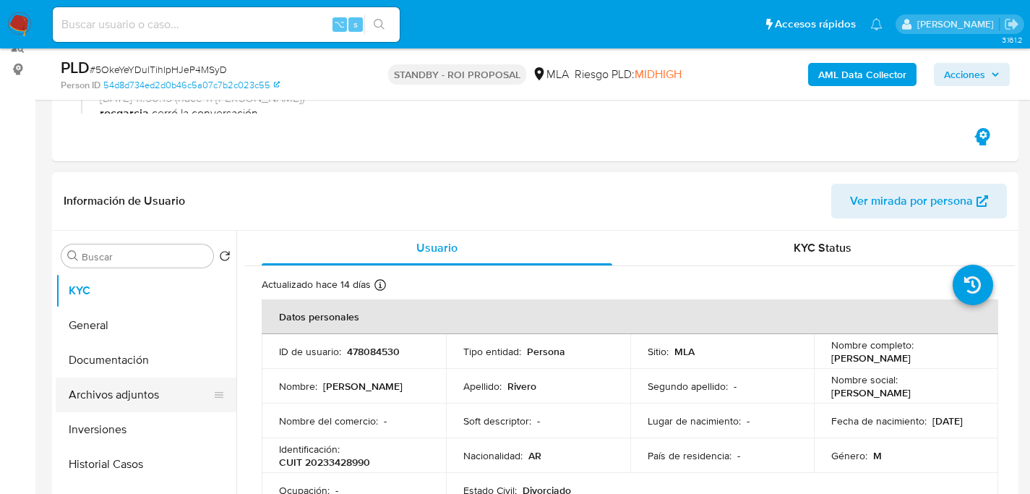
click at [106, 390] on button "Archivos adjuntos" at bounding box center [140, 394] width 169 height 35
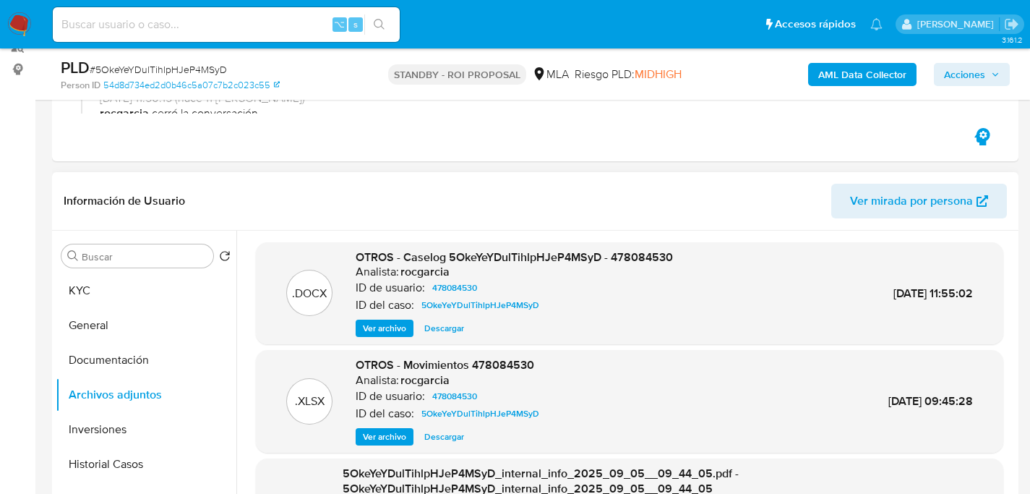
click at [435, 330] on span "Descargar" at bounding box center [444, 328] width 40 height 14
click at [182, 27] on input at bounding box center [226, 24] width 347 height 19
paste input "4hqJ8dmOAzdzeot8rQ9CklvL"
type input "4hqJ8dmOAzdzeot8rQ9CklvL"
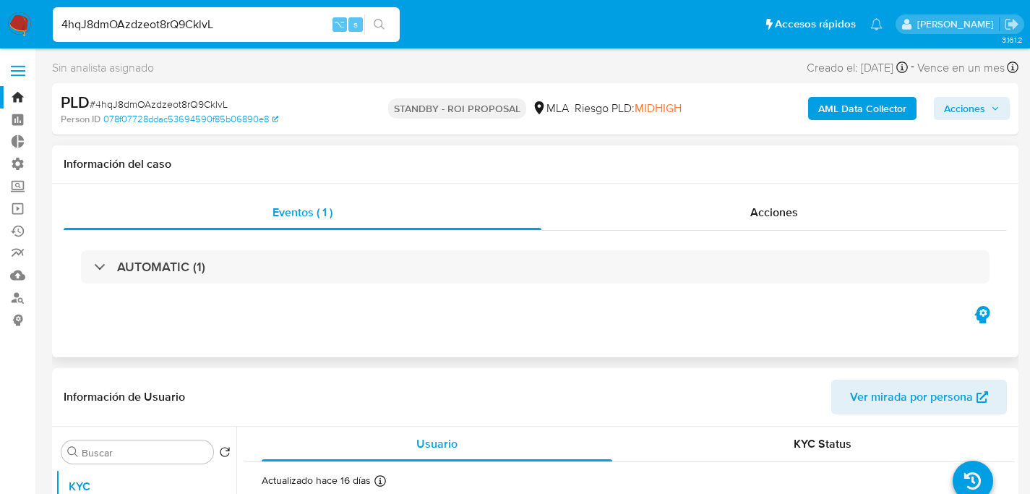
select select "10"
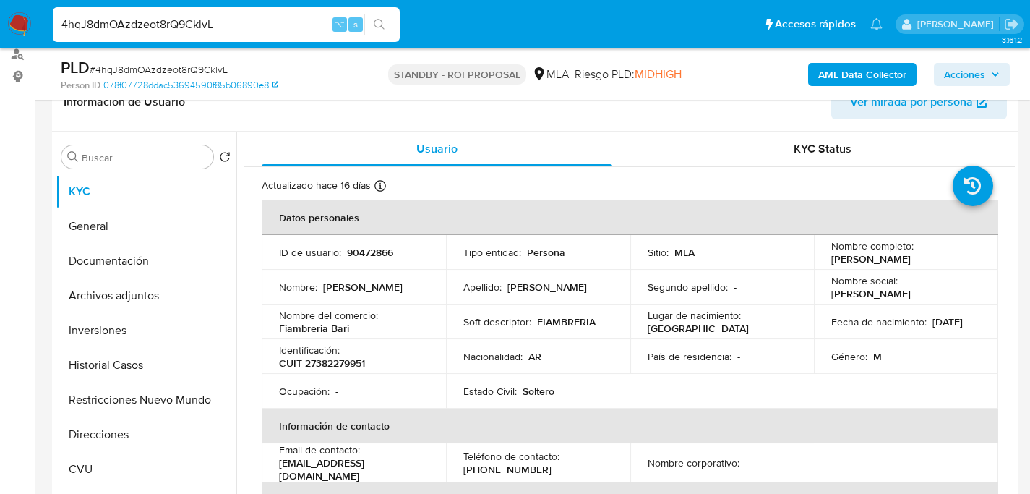
scroll to position [281, 0]
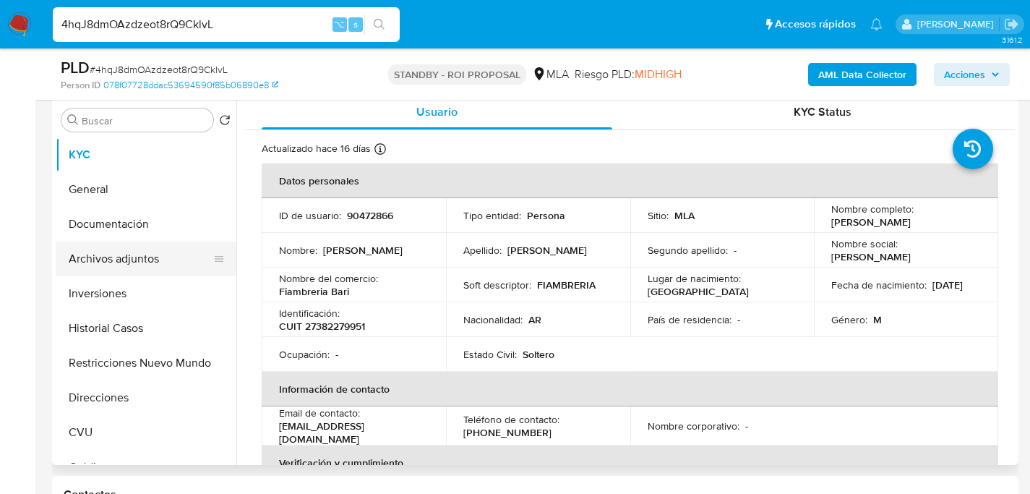
click at [102, 257] on button "Archivos adjuntos" at bounding box center [140, 258] width 169 height 35
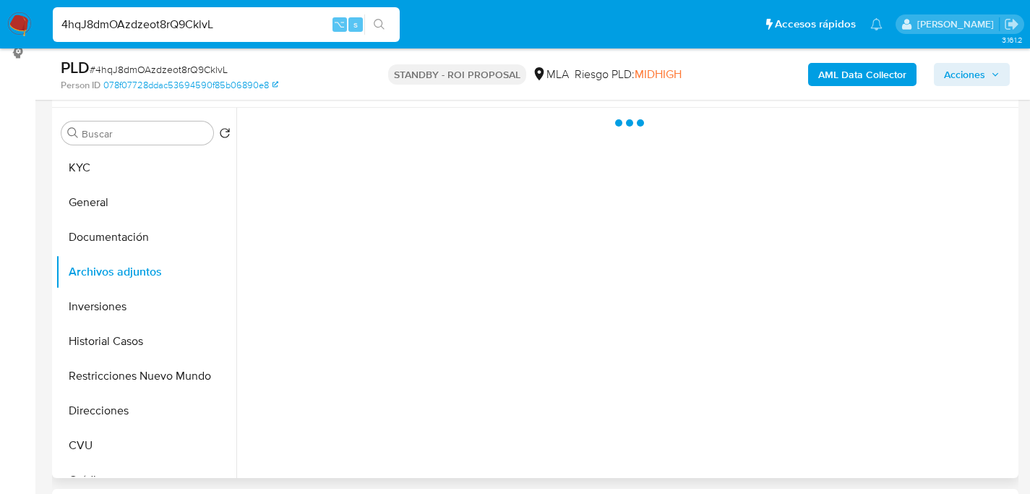
scroll to position [267, 0]
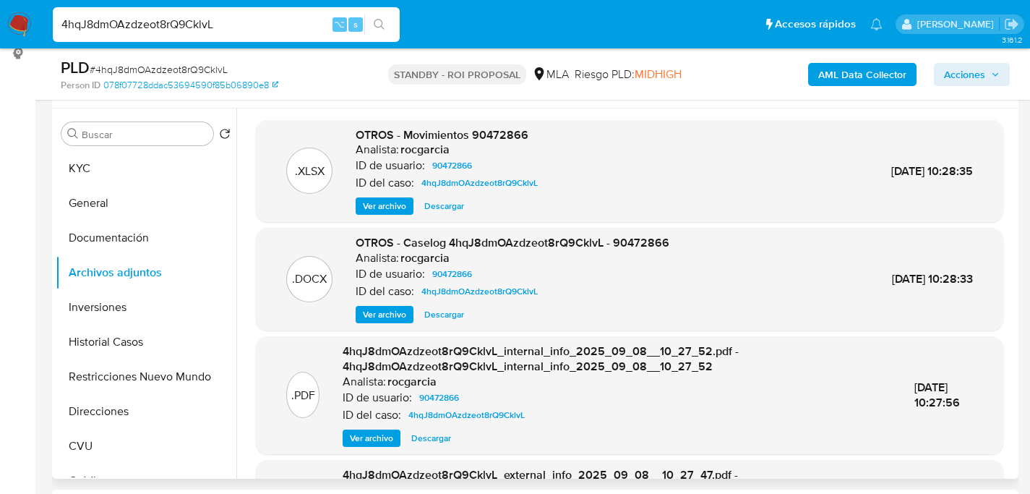
click at [450, 315] on span "Descargar" at bounding box center [444, 314] width 40 height 14
click at [237, 34] on div "4hqJ8dmOAzdzeot8rQ9CklvL ⌥ s" at bounding box center [226, 24] width 347 height 35
click at [243, 33] on input "4hqJ8dmOAzdzeot8rQ9CklvL" at bounding box center [226, 24] width 347 height 19
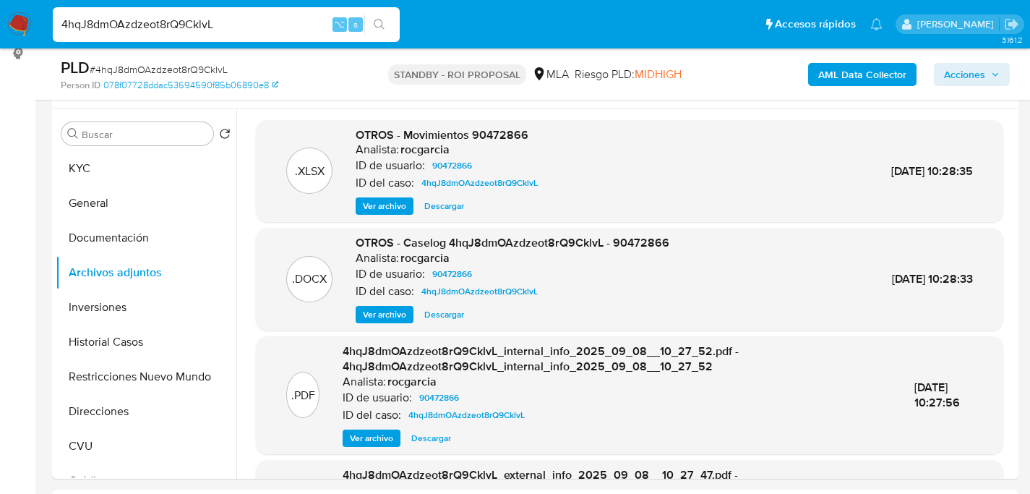
paste input "nlX3z12tj5DaFnSsiUF3O7De"
type input "nlX3z12tj5DaFnSsiUF3O7De"
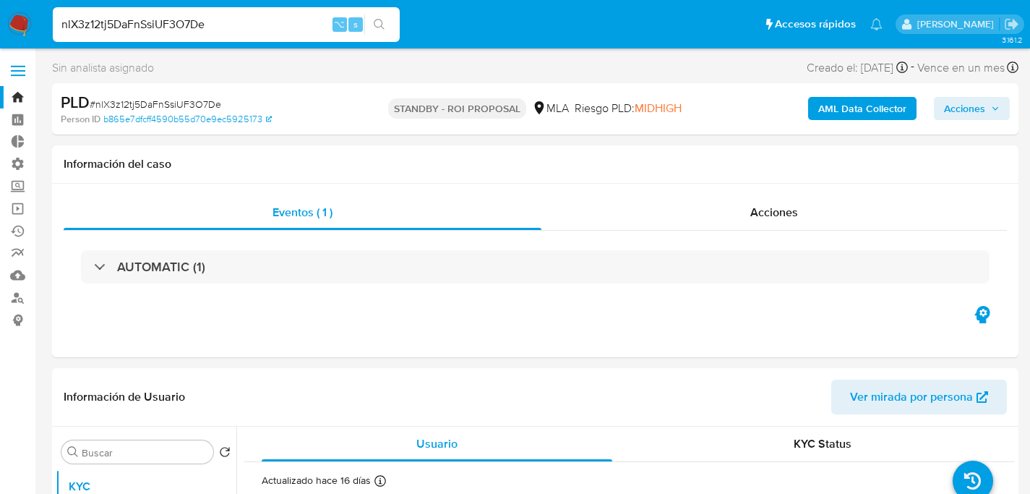
select select "10"
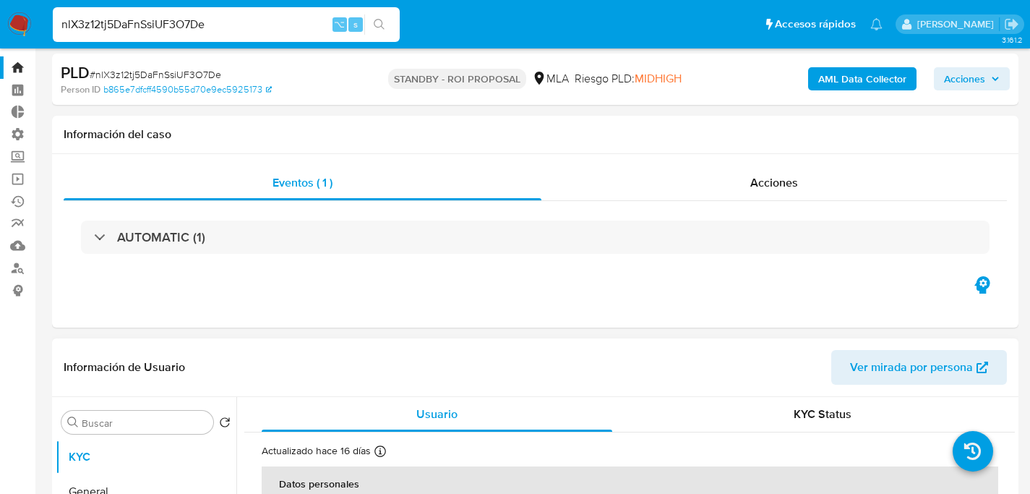
scroll to position [223, 0]
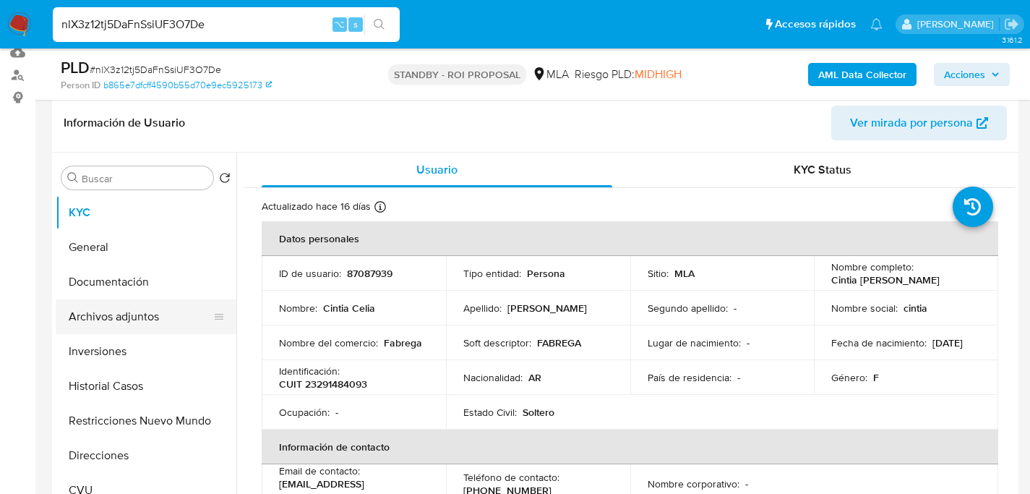
click at [77, 307] on button "Archivos adjuntos" at bounding box center [140, 316] width 169 height 35
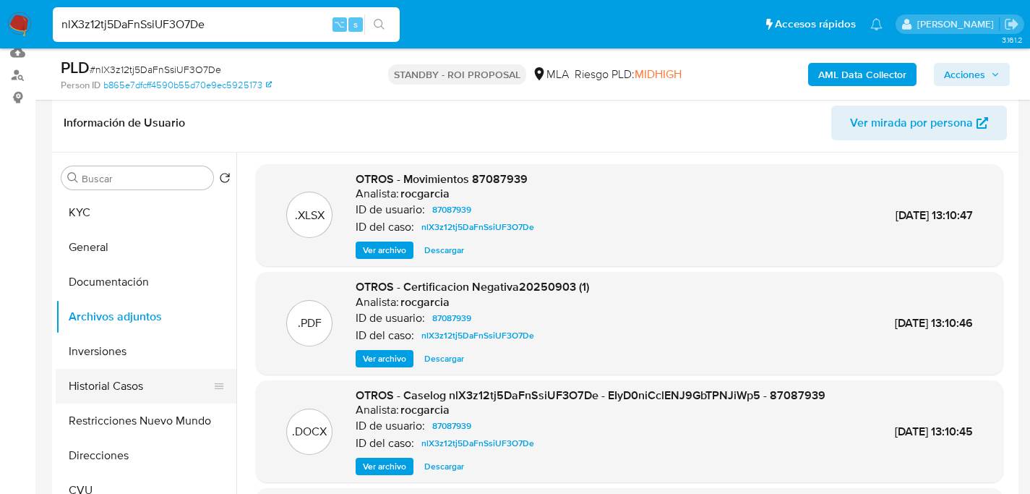
click at [113, 377] on button "Historial Casos" at bounding box center [140, 386] width 169 height 35
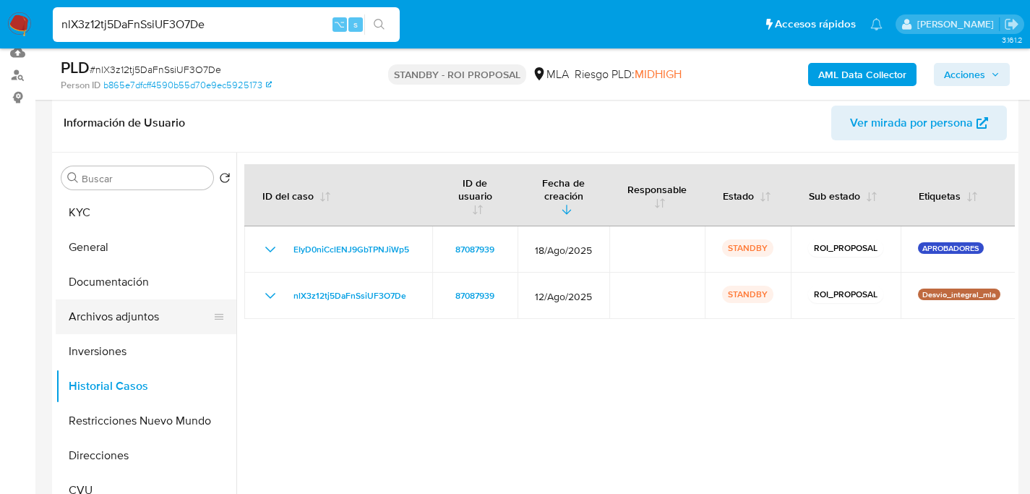
click at [93, 324] on button "Archivos adjuntos" at bounding box center [140, 316] width 169 height 35
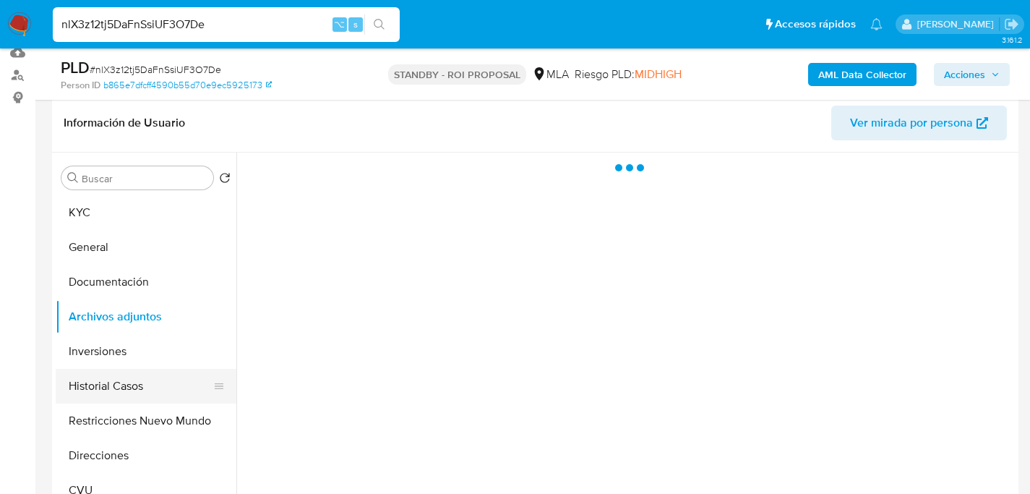
click at [96, 392] on button "Historial Casos" at bounding box center [140, 386] width 169 height 35
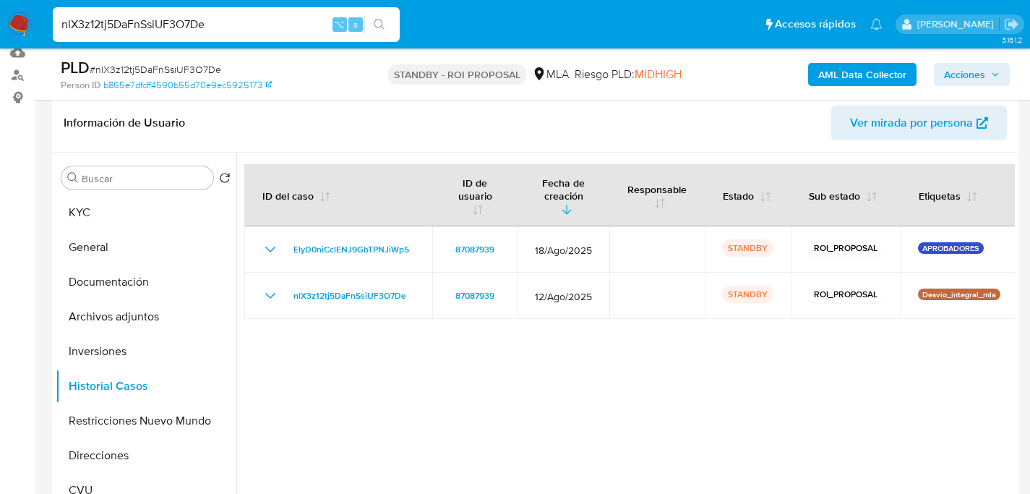
click at [200, 30] on input "nlX3z12tj5DaFnSsiUF3O7De" at bounding box center [226, 24] width 347 height 19
paste input "IJgLjhAQ7iKT4MclRG5P3cuZ"
type input "IJgLjhAQ7iKT4MclRG5P3cuZ"
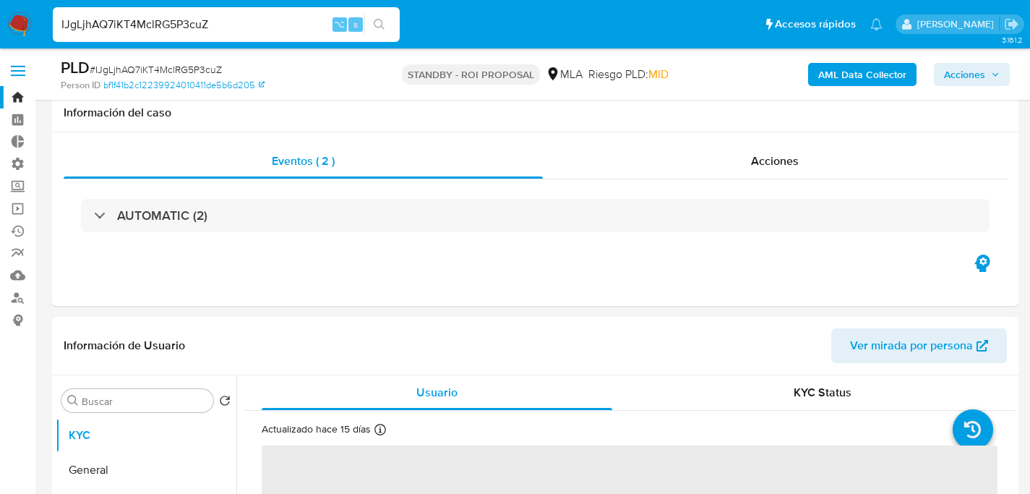
scroll to position [275, 0]
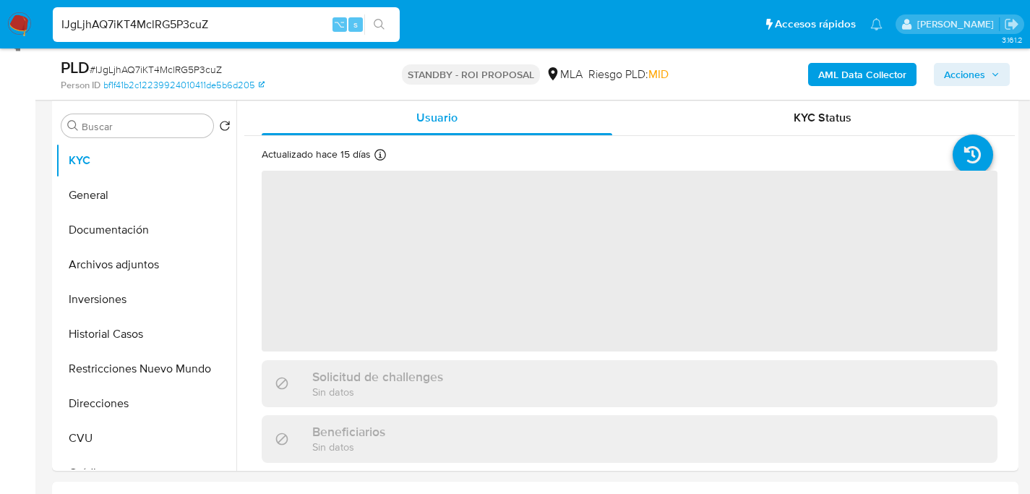
select select "10"
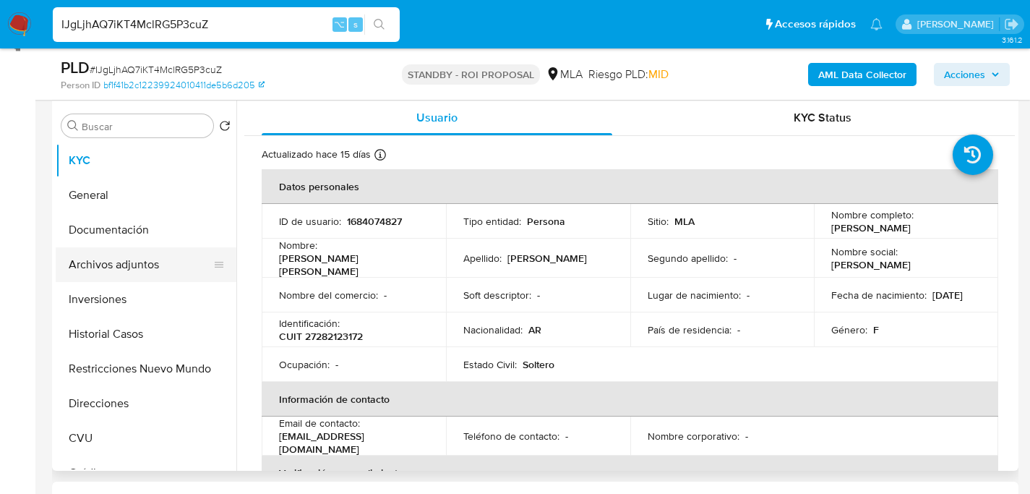
click at [108, 258] on button "Archivos adjuntos" at bounding box center [140, 264] width 169 height 35
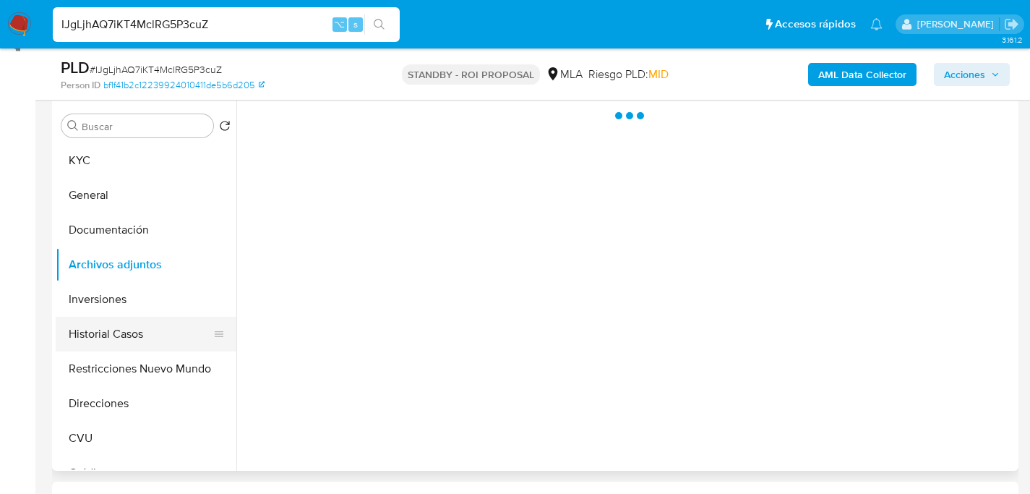
click at [99, 327] on button "Historial Casos" at bounding box center [140, 334] width 169 height 35
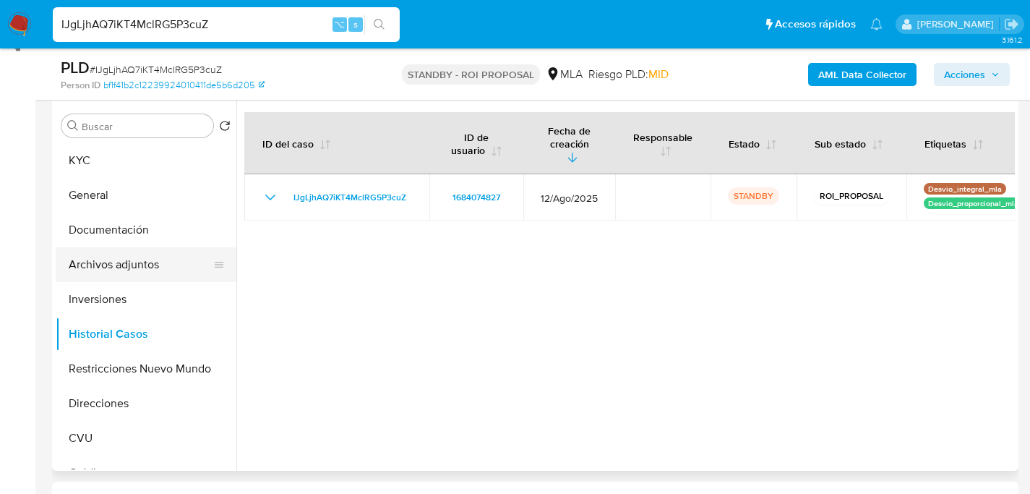
click at [108, 251] on button "Archivos adjuntos" at bounding box center [140, 264] width 169 height 35
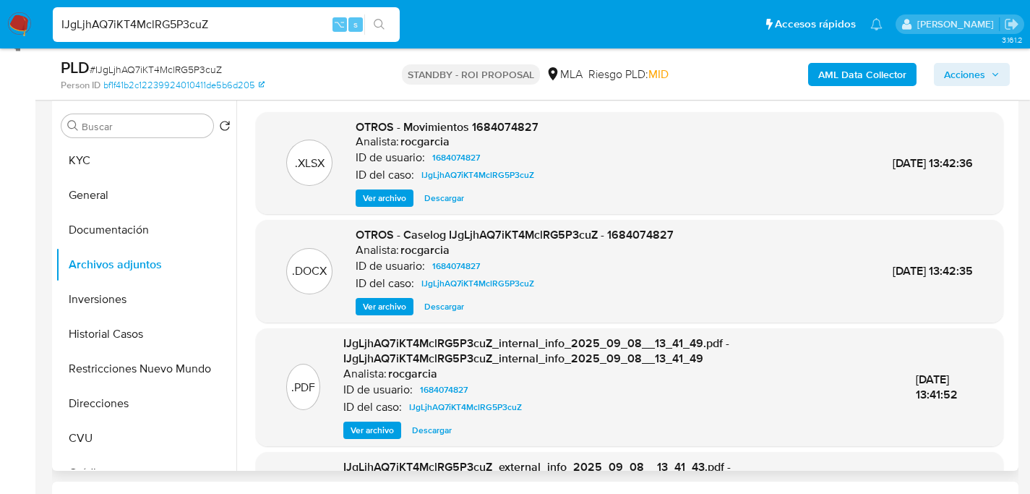
click at [442, 303] on span "Descargar" at bounding box center [444, 306] width 40 height 14
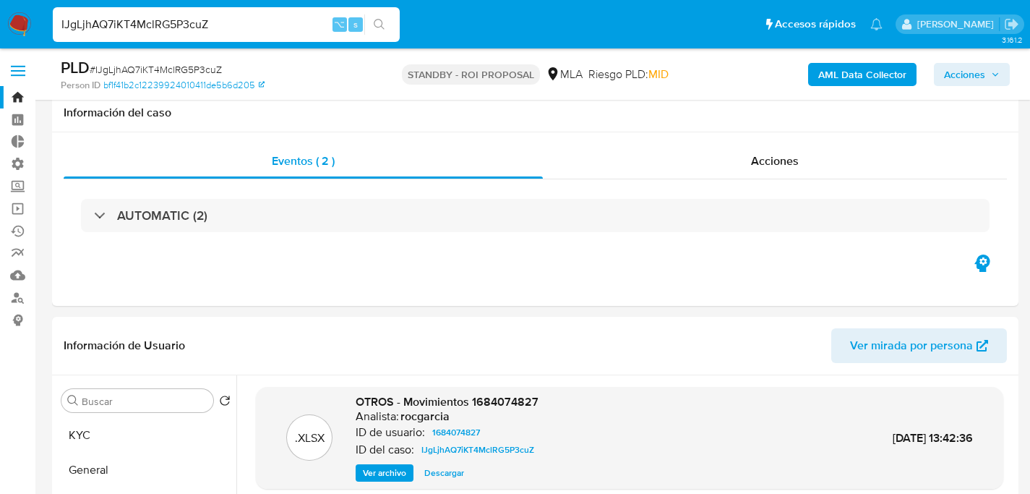
select select "10"
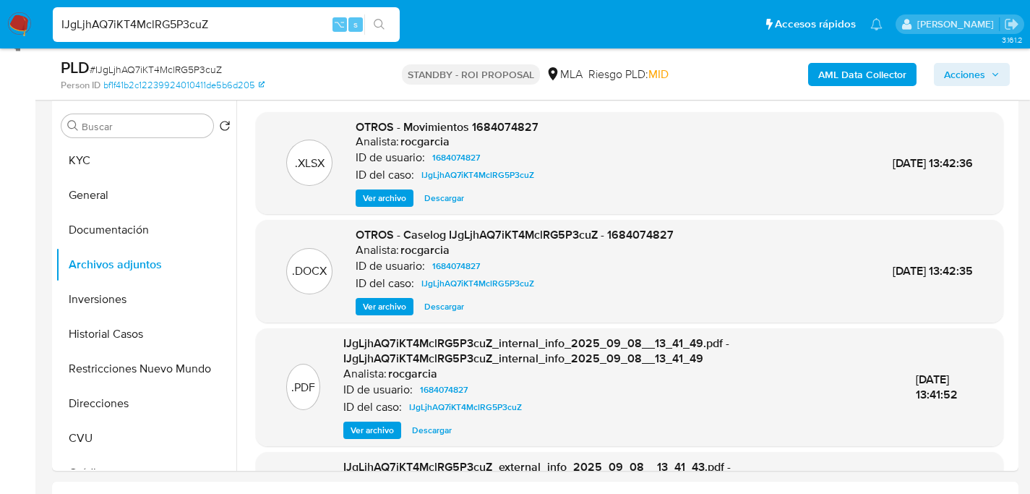
click at [154, 33] on input "IJgLjhAQ7iKT4MclRG5P3cuZ" at bounding box center [226, 24] width 347 height 19
paste input "WXUqAtTkNR0sCrQL4igJ6YJn"
type input "WXUqAtTkNR0sCrQL4igJ6YJn"
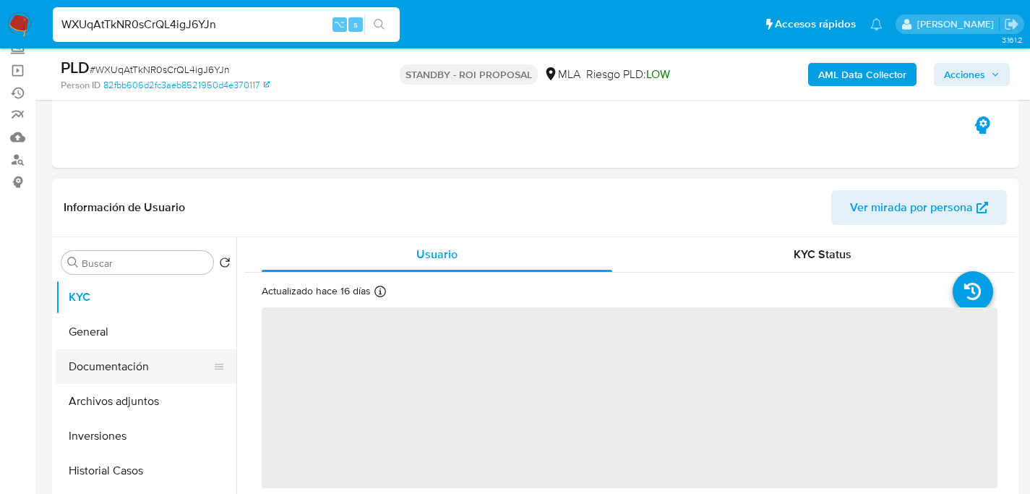
click at [83, 379] on button "Documentación" at bounding box center [140, 366] width 169 height 35
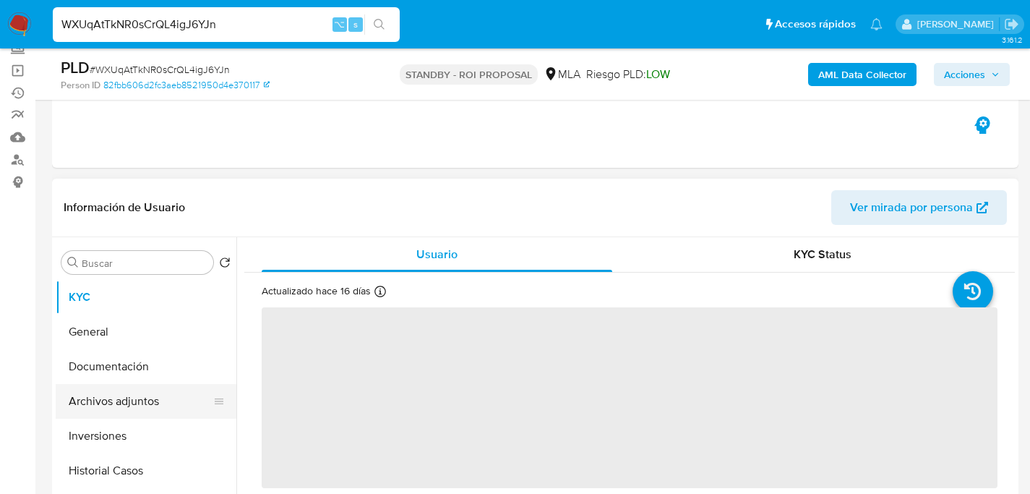
select select "10"
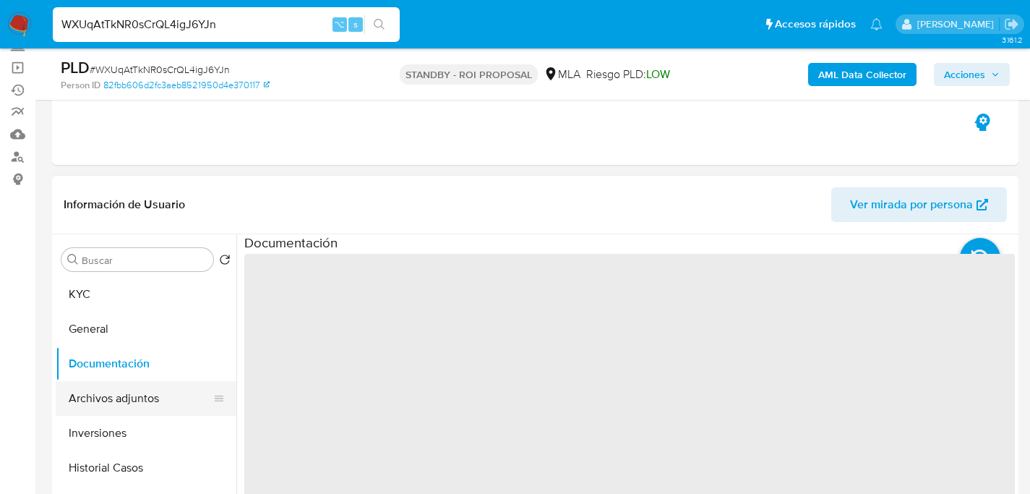
click at [54, 395] on div "Buscar Volver al orden por defecto KYC General Documentación Archivos adjuntos …" at bounding box center [535, 419] width 967 height 370
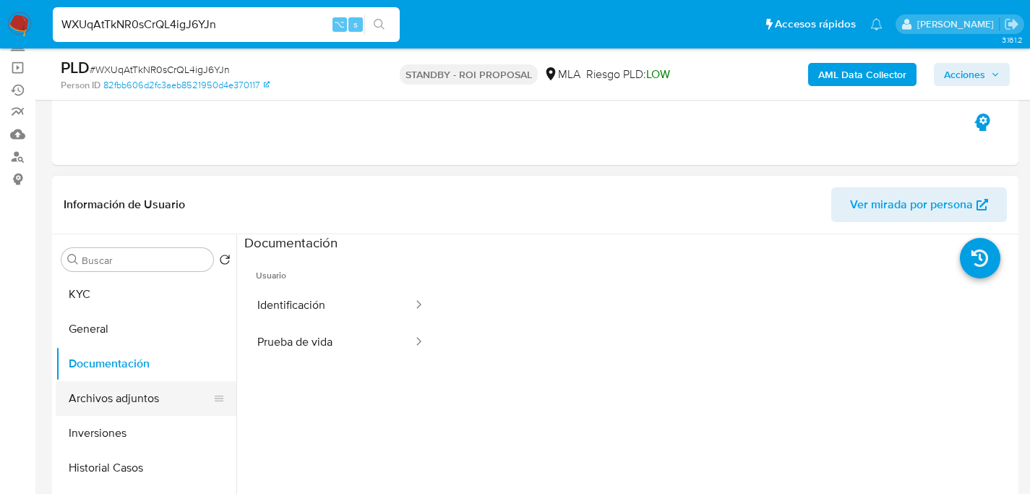
click at [69, 397] on button "Archivos adjuntos" at bounding box center [140, 398] width 169 height 35
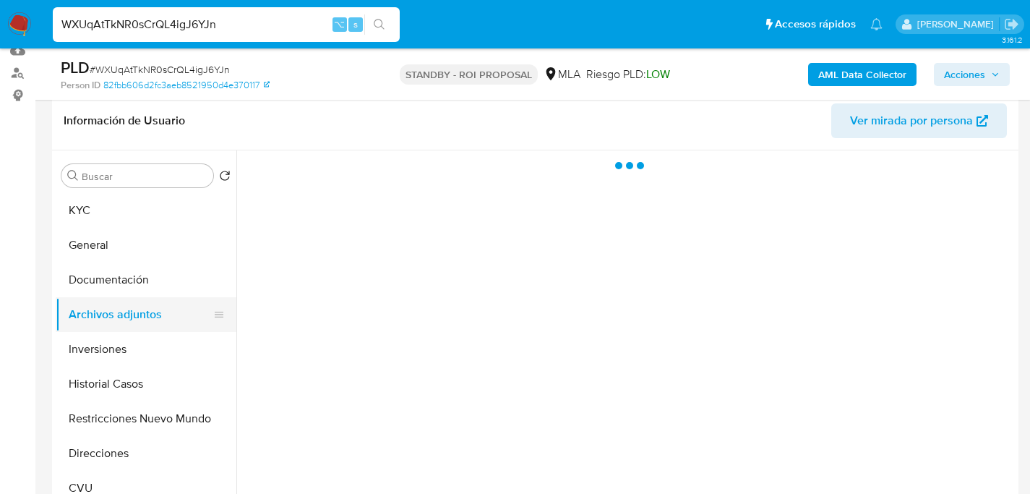
scroll to position [225, 0]
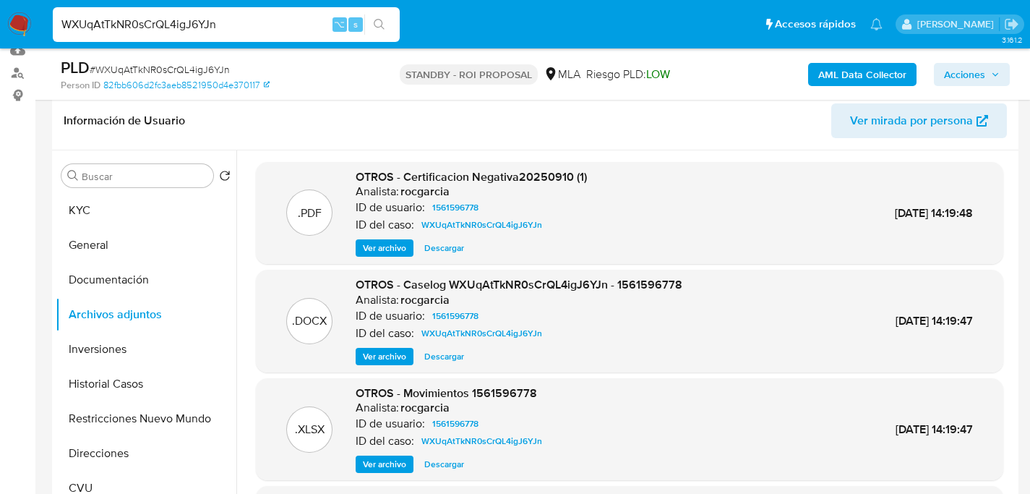
click at [455, 359] on span "Descargar" at bounding box center [444, 356] width 40 height 14
click at [141, 15] on input "WXUqAtTkNR0sCrQL4igJ6YJn" at bounding box center [226, 24] width 347 height 19
paste input "uqH87aVEdiZFuYUCLnkOFiWY"
type input "uqH87aVEdiZFuYUCLnkOFiWY"
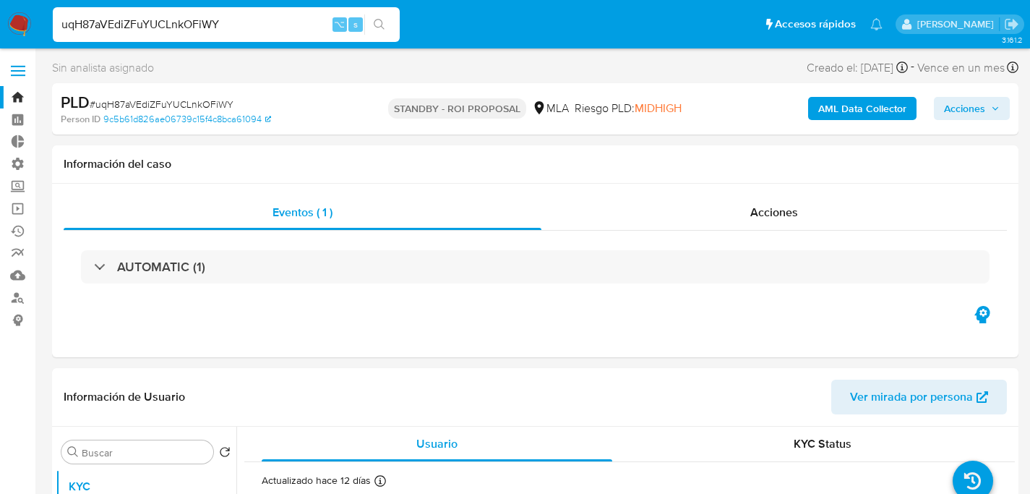
select select "10"
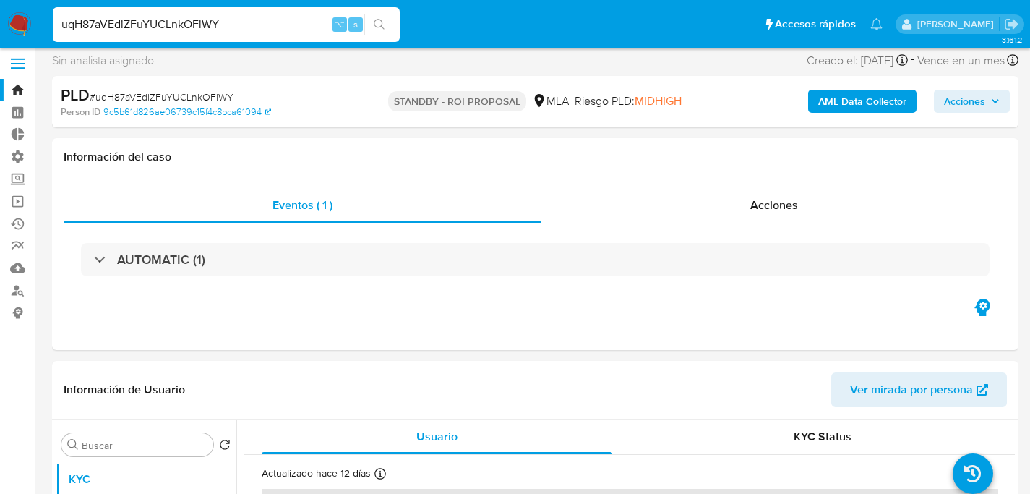
scroll to position [254, 0]
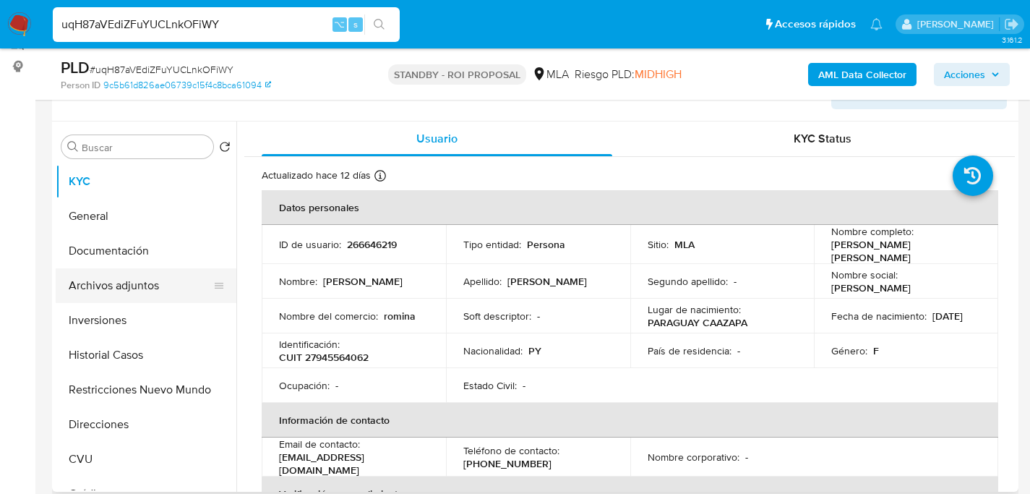
click at [93, 294] on button "Archivos adjuntos" at bounding box center [140, 285] width 169 height 35
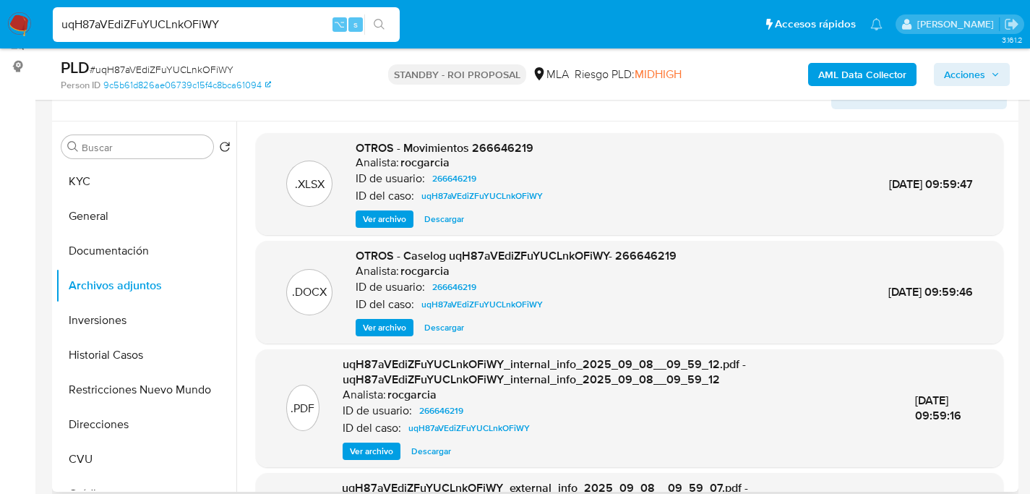
click at [440, 332] on span "Descargar" at bounding box center [444, 327] width 40 height 14
click at [159, 22] on input "uqH87aVEdiZFuYUCLnkOFiWY" at bounding box center [226, 24] width 347 height 19
paste input "TNJ3Uk7wmND5jcntkqzHdBXB"
type input "TNJ3Uk7wmND5jcntkqzHdBXB"
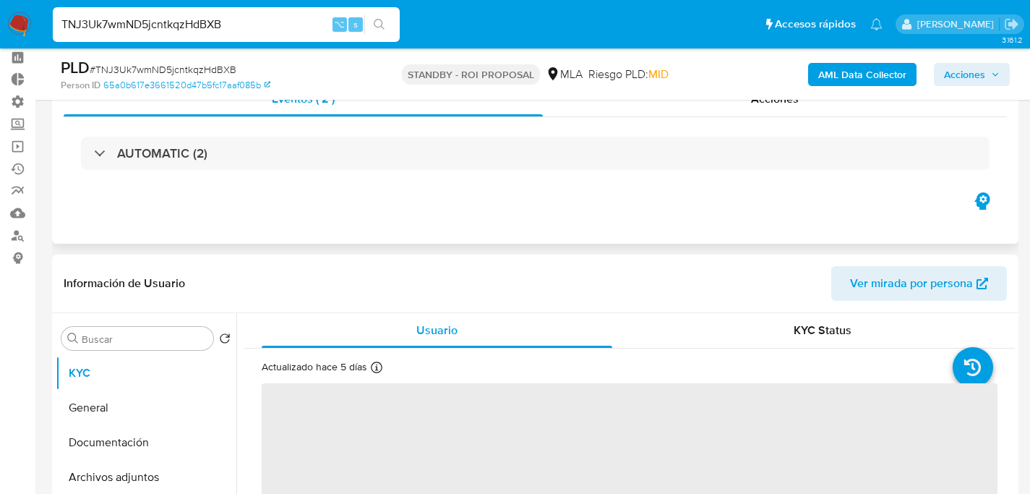
scroll to position [264, 0]
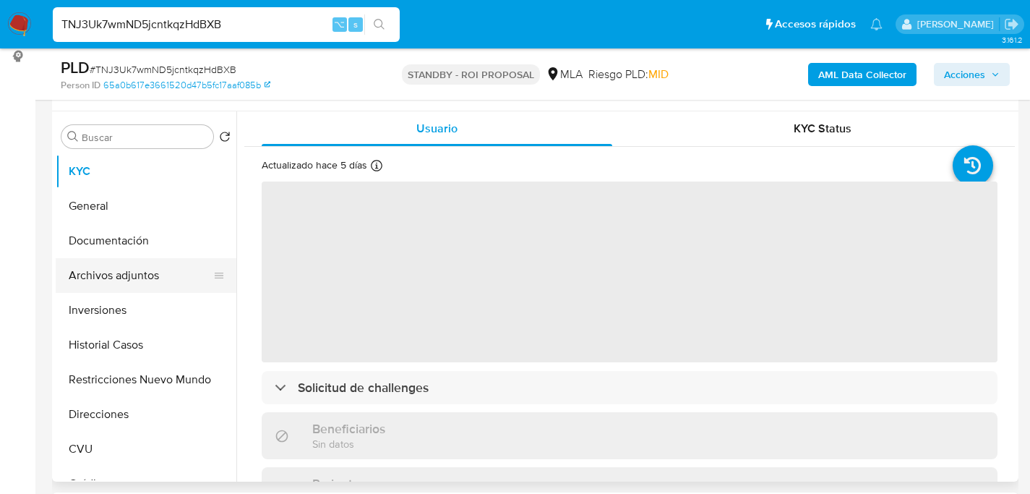
click at [92, 288] on button "Archivos adjuntos" at bounding box center [140, 275] width 169 height 35
select select "10"
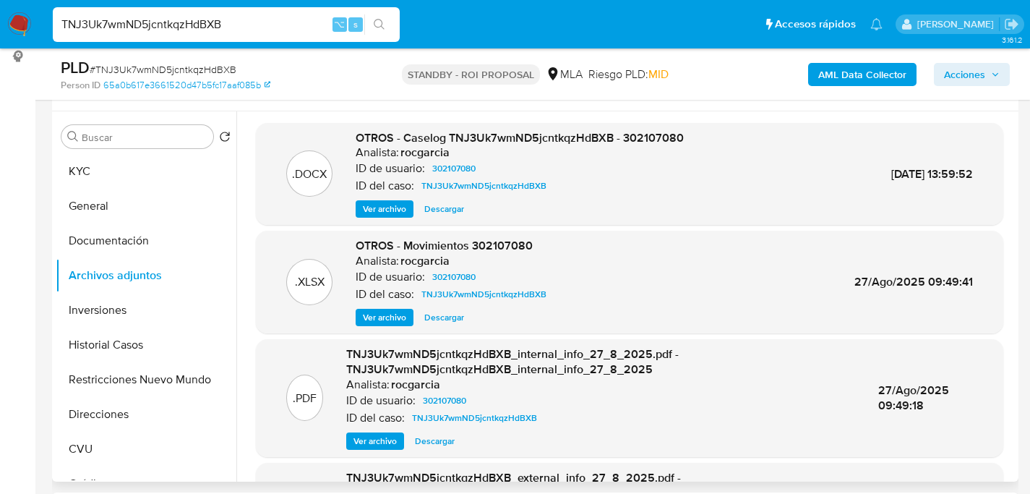
click at [448, 211] on span "Descargar" at bounding box center [444, 209] width 40 height 14
click at [167, 35] on div "TNJ3Uk7wmND5jcntkqzHdBXB ⌥ s" at bounding box center [226, 24] width 347 height 35
click at [171, 31] on input "TNJ3Uk7wmND5jcntkqzHdBXB" at bounding box center [226, 24] width 347 height 19
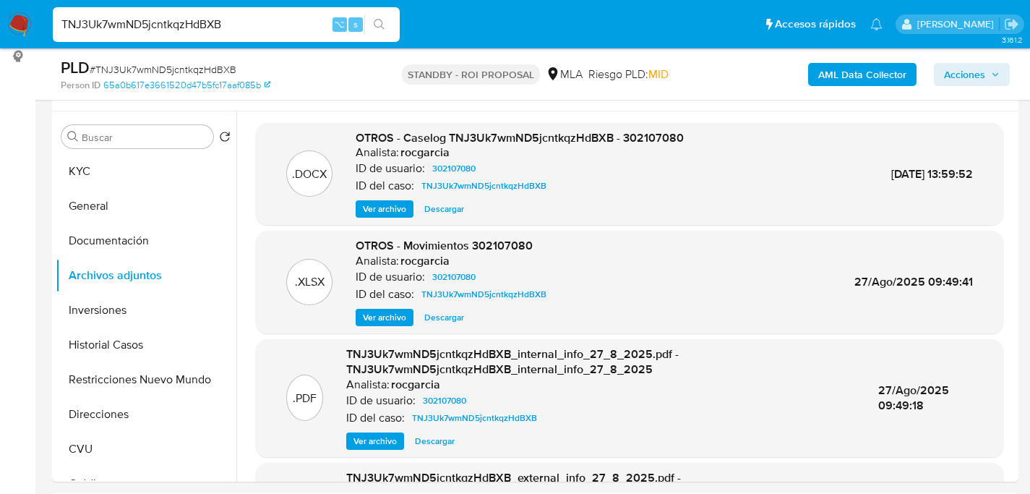
paste input "nwwsOixA7LrmZVyQyVMYYonF"
type input "nwwsOixA7LrmZVyQyVMYYonF"
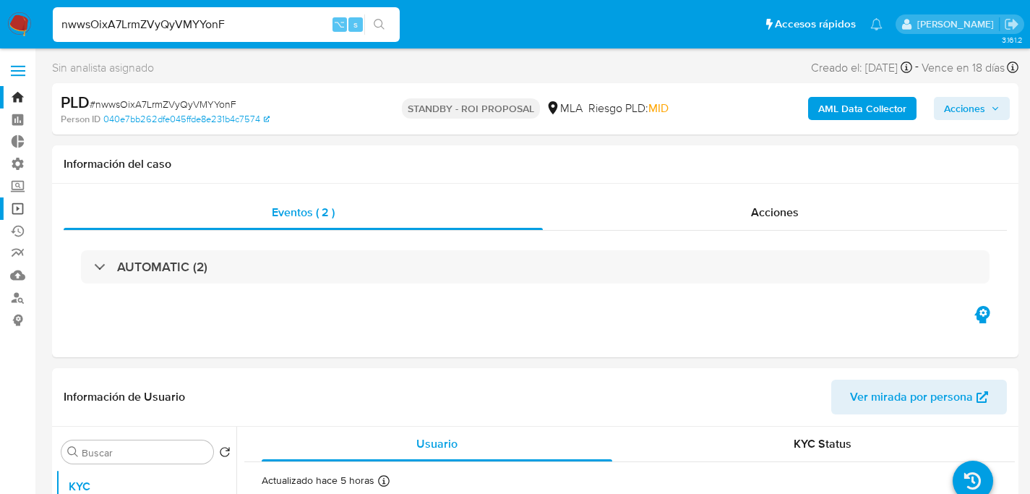
select select "10"
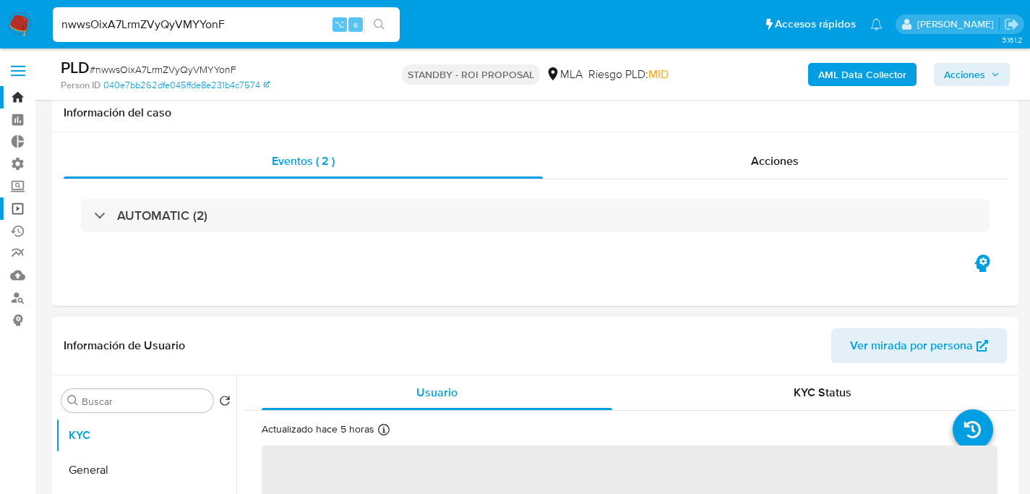
scroll to position [226, 0]
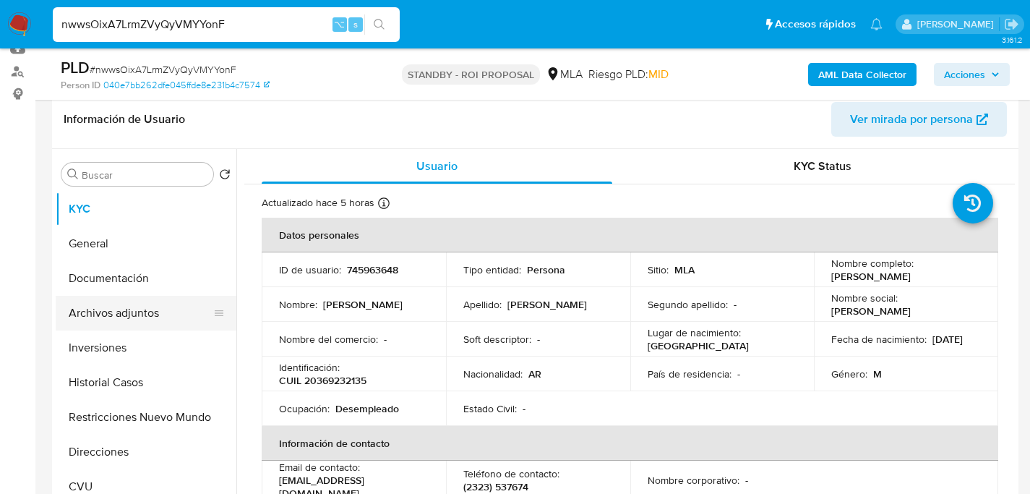
click at [67, 315] on button "Archivos adjuntos" at bounding box center [140, 313] width 169 height 35
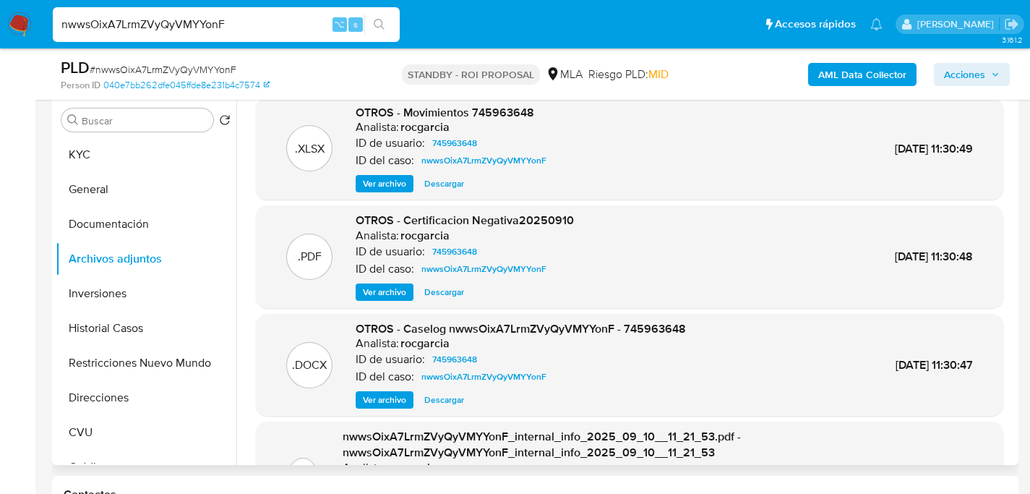
scroll to position [22, 0]
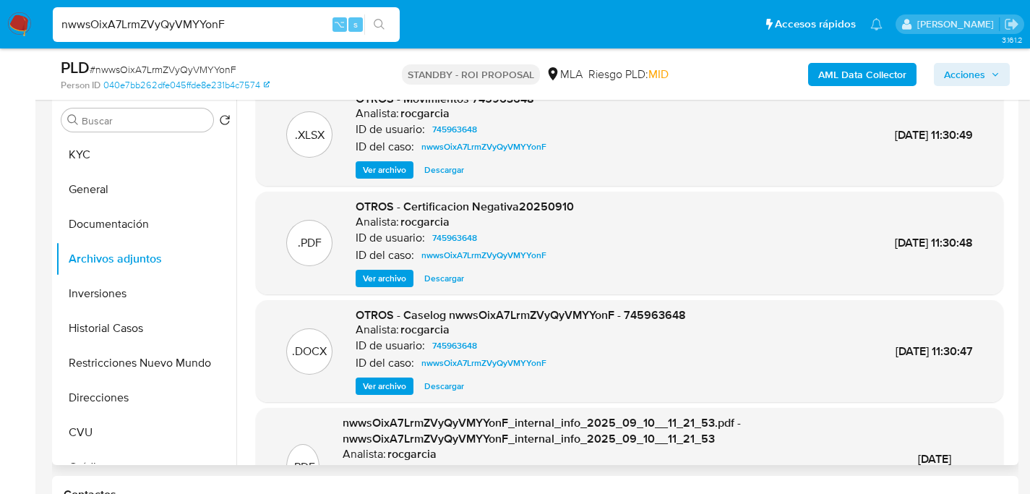
click at [452, 385] on span "Descargar" at bounding box center [444, 386] width 40 height 14
click at [177, 42] on div "nwwsOixA7LrmZVyQyVMYYonF ⌥ s" at bounding box center [226, 24] width 347 height 40
click at [180, 30] on input "nwwsOixA7LrmZVyQyVMYYonF" at bounding box center [226, 24] width 347 height 19
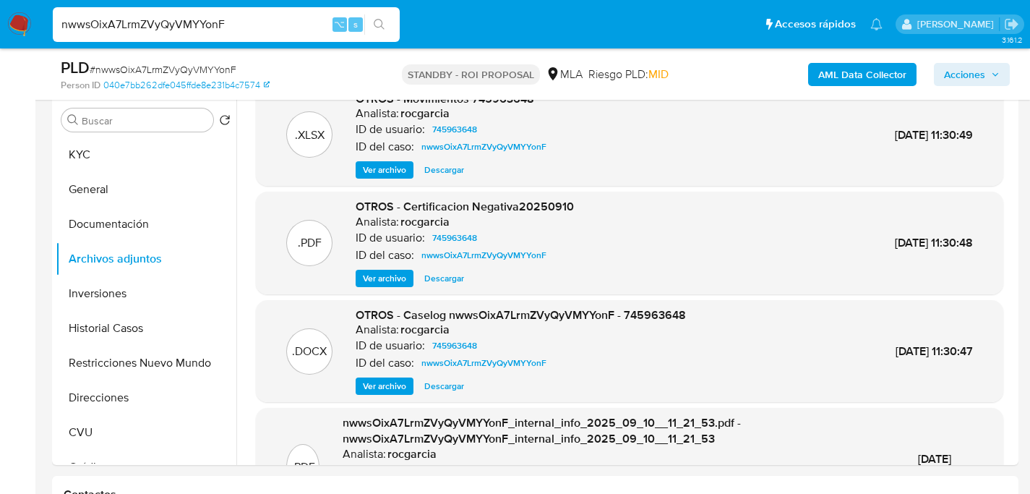
paste input "KxeOA6p8PLWmuJCgsU53bXRt"
type input "KxeOA6p8PLWmuJCgsU53bXRt"
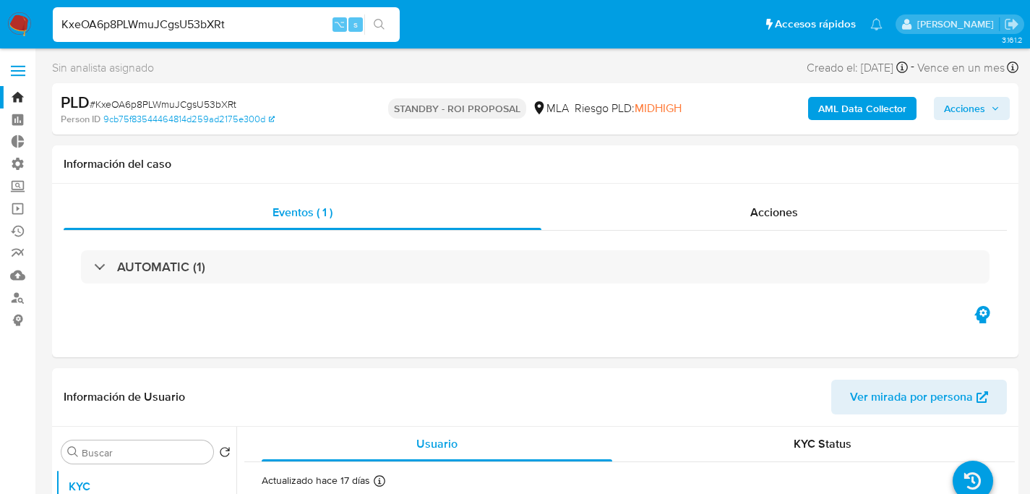
select select "10"
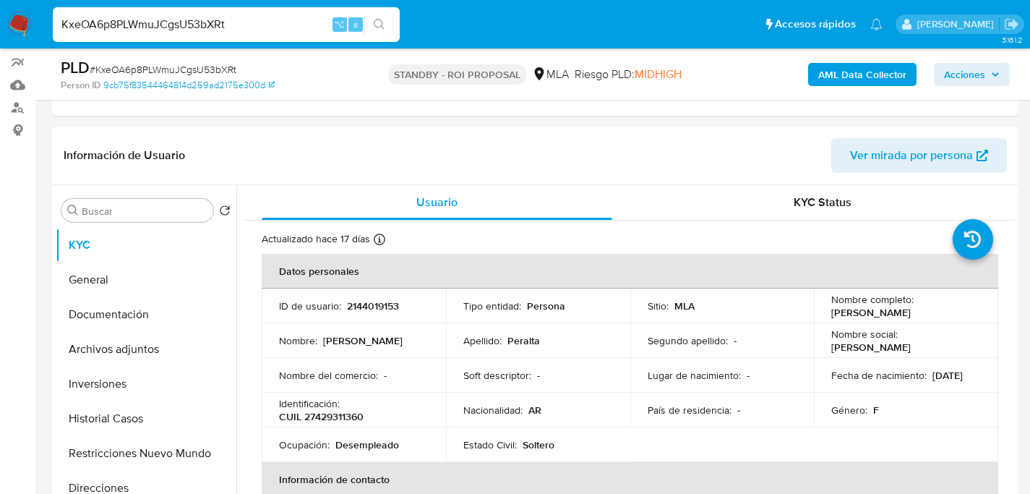
scroll to position [286, 0]
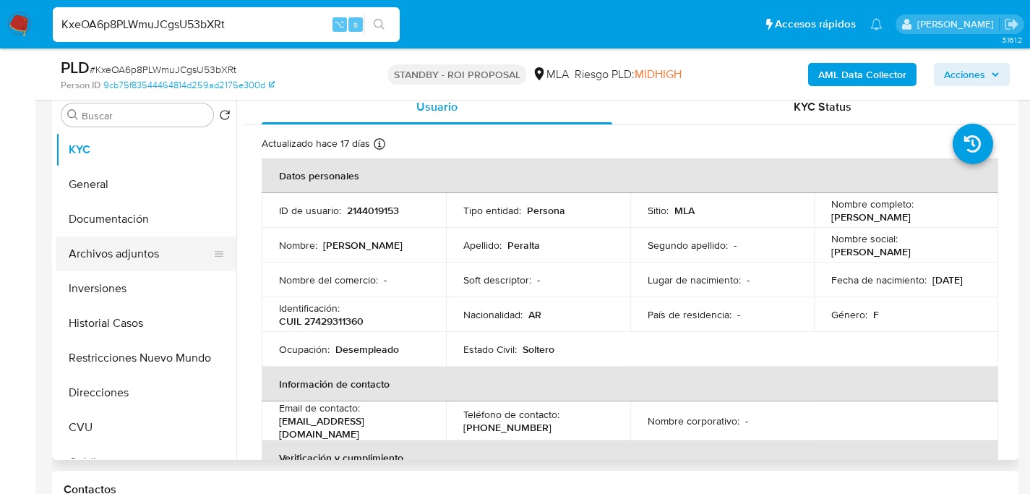
click at [96, 249] on button "Archivos adjuntos" at bounding box center [140, 253] width 169 height 35
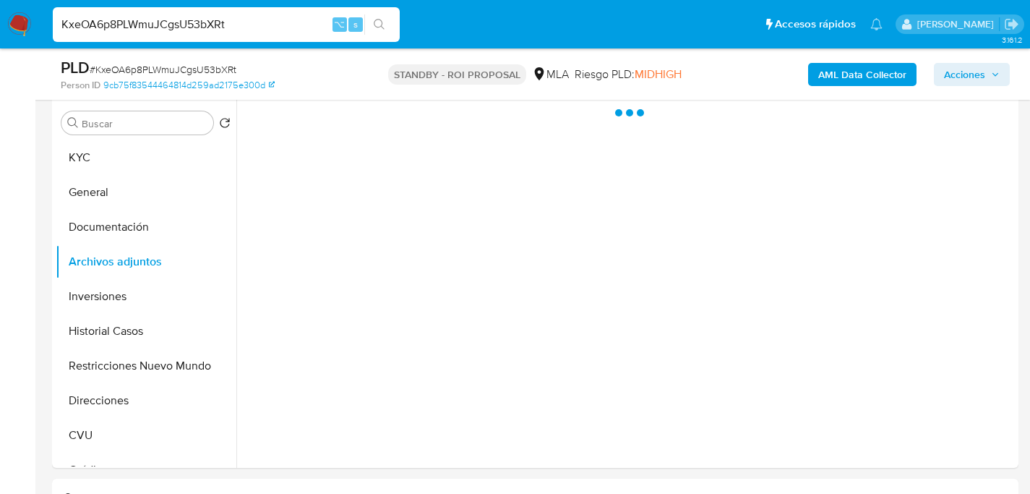
scroll to position [278, 0]
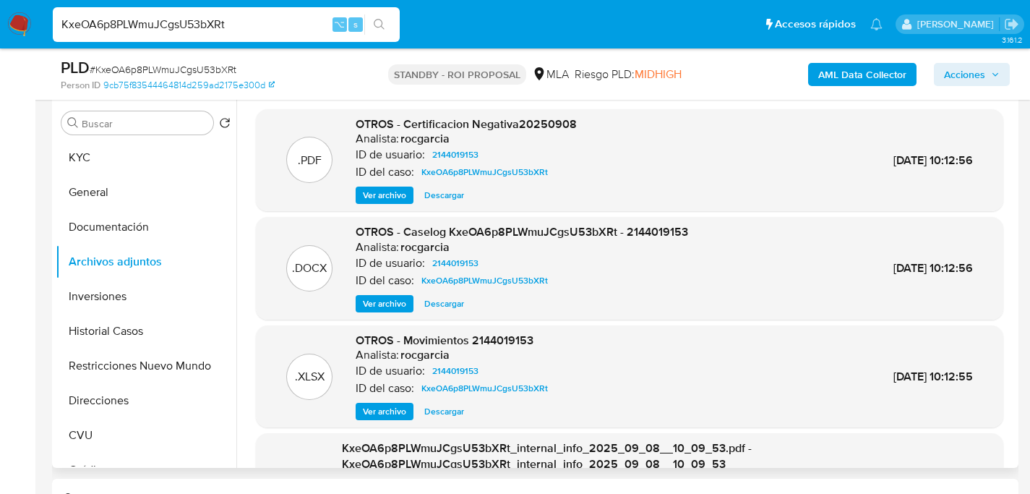
click at [437, 305] on span "Descargar" at bounding box center [444, 303] width 40 height 14
click at [197, 26] on input "KxeOA6p8PLWmuJCgsU53bXRt" at bounding box center [226, 24] width 347 height 19
paste input "ZQVMgpERjXXWUEqxkFSLUw6C"
type input "ZQVMgpERjXXWUEqxkFSLUw6C"
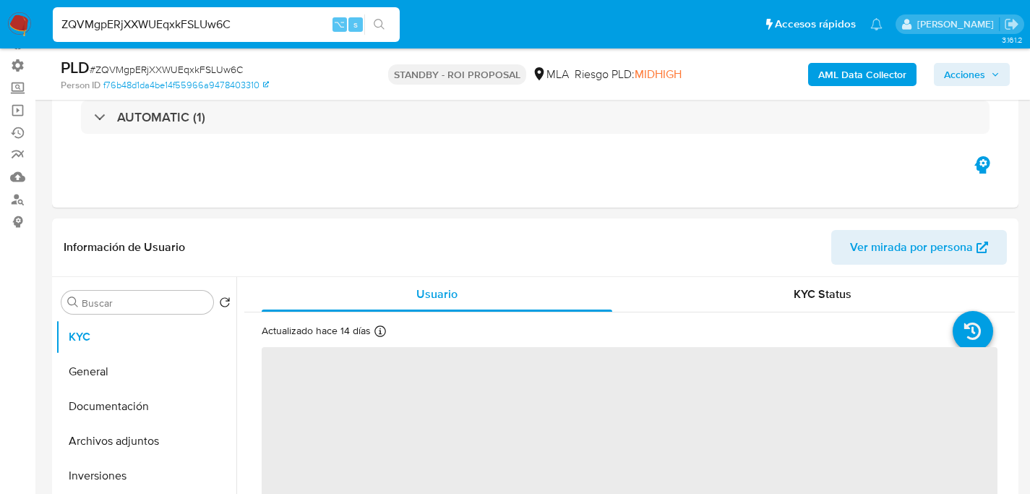
scroll to position [241, 0]
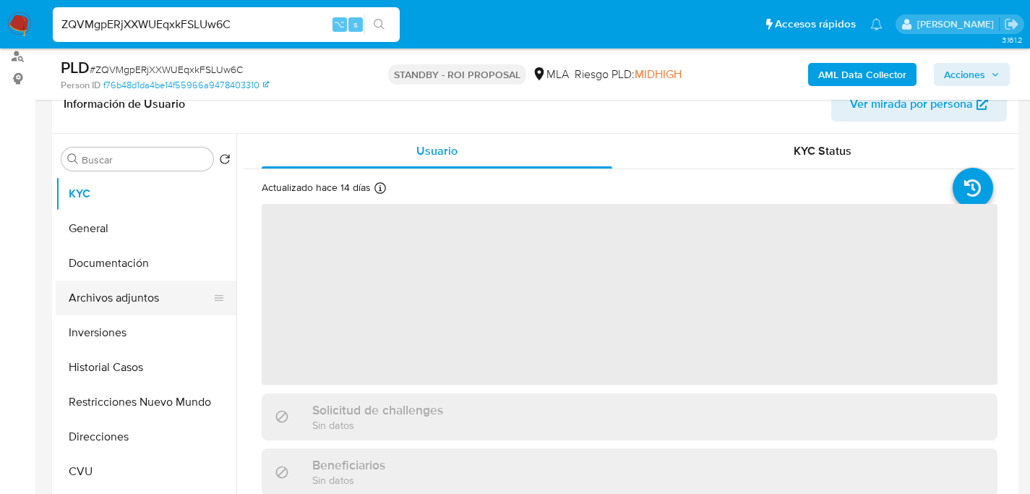
click at [64, 295] on button "Archivos adjuntos" at bounding box center [140, 298] width 169 height 35
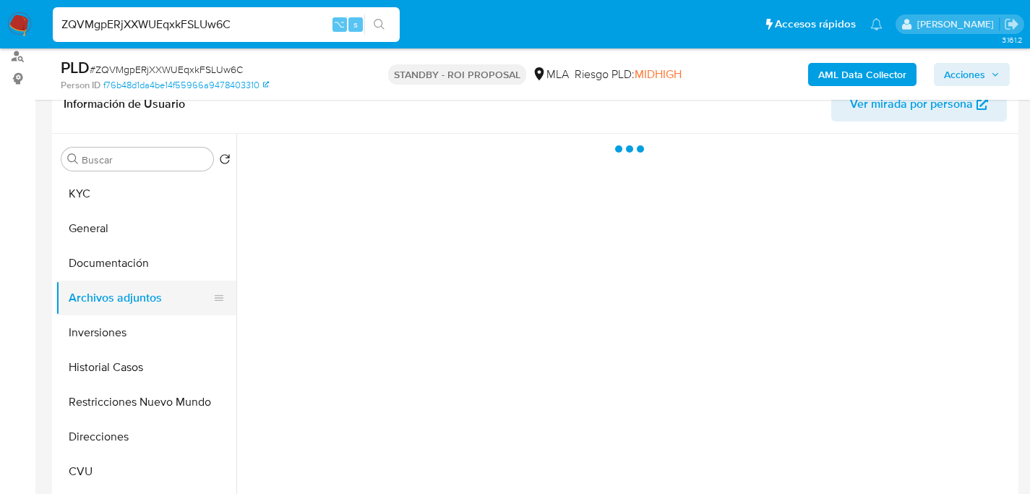
select select "10"
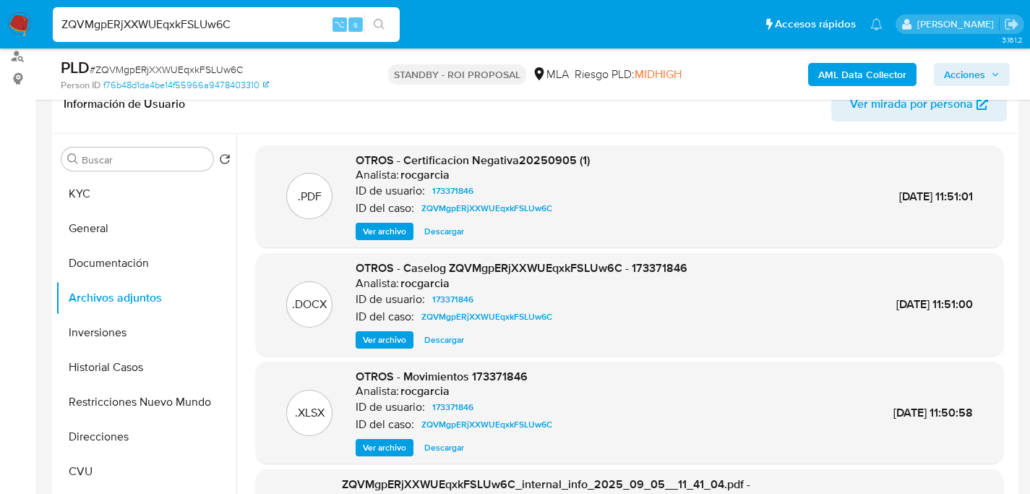
click at [442, 339] on span "Descargar" at bounding box center [444, 340] width 40 height 14
click at [209, 12] on div "ZQVMgpERjXXWUEqxkFSLUw6C ⌥ s" at bounding box center [226, 24] width 347 height 35
click at [176, 25] on input "ZQVMgpERjXXWUEqxkFSLUw6C" at bounding box center [226, 24] width 347 height 19
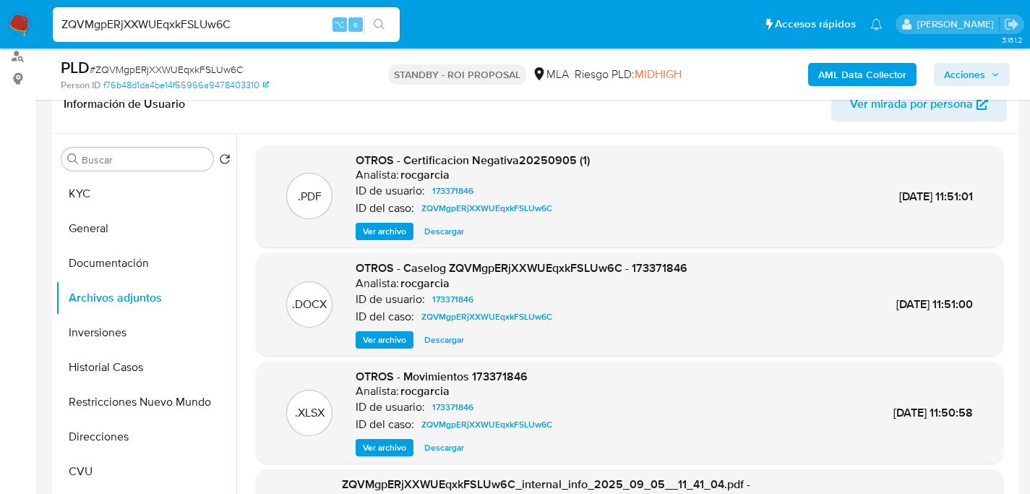
paste input "1xOOW0Z1BfAGpCml96bnNPHv"
type input "1xOOW0Z1BfAGpCml96bnNPHv"
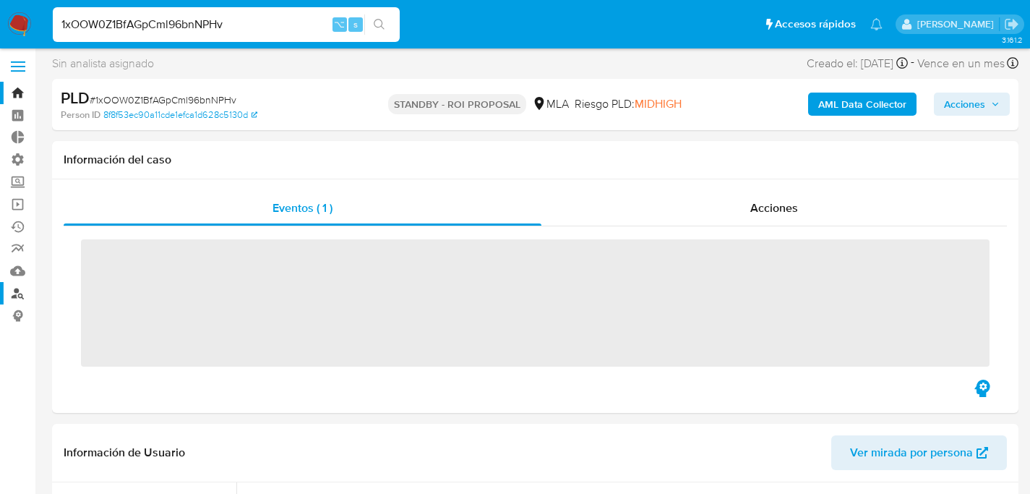
scroll to position [231, 0]
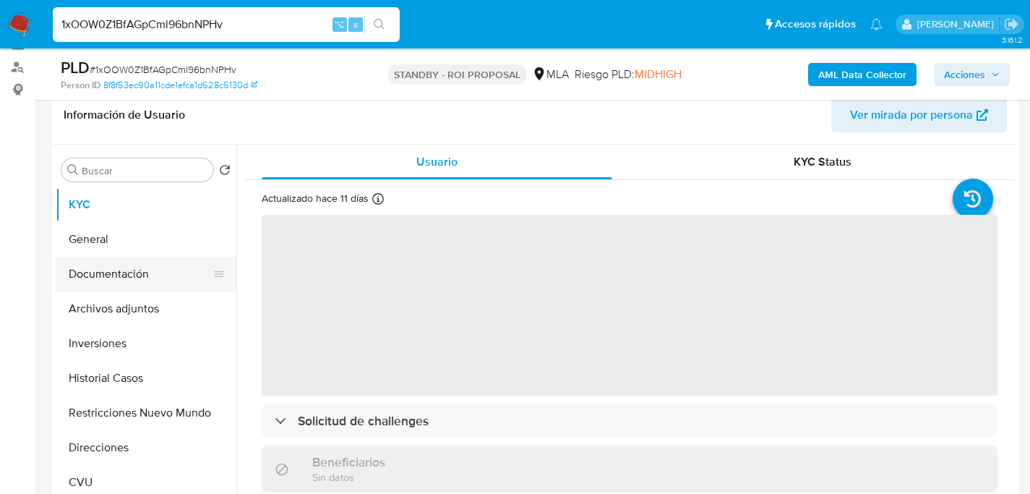
click at [101, 285] on button "Documentación" at bounding box center [140, 274] width 169 height 35
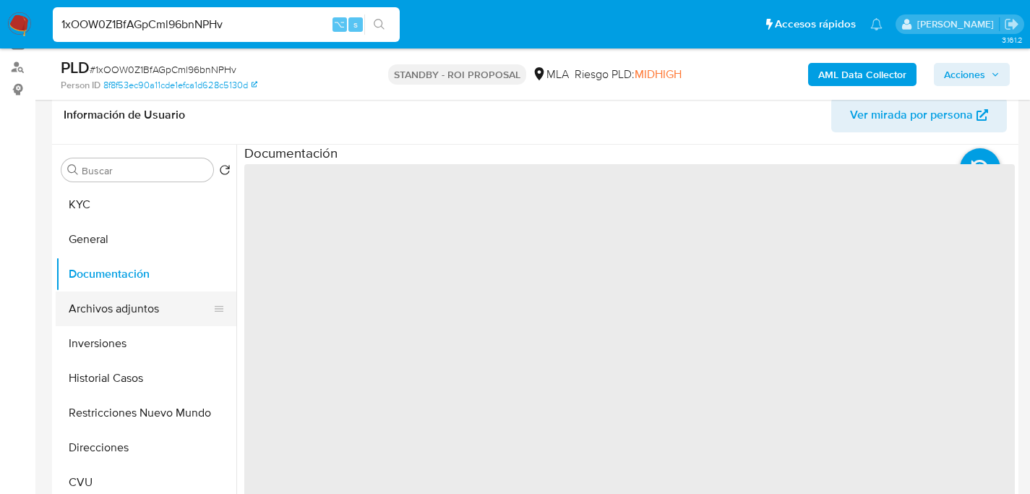
click at [110, 296] on button "Archivos adjuntos" at bounding box center [140, 308] width 169 height 35
select select "10"
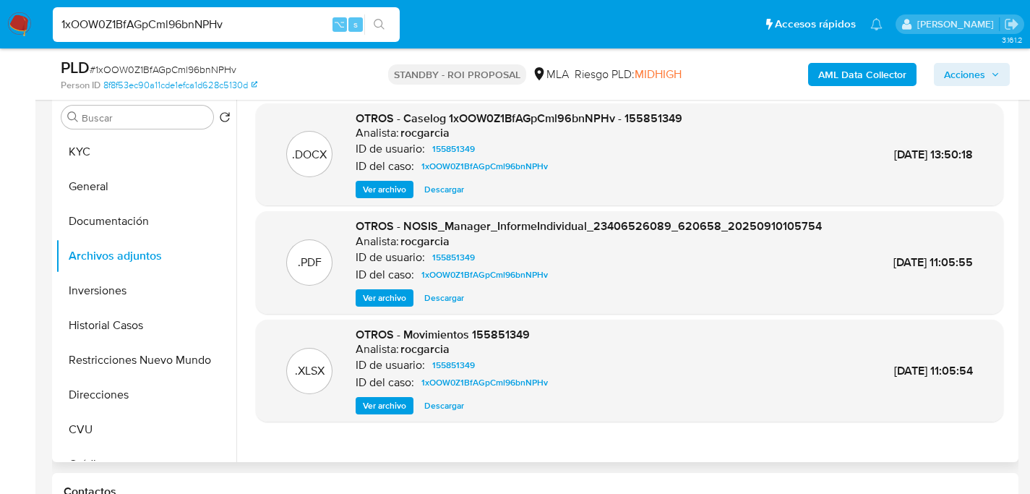
scroll to position [283, 0]
click at [445, 187] on span "Descargar" at bounding box center [444, 189] width 40 height 14
click at [218, 13] on div "1xOOW0Z1BfAGpCml96bnNPHv ⌥ s" at bounding box center [226, 24] width 347 height 35
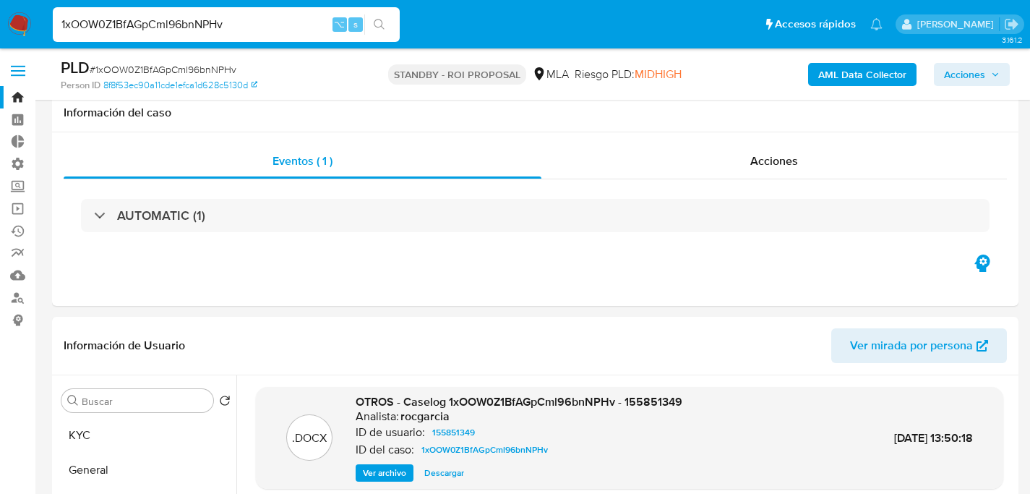
select select "10"
click at [223, 23] on input "1xOOW0Z1BfAGpCml96bnNPHv" at bounding box center [226, 24] width 347 height 19
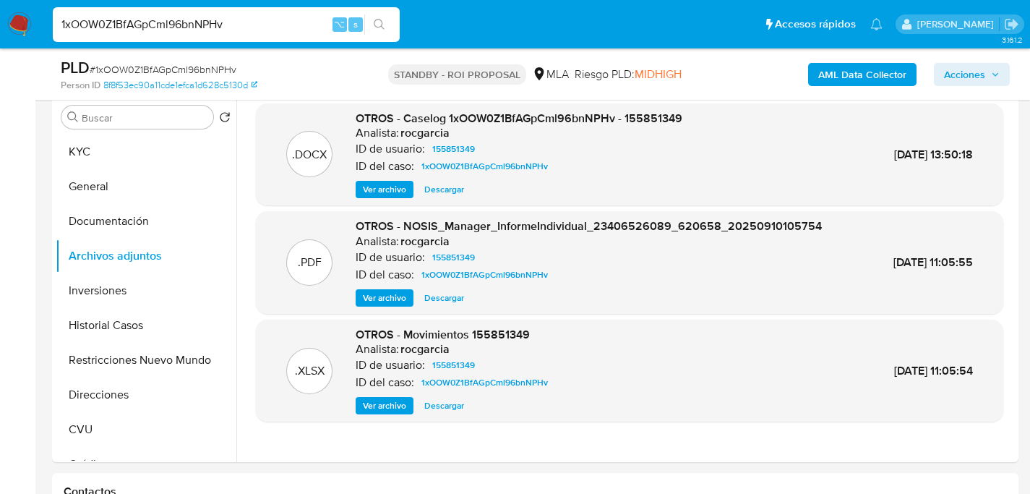
click at [223, 23] on input "1xOOW0Z1BfAGpCml96bnNPHv" at bounding box center [226, 24] width 347 height 19
type input "dmd1srmjOfrZv3ovSDAikxHK"
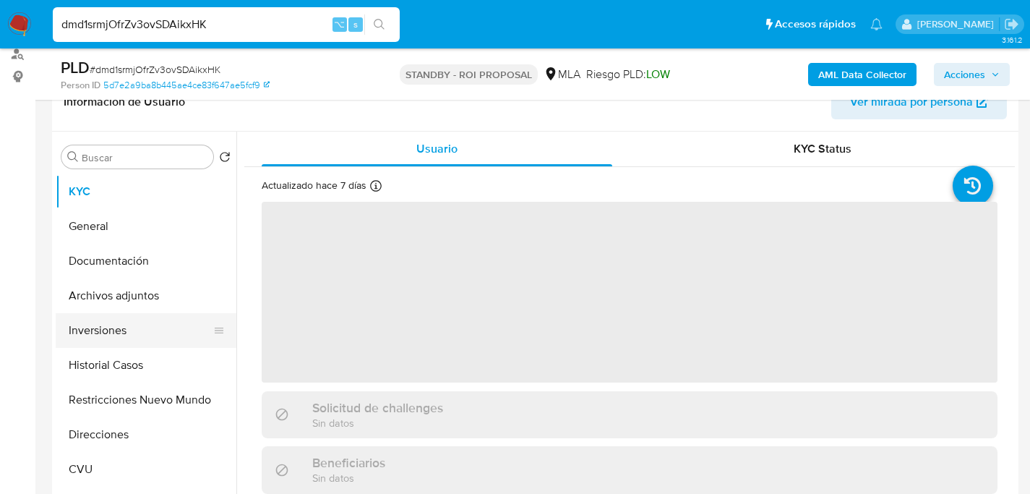
scroll to position [249, 0]
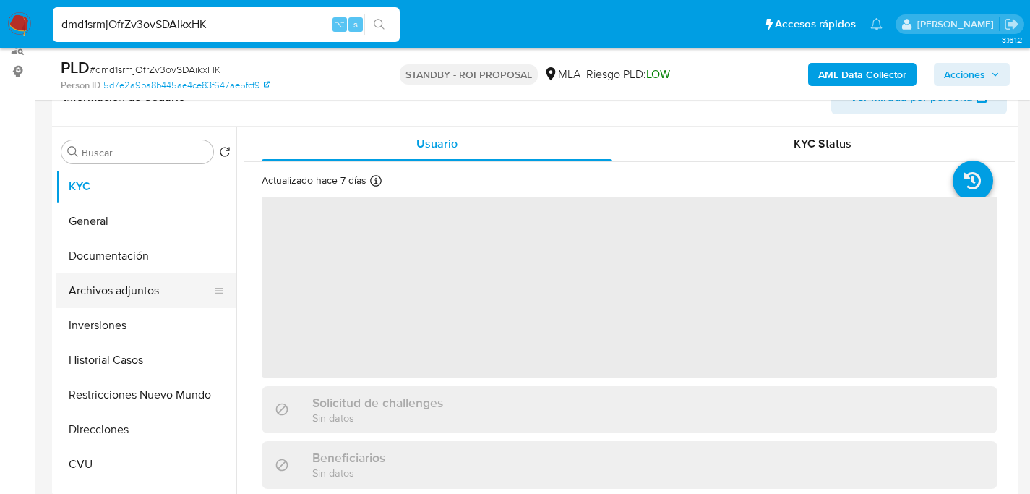
click at [95, 296] on button "Archivos adjuntos" at bounding box center [140, 290] width 169 height 35
select select "10"
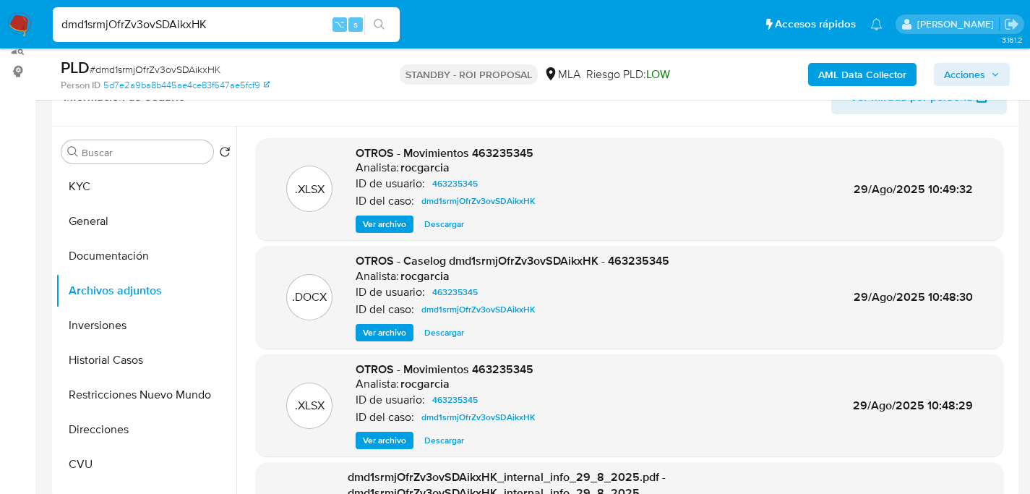
click at [445, 331] on span "Descargar" at bounding box center [444, 332] width 40 height 14
click at [205, 14] on div "dmd1srmjOfrZv3ovSDAikxHK ⌥ s" at bounding box center [226, 24] width 347 height 35
click at [208, 21] on input "dmd1srmjOfrZv3ovSDAikxHK" at bounding box center [226, 24] width 347 height 19
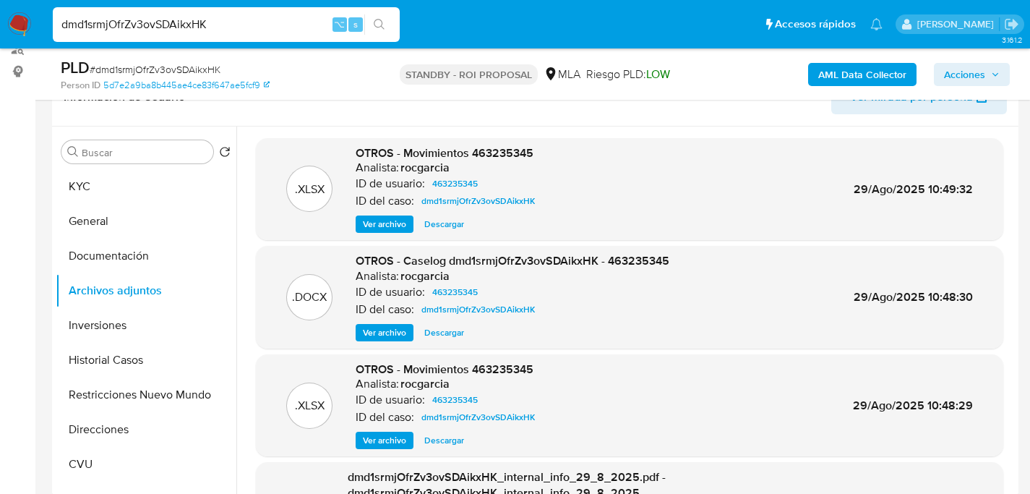
paste input "yIw9hPpe6ZWsOaHaxDjuRczR"
type input "yIw9hPpe6ZWsOaHaxDjuRczR"
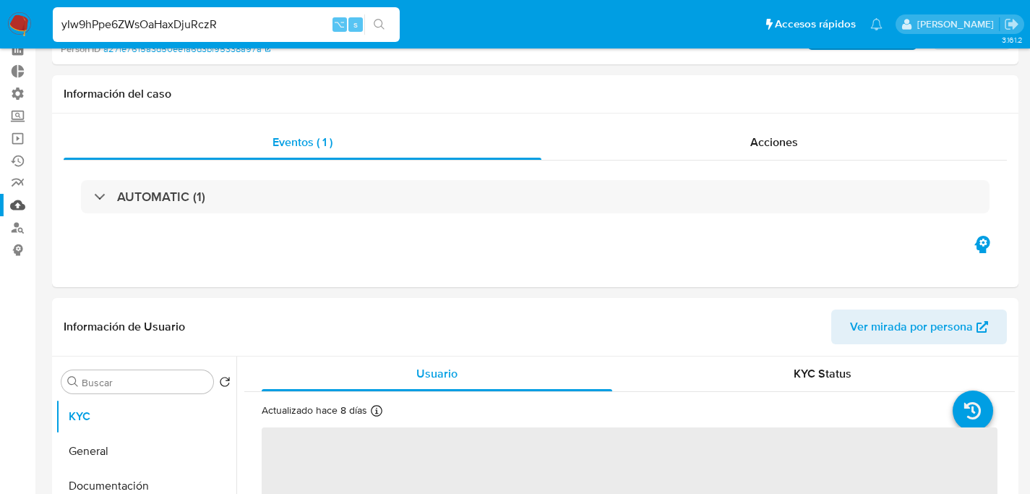
select select "10"
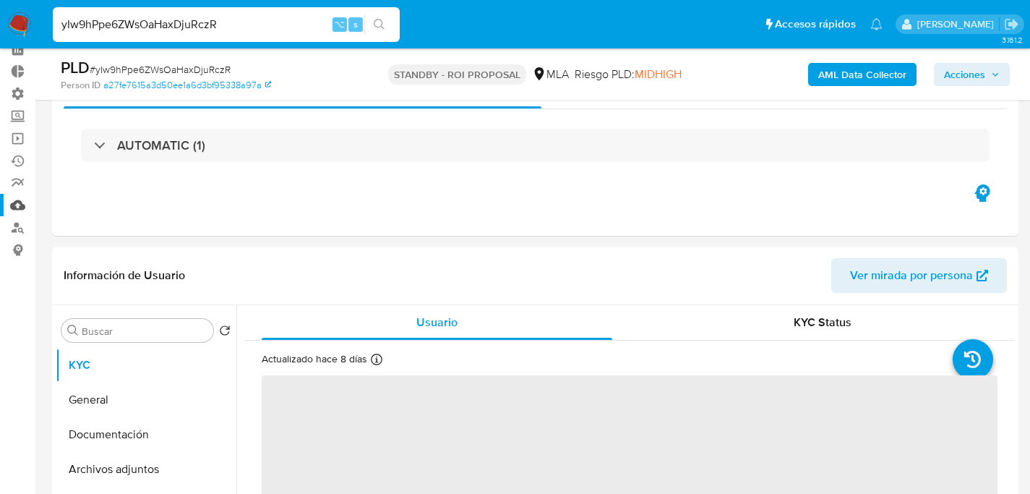
scroll to position [257, 0]
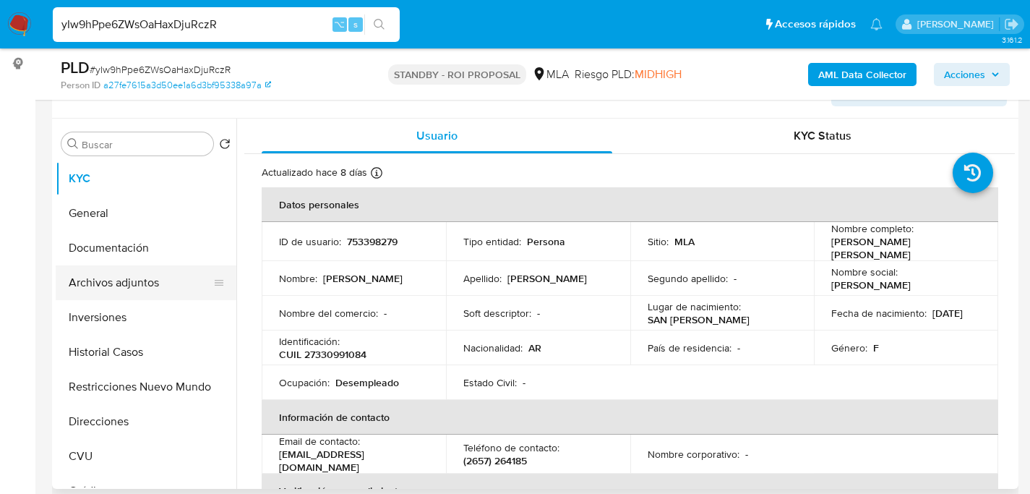
click at [110, 278] on button "Archivos adjuntos" at bounding box center [140, 282] width 169 height 35
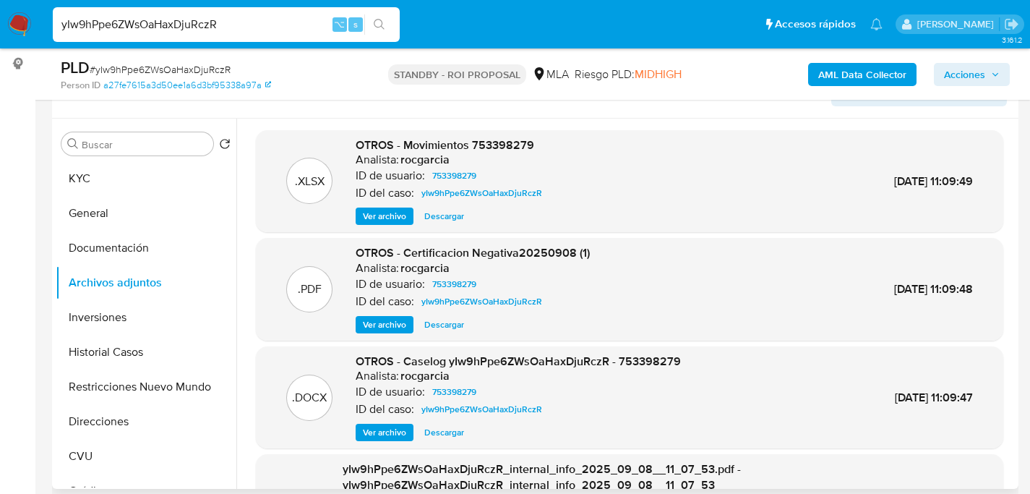
click at [451, 434] on span "Descargar" at bounding box center [444, 432] width 40 height 14
click at [223, 12] on div "yIw9hPpe6ZWsOaHaxDjuRczR ⌥ s" at bounding box center [226, 24] width 347 height 35
click at [226, 17] on input "yIw9hPpe6ZWsOaHaxDjuRczR" at bounding box center [226, 24] width 347 height 19
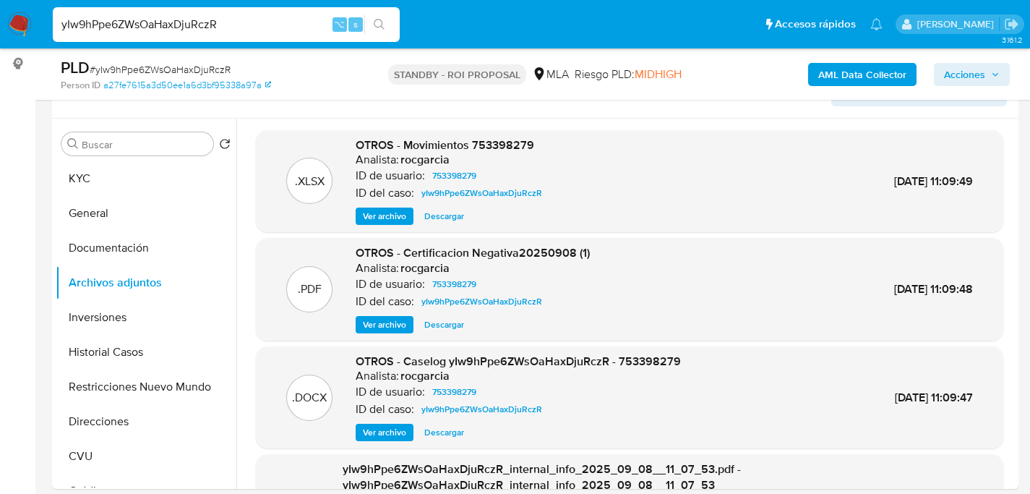
paste input "WtDJmnvuhTJ1gwDf9N4Mrmvq"
type input "WtDJmnvuhTJ1gwDf9N4Mrmvq"
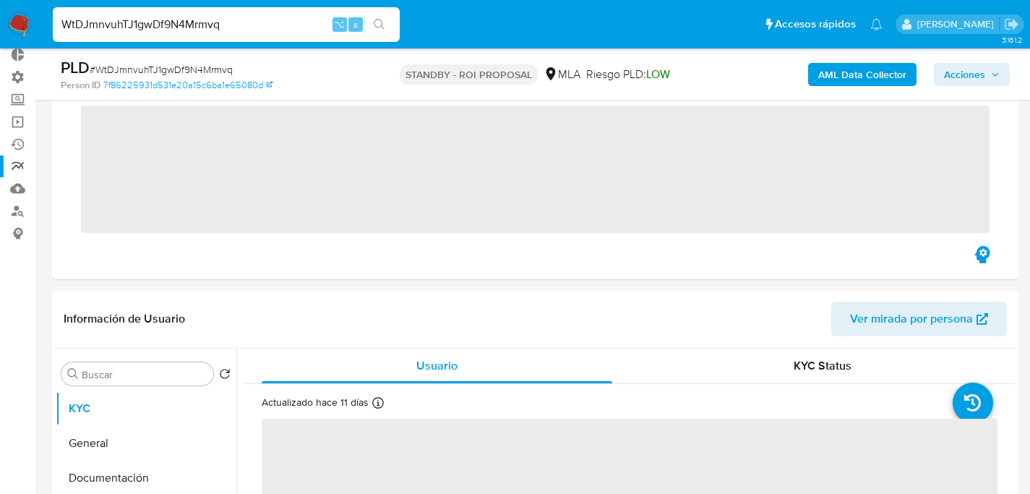
scroll to position [254, 0]
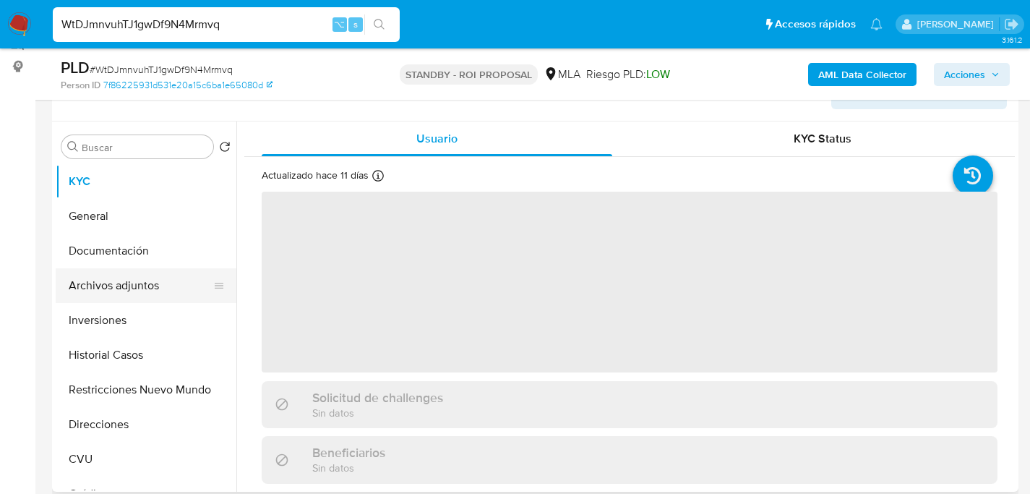
click at [106, 296] on button "Archivos adjuntos" at bounding box center [140, 285] width 169 height 35
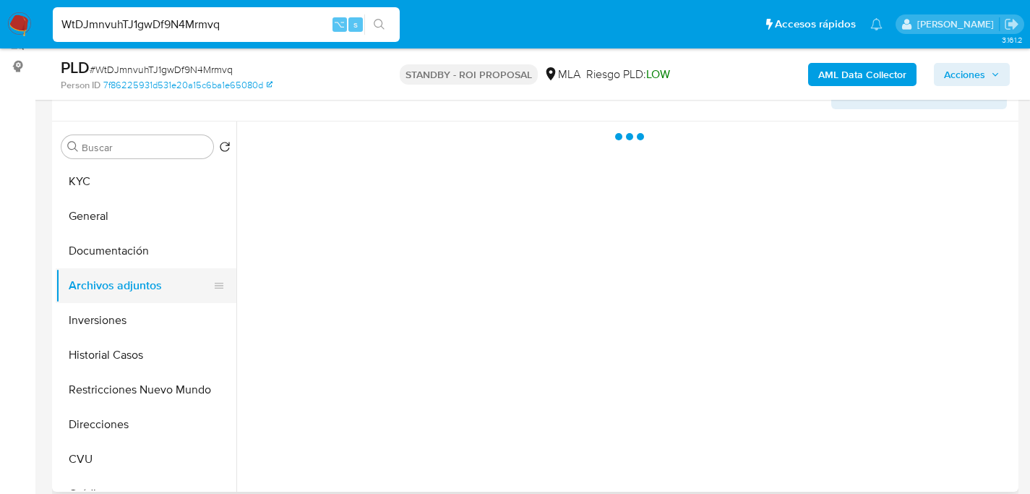
select select "10"
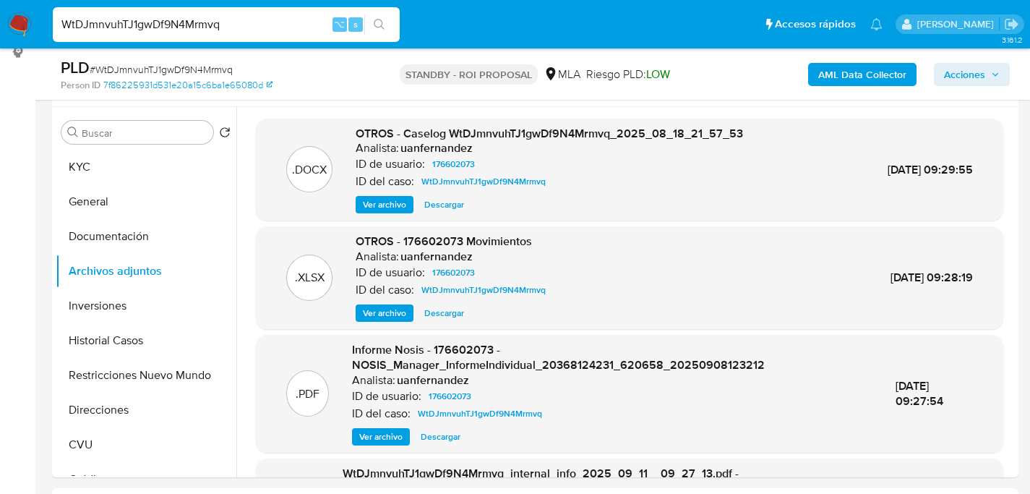
scroll to position [252, 0]
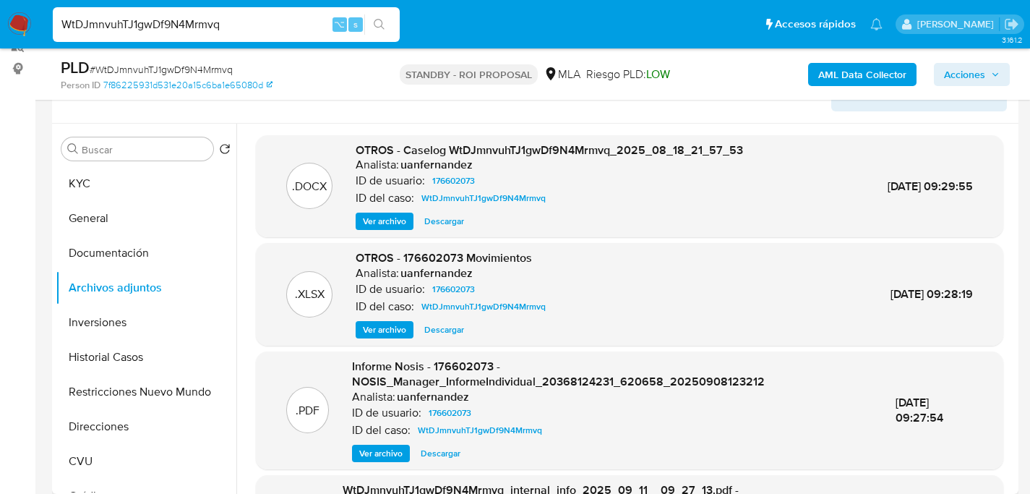
click at [445, 223] on span "Descargar" at bounding box center [444, 221] width 40 height 14
click at [201, 36] on div "WtDJmnvuhTJ1gwDf9N4Mrmvq ⌥ s" at bounding box center [226, 24] width 347 height 35
click at [207, 26] on input "WtDJmnvuhTJ1gwDf9N4Mrmvq" at bounding box center [226, 24] width 347 height 19
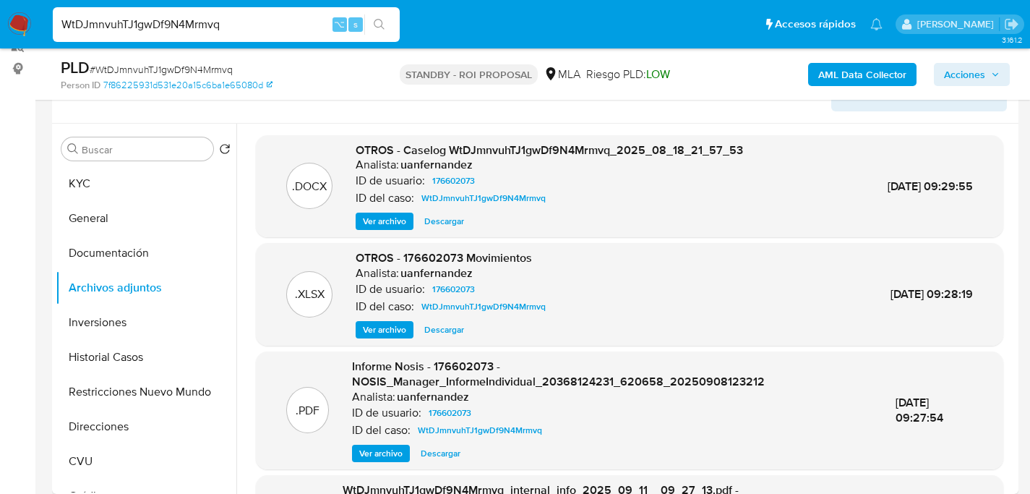
paste input "cikGD9nqMxmyjYdIPJDPMhP1"
type input "cikGD9nqMxmyjYdIPJDPMhP1"
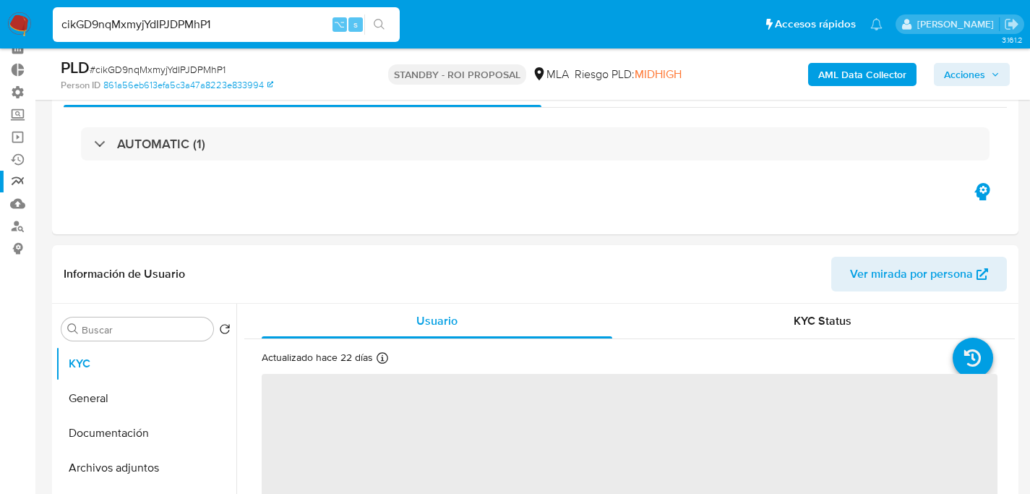
scroll to position [121, 0]
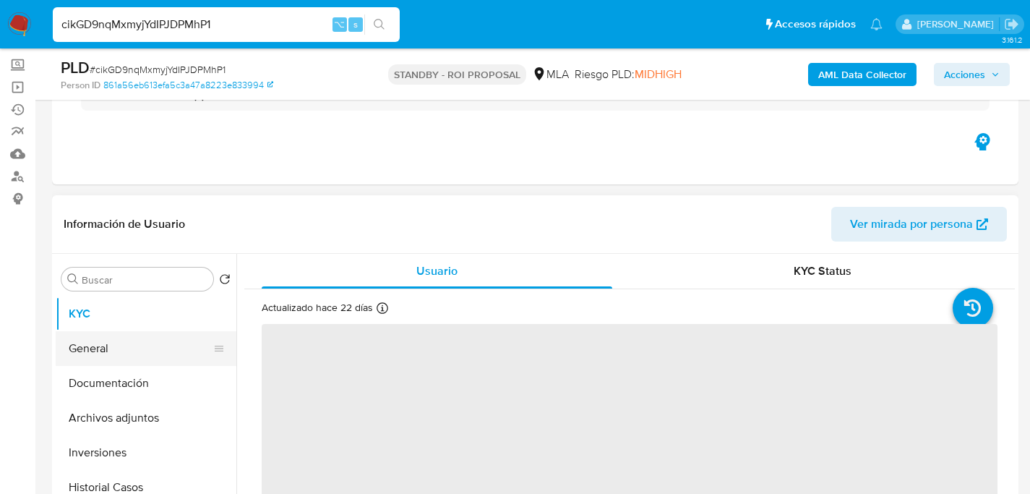
select select "10"
click at [83, 395] on button "Documentación" at bounding box center [140, 383] width 169 height 35
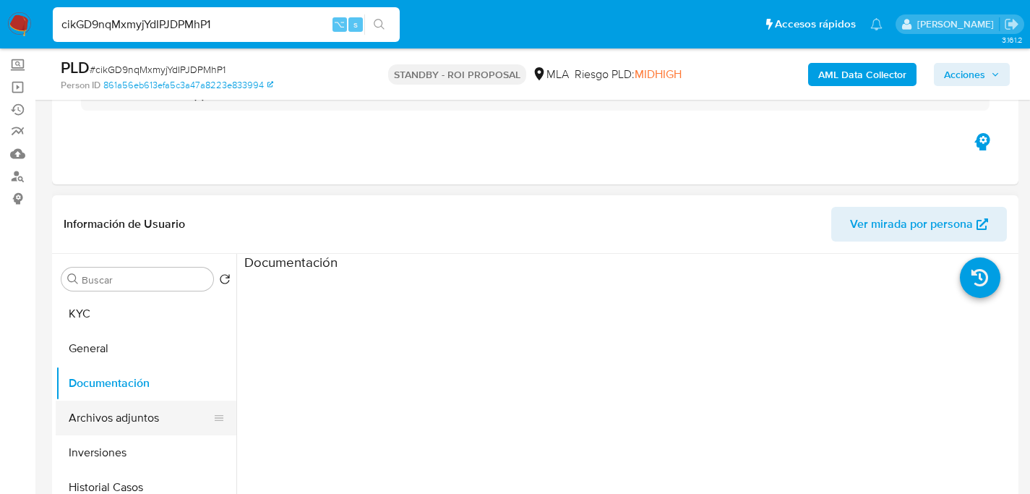
click at [89, 406] on button "Archivos adjuntos" at bounding box center [140, 418] width 169 height 35
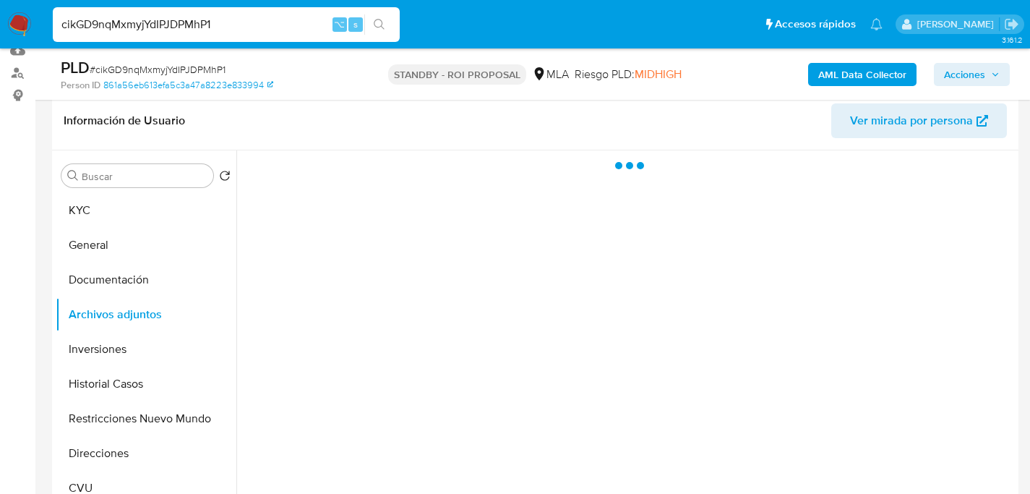
scroll to position [228, 0]
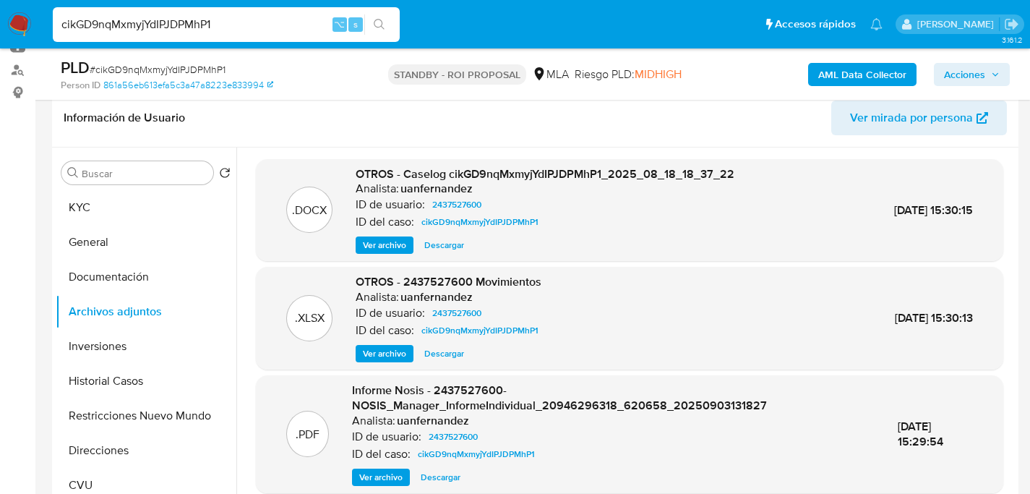
click at [450, 245] on span "Descargar" at bounding box center [444, 245] width 40 height 14
click at [217, 19] on input "cikGD9nqMxmyjYdIPJDPMhP1" at bounding box center [226, 24] width 347 height 19
paste input "jHpzpc50qwkZONbucjOZWXBC"
type input "jHpzpc50qwkZONbucjOZWXBC"
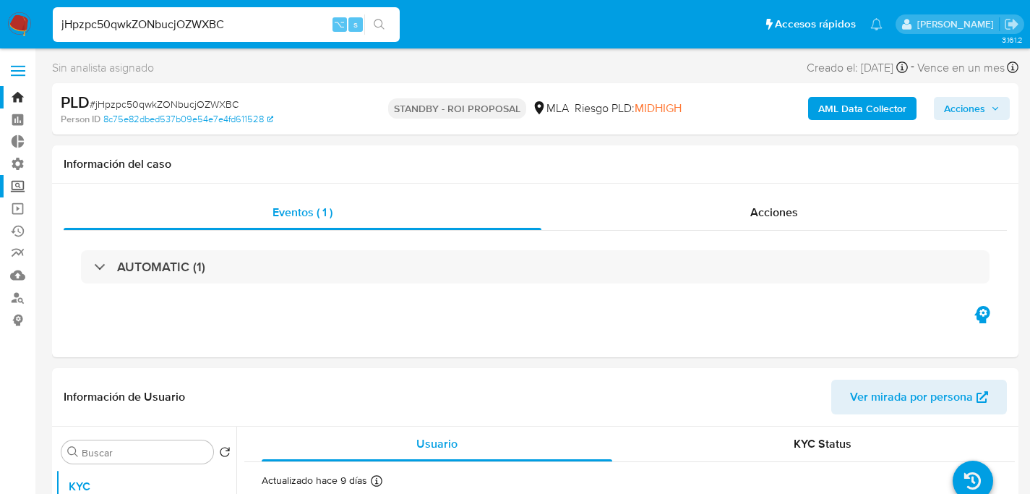
select select "10"
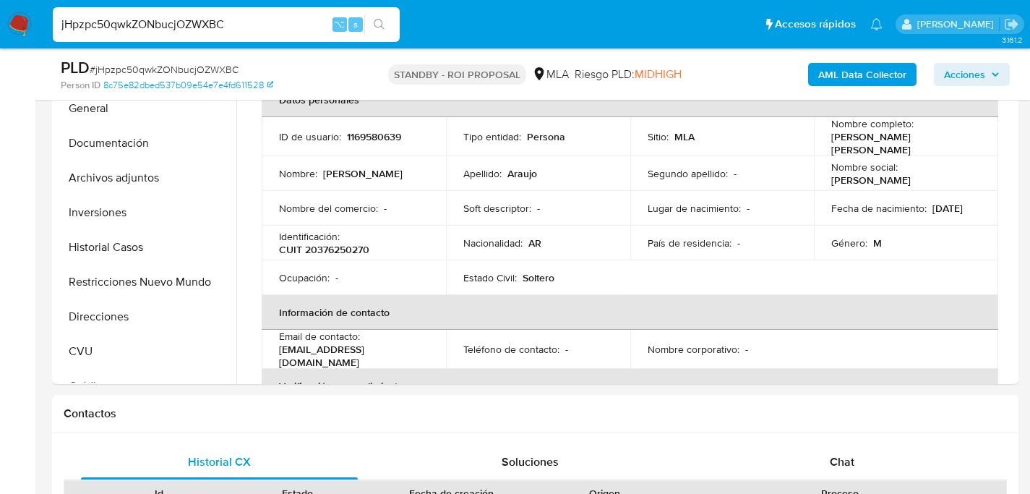
scroll to position [422, 0]
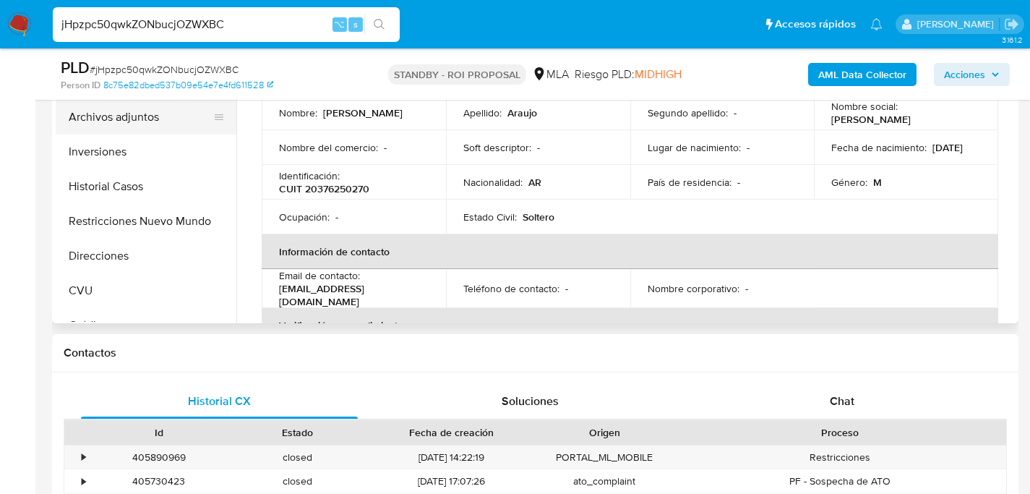
click at [94, 132] on button "Archivos adjuntos" at bounding box center [140, 117] width 169 height 35
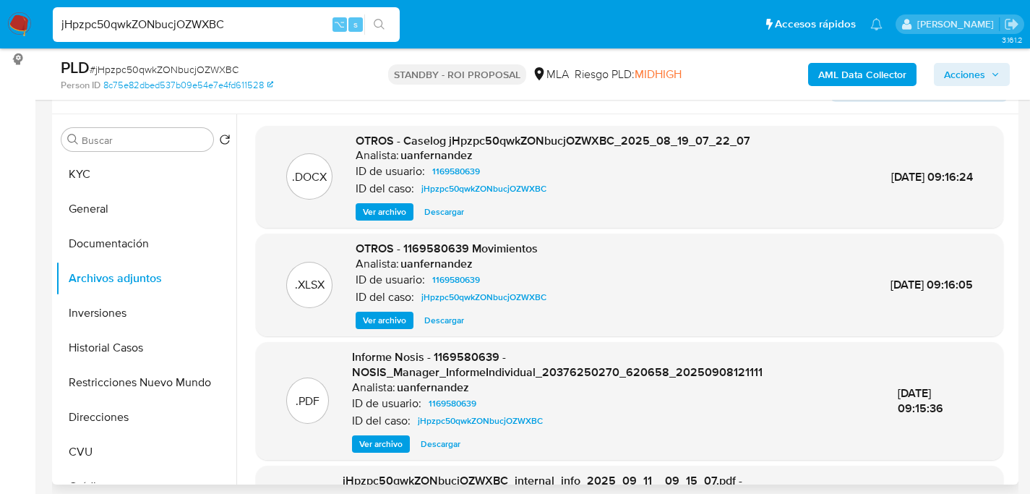
scroll to position [260, 0]
click at [445, 218] on span "Descargar" at bounding box center [444, 212] width 40 height 14
click at [216, 30] on input "jHpzpc50qwkZONbucjOZWXBC" at bounding box center [226, 24] width 347 height 19
paste input "AchxwXe8ameYJmzuc6SG0r3Z"
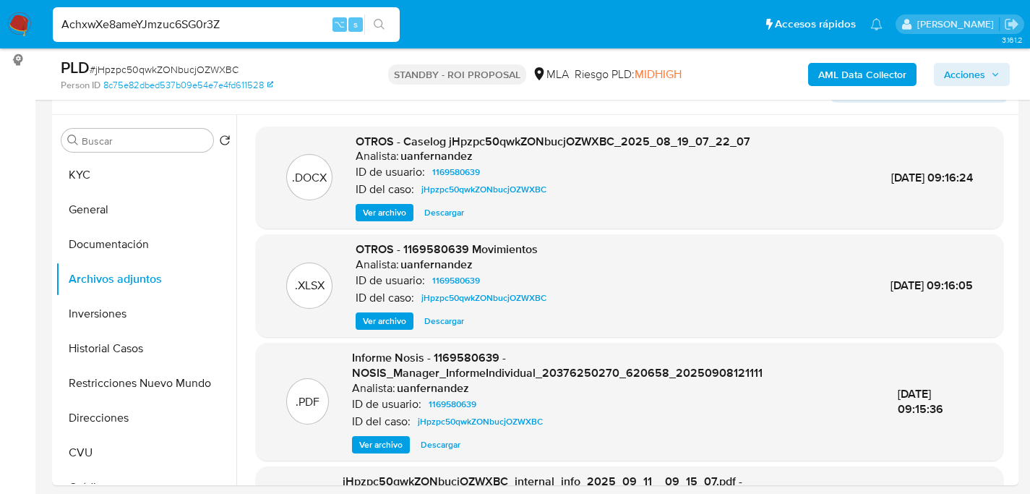
type input "AchxwXe8ameYJmzuc6SG0r3Z"
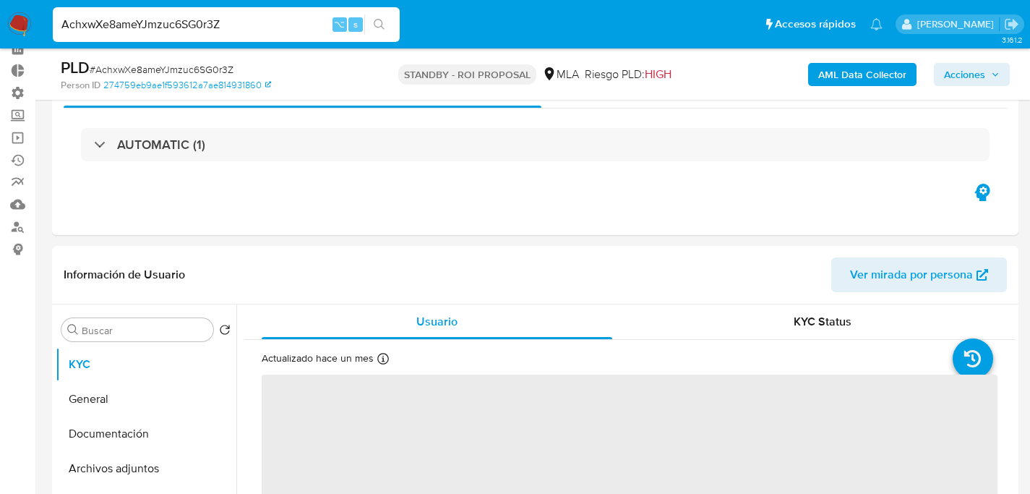
scroll to position [244, 0]
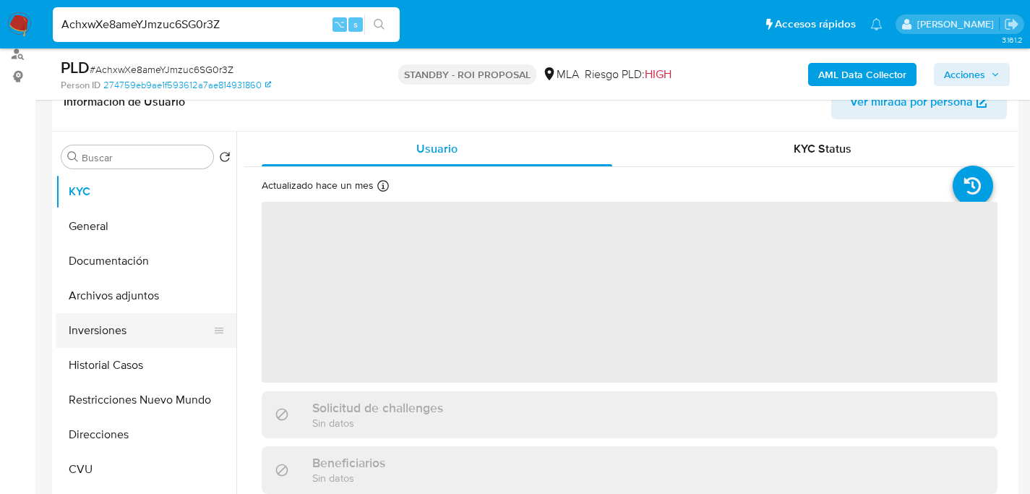
click at [93, 322] on button "Inversiones" at bounding box center [140, 330] width 169 height 35
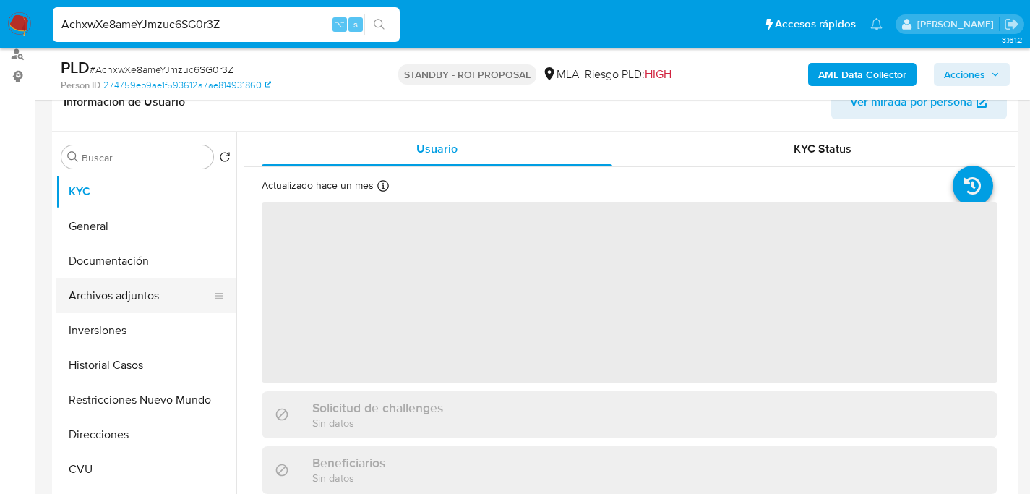
click at [92, 305] on button "Archivos adjuntos" at bounding box center [140, 295] width 169 height 35
select select "10"
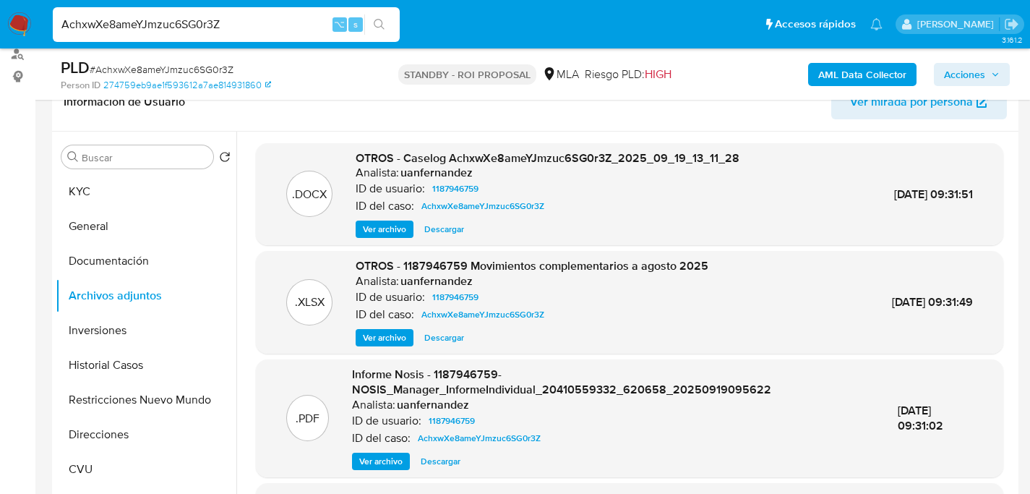
click at [452, 231] on span "Descargar" at bounding box center [444, 229] width 40 height 14
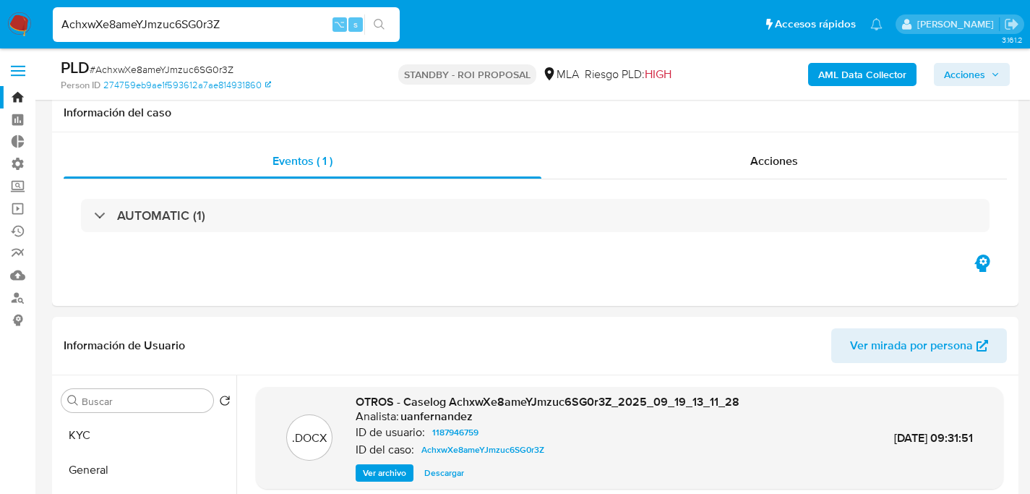
select select "10"
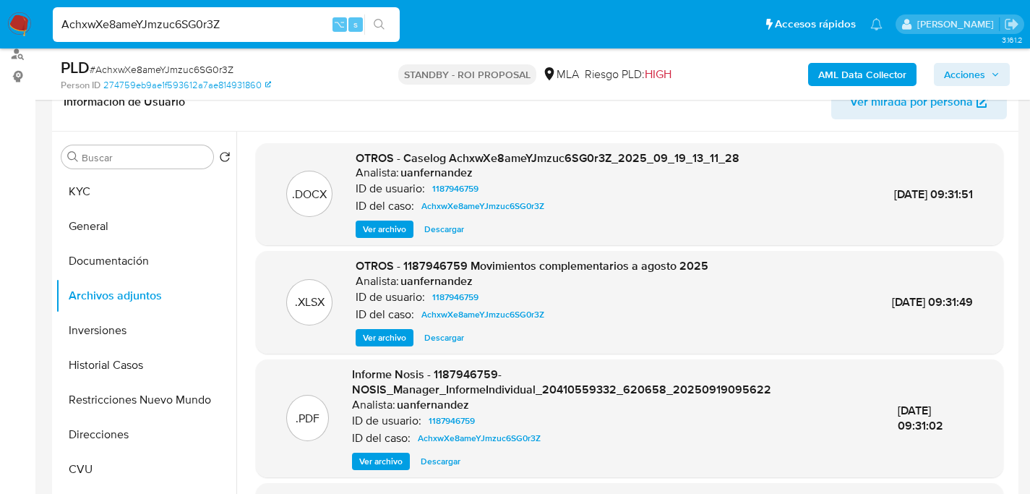
click at [208, 20] on input "AchxwXe8ameYJmzuc6SG0r3Z" at bounding box center [226, 24] width 347 height 19
click at [208, 21] on input "AchxwXe8ameYJmzuc6SG0r3Z" at bounding box center [226, 24] width 347 height 19
paste input "V6V9RPP7XxN6w6laPZWhf8vE"
type input "V6V9RPP7XxN6w6laPZWhf8vE"
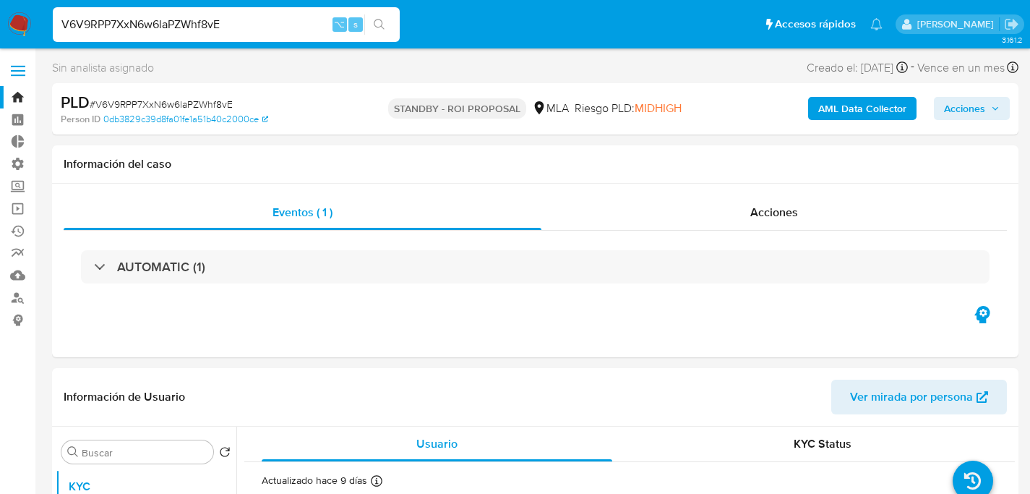
select select "10"
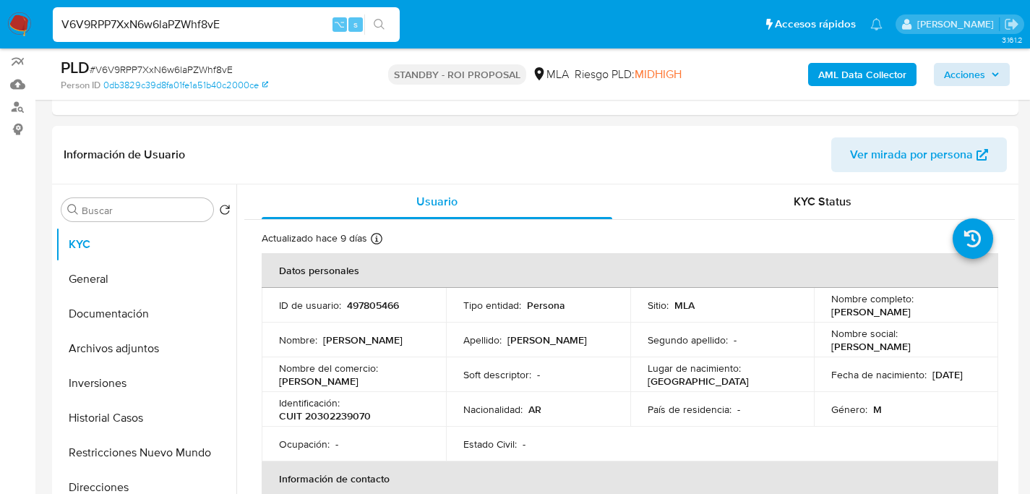
scroll to position [213, 0]
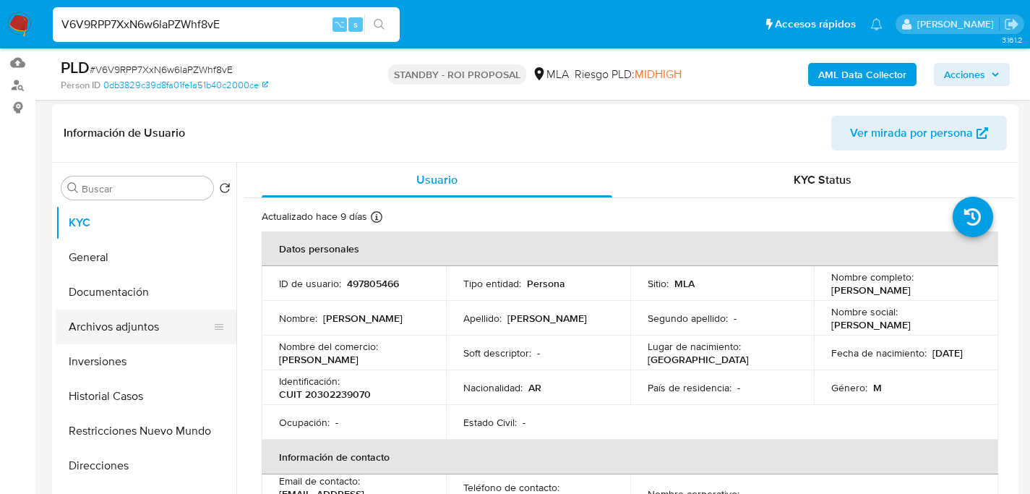
click at [106, 322] on button "Archivos adjuntos" at bounding box center [140, 326] width 169 height 35
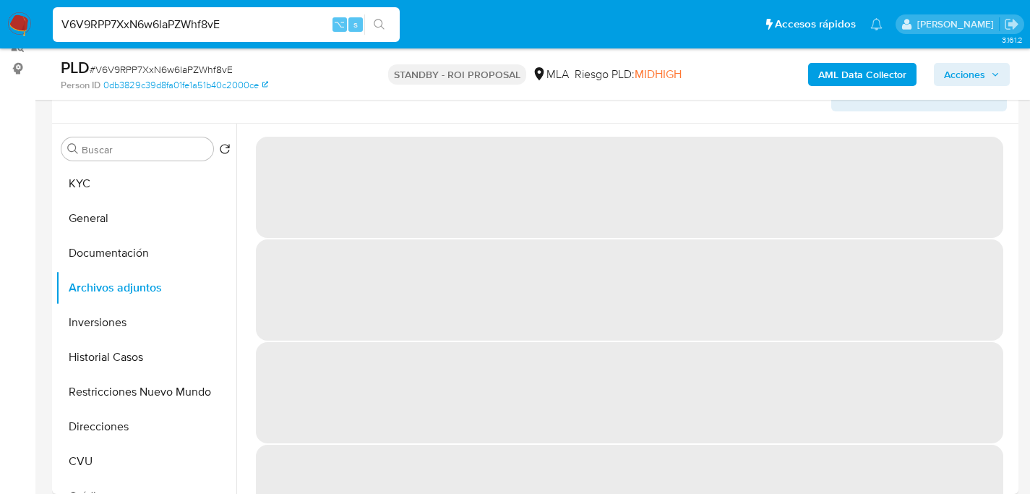
scroll to position [252, 0]
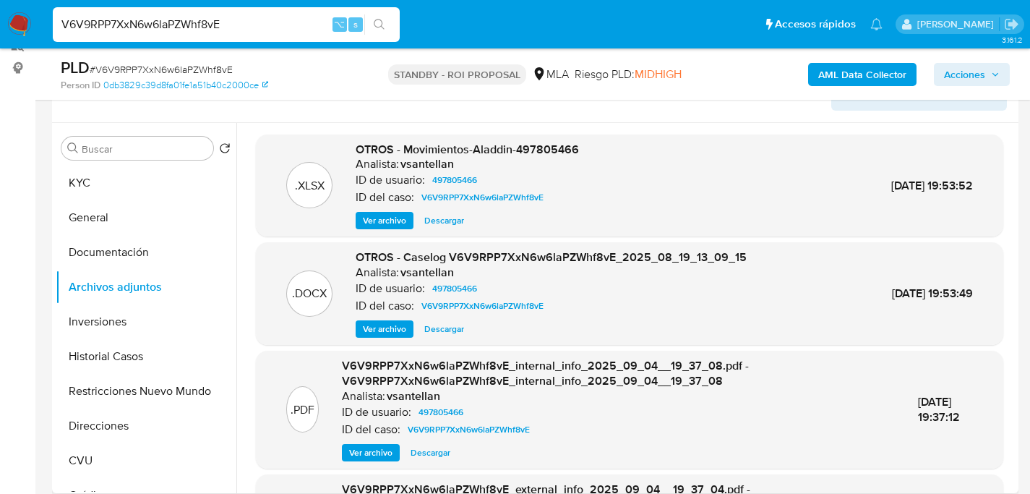
click at [448, 332] on span "Descargar" at bounding box center [444, 329] width 40 height 14
click at [185, 18] on input "V6V9RPP7XxN6w6laPZWhf8vE" at bounding box center [226, 24] width 347 height 19
paste input "Gxjj7yQUqAGxppq4Mc78fNi9"
type input "Gxjj7yQUqAGxppq4Mc78fNi9"
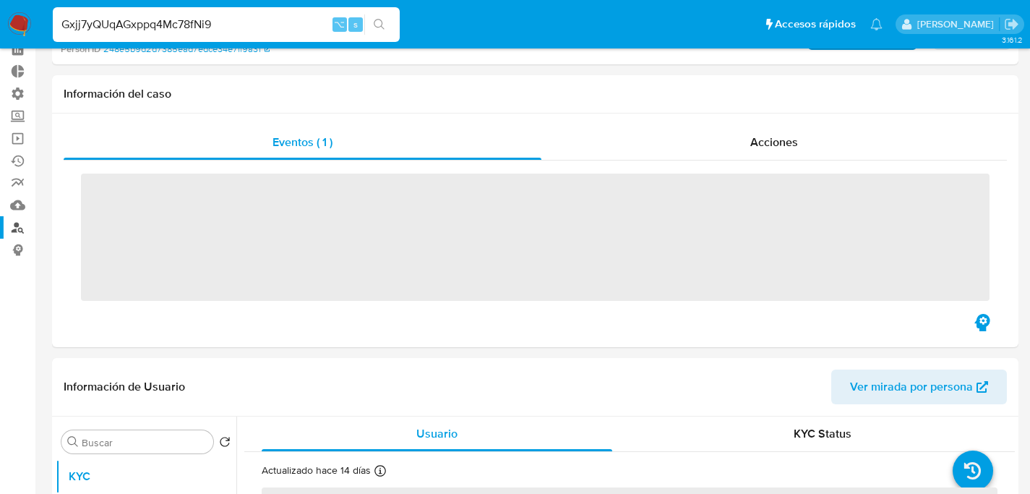
scroll to position [257, 0]
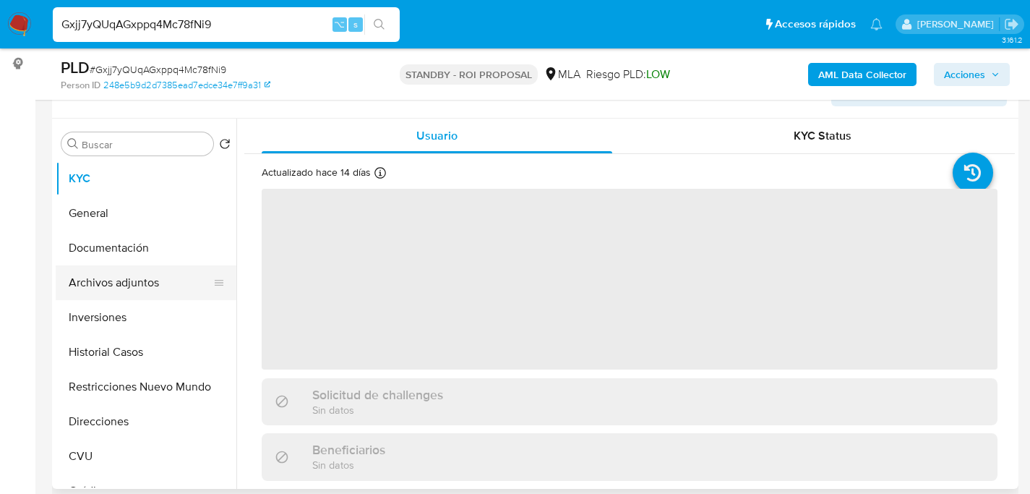
click at [95, 286] on button "Archivos adjuntos" at bounding box center [140, 282] width 169 height 35
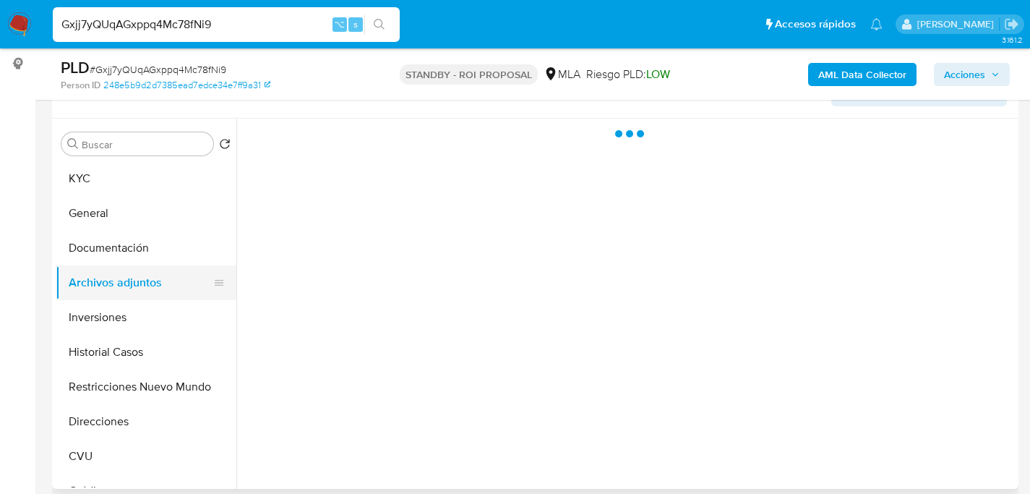
select select "10"
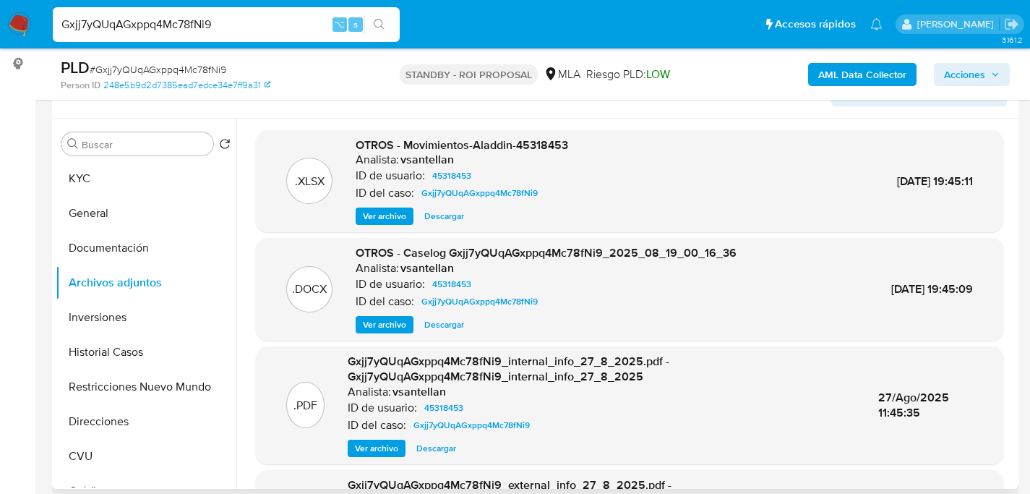
click at [443, 329] on span "Descargar" at bounding box center [444, 324] width 40 height 14
click at [183, 22] on input "Gxjj7yQUqAGxppq4Mc78fNi9" at bounding box center [226, 24] width 347 height 19
paste input "2RqGs3DIchvZUJm0es5hezLN"
type input "2RqGs3DIchvZUJm0es5hezLN"
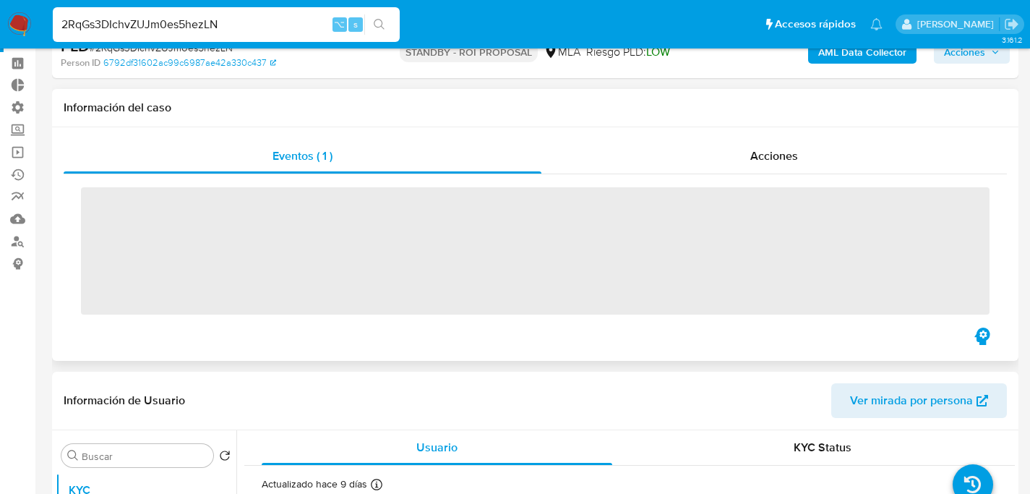
scroll to position [233, 0]
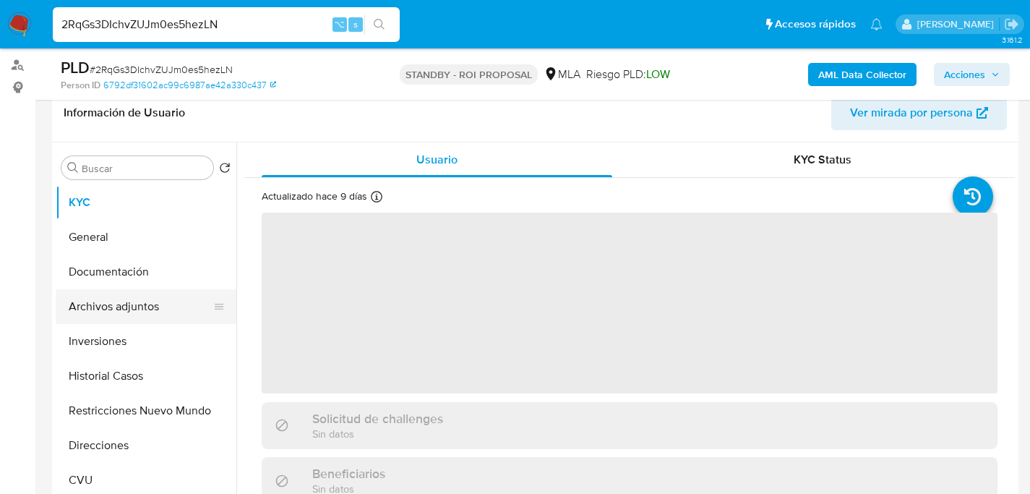
click at [89, 300] on button "Archivos adjuntos" at bounding box center [140, 306] width 169 height 35
select select "10"
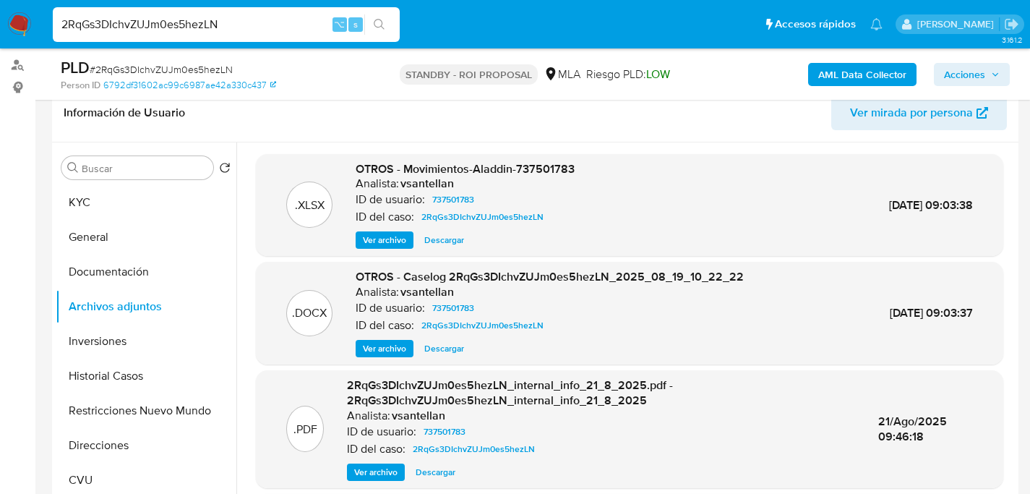
click at [444, 348] on span "Descargar" at bounding box center [444, 348] width 40 height 14
click at [169, 58] on div "PLD # 2RqGs3DIchvZUJm0es5hezLN" at bounding box center [216, 68] width 311 height 22
click at [184, 34] on div "2RqGs3DIchvZUJm0es5hezLN ⌥ s" at bounding box center [226, 24] width 347 height 35
click at [240, 32] on input "2RqGs3DIchvZUJm0es5hezLN" at bounding box center [226, 24] width 347 height 19
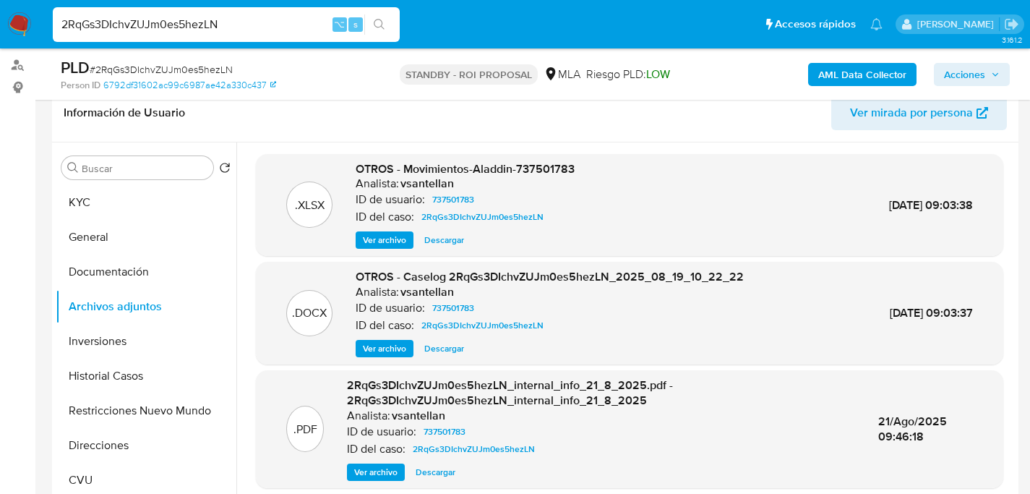
click at [240, 32] on input "2RqGs3DIchvZUJm0es5hezLN" at bounding box center [226, 24] width 347 height 19
paste input "5gdmiYNNevjOxNKlPozy90nW"
type input "5gdmiYNNevjOxNKlPozy90nW"
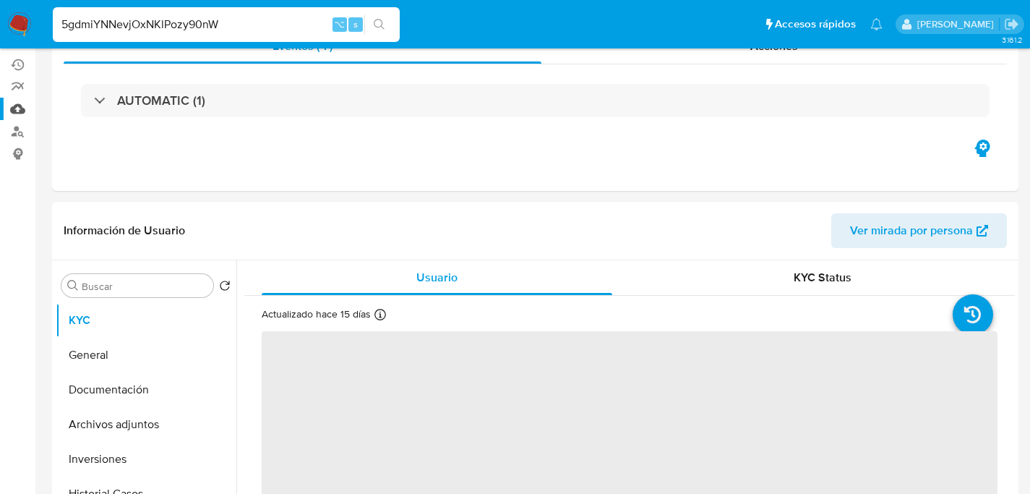
select select "10"
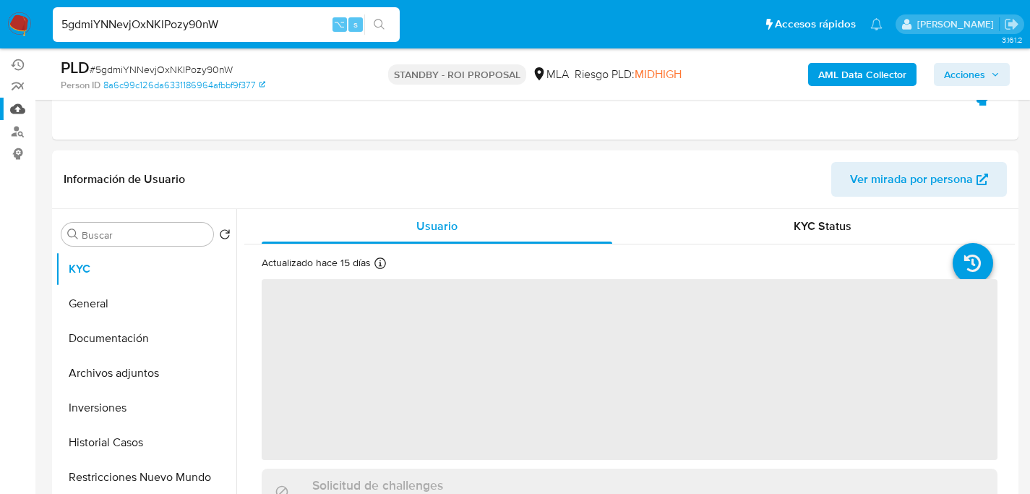
scroll to position [213, 0]
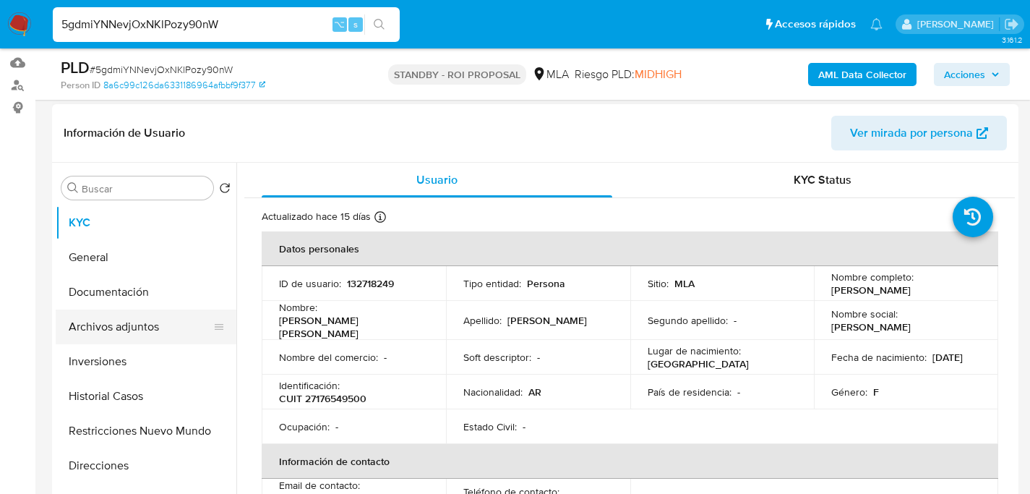
click at [95, 333] on button "Archivos adjuntos" at bounding box center [140, 326] width 169 height 35
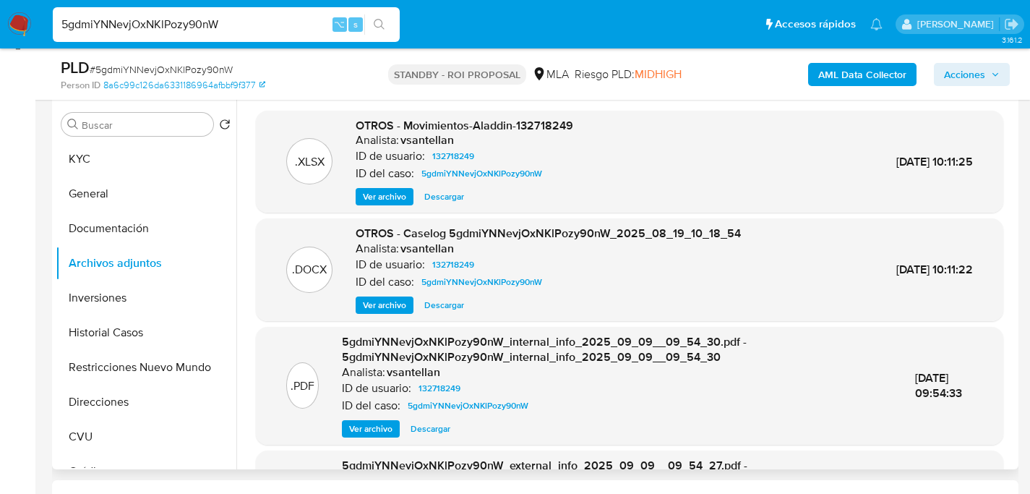
scroll to position [276, 0]
click at [452, 306] on span "Descargar" at bounding box center [444, 305] width 40 height 14
click at [174, 28] on input "5gdmiYNNevjOxNKlPozy90nW" at bounding box center [226, 24] width 347 height 19
paste input "zYMaC7TconlaNoE8tIP425io"
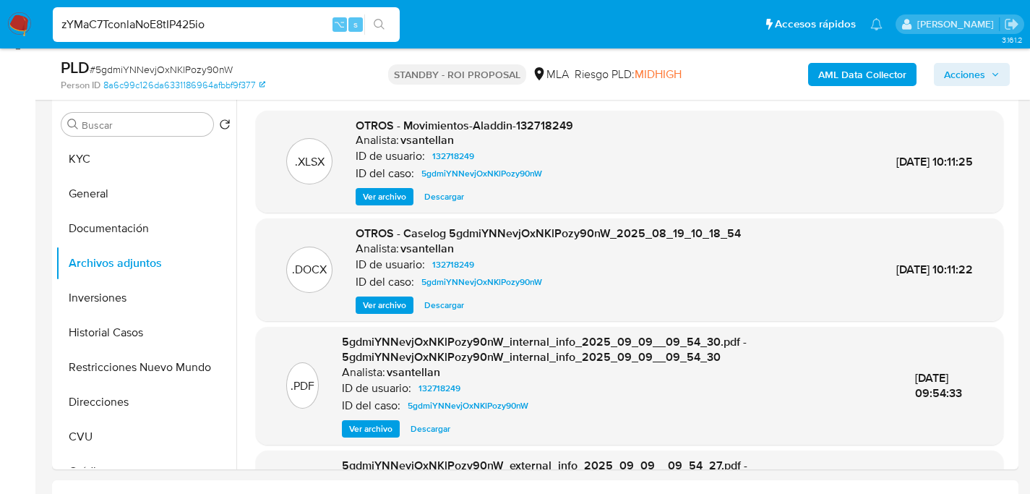
type input "zYMaC7TconlaNoE8tIP425io"
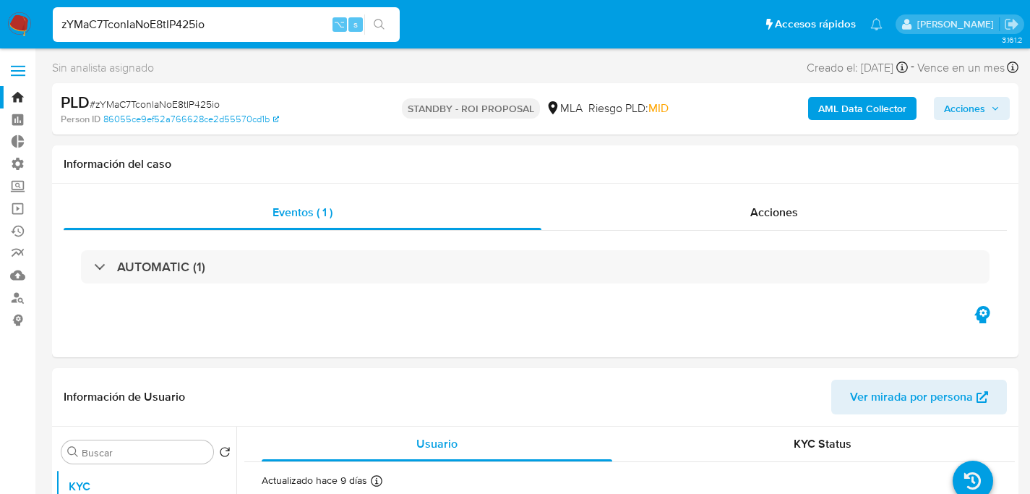
select select "10"
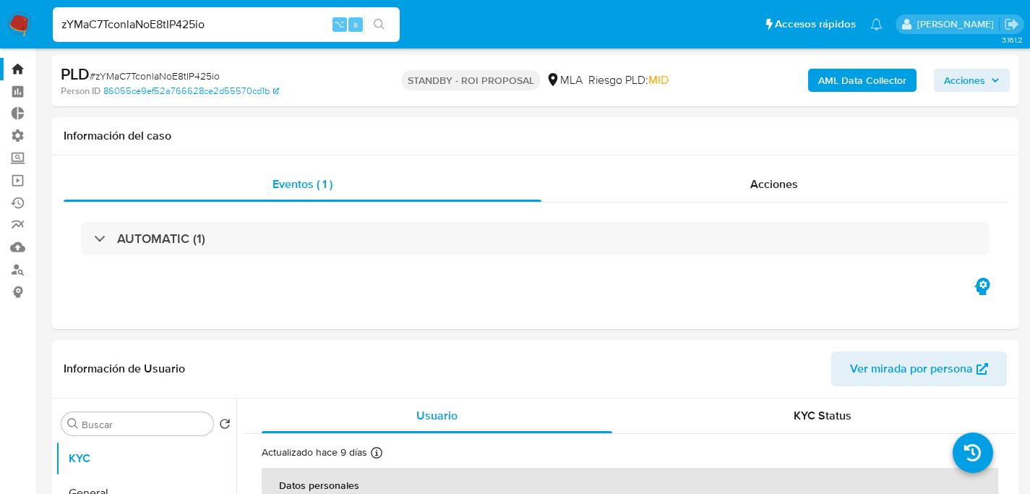
scroll to position [226, 0]
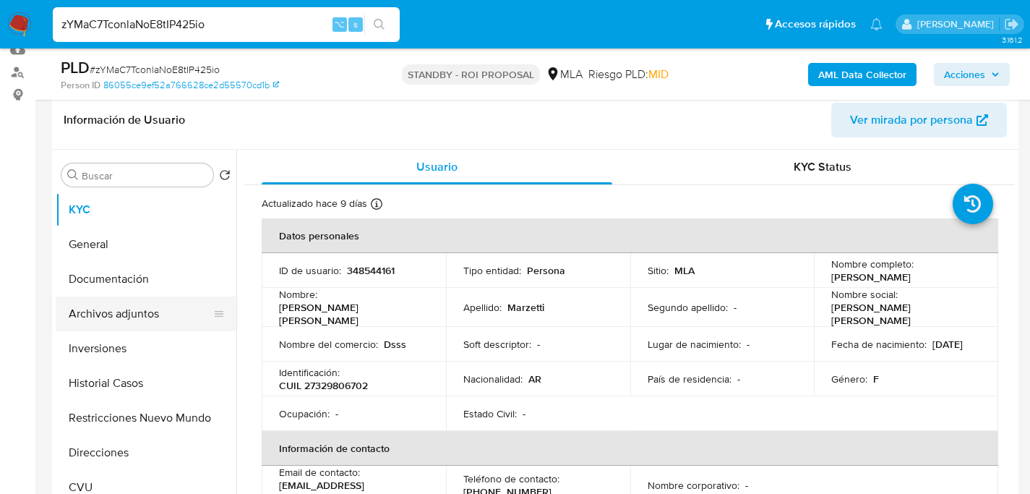
click at [116, 312] on button "Archivos adjuntos" at bounding box center [140, 313] width 169 height 35
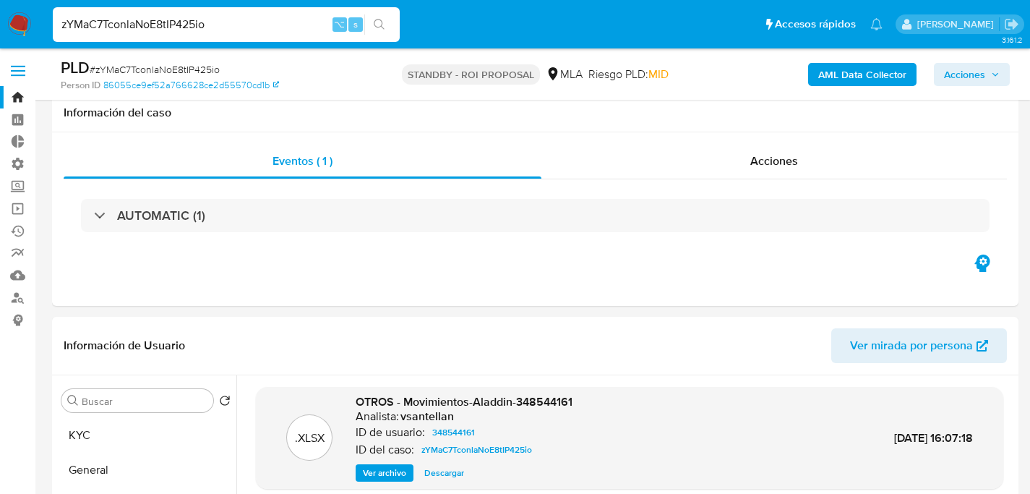
select select "10"
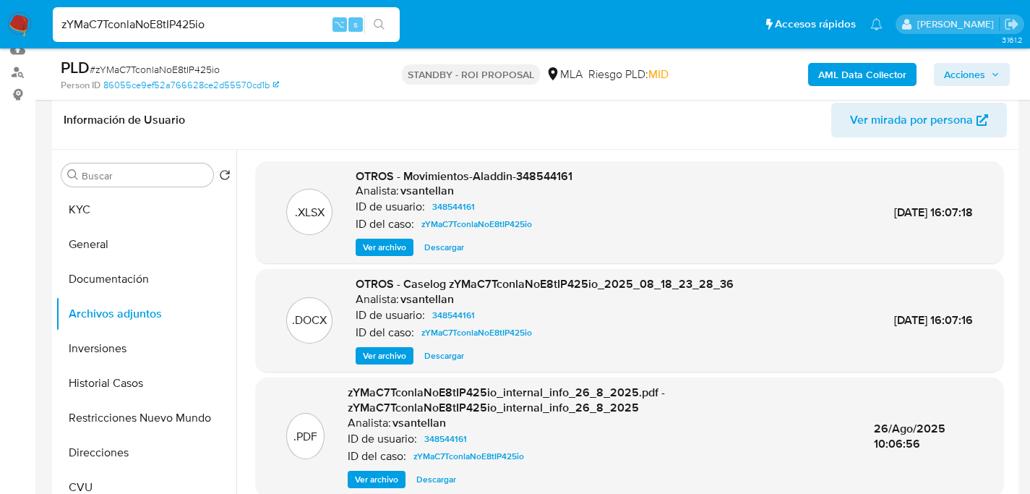
click at [453, 357] on span "Descargar" at bounding box center [444, 355] width 40 height 14
click at [210, 25] on input "zYMaC7TconlaNoE8tIP425io" at bounding box center [226, 24] width 347 height 19
paste input "3eida4nY8Vxi5miAQdgpQPdp"
type input "3eida4nY8Vxi5miAQdgpQPdp"
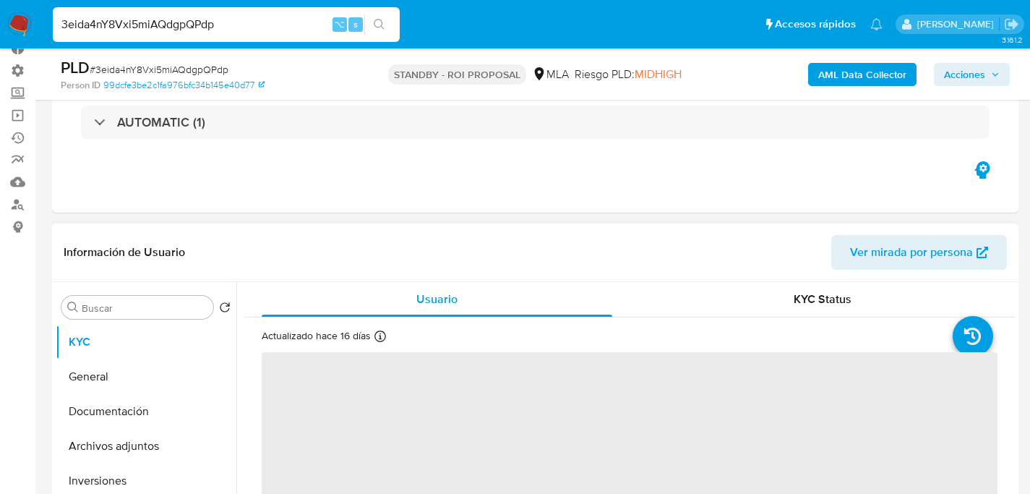
scroll to position [209, 0]
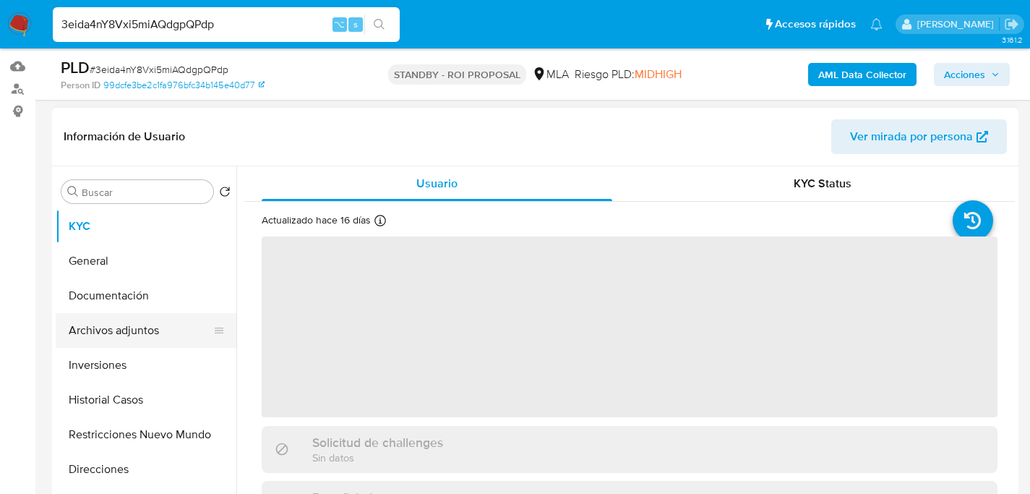
click at [98, 340] on button "Archivos adjuntos" at bounding box center [140, 330] width 169 height 35
select select "10"
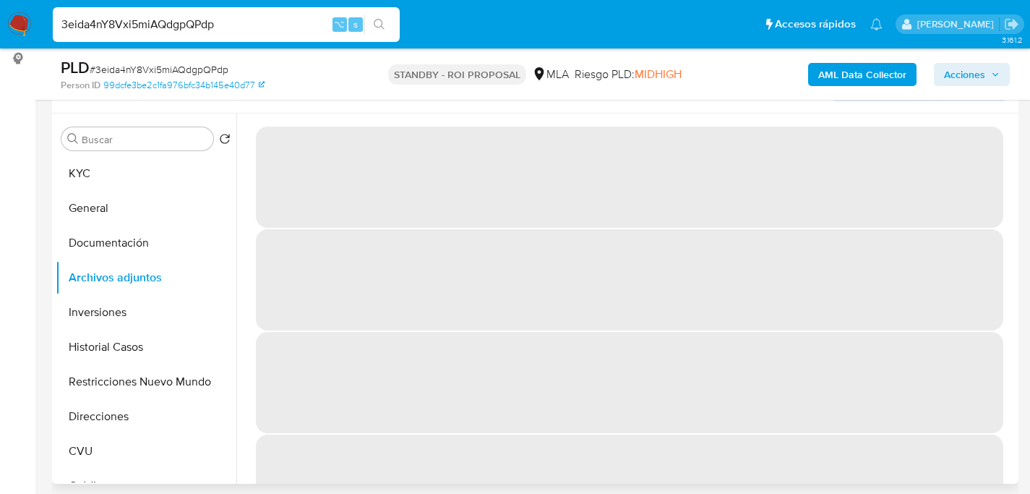
scroll to position [262, 0]
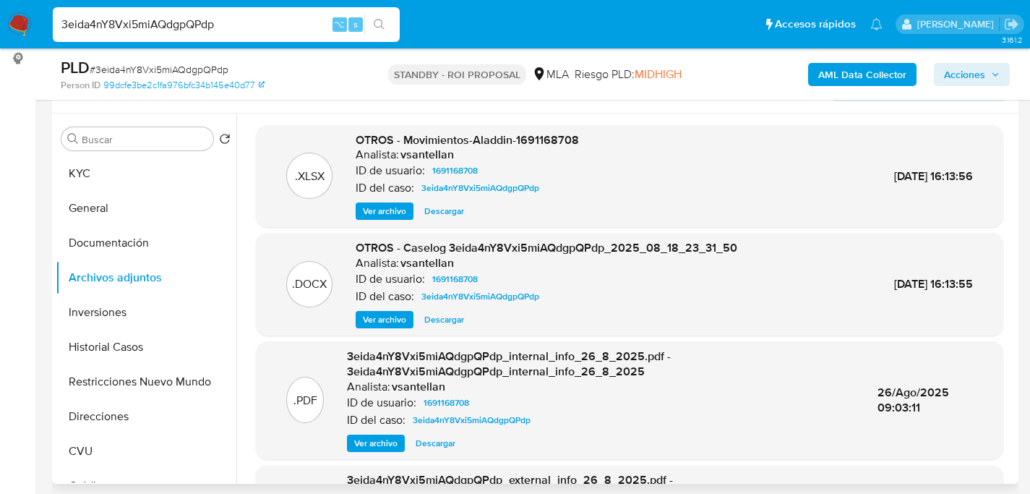
click at [423, 320] on button "Descargar" at bounding box center [444, 319] width 54 height 17
click at [175, 25] on input "3eida4nY8Vxi5miAQdgpQPdp" at bounding box center [226, 24] width 347 height 19
paste input "ExFVIYK2LUqWb3MLppLgBe2B"
type input "ExFVIYK2LUqWb3MLppLgBe2B"
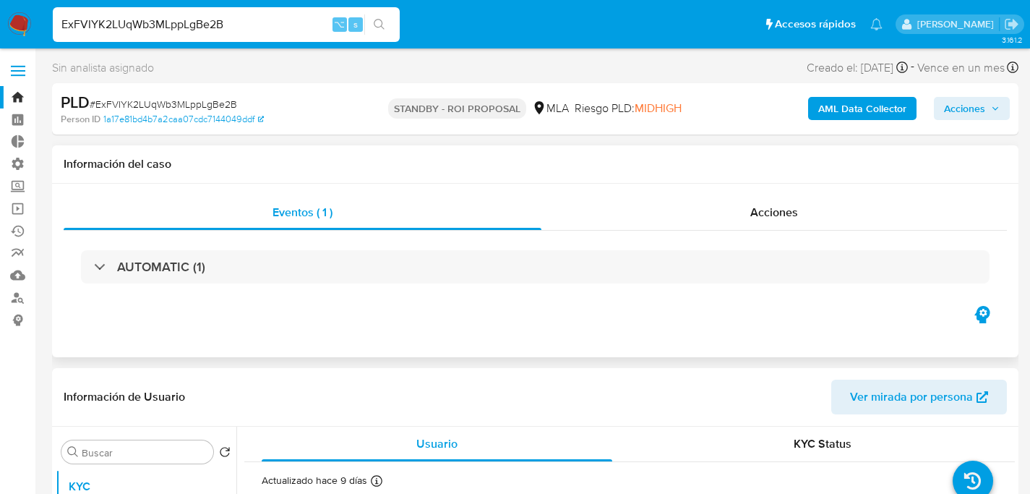
scroll to position [267, 0]
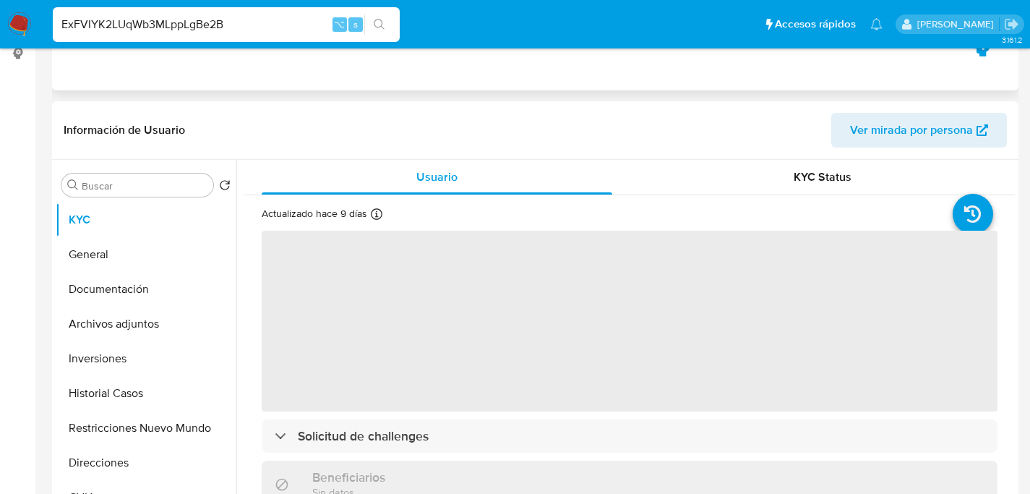
select select "10"
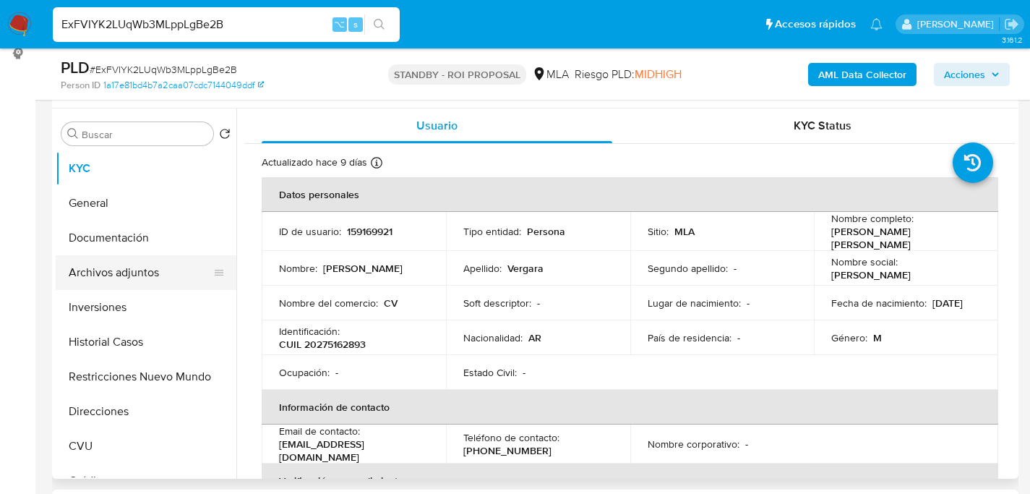
click at [82, 278] on button "Archivos adjuntos" at bounding box center [140, 272] width 169 height 35
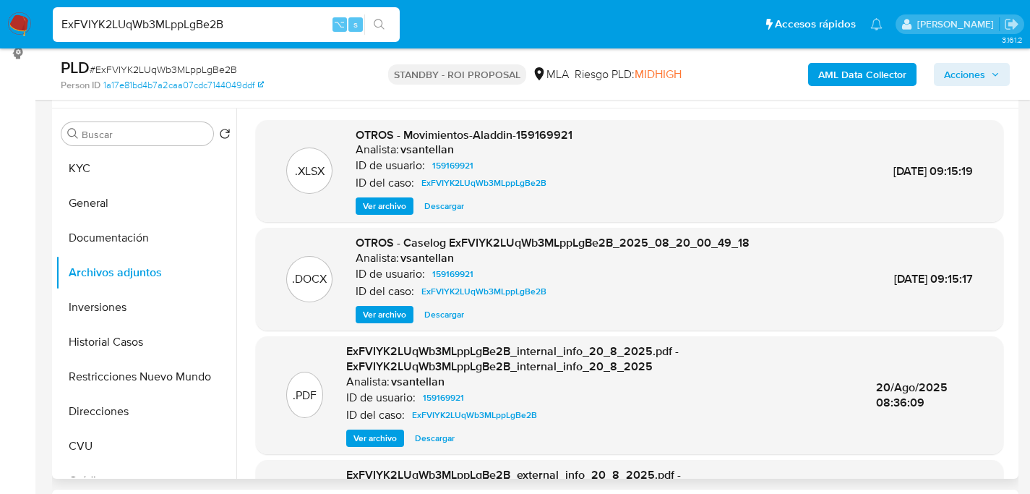
click at [448, 310] on span "Descargar" at bounding box center [444, 314] width 40 height 14
click at [177, 8] on div "ExFVIYK2LUqWb3MLppLgBe2B ⌥ s" at bounding box center [226, 24] width 347 height 35
click at [178, 11] on div "ExFVIYK2LUqWb3MLppLgBe2B ⌥ s" at bounding box center [226, 24] width 347 height 35
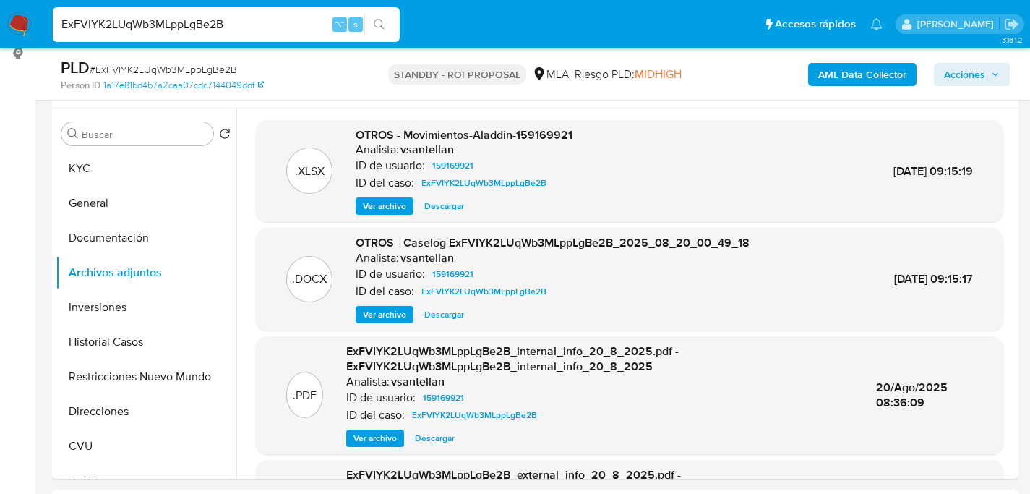
click at [184, 20] on input "ExFVIYK2LUqWb3MLppLgBe2B" at bounding box center [226, 24] width 347 height 19
paste input "P6T1Tb0DvtlLoB2BIBFrKc60"
type input "P6T1Tb0DvtlLoB2BIBFrKc60"
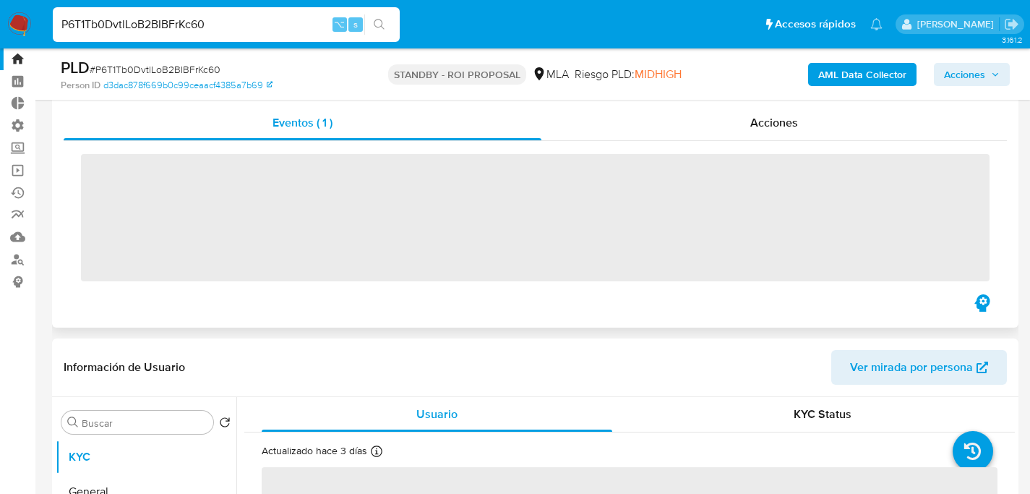
scroll to position [205, 0]
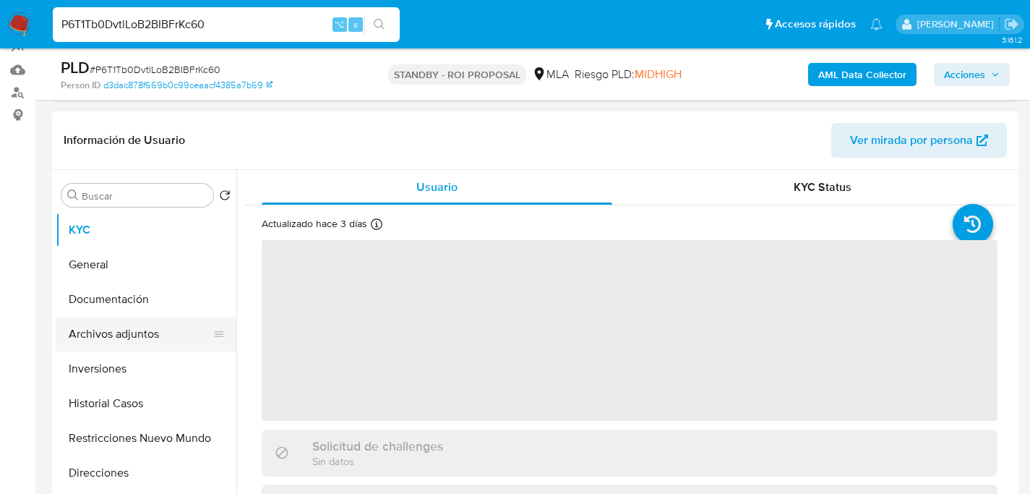
click at [87, 341] on button "Archivos adjuntos" at bounding box center [140, 334] width 169 height 35
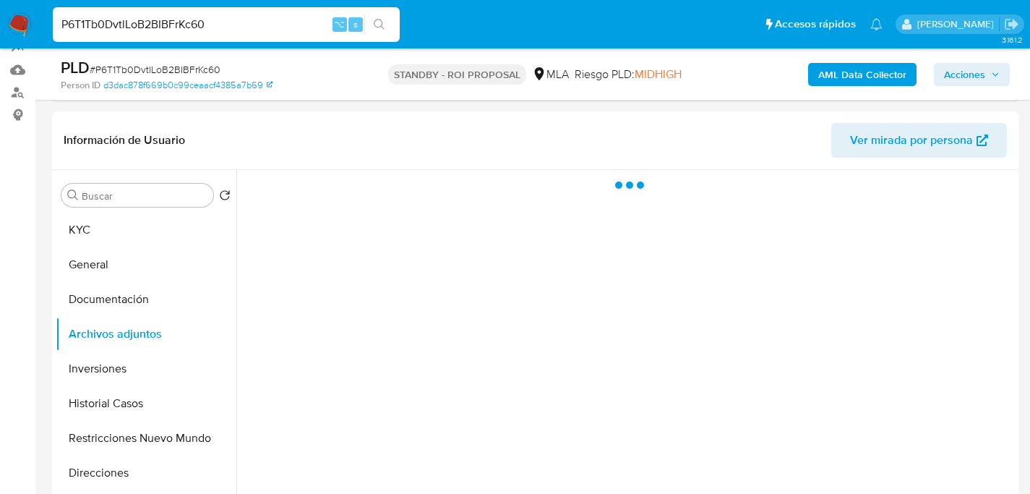
select select "10"
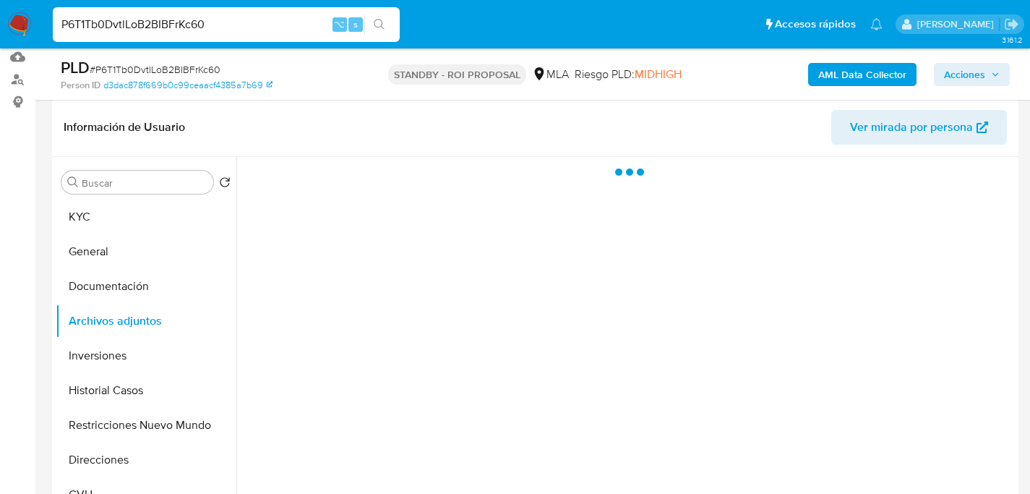
scroll to position [270, 0]
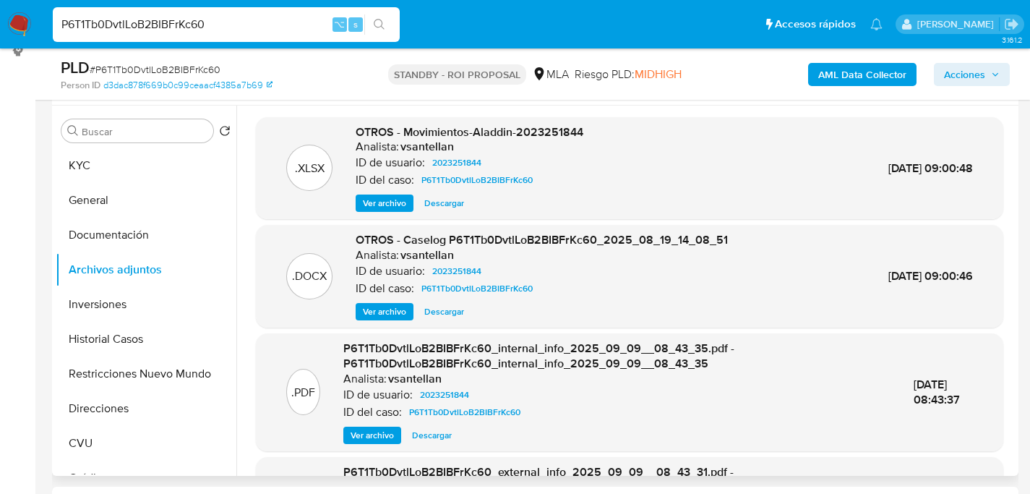
click at [461, 312] on span "Descargar" at bounding box center [444, 311] width 40 height 14
click at [222, 16] on input "P6T1Tb0DvtlLoB2BIBFrKc60" at bounding box center [226, 24] width 347 height 19
paste input "oXR5l1DBd8NgsxkoIwzoCGr5"
type input "oXR5l1DBd8NgsxkoIwzoCGr5"
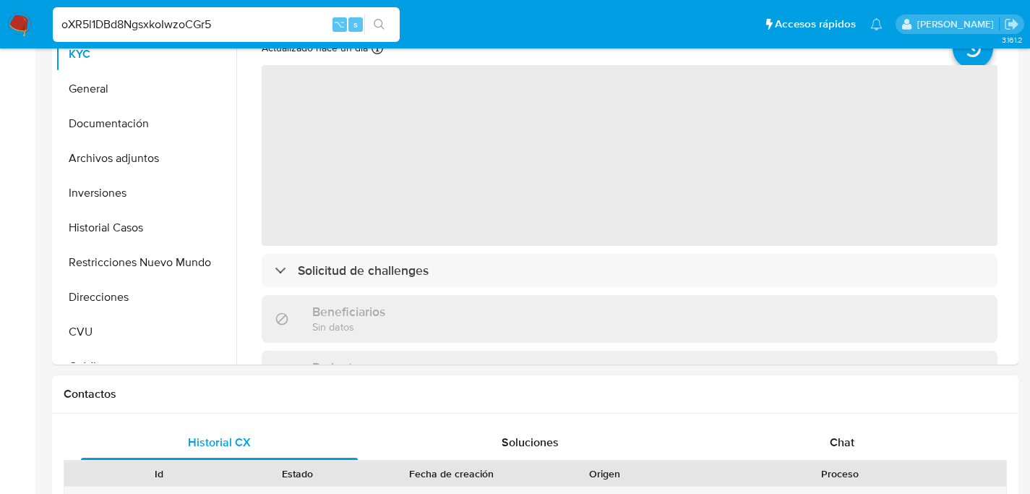
select select "10"
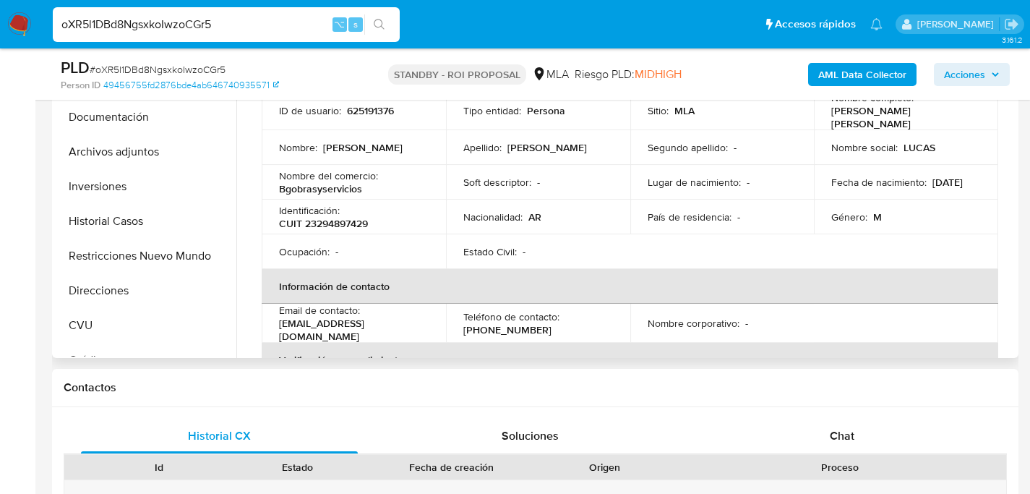
scroll to position [313, 0]
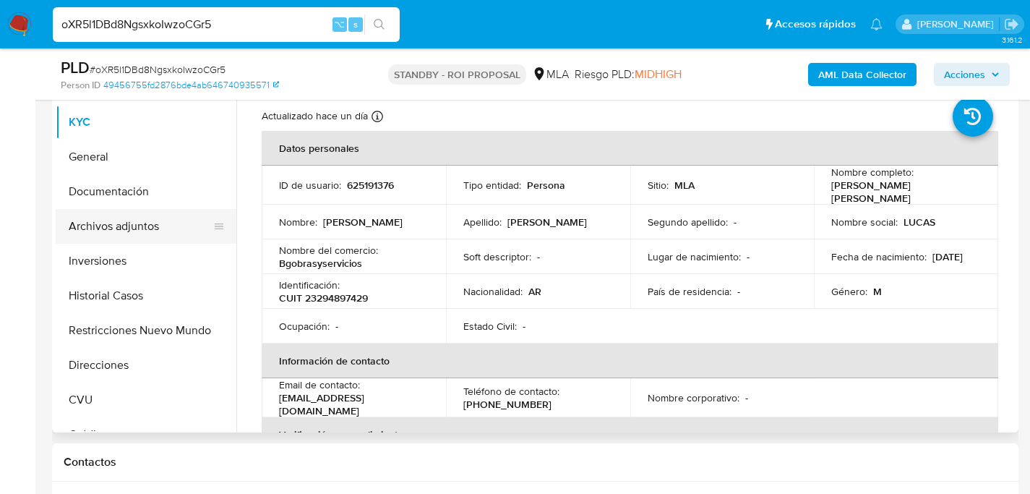
click at [113, 217] on button "Archivos adjuntos" at bounding box center [140, 226] width 169 height 35
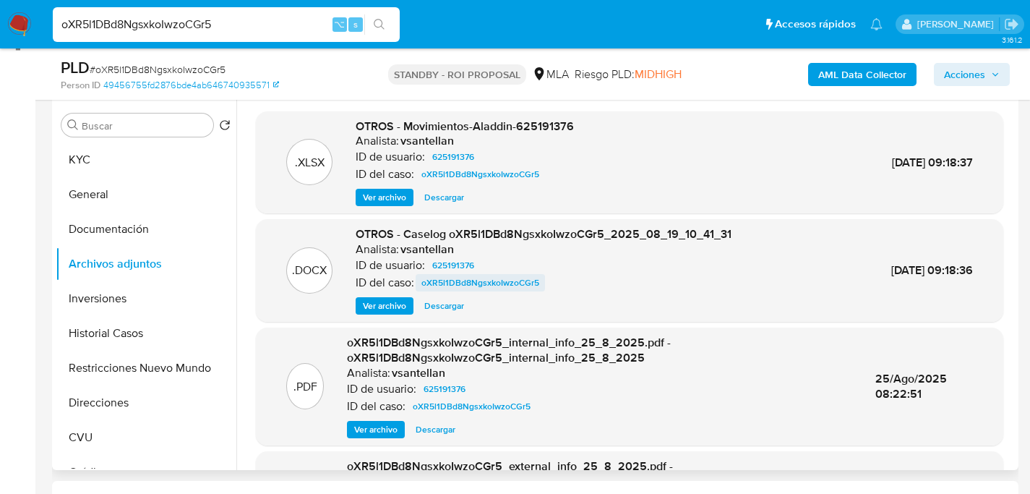
scroll to position [275, 0]
click at [452, 315] on div ".DOCX OTROS - Caselog oXR5l1DBd8NgsxkoIwzoCGr5_2025_08_19_10_41_31 Analista: vs…" at bounding box center [630, 270] width 748 height 103
click at [454, 306] on span "Descargar" at bounding box center [444, 306] width 40 height 14
click at [210, 18] on input "oXR5l1DBd8NgsxkoIwzoCGr5" at bounding box center [226, 24] width 347 height 19
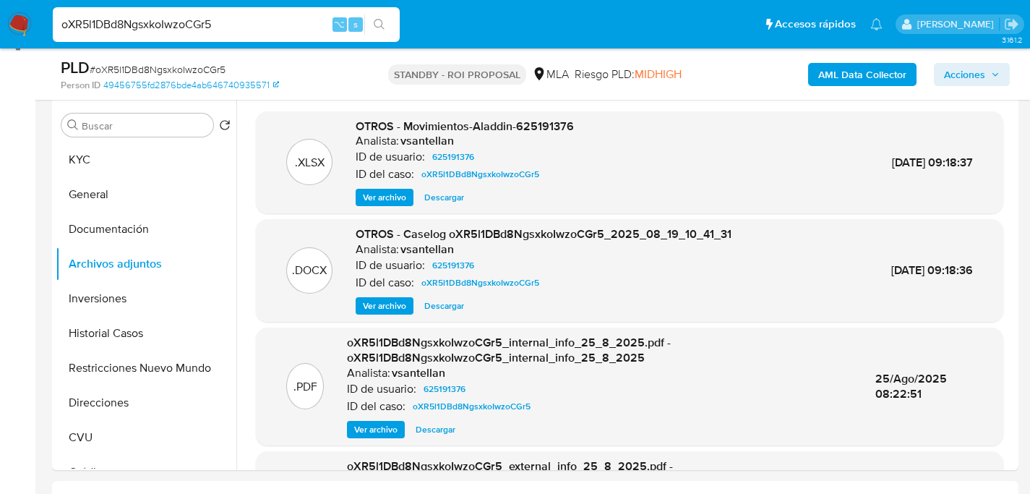
paste input "IM0u9ixPA6szplbufQ20BCY2"
type input "IM0u9ixPA6szplbufQ20BCY2"
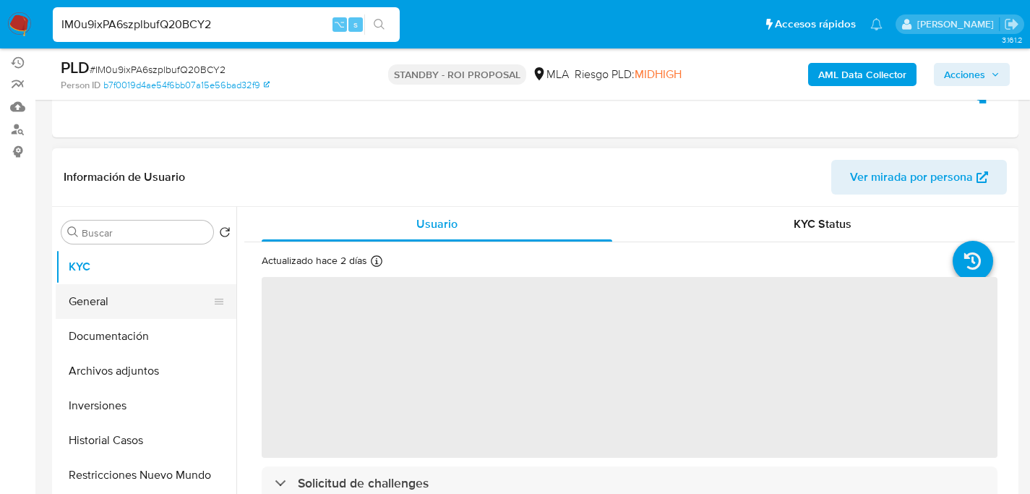
scroll to position [217, 0]
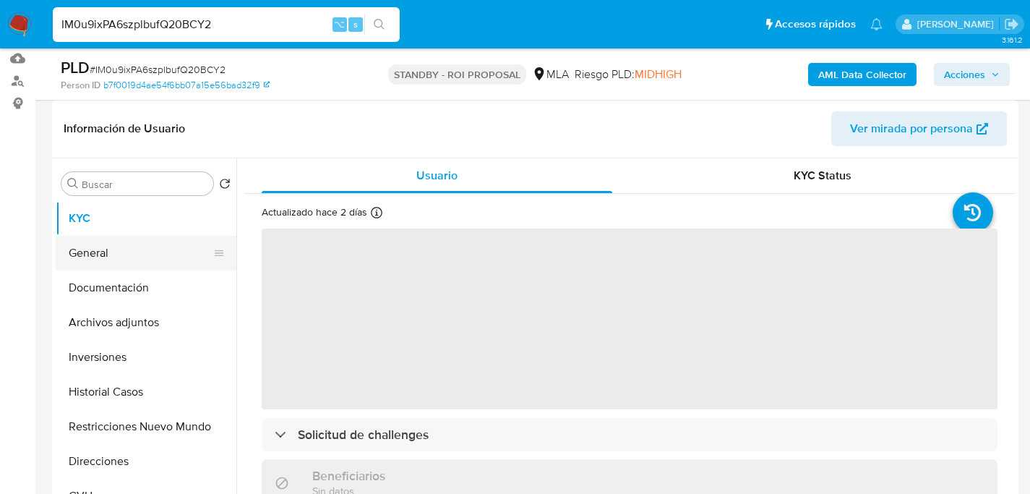
select select "10"
click at [116, 298] on button "Documentación" at bounding box center [140, 287] width 169 height 35
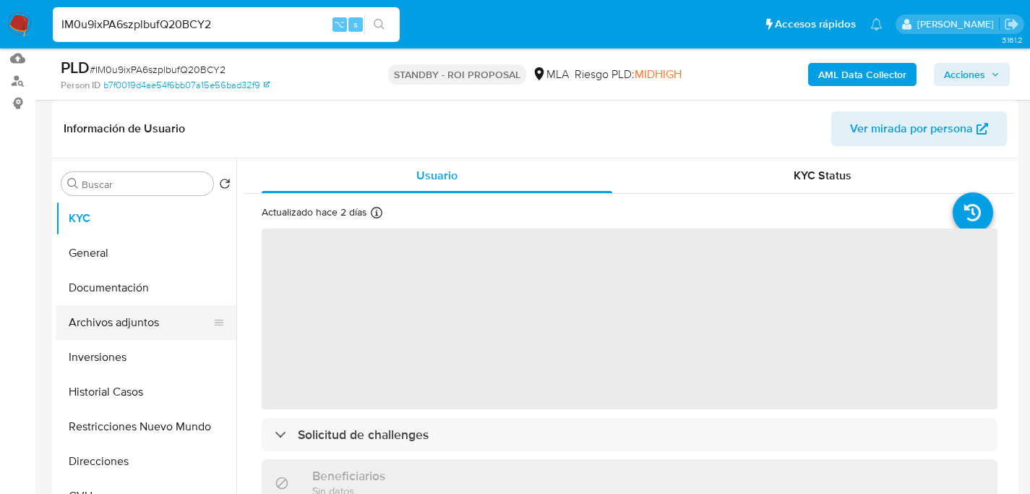
click at [118, 308] on button "Archivos adjuntos" at bounding box center [140, 322] width 169 height 35
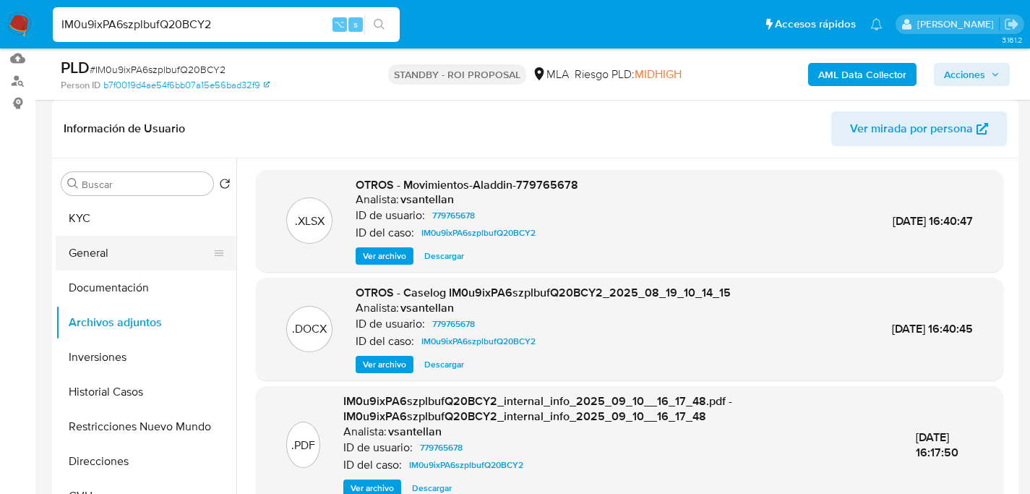
scroll to position [19, 0]
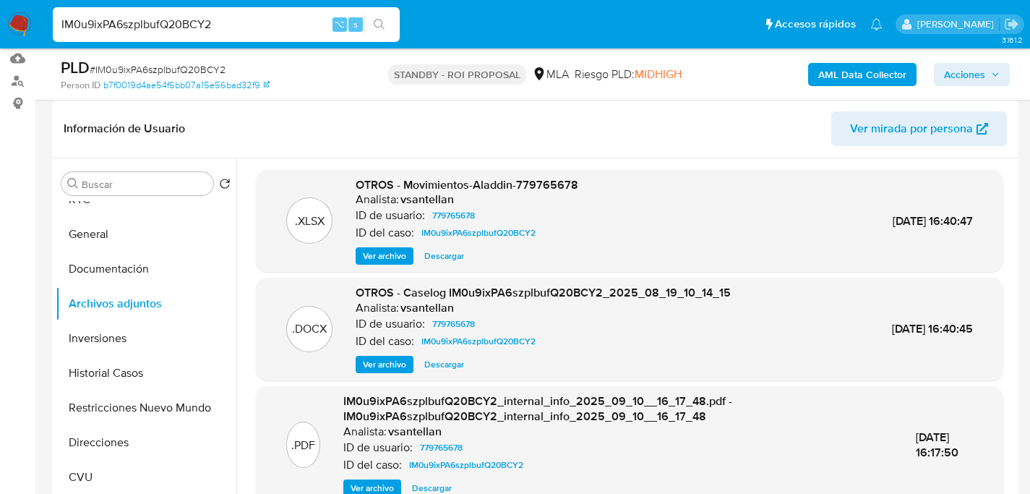
click at [442, 370] on span "Descargar" at bounding box center [444, 364] width 40 height 14
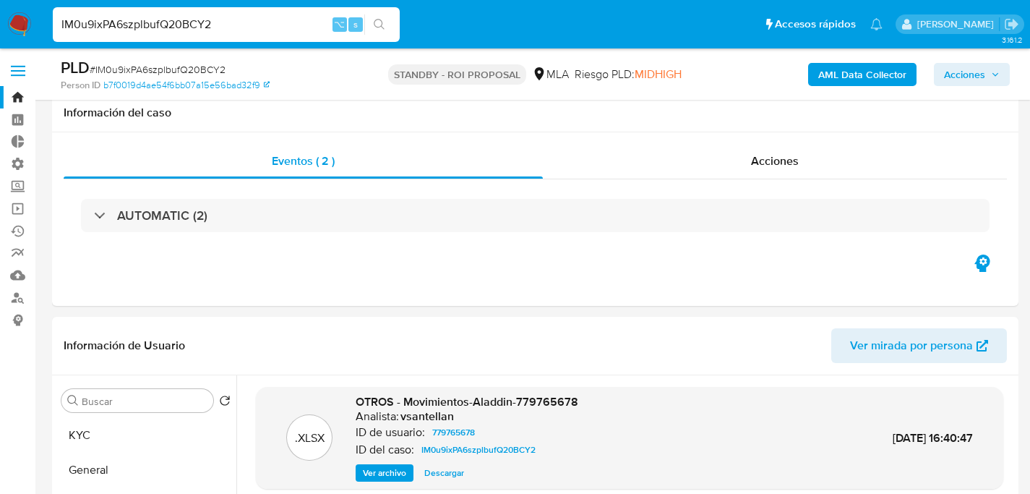
select select "10"
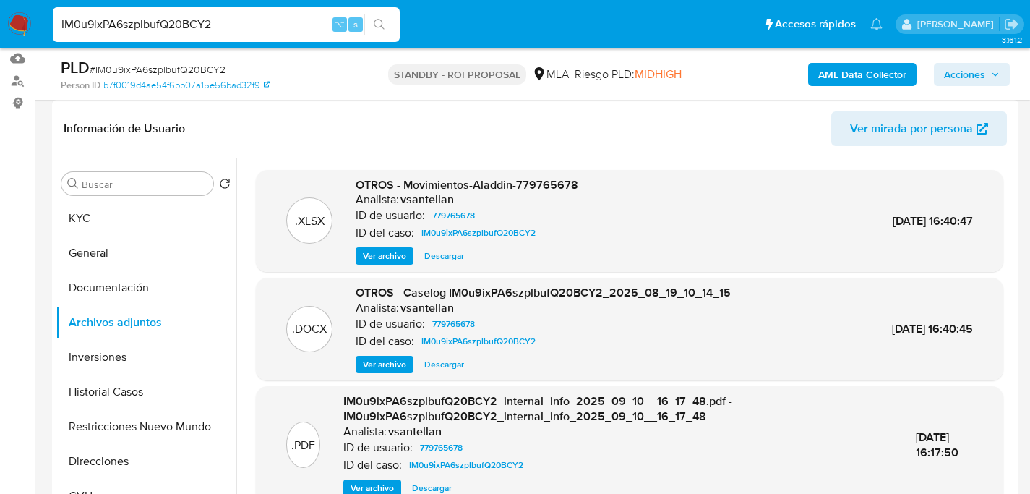
scroll to position [19, 0]
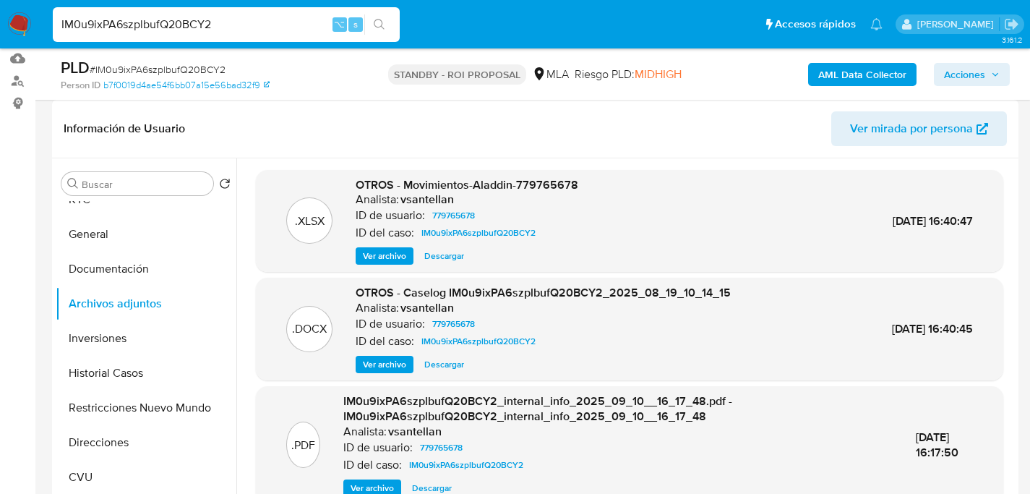
click at [158, 22] on input "IM0u9ixPA6szplbufQ20BCY2" at bounding box center [226, 24] width 347 height 19
paste input "ZpiMyhVw5qiqpsPNLWUYobnz"
type input "ZpiMyhVw5qiqpsPNLWUYobnz"
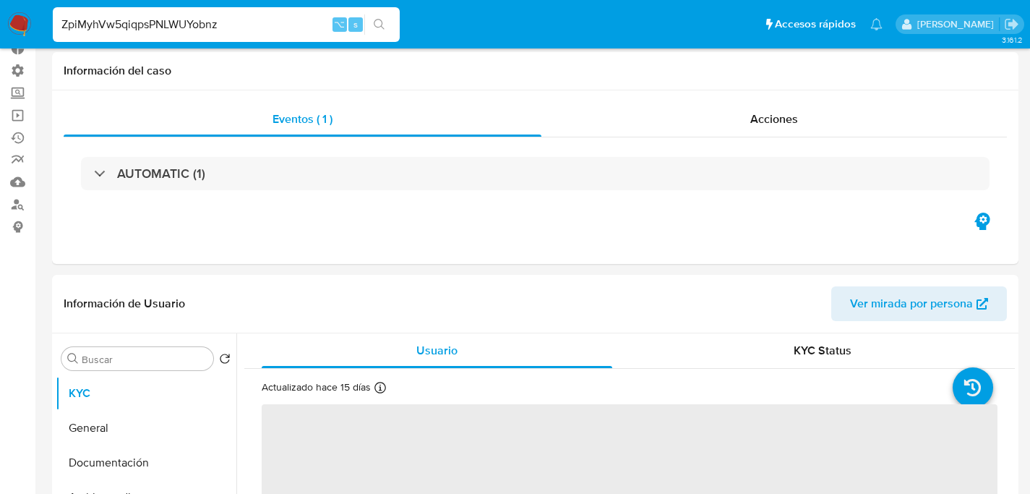
select select "10"
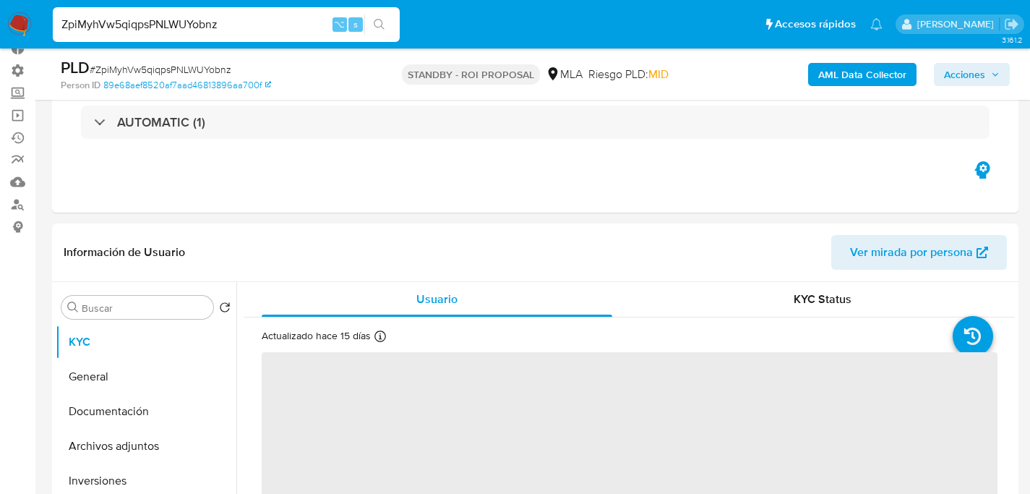
scroll to position [281, 0]
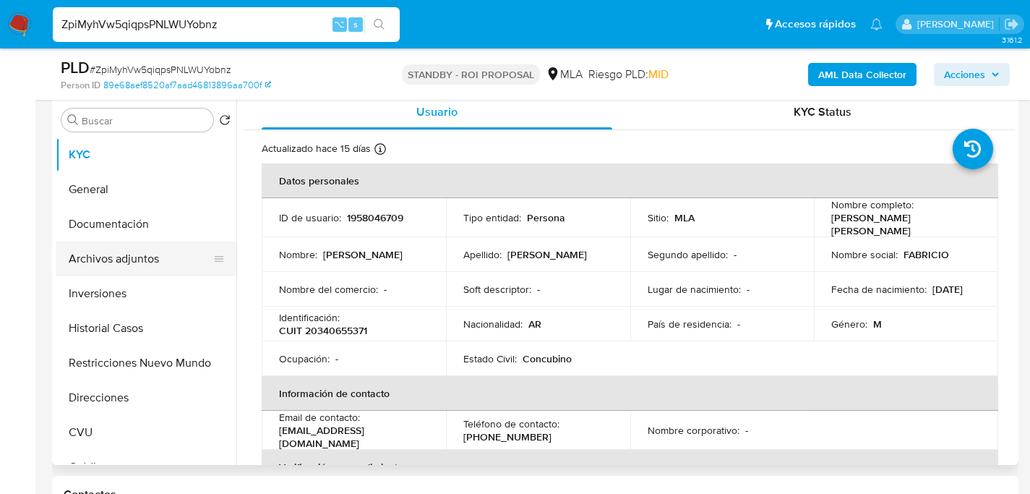
click at [103, 263] on button "Archivos adjuntos" at bounding box center [140, 258] width 169 height 35
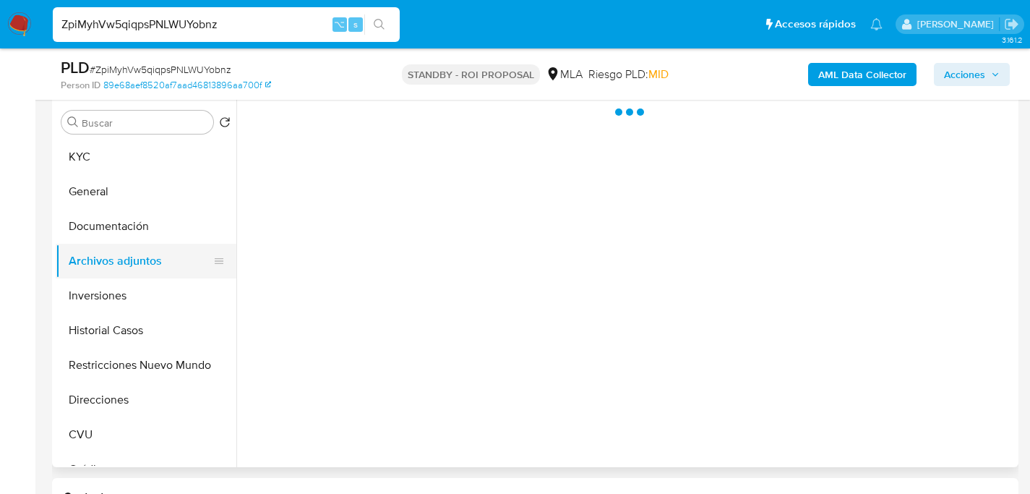
scroll to position [278, 0]
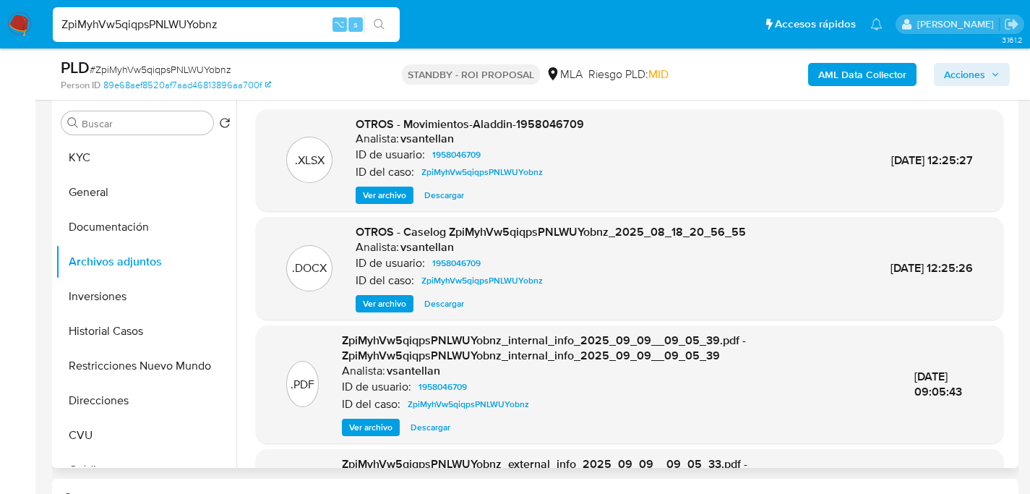
click at [447, 296] on span "Descargar" at bounding box center [444, 303] width 40 height 14
click at [203, 33] on div "ZpiMyhVw5qiqpsPNLWUYobnz ⌥ s" at bounding box center [226, 24] width 347 height 35
click at [217, 22] on input "ZpiMyhVw5qiqpsPNLWUYobnz" at bounding box center [226, 24] width 347 height 19
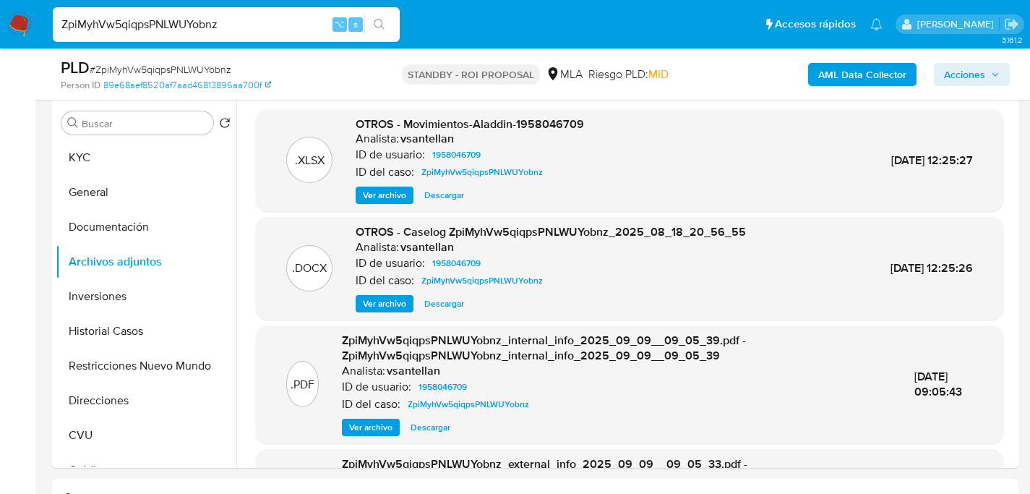
paste input "jVorw39Fm041uyld02FDVoQQ"
type input "jVorw39Fm041uyld02FDVoQQ"
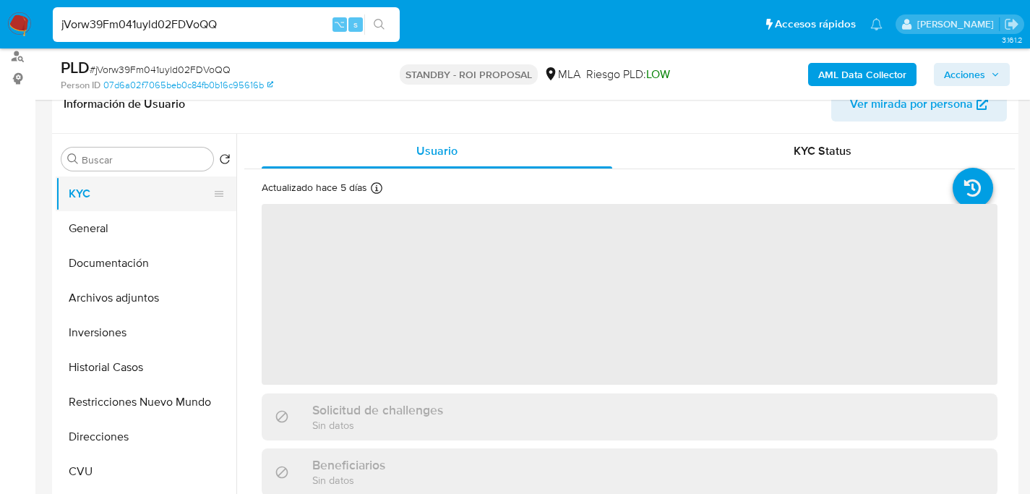
select select "10"
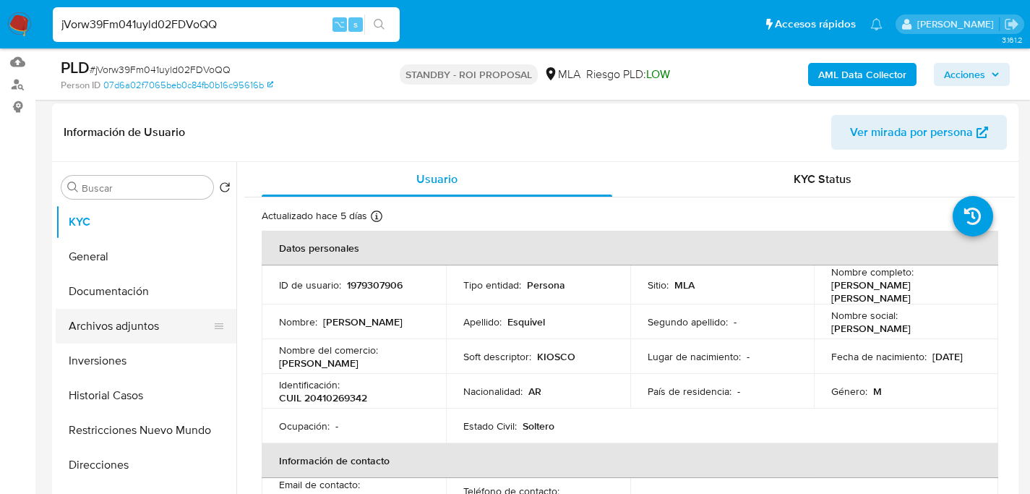
click at [121, 329] on button "Archivos adjuntos" at bounding box center [140, 326] width 169 height 35
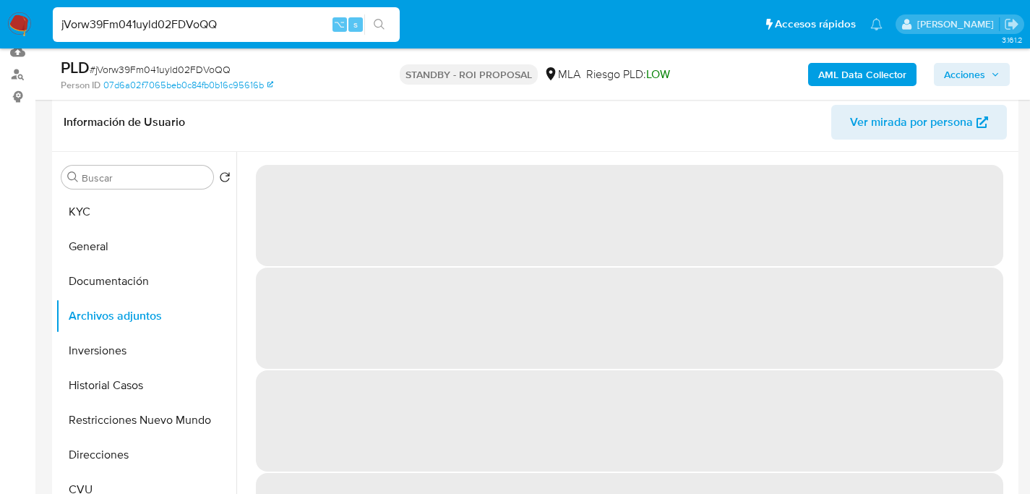
scroll to position [236, 0]
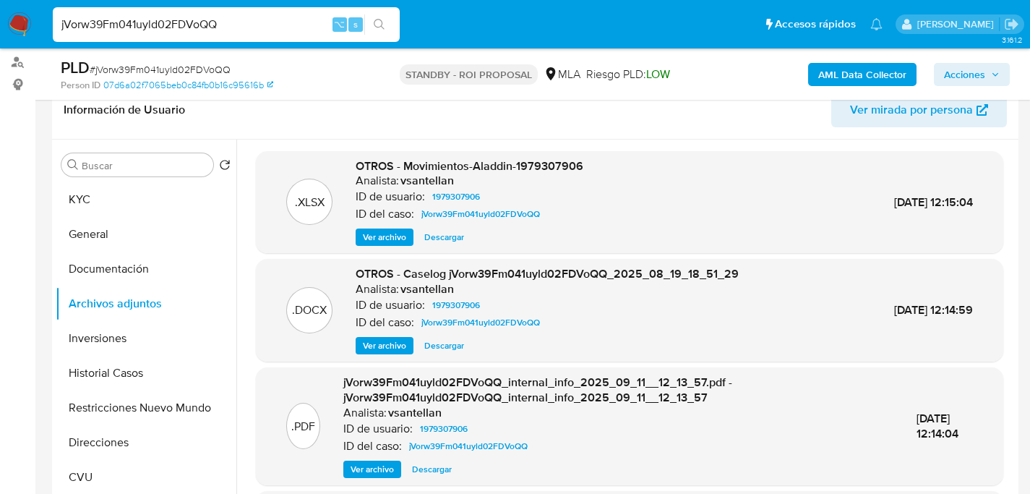
click at [454, 348] on span "Descargar" at bounding box center [444, 345] width 40 height 14
click at [195, 41] on div "jVorw39Fm041uyld02FDVoQQ ⌥ s" at bounding box center [226, 24] width 347 height 40
click at [199, 31] on input "jVorw39Fm041uyld02FDVoQQ" at bounding box center [226, 24] width 347 height 19
paste input "FuvcJ0V25nebM59DY7px7NK5"
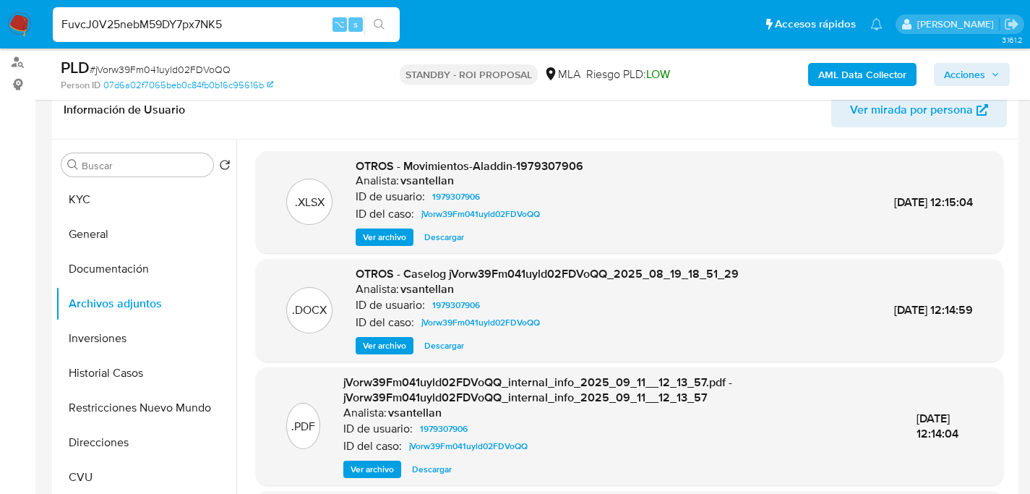
type input "FuvcJ0V25nebM59DY7px7NK5"
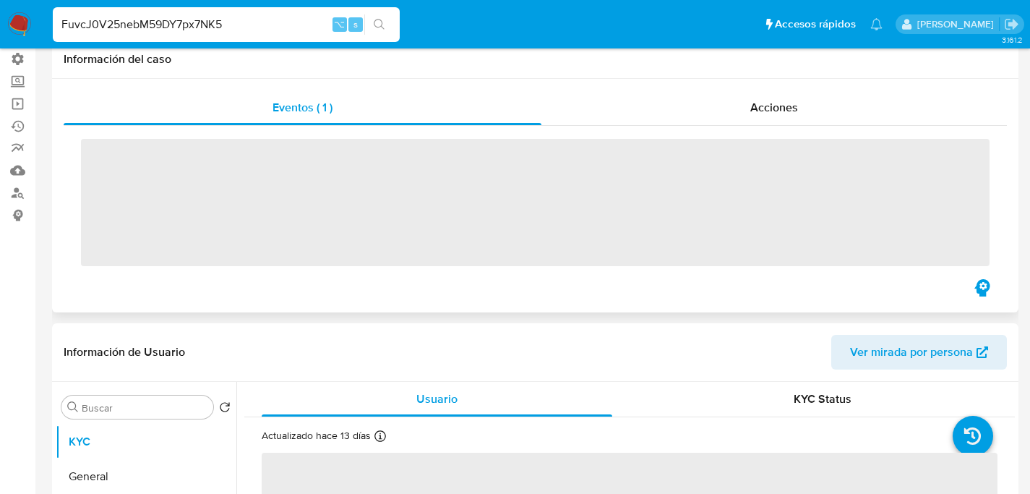
scroll to position [283, 0]
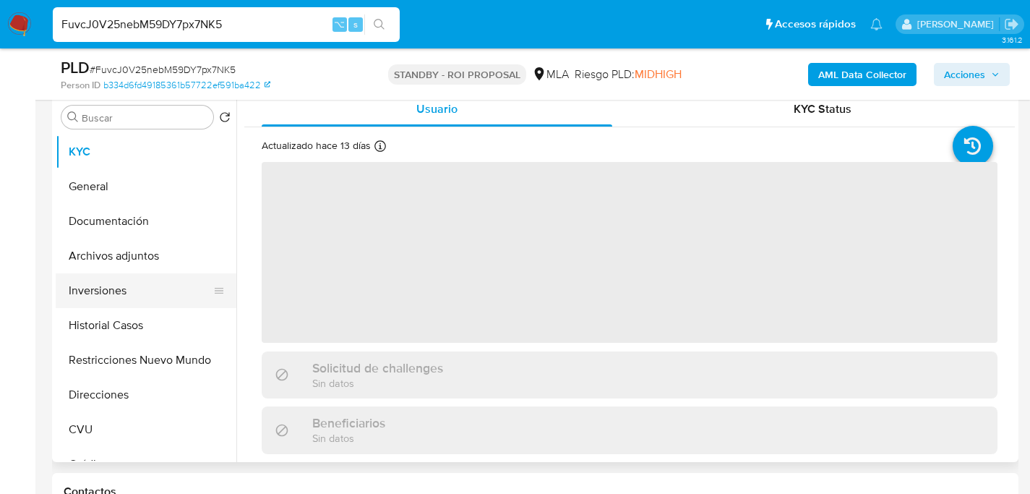
click at [83, 274] on button "Inversiones" at bounding box center [140, 290] width 169 height 35
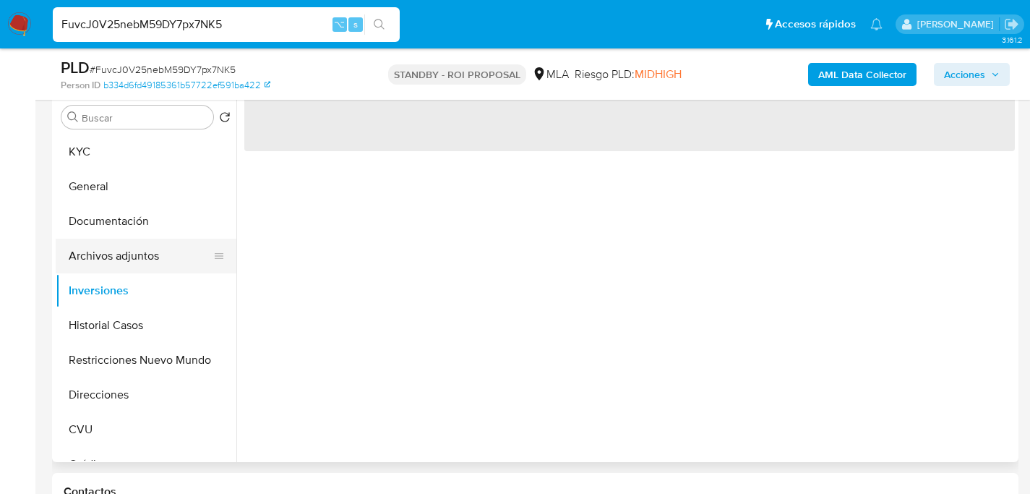
select select "10"
click at [94, 260] on button "Archivos adjuntos" at bounding box center [140, 256] width 169 height 35
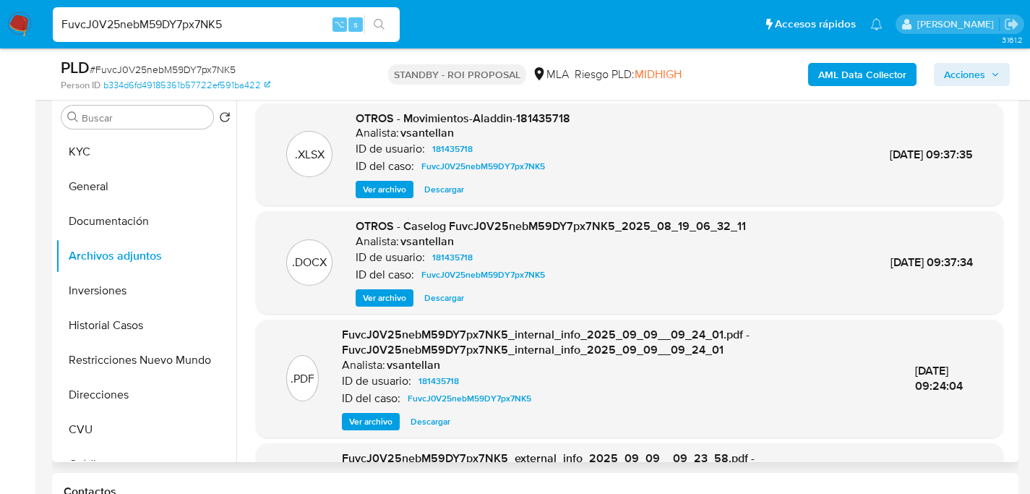
click at [450, 297] on span "Descargar" at bounding box center [444, 298] width 40 height 14
click at [213, 33] on input "FuvcJ0V25nebM59DY7px7NK5" at bounding box center [226, 24] width 347 height 19
paste input "jJ1wTCMgRCudhOwKJRnGw0PH"
type input "jJ1wTCMgRCudhOwKJRnGw0PH"
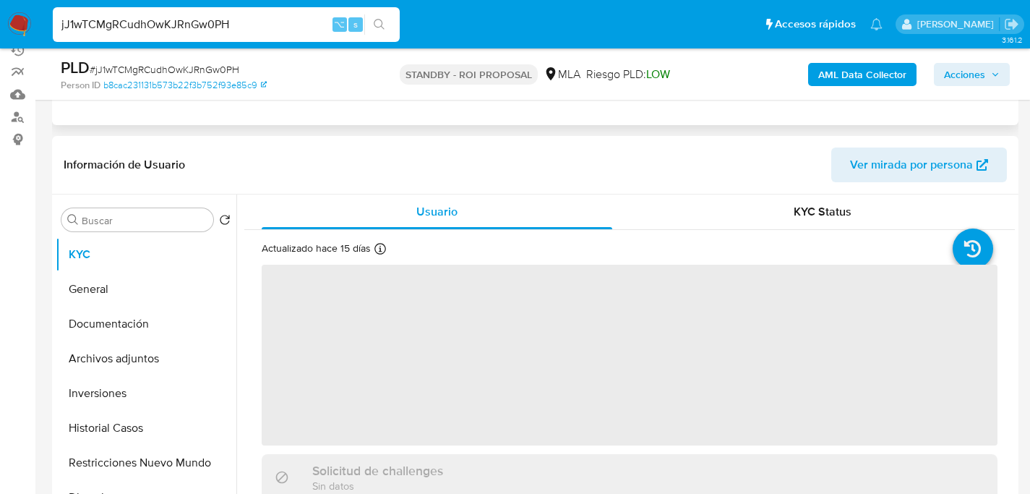
scroll to position [294, 0]
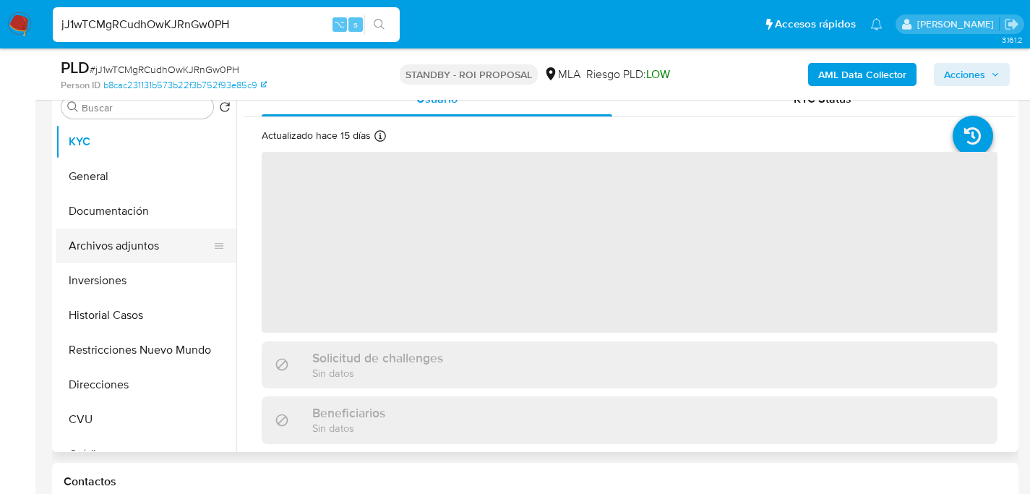
select select "10"
click at [98, 243] on button "Archivos adjuntos" at bounding box center [140, 245] width 169 height 35
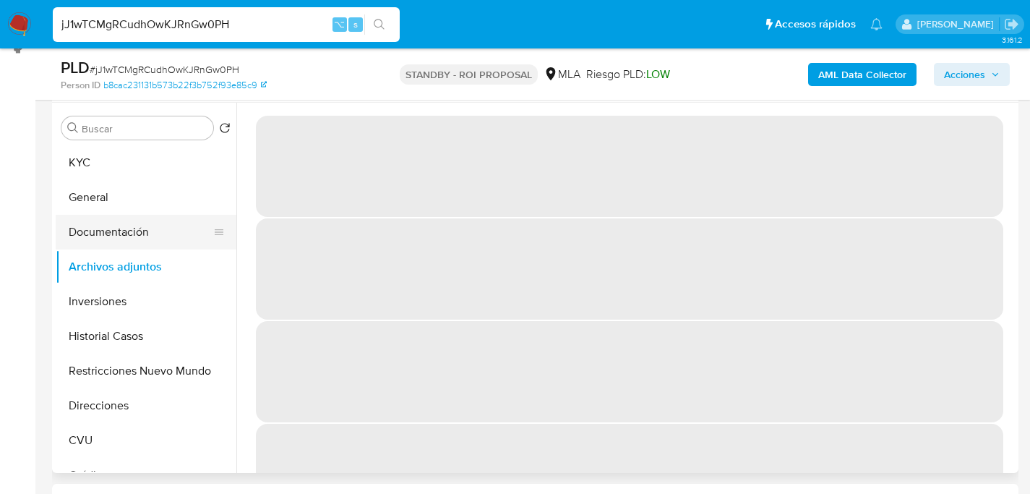
scroll to position [250, 0]
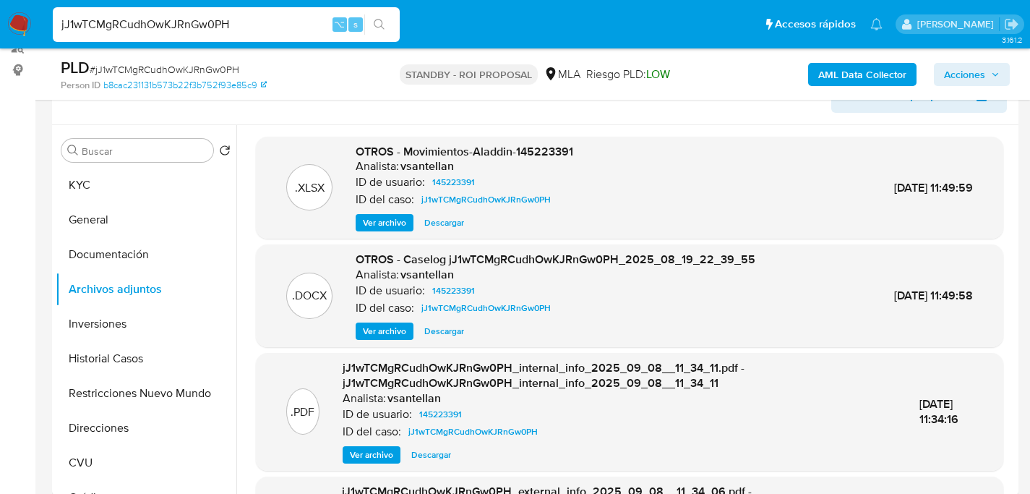
click at [448, 334] on span "Descargar" at bounding box center [444, 331] width 40 height 14
click at [215, 19] on input "jJ1wTCMgRCudhOwKJRnGw0PH" at bounding box center [226, 24] width 347 height 19
paste input "fSRxipjepU7ehZLKjYggrSkM"
type input "fSRxipjepU7ehZLKjYggrSkM"
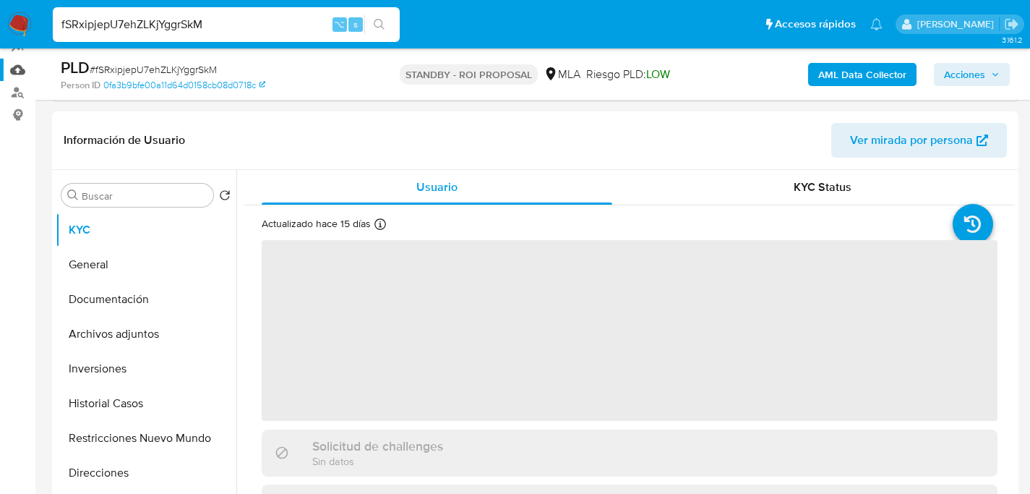
scroll to position [249, 0]
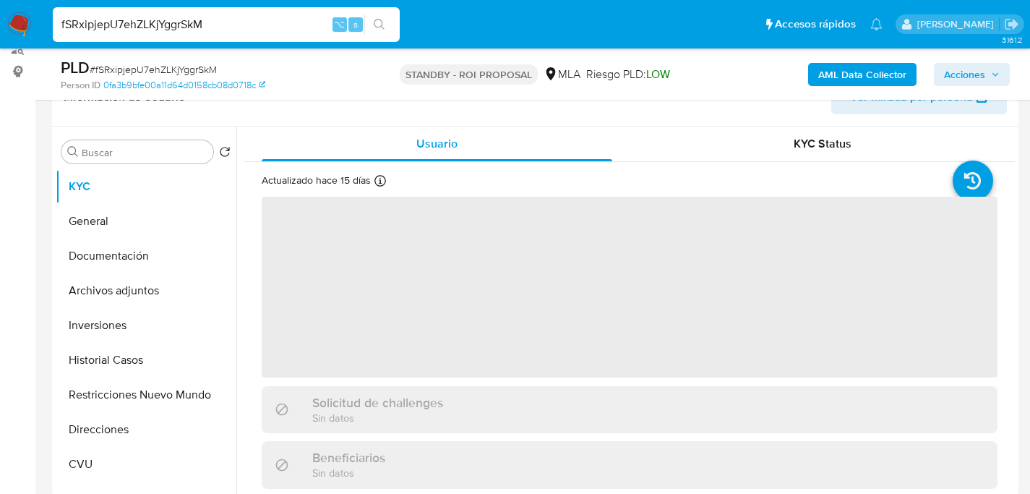
select select "10"
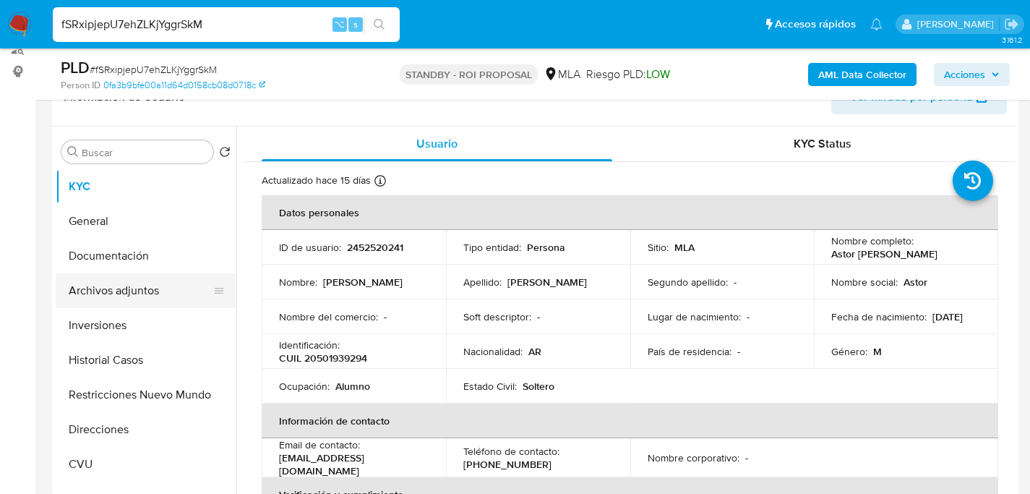
click at [107, 291] on button "Archivos adjuntos" at bounding box center [140, 290] width 169 height 35
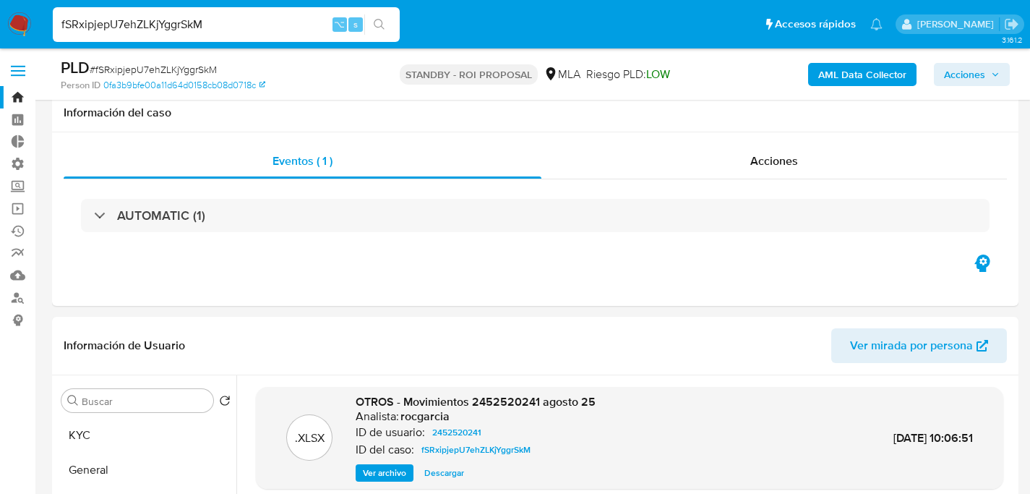
select select "10"
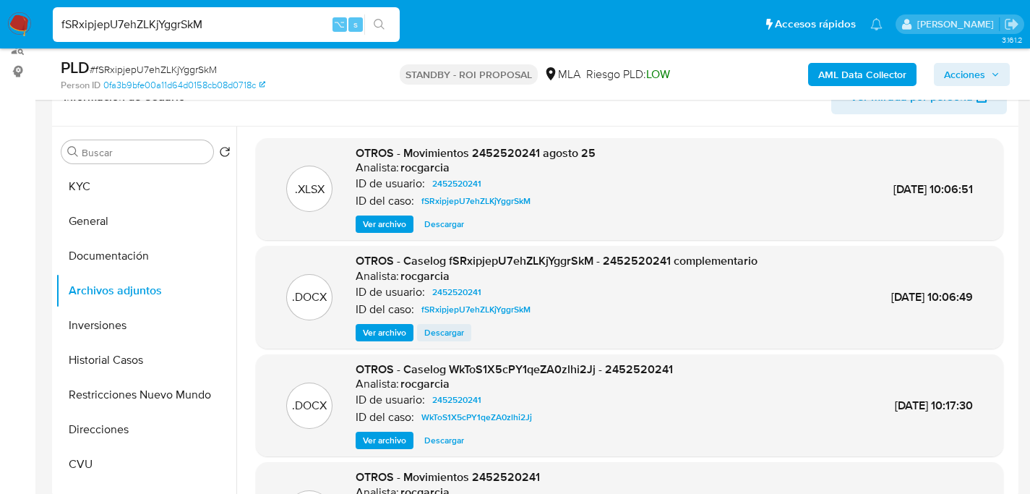
scroll to position [249, 0]
click at [106, 360] on button "Historial Casos" at bounding box center [140, 360] width 169 height 35
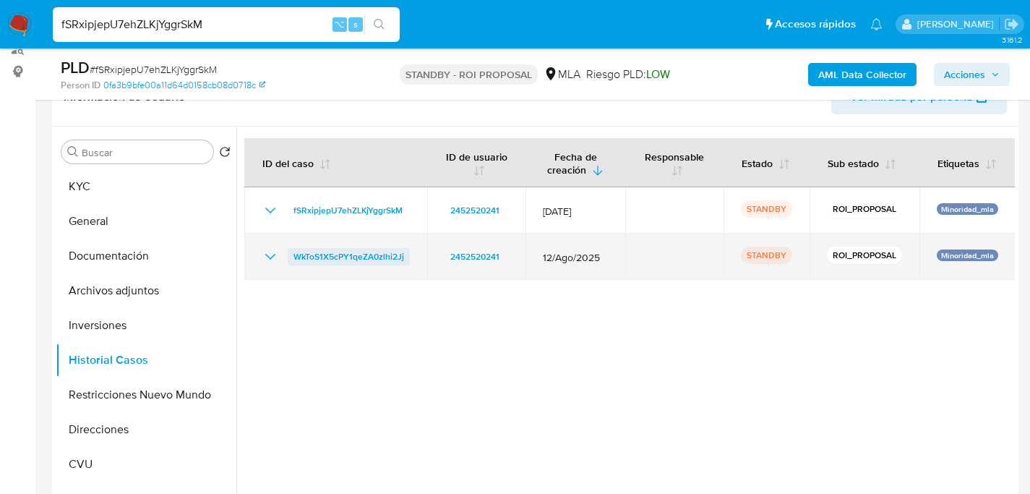
drag, startPoint x: 410, startPoint y: 270, endPoint x: 294, endPoint y: 260, distance: 116.1
click at [294, 260] on td "WkToS1X5cPY1qeZA0zlhi2Jj" at bounding box center [335, 257] width 183 height 46
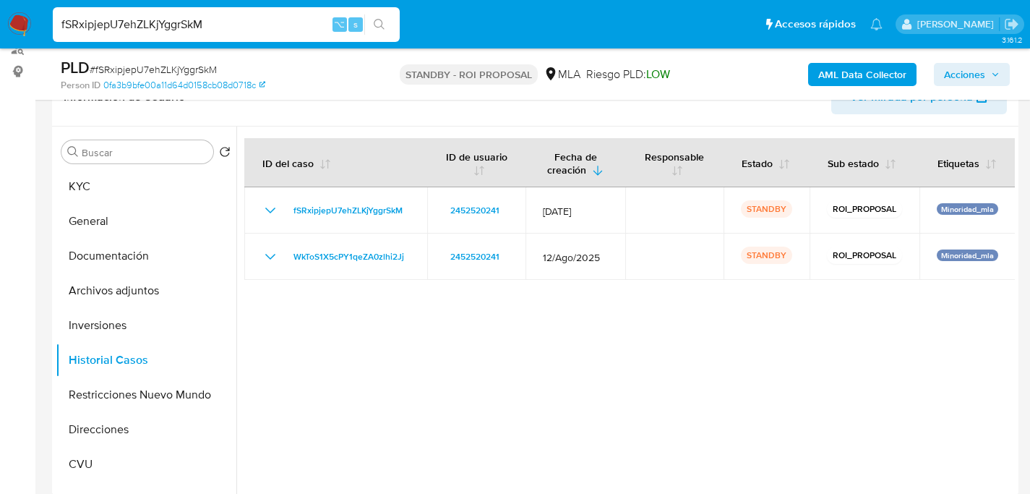
click at [165, 25] on input "fSRxipjepU7ehZLKjYggrSkM" at bounding box center [226, 24] width 347 height 19
paste input "4684jHsP8UQxnOIkt3dWni0w"
type input "4684jHsP8UQxnOIkt3dWni0w"
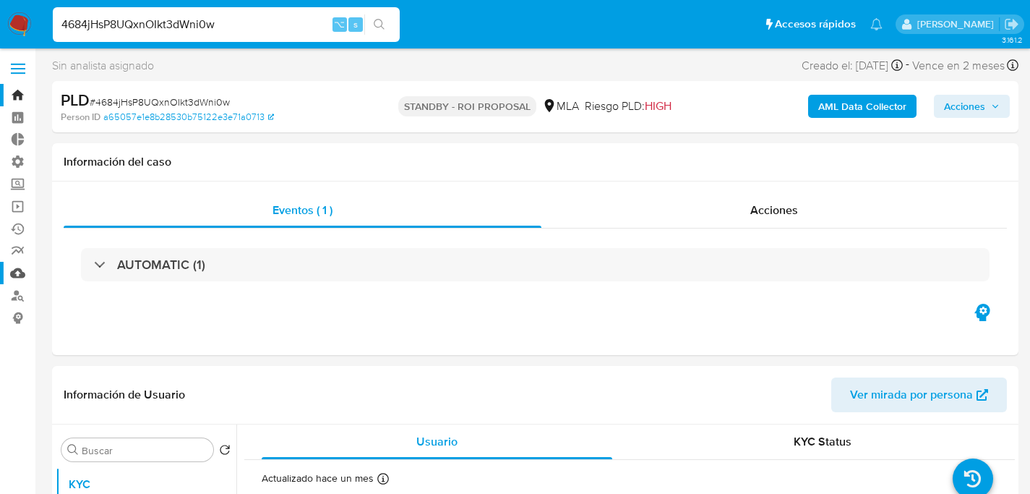
scroll to position [256, 0]
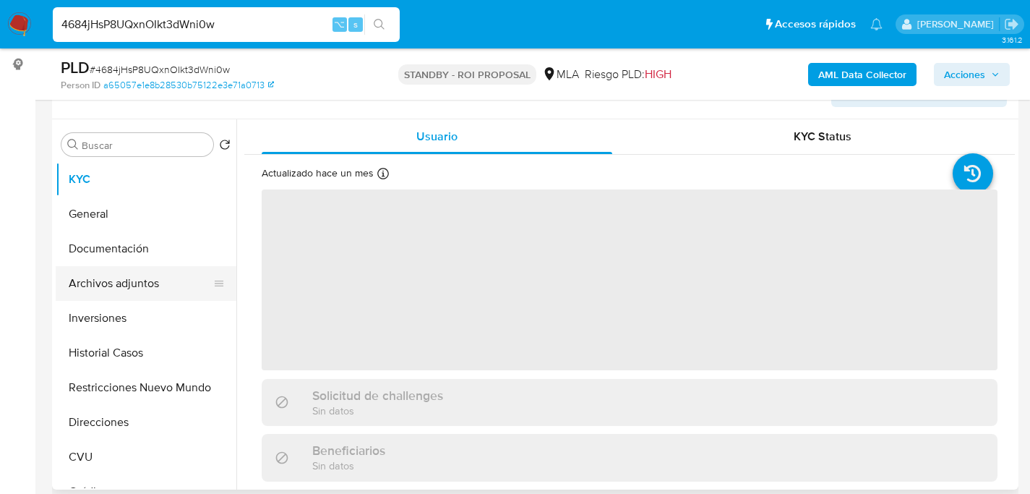
select select "10"
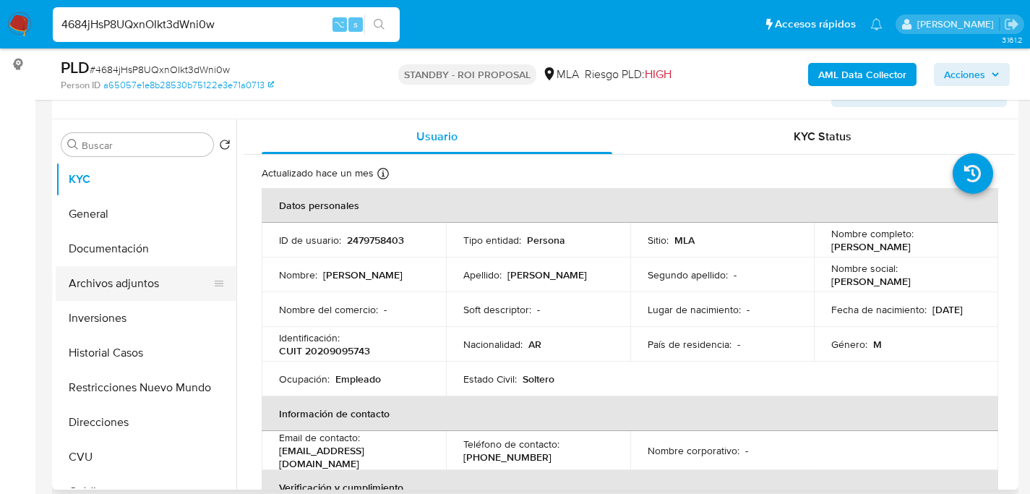
click at [103, 281] on button "Archivos adjuntos" at bounding box center [140, 283] width 169 height 35
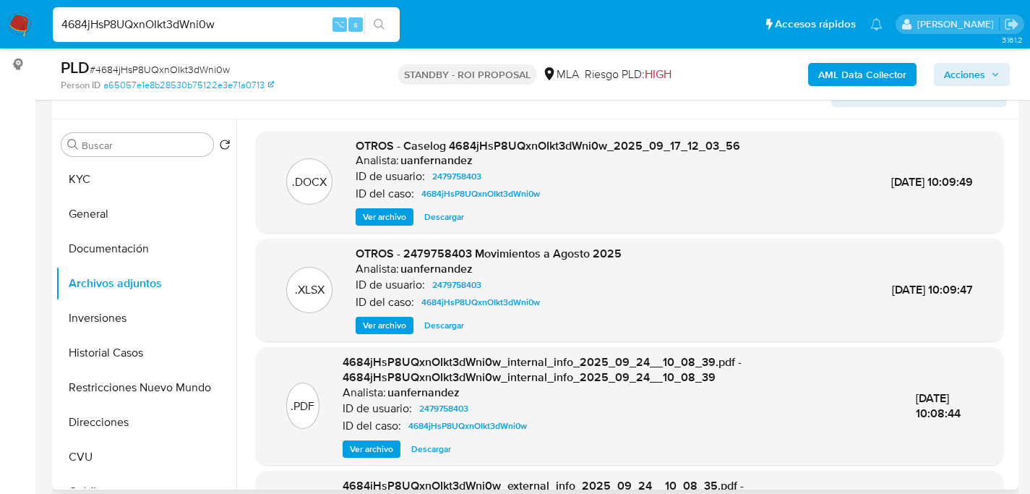
click at [448, 218] on span "Descargar" at bounding box center [444, 217] width 40 height 14
click at [80, 185] on button "KYC" at bounding box center [140, 179] width 169 height 35
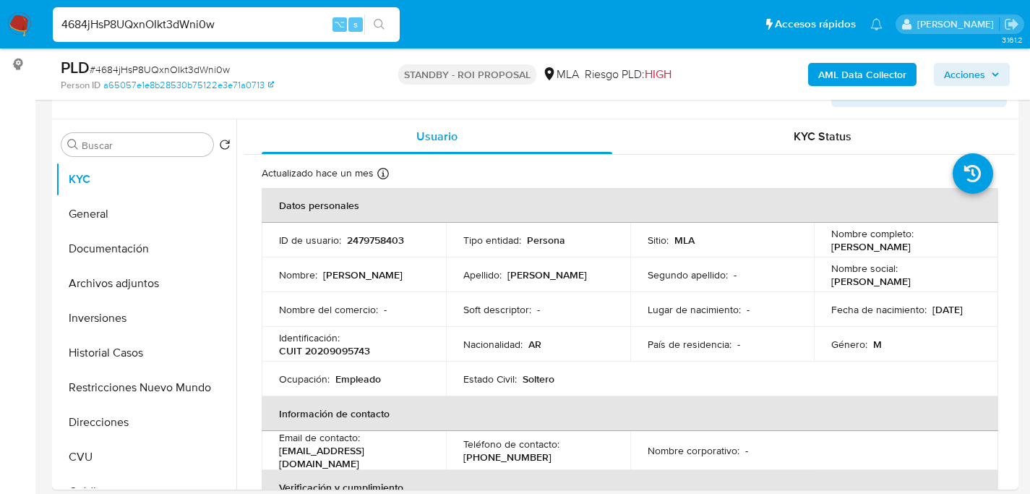
click at [215, 33] on input "4684jHsP8UQxnOIkt3dWni0w" at bounding box center [226, 24] width 347 height 19
paste input "2VY8VlRfg07XWjwvXfG0Z663"
type input "2VY8VlRfg07XWjwvXfG0Z663"
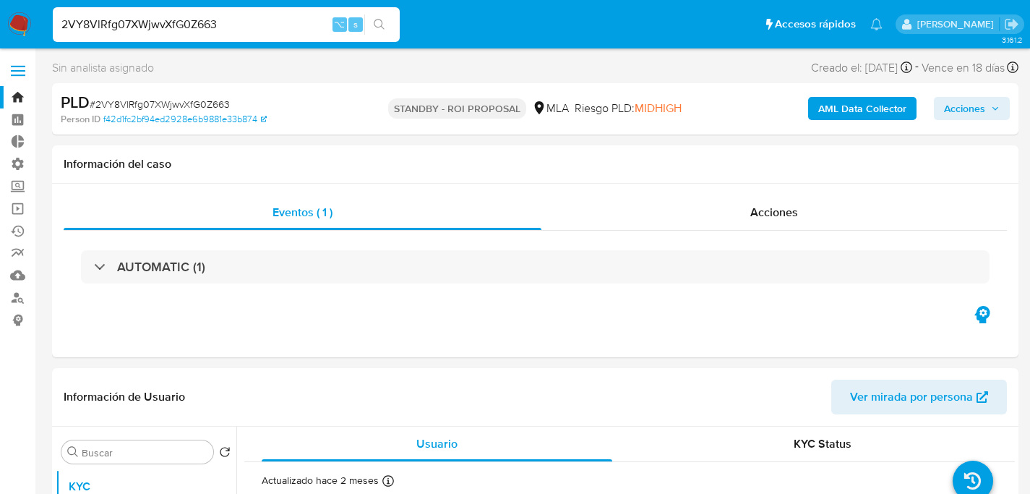
select select "10"
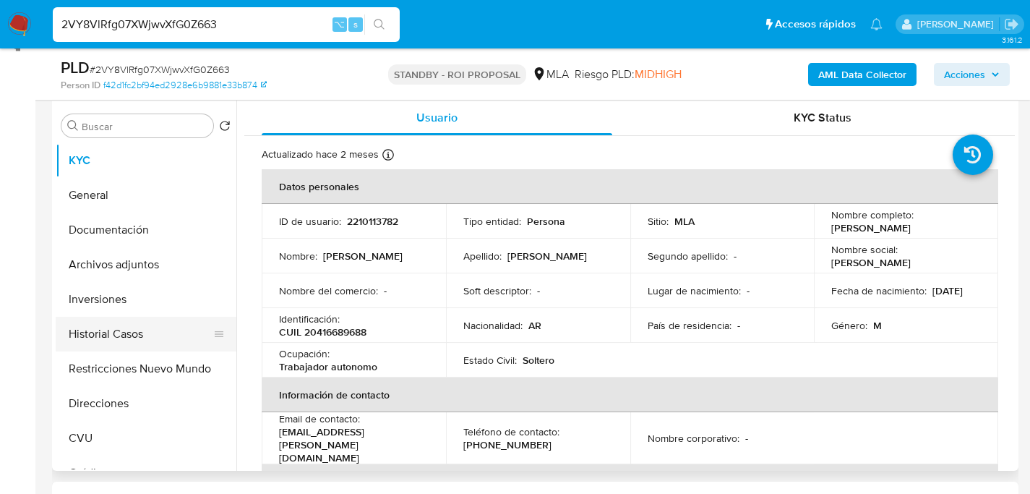
drag, startPoint x: 109, startPoint y: 318, endPoint x: 109, endPoint y: 329, distance: 10.8
click at [109, 318] on button "Historial Casos" at bounding box center [140, 334] width 169 height 35
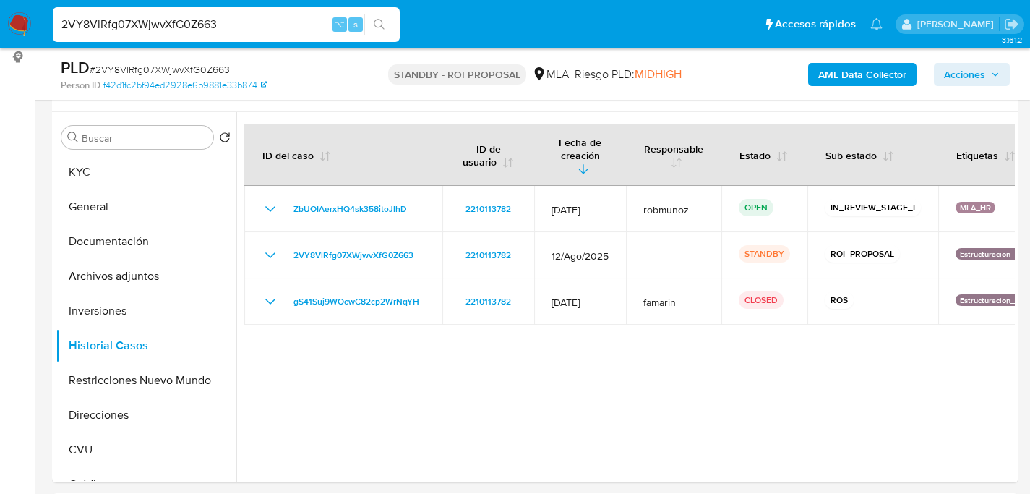
scroll to position [262, 0]
click at [442, 369] on div at bounding box center [625, 299] width 779 height 370
